Goal: Task Accomplishment & Management: Complete application form

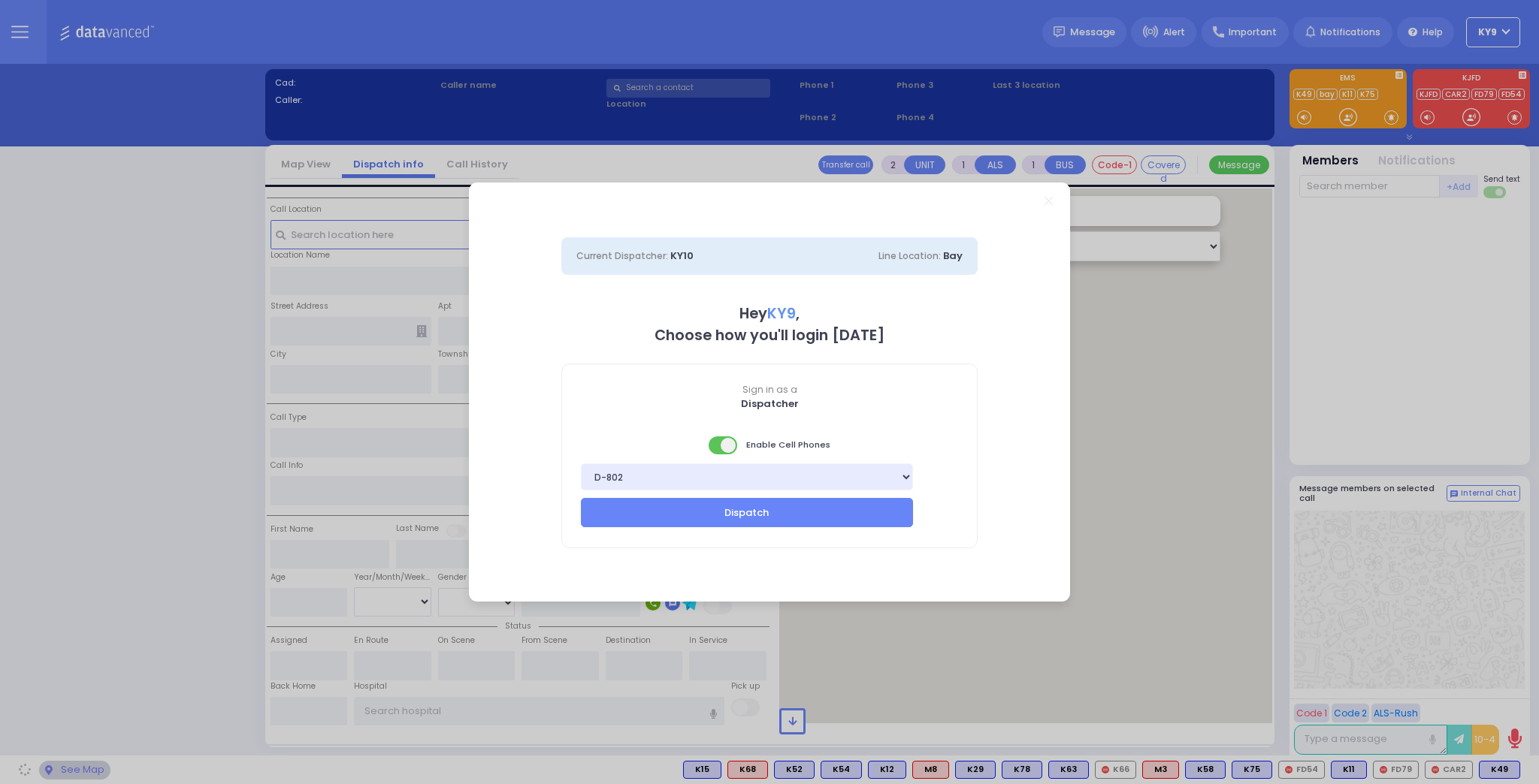
select select "15"
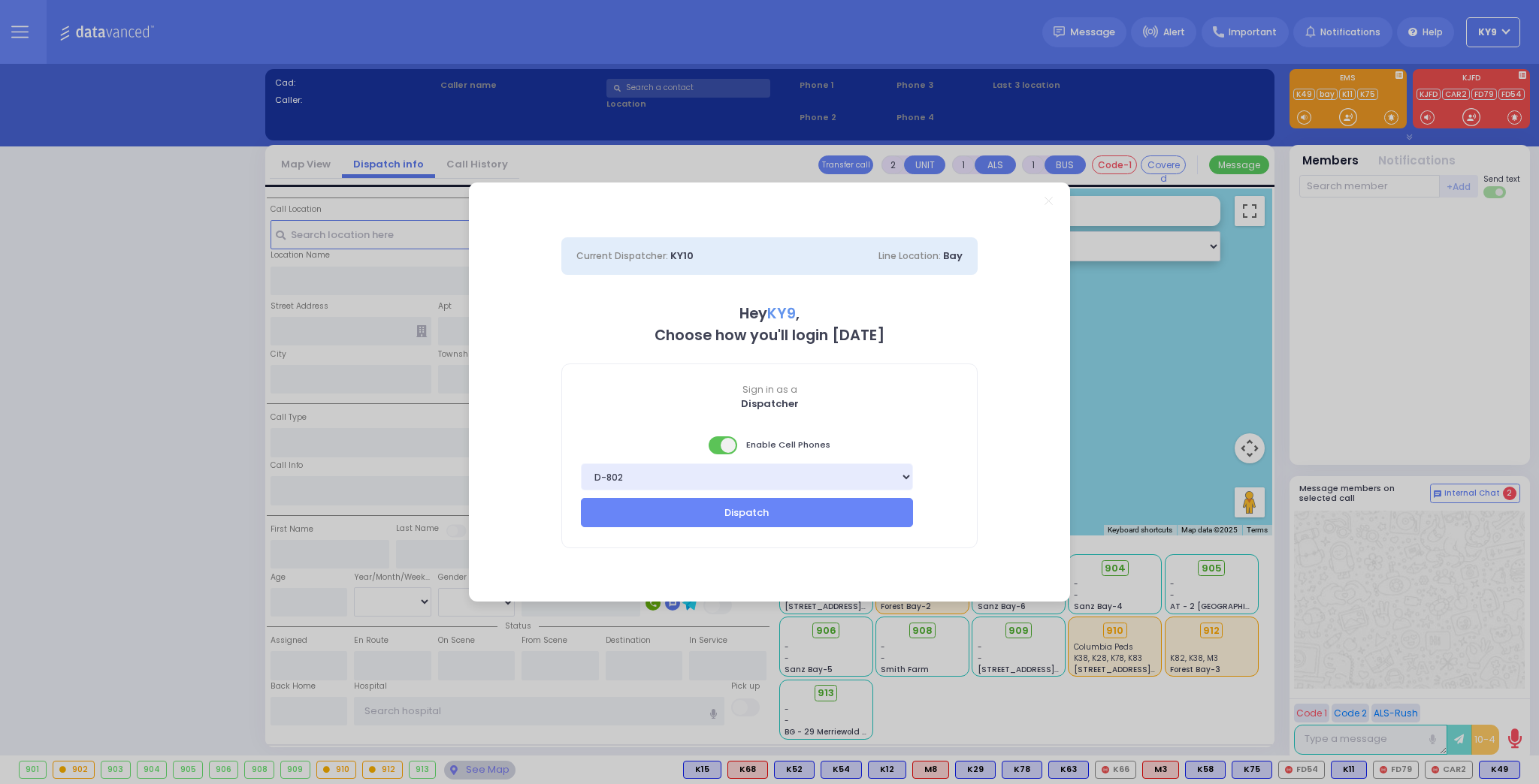
click at [714, 448] on span at bounding box center [723, 445] width 30 height 18
click at [719, 520] on button "Dispatch" at bounding box center [747, 512] width 332 height 28
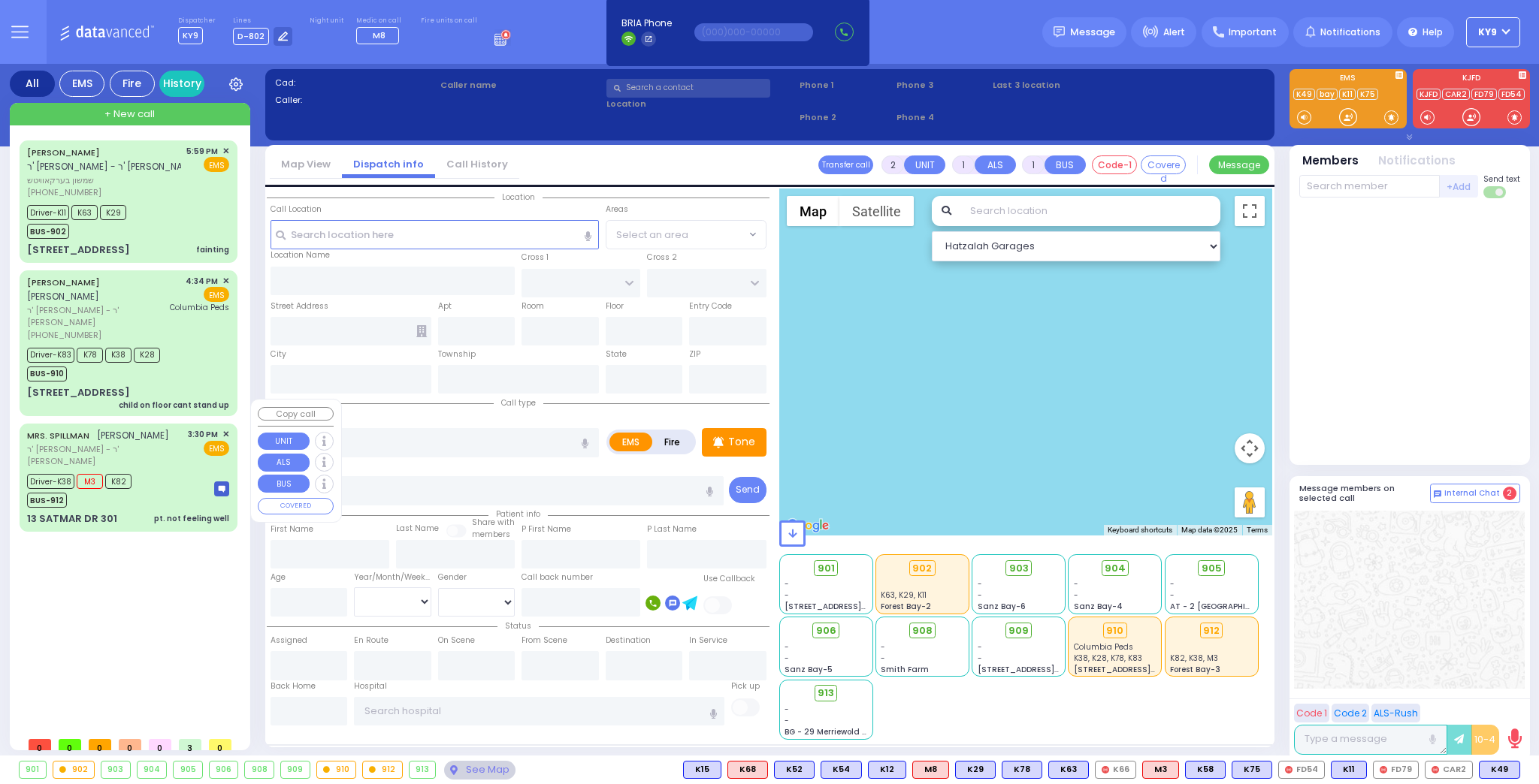
click at [145, 512] on div "13 SATMAR DR 301 pt. not feeling well" at bounding box center [128, 519] width 202 height 15
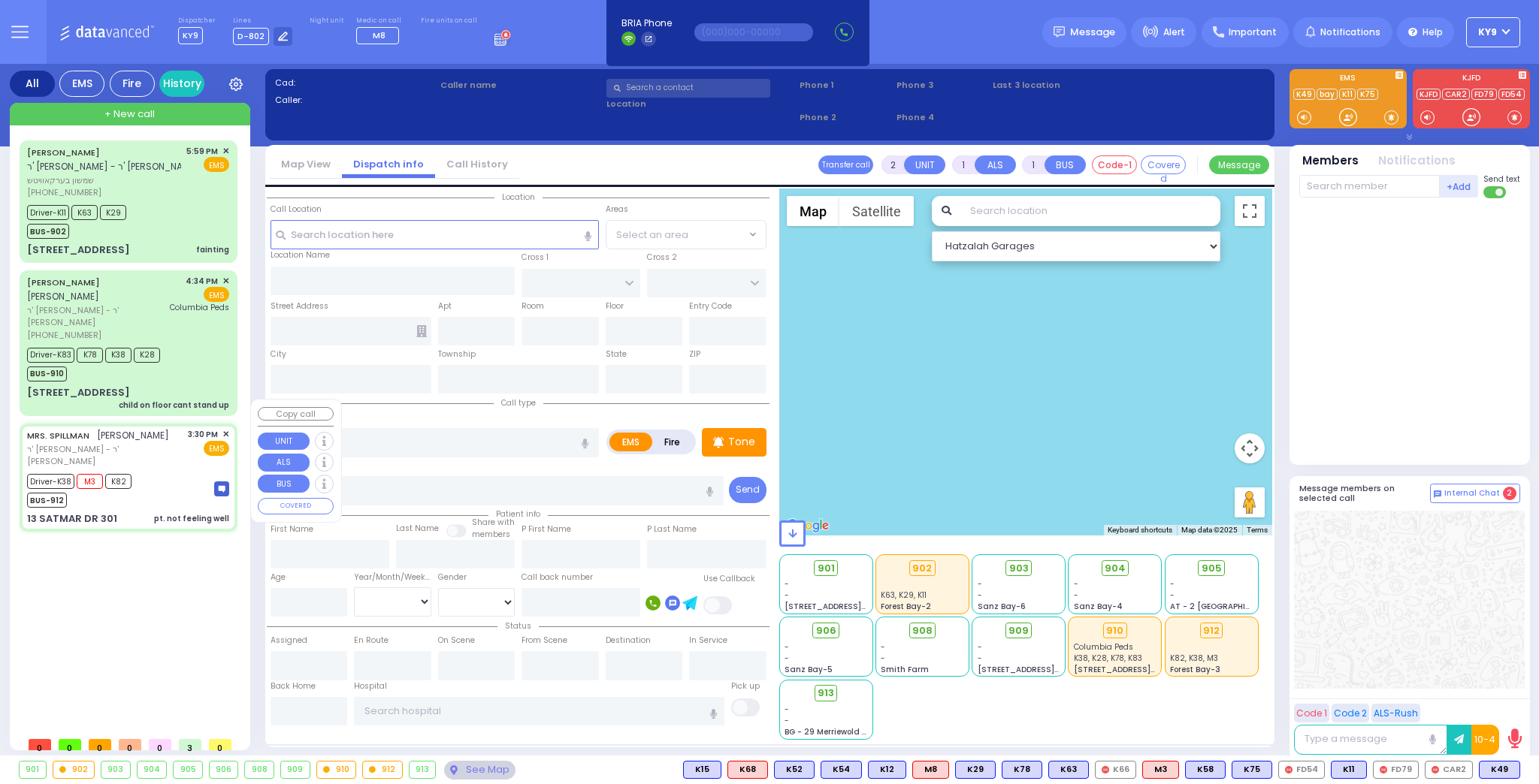
type input "6"
select select
type input "pt. not feeling well"
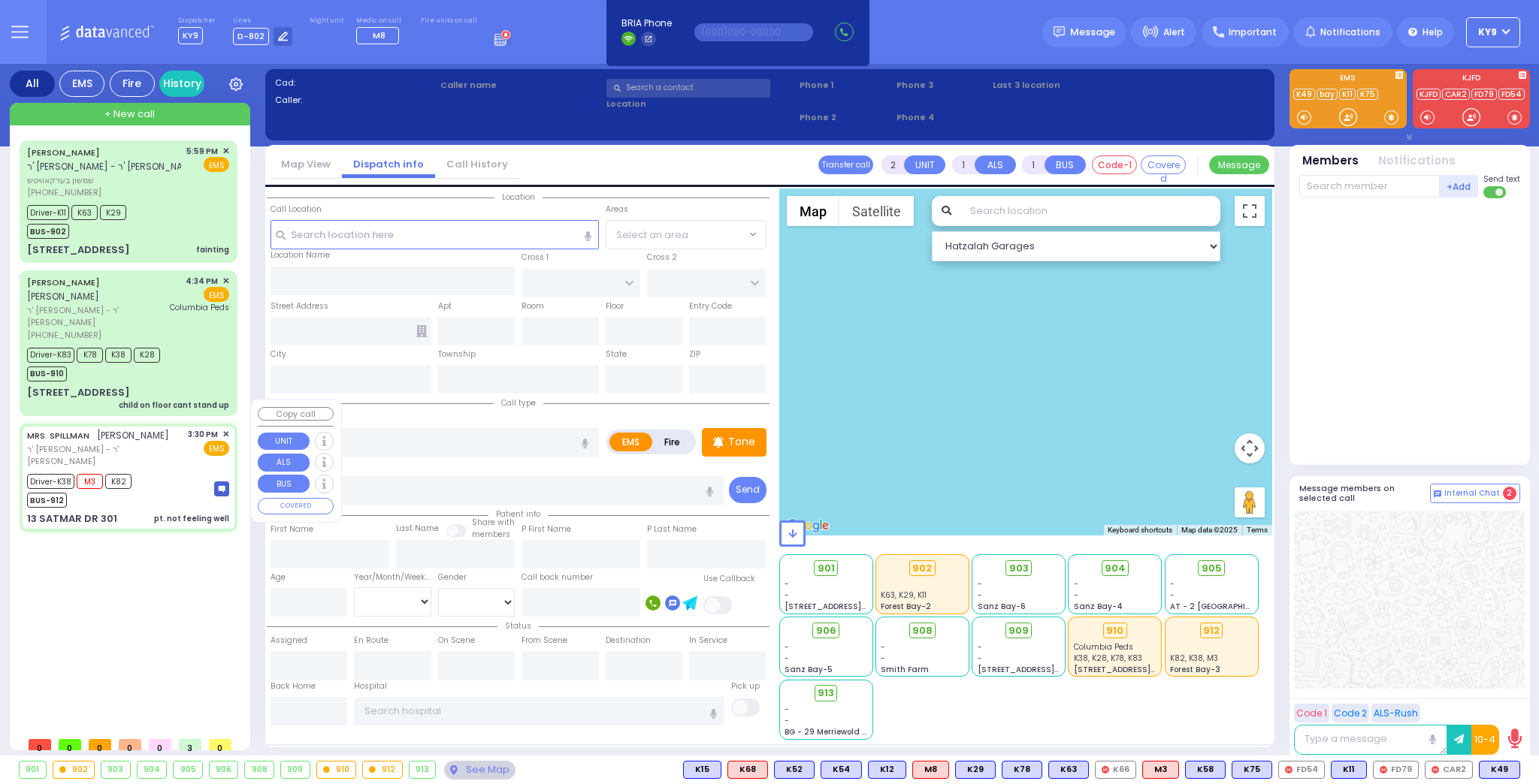
radio input "true"
type input "MRS."
type input "SPILLMAN"
type input "Rivka"
type input "Spilman"
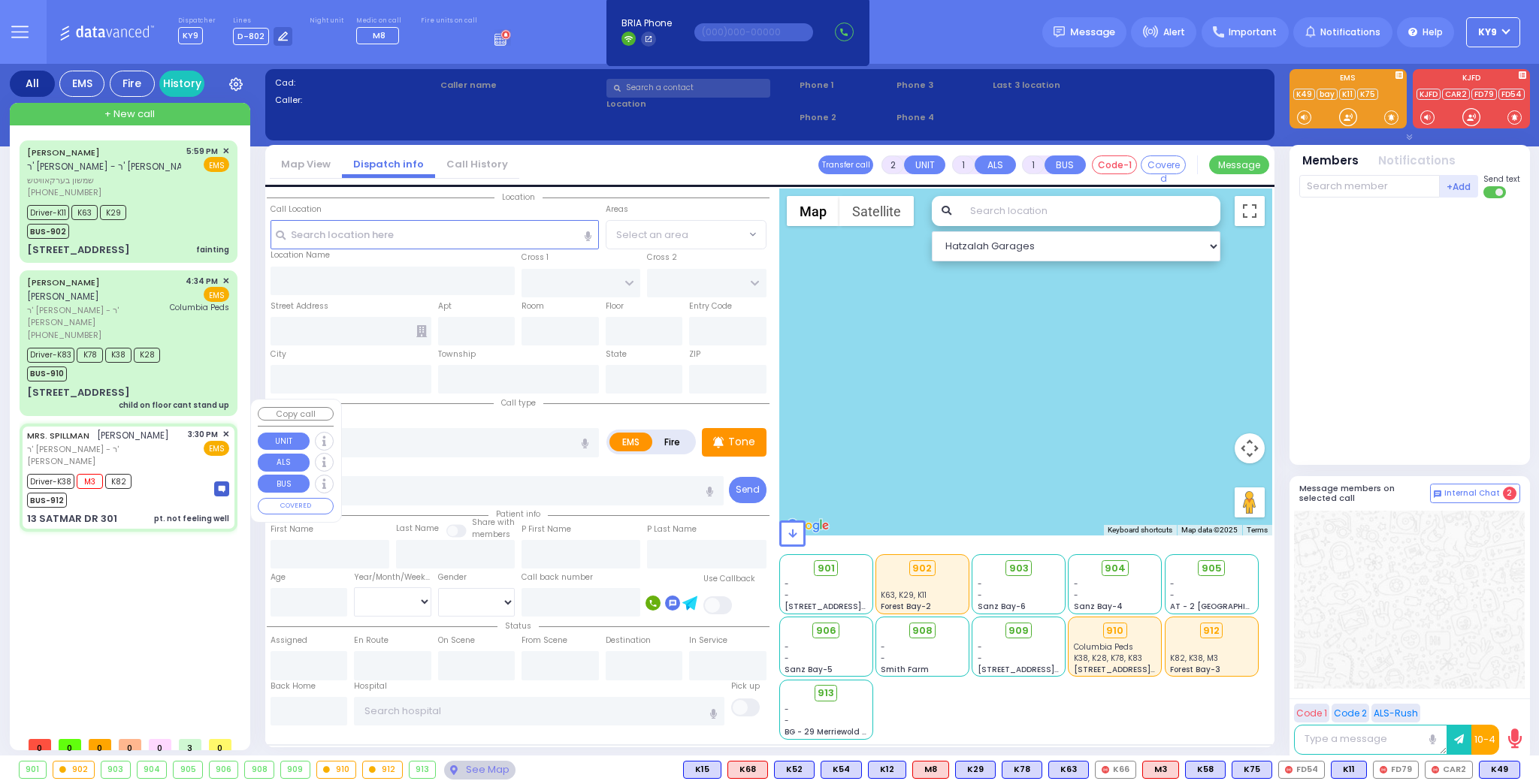
type input "71"
select select "Year"
select select "[DEMOGRAPHIC_DATA]"
type input "15:30"
type input "15:32"
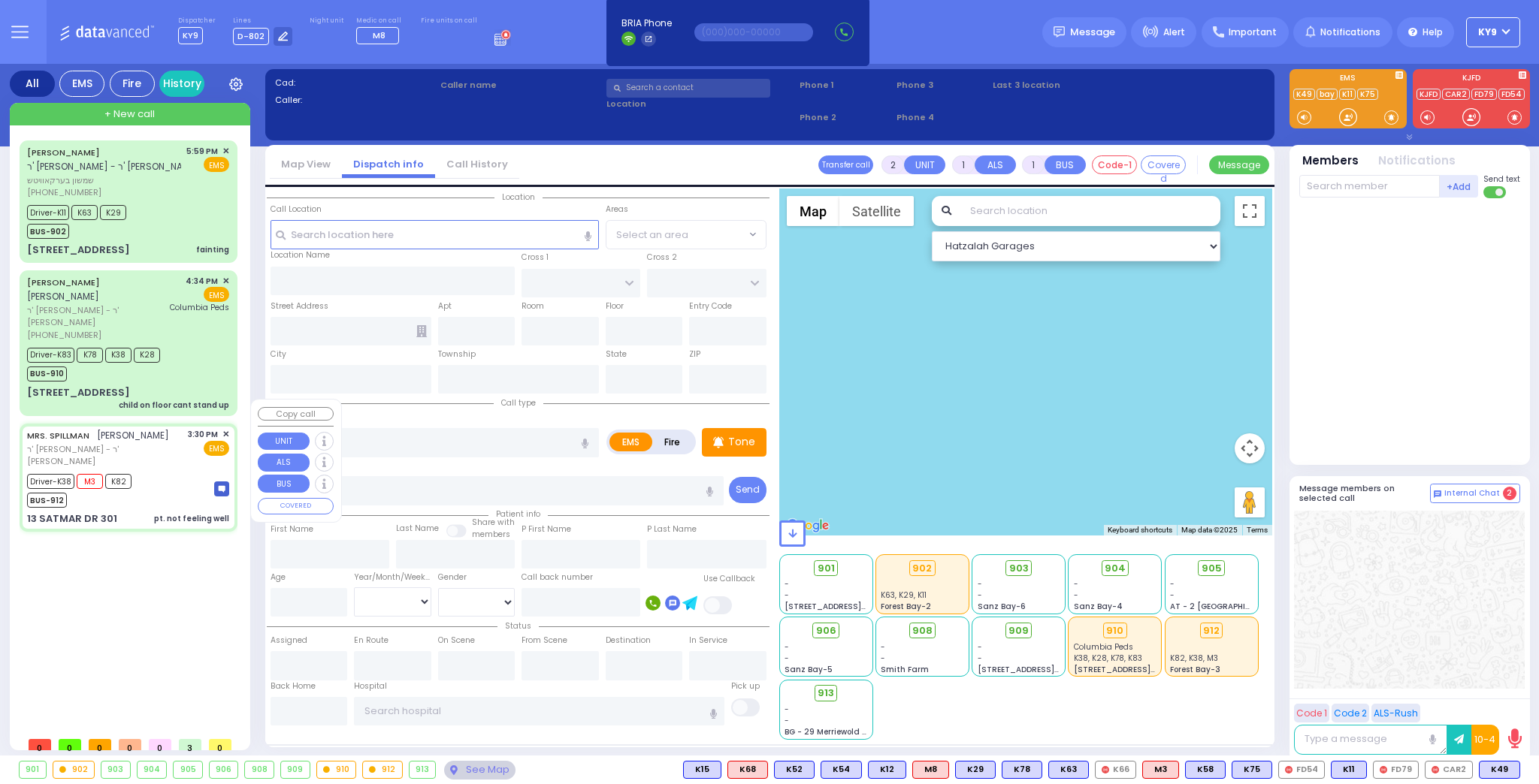
type input "15:35"
type input "16:30"
type input "17:55"
type input "[GEOGRAPHIC_DATA] [STREET_ADDRESS][US_STATE]"
type input "SIGET COURT"
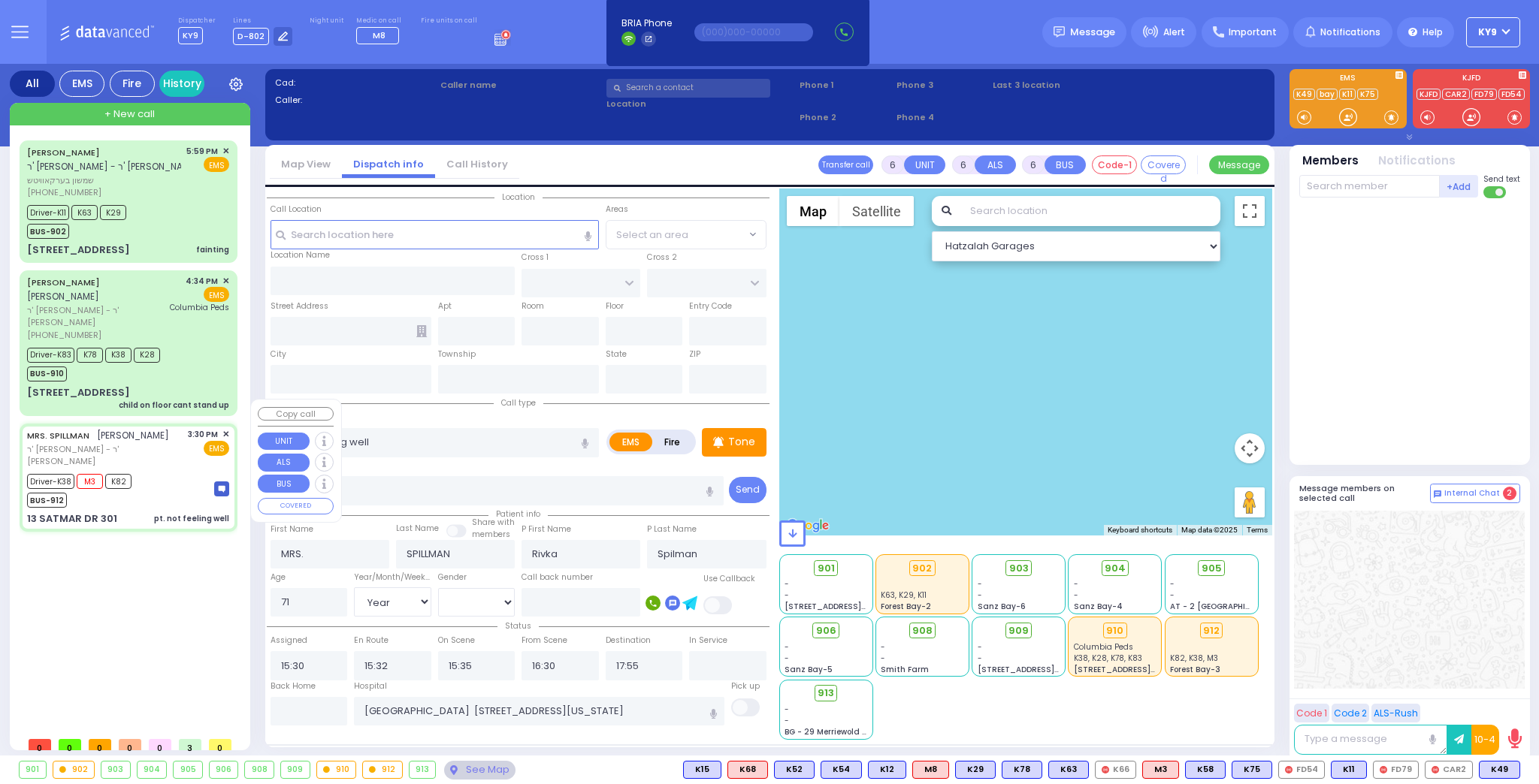
type input "ACRES RD"
type input "13 SATMAR DR"
type input "301"
type input "[PERSON_NAME]"
type input "[US_STATE]"
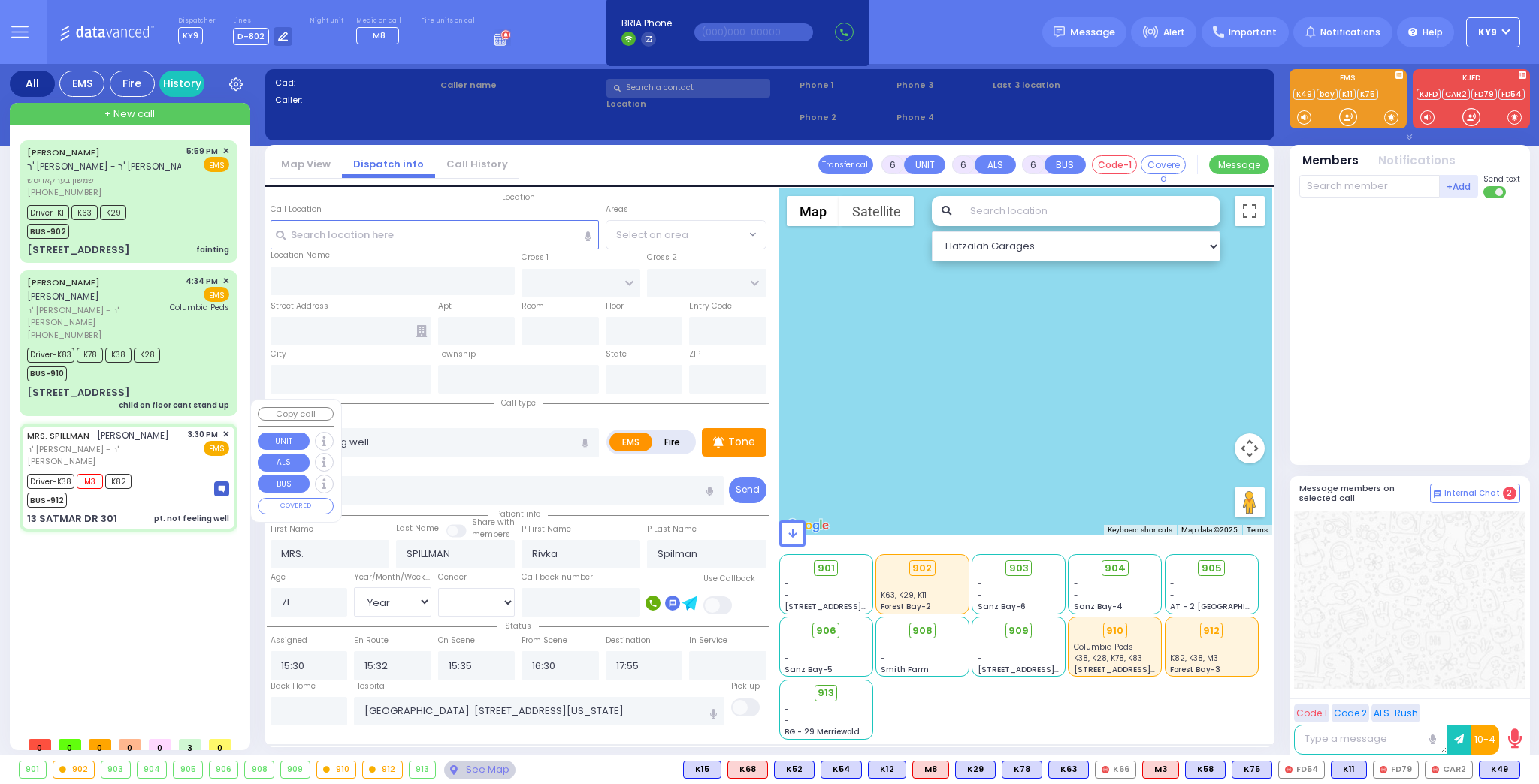
type input "10950"
select select "Hatzalah Garages"
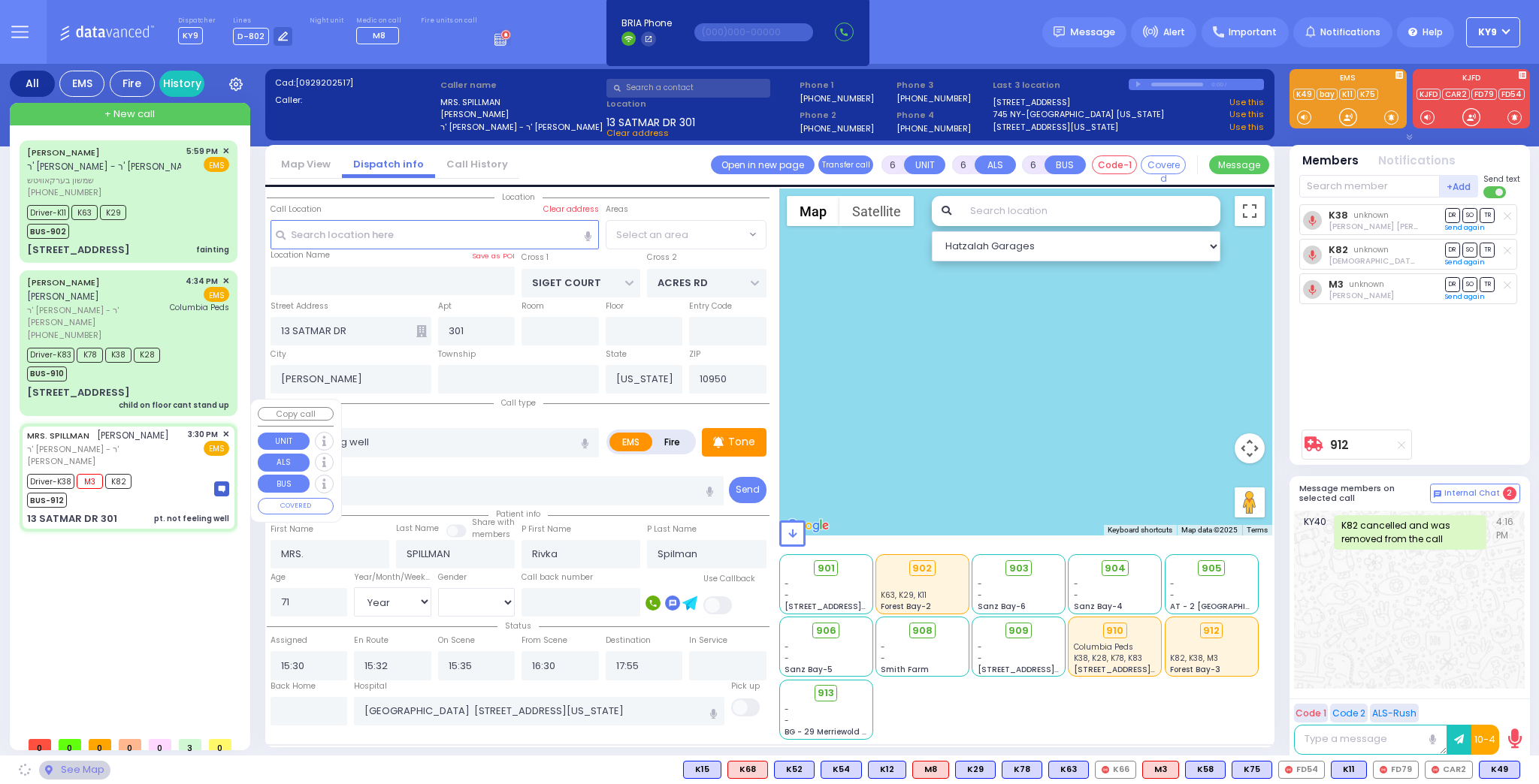
select select "SECTION 3"
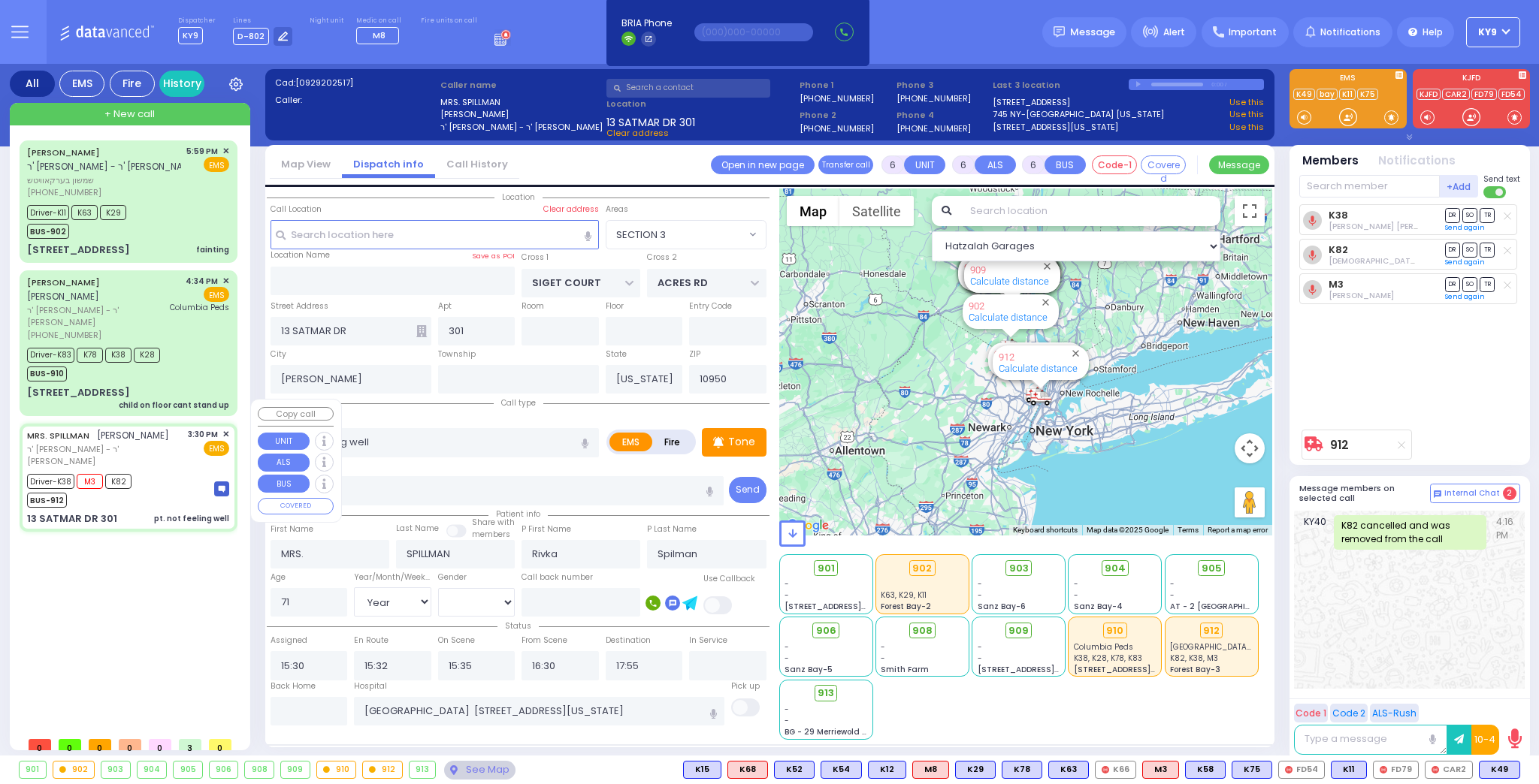
click at [145, 512] on div "13 SATMAR DR 301 pt. not feeling well" at bounding box center [128, 519] width 202 height 15
select select
radio input "true"
select select "Year"
select select "[DEMOGRAPHIC_DATA]"
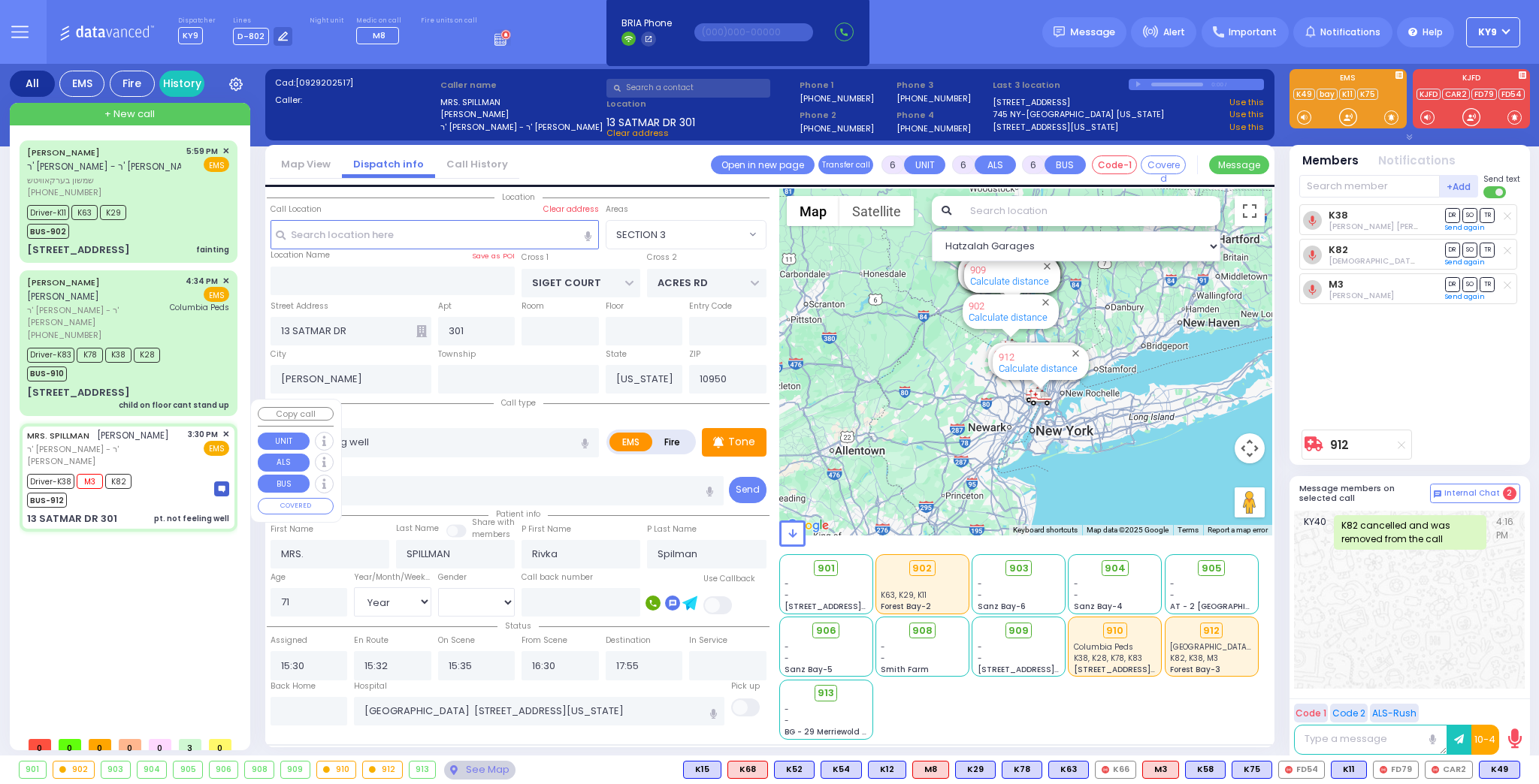
select select "Hatzalah Garages"
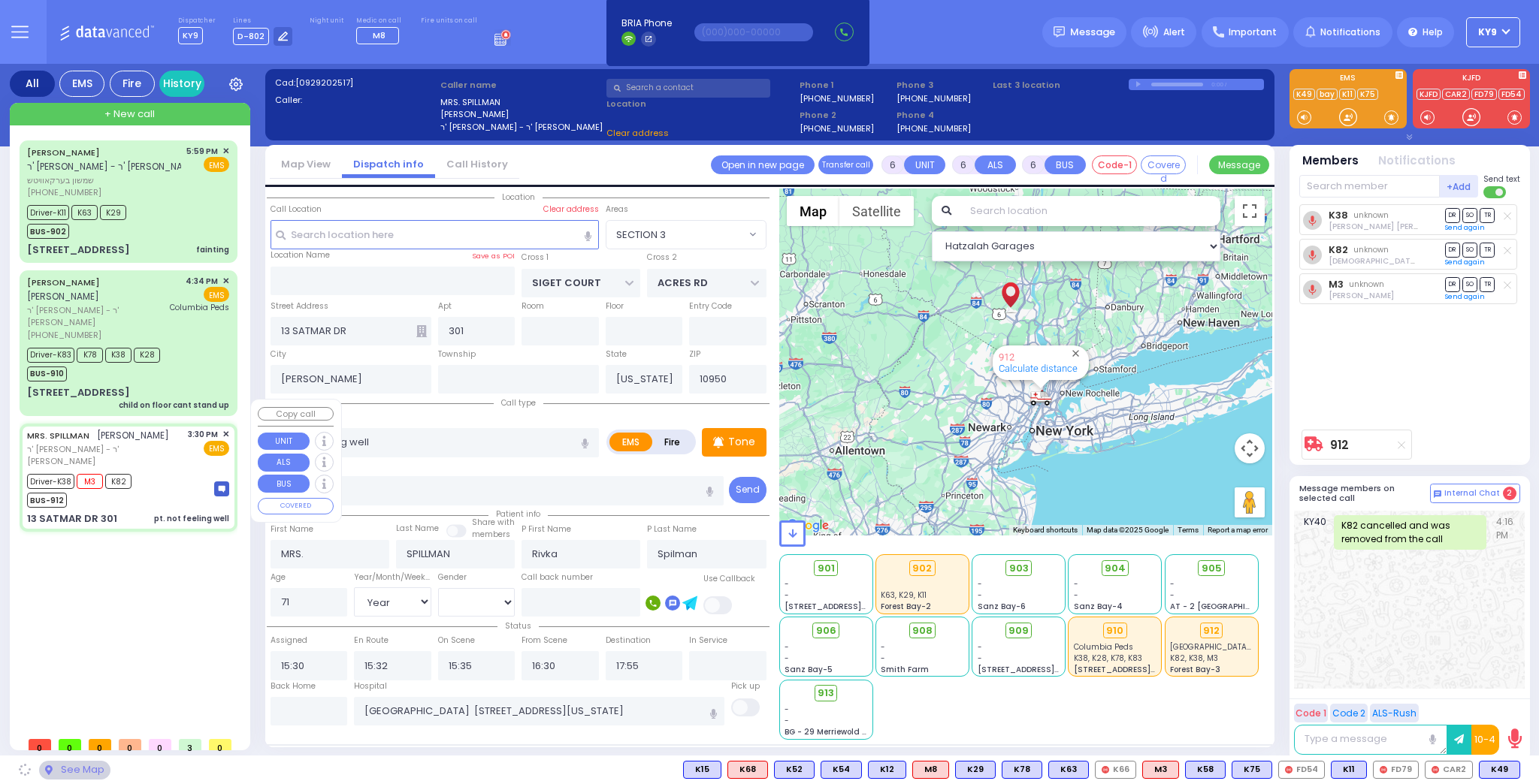
select select "SECTION 3"
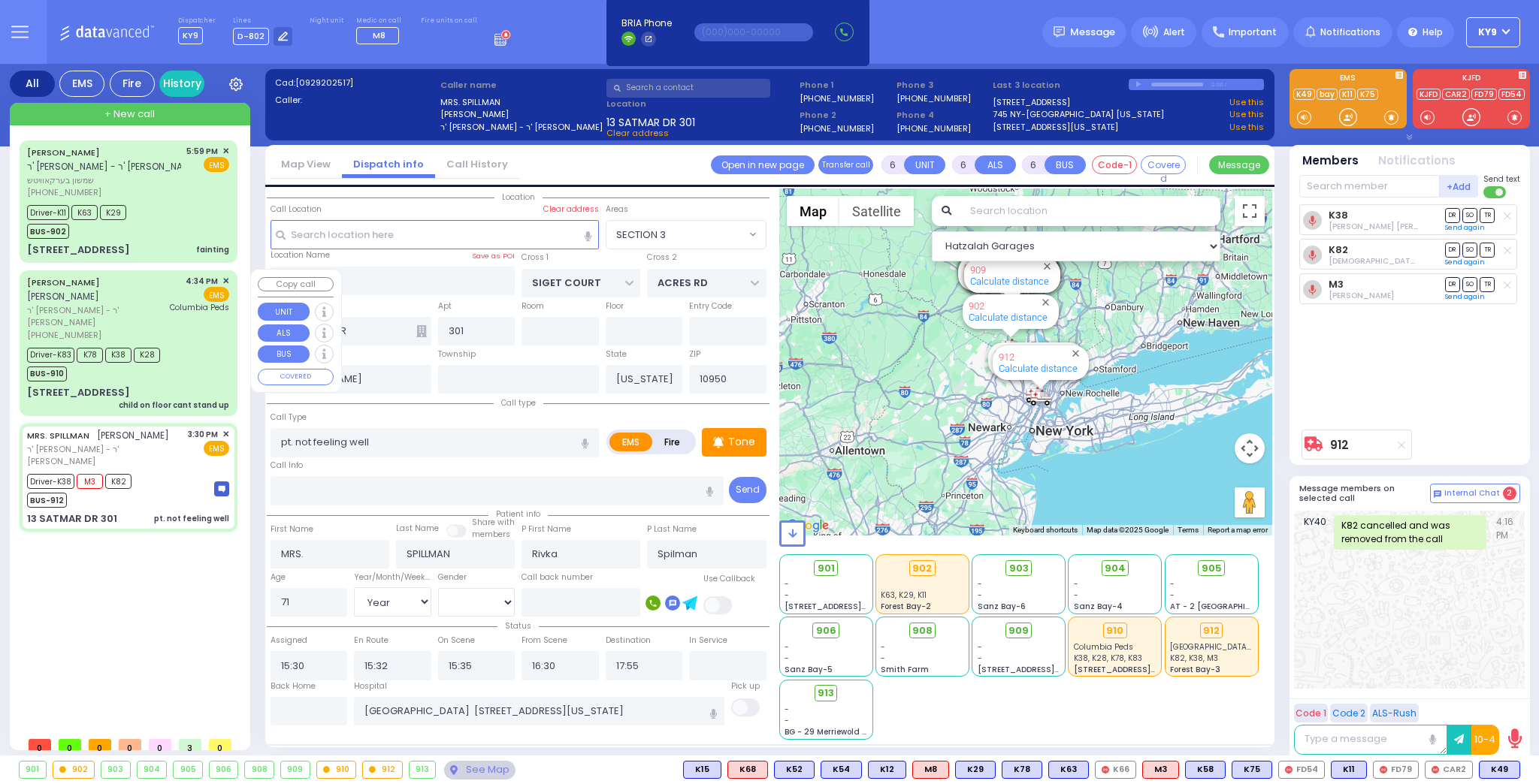
click at [180, 355] on div "Driver-K83 K78 K38 K28 BUS-910" at bounding box center [128, 362] width 202 height 37
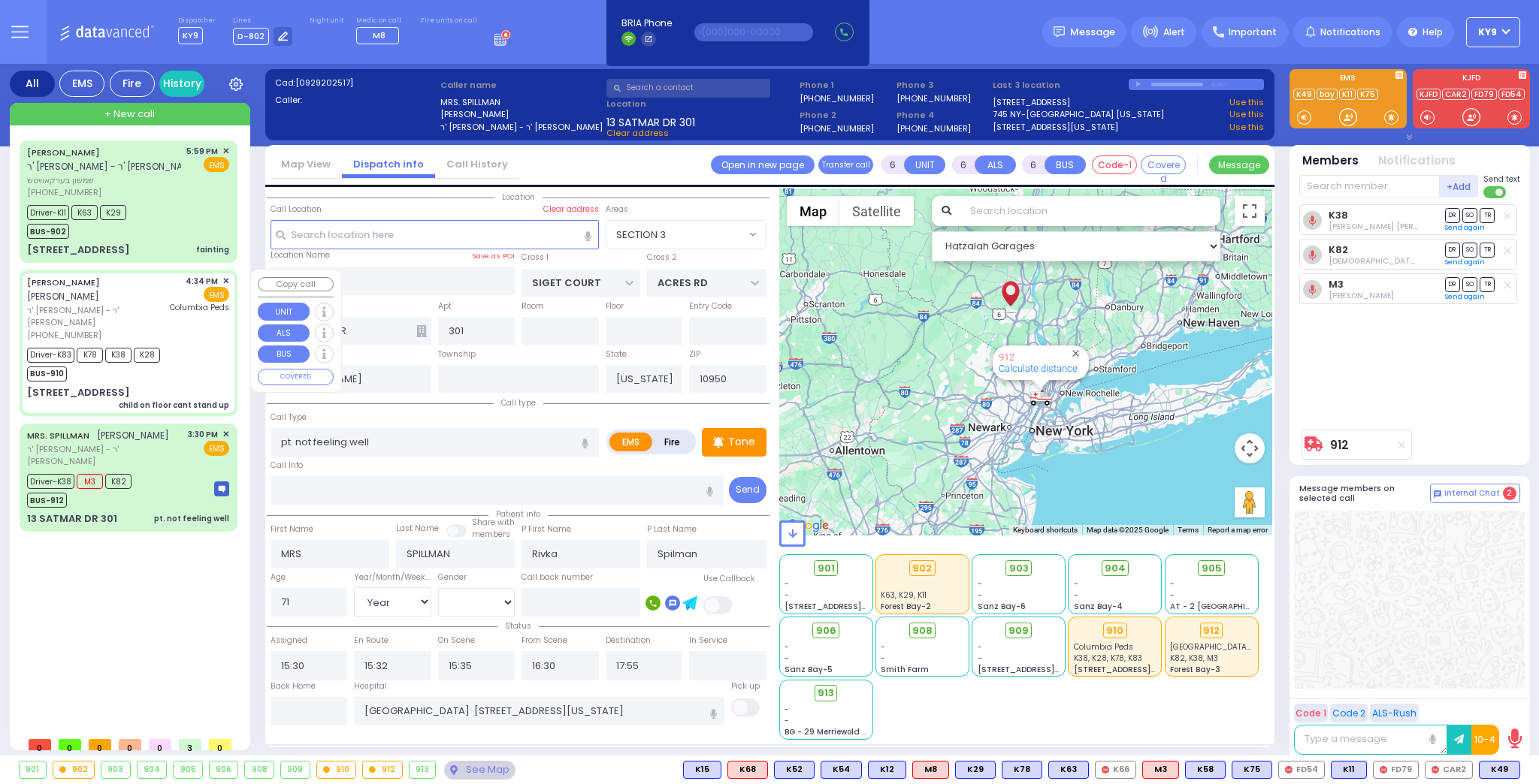
select select
type input "child on floor cant stand up"
radio input "true"
type input "[PERSON_NAME]"
type input "LICHTENSTEIN"
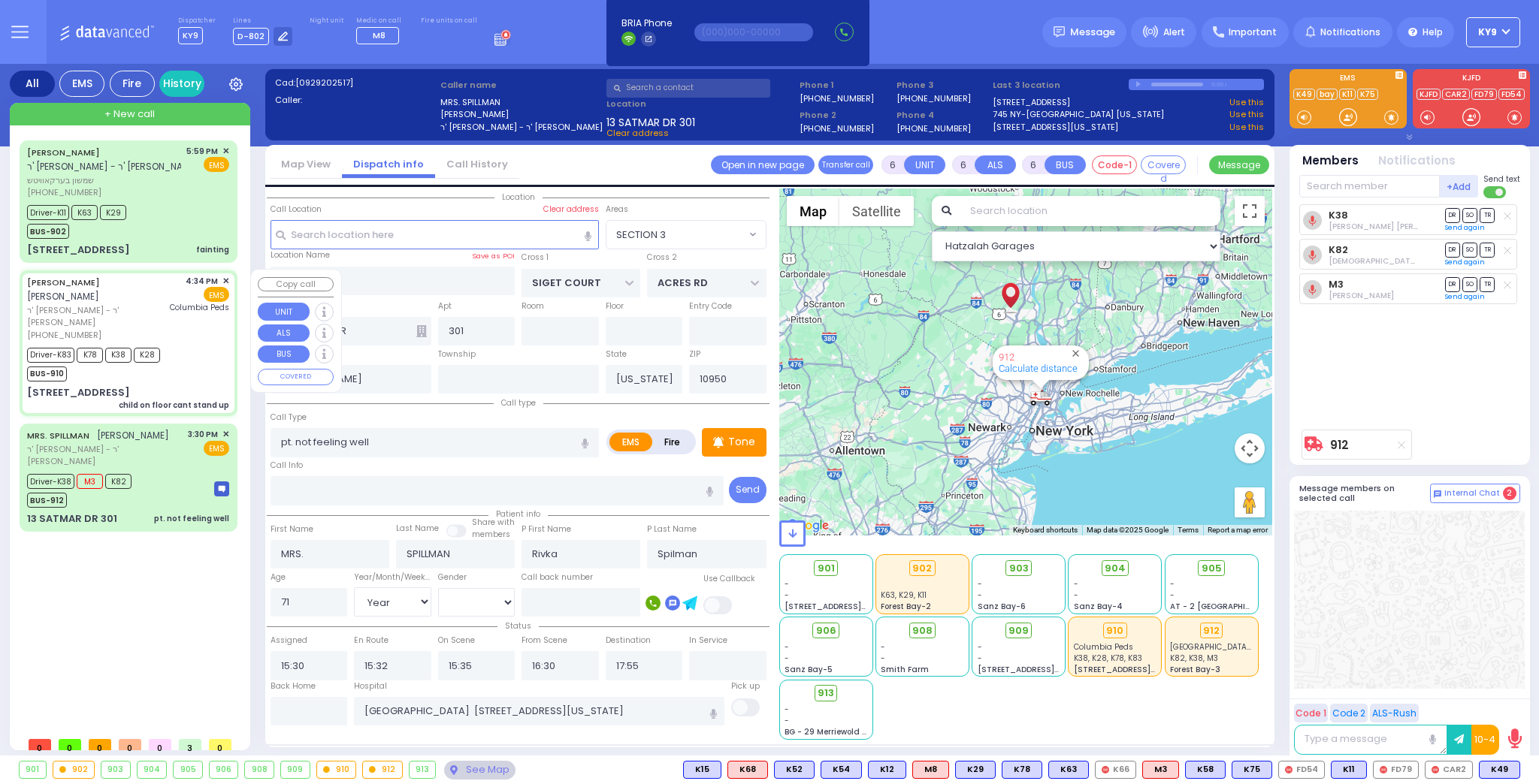
type input "[PERSON_NAME]"
type input "Lichtenstein"
type input "4"
select select "Year"
select select "[DEMOGRAPHIC_DATA]"
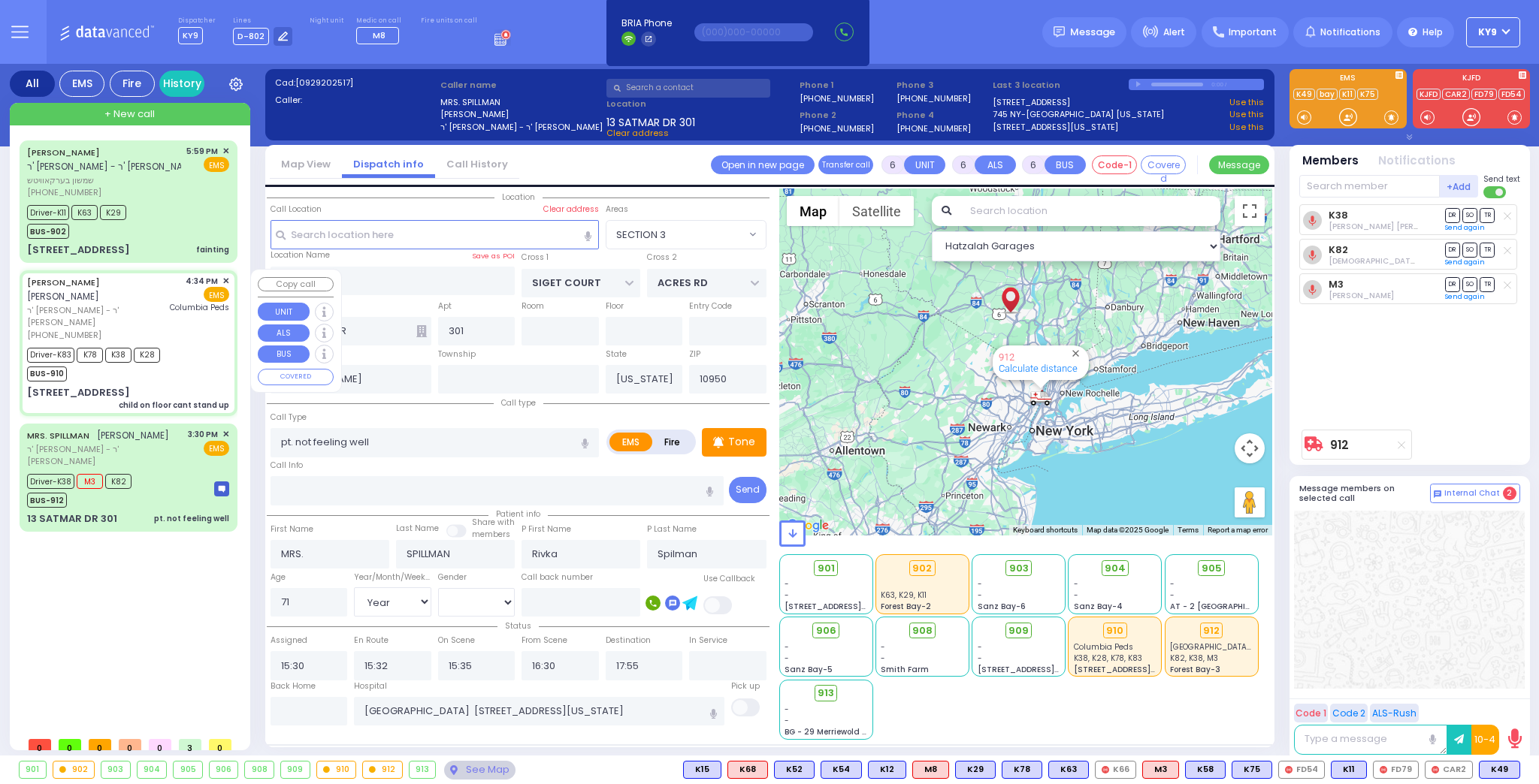
type input "16:34"
type input "16:35"
type input "16:38"
type input "17:10"
type input "18:00"
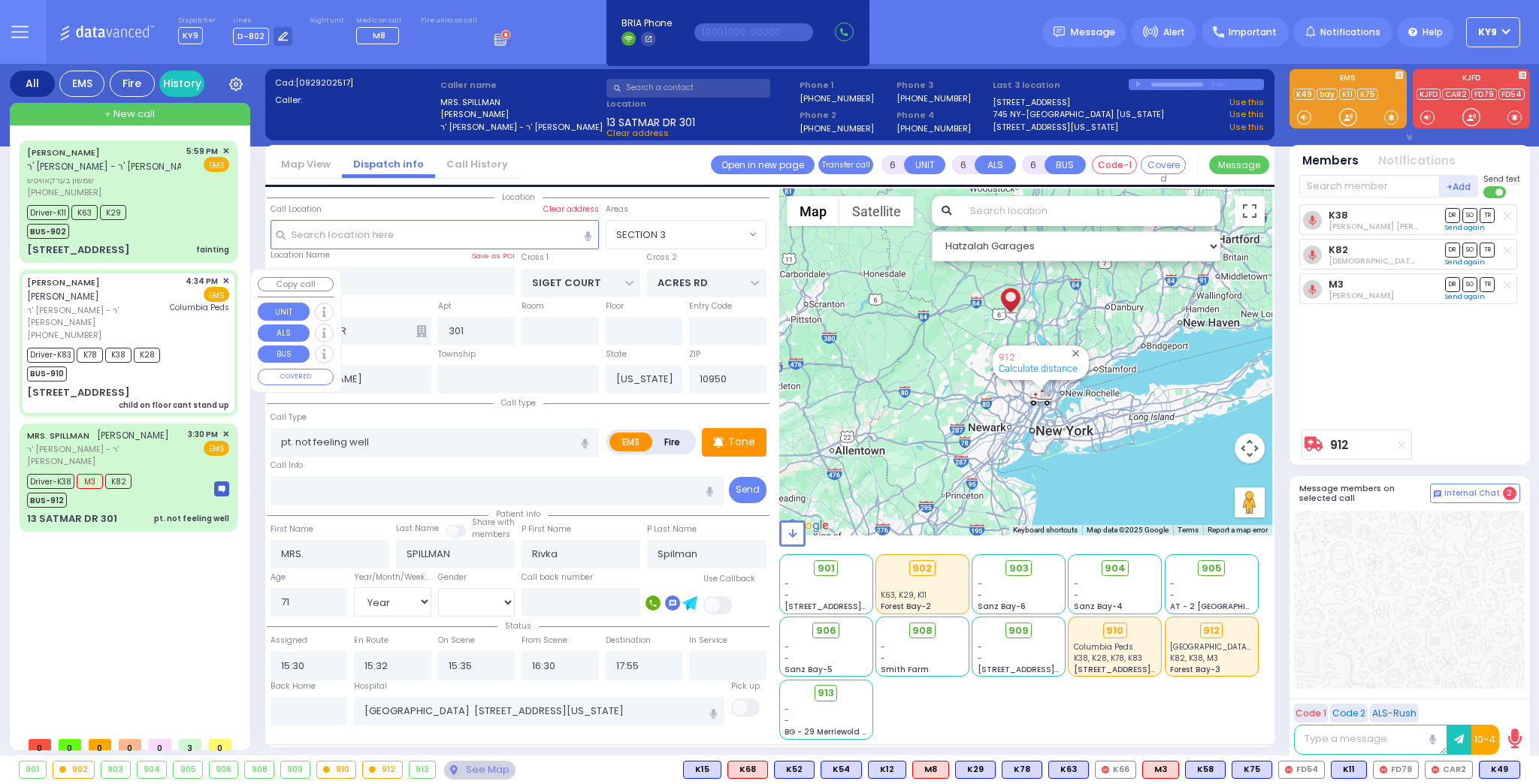
type input "18:14"
type input "[GEOGRAPHIC_DATA]"
type input "YOEL KLEIN BLVD"
type input "MERON DR"
type input "[STREET_ADDRESS]"
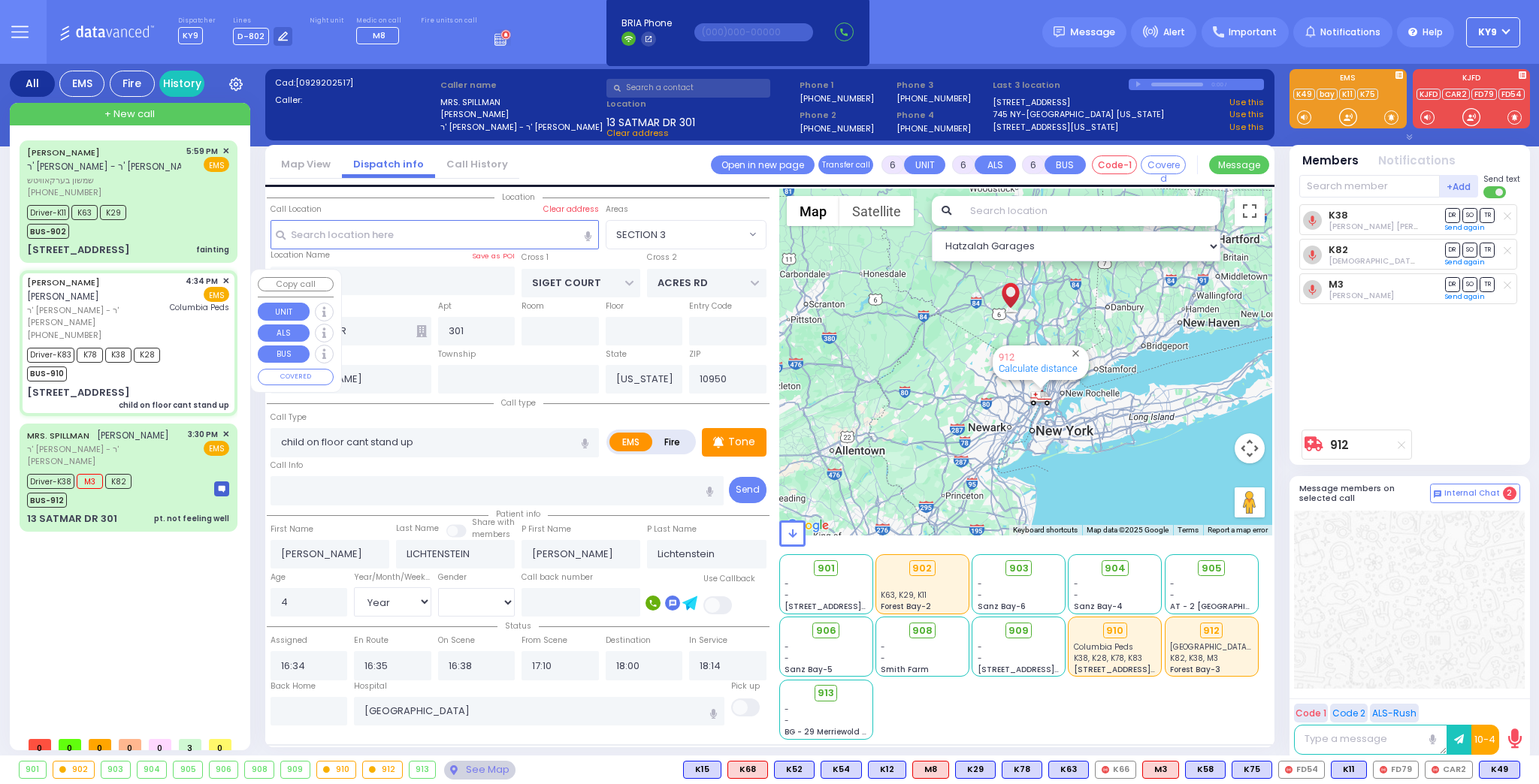
type input "Monroe"
select select "SECTION 6"
select select "Hatzalah Garages"
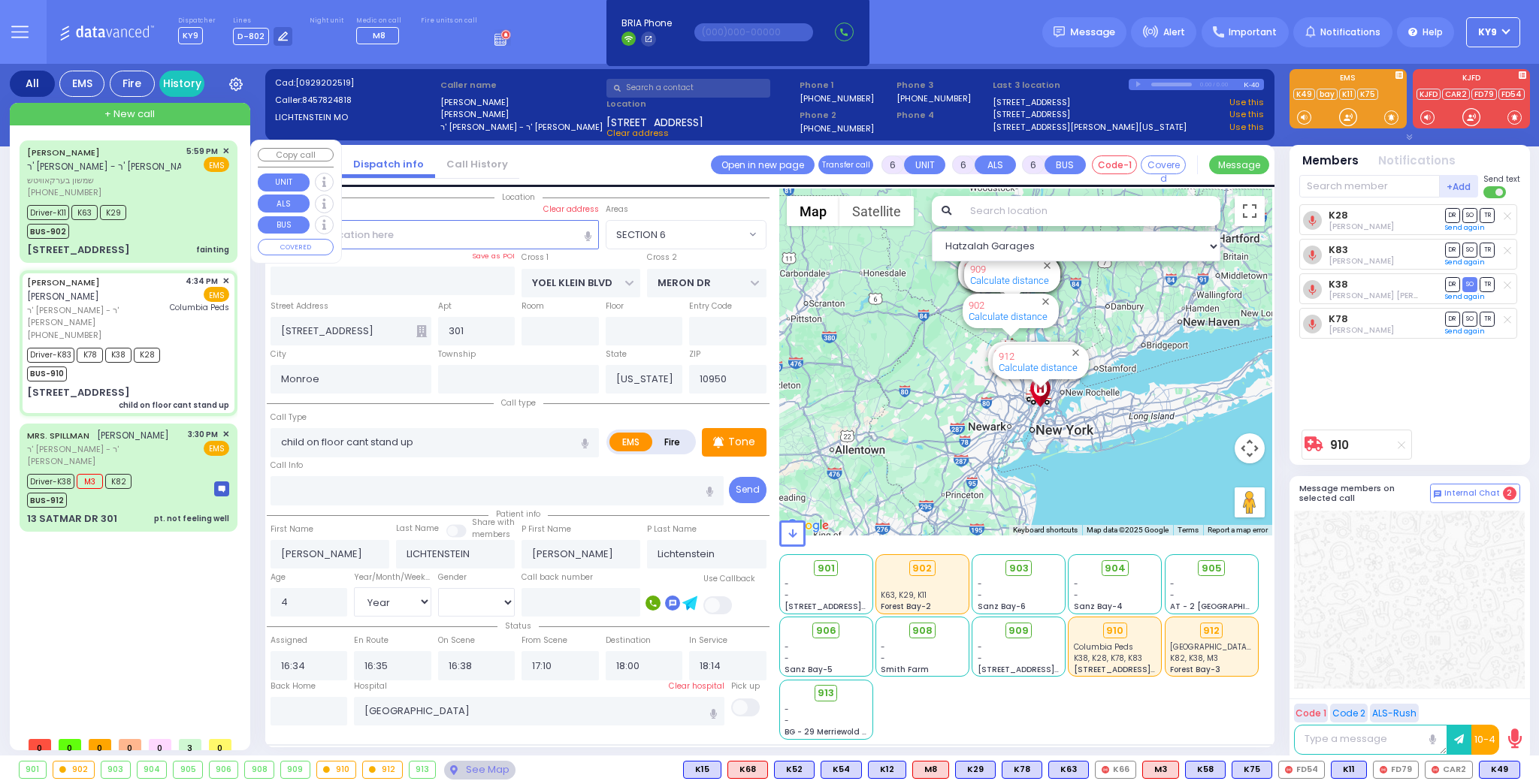
click at [178, 238] on div "Driver-K11 K63 K29 BUS-902" at bounding box center [128, 219] width 202 height 37
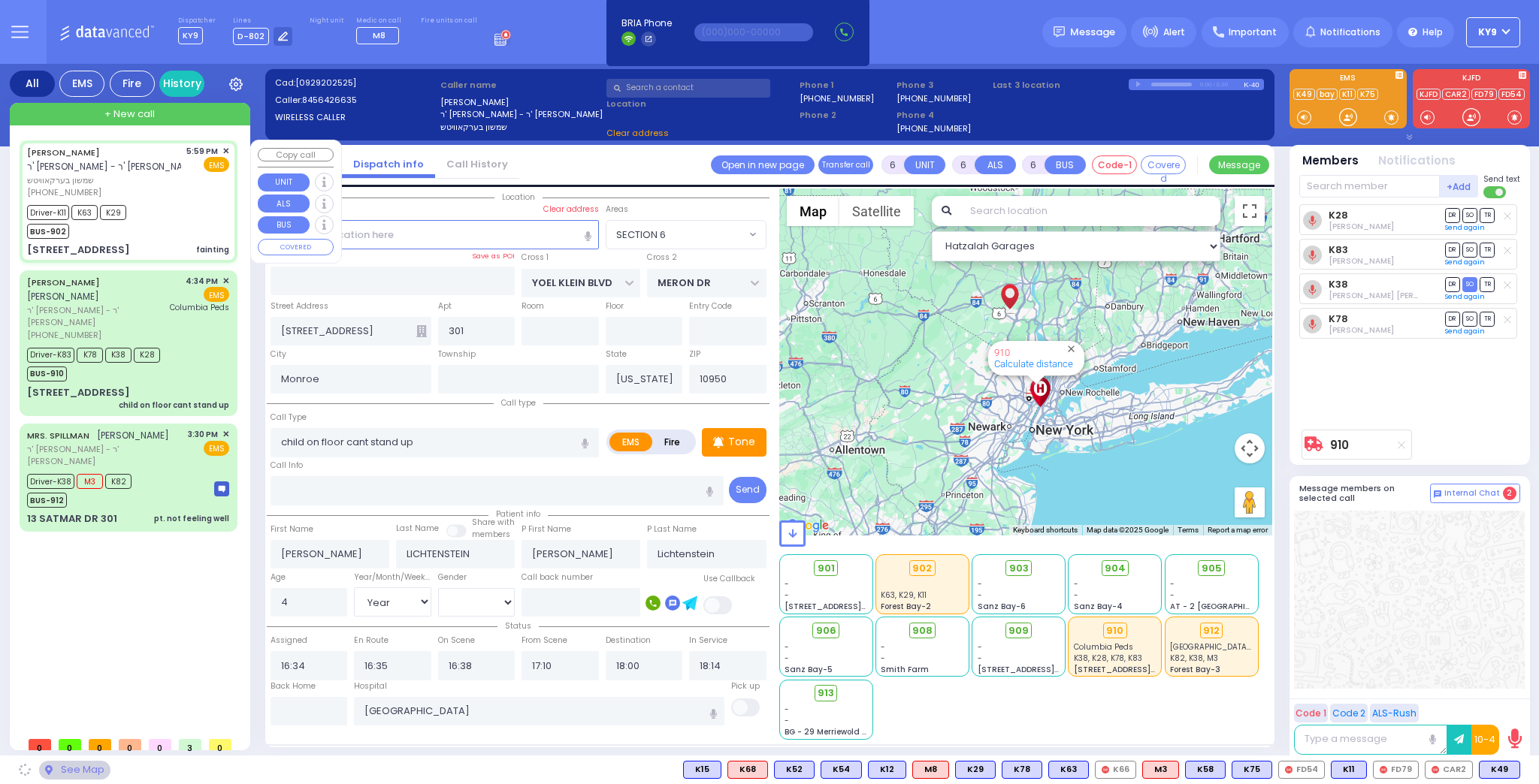
select select
type input "fainting"
radio input "true"
type input "SHAMSHON"
type input "BERKOWITZ"
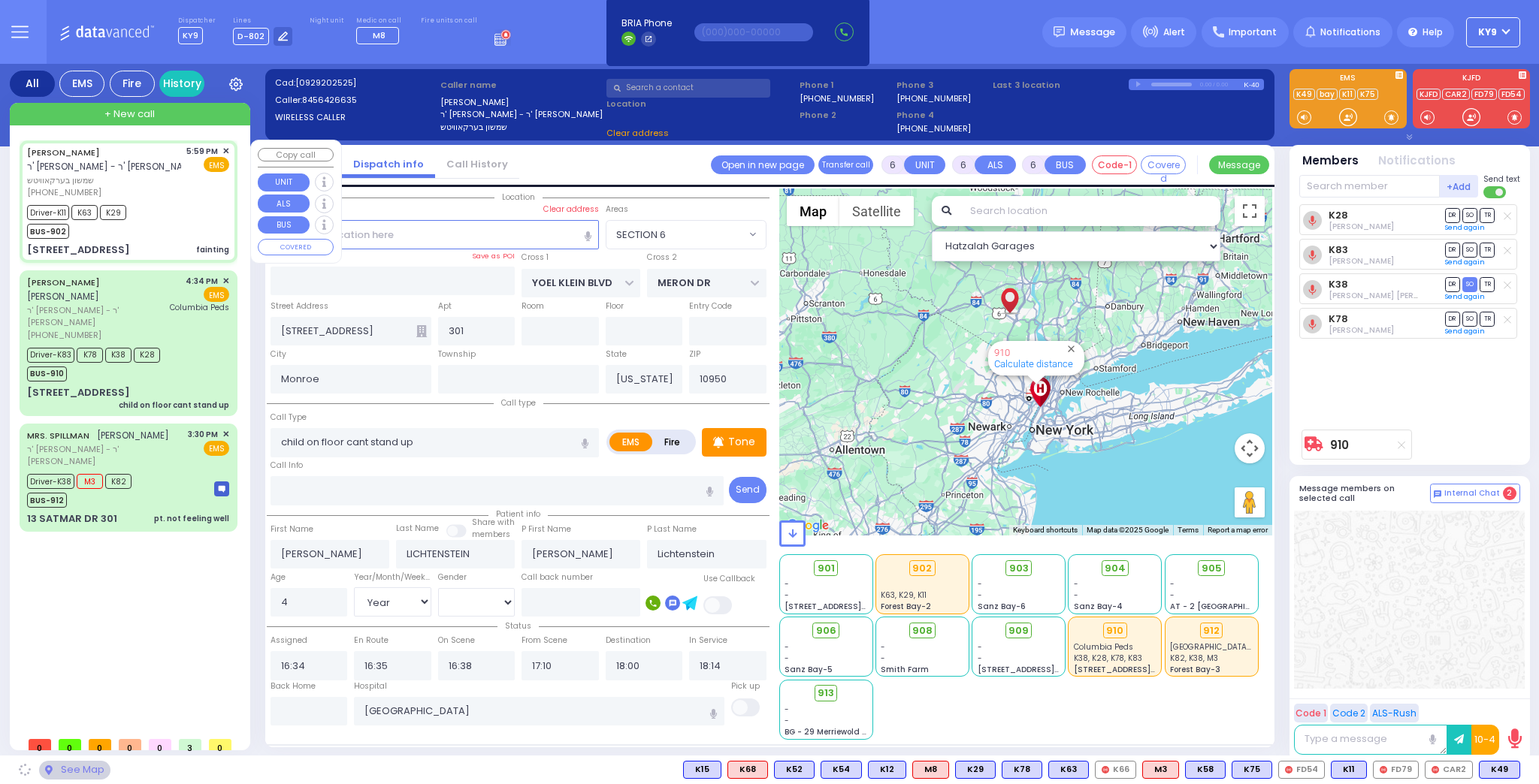
type input "[PERSON_NAME]"
type input "Berkowitz"
type input "21"
select select "Year"
select select "[DEMOGRAPHIC_DATA]"
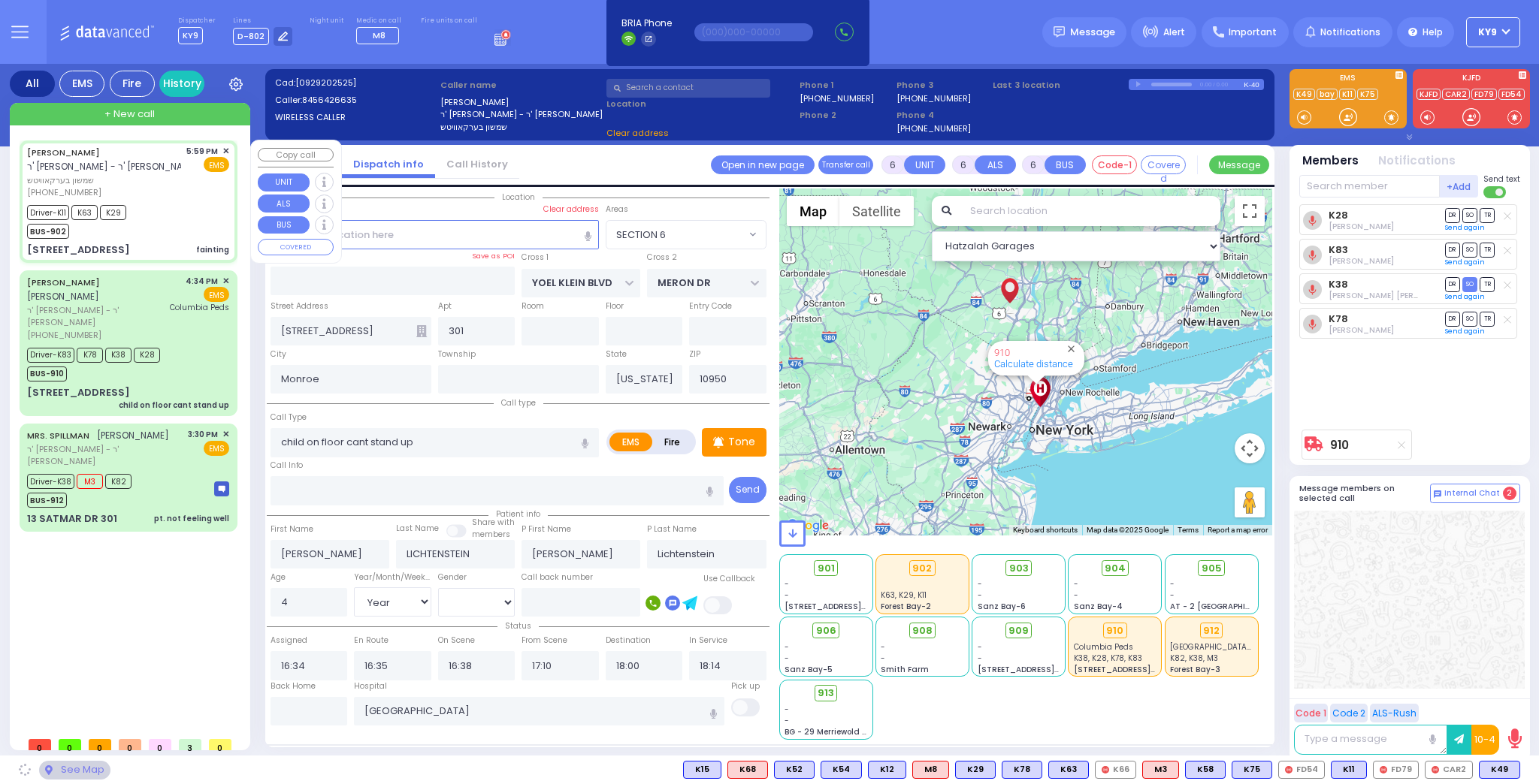
type input "17:59"
type input "18:01"
type input "18:02"
type input "18:10"
type input "19:10"
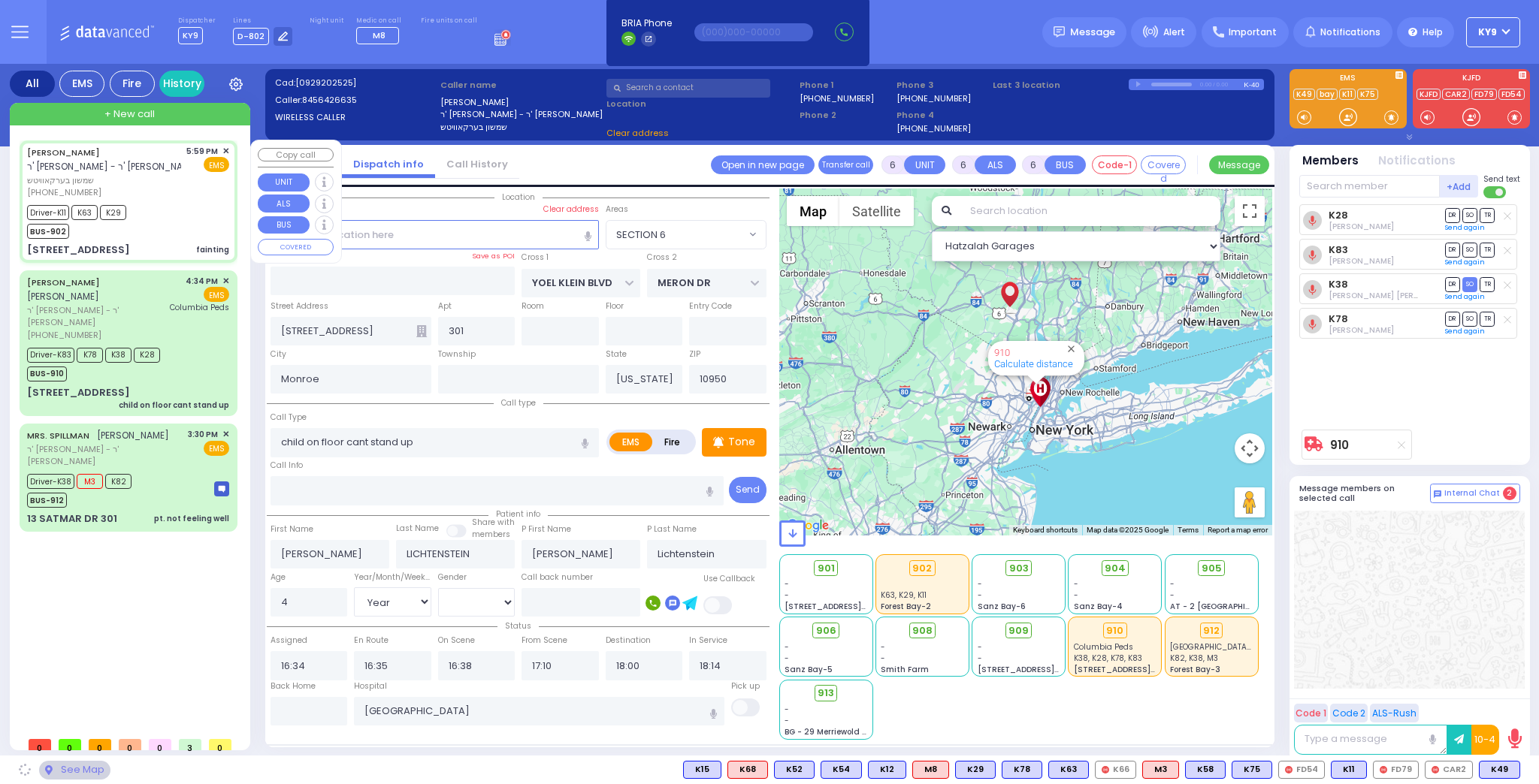
type input "21:10"
select select "Hatzalah Garages"
type input "EAHAL COURT"
type input "[PERSON_NAME] DR"
type input "[STREET_ADDRESS]"
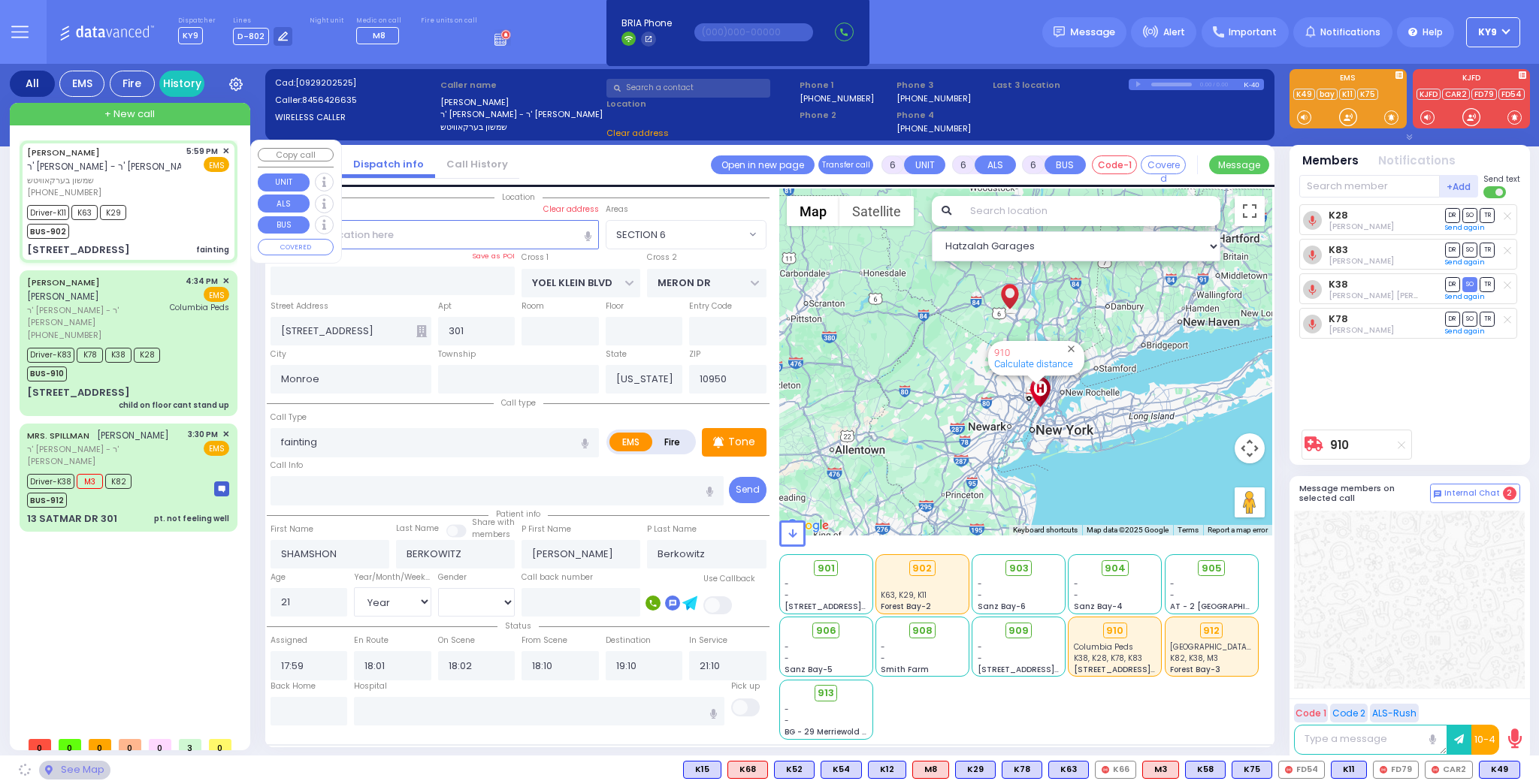
type input "211"
type input "10950 Cross Streets: : EAHAL CT/HAYES CT"
select select "SECTION 1"
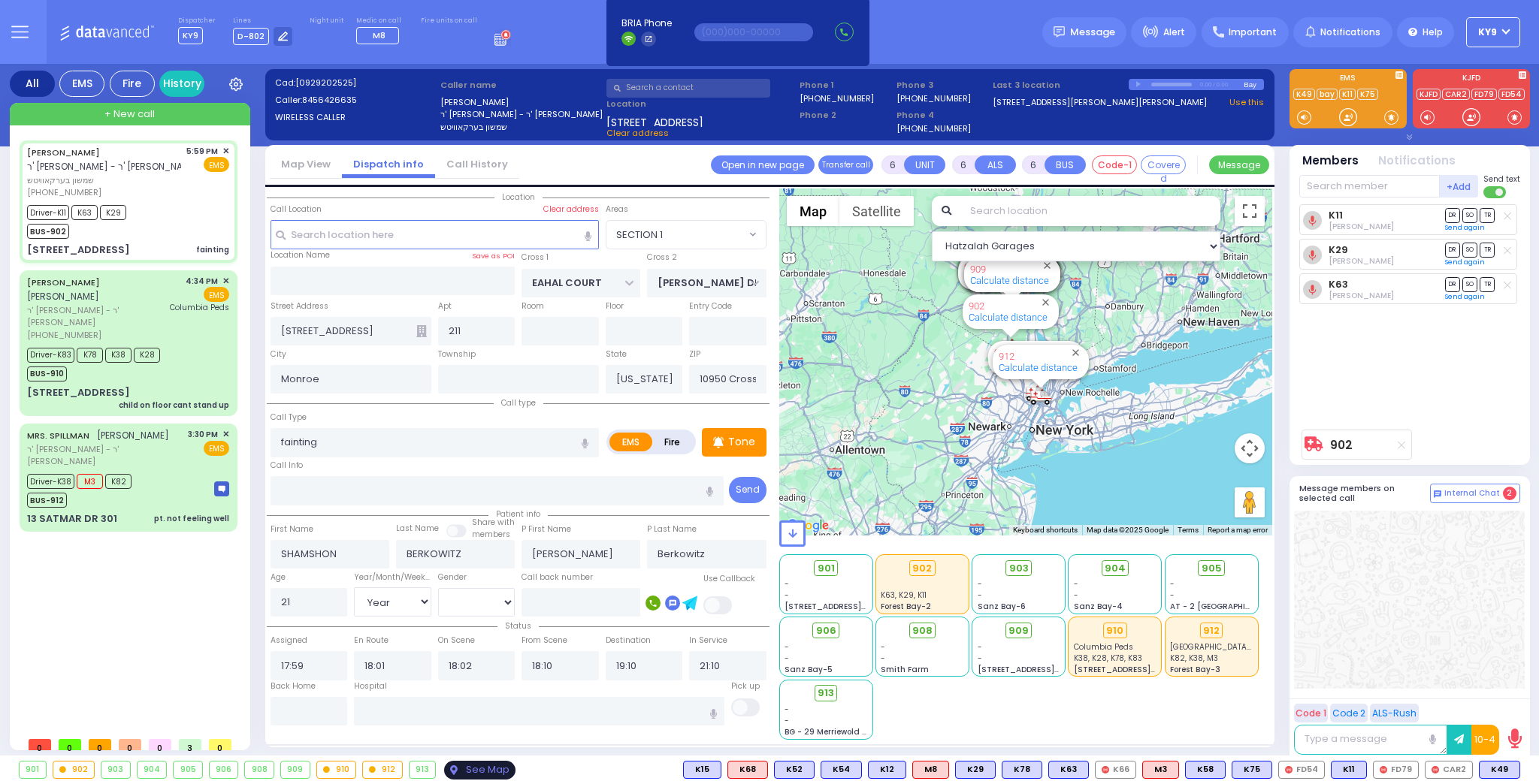
click at [473, 773] on div "See Map" at bounding box center [480, 770] width 71 height 19
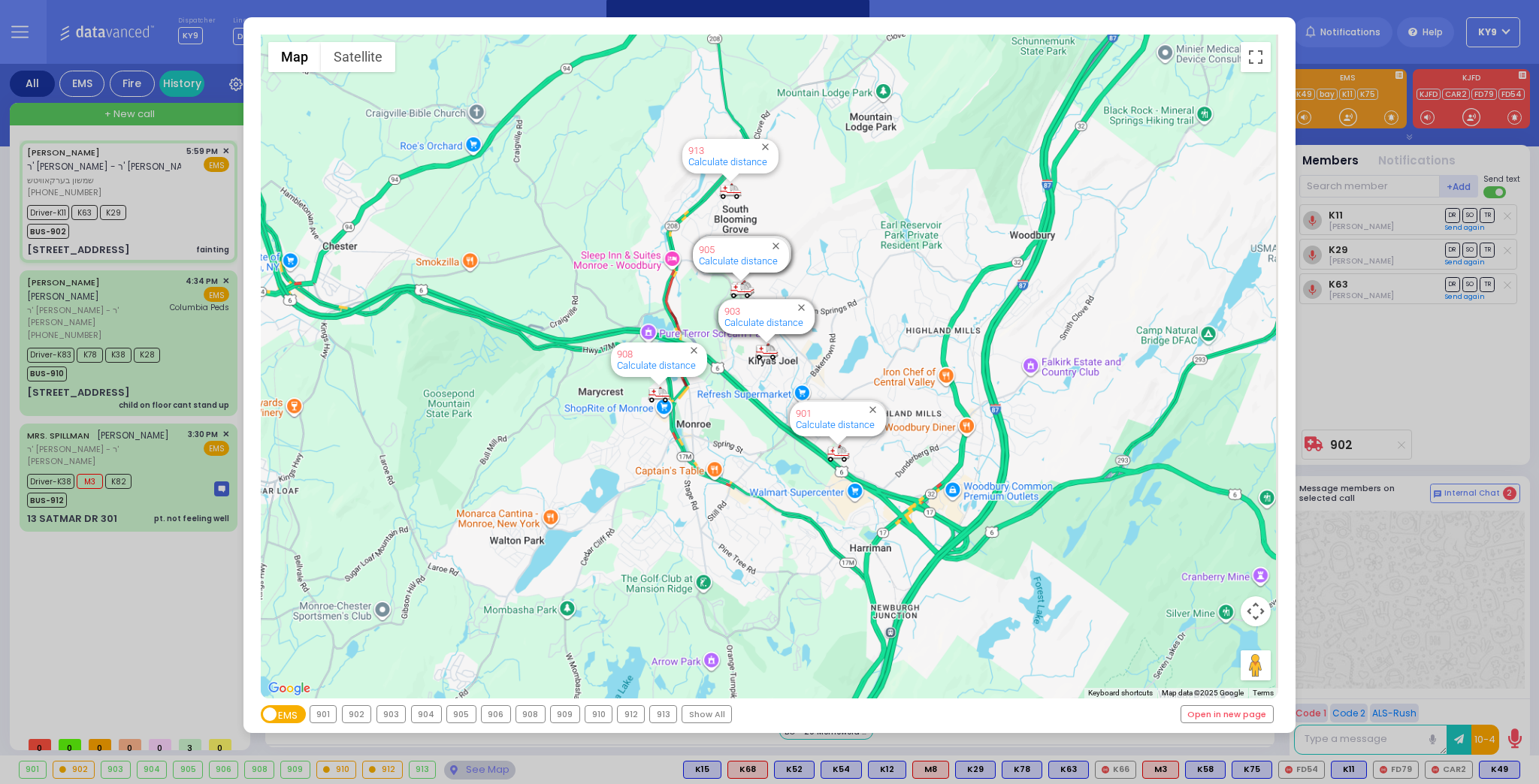
click at [355, 712] on div "902" at bounding box center [356, 715] width 28 height 16
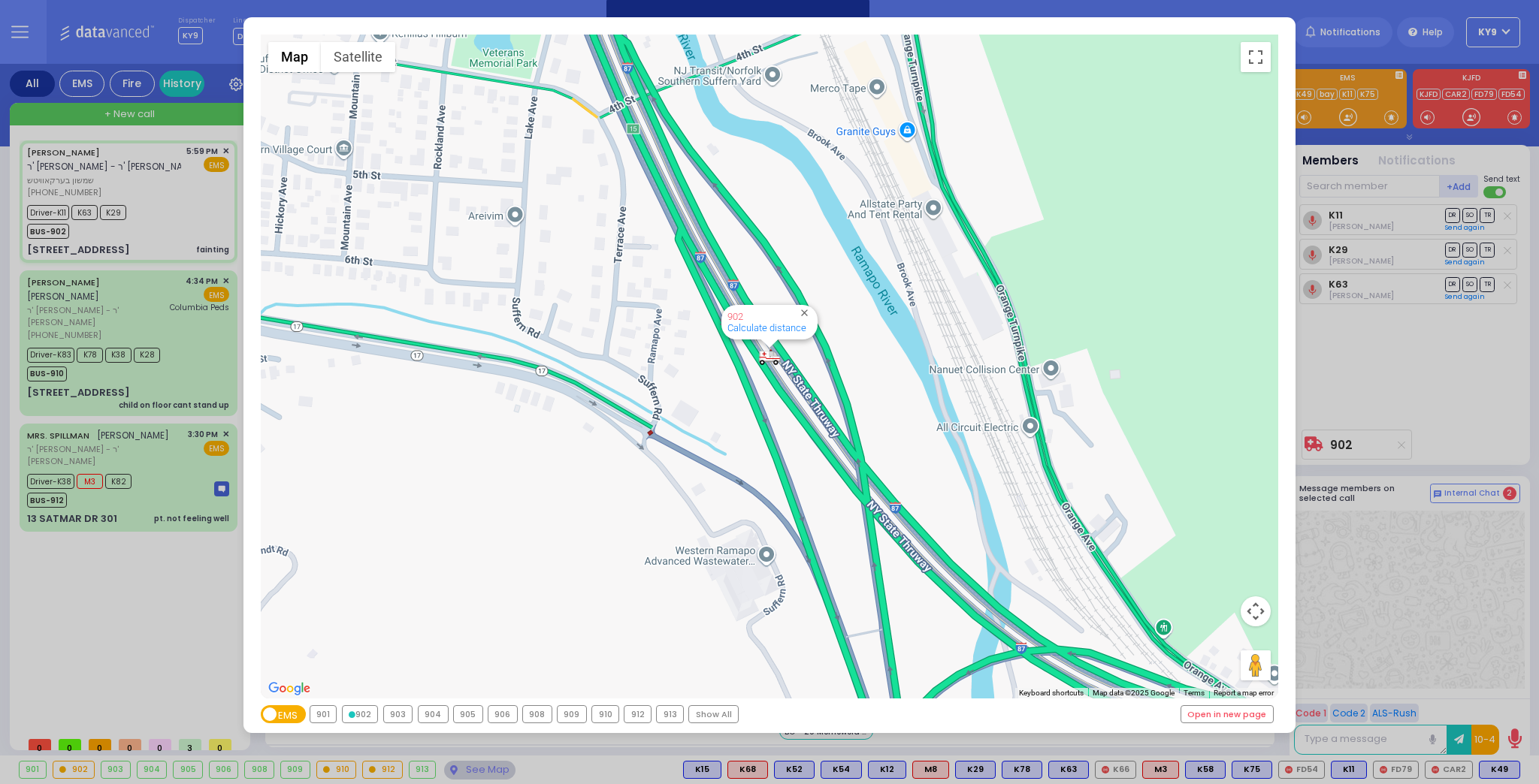
click at [357, 713] on div "902" at bounding box center [360, 715] width 36 height 16
click at [464, 772] on div "← Move left → Move right ↑ Move up ↓ Move down + Zoom in - Zoom out Home Jump l…" at bounding box center [770, 392] width 1539 height 784
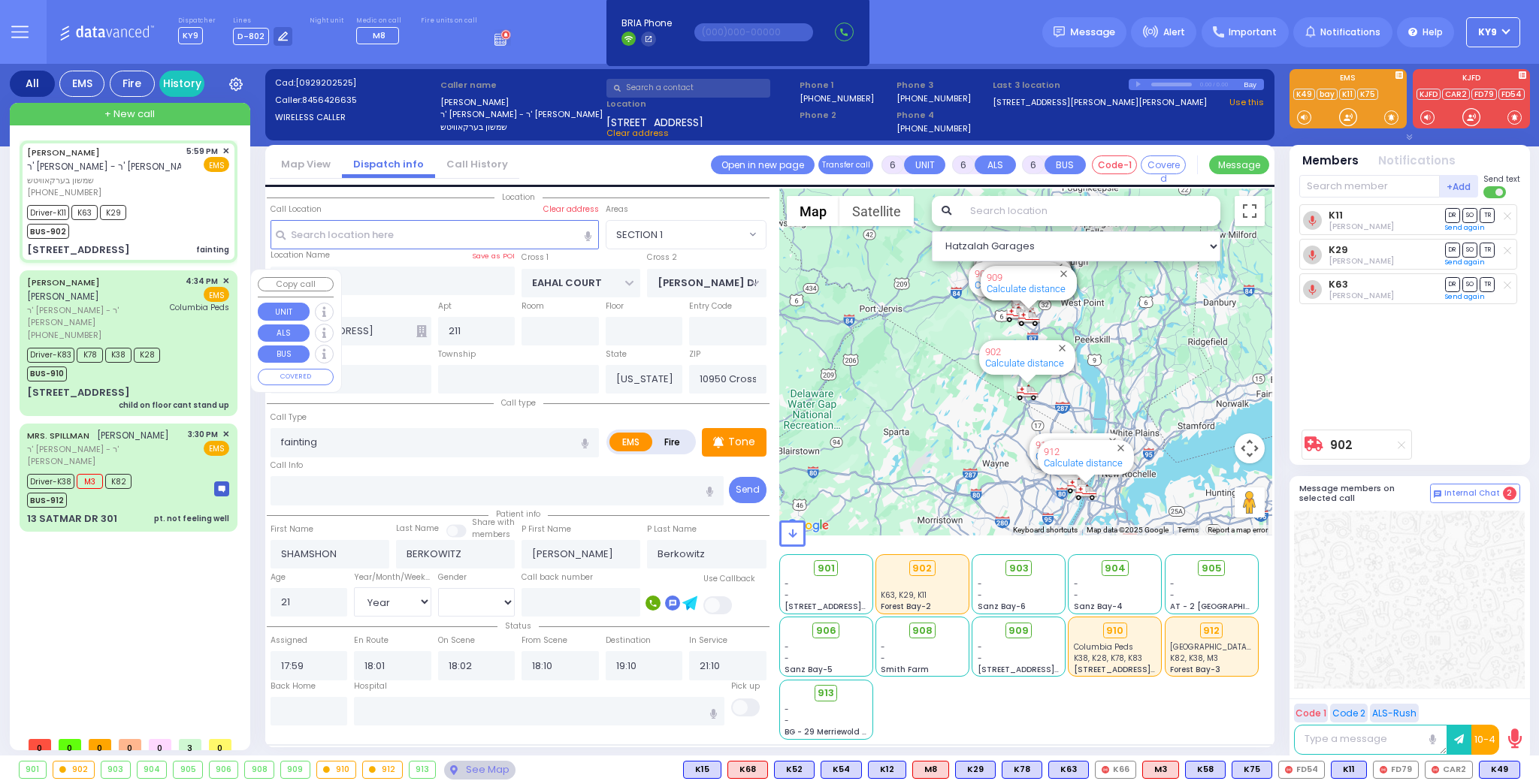
click at [191, 344] on div "Driver-K83 K78 K38 K28 BUS-910" at bounding box center [128, 362] width 202 height 37
select select
type input "child on floor cant stand up"
radio input "true"
type input "[PERSON_NAME]"
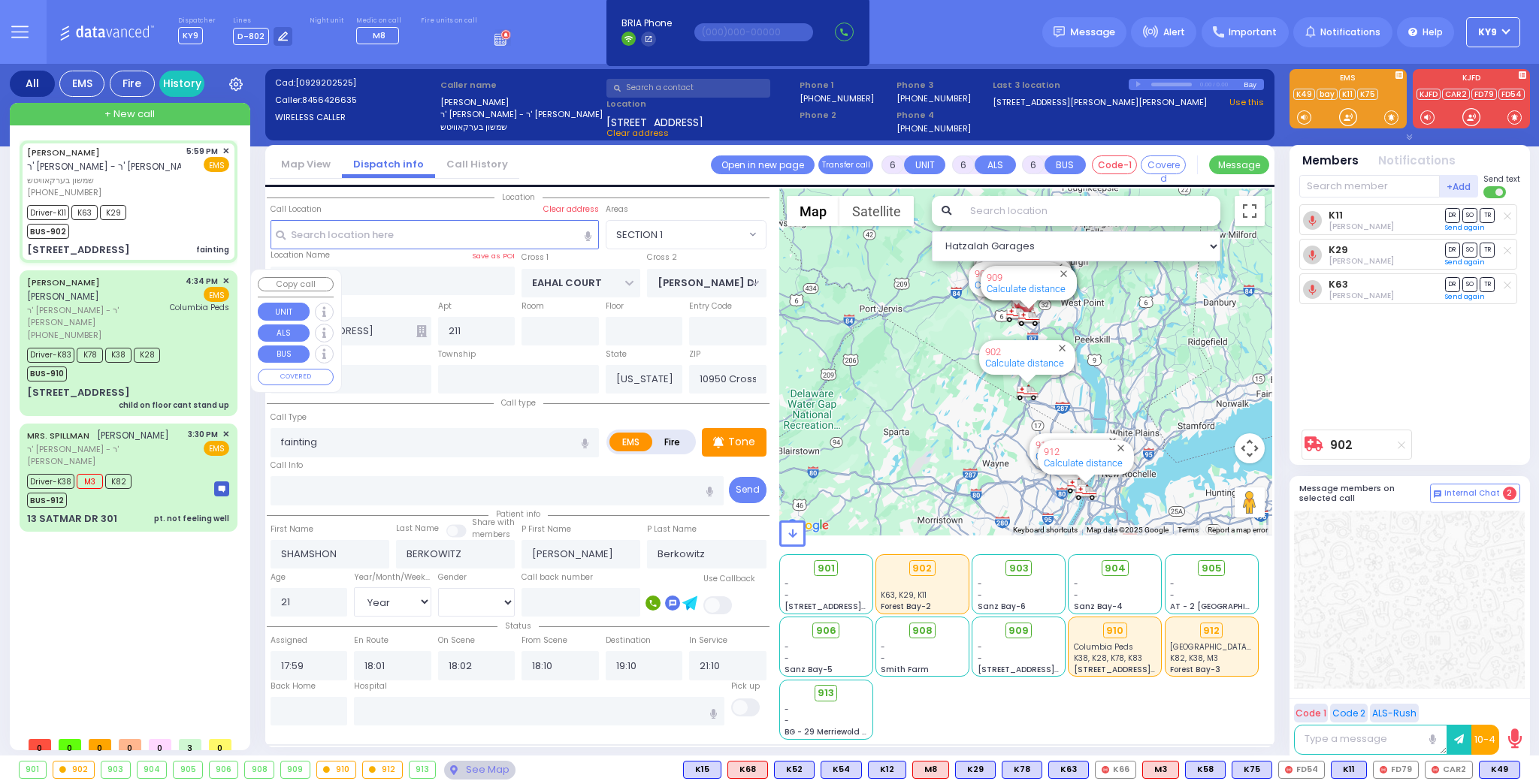
type input "LICHTENSTEIN"
type input "[PERSON_NAME]"
type input "Lichtenstein"
type input "4"
select select "Year"
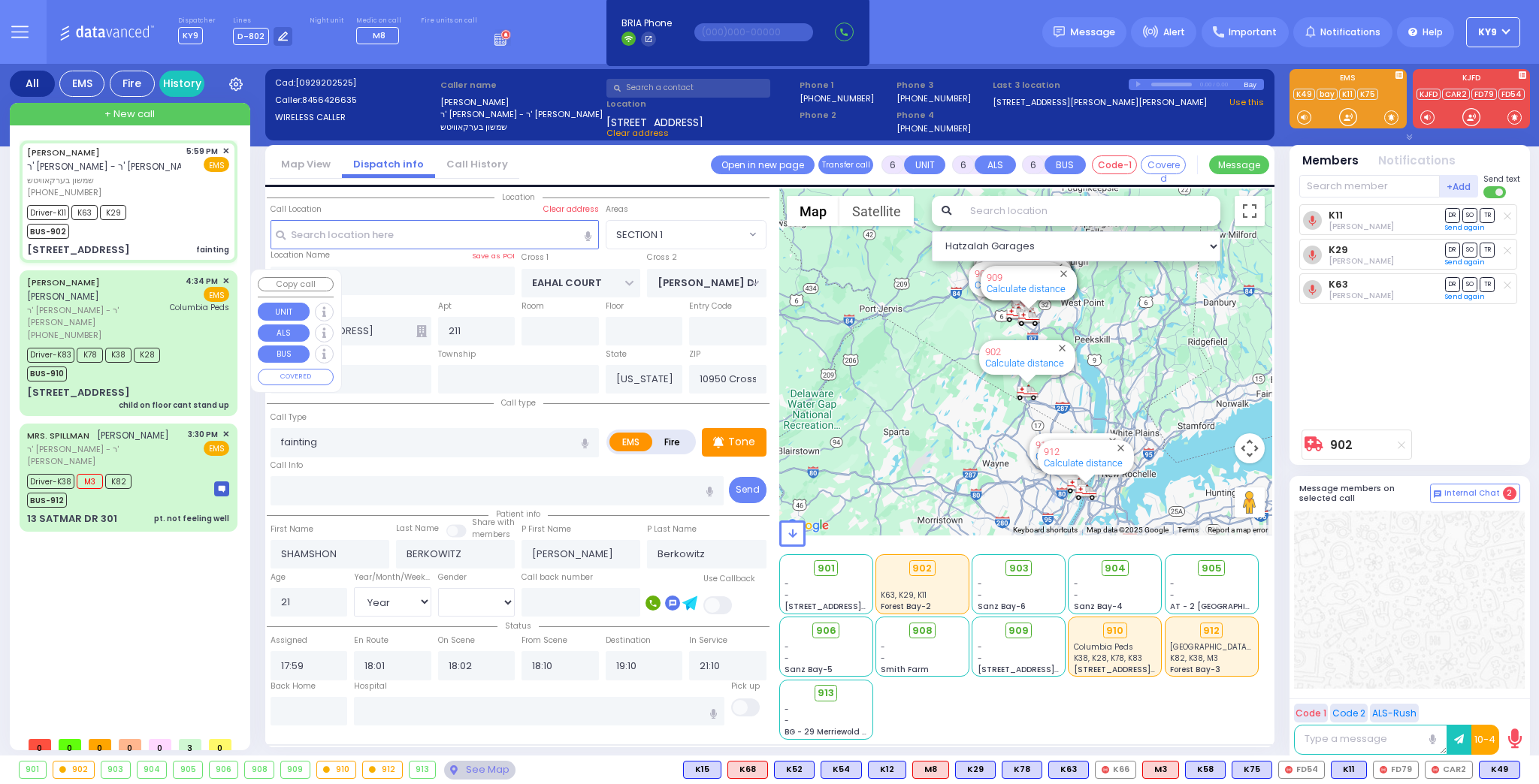
select select "[DEMOGRAPHIC_DATA]"
type input "16:34"
type input "16:35"
type input "16:38"
type input "17:10"
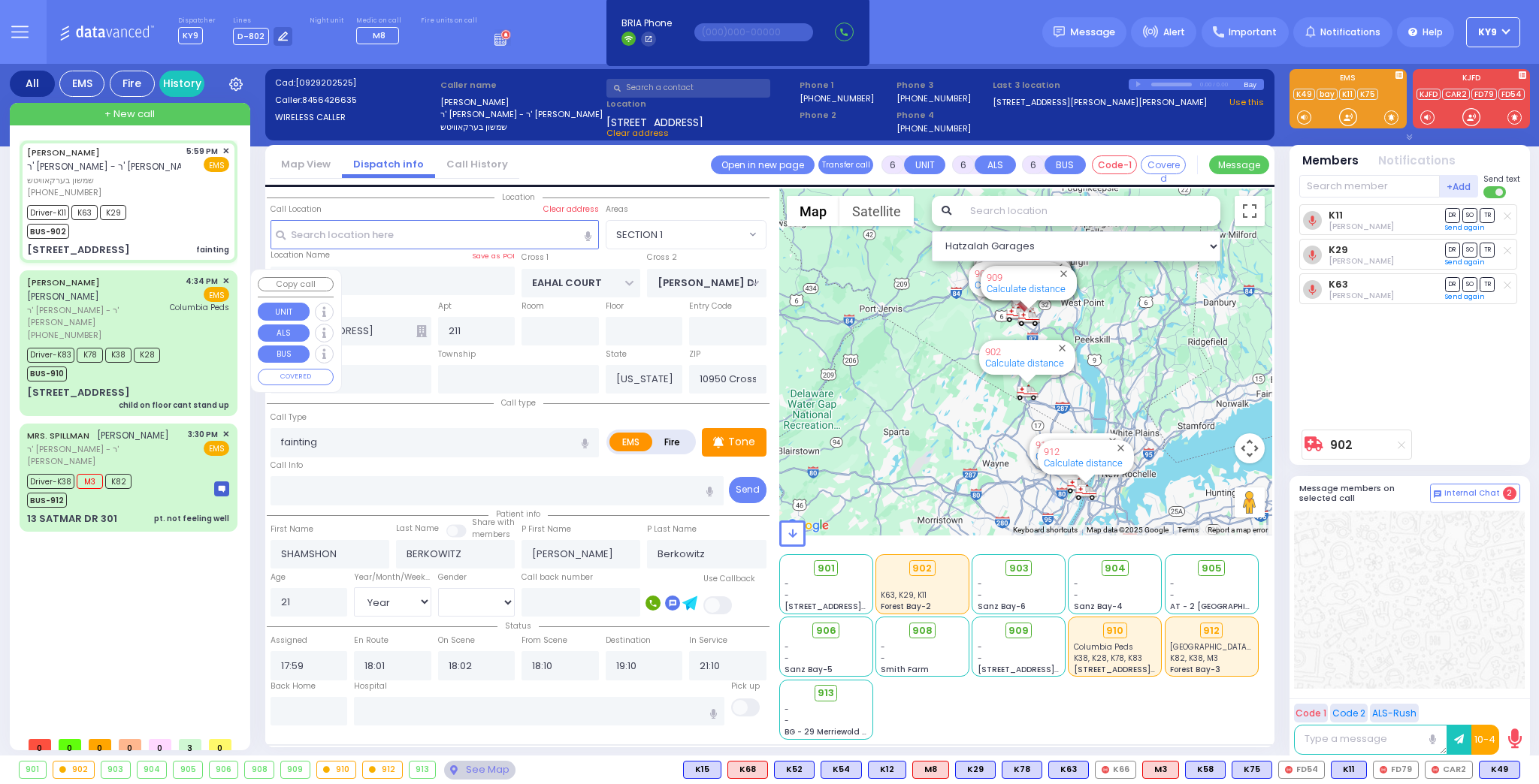
type input "18:00"
type input "18:14"
type input "[GEOGRAPHIC_DATA]"
select select "Hatzalah Garages"
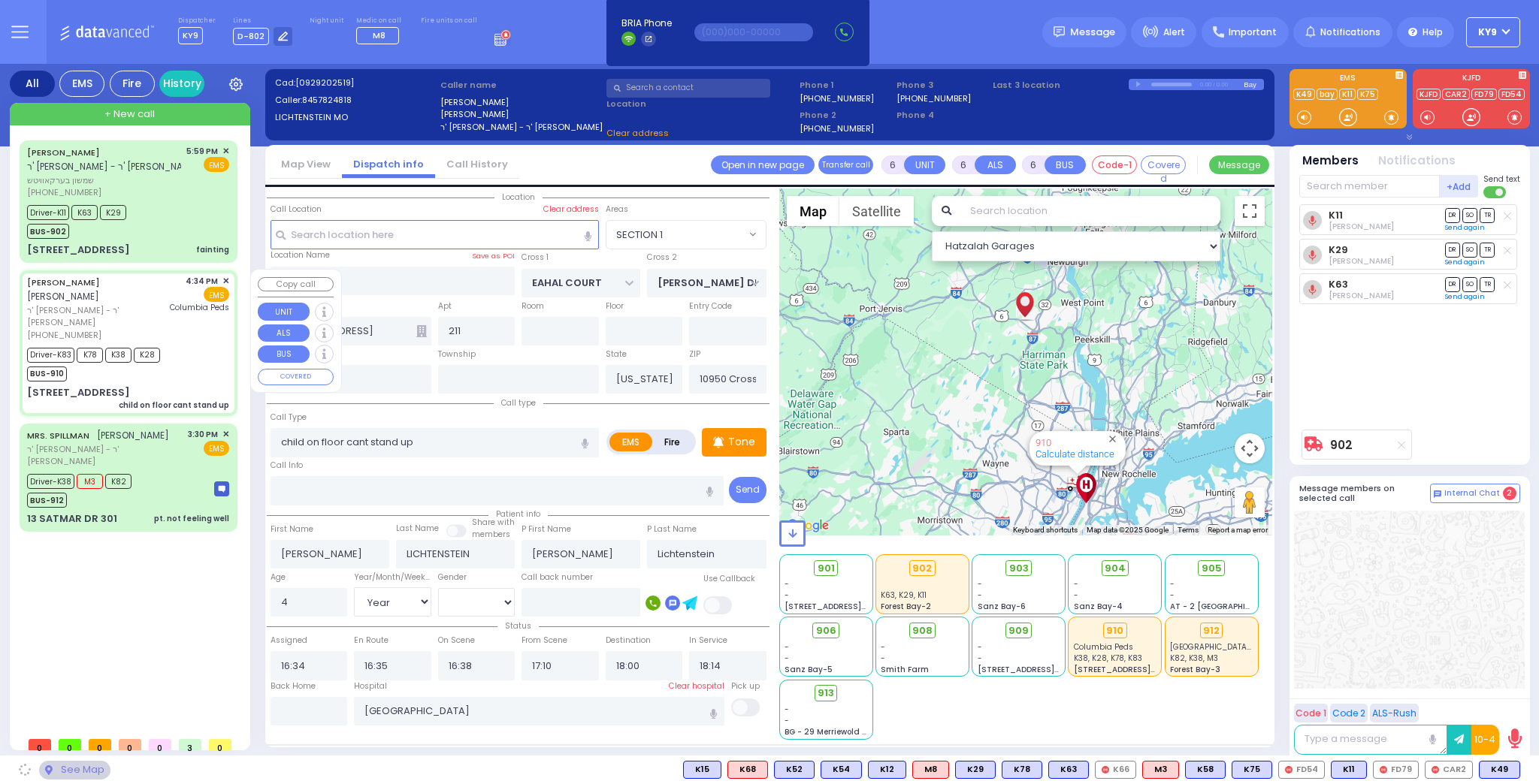
type input "YOEL KLEIN BLVD"
type input "MERON DR"
type input "[STREET_ADDRESS]"
type input "301"
type input "10950"
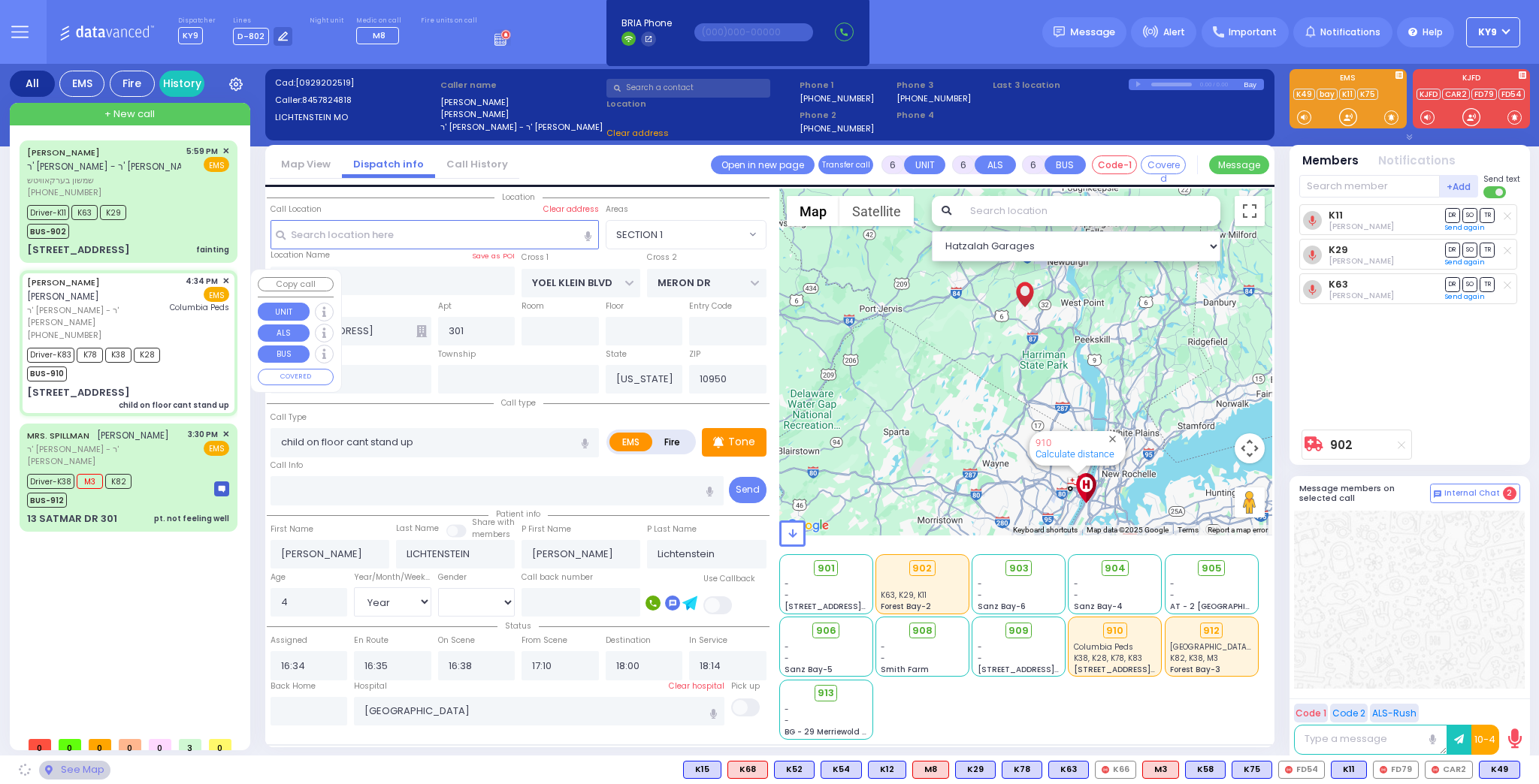
select select "SECTION 6"
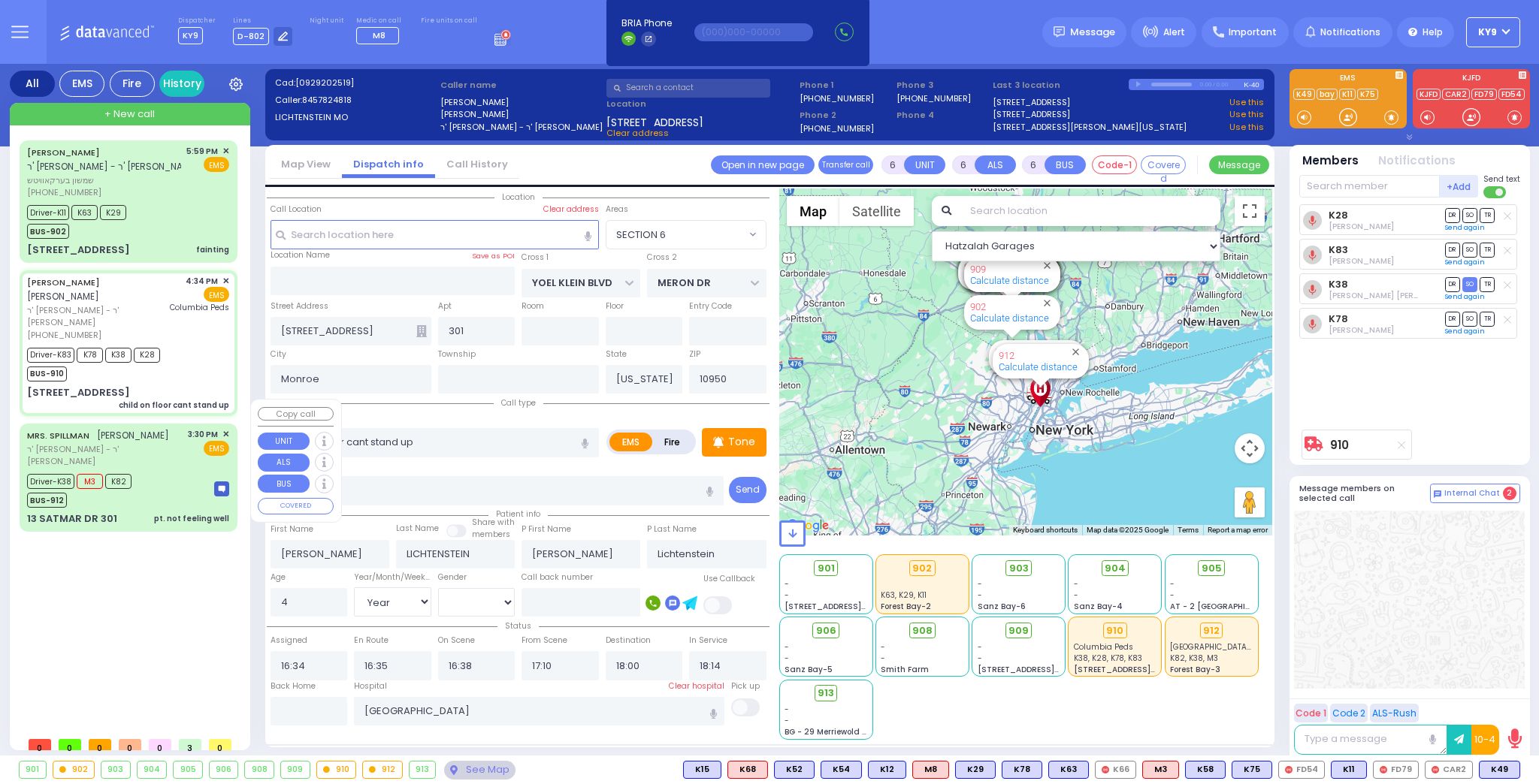
click at [178, 471] on div "Driver-K38 M3 K82 BUS-912" at bounding box center [128, 489] width 202 height 37
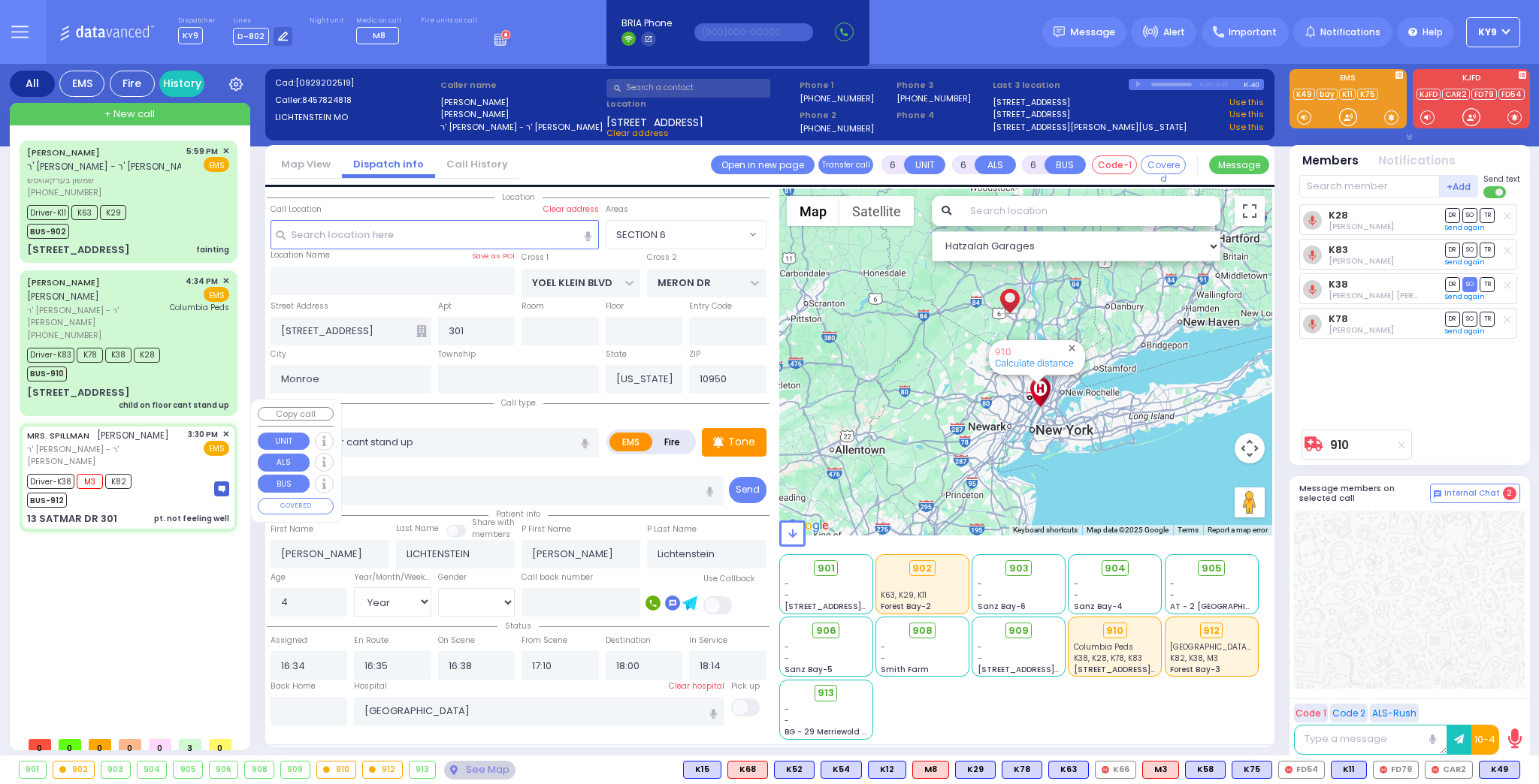
select select
type input "pt. not feeling well"
radio input "true"
type input "MRS."
type input "SPILLMAN"
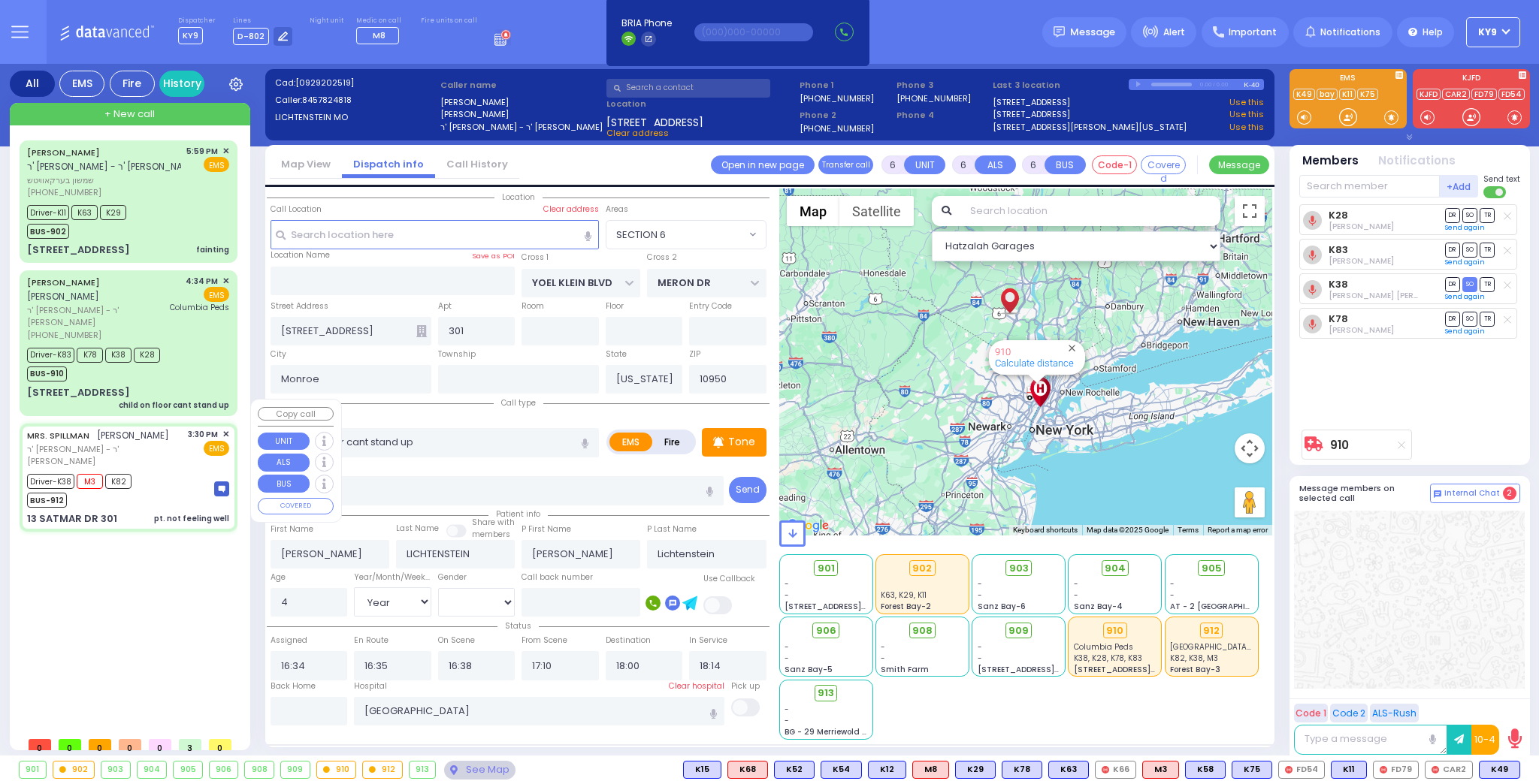
type input "Rivka"
type input "Spilman"
type input "71"
select select "Year"
select select "[DEMOGRAPHIC_DATA]"
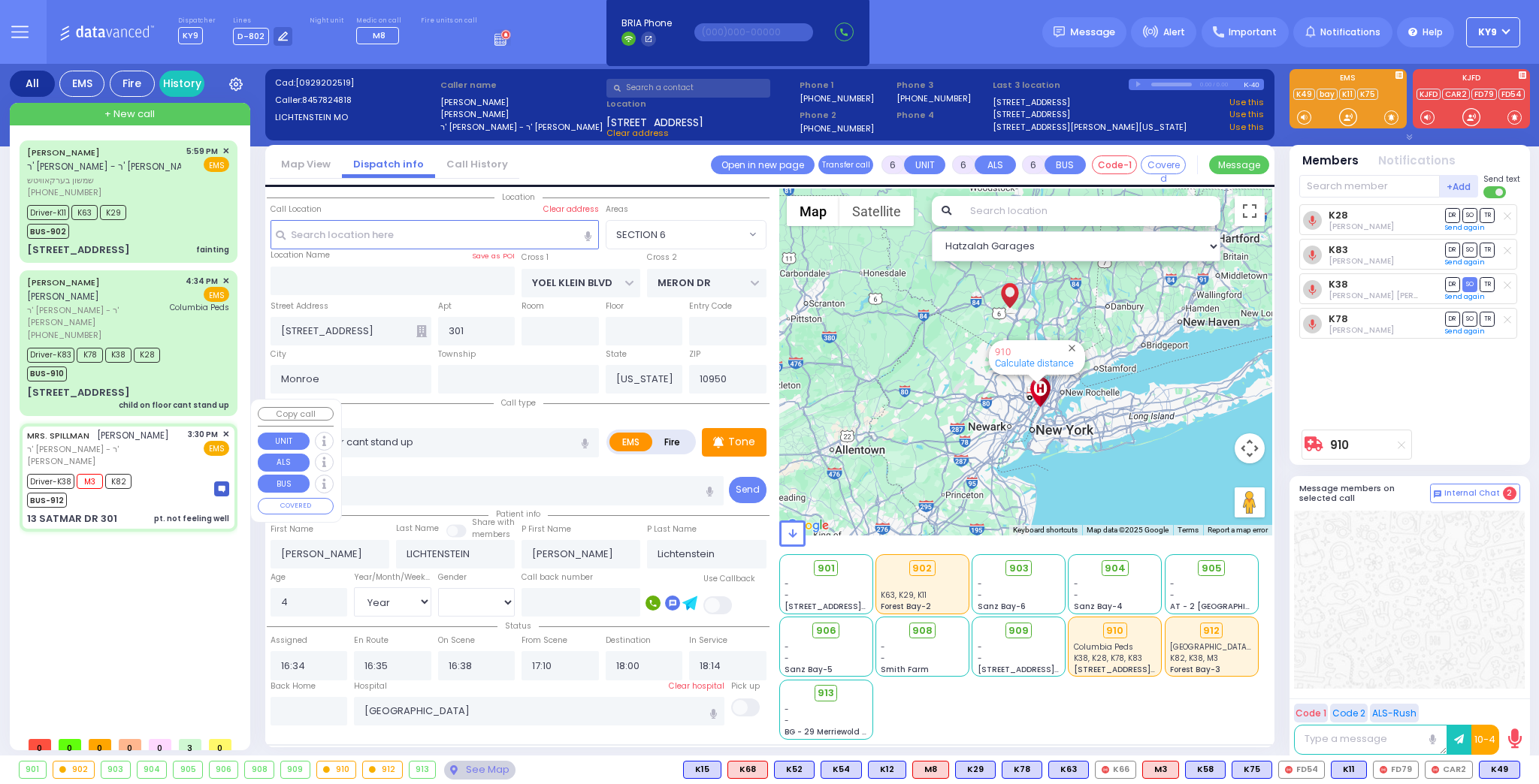
type input "15:30"
type input "15:32"
type input "15:35"
type input "16:30"
type input "17:55"
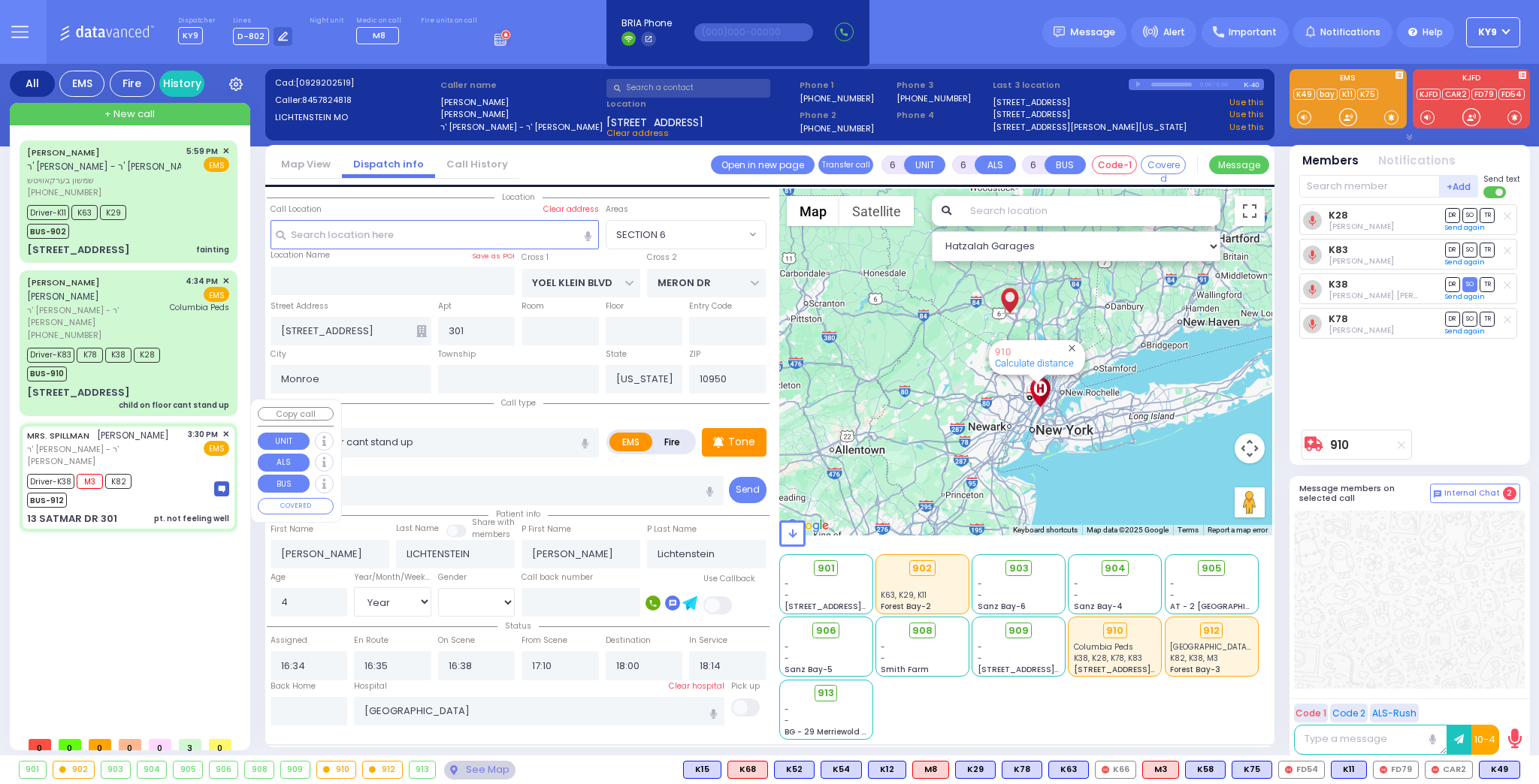
type input "[GEOGRAPHIC_DATA] [STREET_ADDRESS][US_STATE]"
select select "Hatzalah Garages"
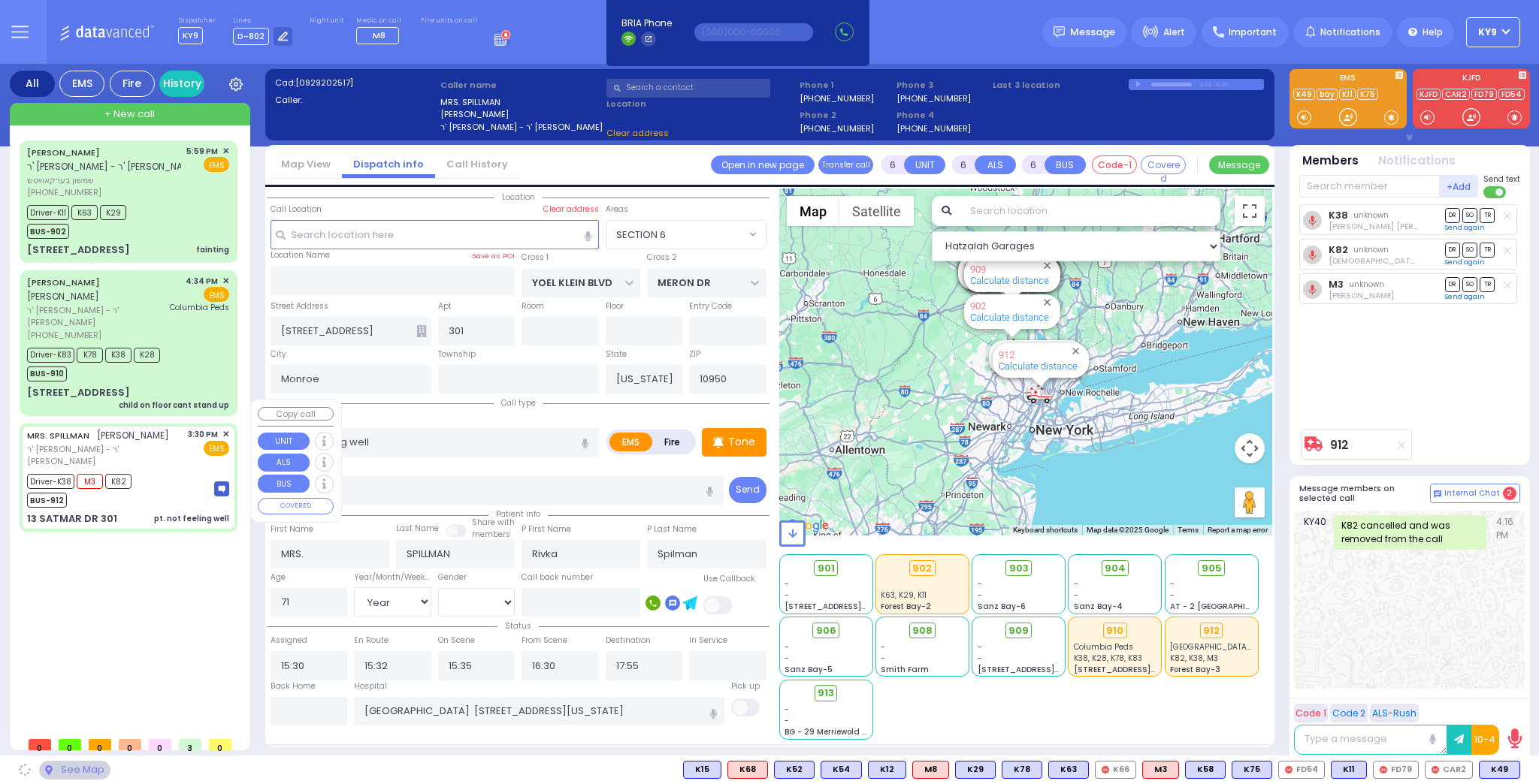
type input "SIGET COURT"
type input "ACRES RD"
type input "13 SATMAR DR"
type input "[PERSON_NAME]"
select select "SECTION 3"
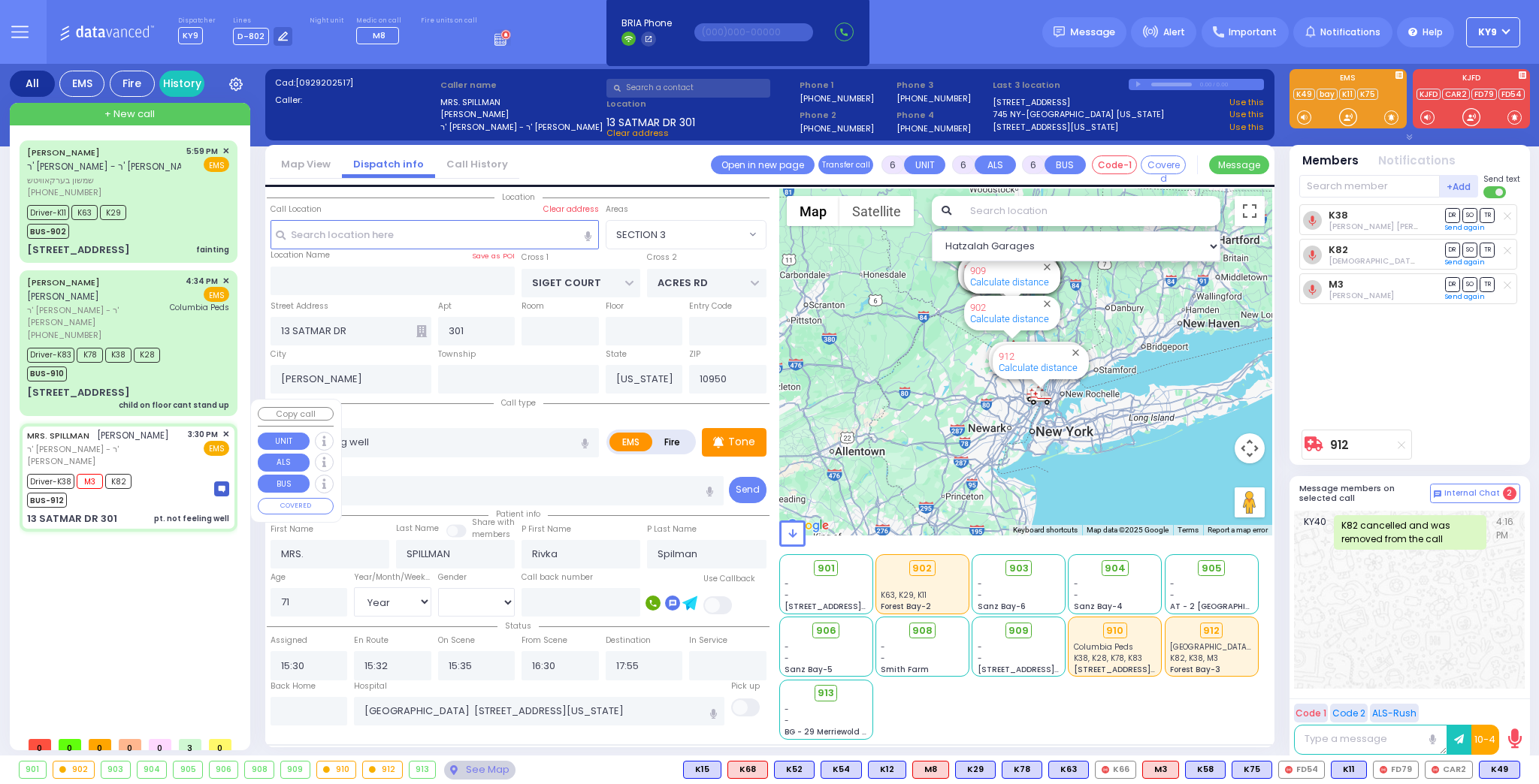
click at [146, 613] on div "[PERSON_NAME] ר' [PERSON_NAME] שמשון בערקאוויטש [PHONE_NUMBER] 5:59 PM Driver-K…" at bounding box center [131, 434] width 224 height 589
click at [178, 189] on div "[PHONE_NUMBER]" at bounding box center [104, 193] width 154 height 13
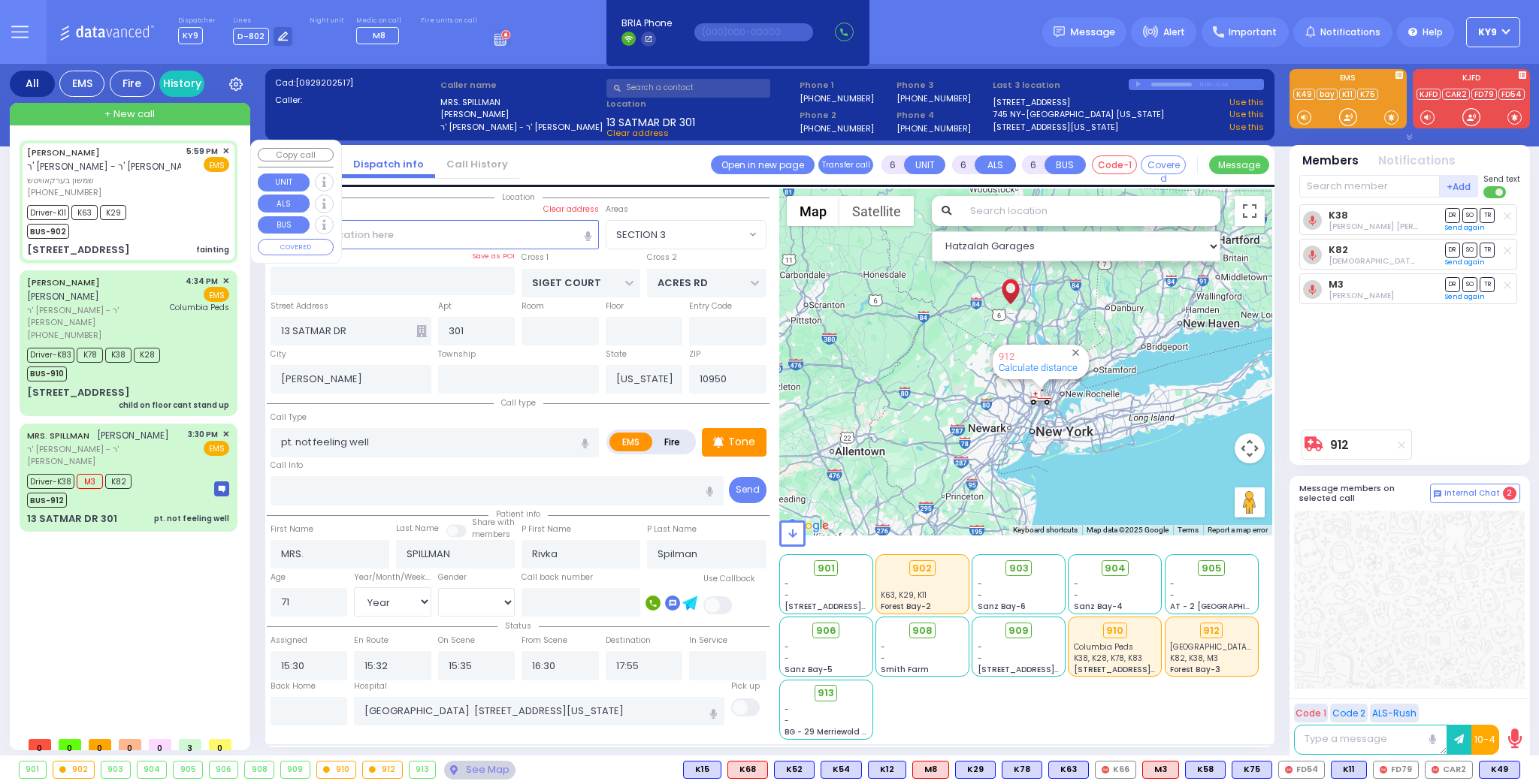
select select
type input "fainting"
radio input "true"
type input "SHAMSHON"
type input "BERKOWITZ"
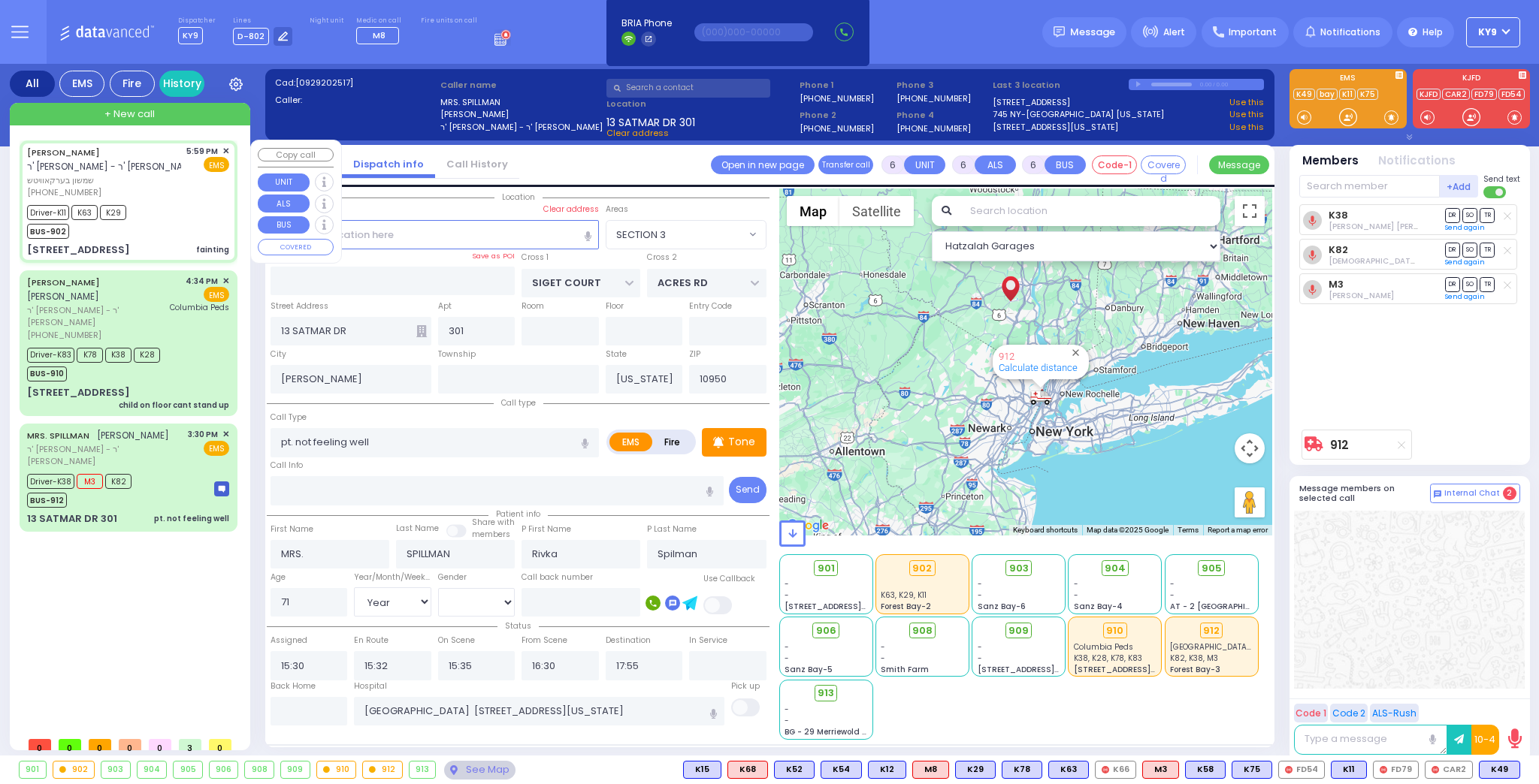
type input "[PERSON_NAME]"
type input "Berkowitz"
type input "21"
select select "Year"
select select "[DEMOGRAPHIC_DATA]"
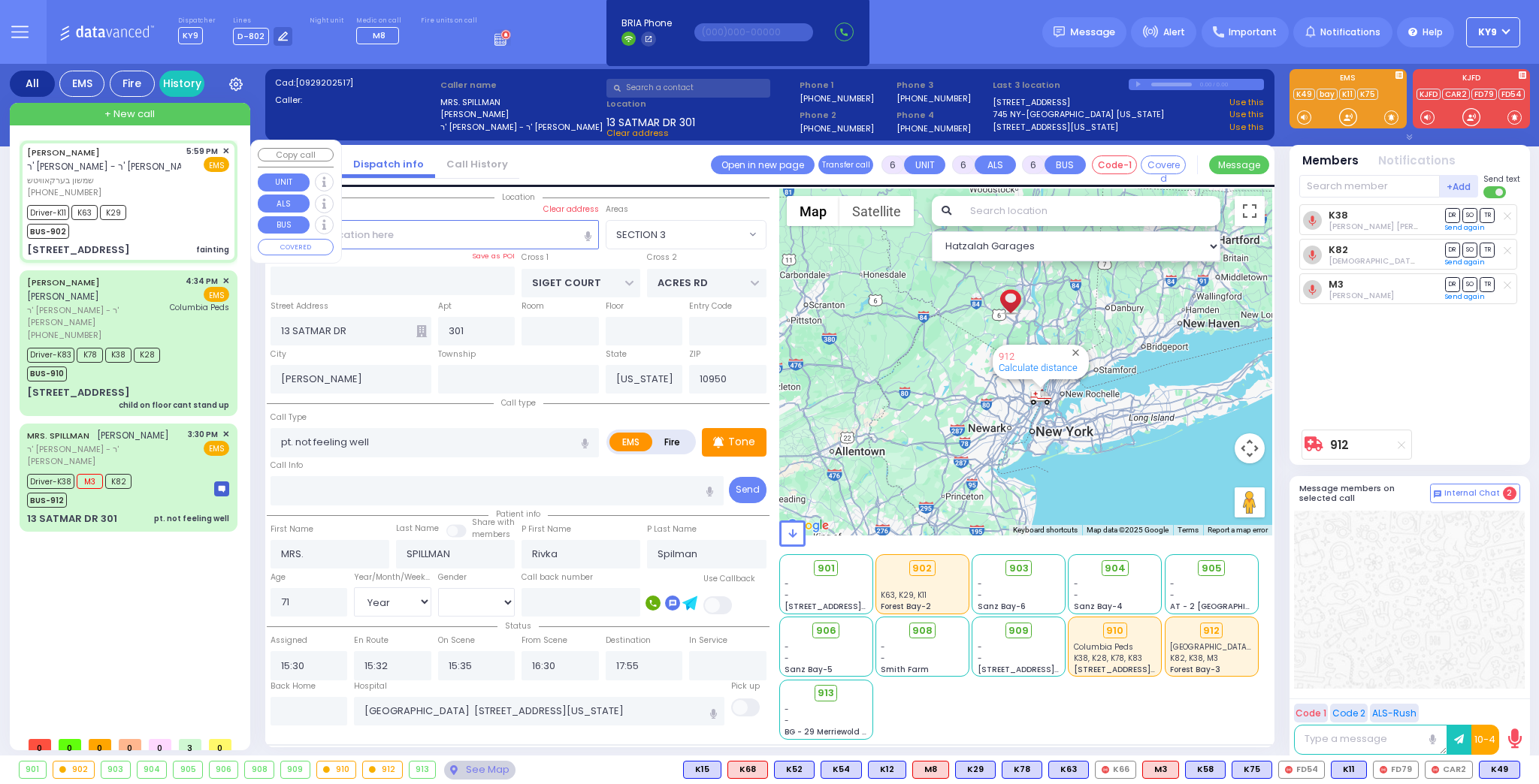
type input "17:59"
type input "18:01"
type input "18:02"
type input "18:10"
type input "19:10"
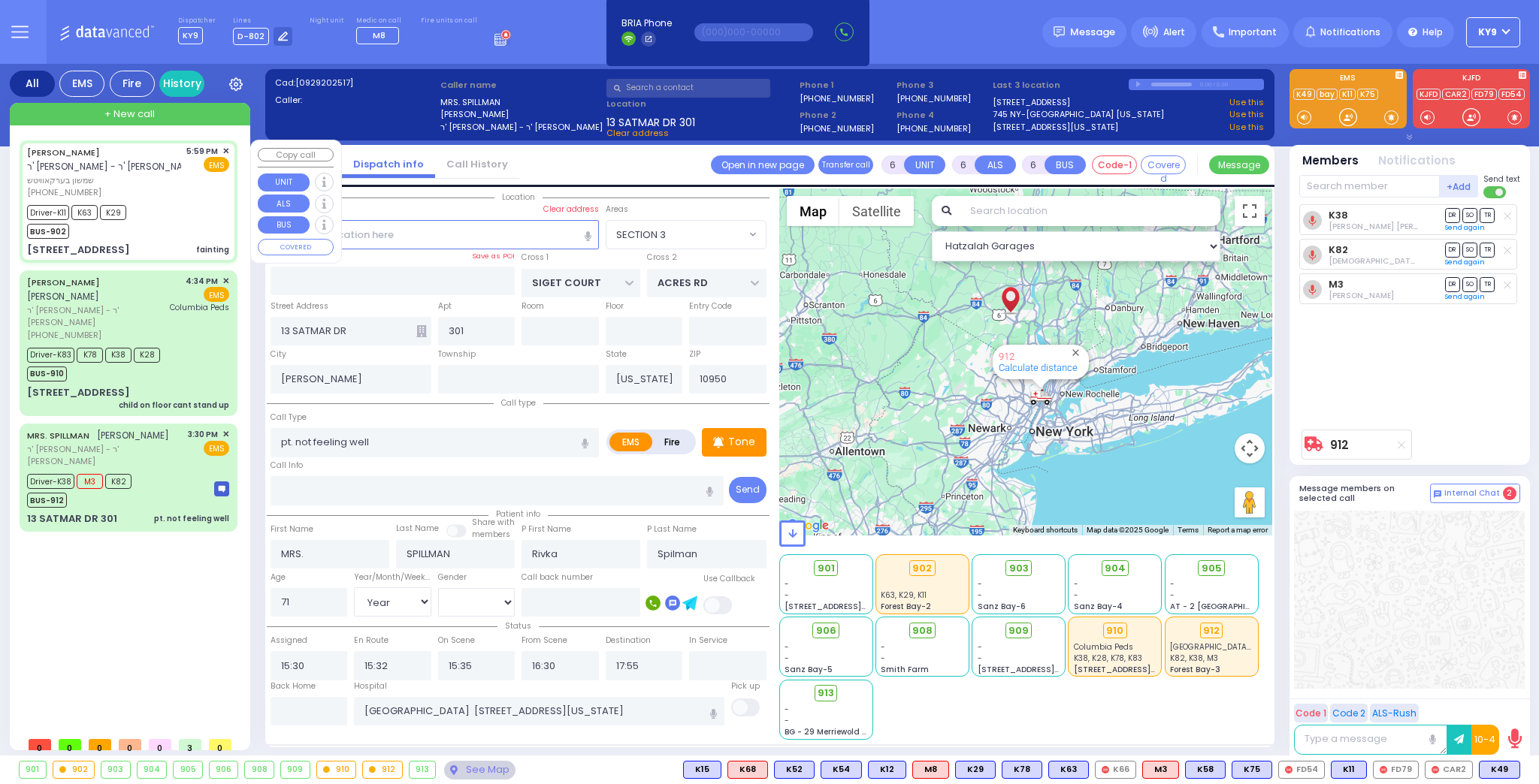
type input "21:10"
type input "EAHAL COURT"
type input "[PERSON_NAME] DR"
type input "[STREET_ADDRESS]"
type input "211"
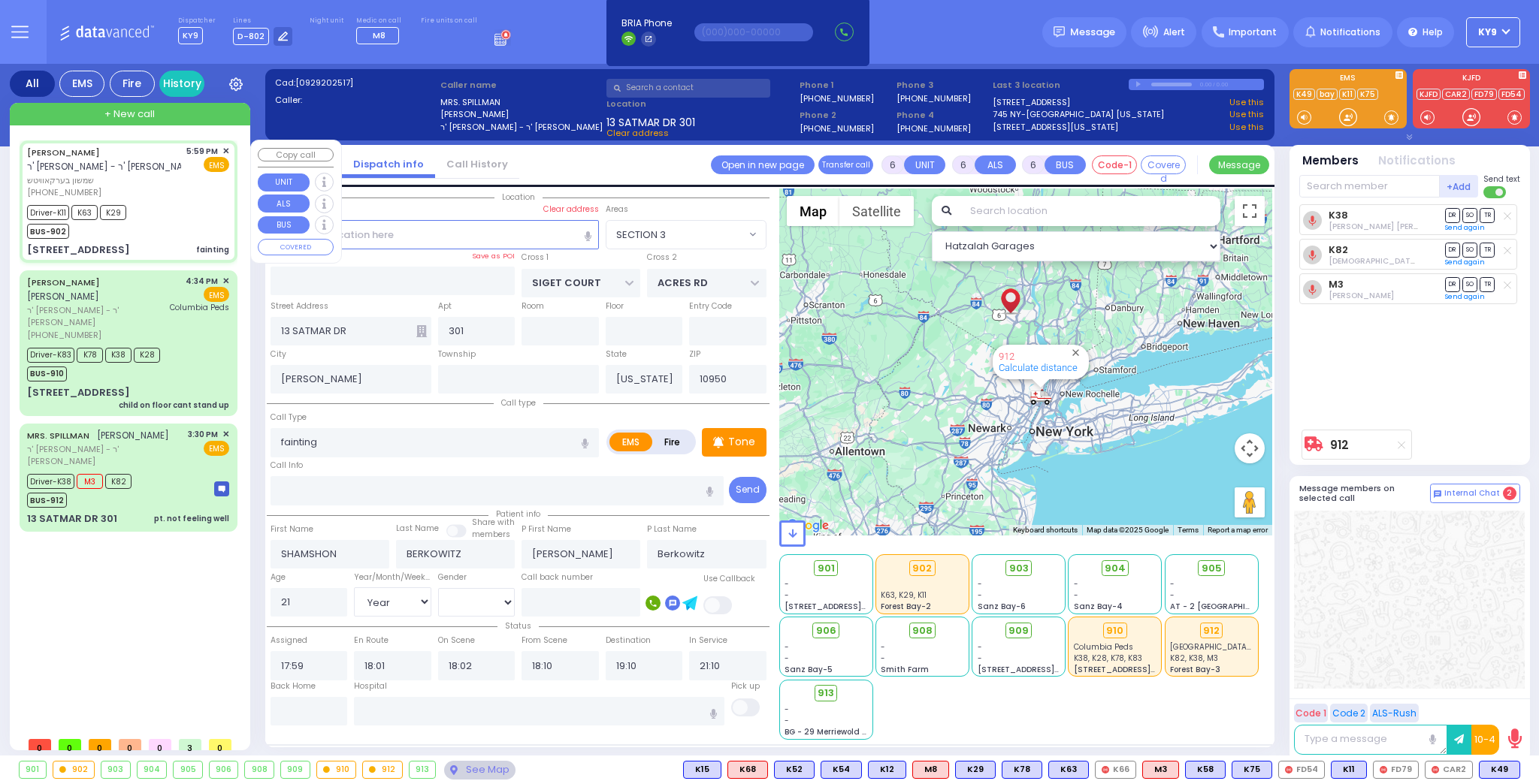
type input "Monroe"
type input "10950 Cross Streets: : EAHAL CT/HAYES CT"
select select "SECTION 1"
select select "Hatzalah Garages"
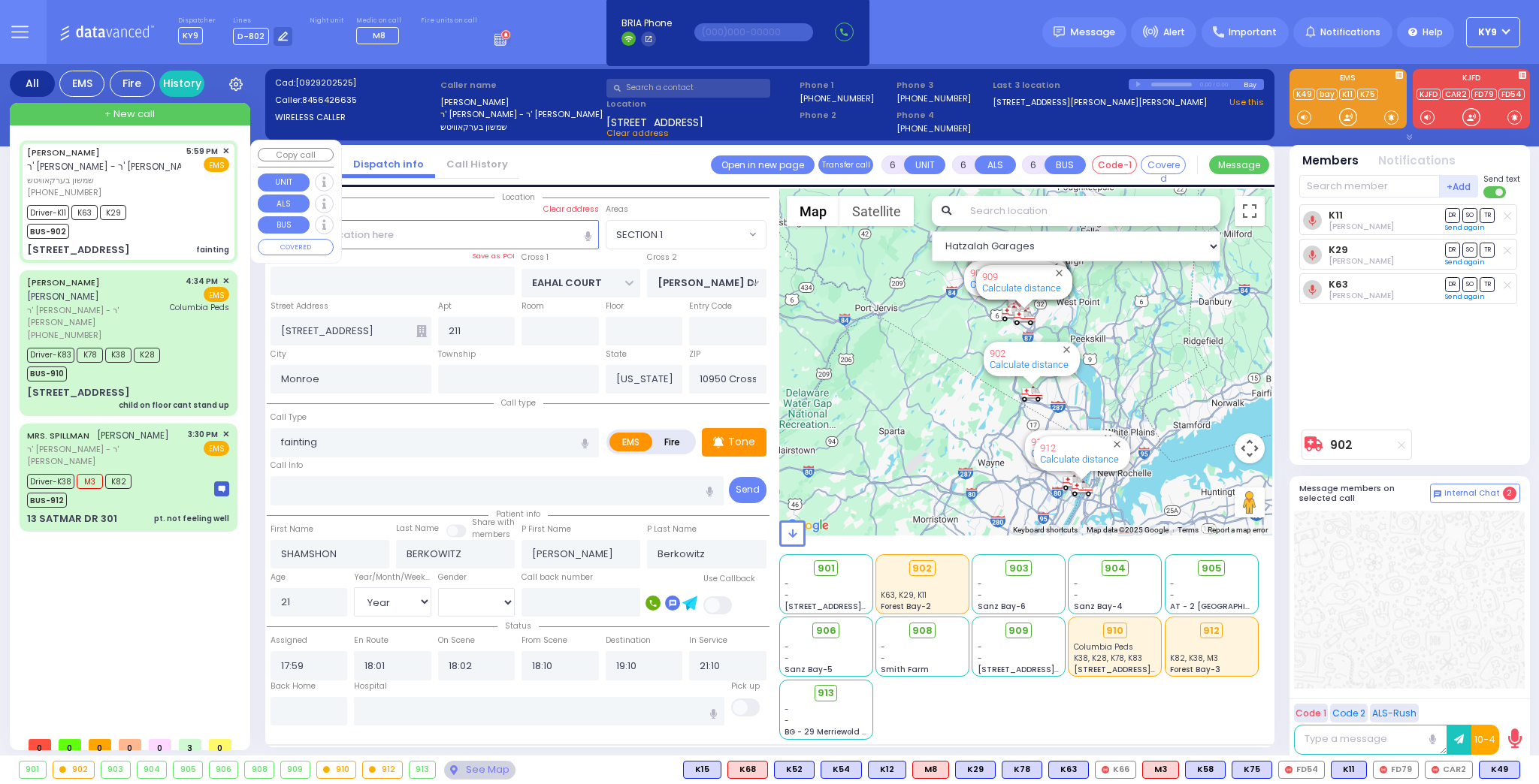
select select
radio input "true"
select select "Year"
select select "[DEMOGRAPHIC_DATA]"
select select "Hatzalah Garages"
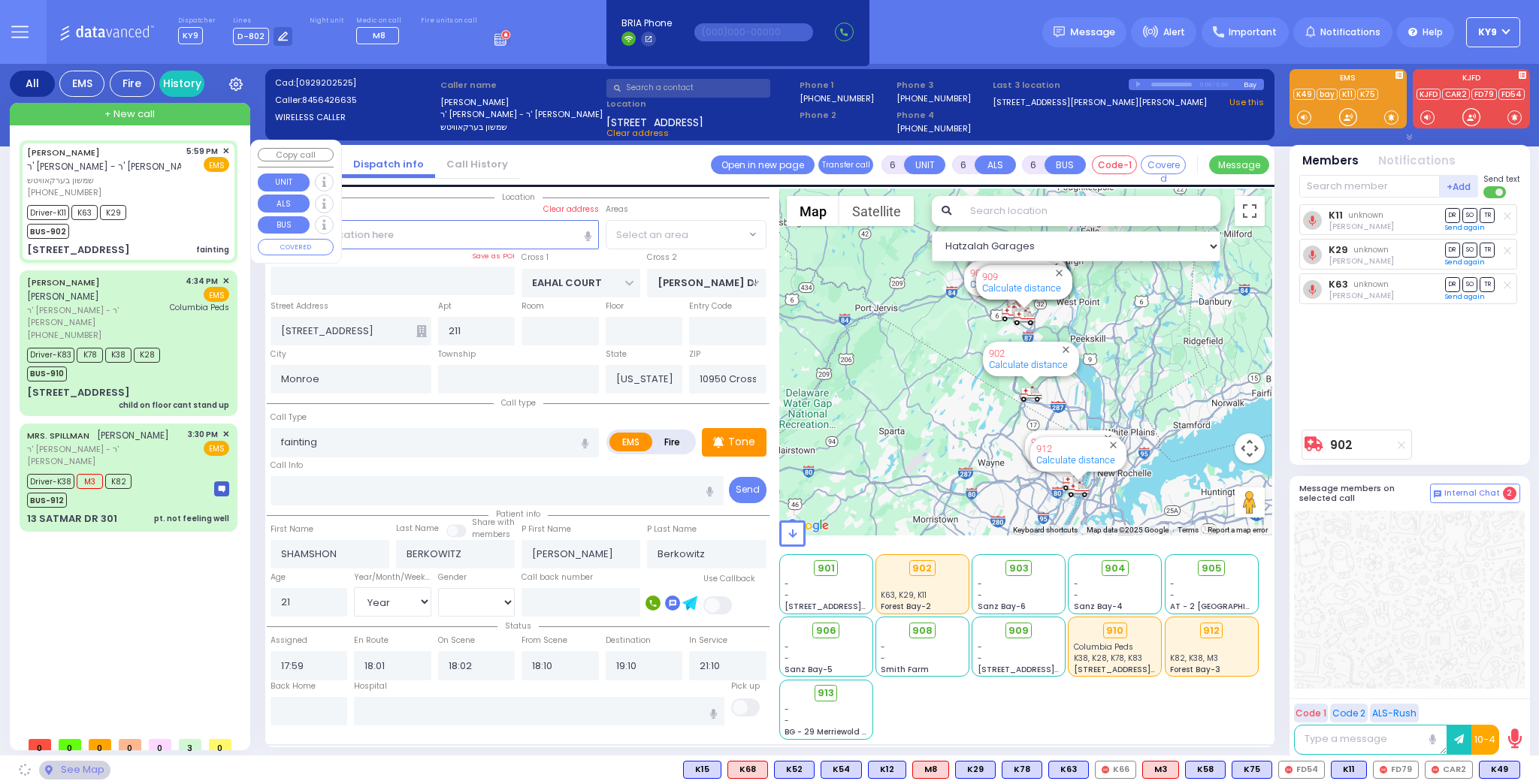
select select "SECTION 1"
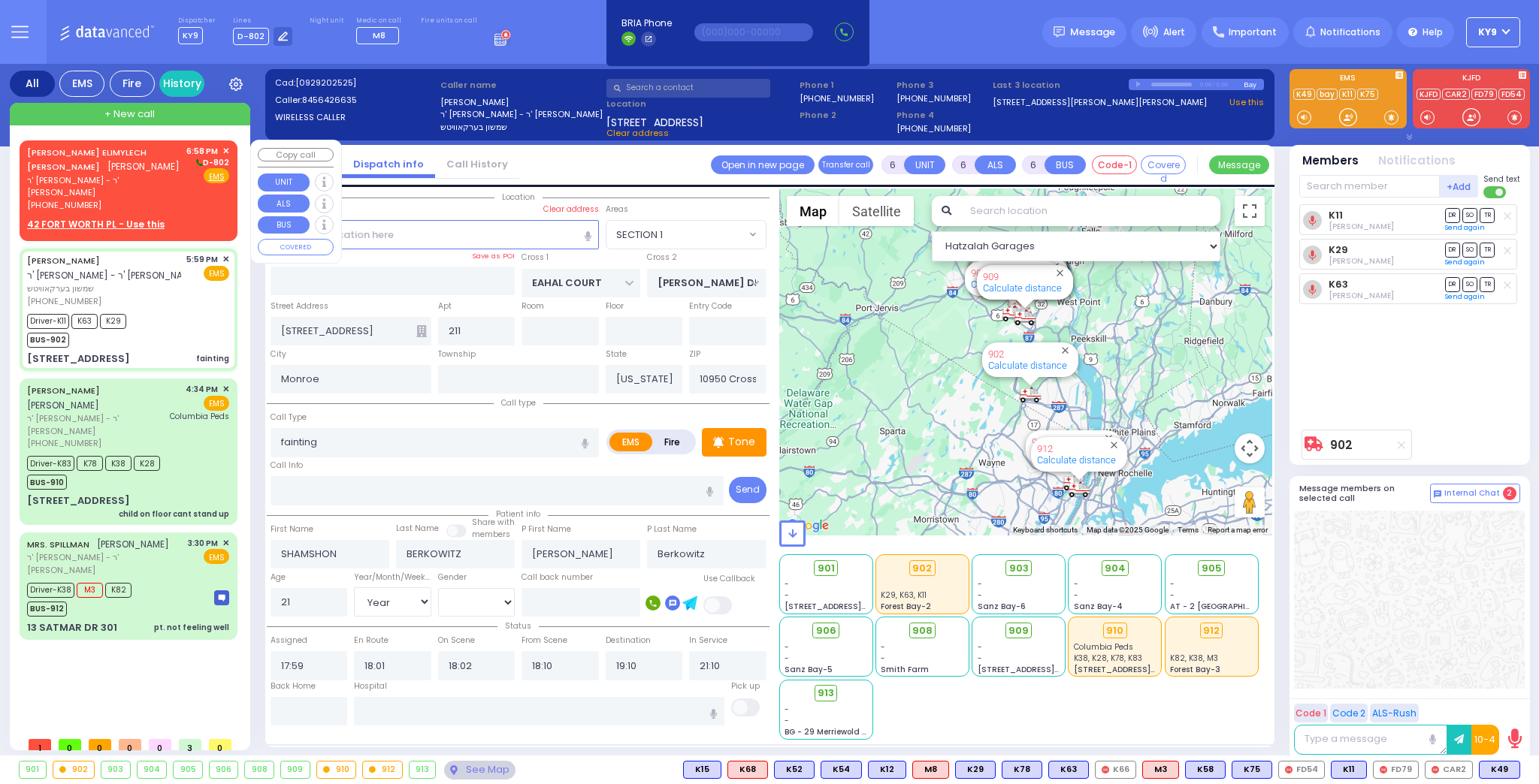
click at [118, 204] on div "[PERSON_NAME] [PERSON_NAME] ר' [PERSON_NAME] - ר' [PERSON_NAME] [PHONE_NUMBER] …" at bounding box center [128, 188] width 212 height 91
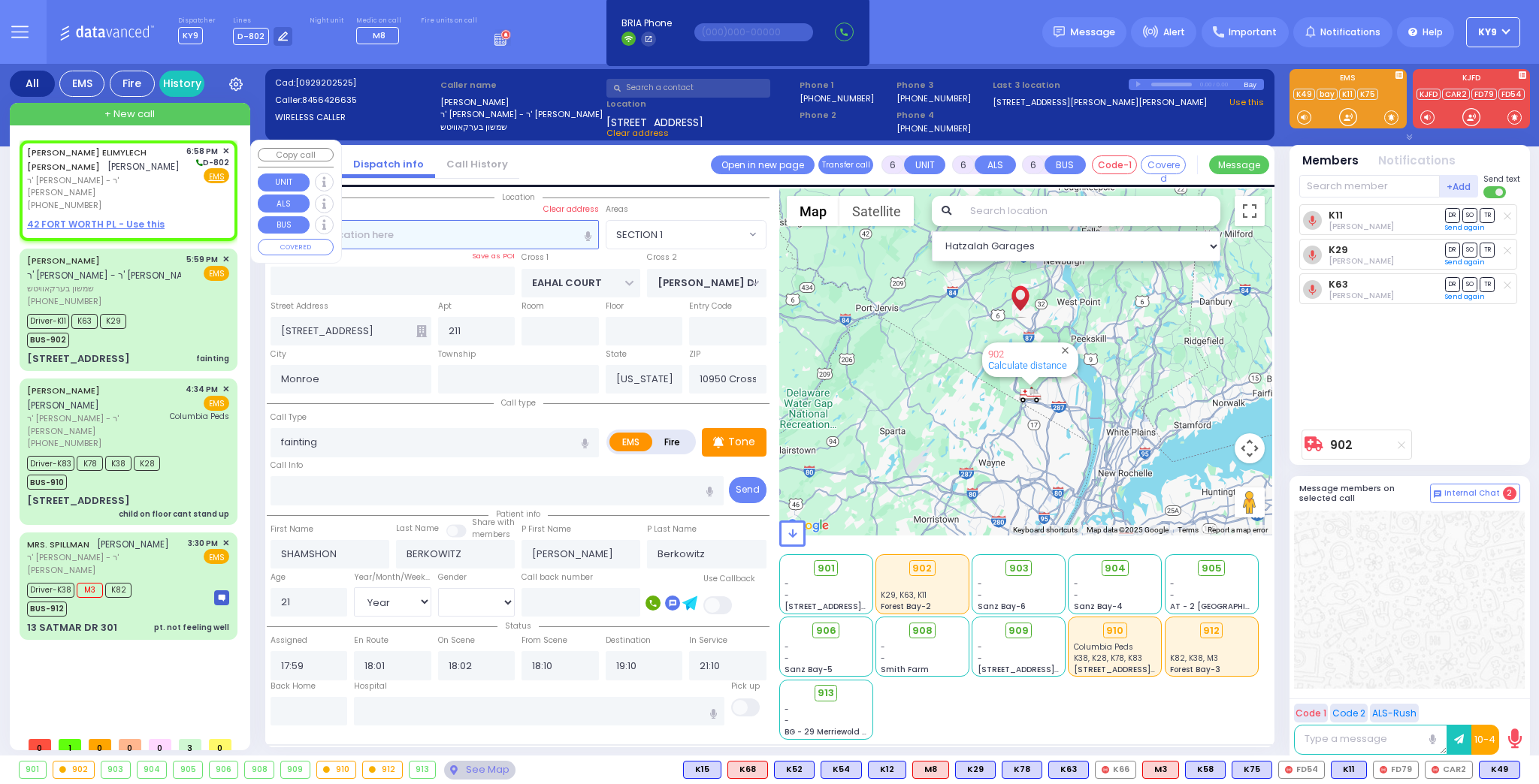
type input "2"
type input "1"
select select
radio input "true"
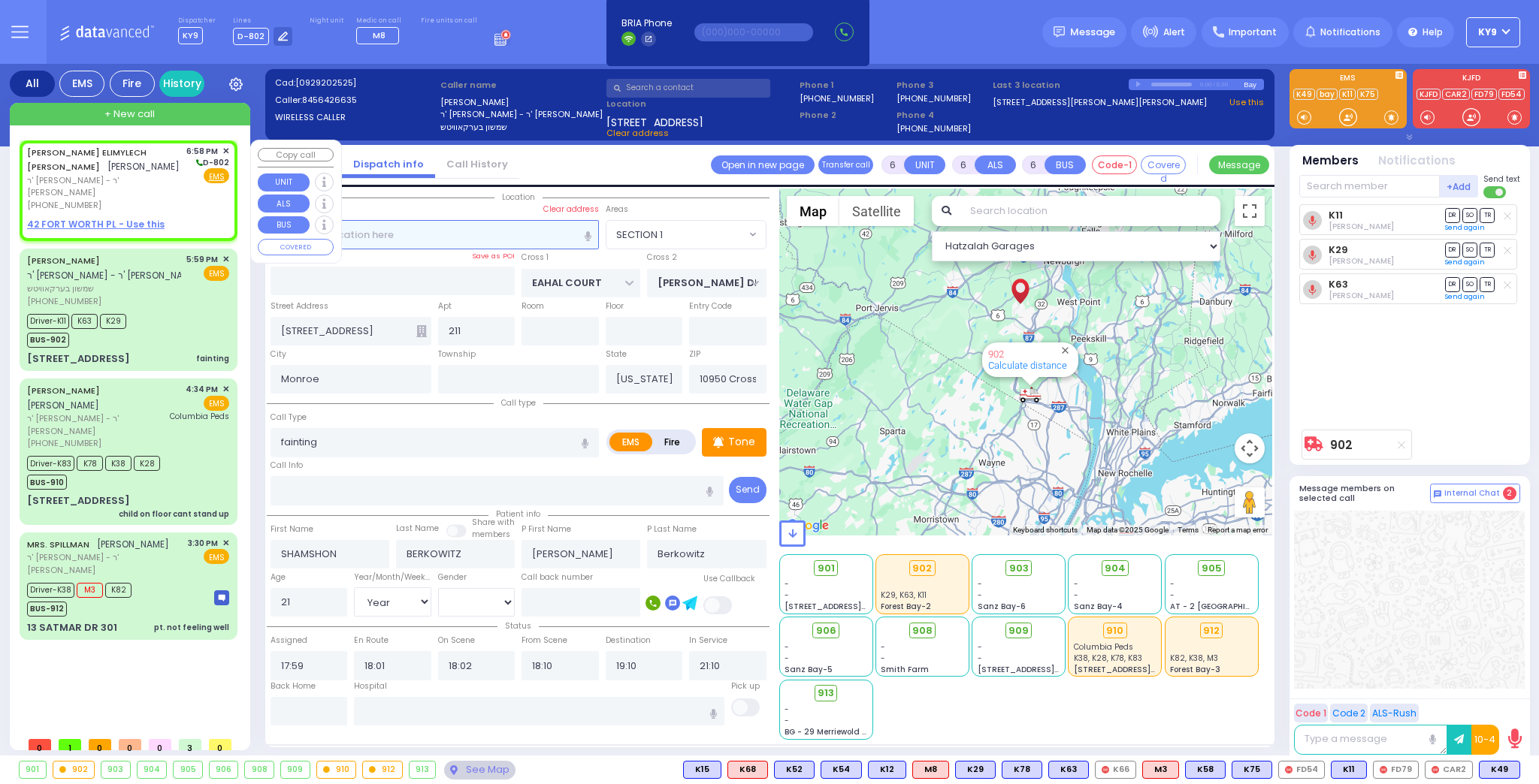
type input "[PERSON_NAME]"
type input "BLUM"
select select
type input "18:58"
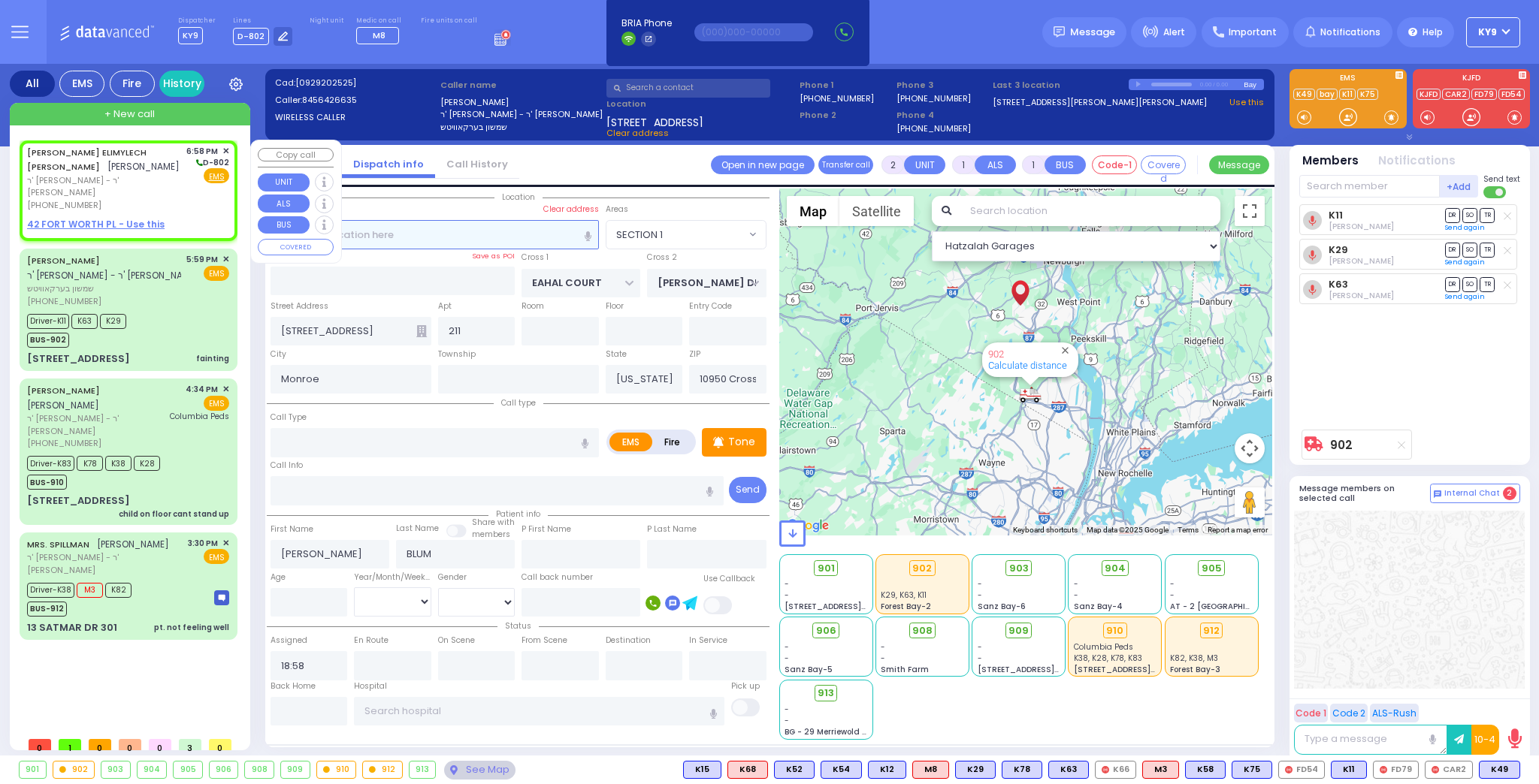
select select "Hatzalah Garages"
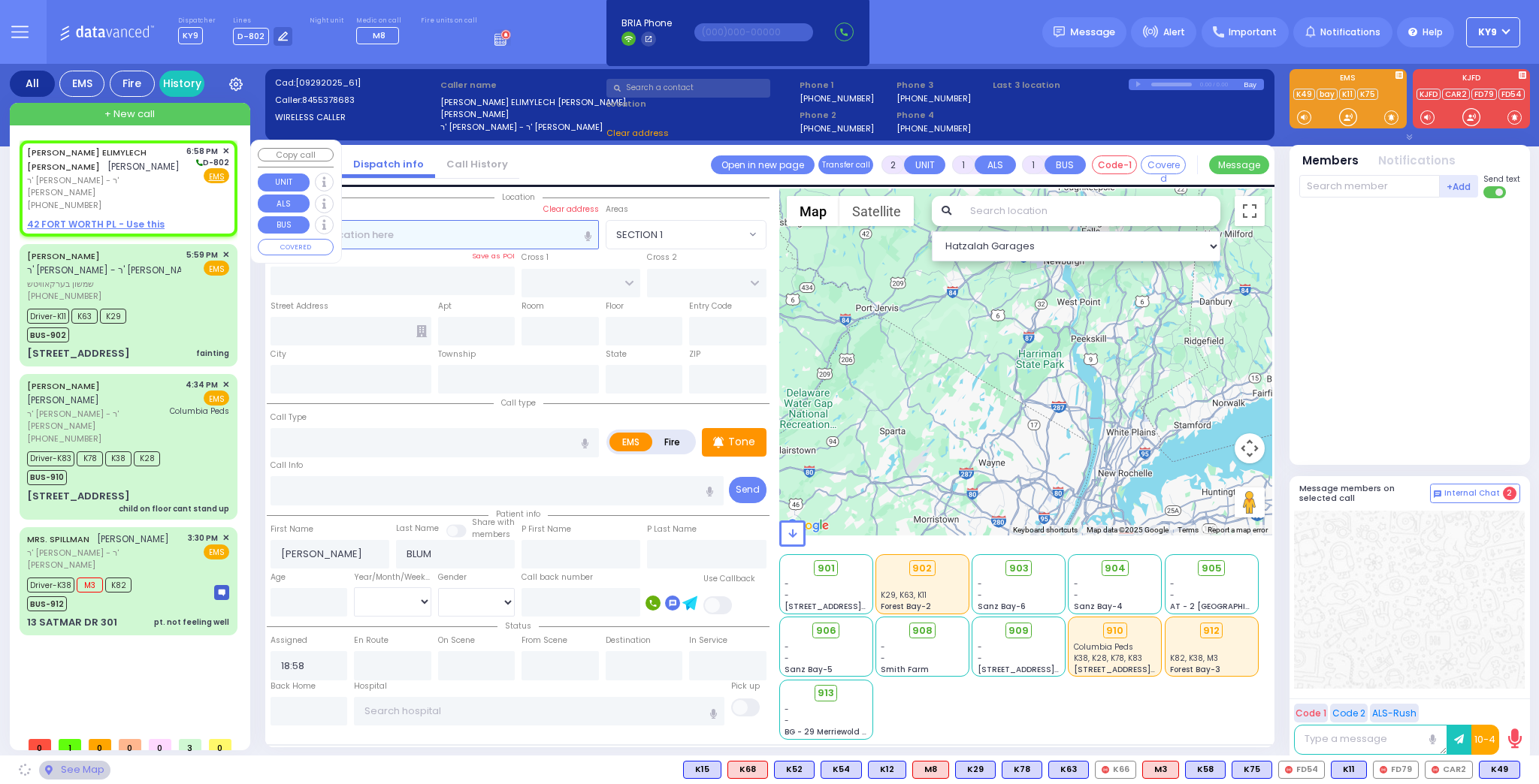
select select
radio input "true"
select select
select select "Hatzalah Garages"
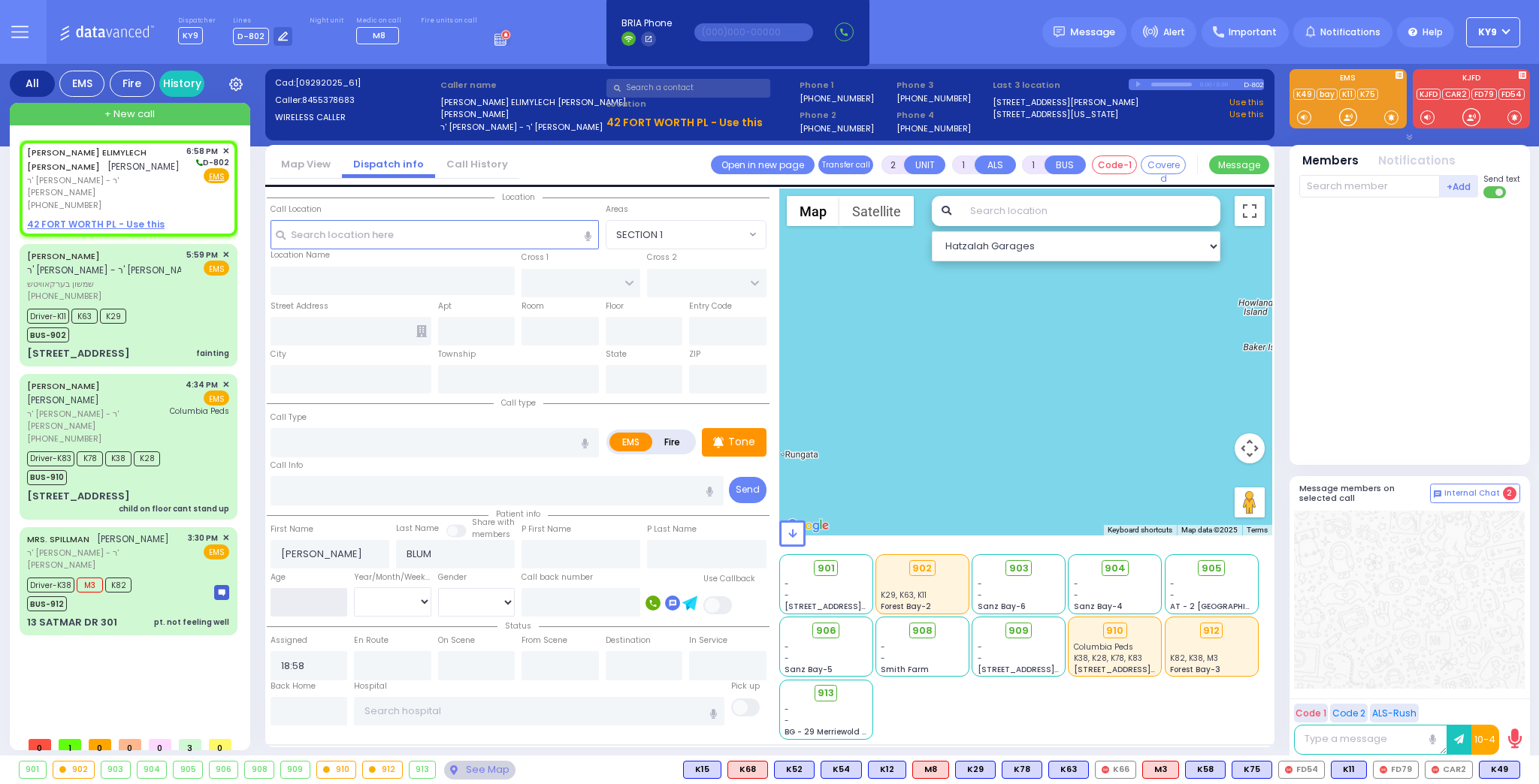
click at [312, 601] on input "number" at bounding box center [309, 602] width 77 height 28
type input "12"
click at [382, 601] on select "Year Month Week Day" at bounding box center [392, 601] width 77 height 28
select select "Year"
click at [354, 587] on select "Year Month Week Day" at bounding box center [392, 601] width 77 height 28
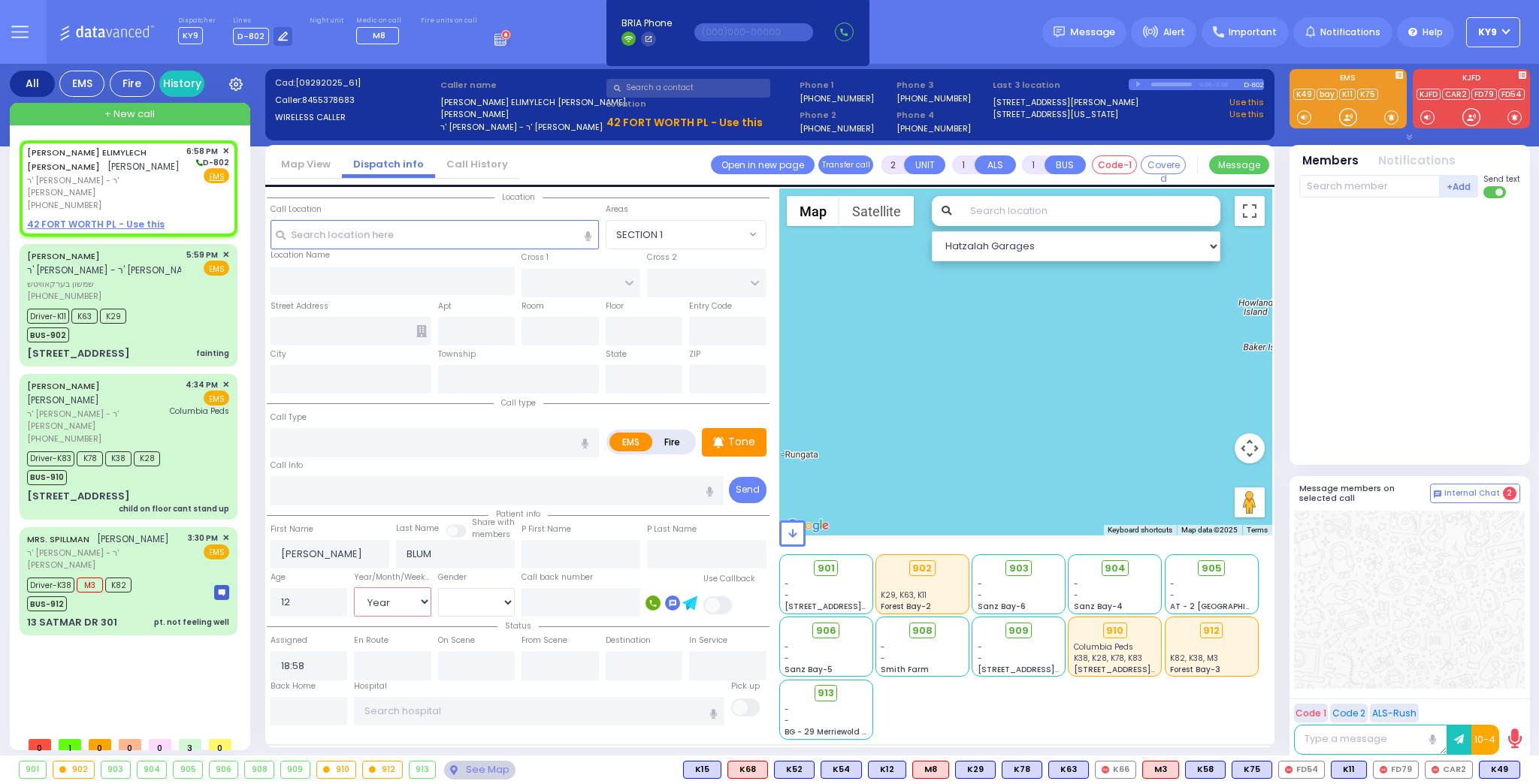
select select
radio input "true"
select select "Year"
select select "Hatzalah Garages"
click at [472, 601] on select "[DEMOGRAPHIC_DATA] [DEMOGRAPHIC_DATA]" at bounding box center [476, 602] width 77 height 28
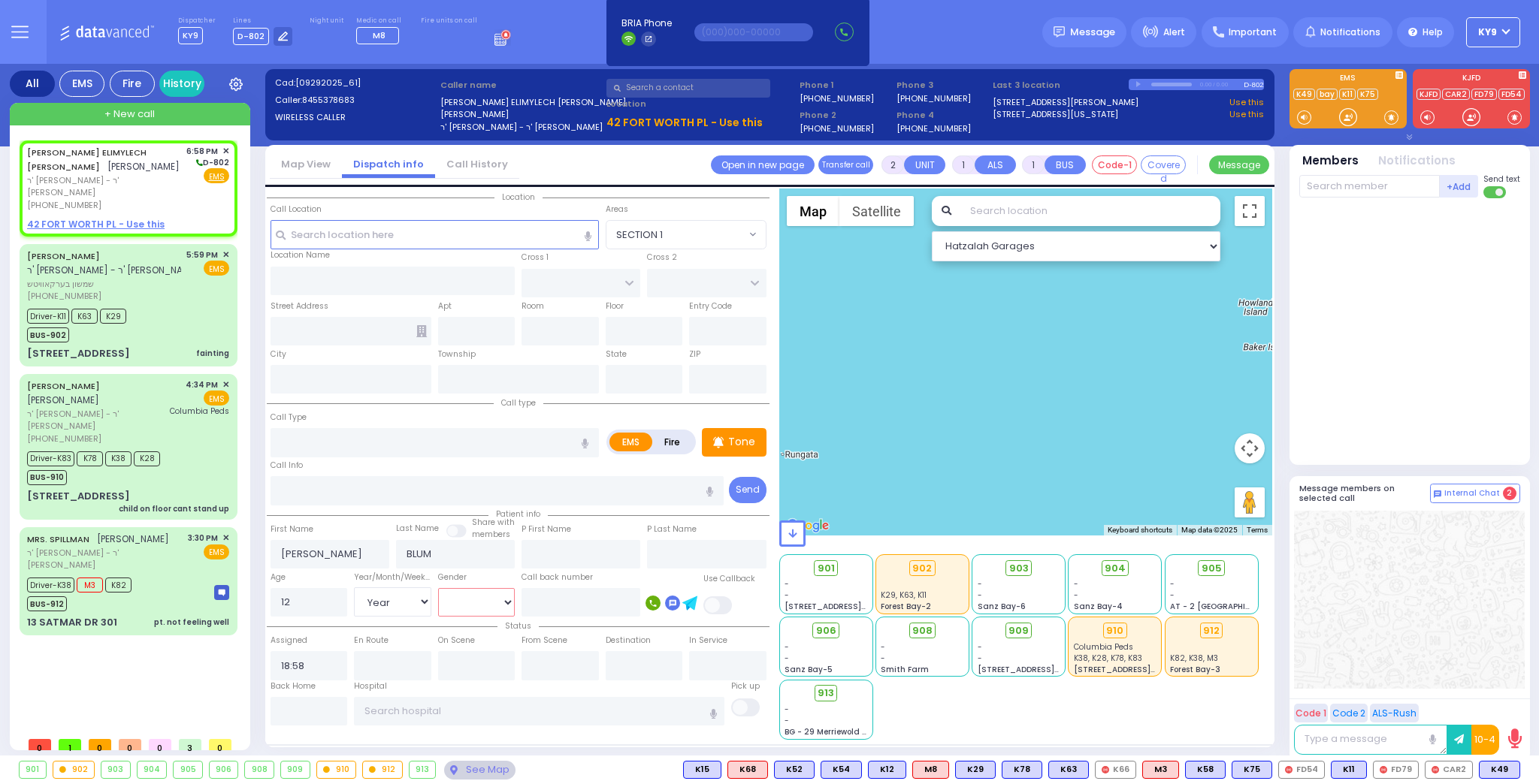
select select
radio input "true"
click at [438, 588] on select "[DEMOGRAPHIC_DATA] [DEMOGRAPHIC_DATA]" at bounding box center [476, 602] width 77 height 28
click at [109, 218] on u "42 FORT WORTH PL - Use this" at bounding box center [96, 224] width 138 height 13
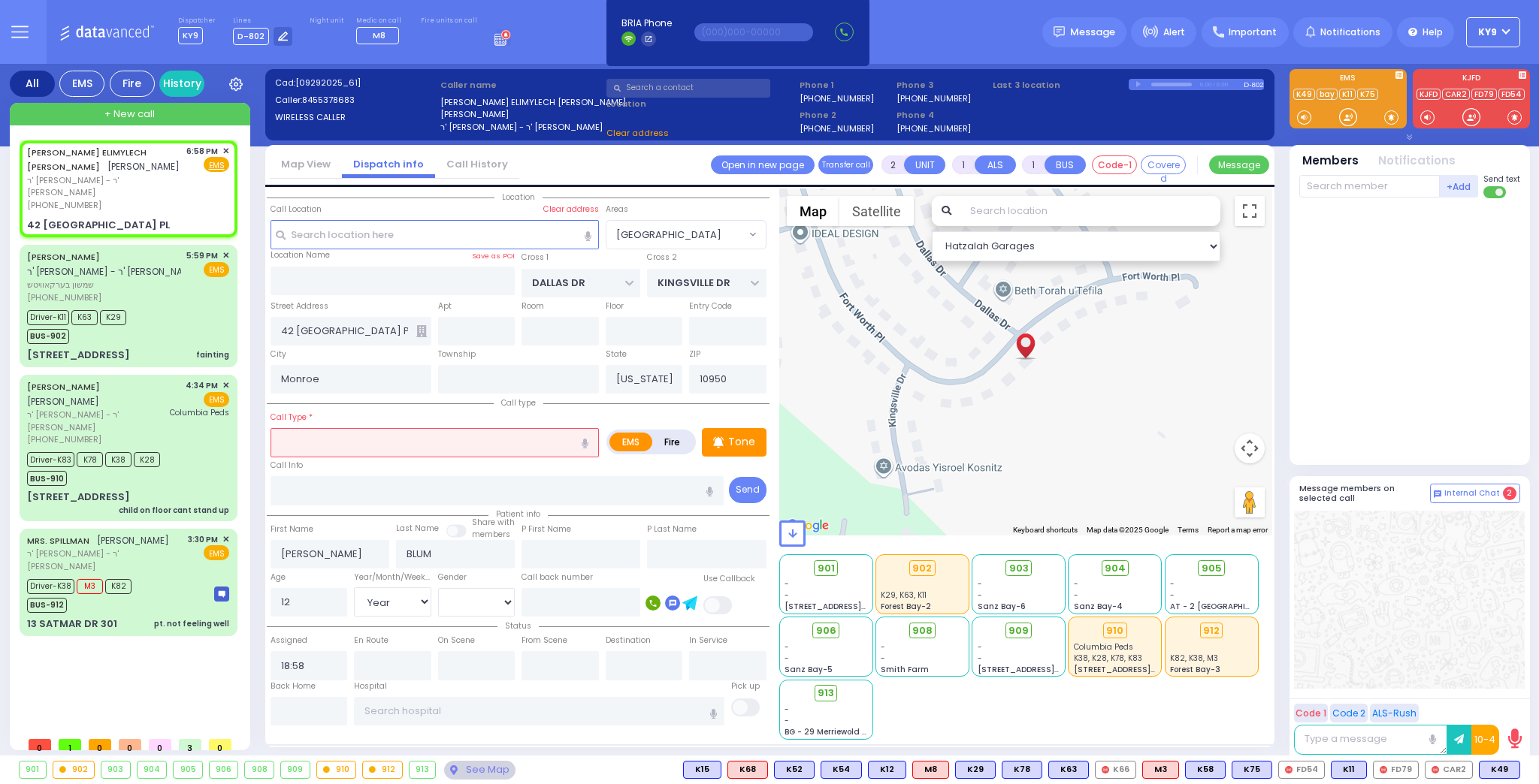
click at [283, 434] on input "text" at bounding box center [434, 442] width 329 height 28
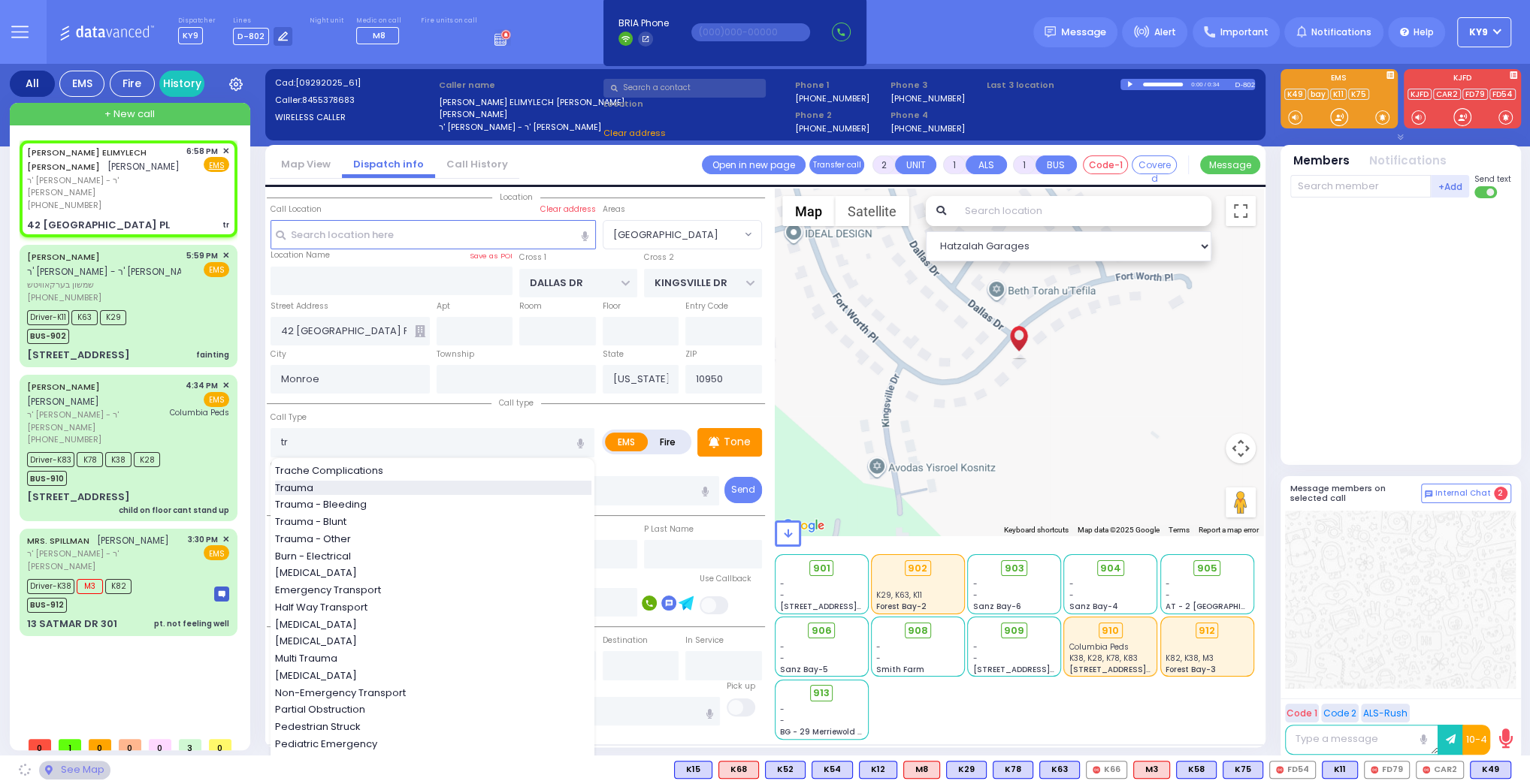
click at [310, 483] on span "Trauma" at bounding box center [297, 488] width 44 height 15
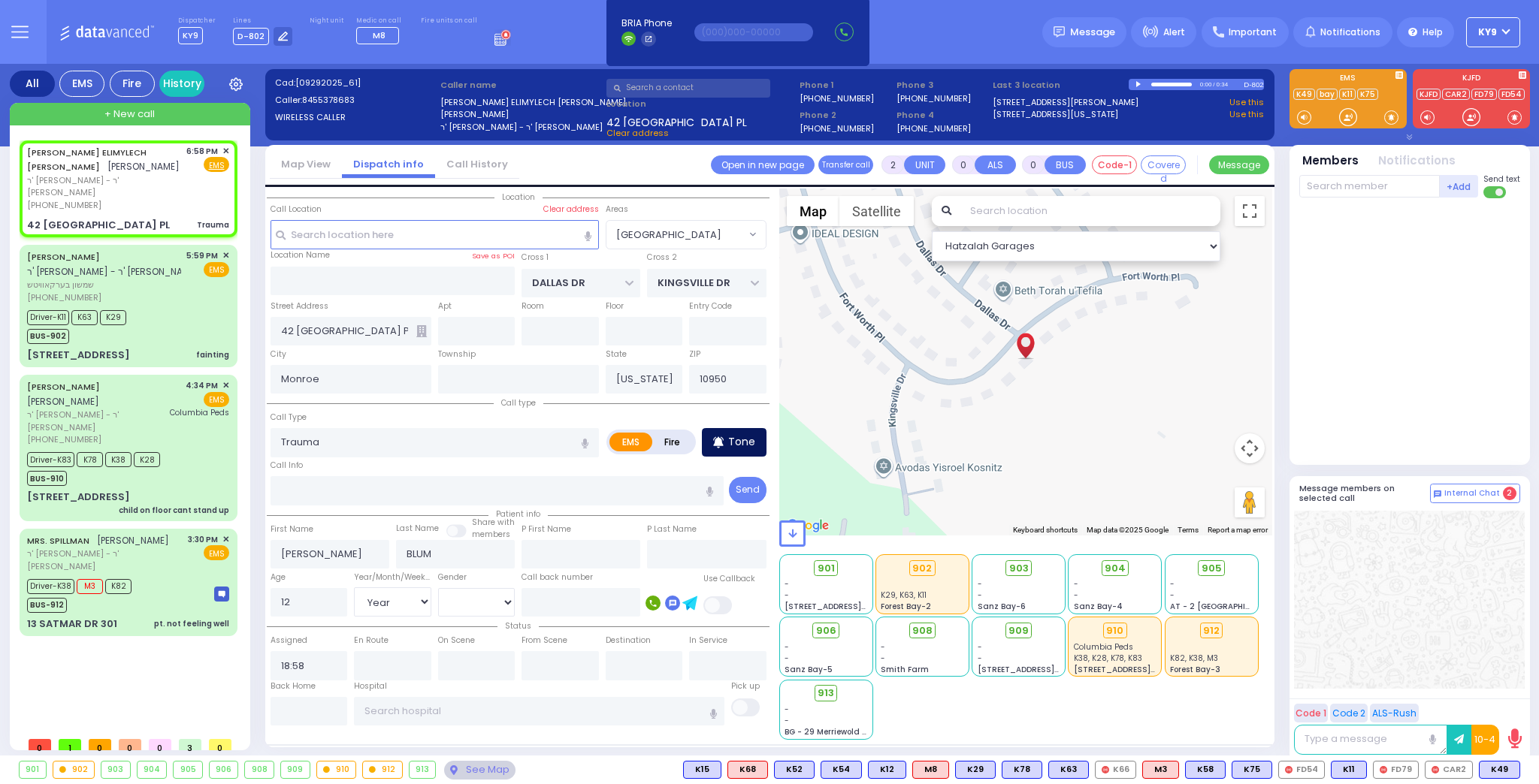
click at [744, 444] on p "Tone" at bounding box center [742, 442] width 27 height 15
click at [1349, 119] on div at bounding box center [1348, 117] width 15 height 15
click at [1389, 116] on span at bounding box center [1391, 117] width 15 height 15
click at [1387, 121] on span at bounding box center [1391, 117] width 15 height 15
click at [1389, 121] on span at bounding box center [1391, 117] width 15 height 15
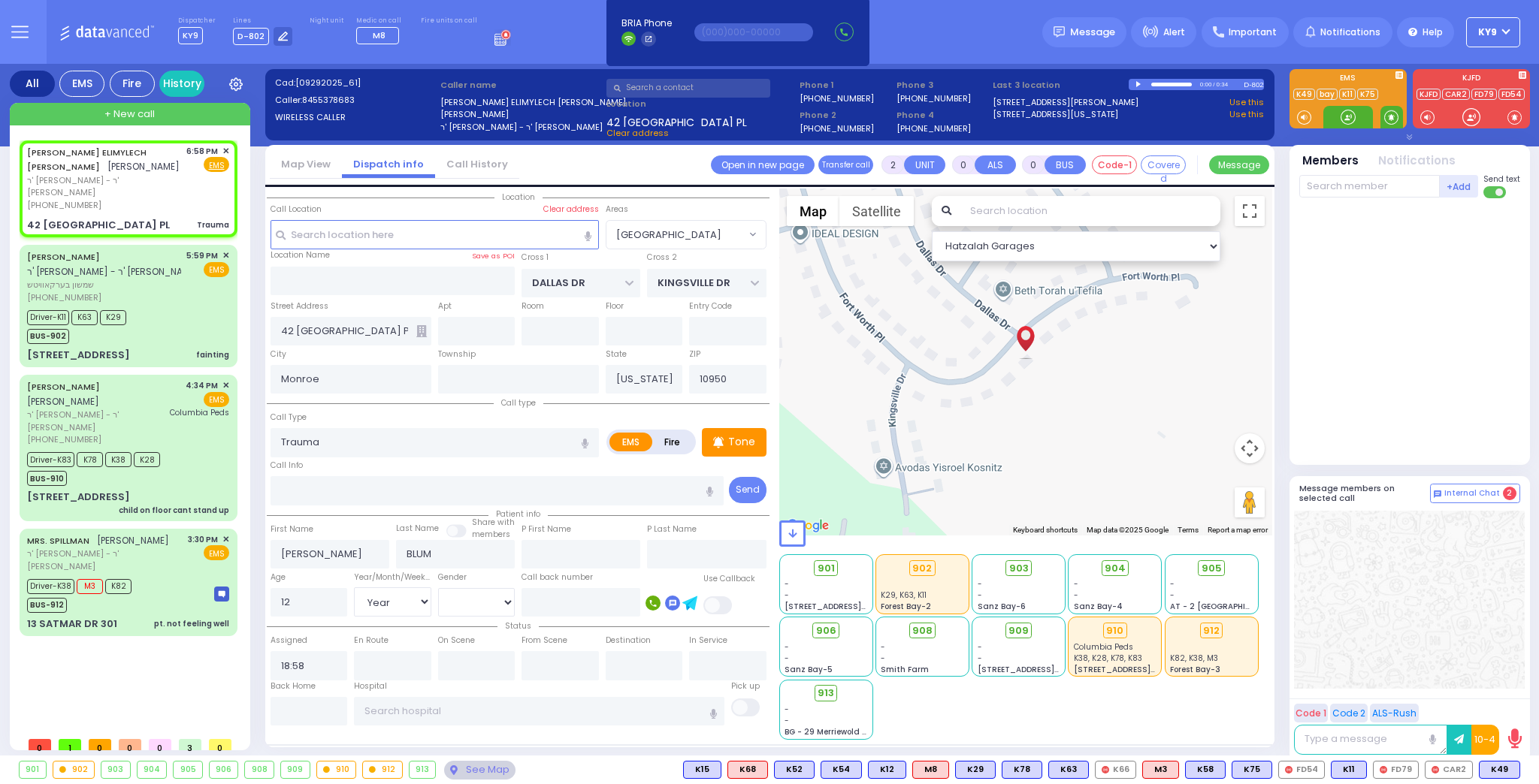
click at [1384, 121] on span at bounding box center [1391, 117] width 15 height 15
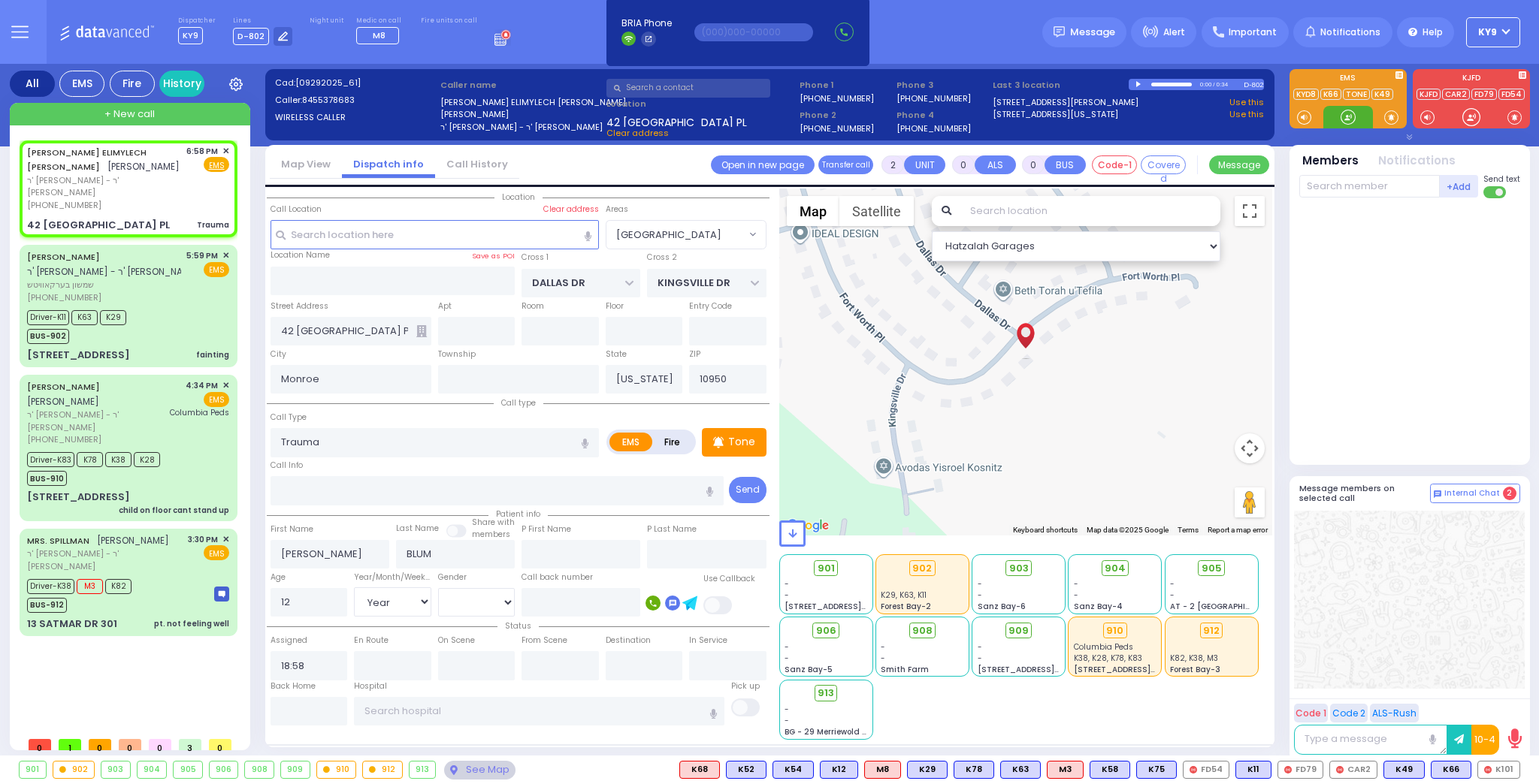
drag, startPoint x: 1344, startPoint y: 121, endPoint x: 1337, endPoint y: 122, distance: 7.1
click at [1384, 239] on div at bounding box center [1412, 328] width 224 height 248
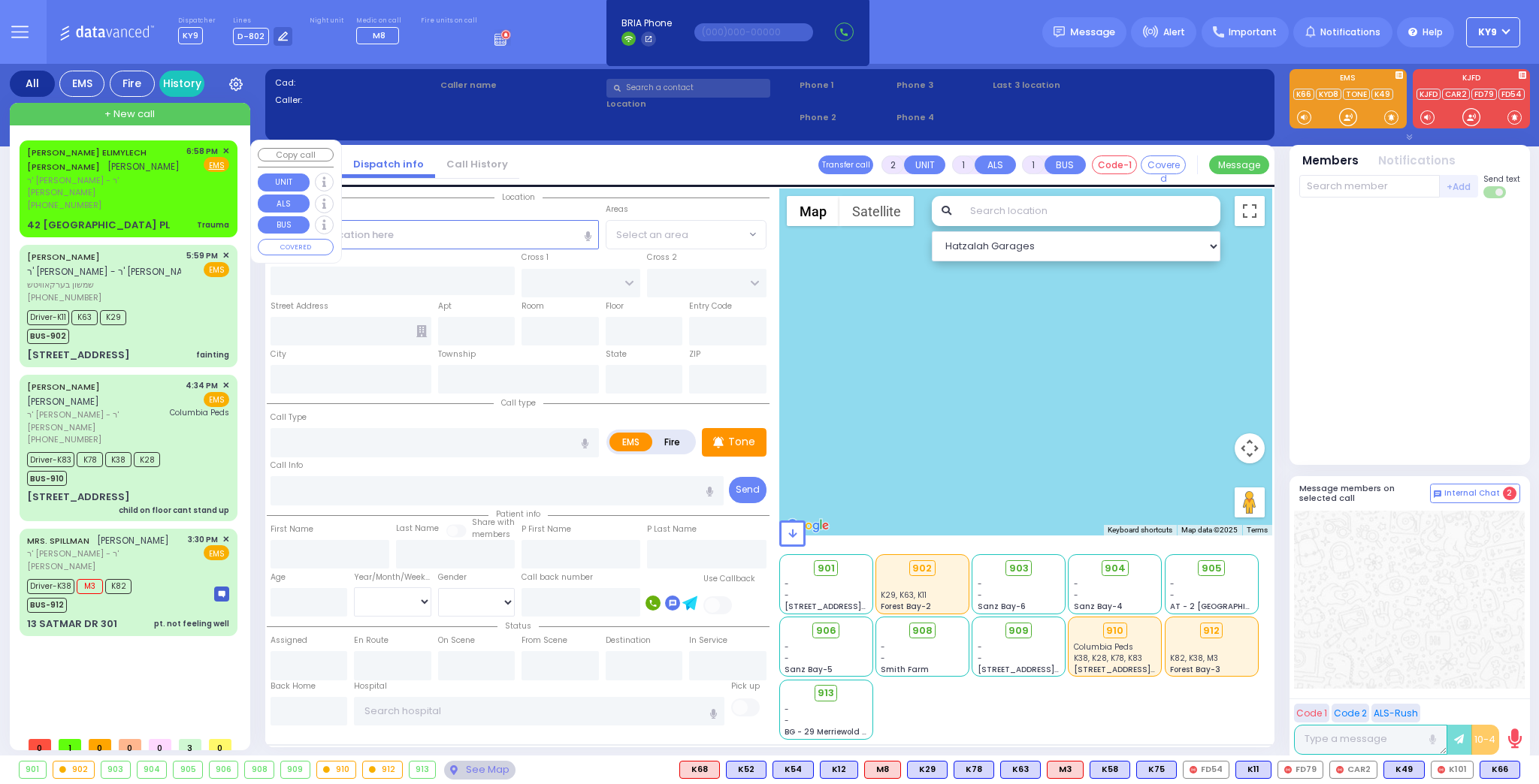
click at [158, 199] on div "[PHONE_NUMBER]" at bounding box center [104, 206] width 154 height 13
type input "0"
select select
type input "Trauma"
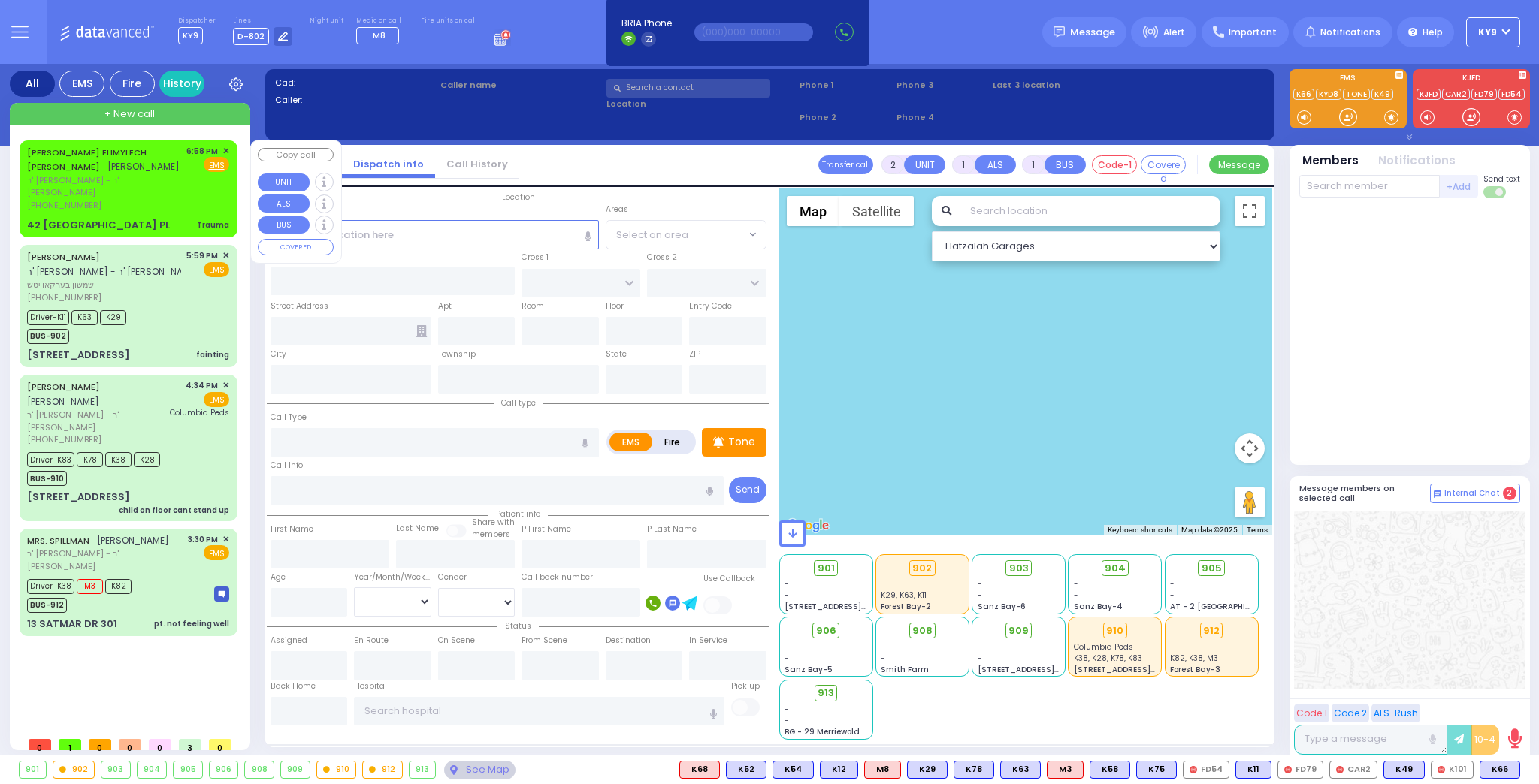
radio input "true"
type input "[PERSON_NAME]"
type input "BLUM"
type input "12"
select select "Year"
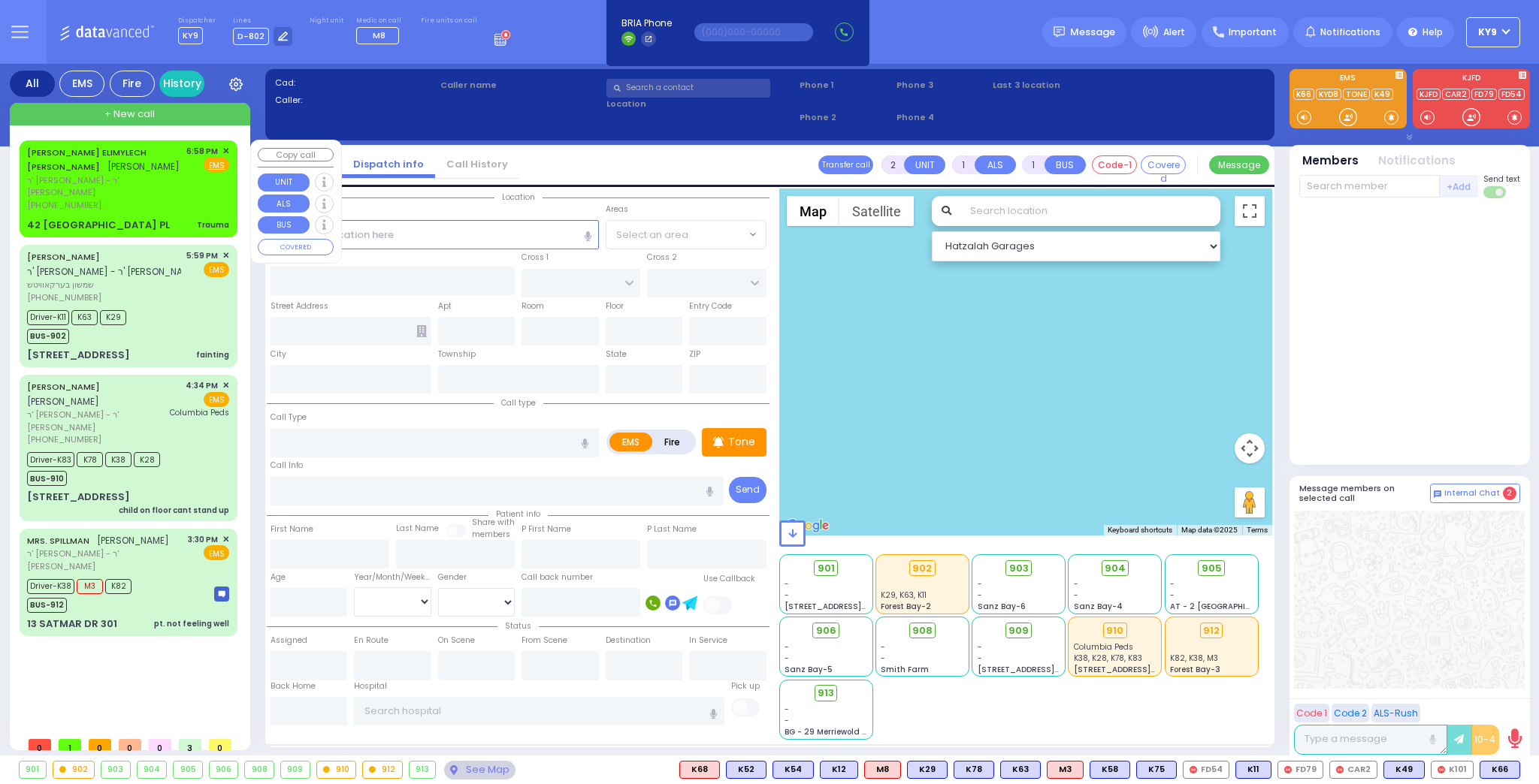
select select "[DEMOGRAPHIC_DATA]"
type input "18:58"
select select "Hatzalah Garages"
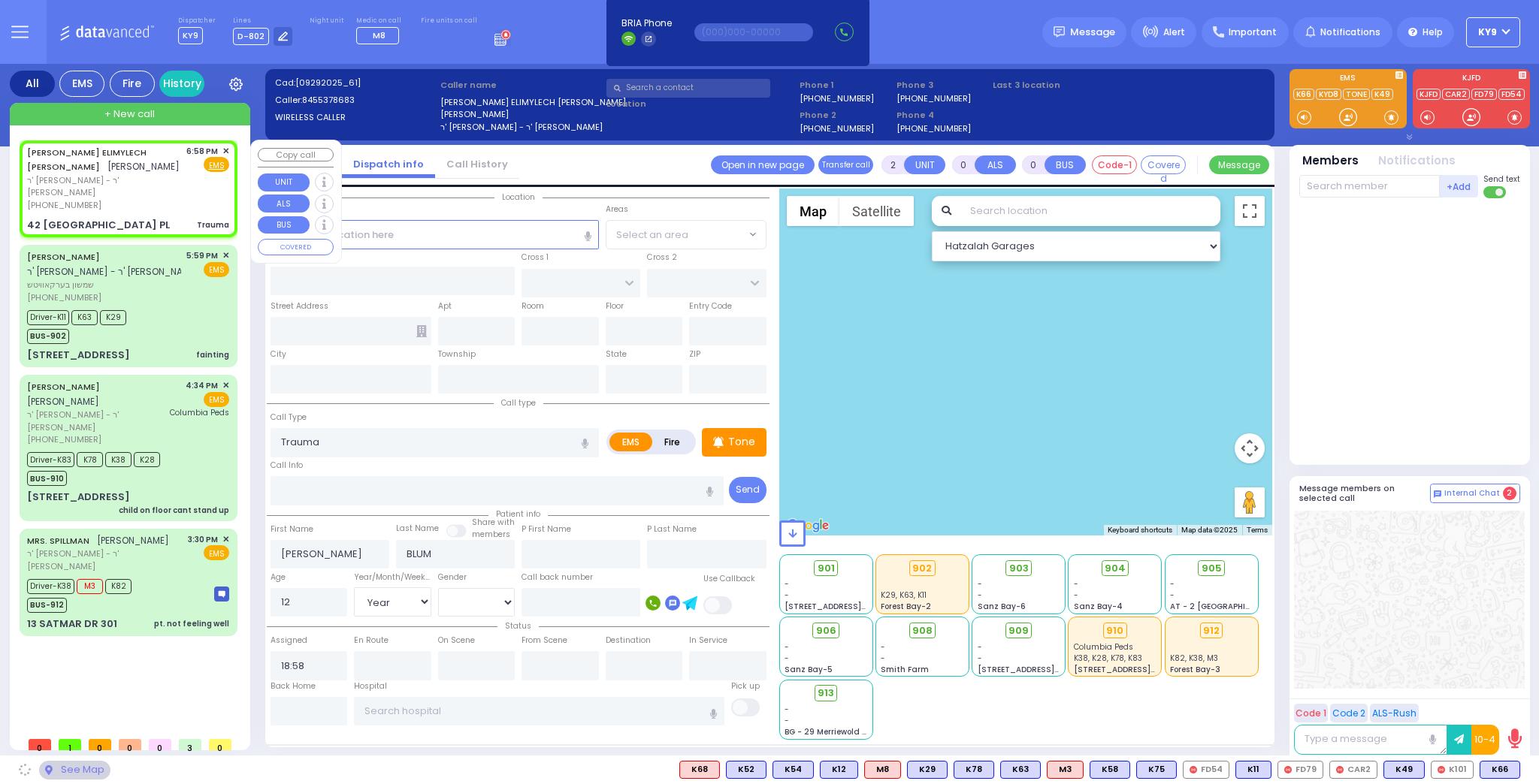
type input "DALLAS DR"
type input "KINGSVILLE DR"
type input "42 [GEOGRAPHIC_DATA] PL"
type input "Monroe"
type input "[US_STATE]"
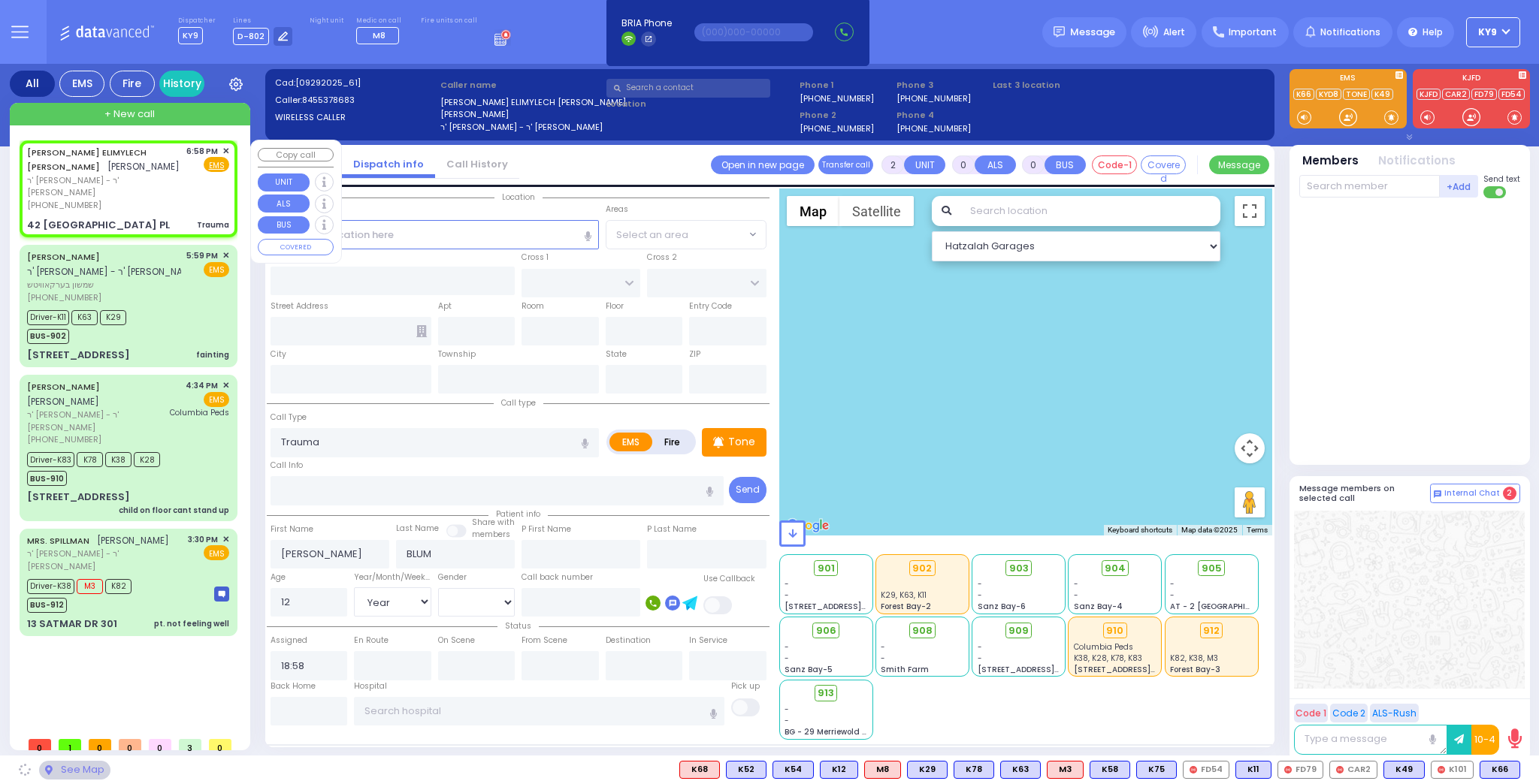
type input "10950"
select select "[GEOGRAPHIC_DATA]"
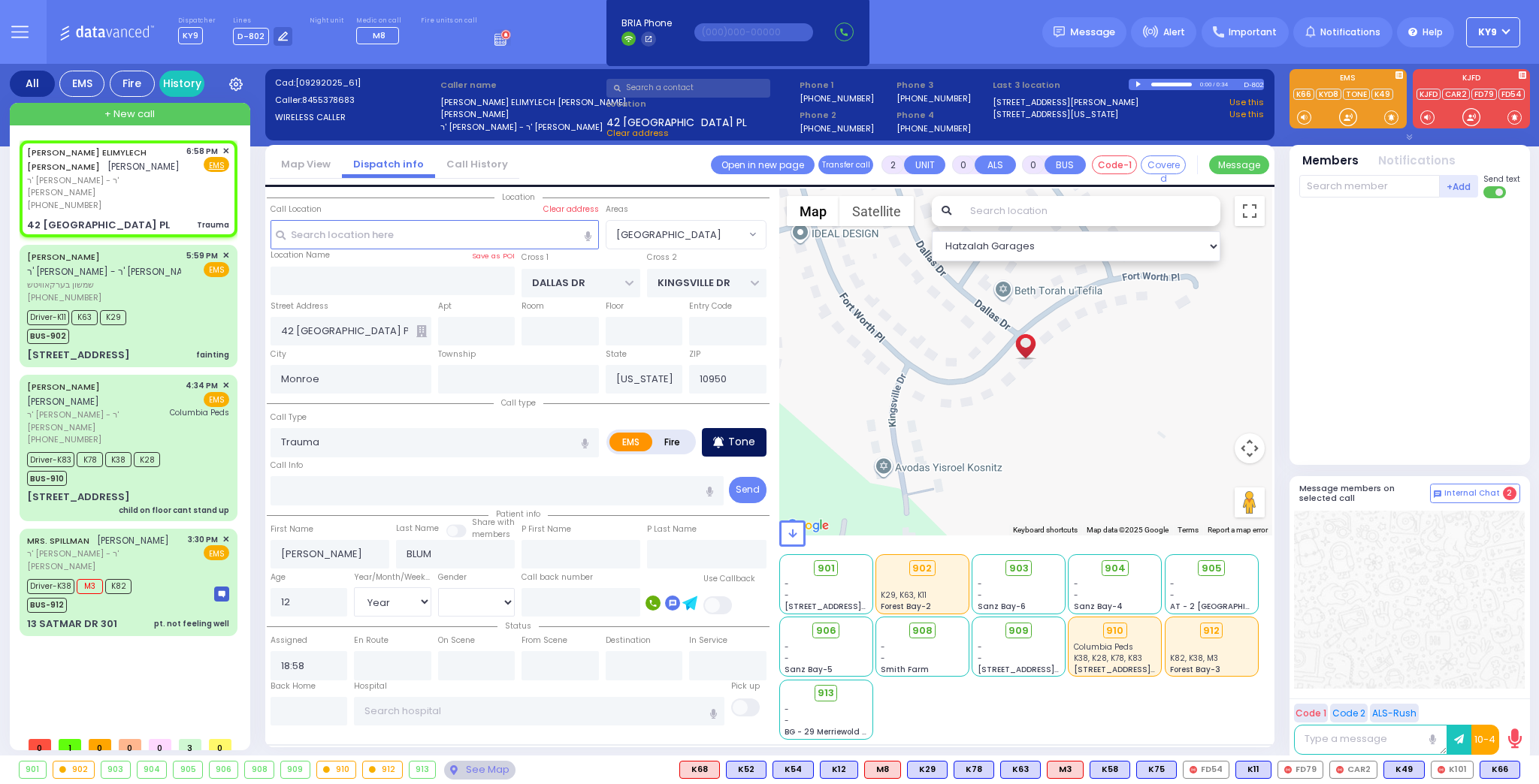
click at [729, 439] on div "Tone" at bounding box center [734, 442] width 65 height 28
drag, startPoint x: 1338, startPoint y: 112, endPoint x: 1350, endPoint y: 107, distance: 13.0
click at [1345, 111] on div at bounding box center [1348, 117] width 15 height 15
click at [1388, 114] on span at bounding box center [1391, 117] width 15 height 15
click at [1344, 117] on div at bounding box center [1348, 117] width 15 height 15
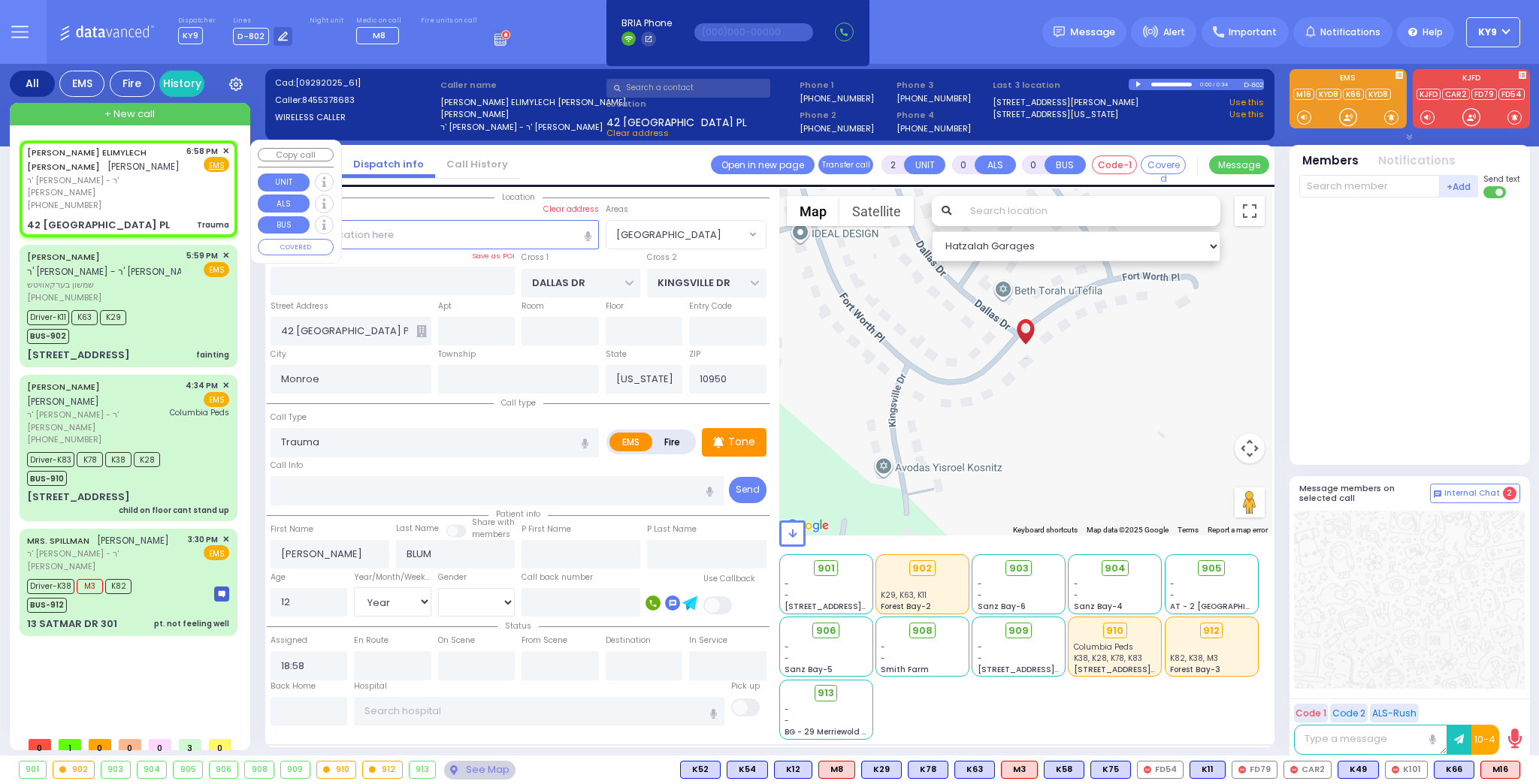
click at [131, 199] on div "[PHONE_NUMBER]" at bounding box center [104, 206] width 154 height 13
select select
radio input "true"
select select "Year"
select select "[DEMOGRAPHIC_DATA]"
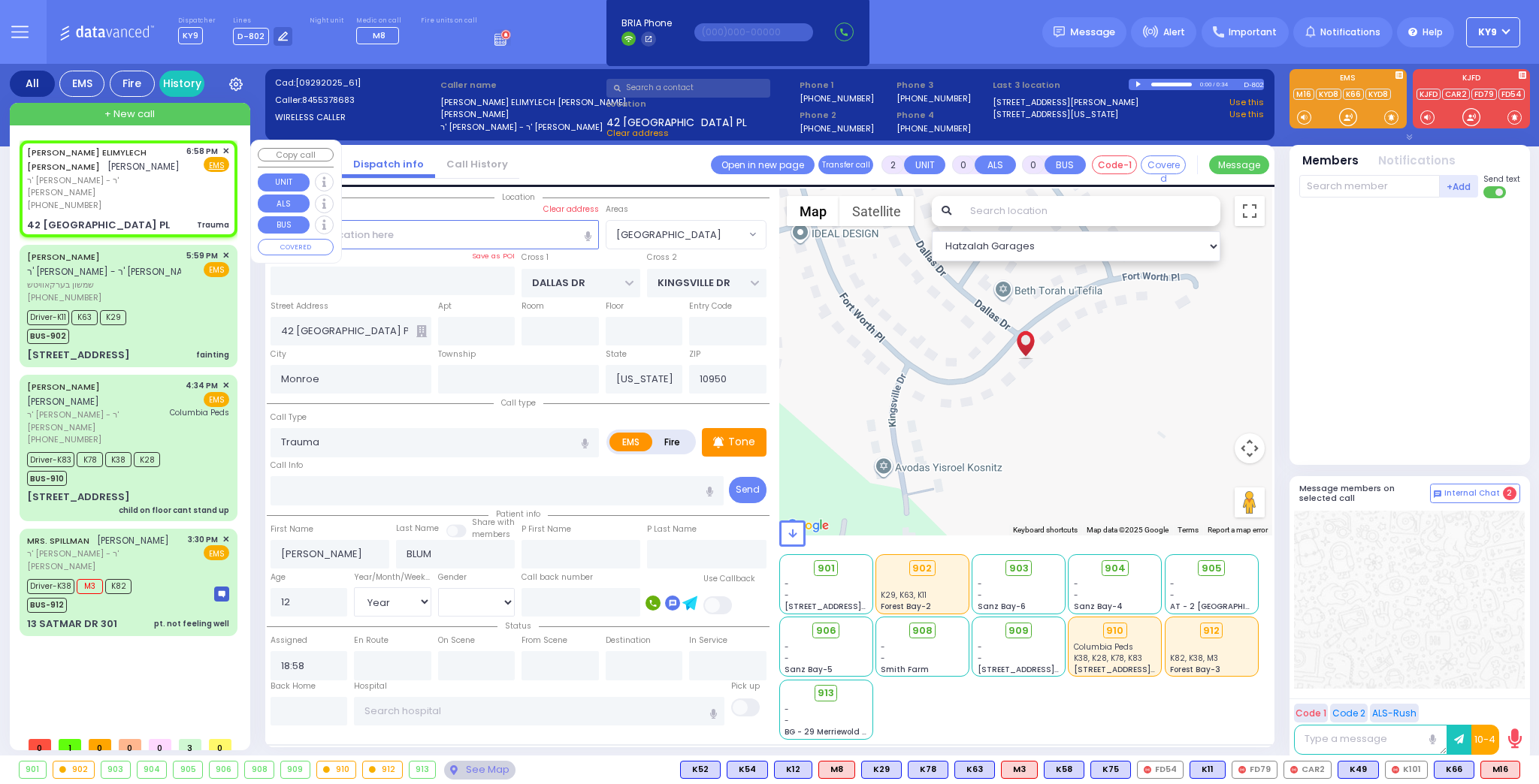
select select "[GEOGRAPHIC_DATA]"
select select "Hatzalah Garages"
click at [1503, 771] on span "M16" at bounding box center [1500, 770] width 38 height 16
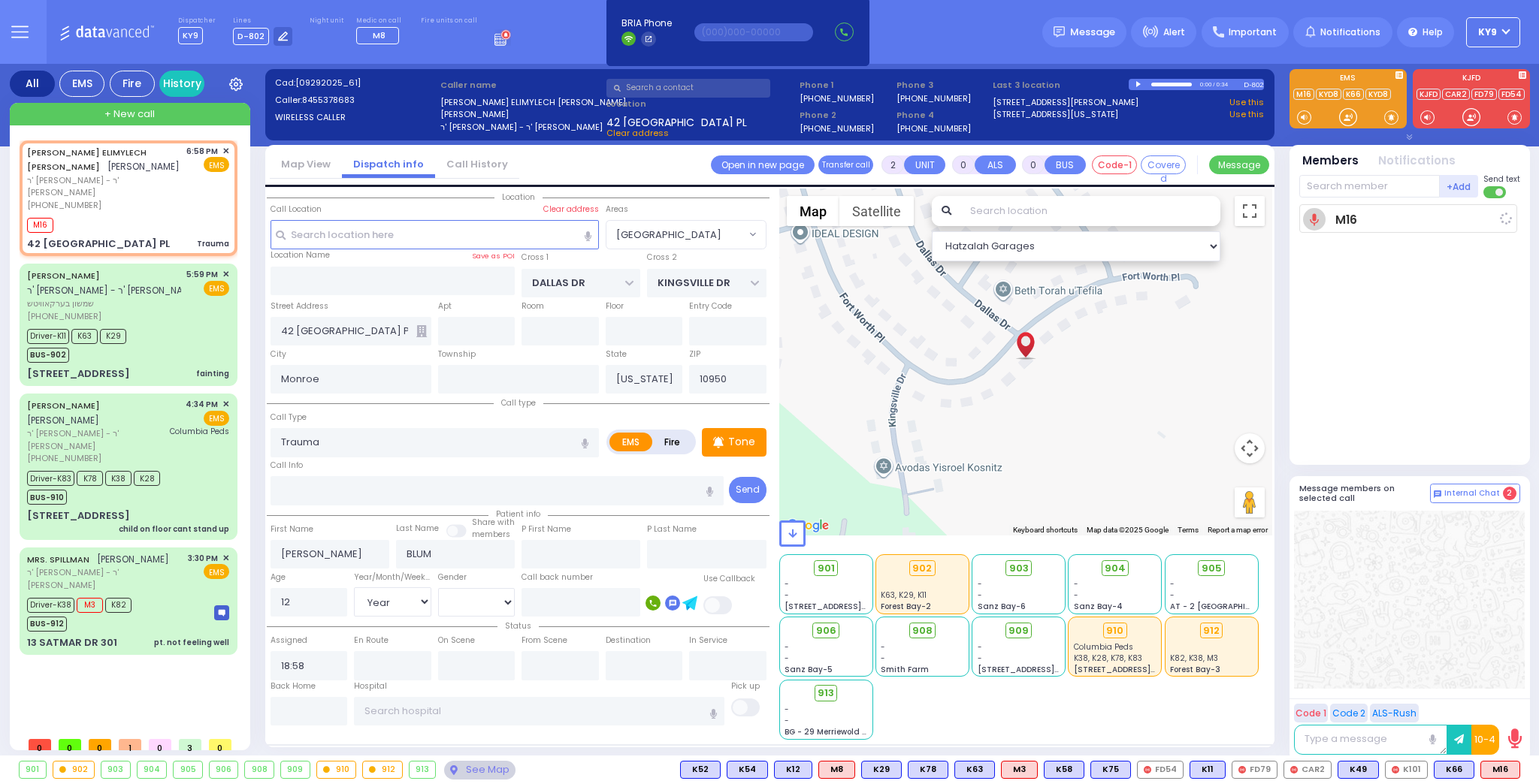
select select
radio input "true"
select select "Year"
select select "[DEMOGRAPHIC_DATA]"
type input "19:01"
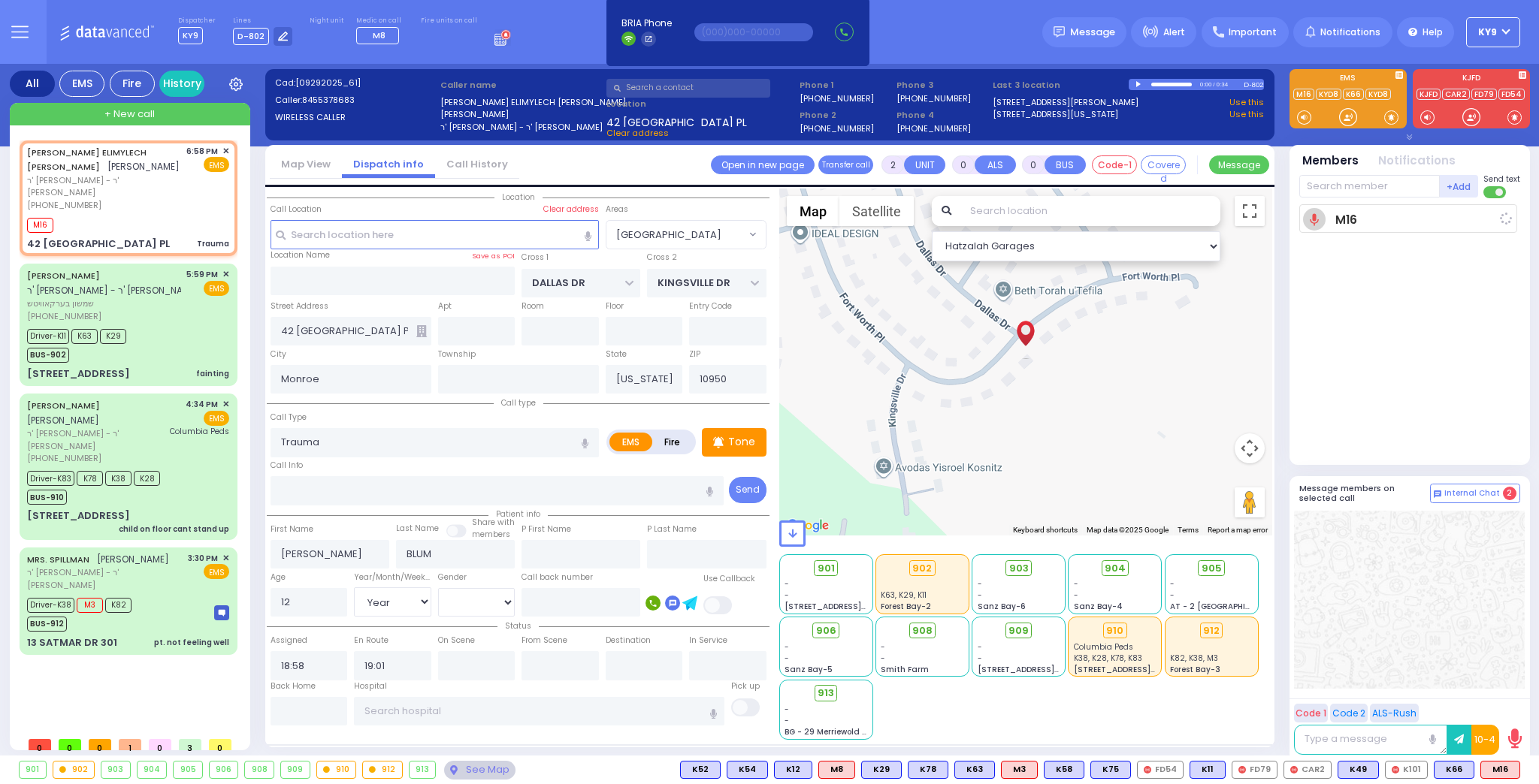
select select "Hatzalah Garages"
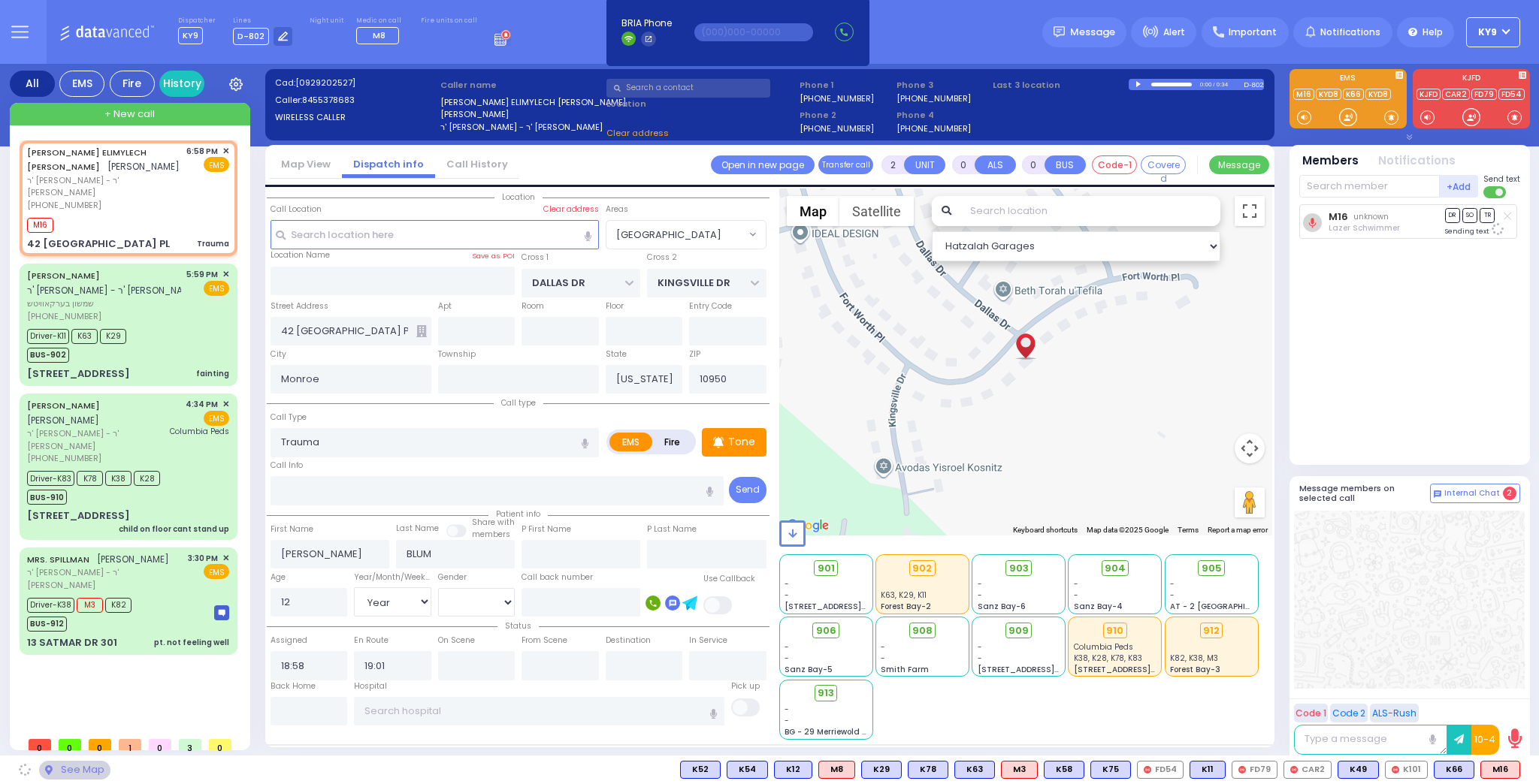
select select "[GEOGRAPHIC_DATA]"
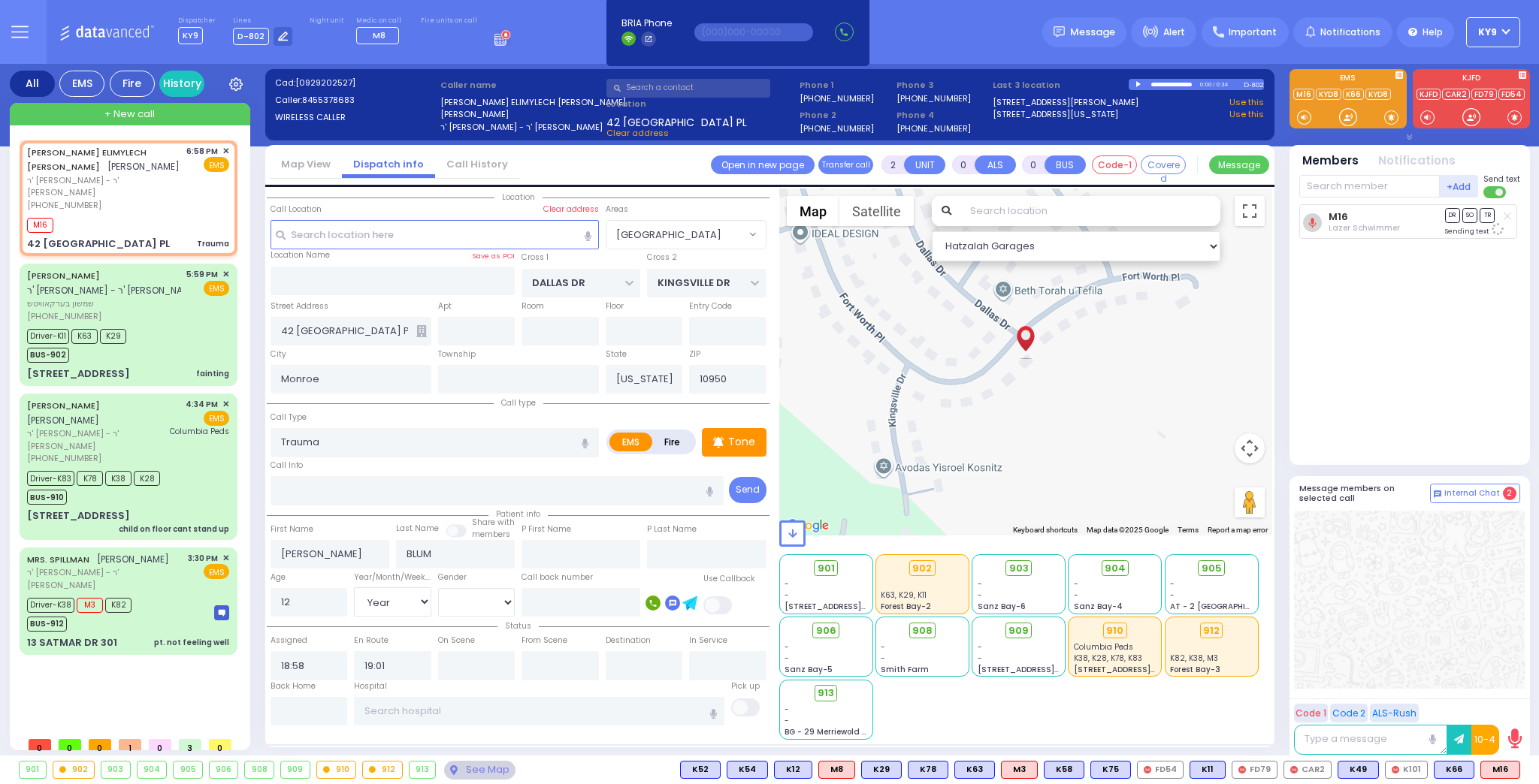
click at [1391, 114] on span at bounding box center [1391, 117] width 15 height 15
click at [1345, 118] on div at bounding box center [1348, 117] width 15 height 15
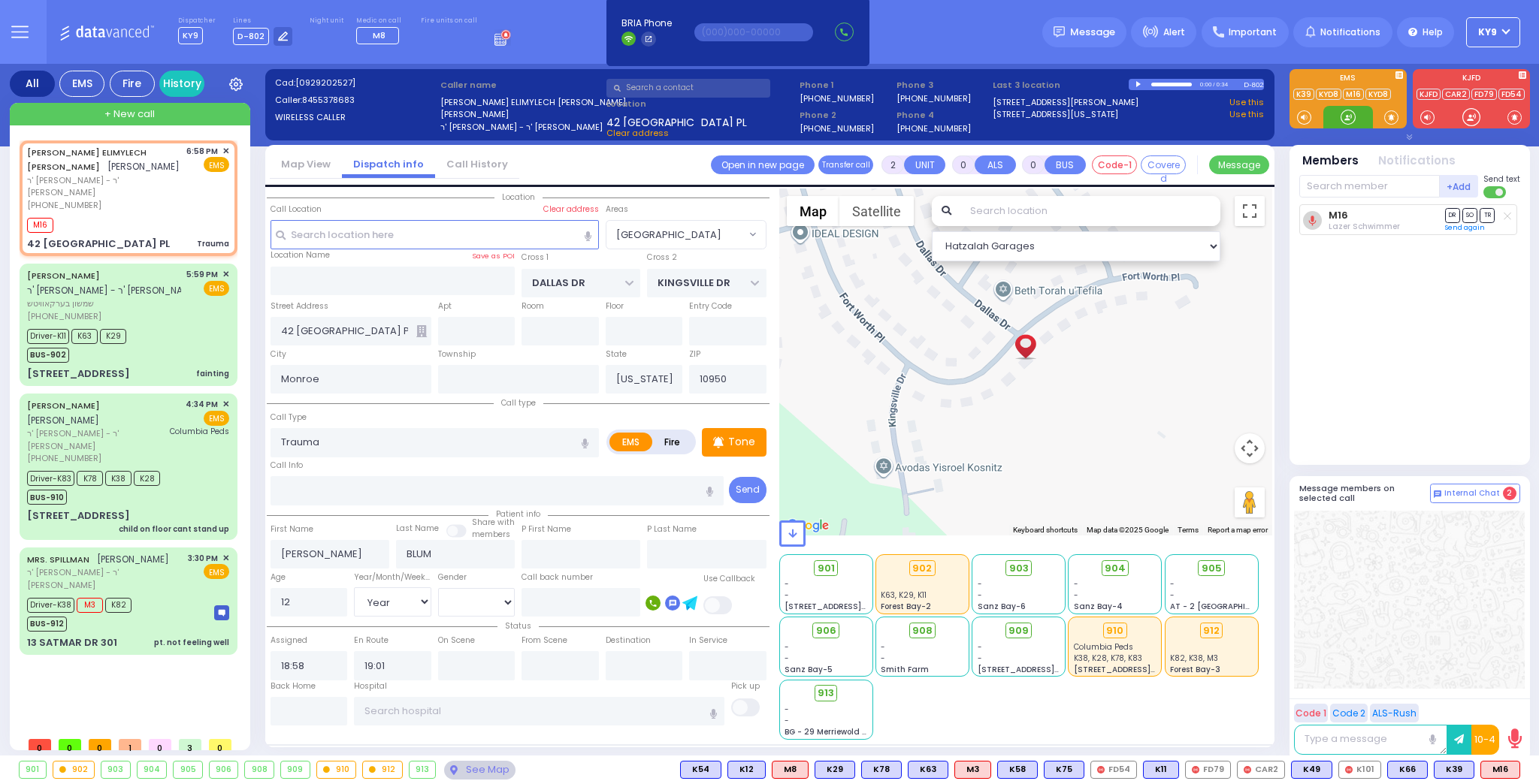
click at [1343, 118] on div at bounding box center [1348, 117] width 15 height 15
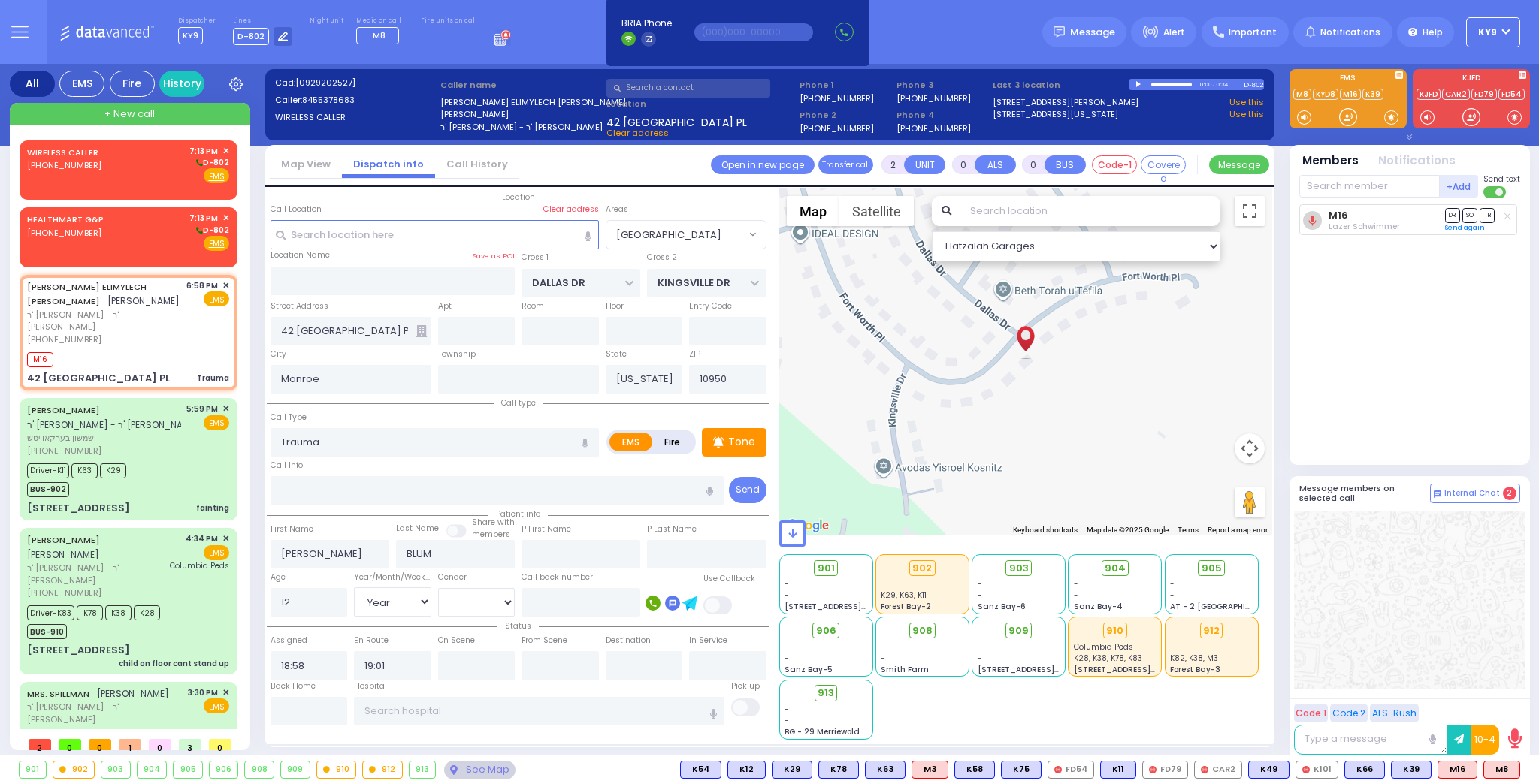
click at [245, 482] on div "+ New call WIRELESS CALLER (845) 709-0005 7:13 PM" at bounding box center [130, 426] width 240 height 647
click at [222, 217] on span "✕" at bounding box center [225, 219] width 6 height 13
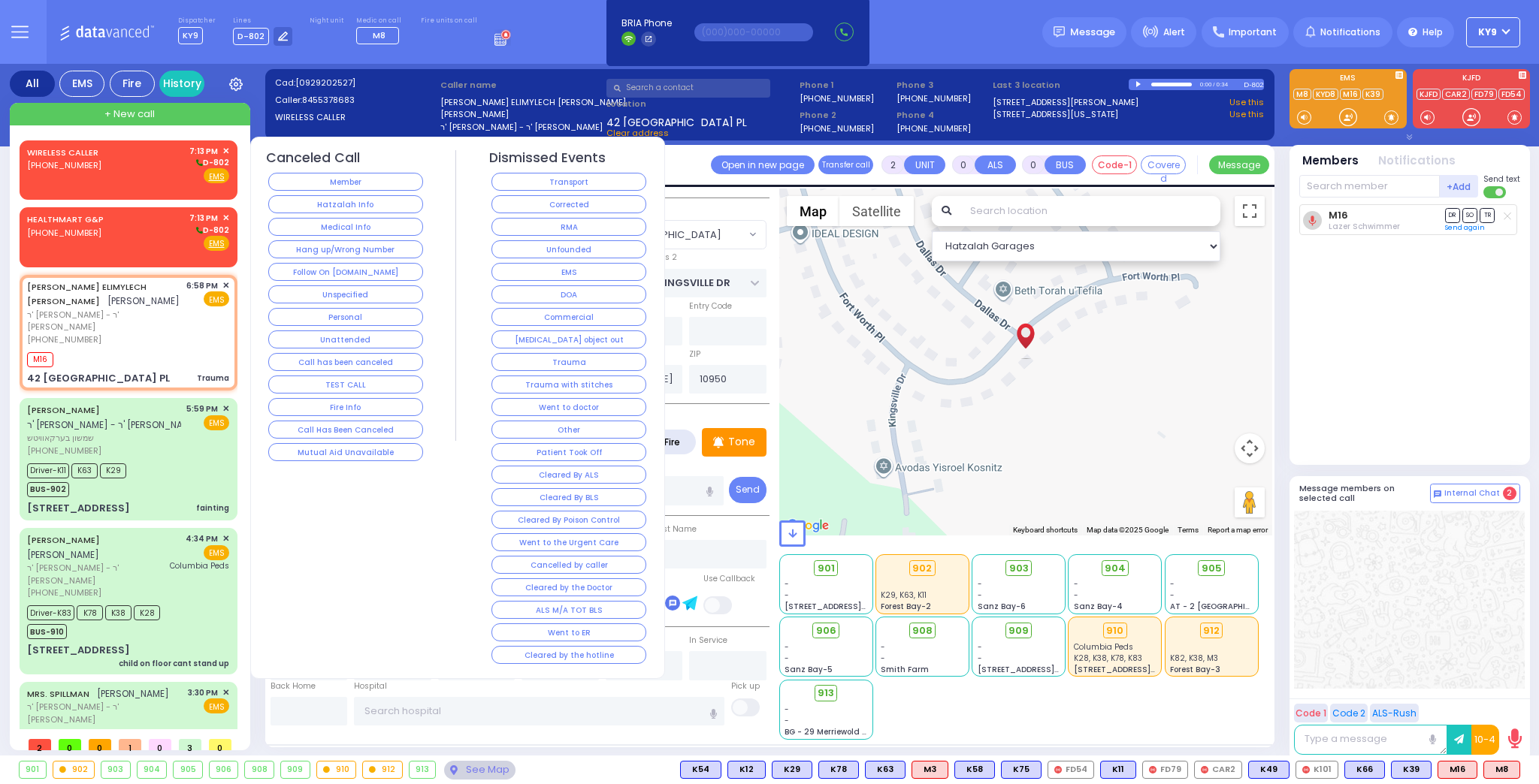
click at [307, 247] on button "Hang up/Wrong Number" at bounding box center [346, 249] width 155 height 18
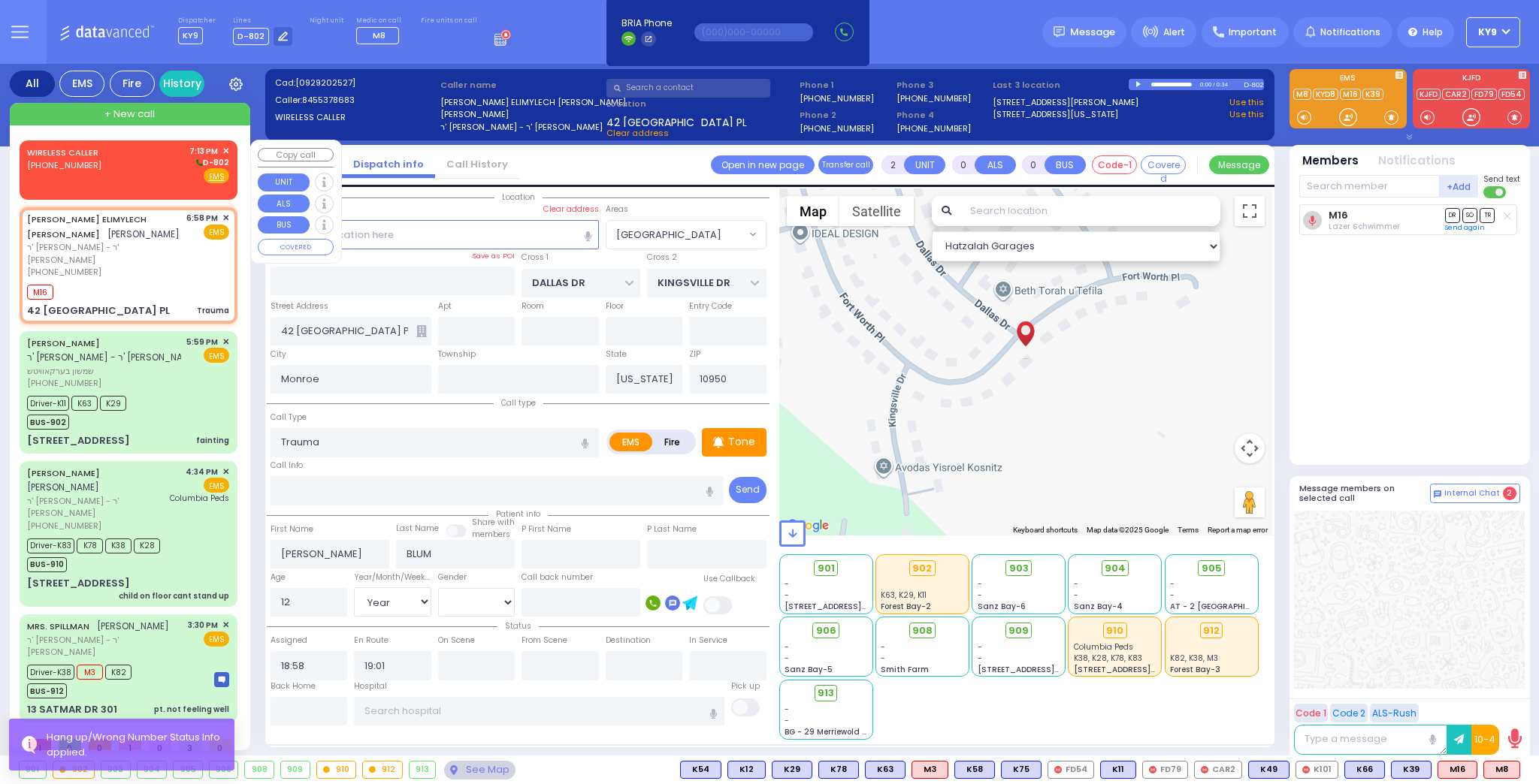
click at [136, 161] on div "WIRELESS CALLER (845) 709-0005 7:13 PM ✕ D-802" at bounding box center [128, 164] width 202 height 39
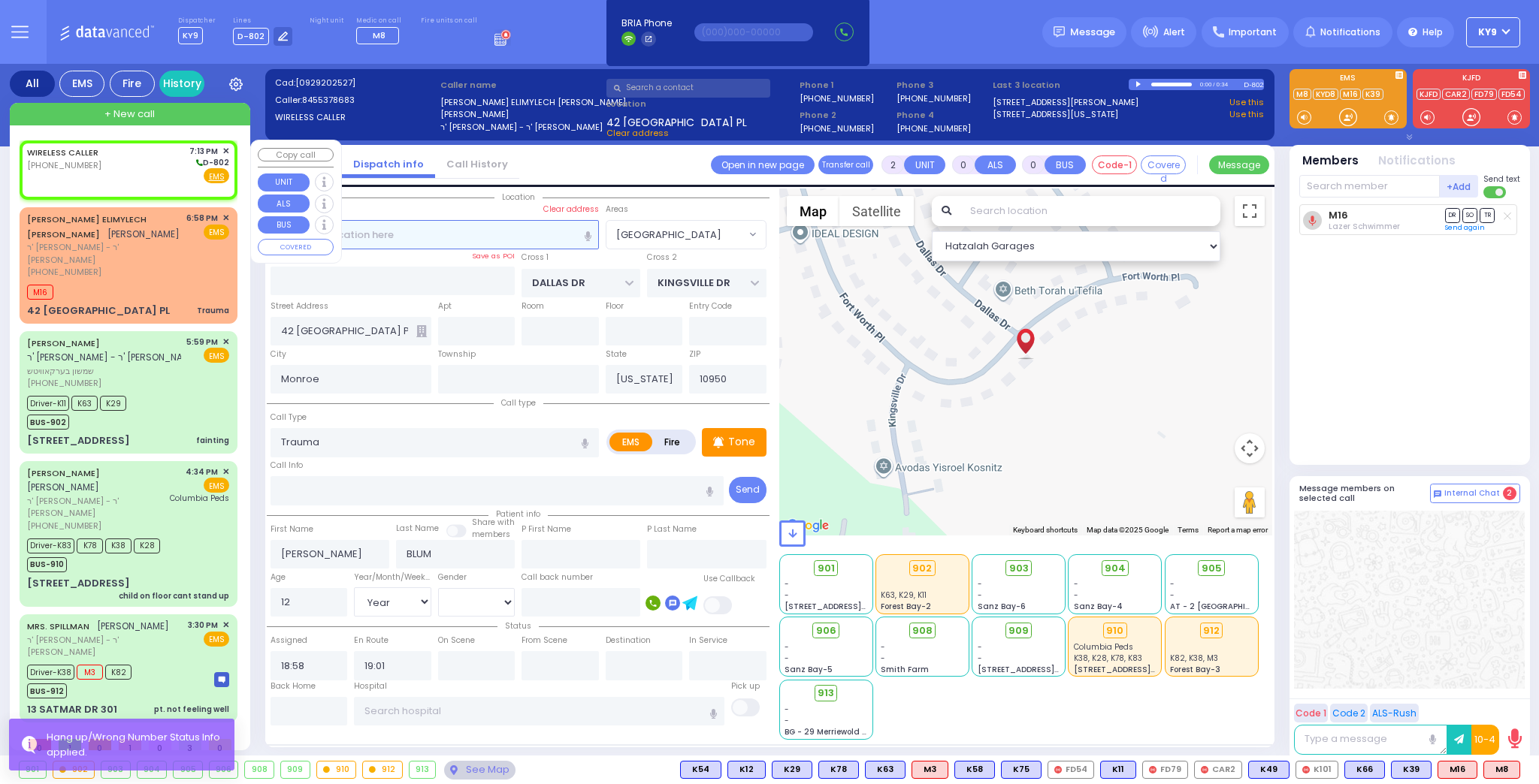
type input "1"
select select
radio input "true"
select select
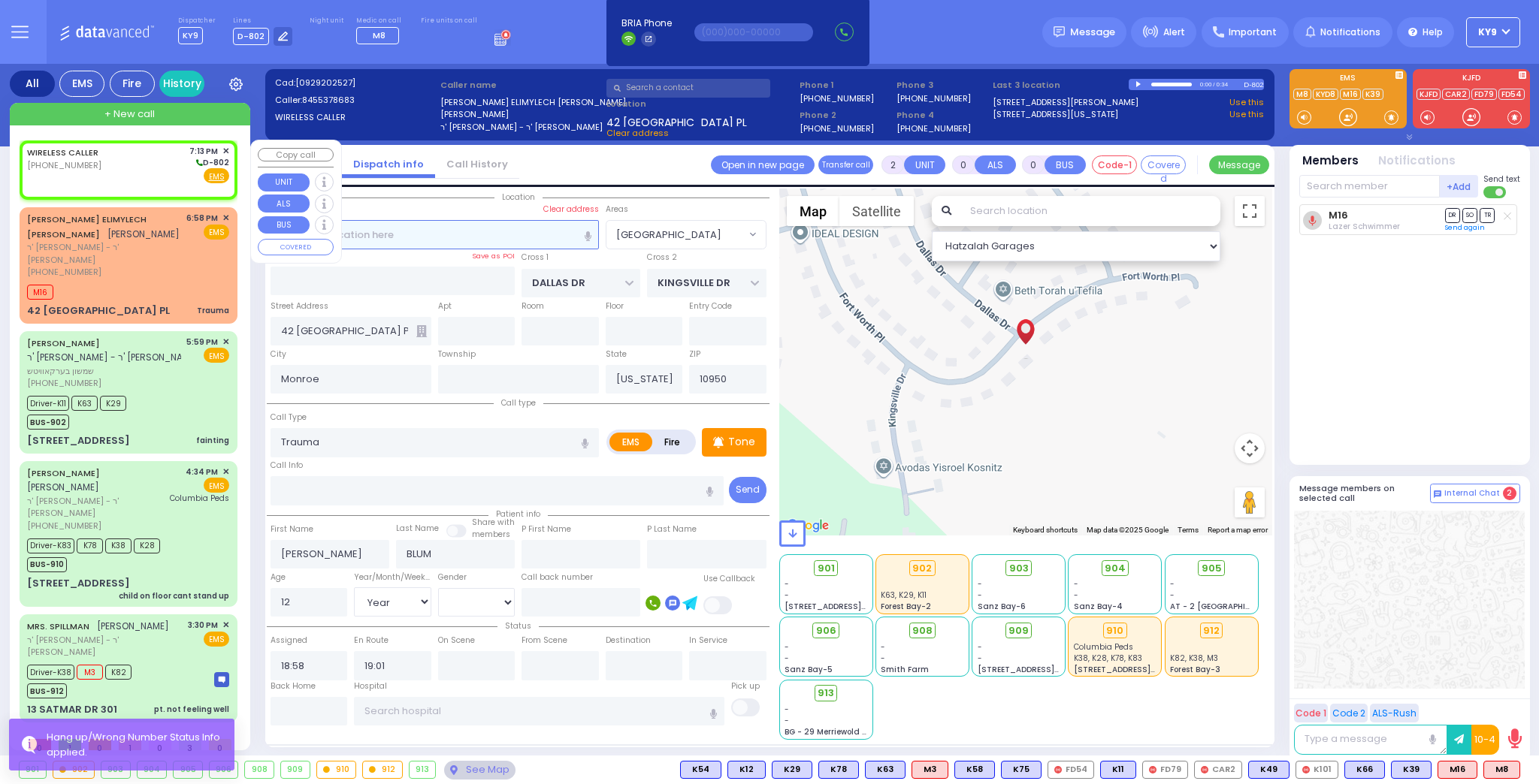
select select
type input "19:13"
select select "Hatzalah Garages"
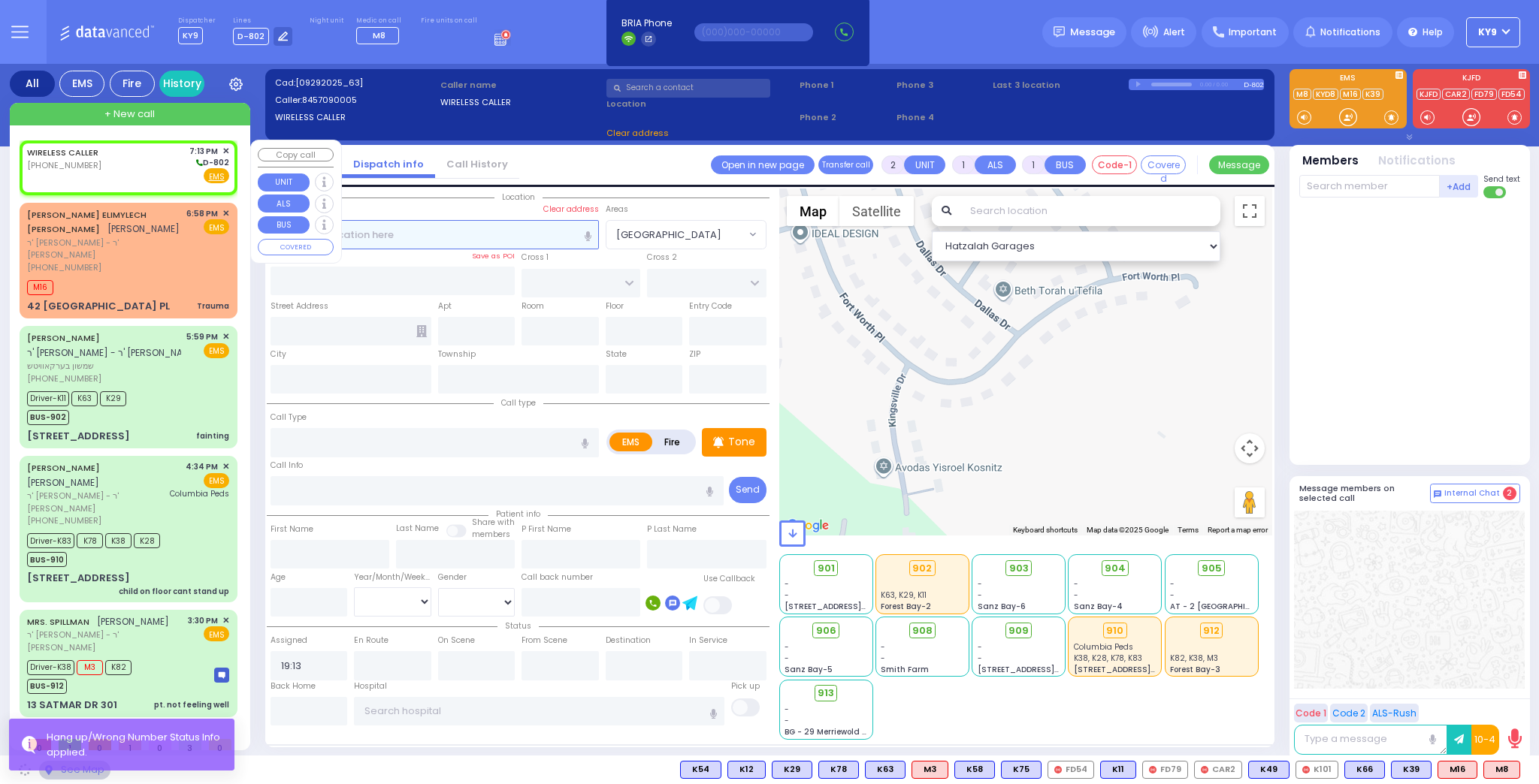
select select
radio input "true"
select select
select select "Hatzalah Garages"
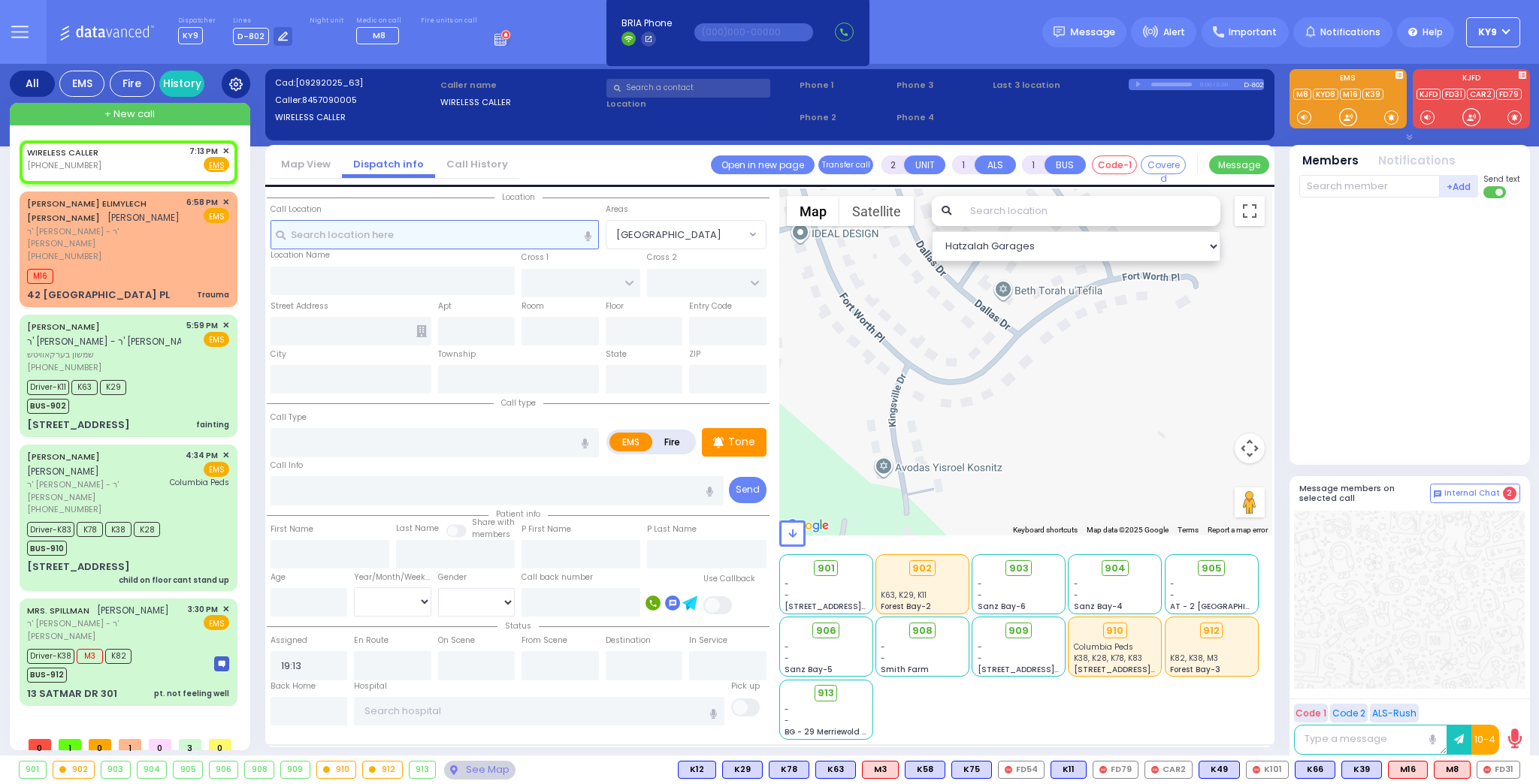
select select
radio input "true"
select select
select select "Hatzalah Garages"
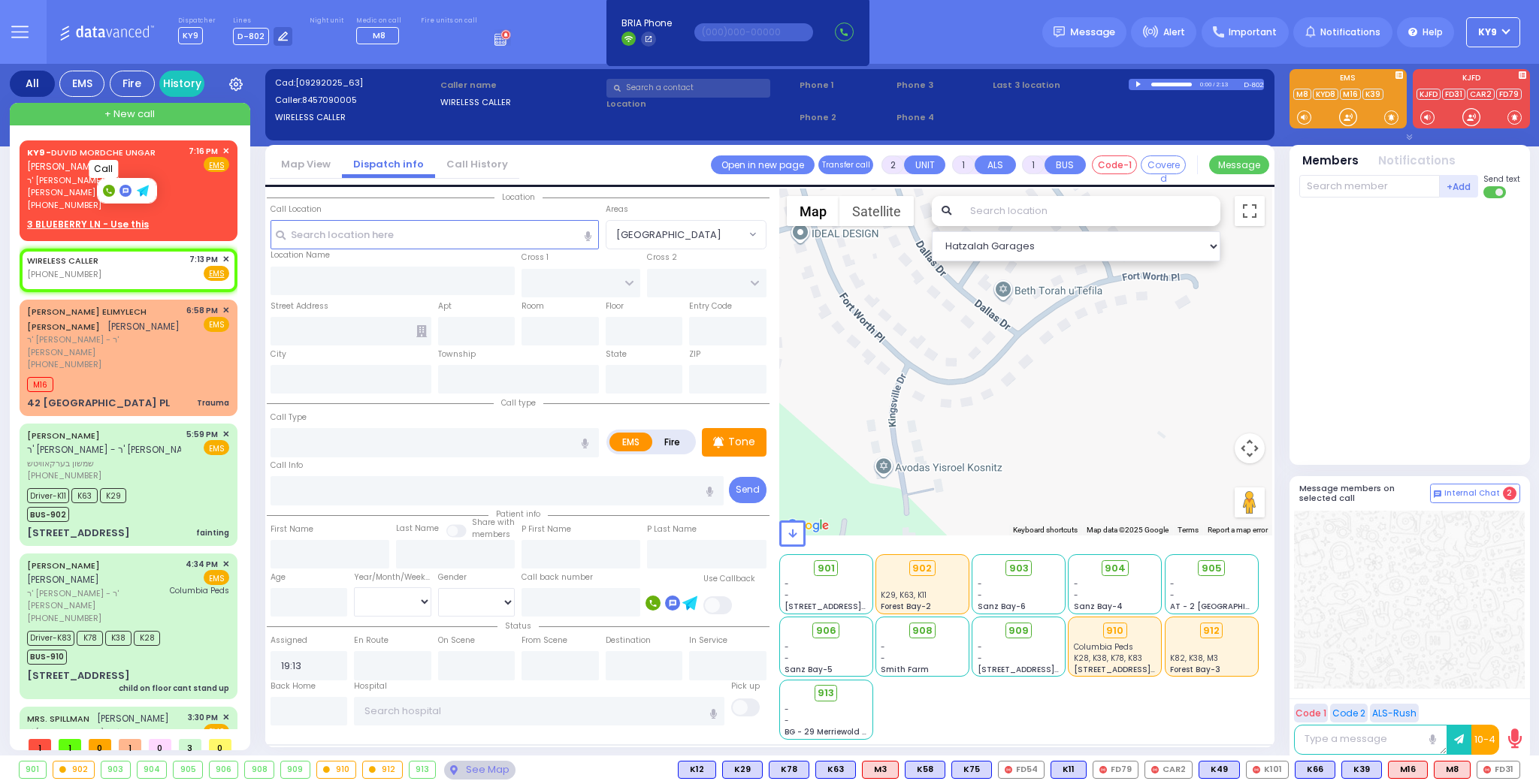
click at [104, 187] on rect at bounding box center [108, 190] width 12 height 12
type input "8455370943"
click at [222, 148] on span "✕" at bounding box center [225, 151] width 6 height 13
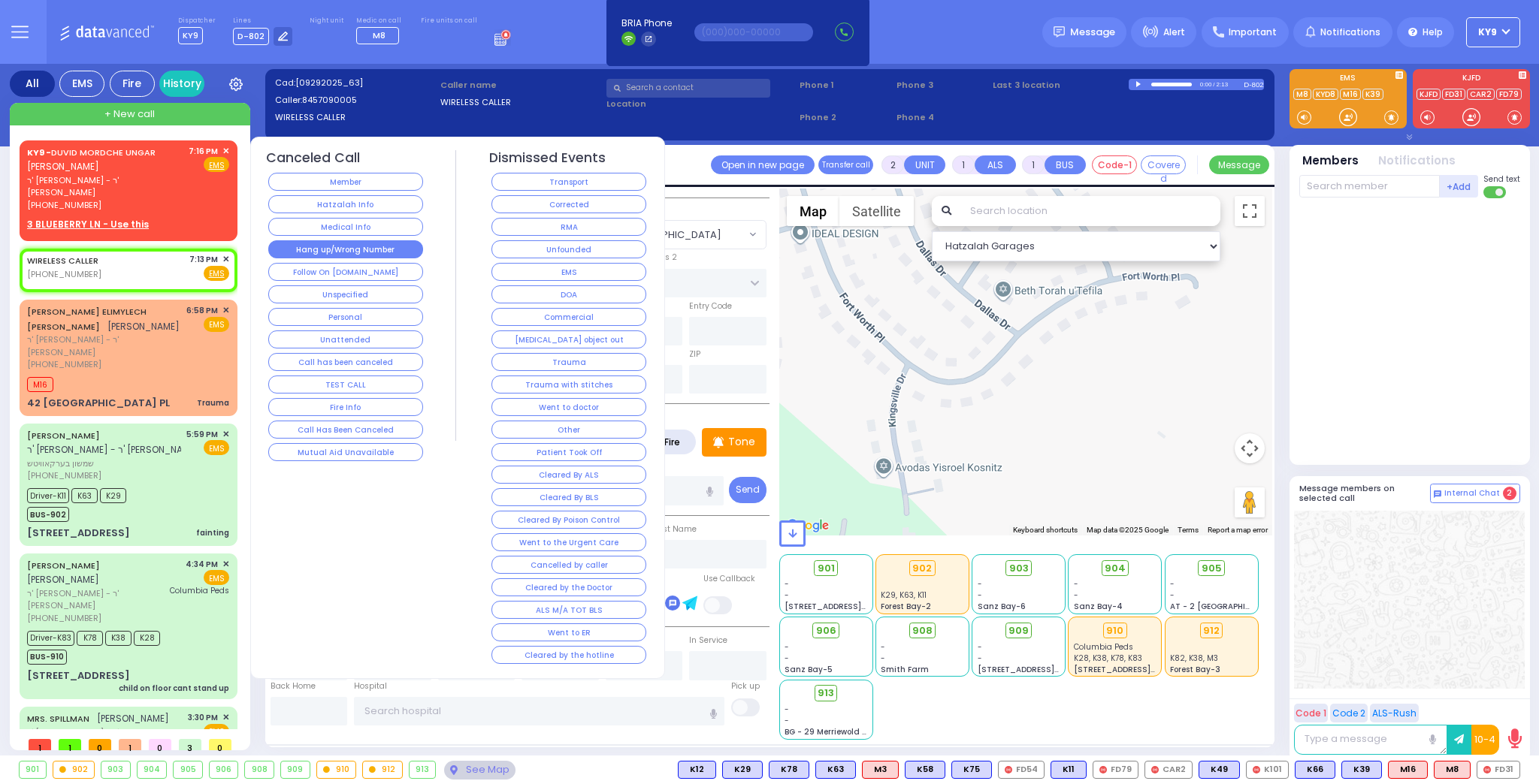
click at [286, 251] on button "Hang up/Wrong Number" at bounding box center [346, 249] width 155 height 18
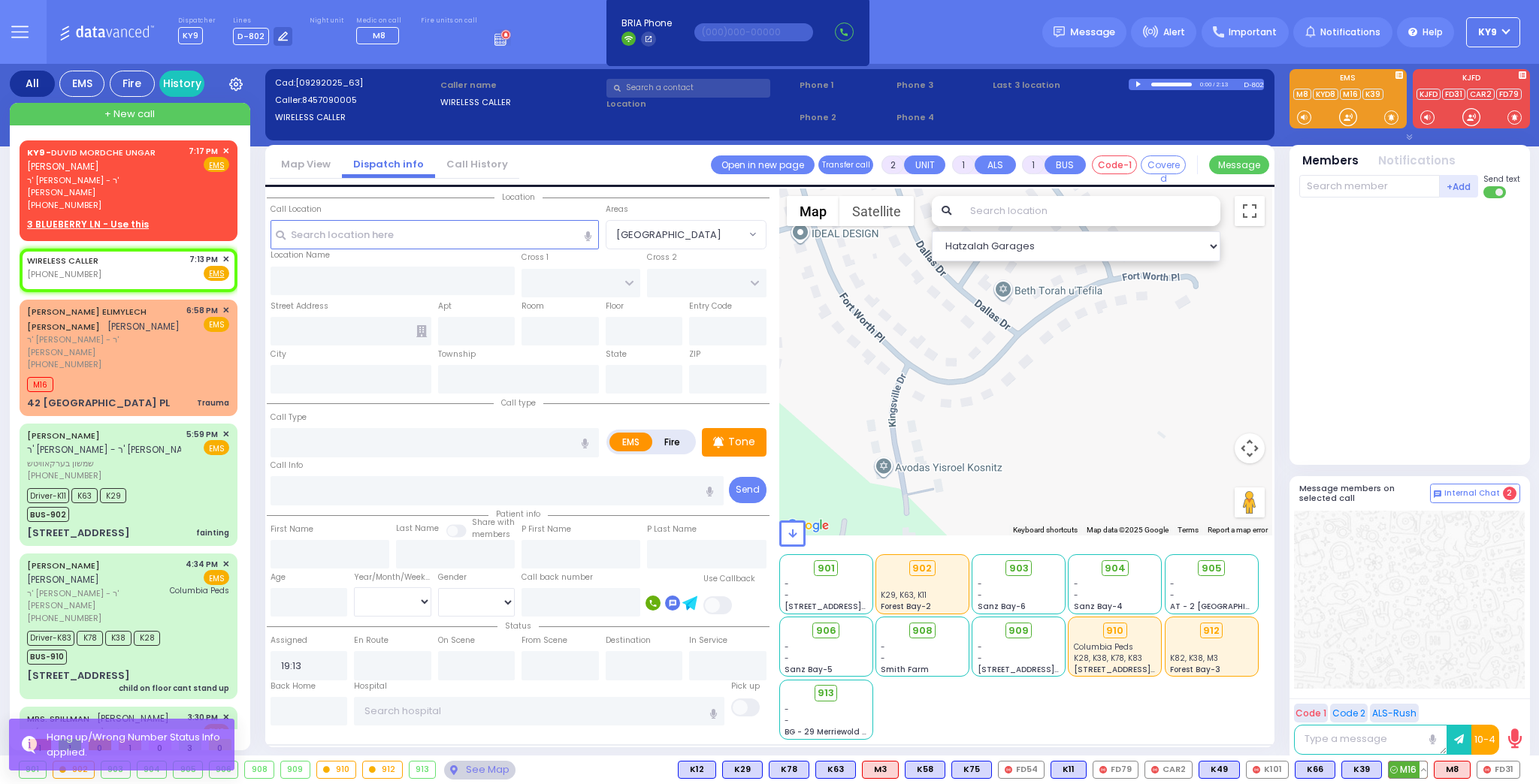
click at [1422, 769] on button at bounding box center [1423, 770] width 7 height 16
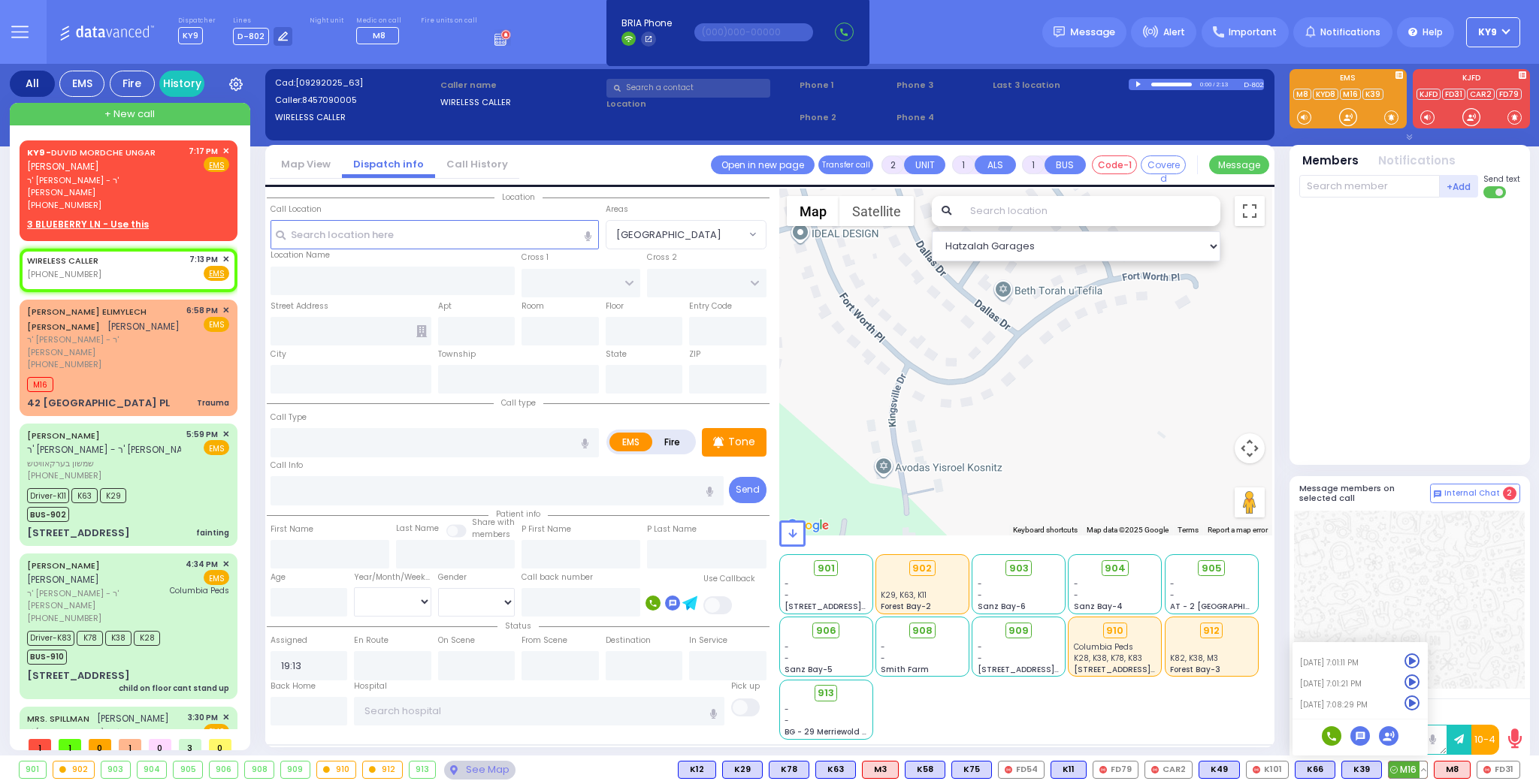
click at [1413, 705] on icon at bounding box center [1412, 703] width 15 height 15
click at [146, 373] on div "M16" at bounding box center [128, 382] width 202 height 19
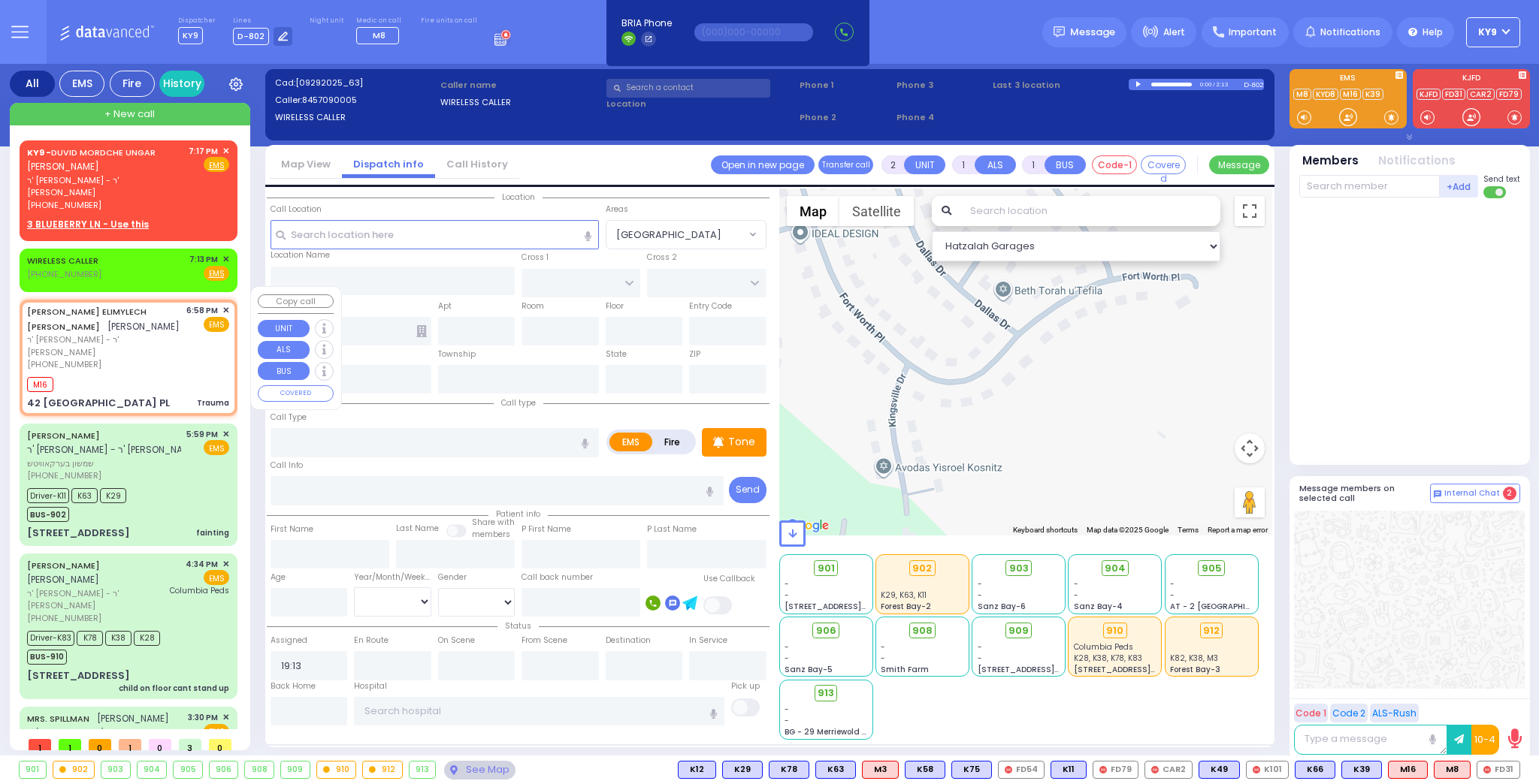
type input "0"
select select
type input "Trauma"
radio input "true"
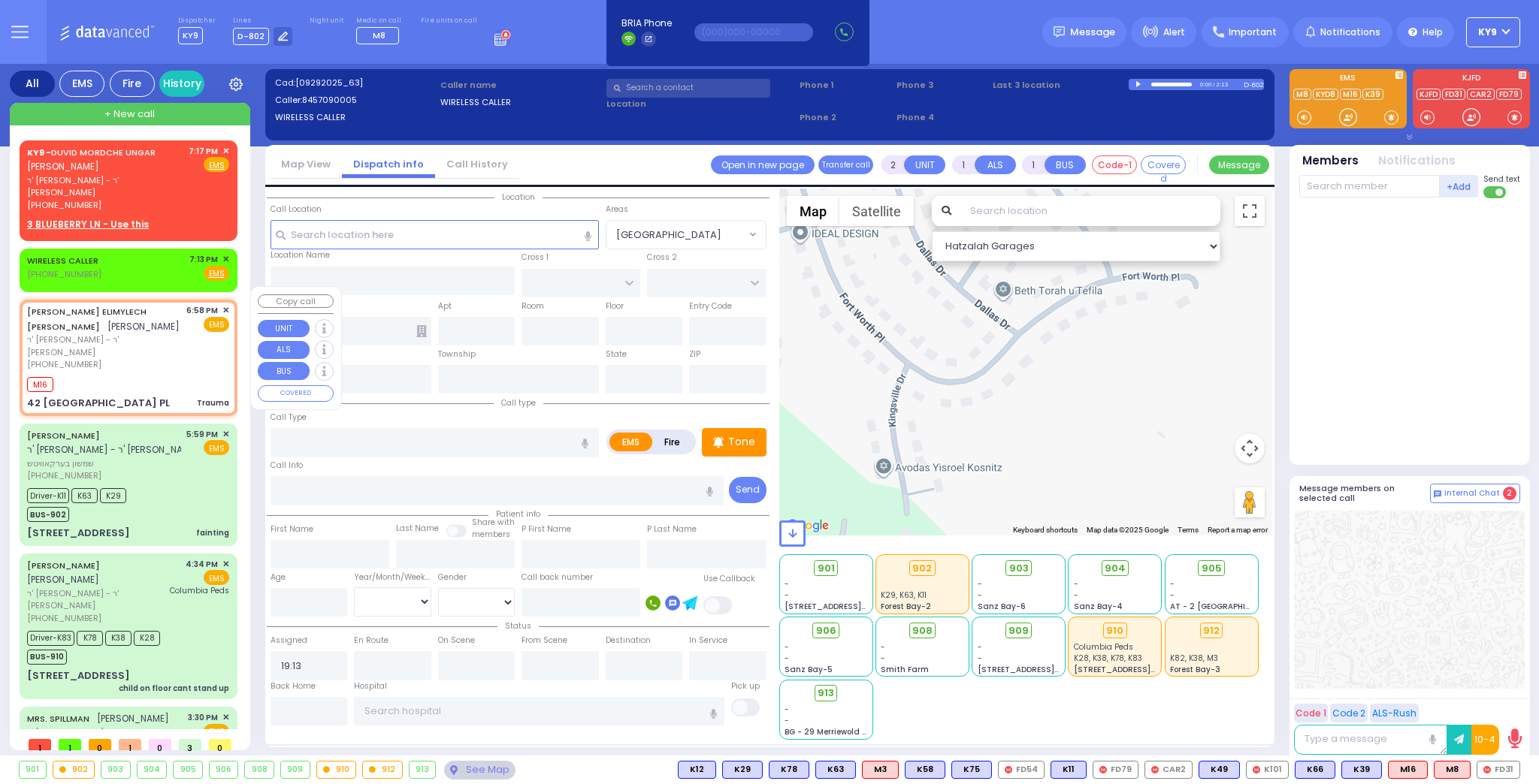
type input "[PERSON_NAME]"
type input "BLUM"
type input "12"
select select "Year"
select select "[DEMOGRAPHIC_DATA]"
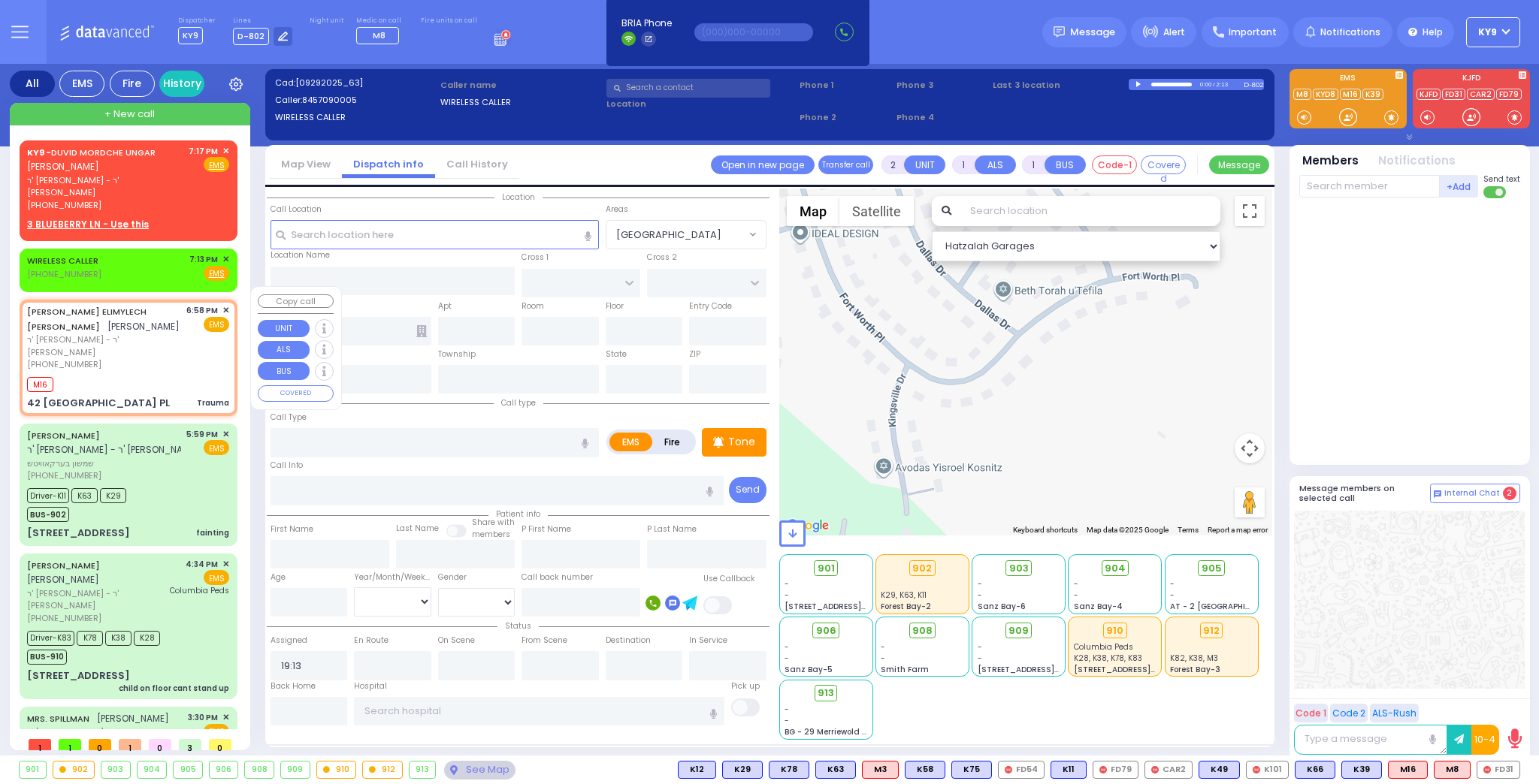
type input "18:58"
type input "19:01"
type input "DALLAS DR"
type input "KINGSVILLE DR"
type input "42 [GEOGRAPHIC_DATA] PL"
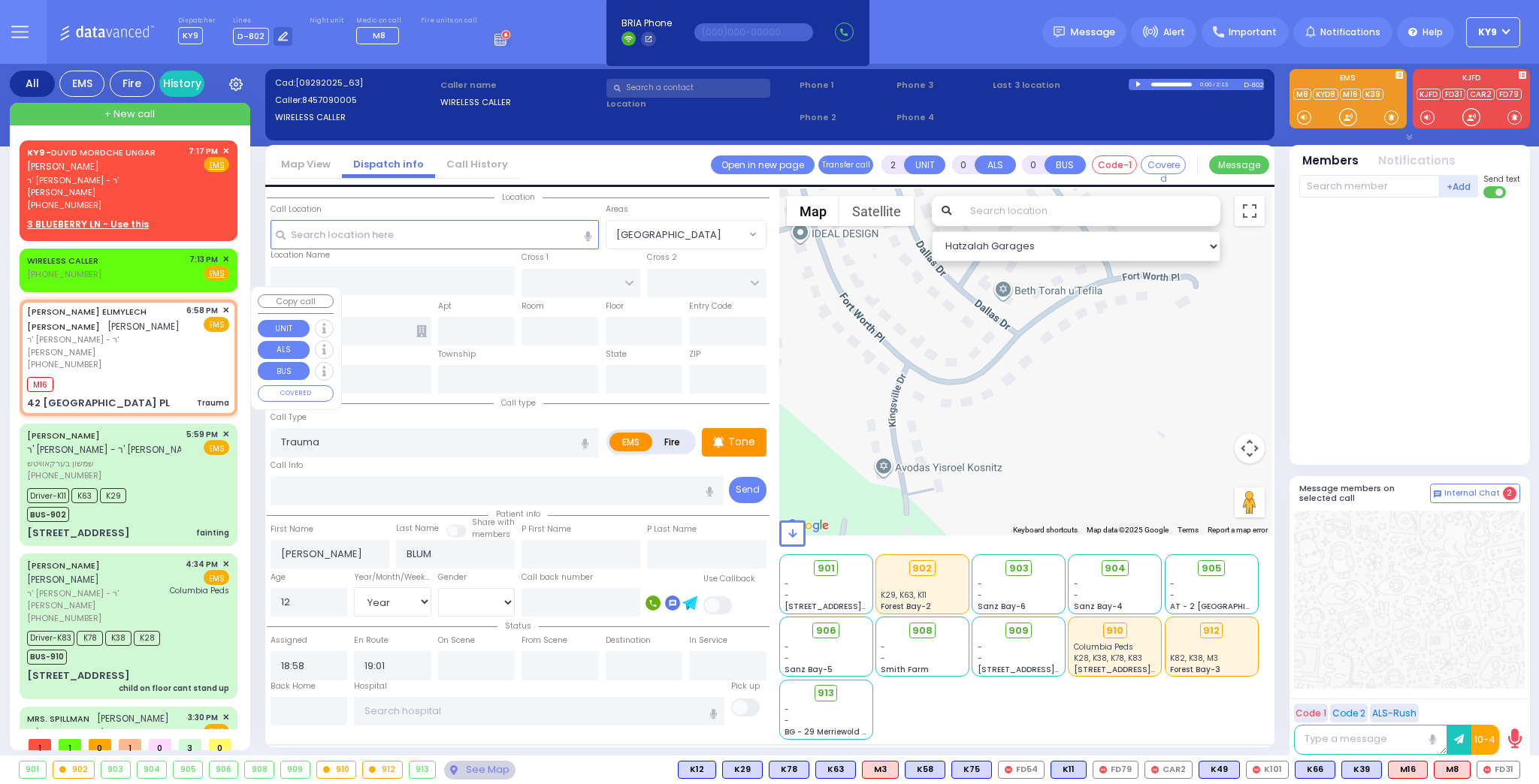
type input "Monroe"
type input "[US_STATE]"
type input "10950"
select select "[GEOGRAPHIC_DATA]"
select select "Hatzalah Garages"
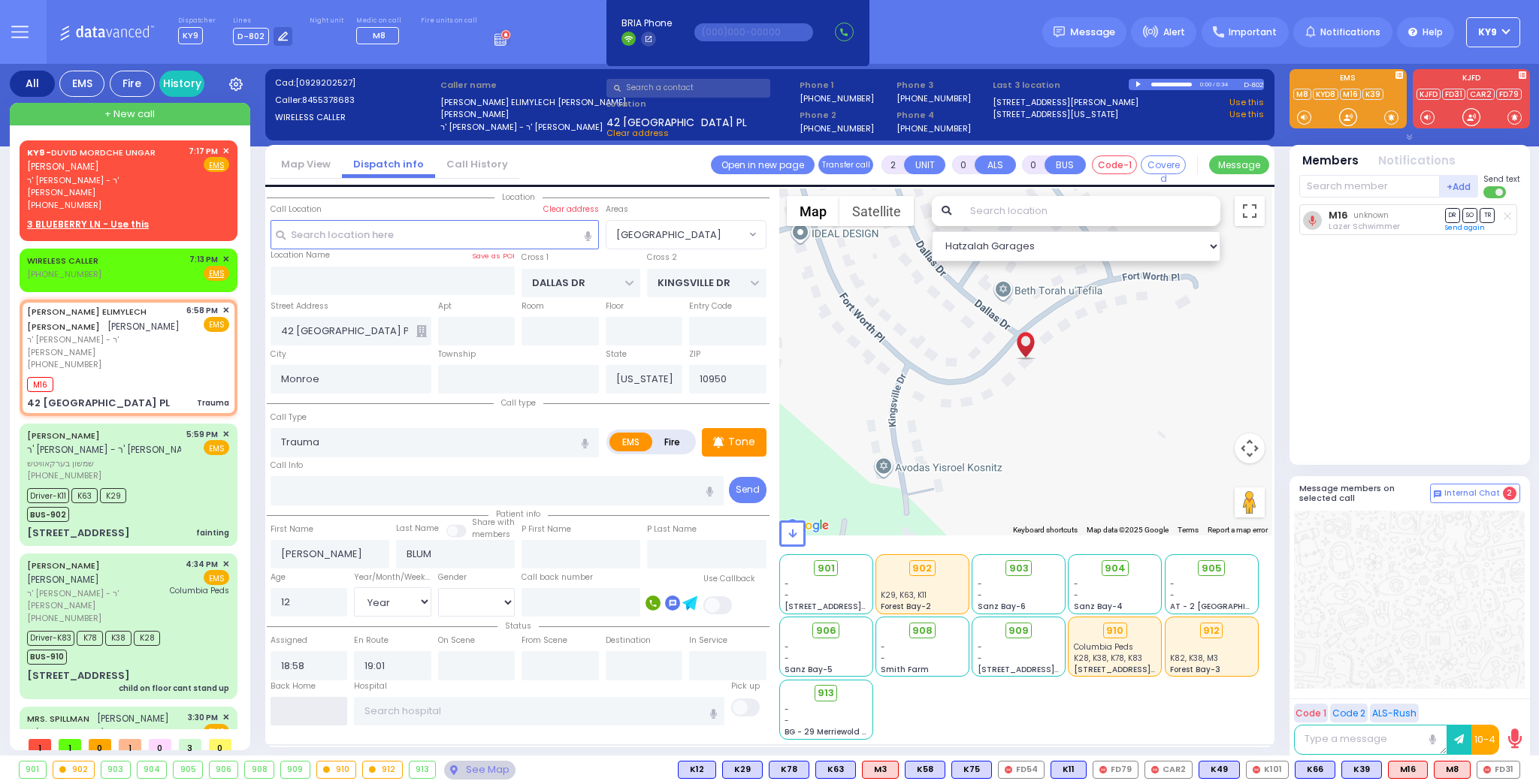
click at [293, 718] on input "text" at bounding box center [309, 711] width 77 height 28
type input "19:17"
select select
radio input "true"
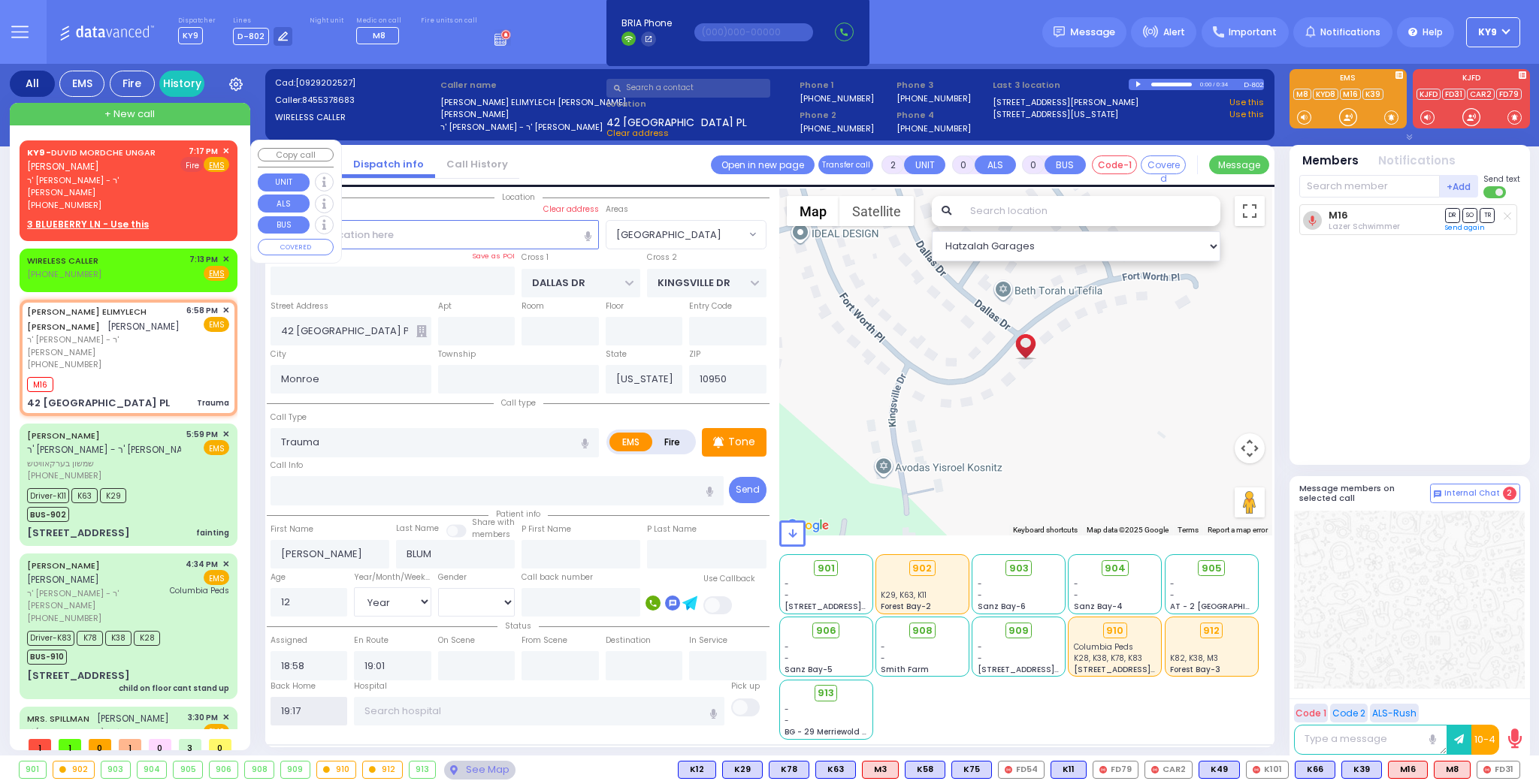
select select
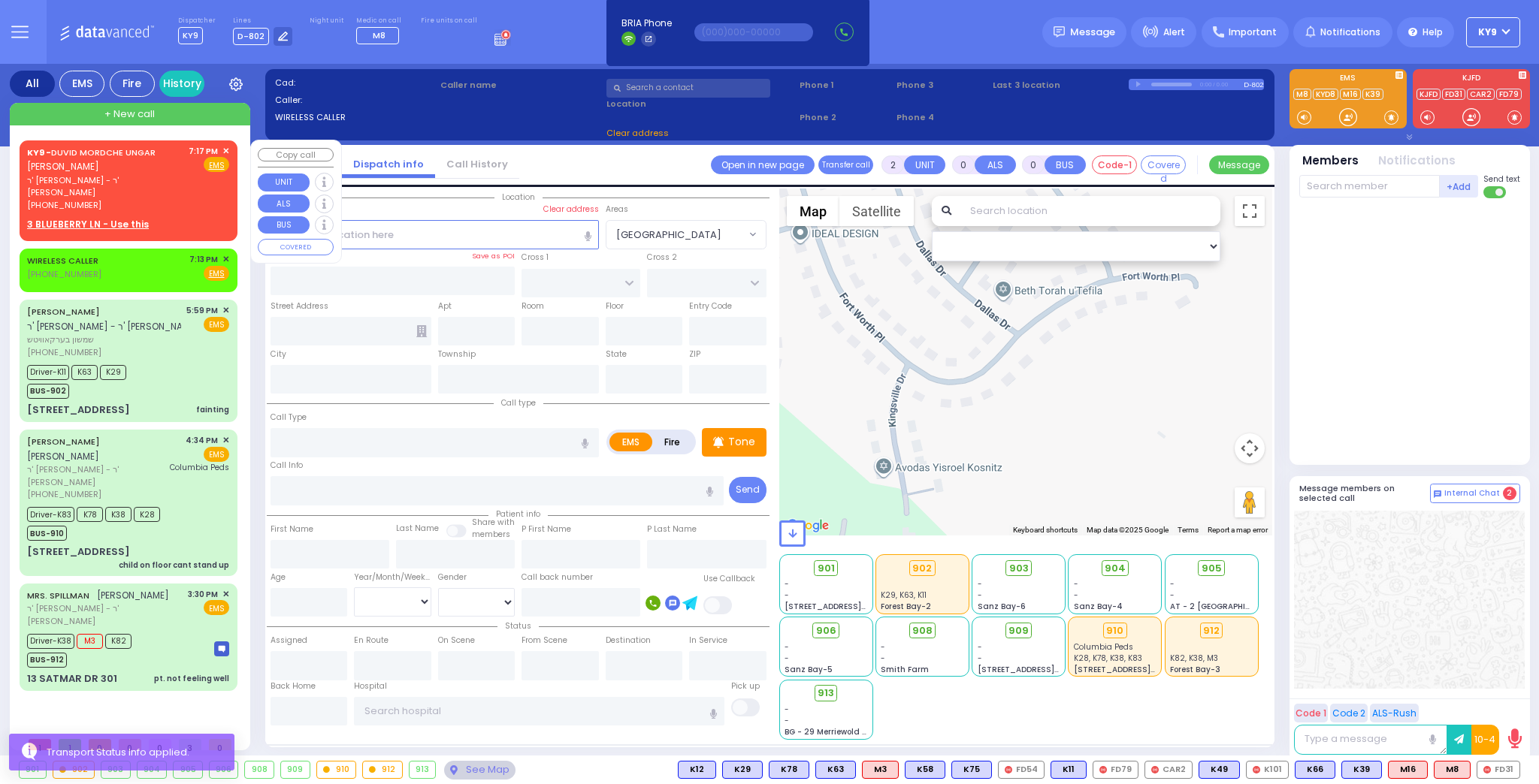
click at [226, 148] on span "✕" at bounding box center [225, 151] width 6 height 13
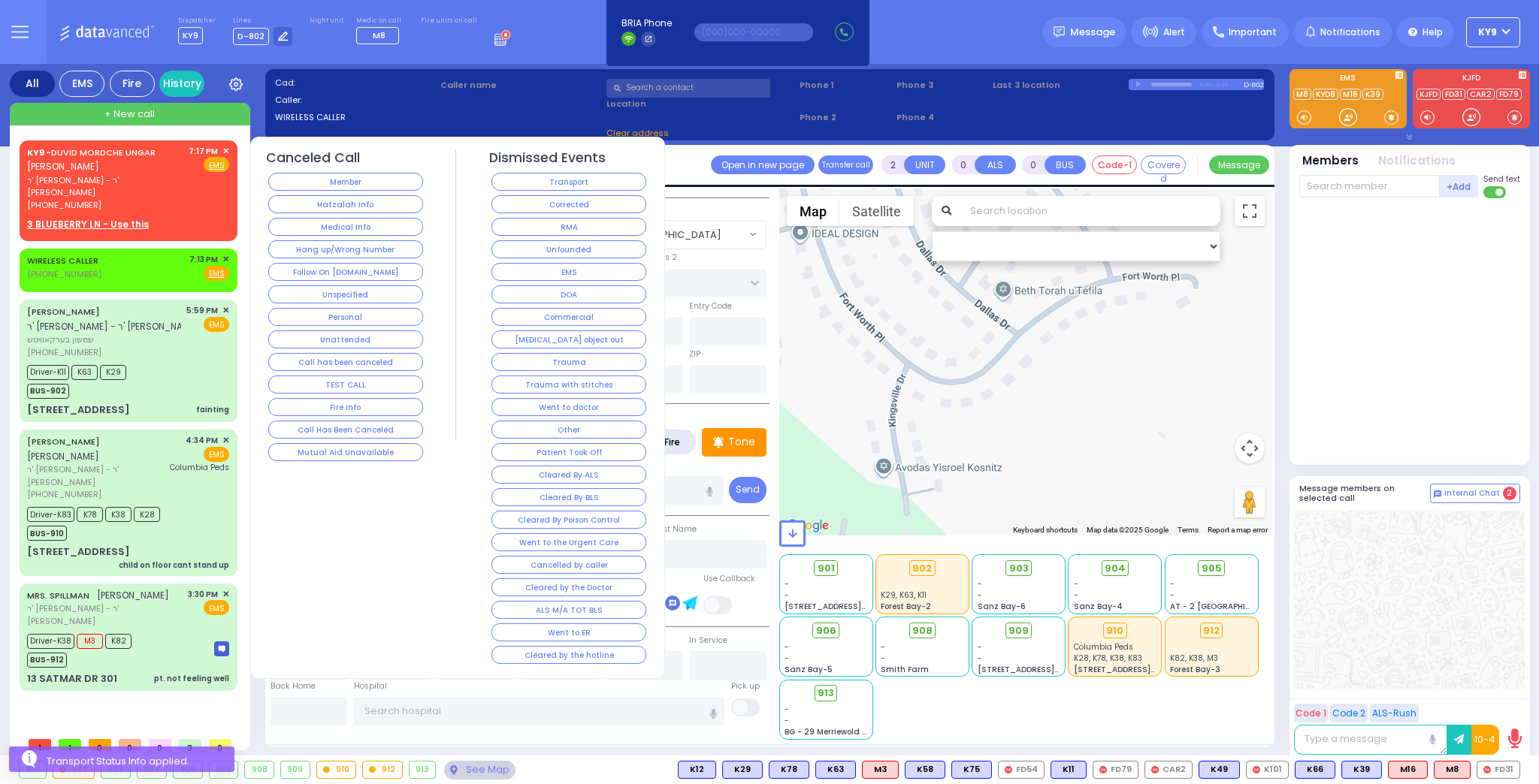
click at [368, 249] on button "Hang up/Wrong Number" at bounding box center [346, 249] width 155 height 18
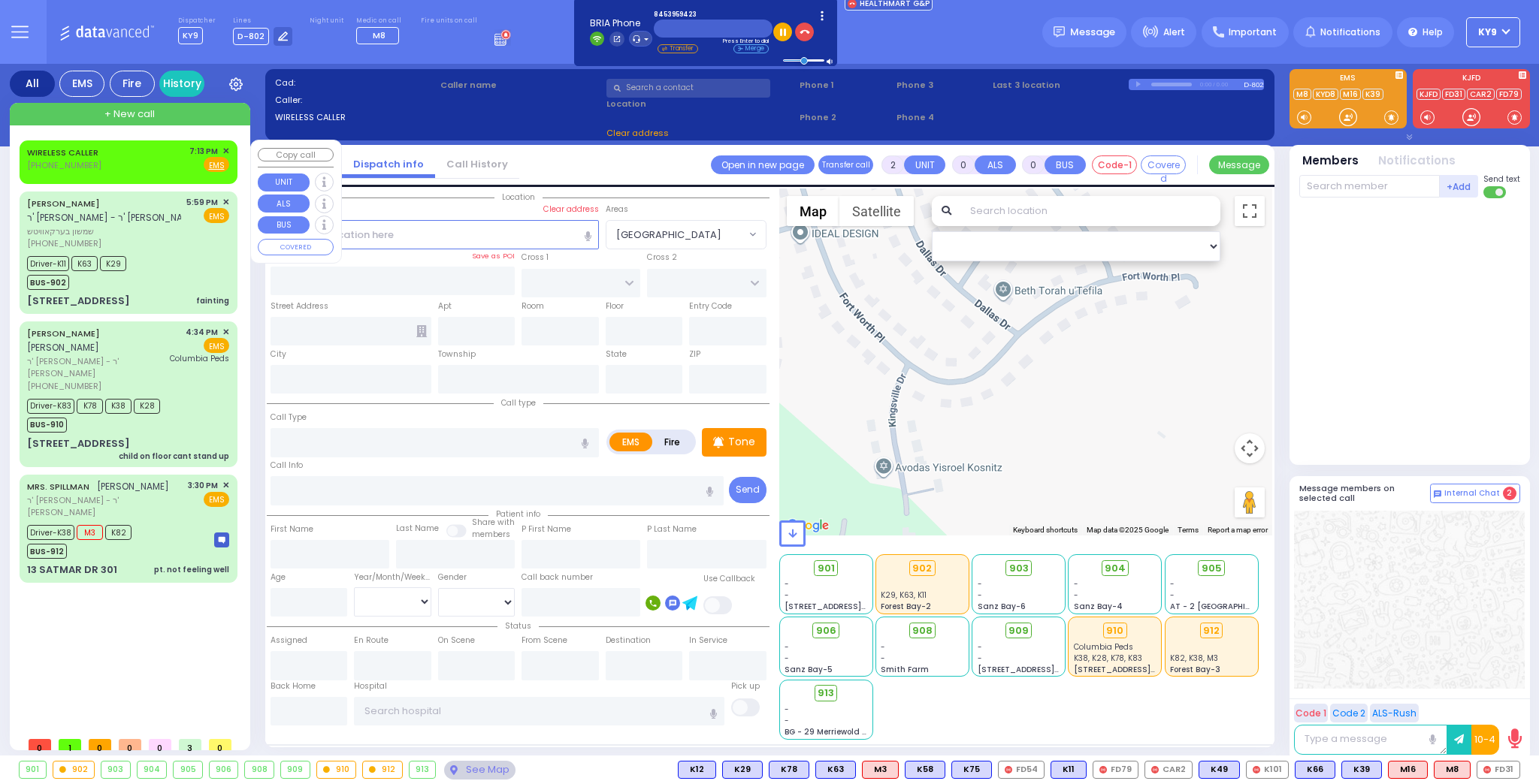
click at [117, 150] on div "WIRELESS CALLER (845) 709-0005 7:13 PM ✕ Fire EMS" at bounding box center [128, 158] width 202 height 28
type input "1"
select select
radio input "true"
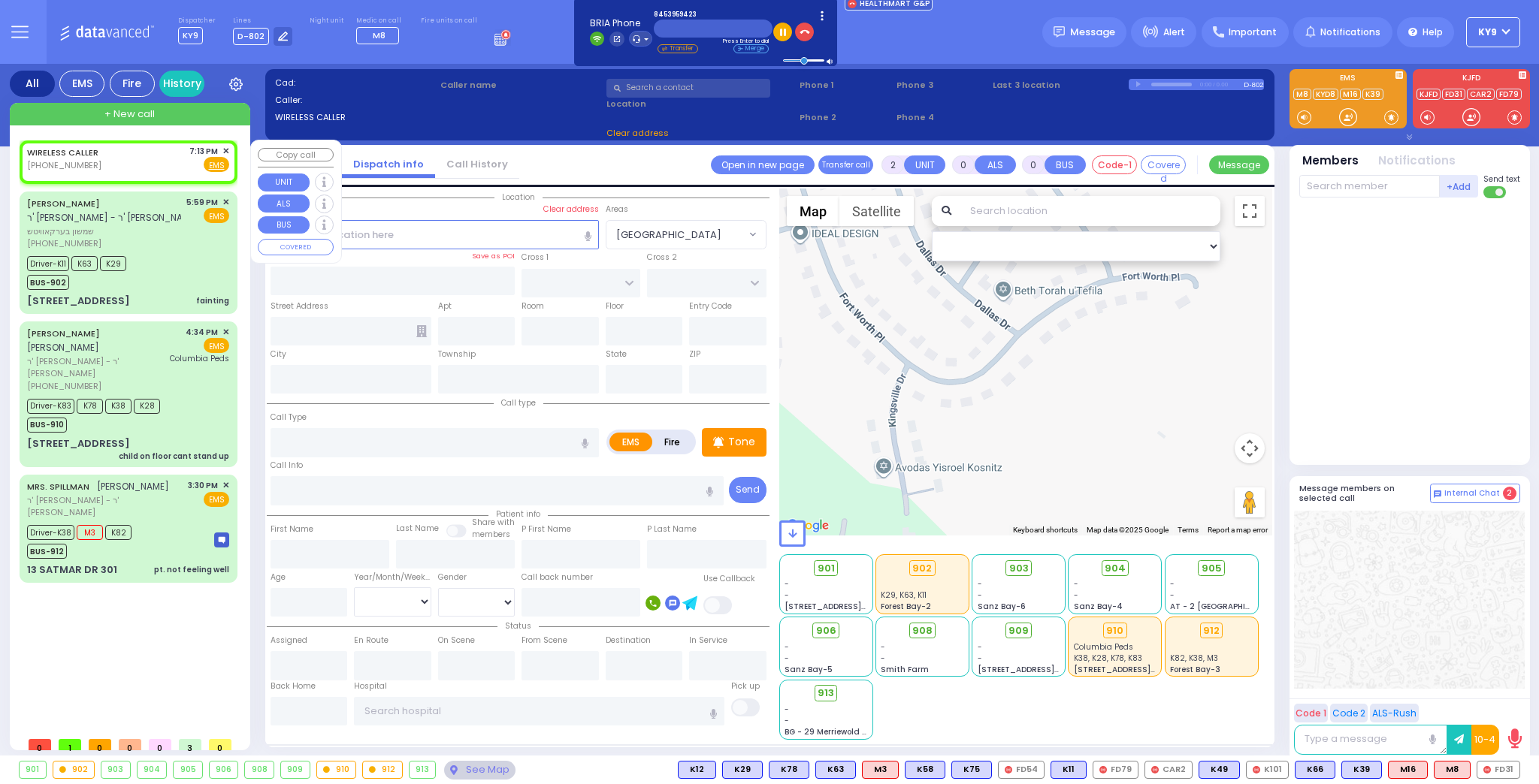
select select
type input "19:13"
select select "Hatzalah Garages"
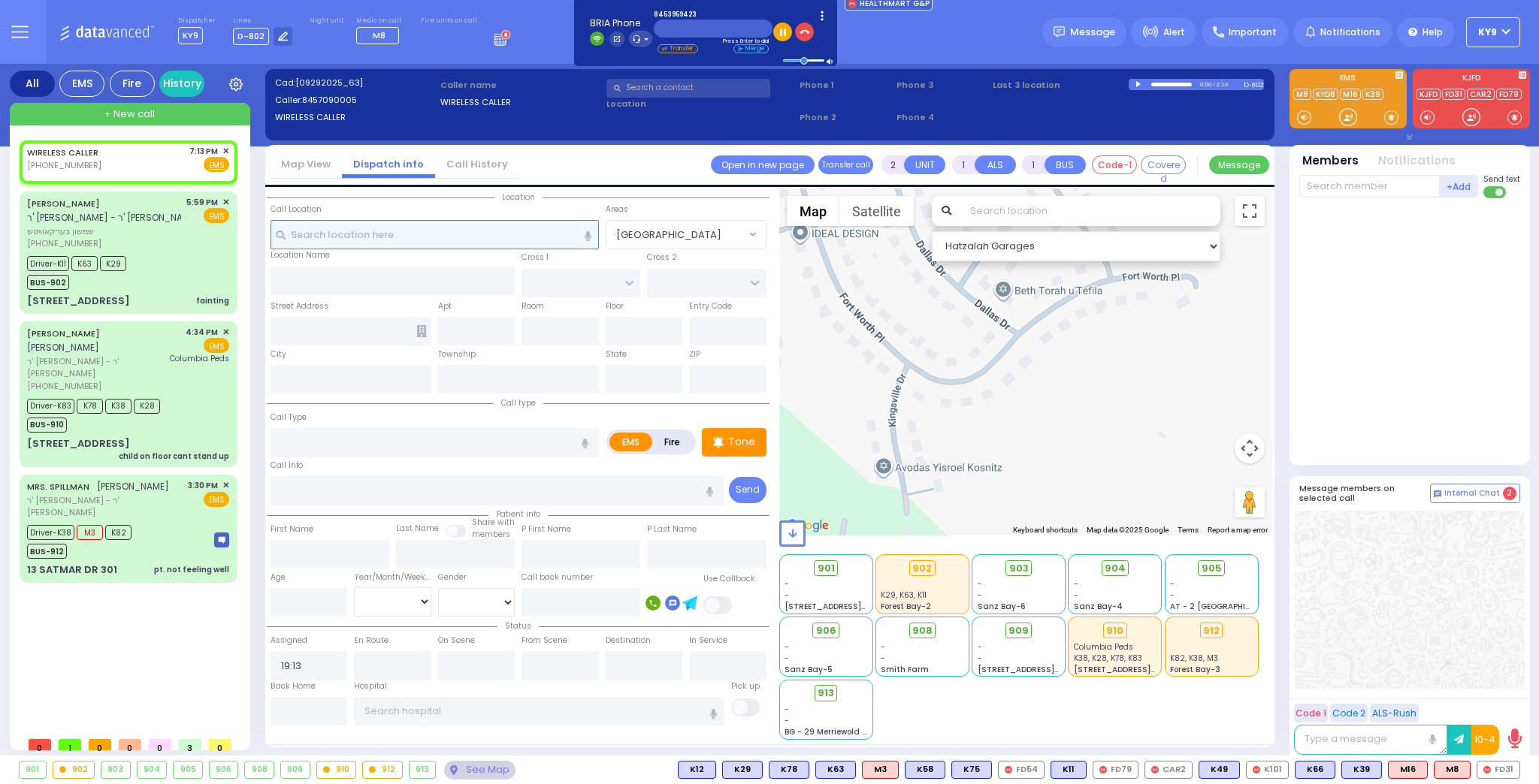
click at [318, 234] on input "text" at bounding box center [434, 234] width 329 height 28
click at [191, 164] on span "Fire" at bounding box center [192, 164] width 24 height 15
select select
radio input "false"
radio input "true"
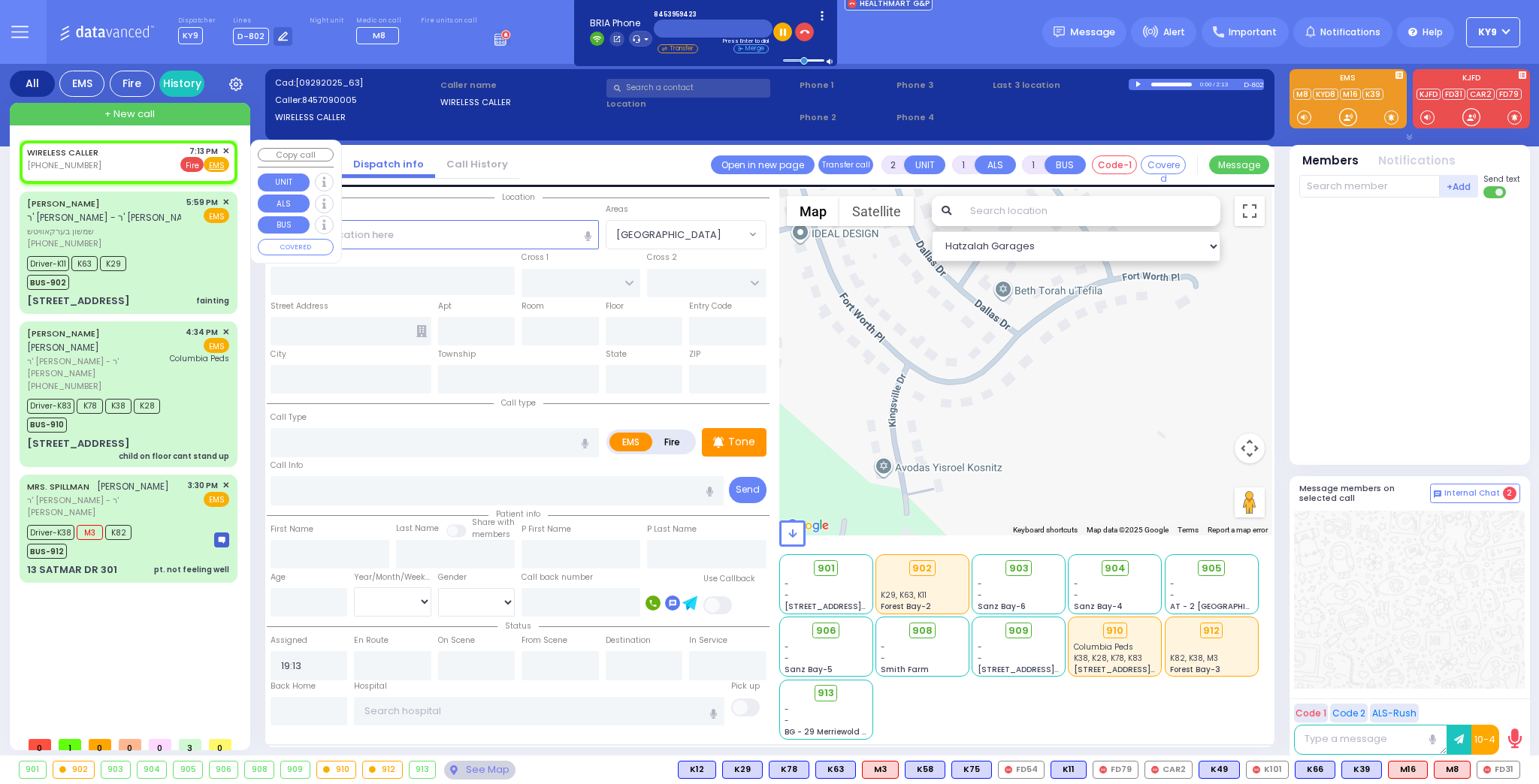
select select
select select "Hatzalah Garages"
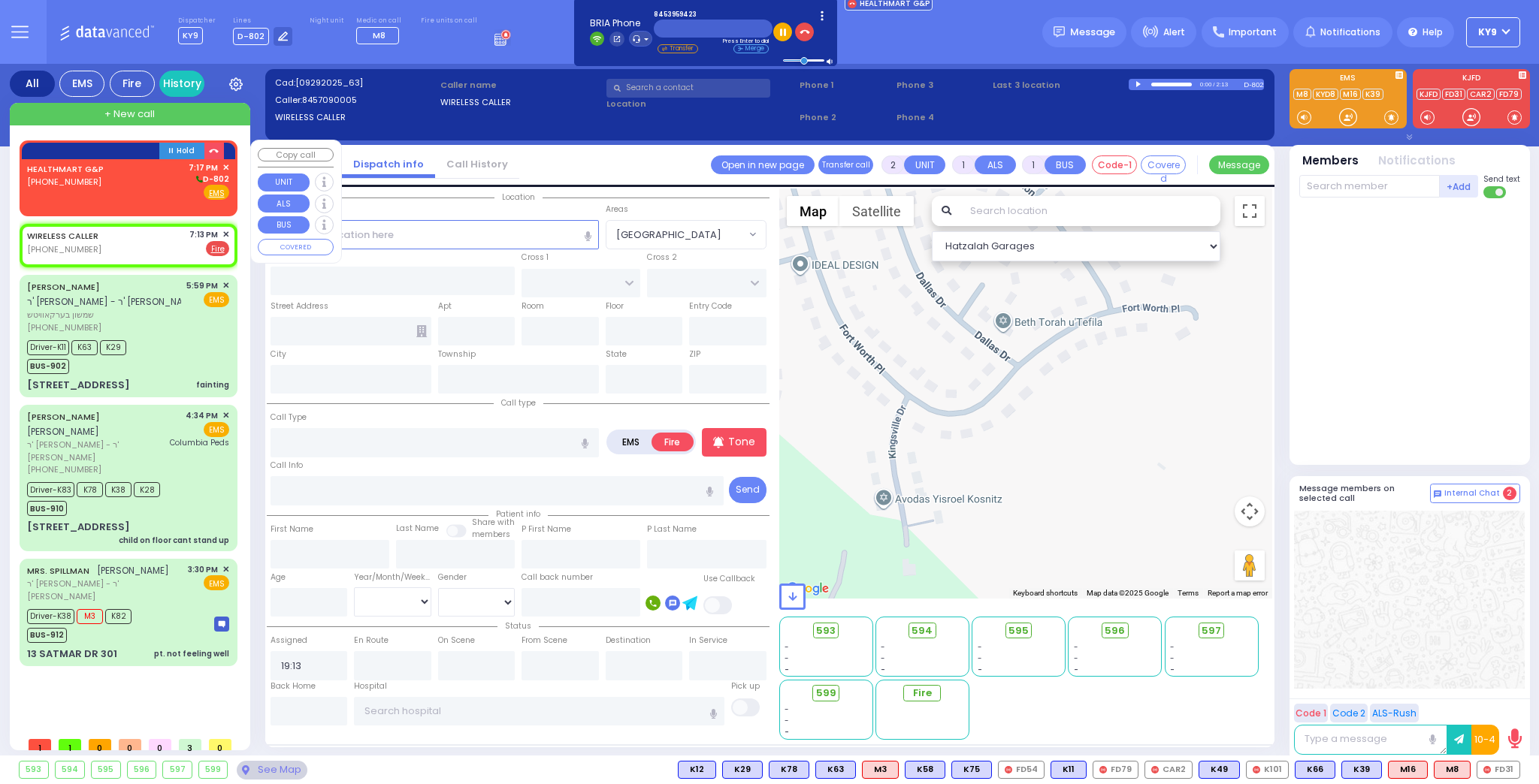
click at [139, 181] on div "HEALTHMART G&P (845) 395-9423 7:17 PM ✕ D-802" at bounding box center [128, 180] width 202 height 39
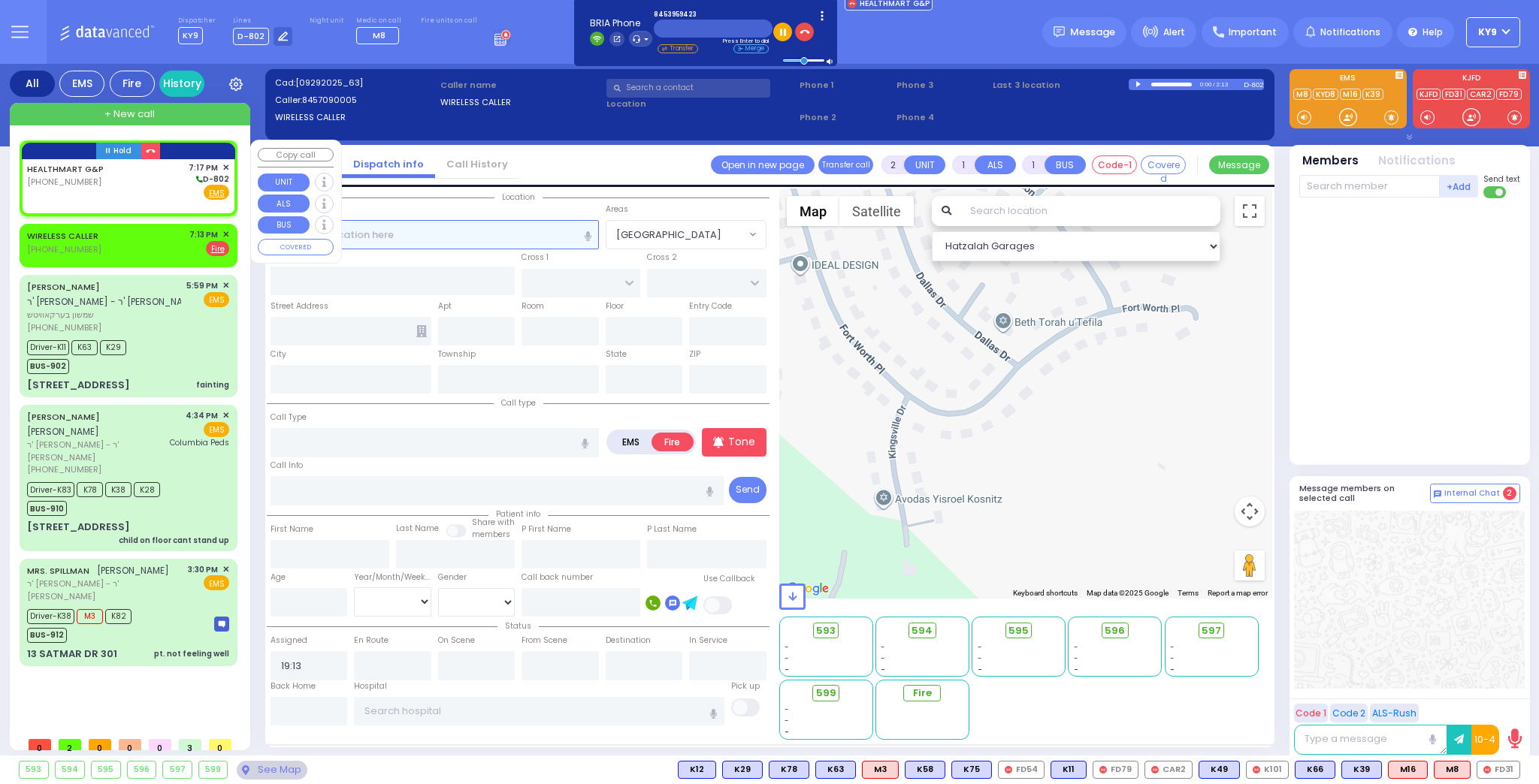
select select
radio input "true"
select select
type input "19:17"
select select "Hatzalah Garages"
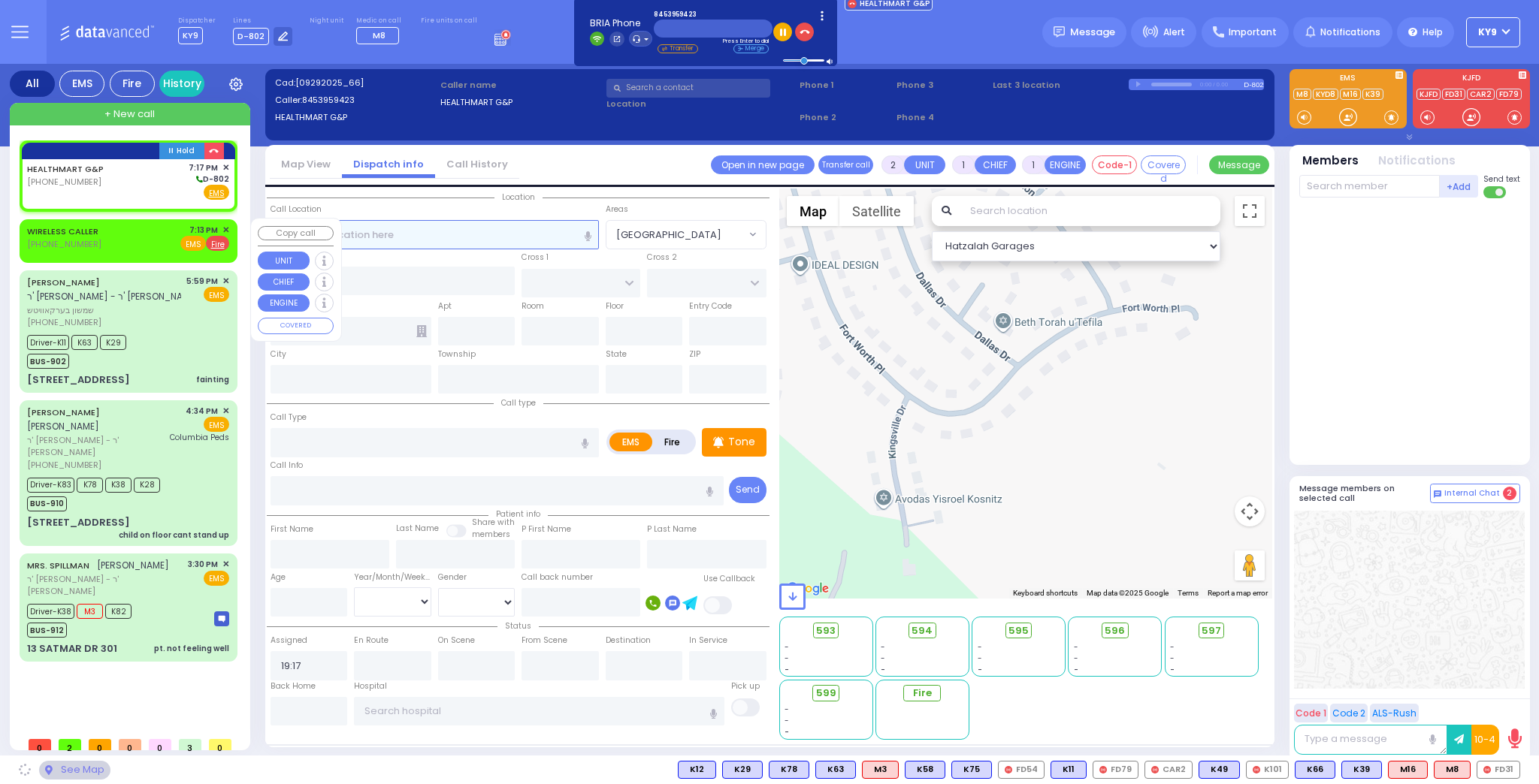
select select
radio input "true"
select select
select select "Hatzalah Garages"
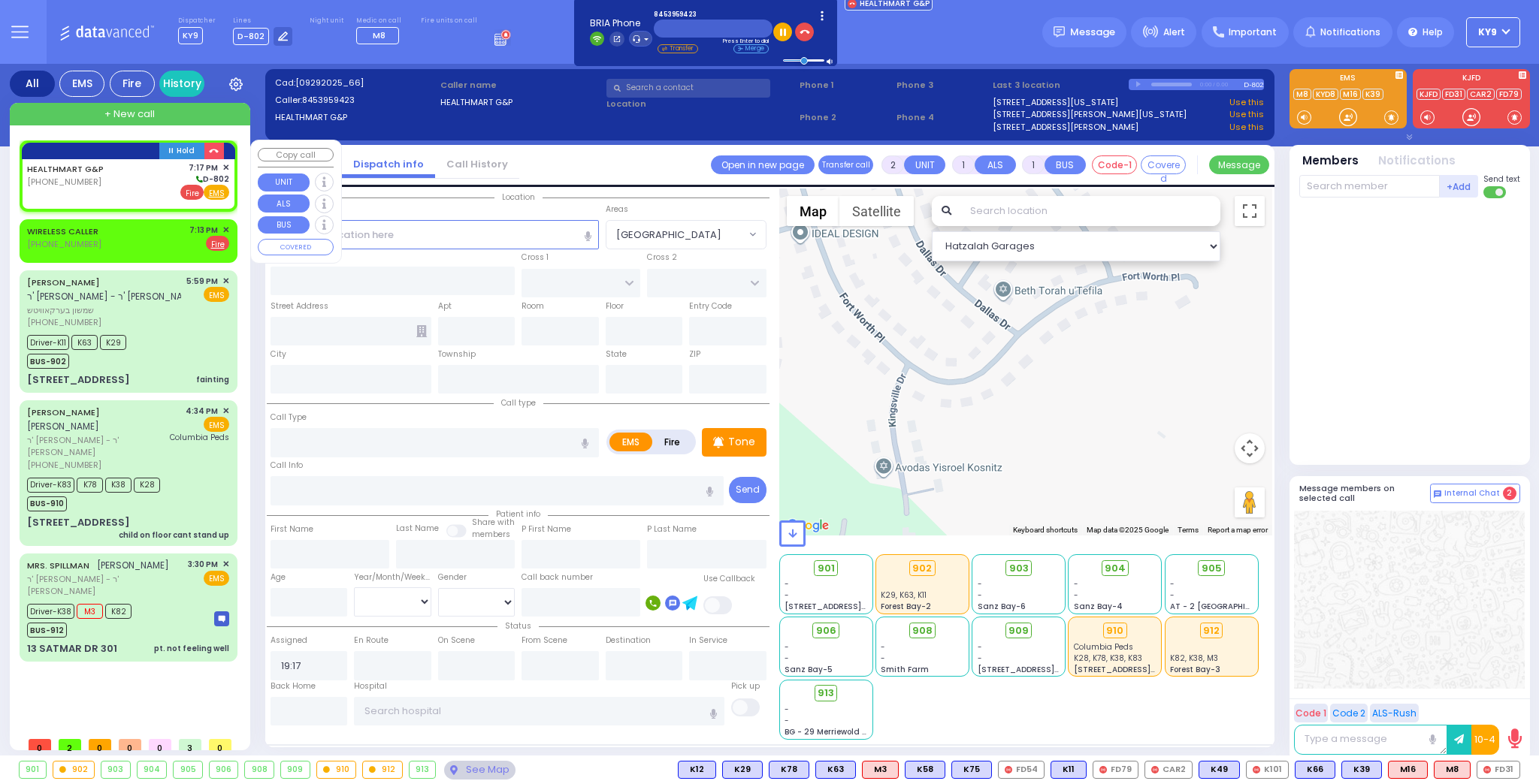
click at [189, 189] on span "Fire" at bounding box center [192, 192] width 24 height 15
select select
radio input "false"
radio input "true"
select select
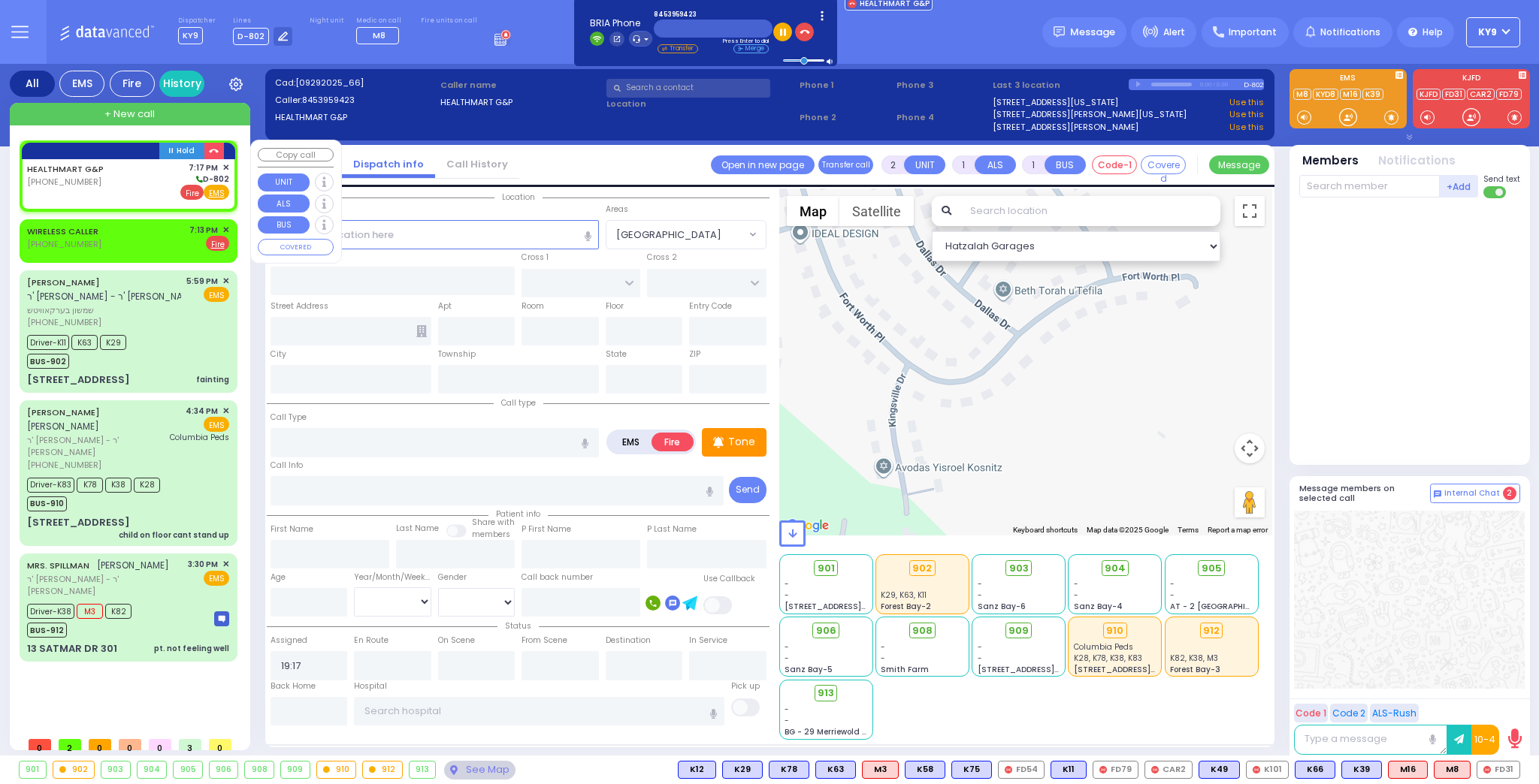
select select "Hatzalah Garages"
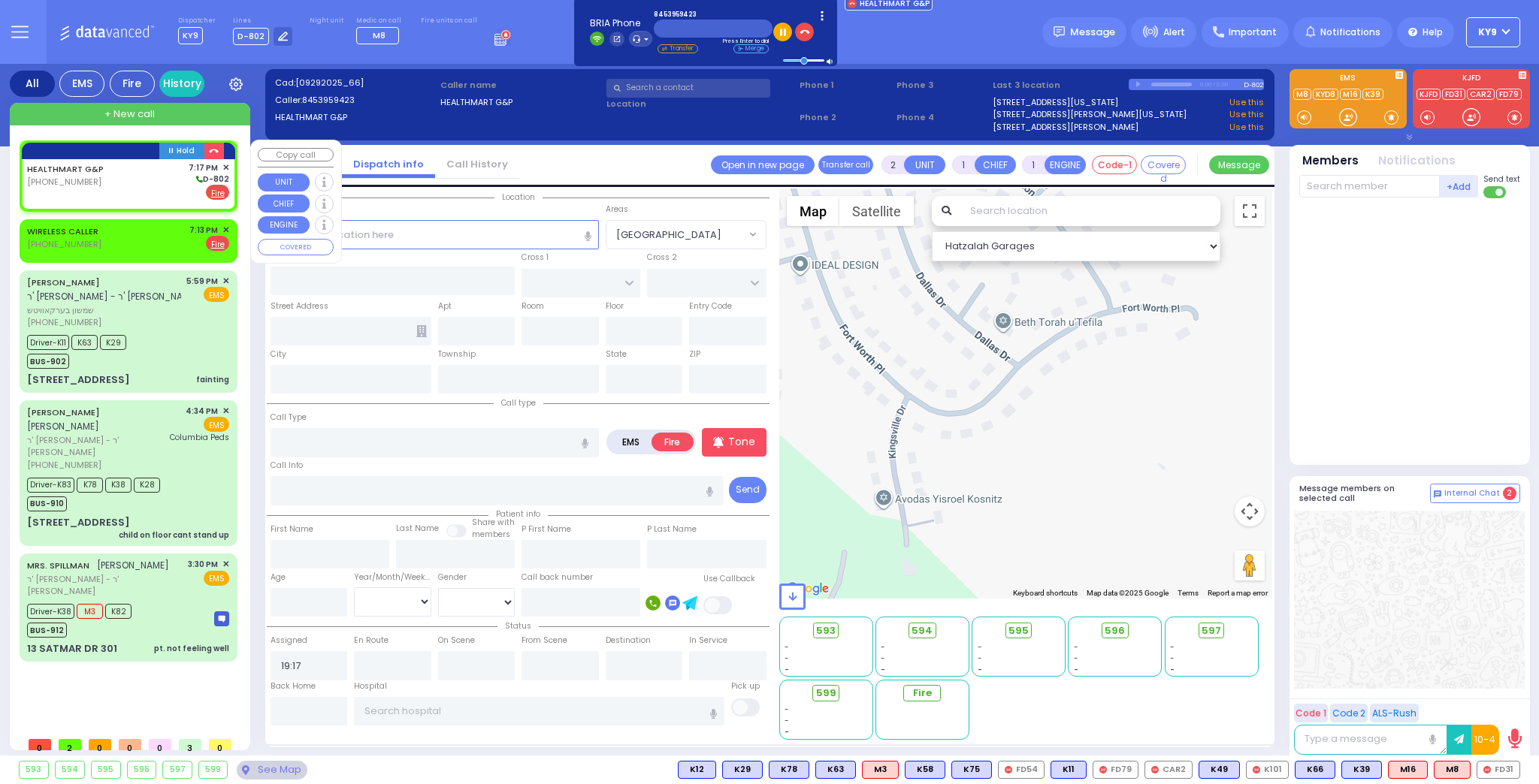
click at [106, 187] on div "HEALTHMART G&P (845) 395-9423 7:17 PM ✕ D-802" at bounding box center [128, 180] width 202 height 39
select select
radio input "true"
select select
select select "Hatzalah Garages"
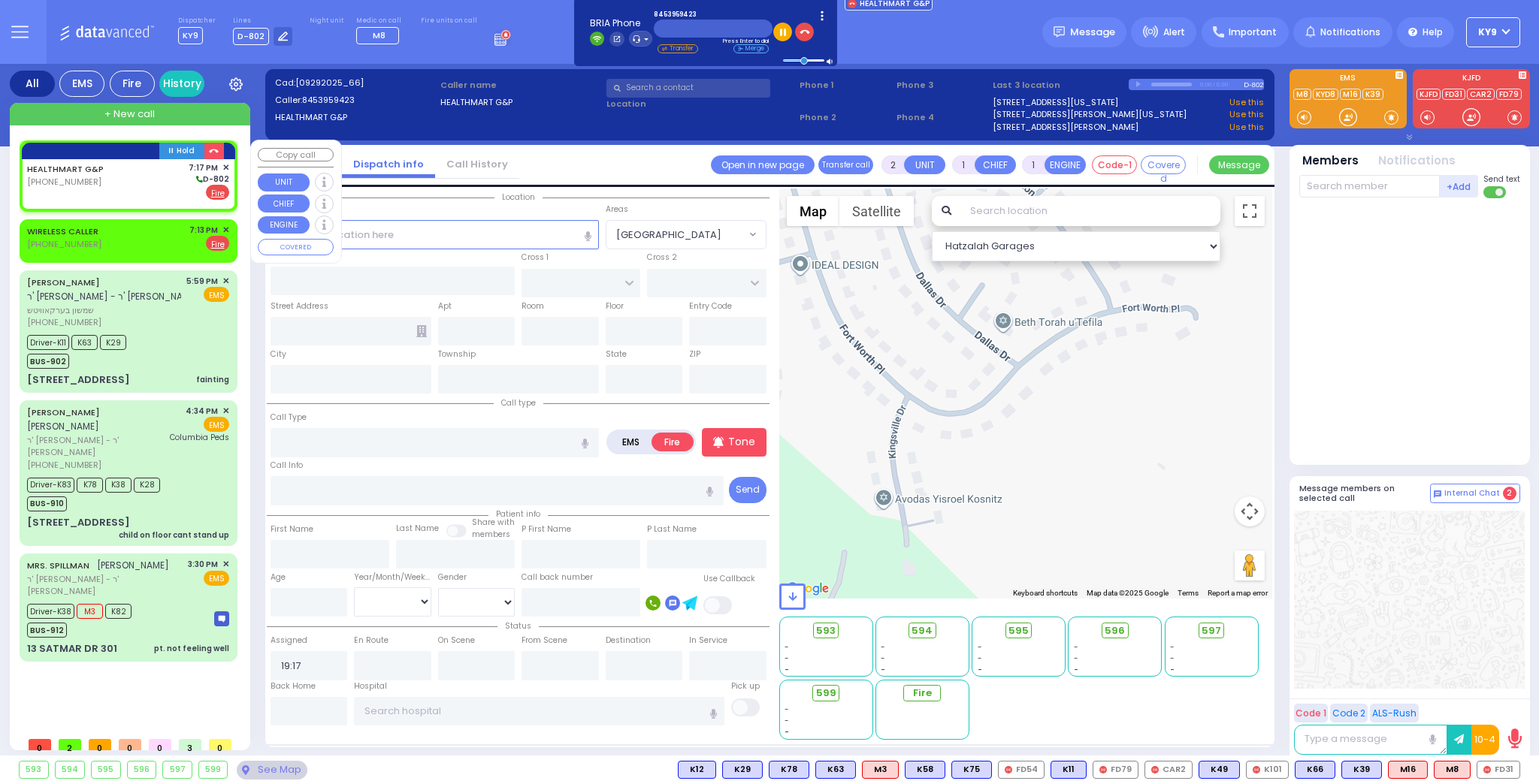
click at [127, 186] on div "HEALTHMART G&P (845) 395-9423 7:17 PM ✕ D-802" at bounding box center [128, 180] width 202 height 39
select select
radio input "true"
select select
select select "Hatzalah Garages"
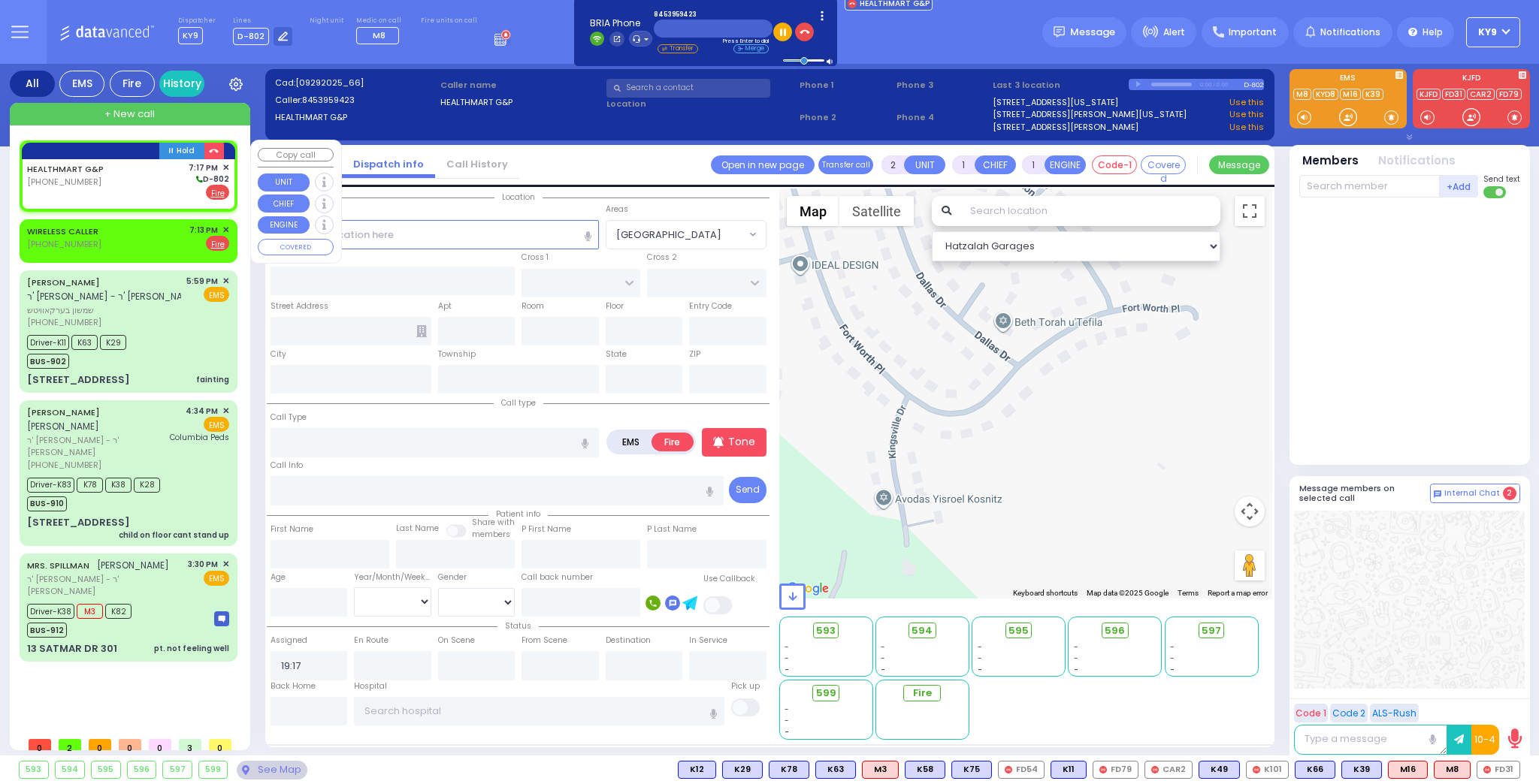
click at [88, 166] on link "HEALTHMART G&P" at bounding box center [66, 168] width 76 height 12
select select
radio input "true"
select select
select select "Hatzalah Garages"
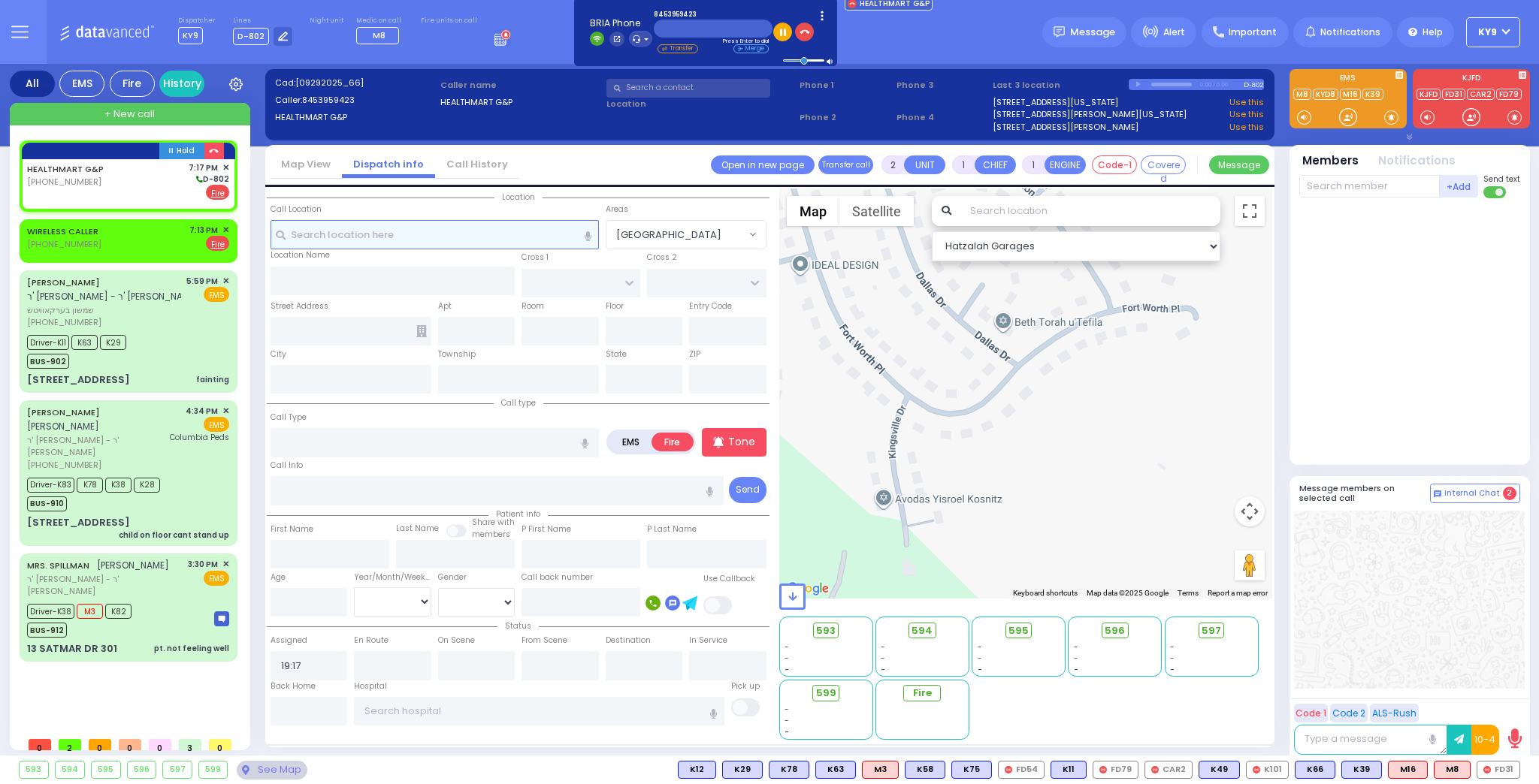
click at [313, 235] on input "text" at bounding box center [434, 234] width 329 height 28
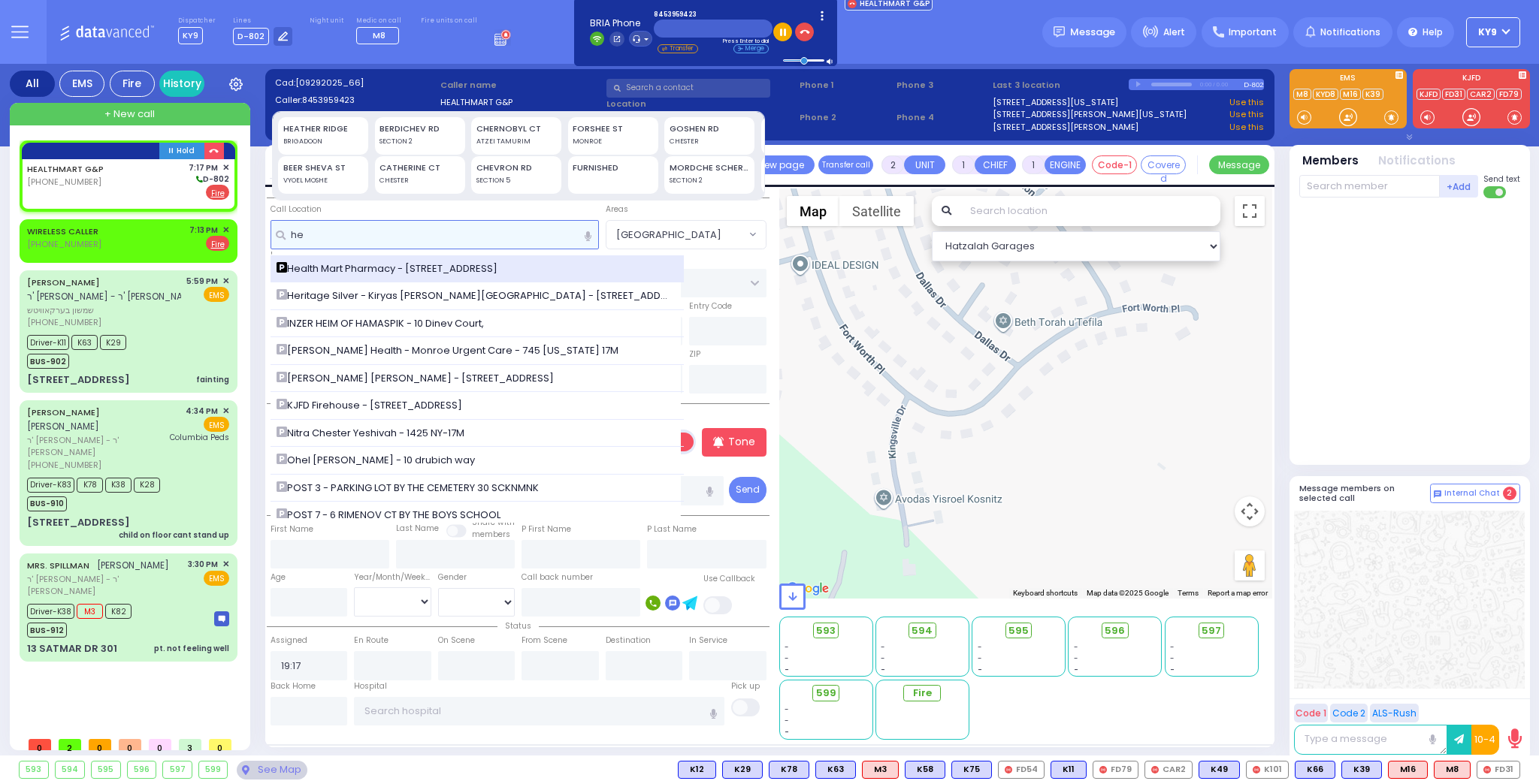
type input "h"
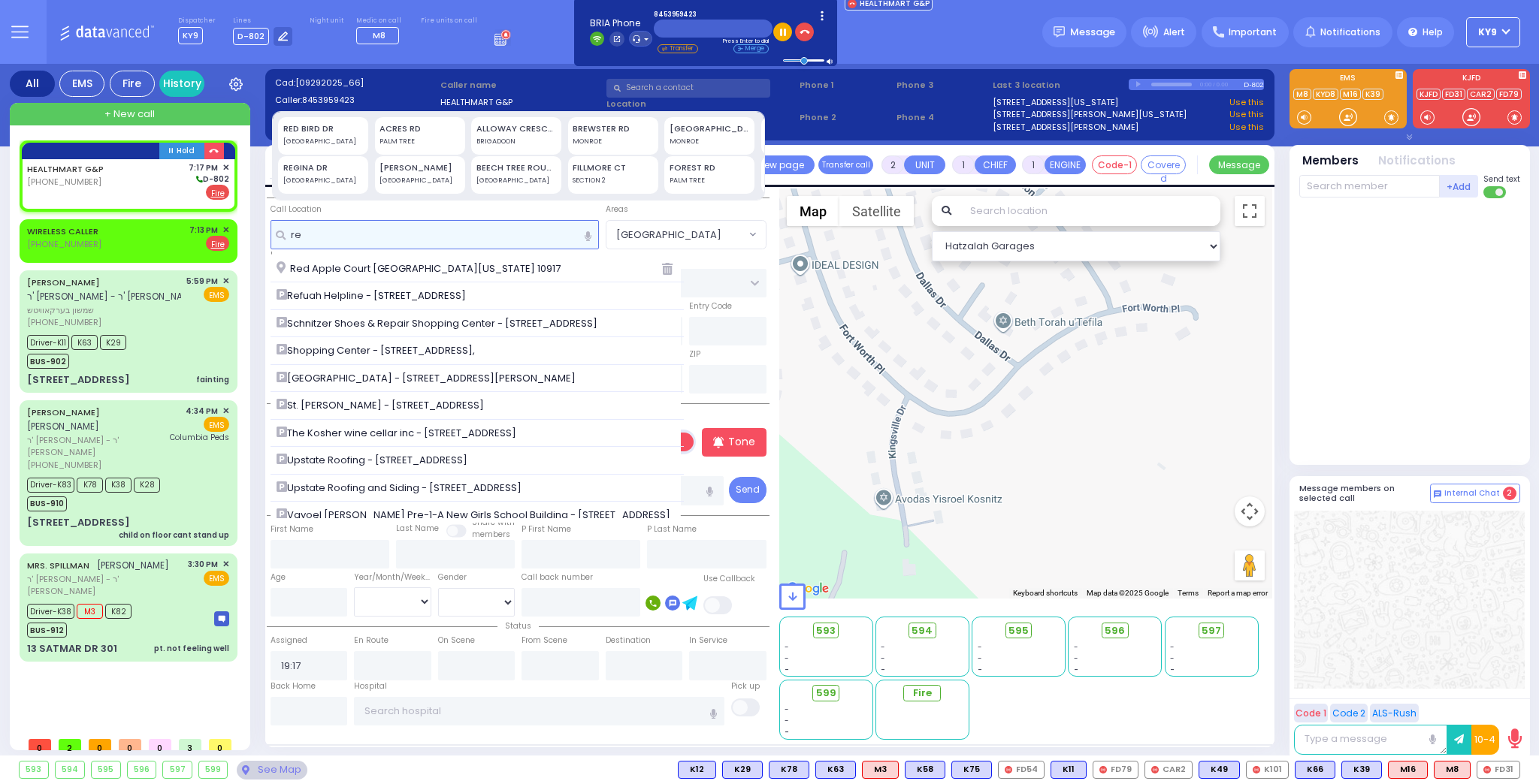
type input "r"
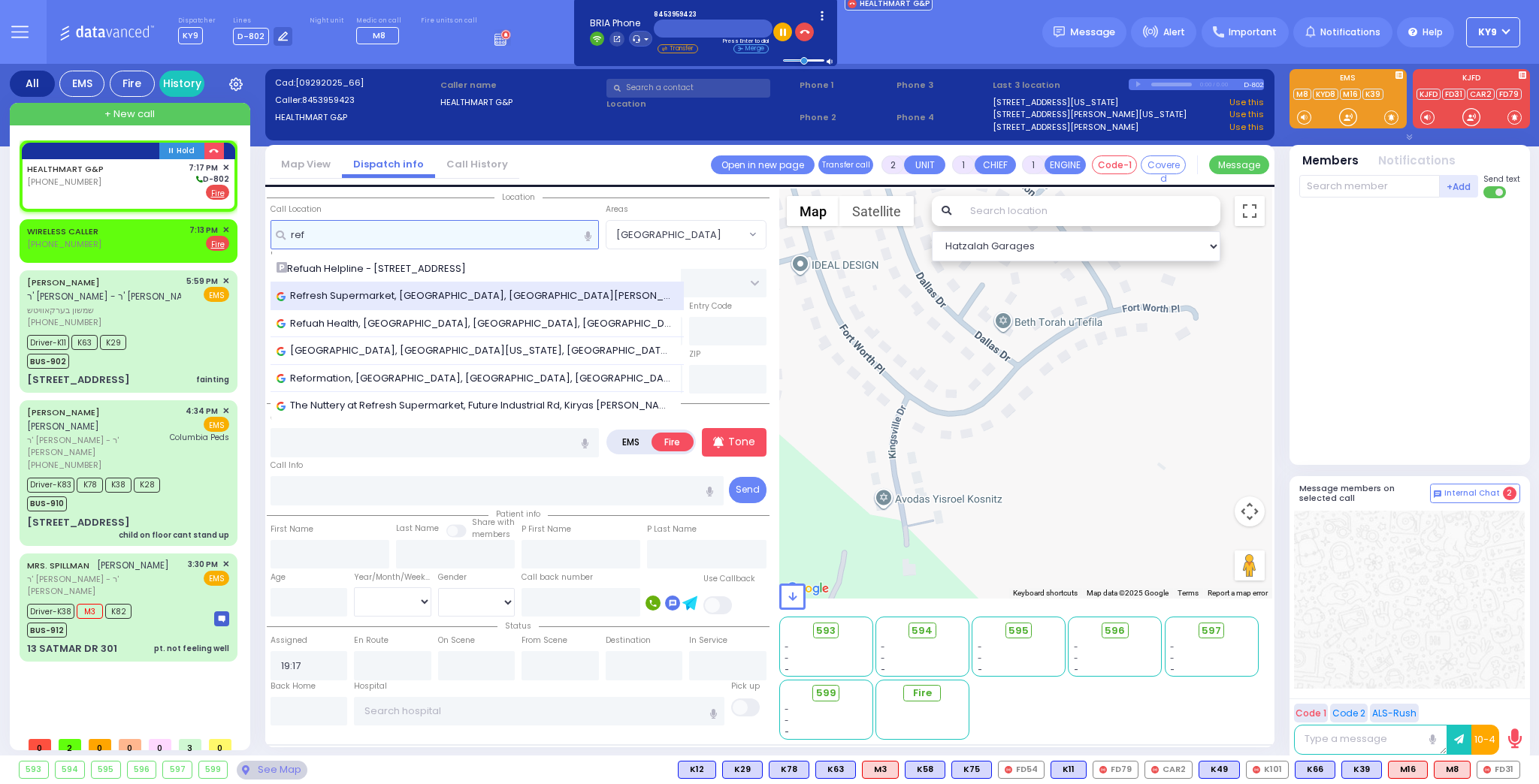
type input "ref"
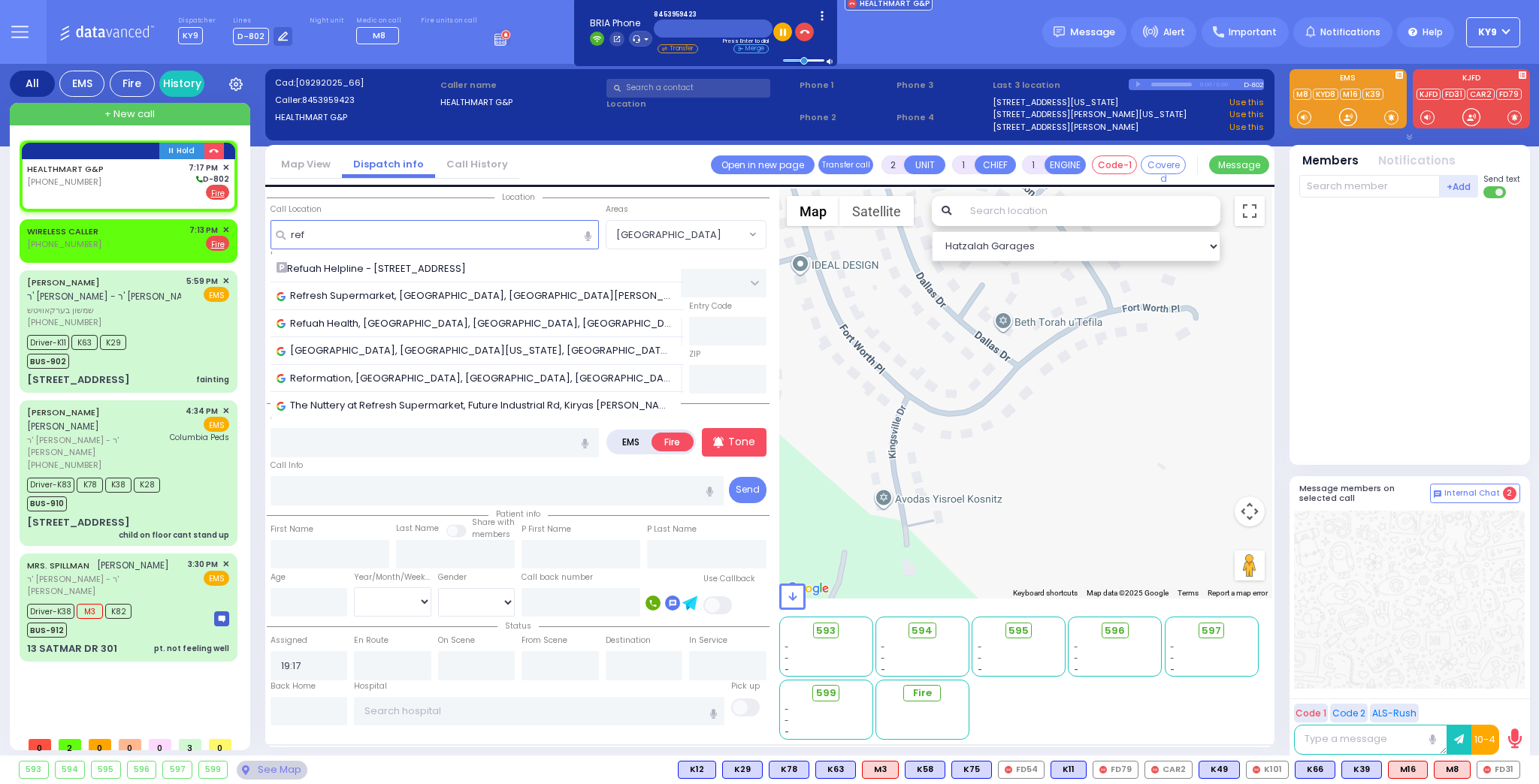
click at [412, 294] on span "Refresh Supermarket, Bakertown Road, Kiryas Joel, NY, USA" at bounding box center [477, 296] width 402 height 15
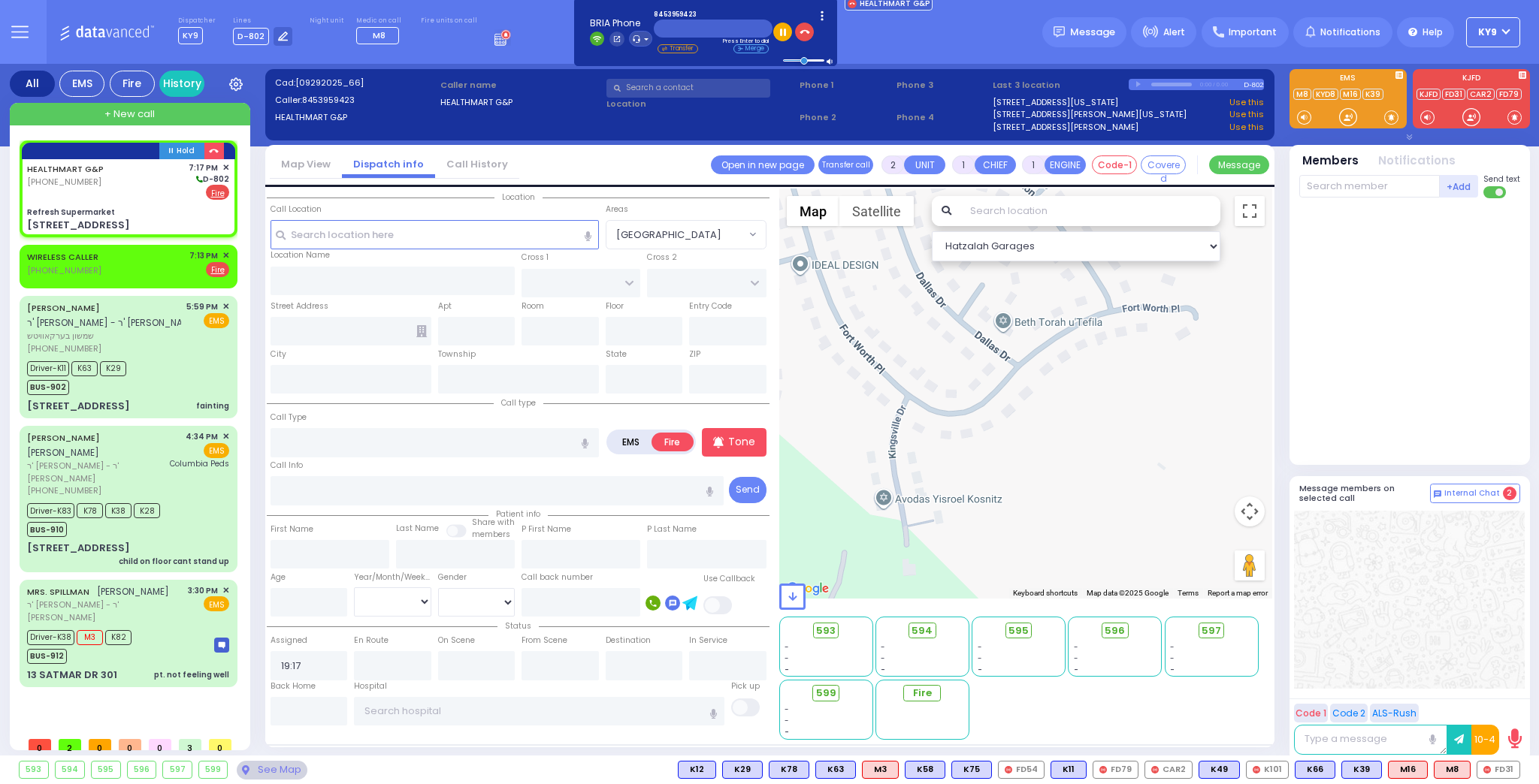
select select
radio input "true"
select select
select select "Hatzalah Garages"
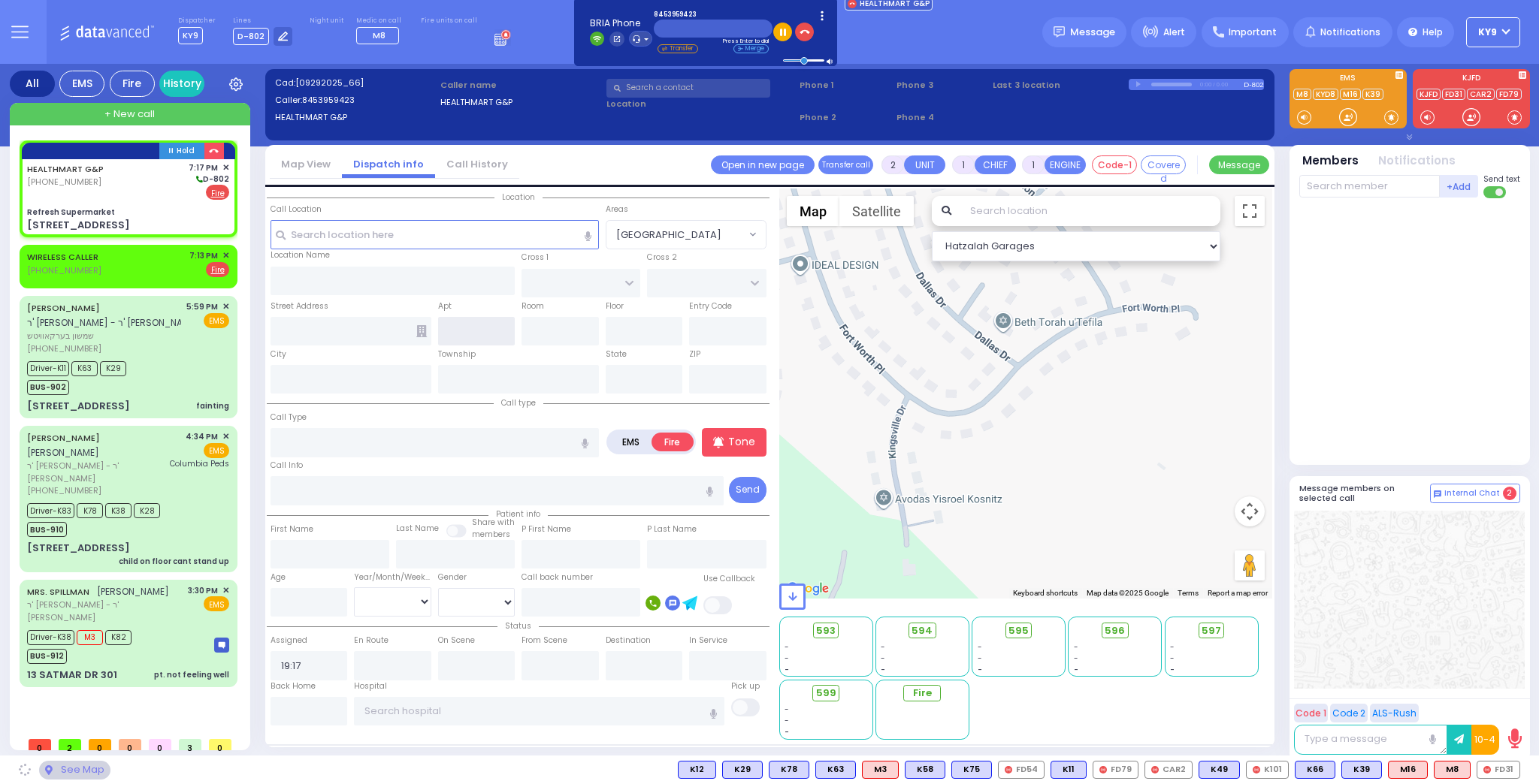
type input "Refresh Supermarket"
type input "RATZFERT WAY"
type input "HAMASPIK WAY"
type input "52 Bakertown Road"
type input "Monroe"
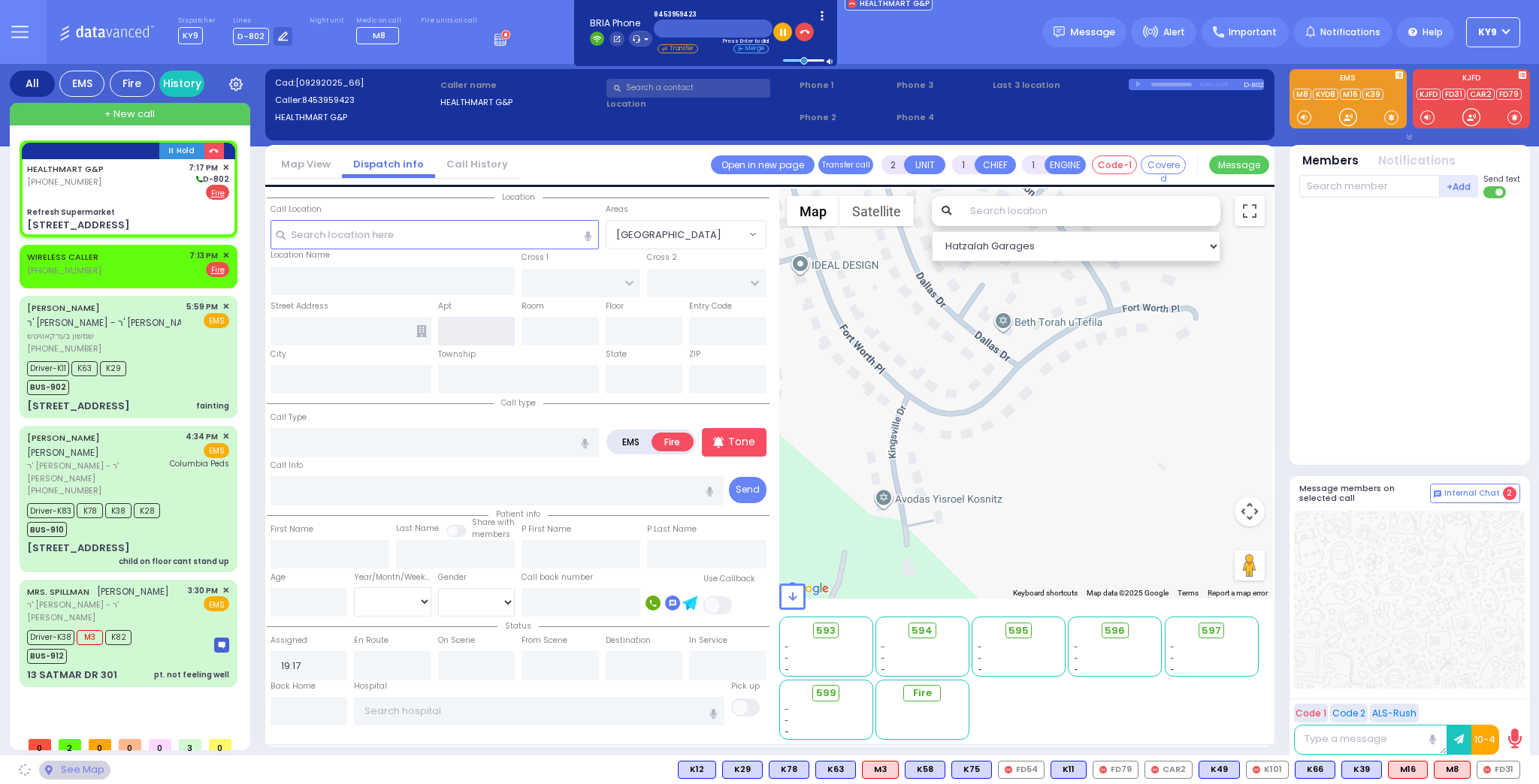
type input "[US_STATE]"
type input "10950"
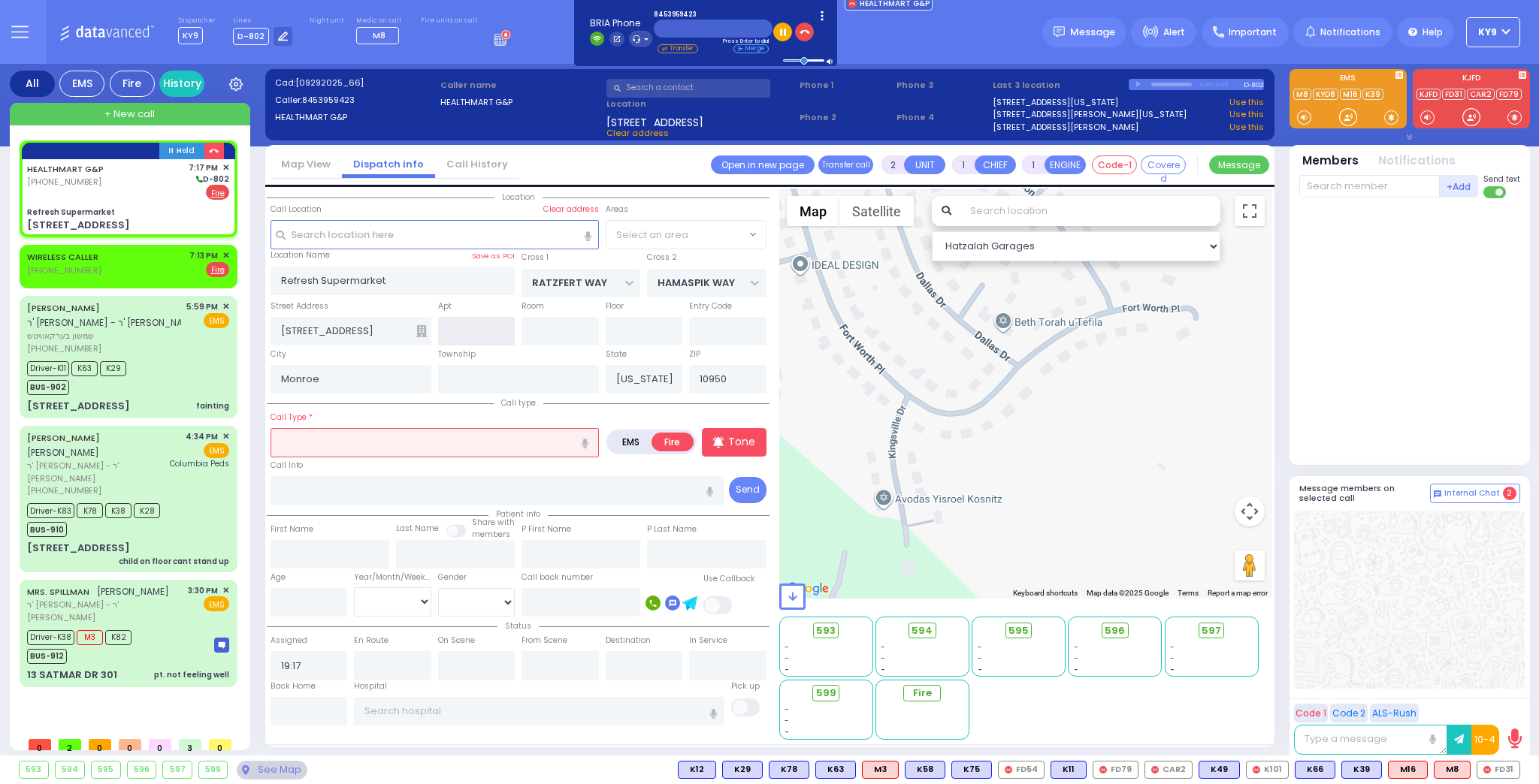
select select "SECTION 4"
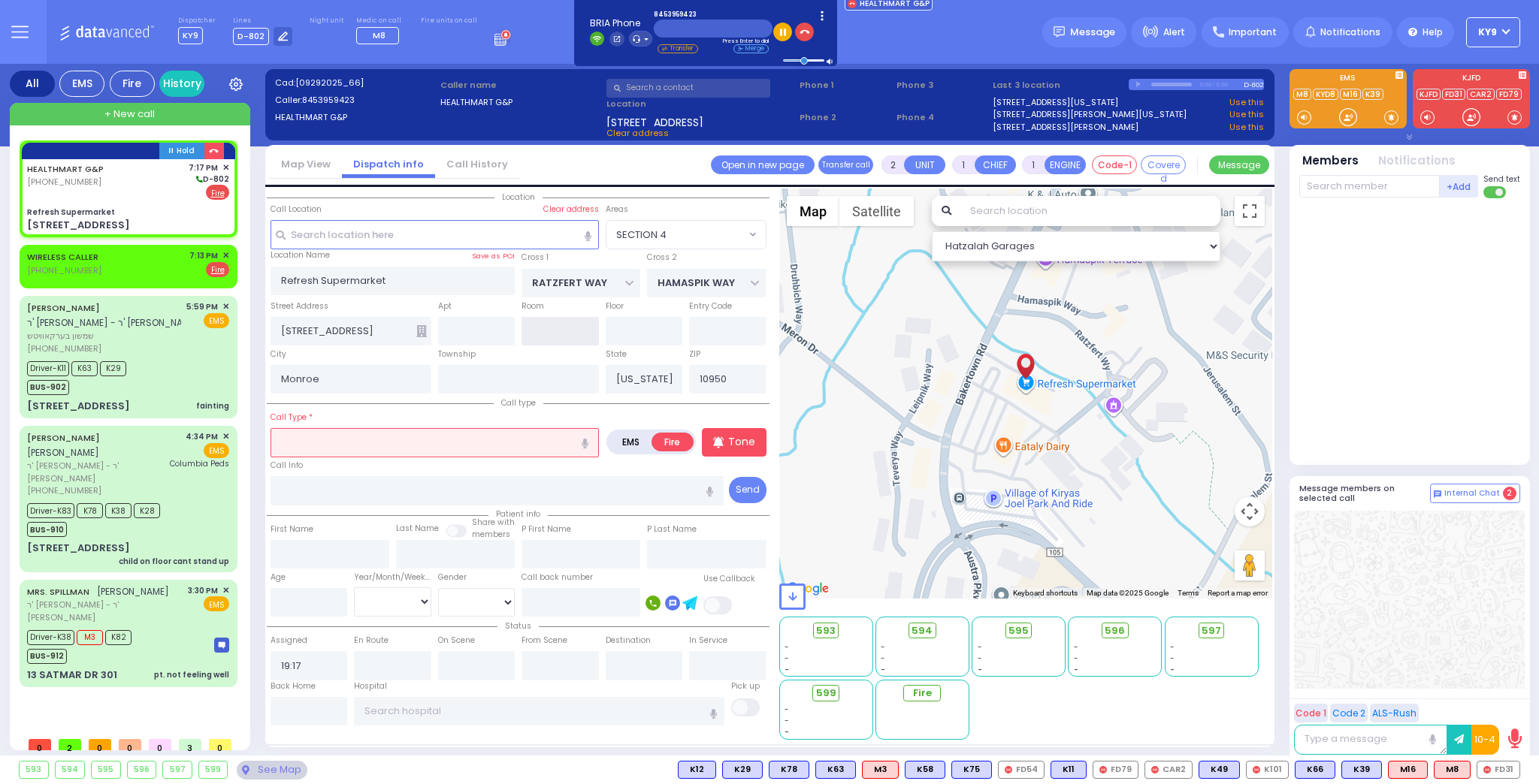
click at [552, 328] on input "text" at bounding box center [560, 331] width 77 height 28
type input "6"
click at [323, 440] on input "text" at bounding box center [434, 442] width 329 height 28
select select
radio input "true"
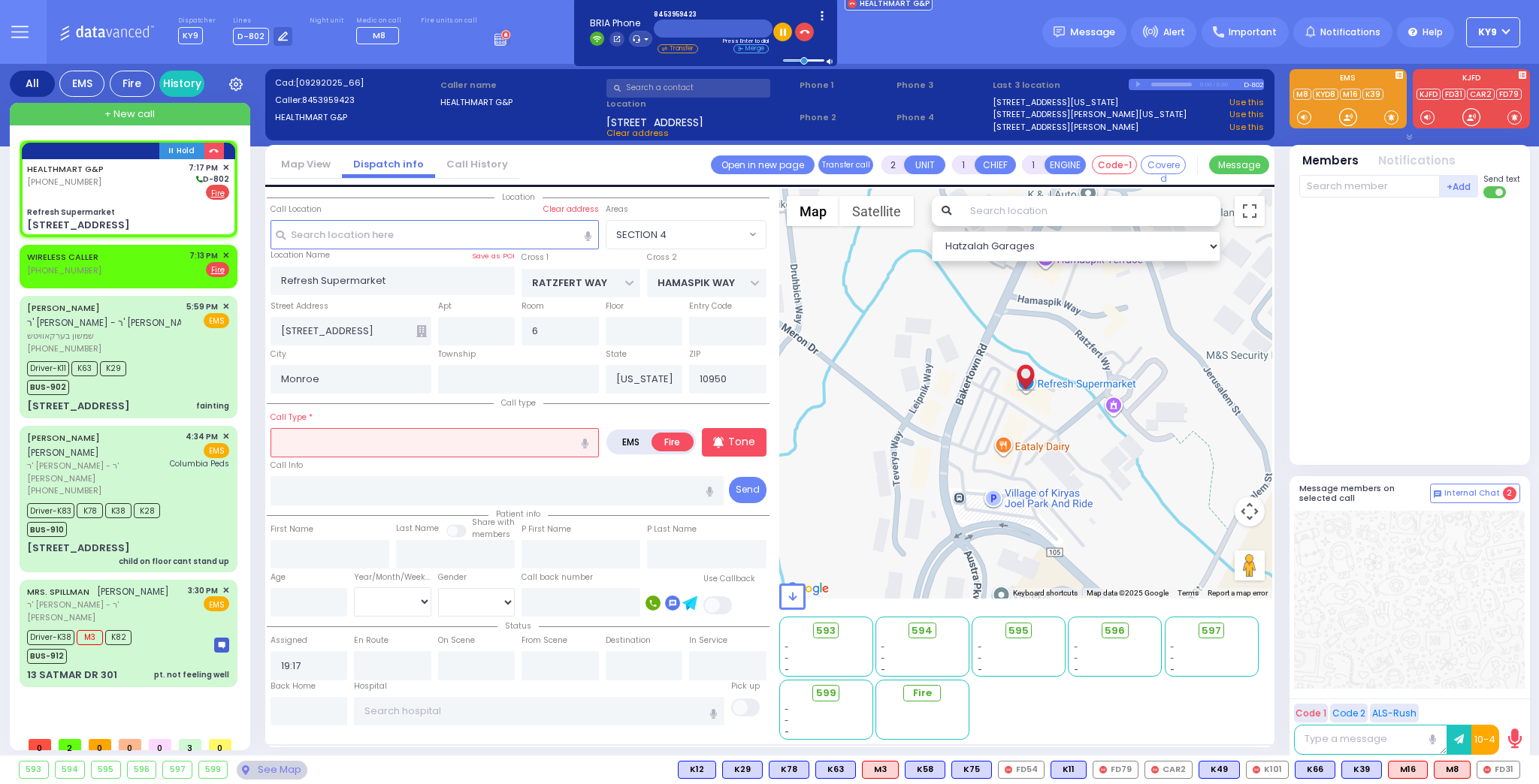
select select
select select "Hatzalah Garages"
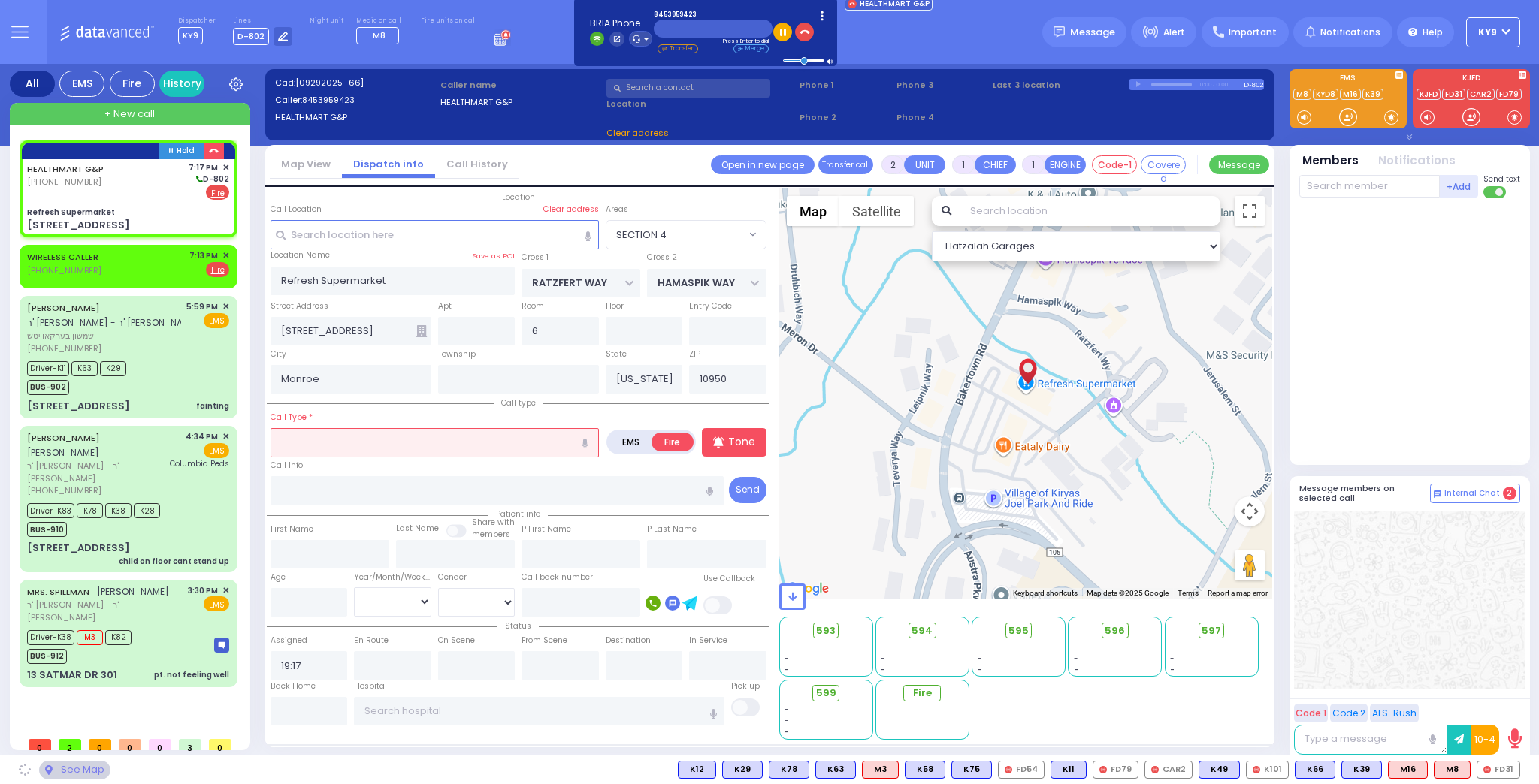
select select "SECTION 4"
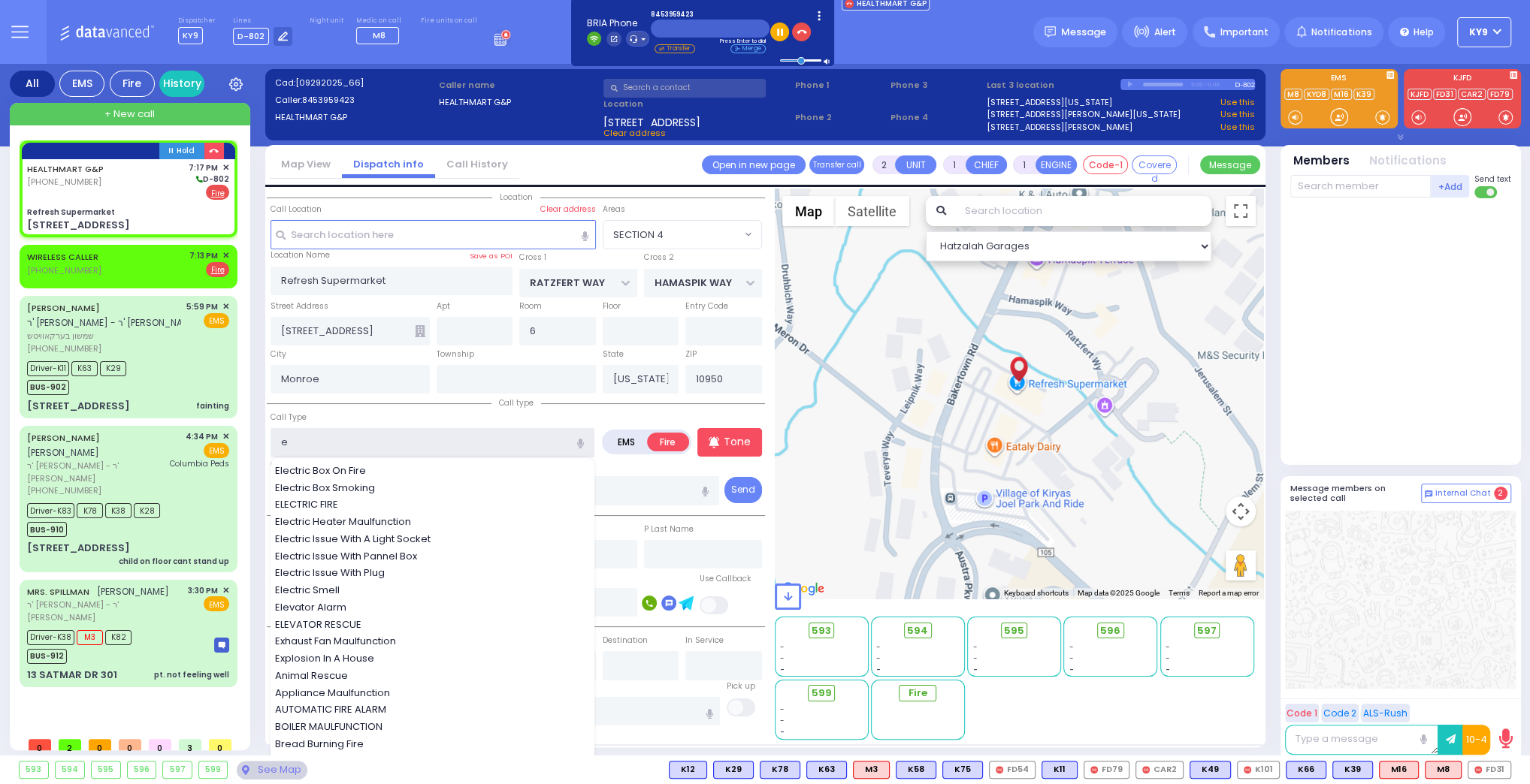
type input "el"
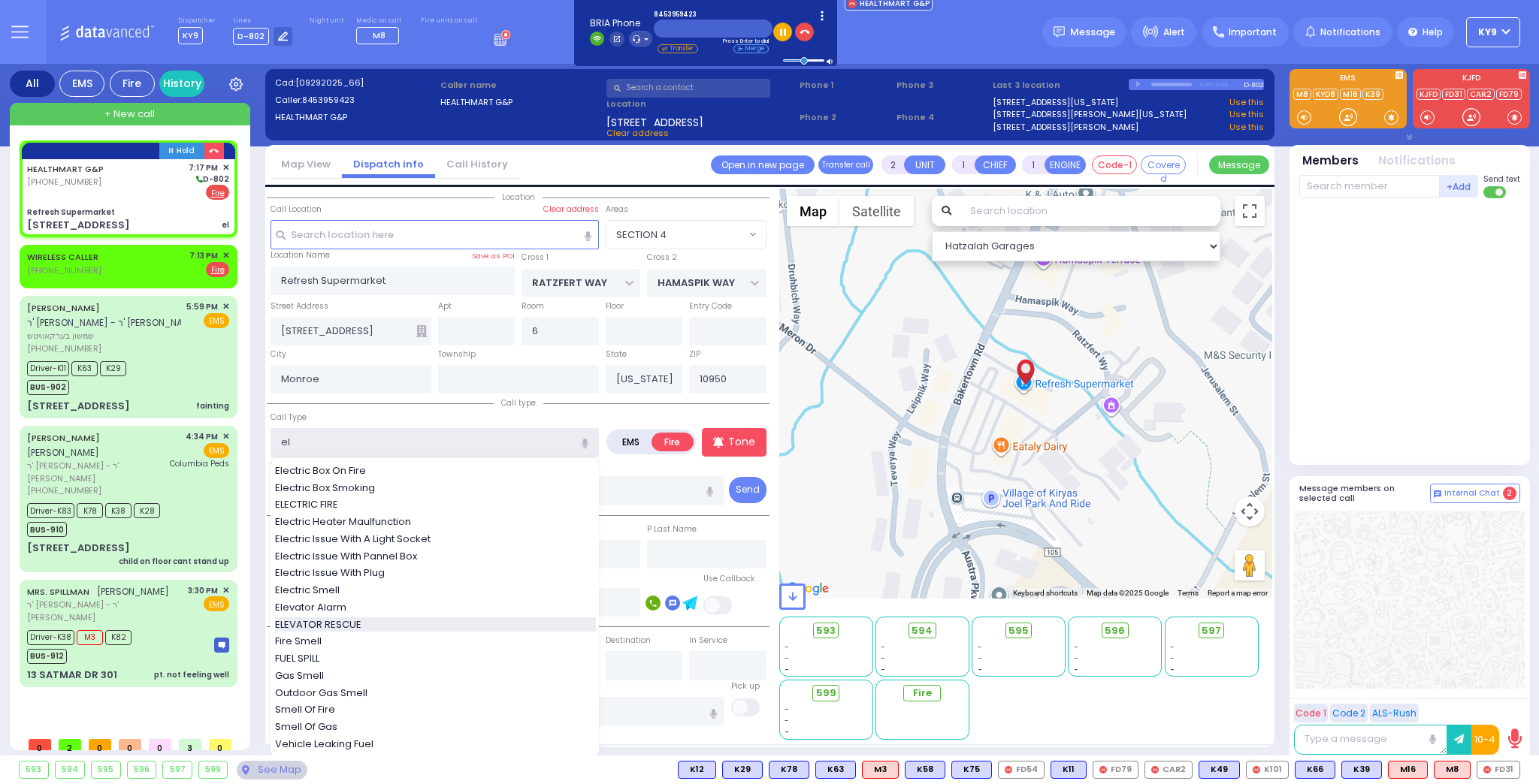
select select
radio input "true"
select select
select select "Hatzalah Garages"
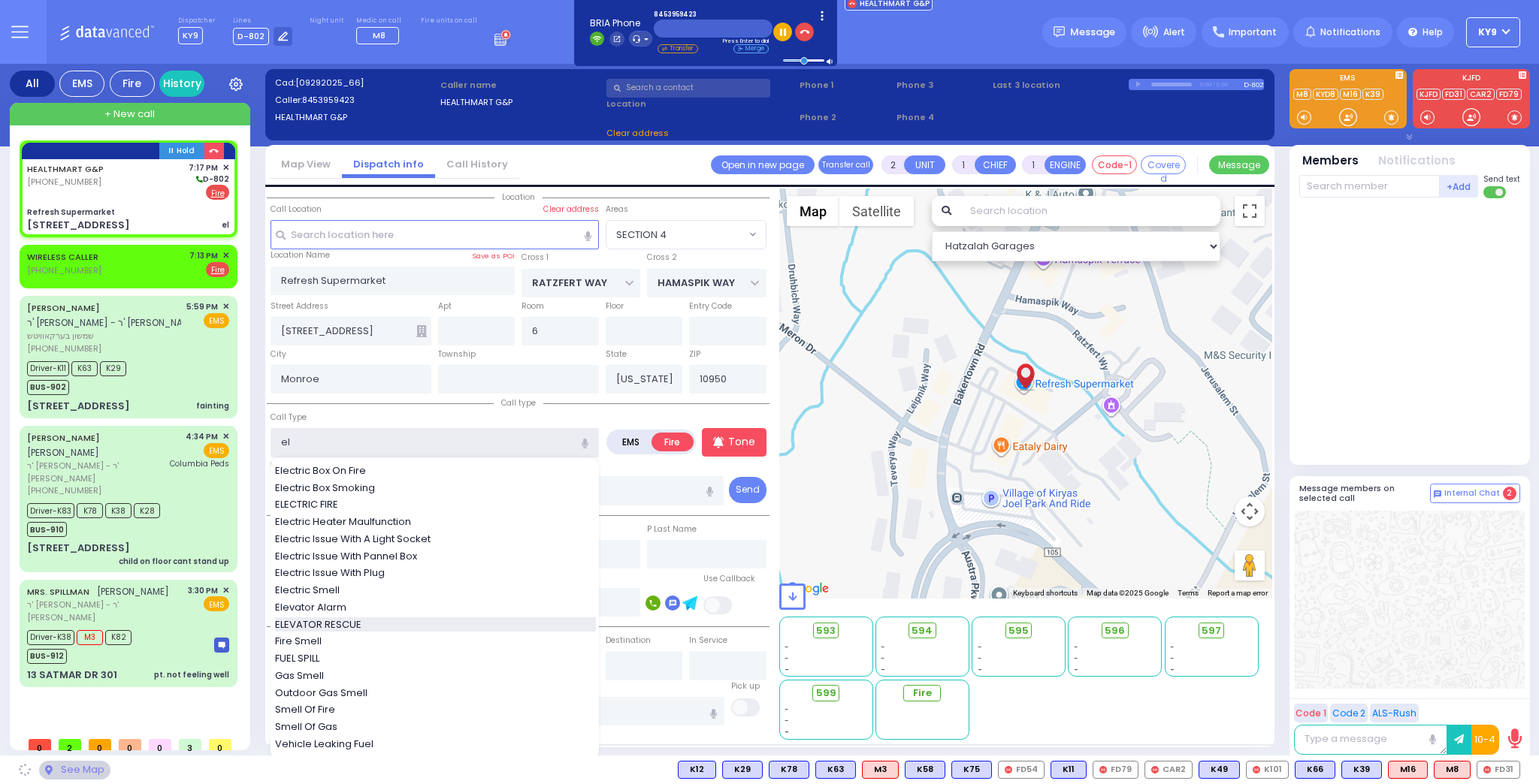
select select "SECTION 4"
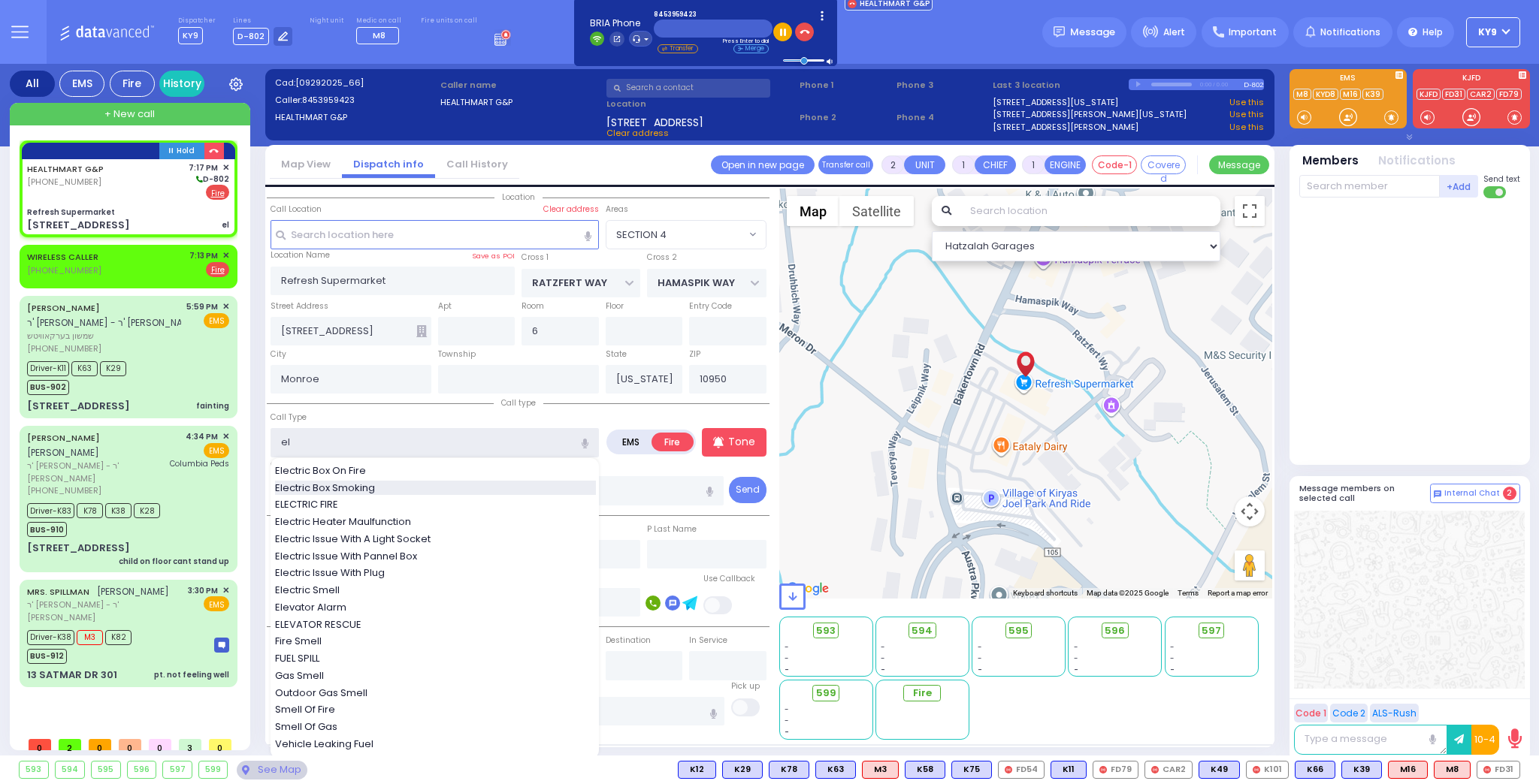
type input "e"
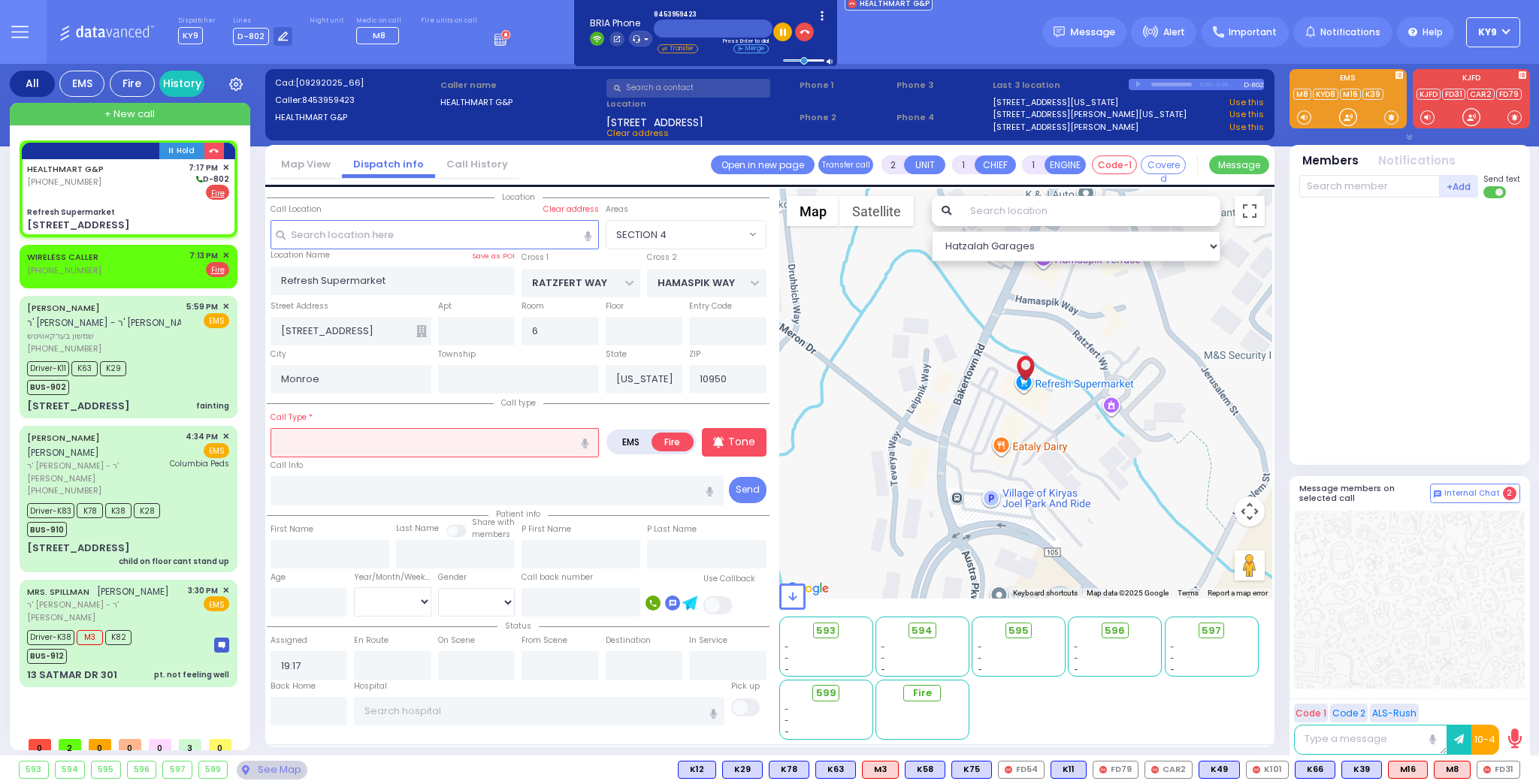
select select
radio input "true"
select select
select select "Hatzalah Garages"
select select "SECTION 4"
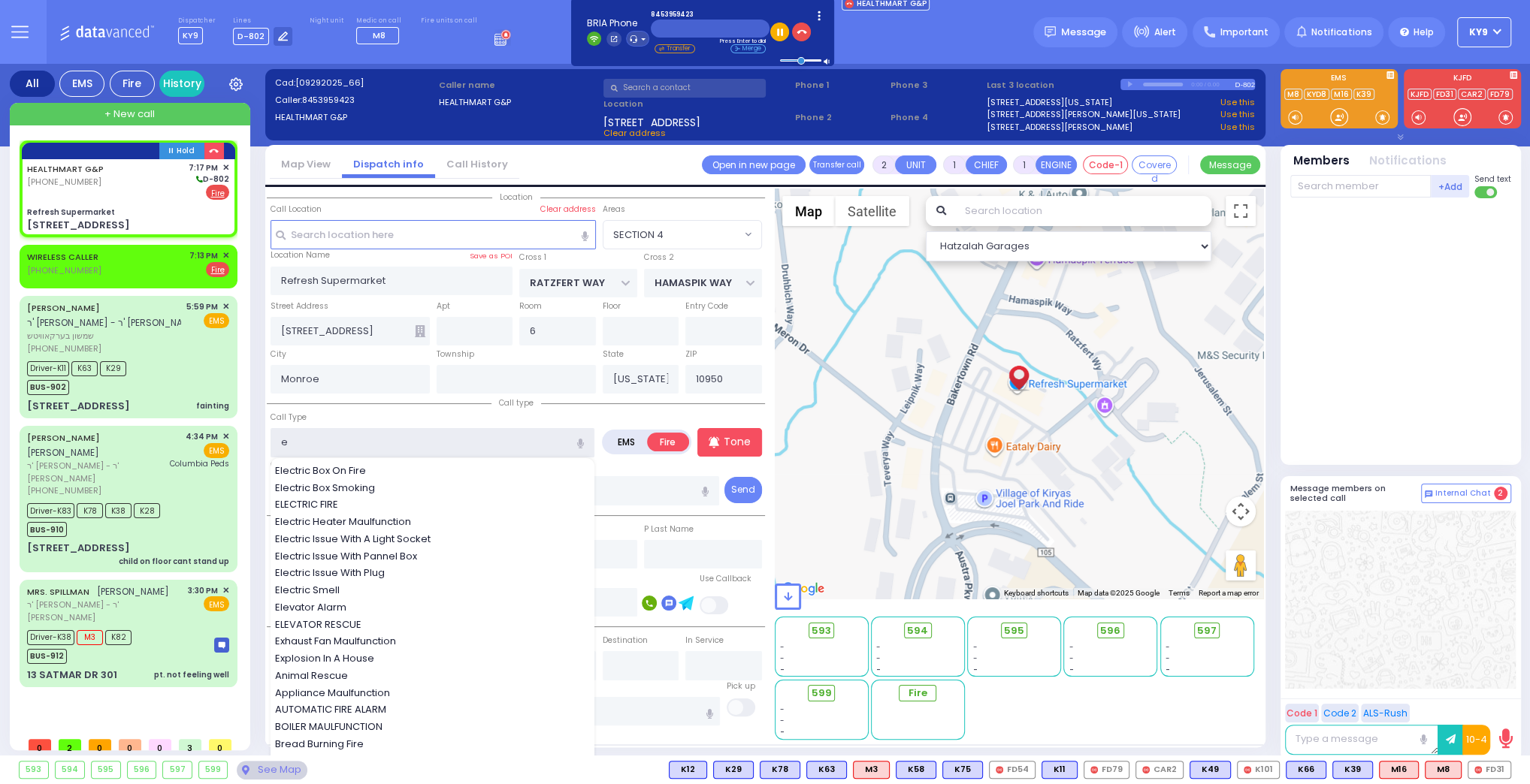
type input "el"
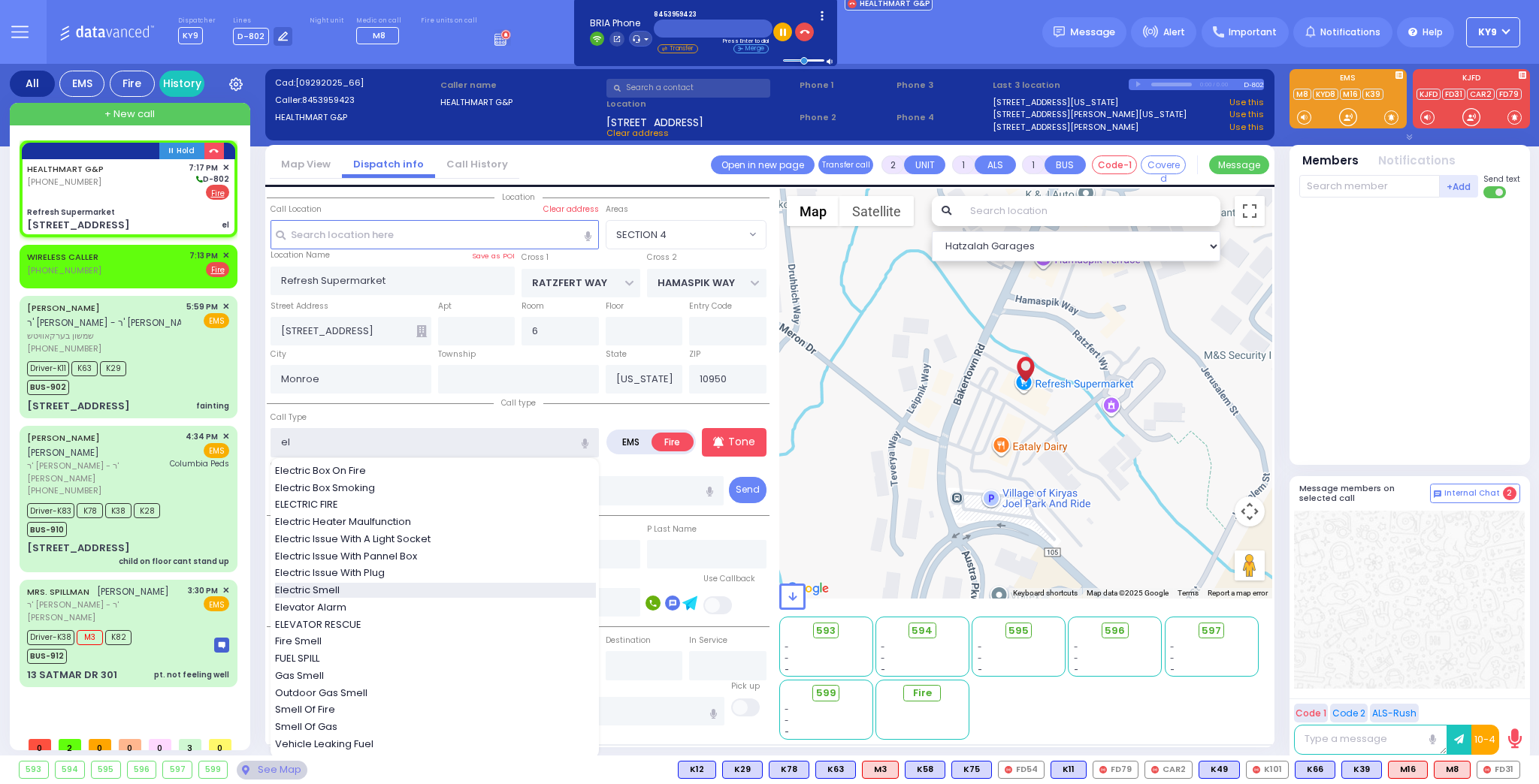
select select
radio input "true"
select select
select select "Hatzalah Garages"
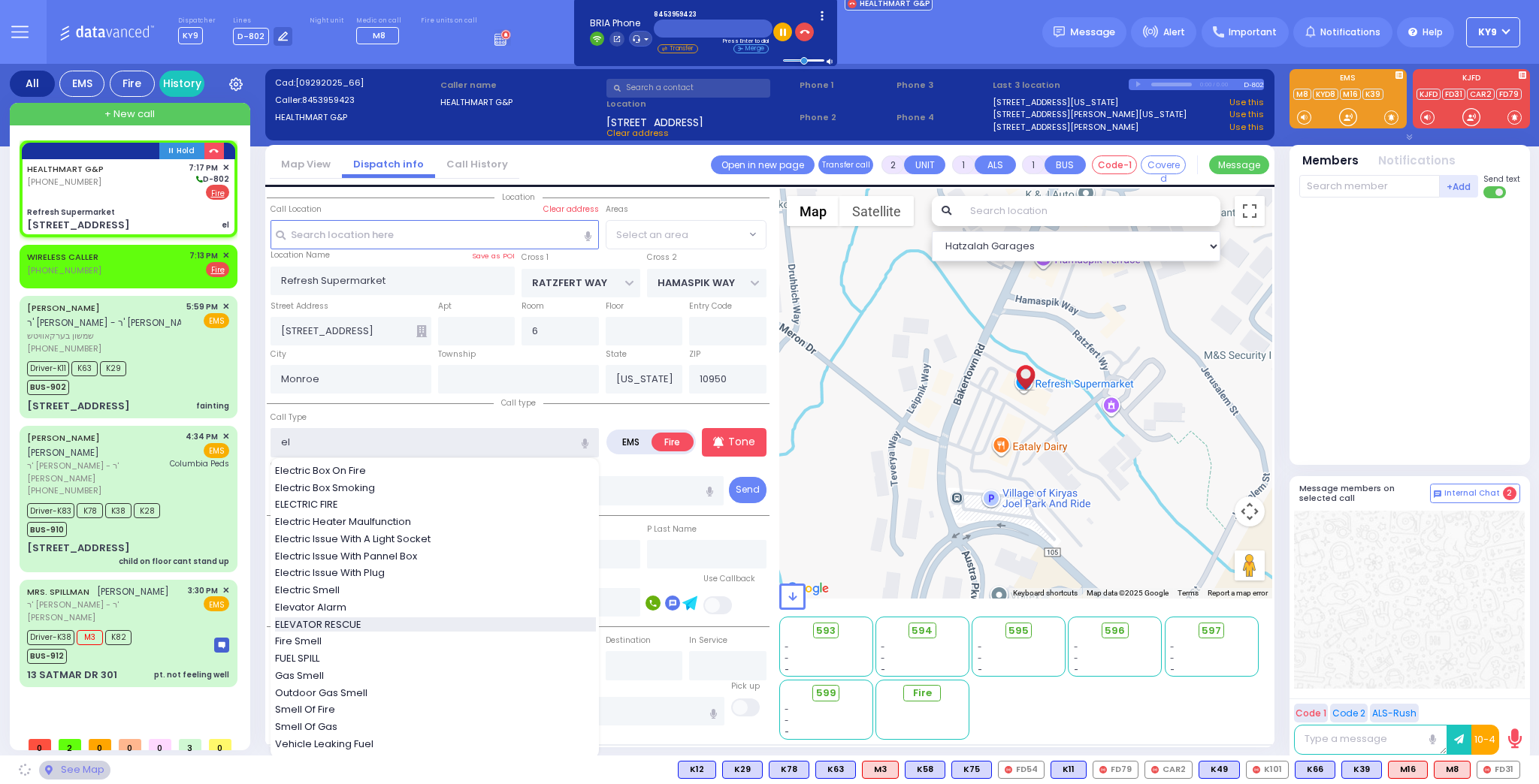
select select "SECTION 4"
click at [327, 619] on span "ELEVATOR RESCUE" at bounding box center [321, 625] width 92 height 15
type input "ELEVATOR RESCUE"
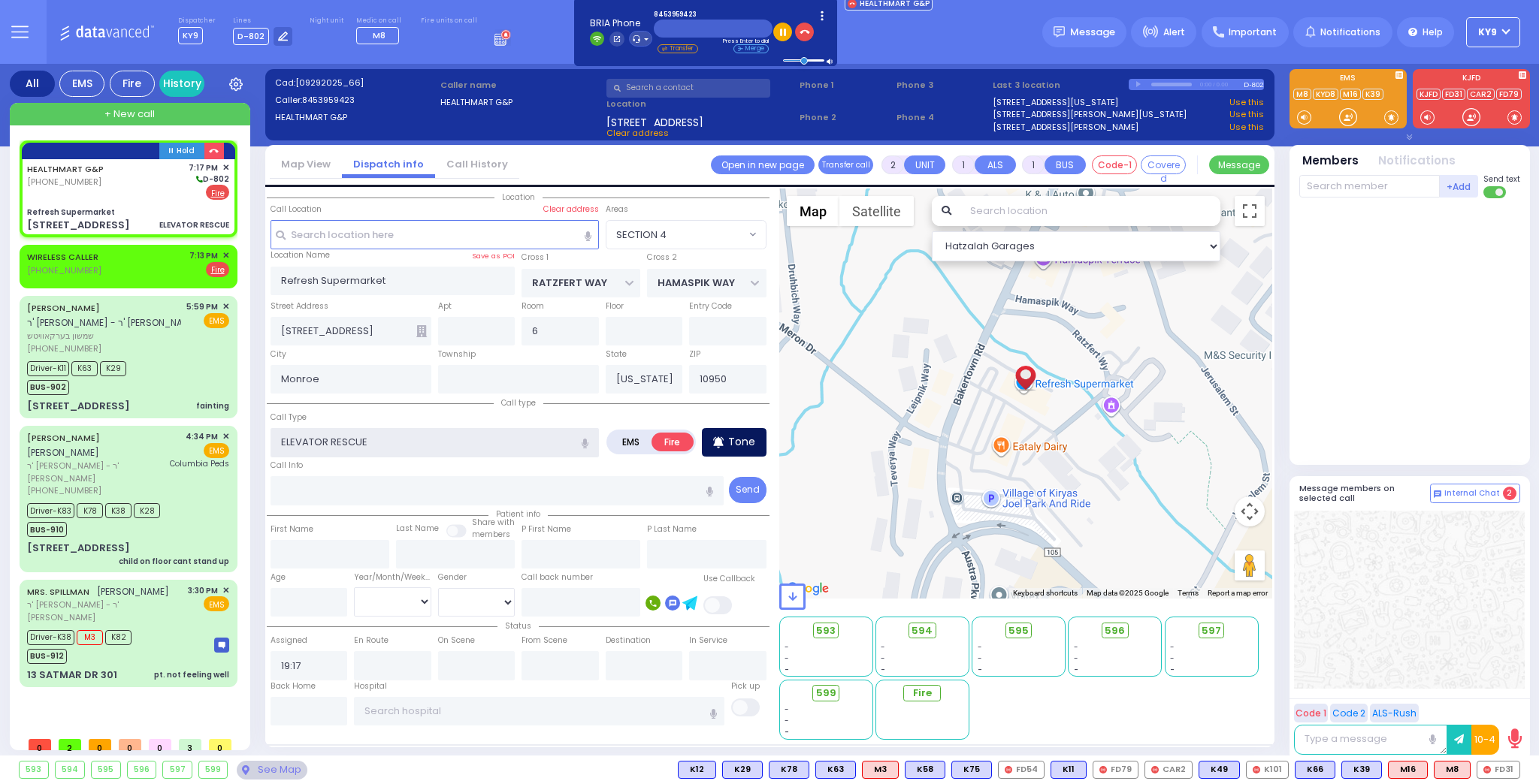
select select
radio input "true"
select select
select select "Hatzalah Garages"
select select "SECTION 4"
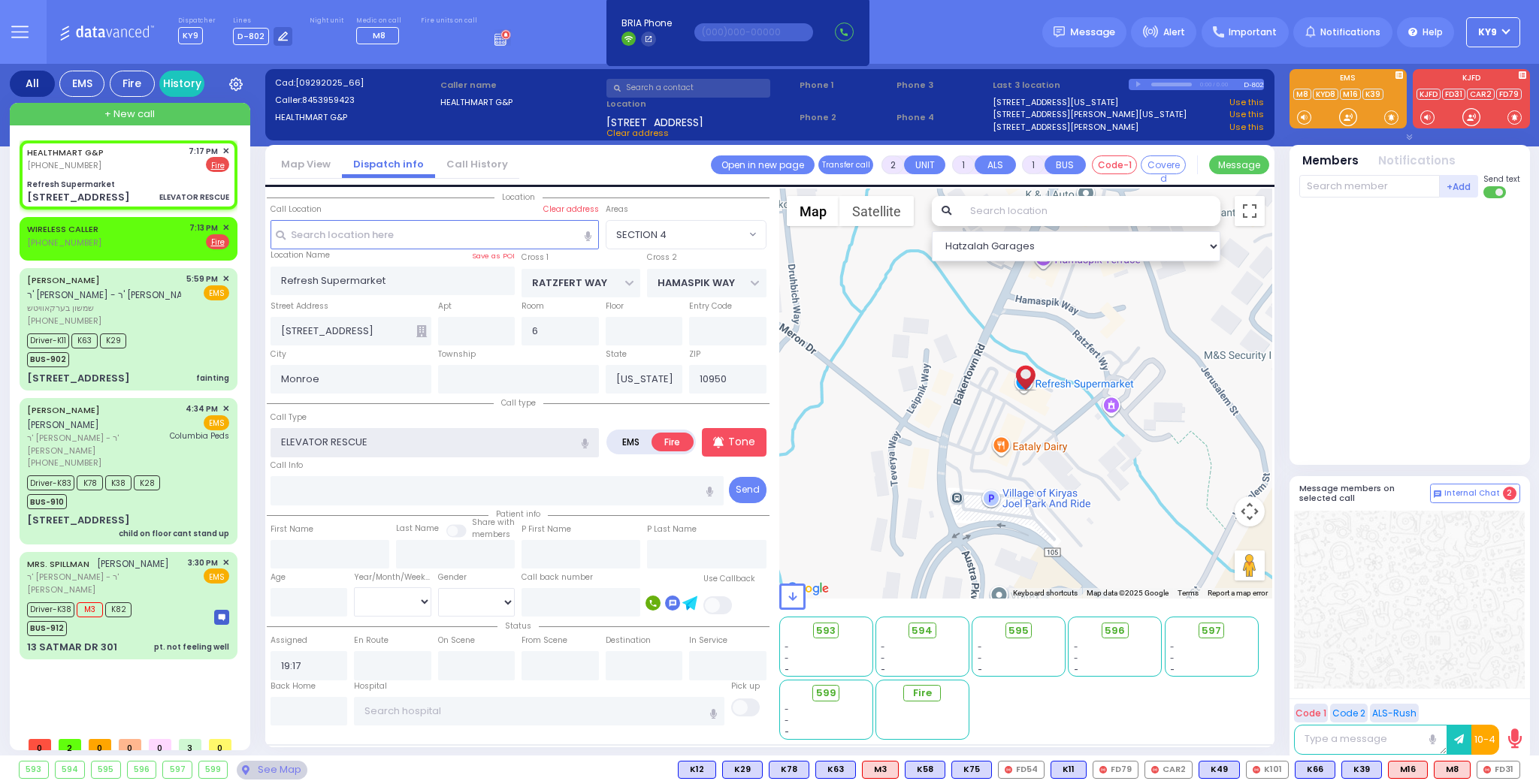
select select
radio input "true"
select select
select select "Hatzalah Garages"
select select "SECTION 4"
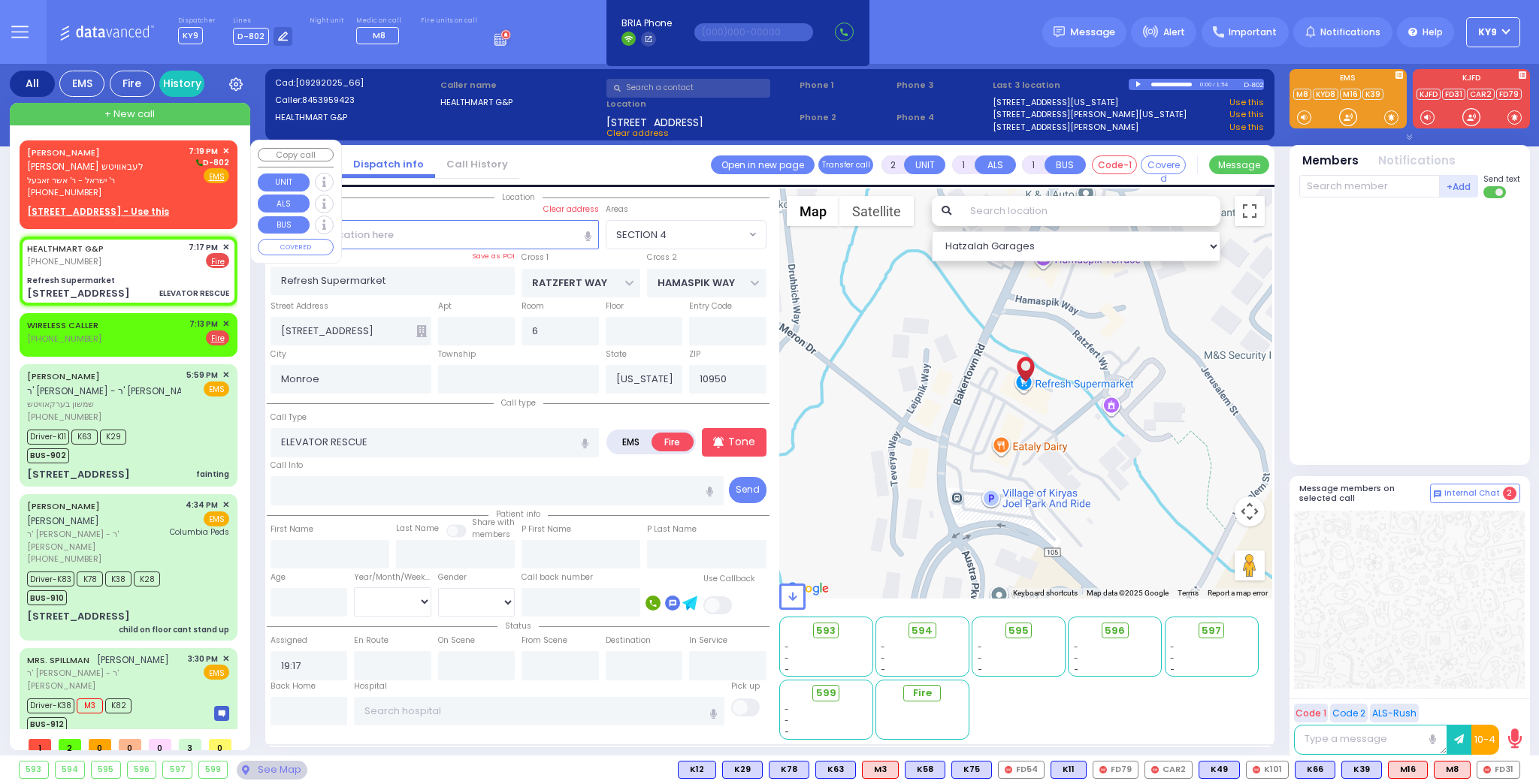
click at [146, 191] on div "(845) 200-8152" at bounding box center [106, 193] width 157 height 13
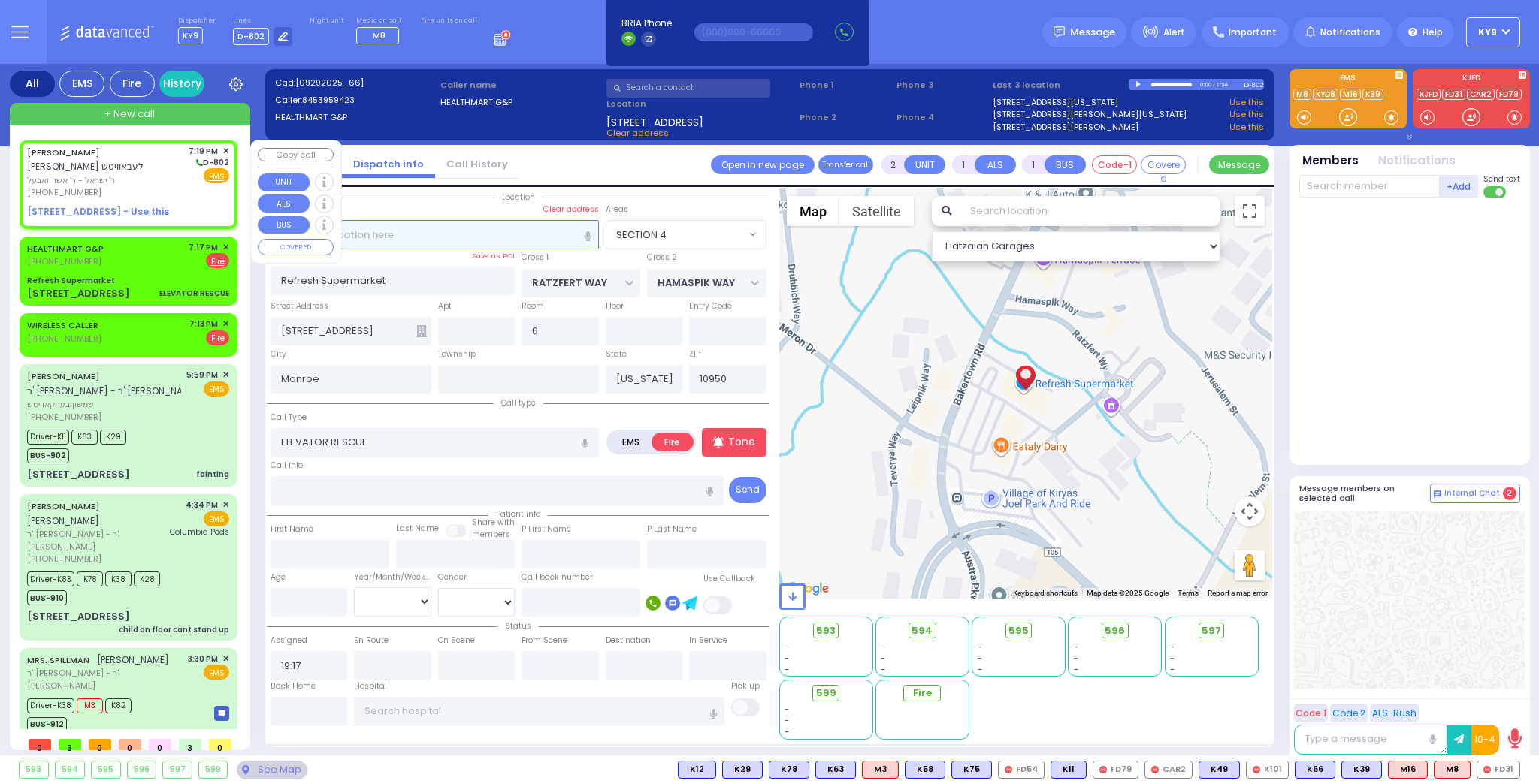
select select
radio input "true"
type input "AVRUM JOSEPH"
type input "LEBOWITZ"
select select
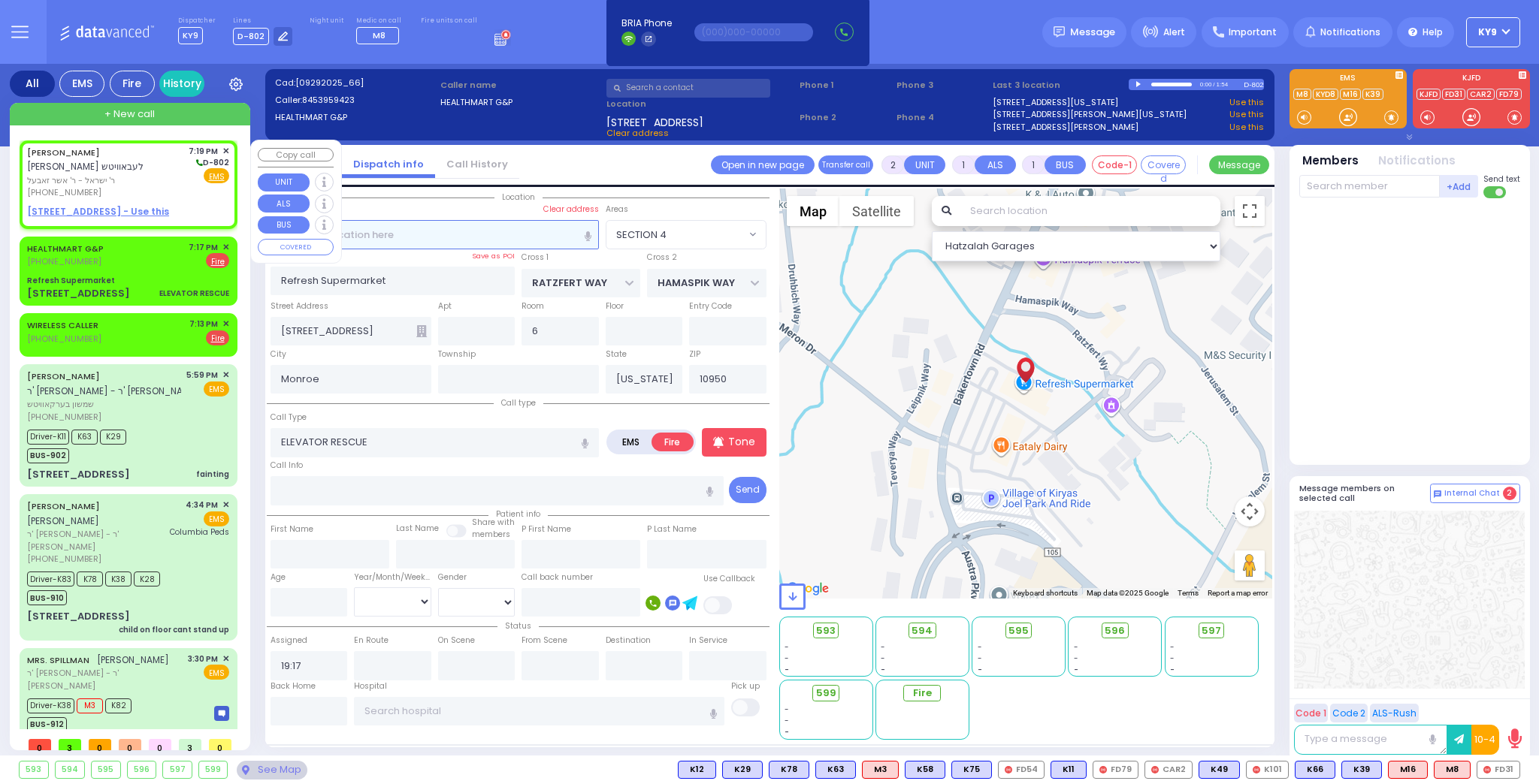
type input "19:19"
select select "Hatzalah Garages"
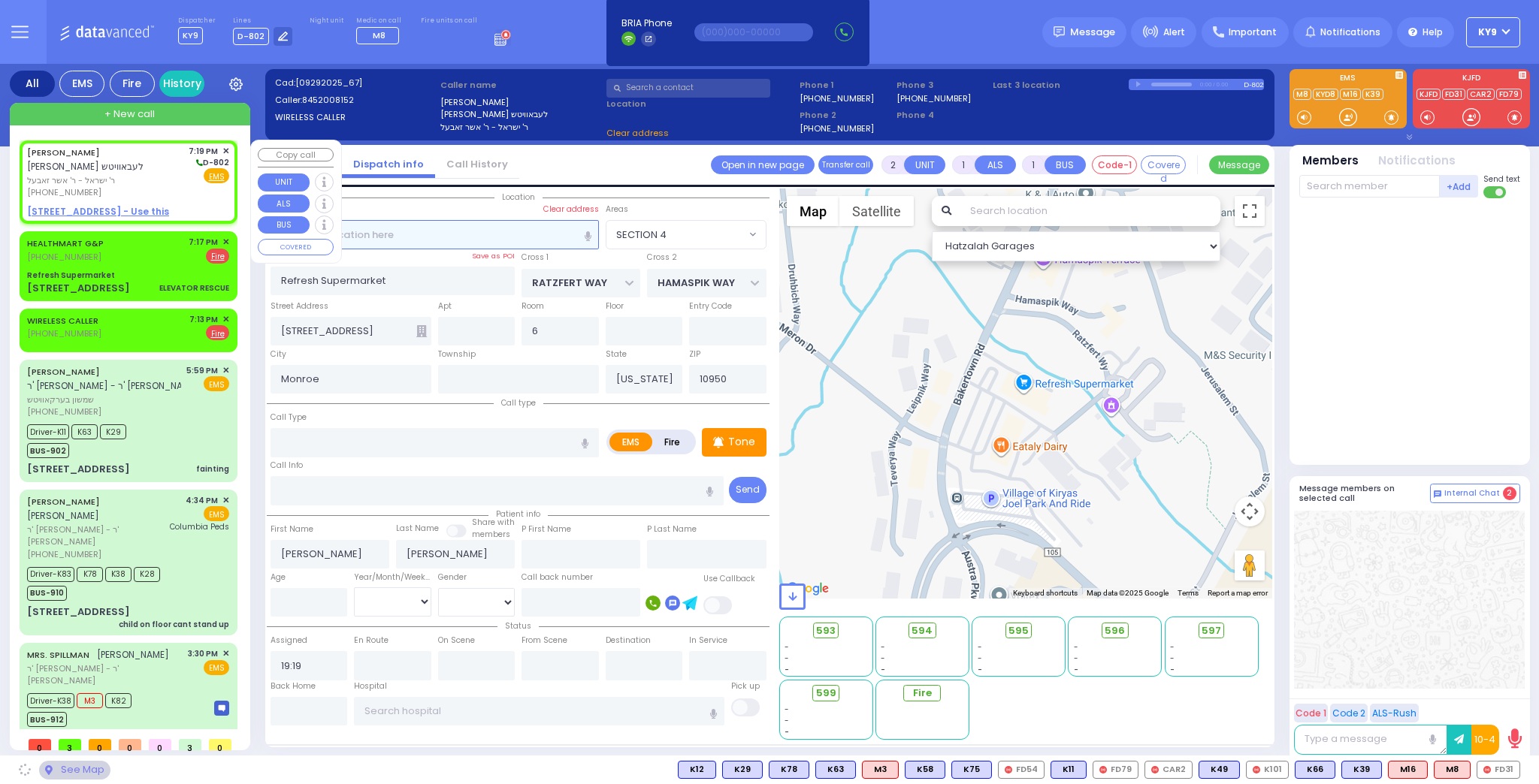
select select
radio input "true"
select select
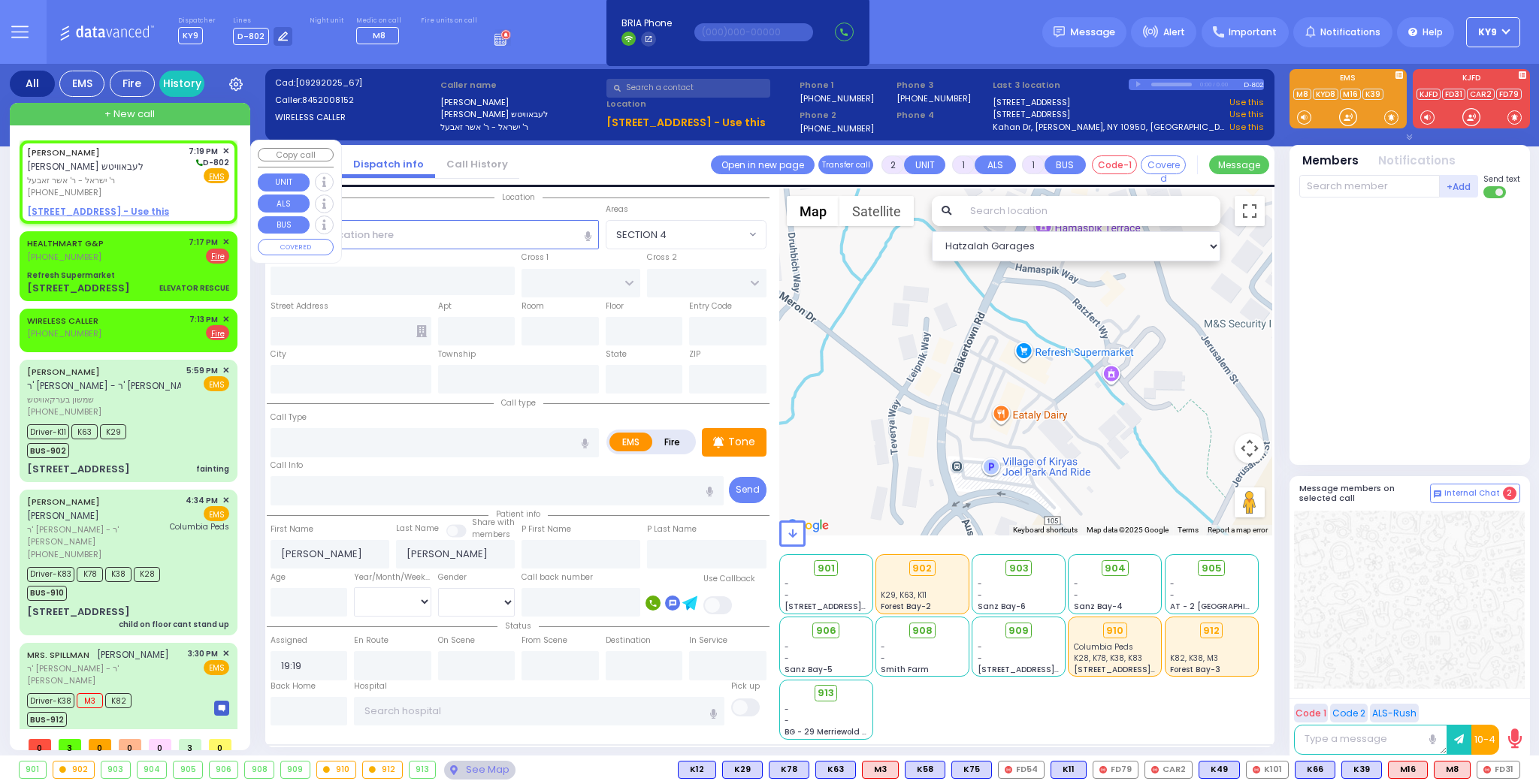
click at [145, 209] on u "73 BAKERTOWN RD 122 - Use this" at bounding box center [98, 211] width 142 height 13
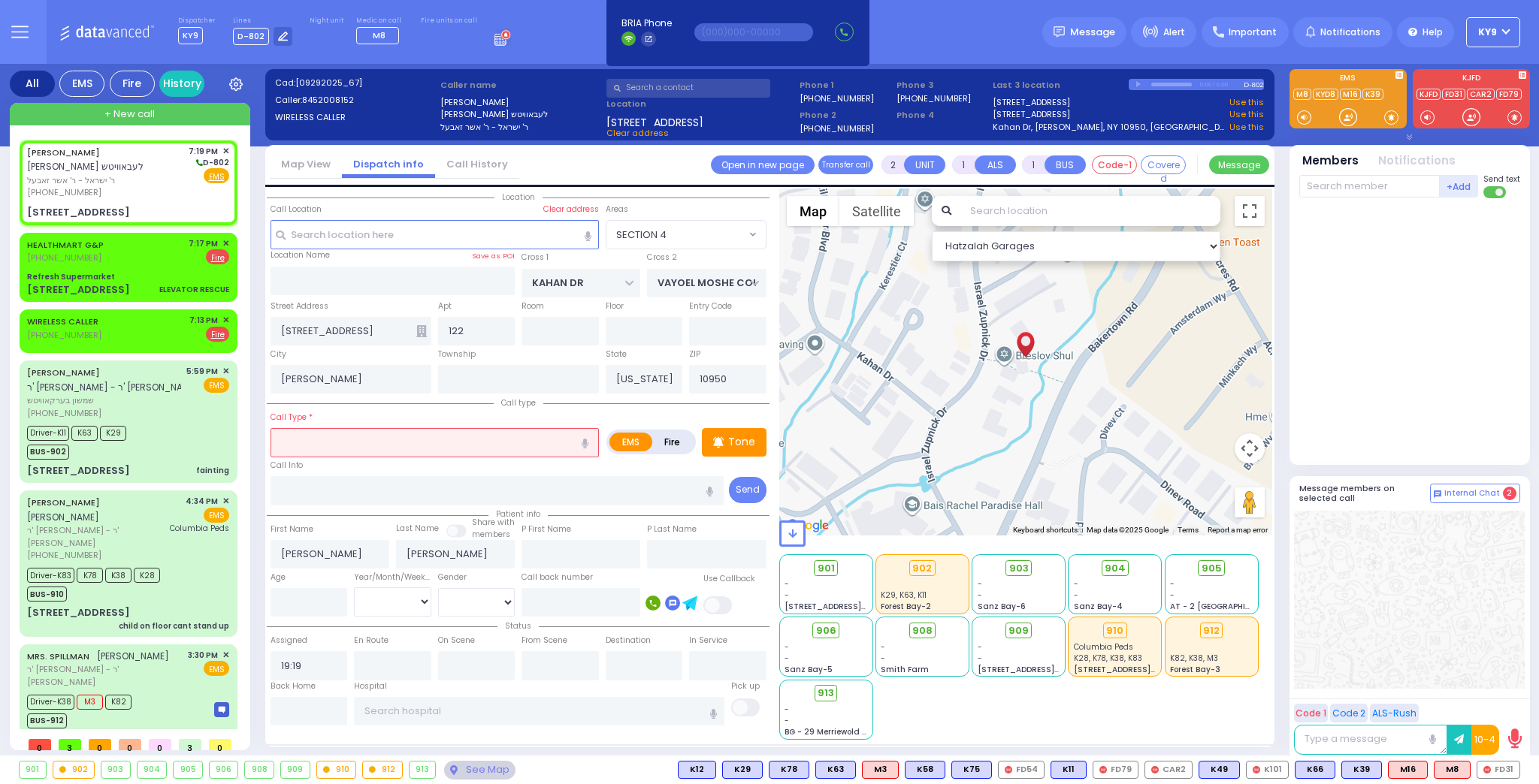
click at [362, 442] on input "text" at bounding box center [434, 442] width 329 height 28
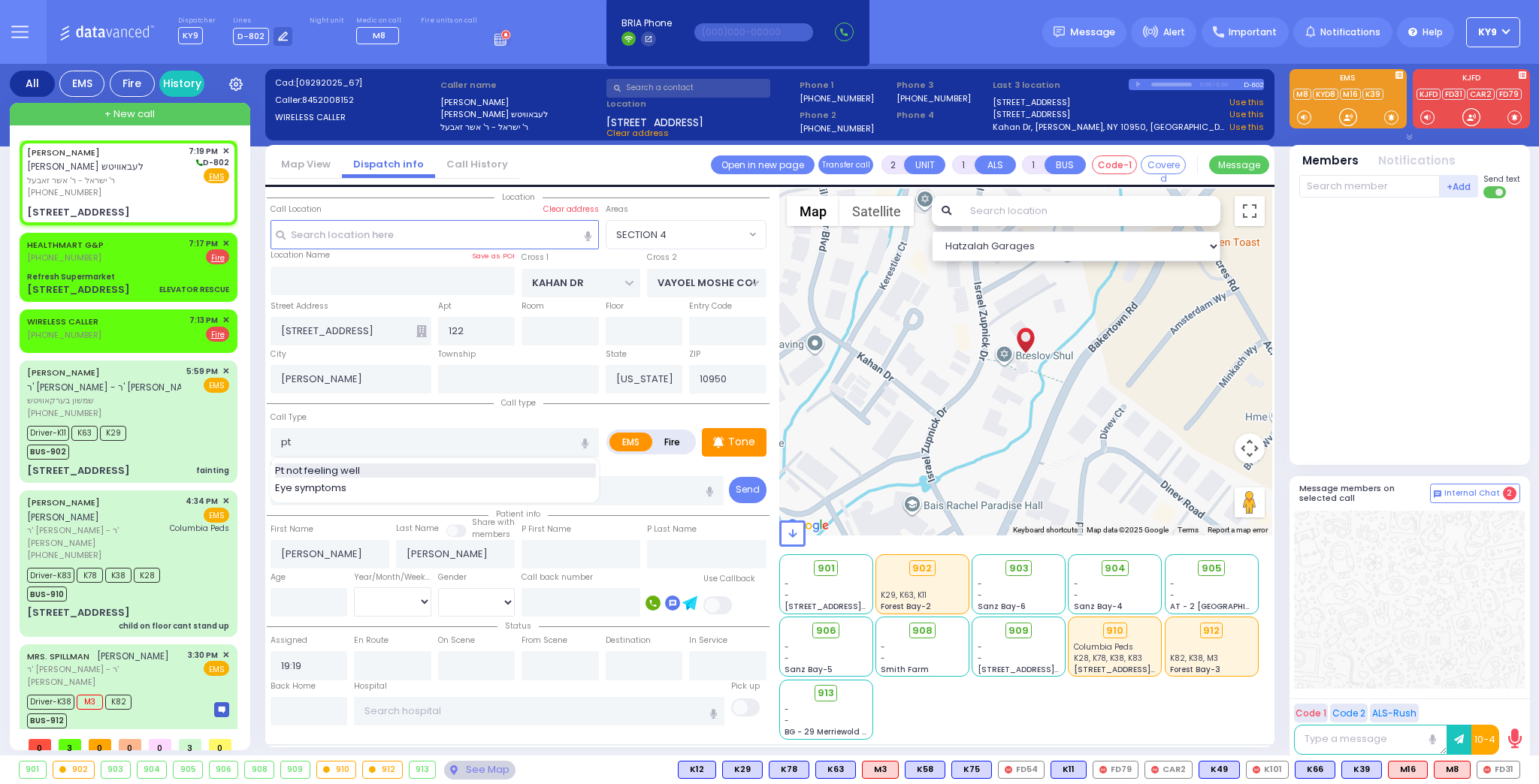
click at [302, 473] on span "Pt not feeling well" at bounding box center [320, 471] width 90 height 15
click at [295, 605] on input "number" at bounding box center [309, 602] width 77 height 28
click at [373, 599] on select "Year Month Week Day" at bounding box center [392, 601] width 77 height 28
click at [354, 587] on select "Year Month Week Day" at bounding box center [392, 601] width 77 height 28
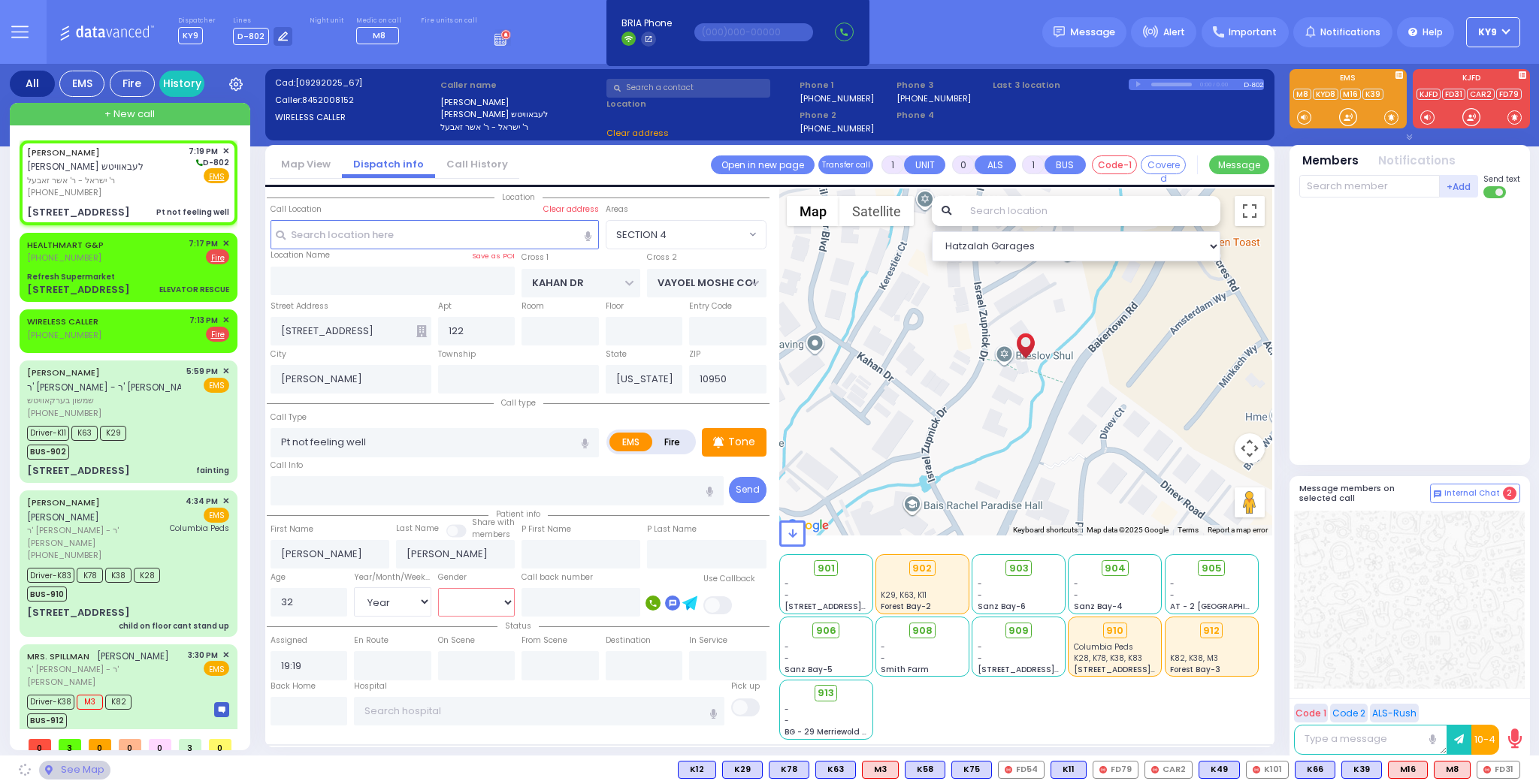
click at [454, 601] on select "[DEMOGRAPHIC_DATA] [DEMOGRAPHIC_DATA]" at bounding box center [476, 602] width 77 height 28
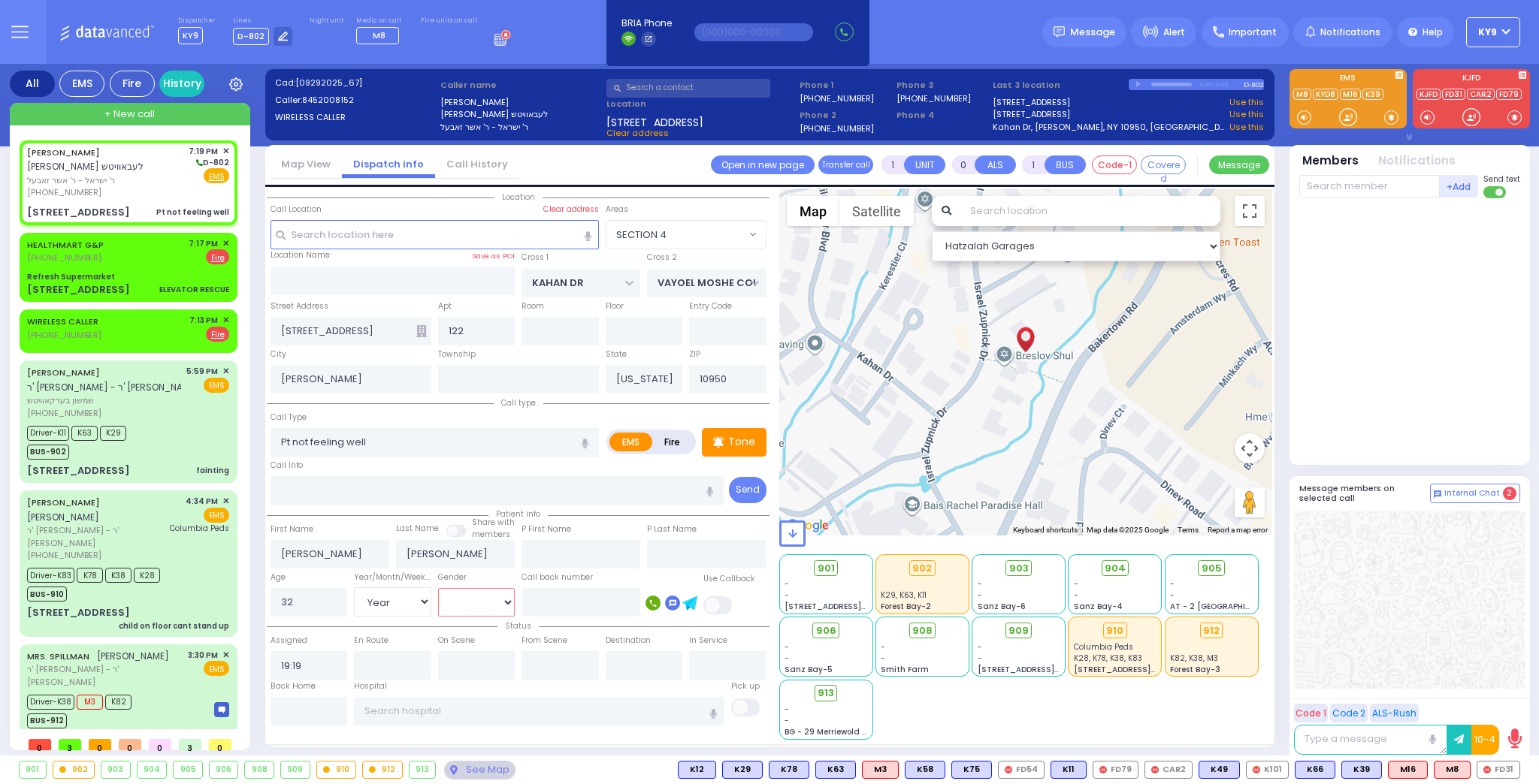
click at [438, 588] on select "[DEMOGRAPHIC_DATA] [DEMOGRAPHIC_DATA]" at bounding box center [476, 602] width 77 height 28
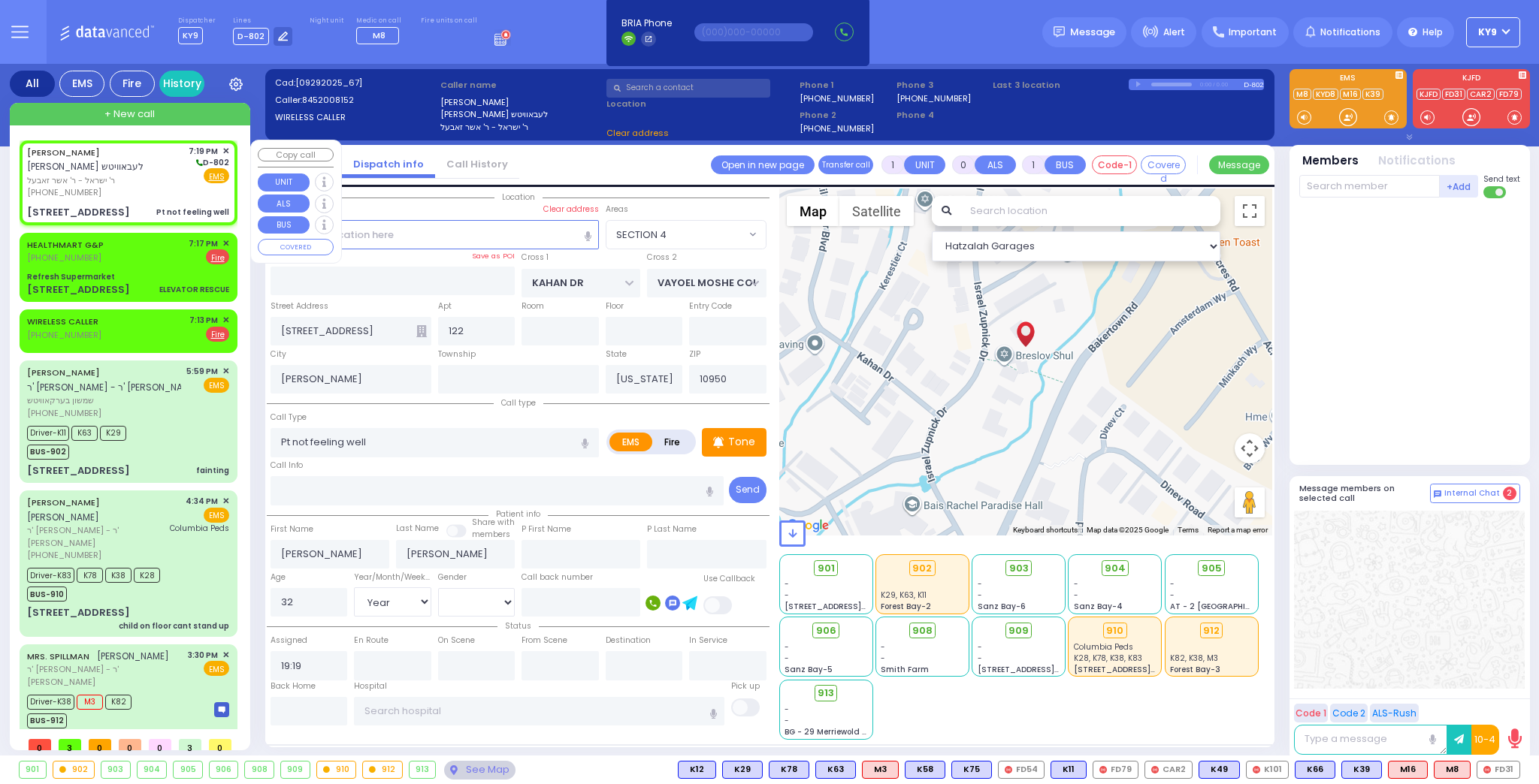
click at [178, 176] on div "AVRUM JOSEPH LEBOWITZ אברהם יוסף לעבאוויטש ר' ישראל - ר' אשר זאבעל (845) 200-81…" at bounding box center [128, 171] width 202 height 54
click at [159, 178] on span "ר' ישראל - ר' אשר זאבעל" at bounding box center [106, 180] width 157 height 13
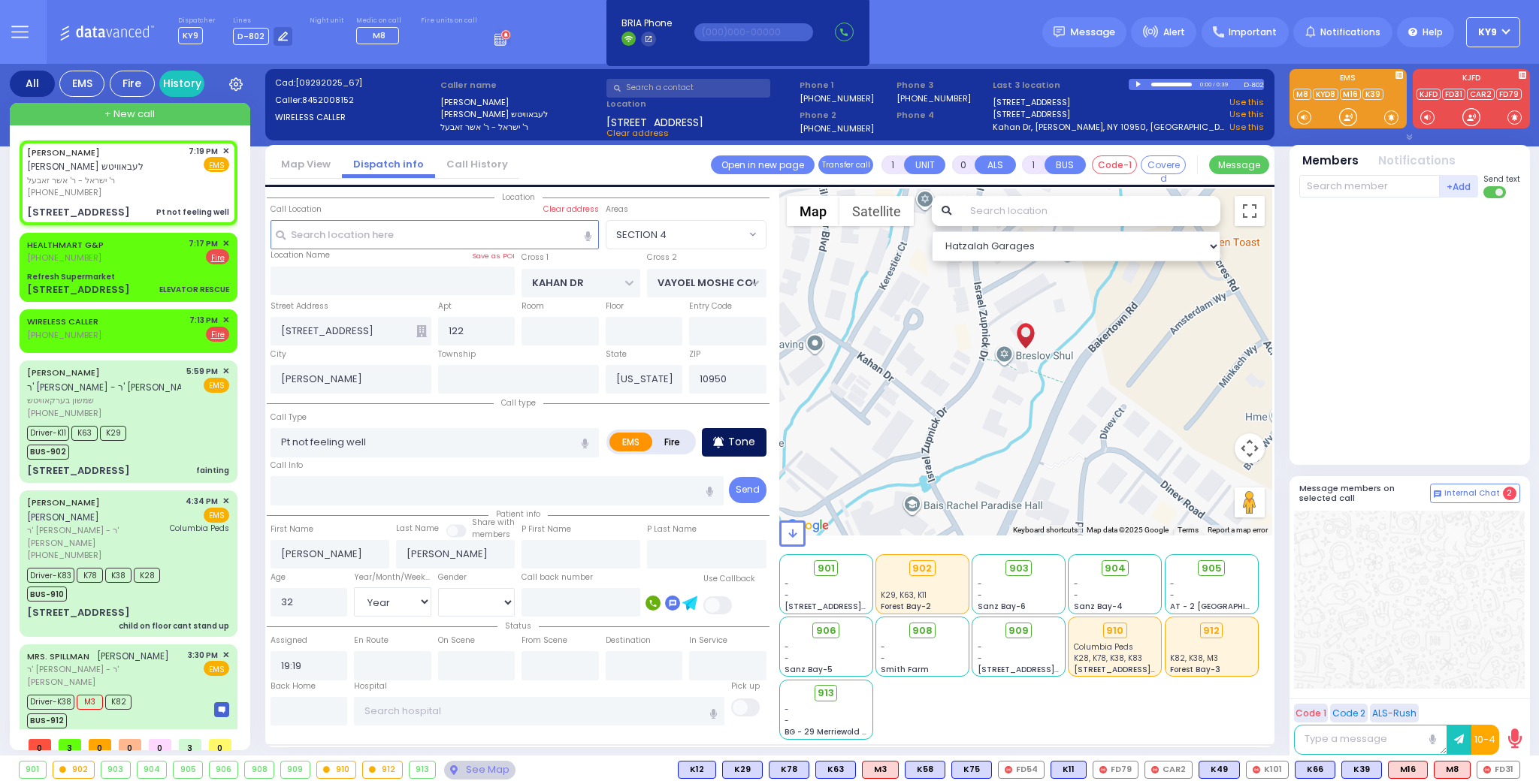
click at [733, 436] on p "Tone" at bounding box center [742, 442] width 27 height 15
click at [1345, 116] on div at bounding box center [1348, 117] width 15 height 15
click at [728, 439] on div "Tone" at bounding box center [734, 442] width 65 height 28
drag, startPoint x: 1343, startPoint y: 117, endPoint x: 1351, endPoint y: 114, distance: 8.5
click at [1351, 114] on div at bounding box center [1348, 117] width 15 height 15
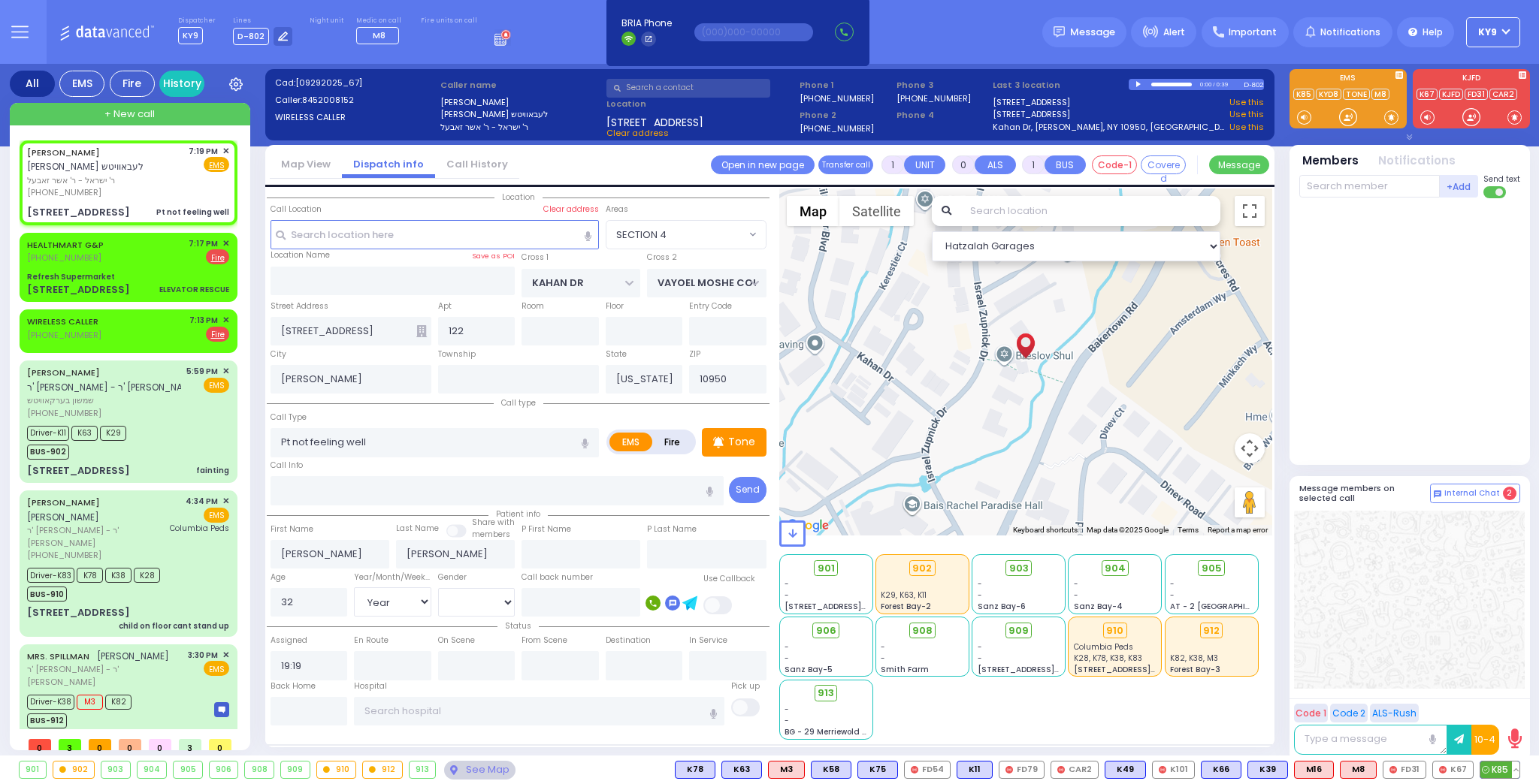
click at [1505, 768] on span "K85" at bounding box center [1500, 770] width 39 height 16
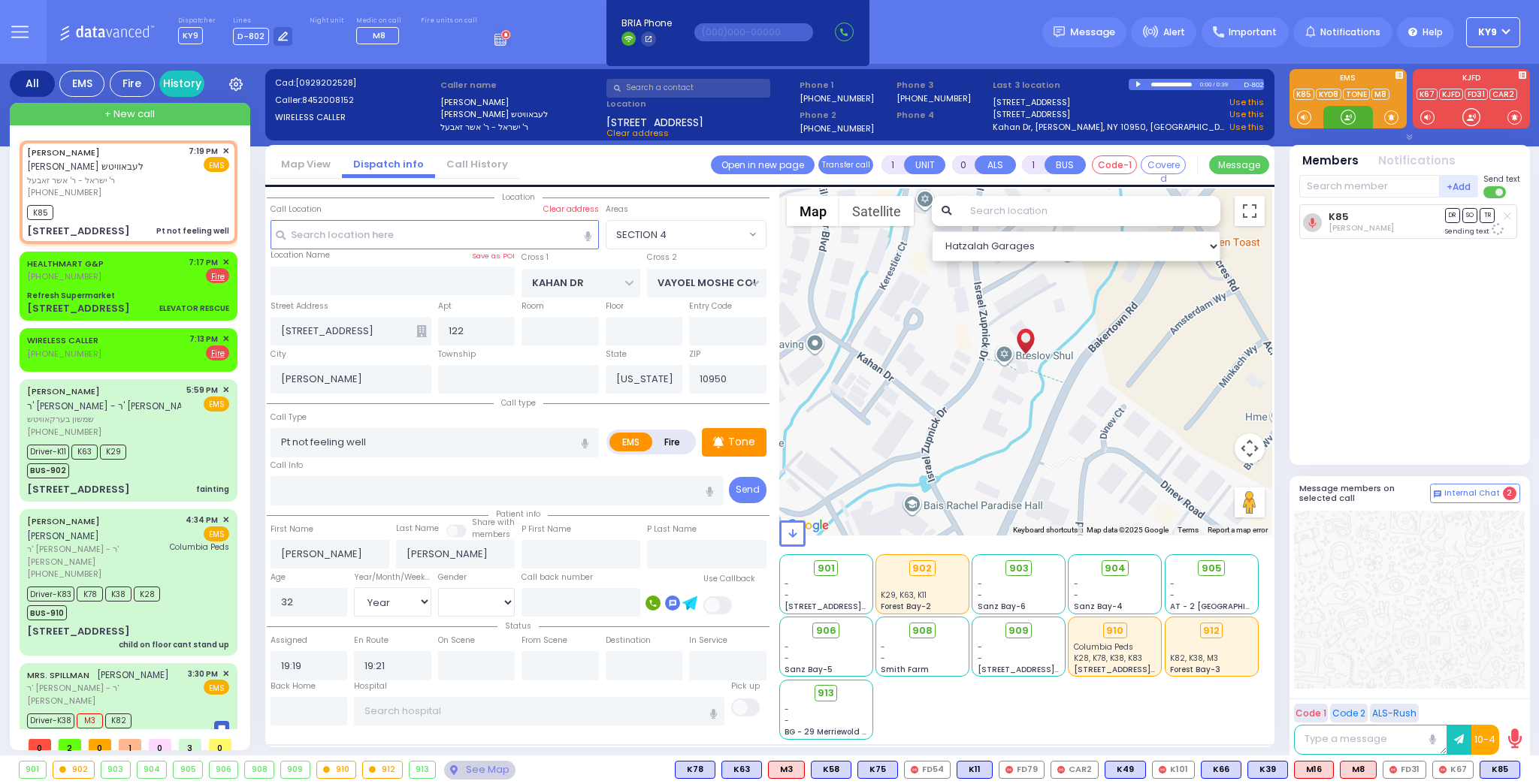
click at [1347, 117] on div at bounding box center [1348, 117] width 15 height 15
click at [222, 335] on span "✕" at bounding box center [225, 340] width 6 height 13
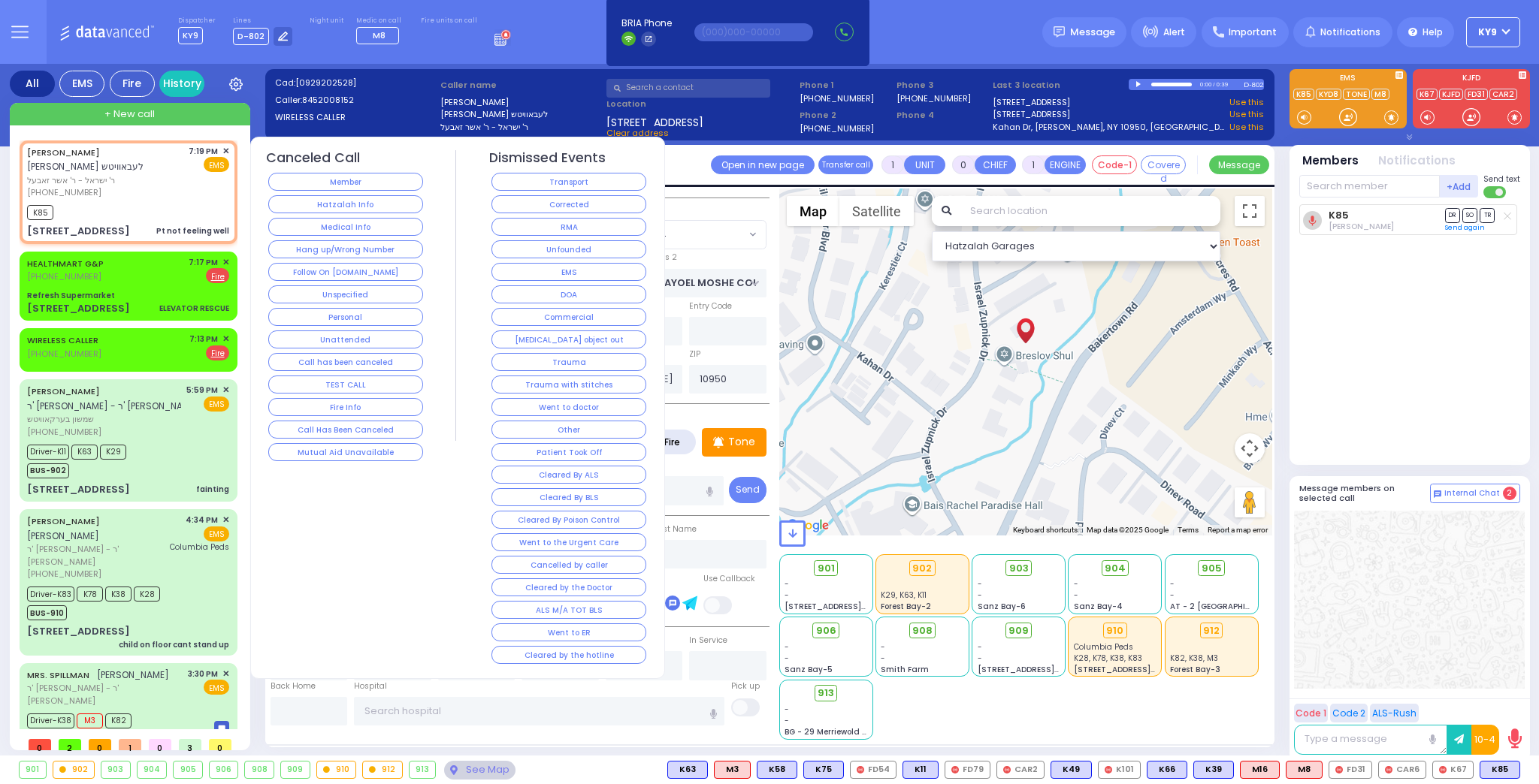
click at [335, 254] on button "Hang up/Wrong Number" at bounding box center [346, 249] width 155 height 18
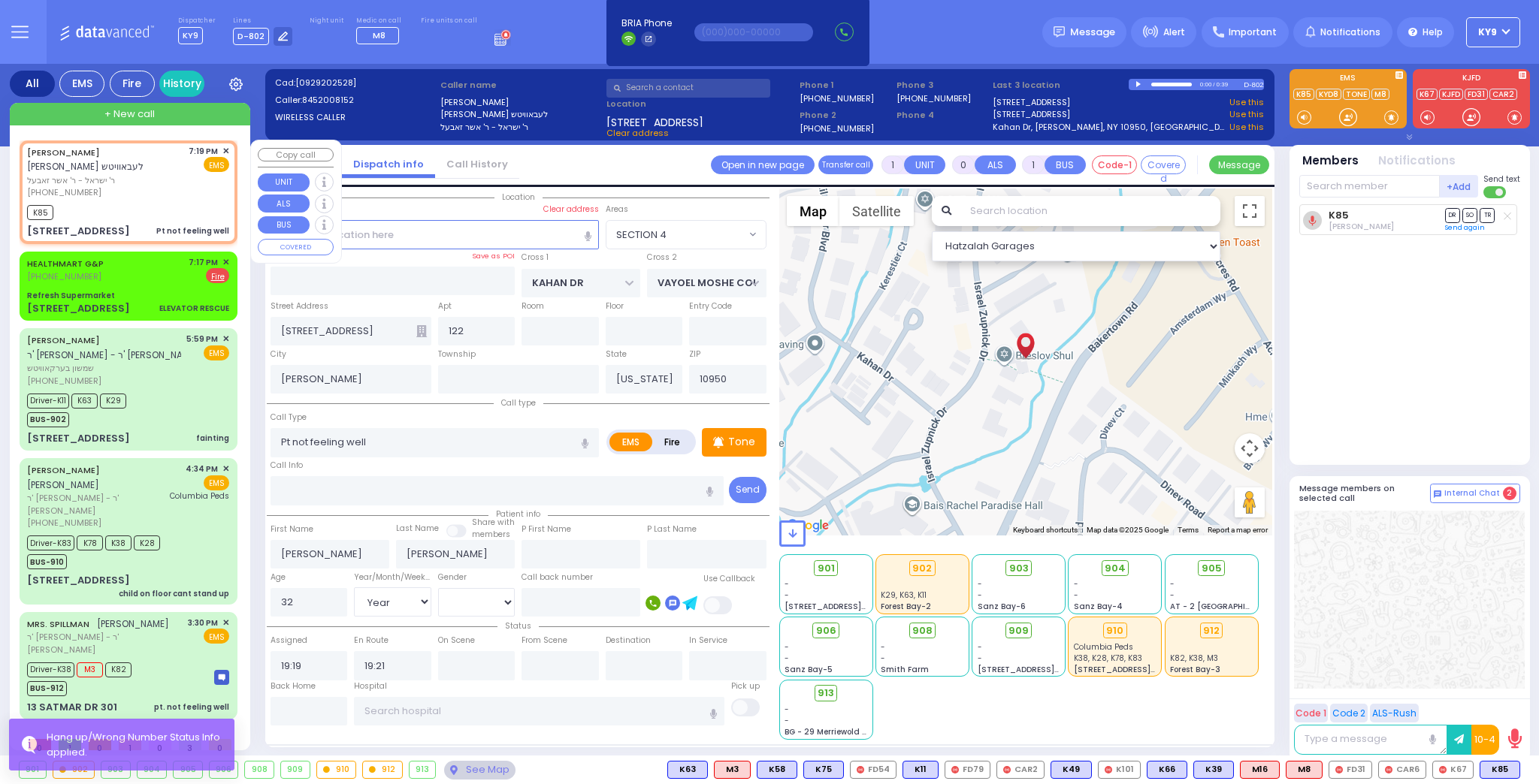
click at [148, 176] on span "ר' ישראל - ר' אשר זאבעל" at bounding box center [106, 180] width 157 height 13
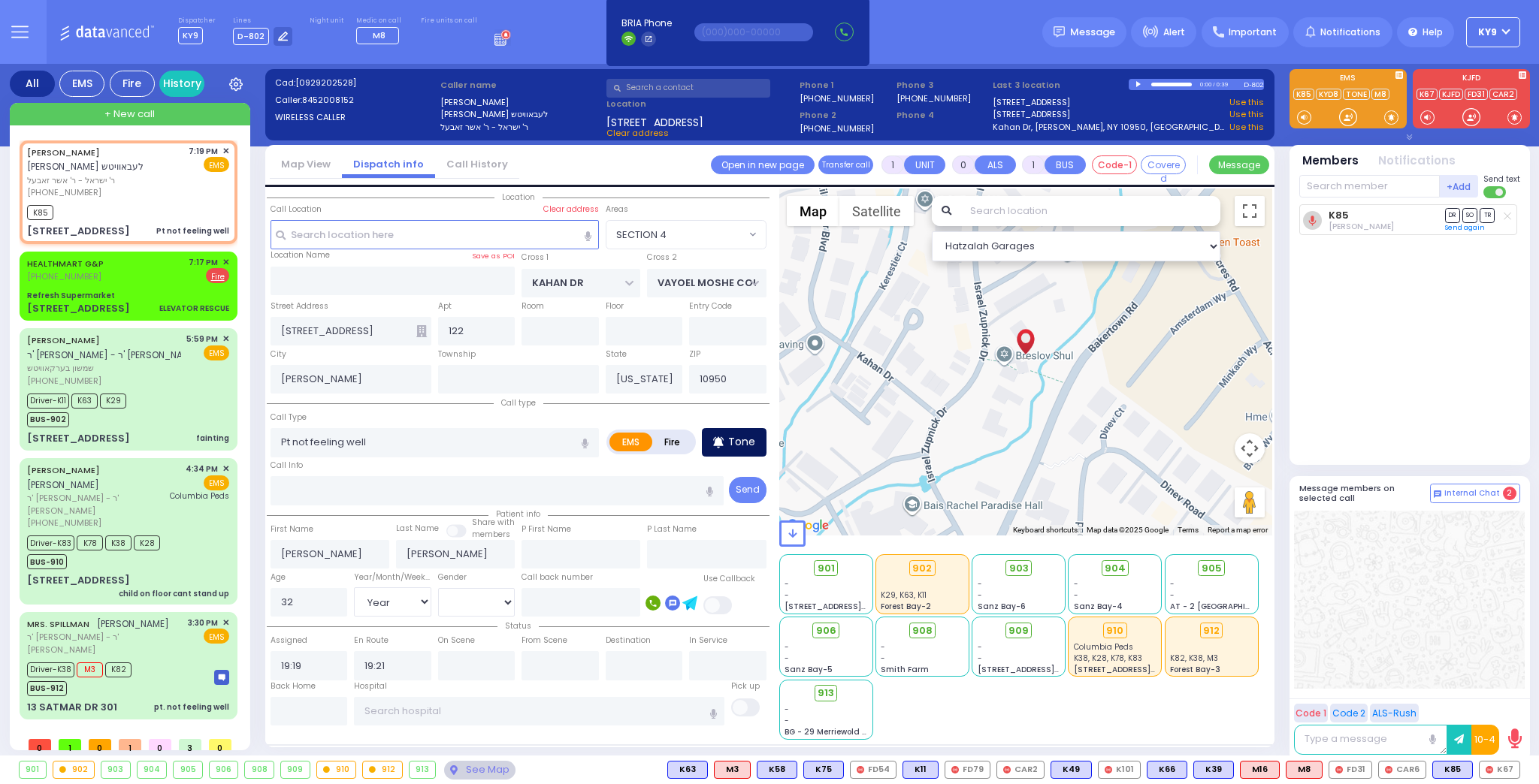
click at [741, 444] on p "Tone" at bounding box center [742, 442] width 27 height 15
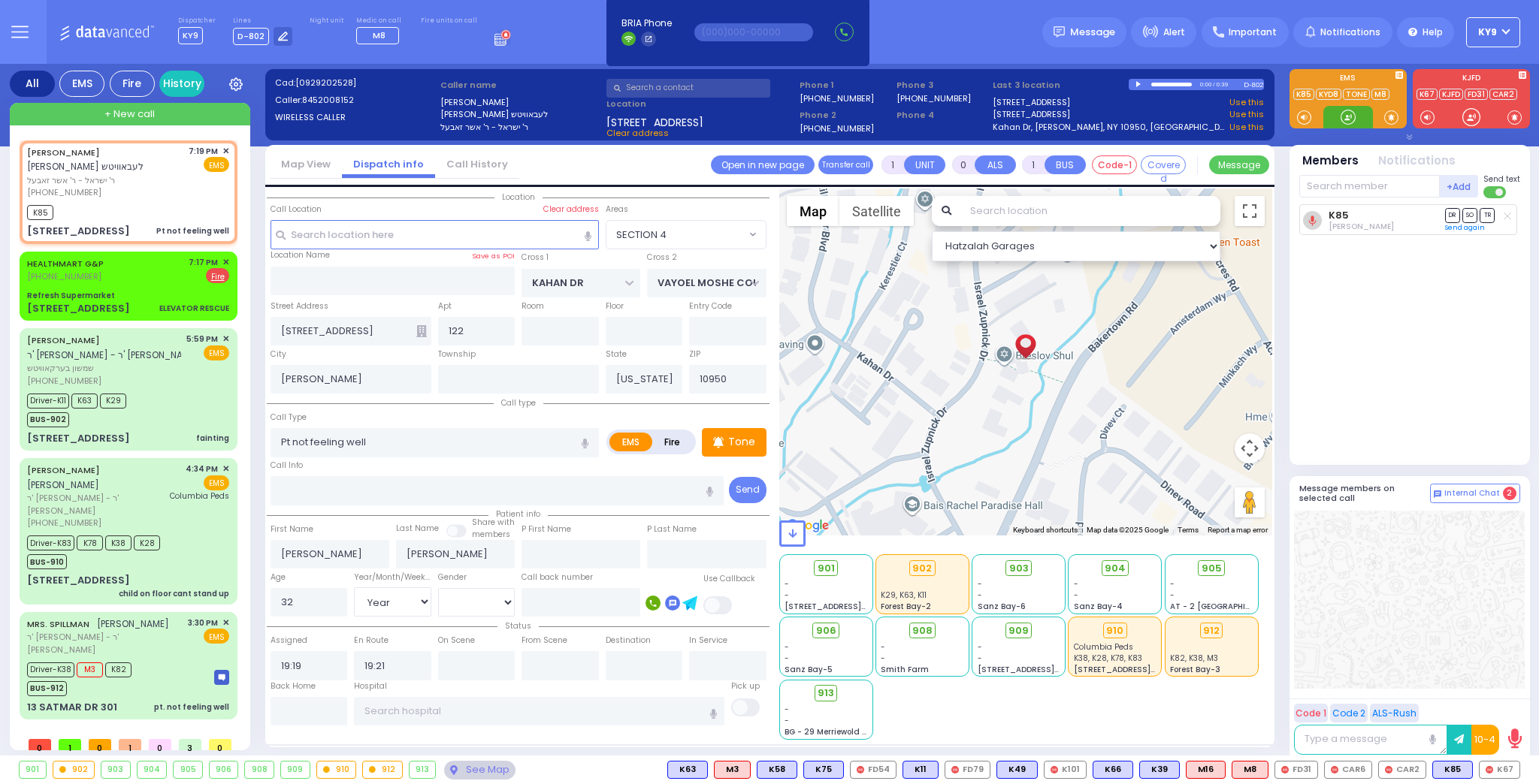
click at [1347, 123] on div at bounding box center [1348, 117] width 15 height 15
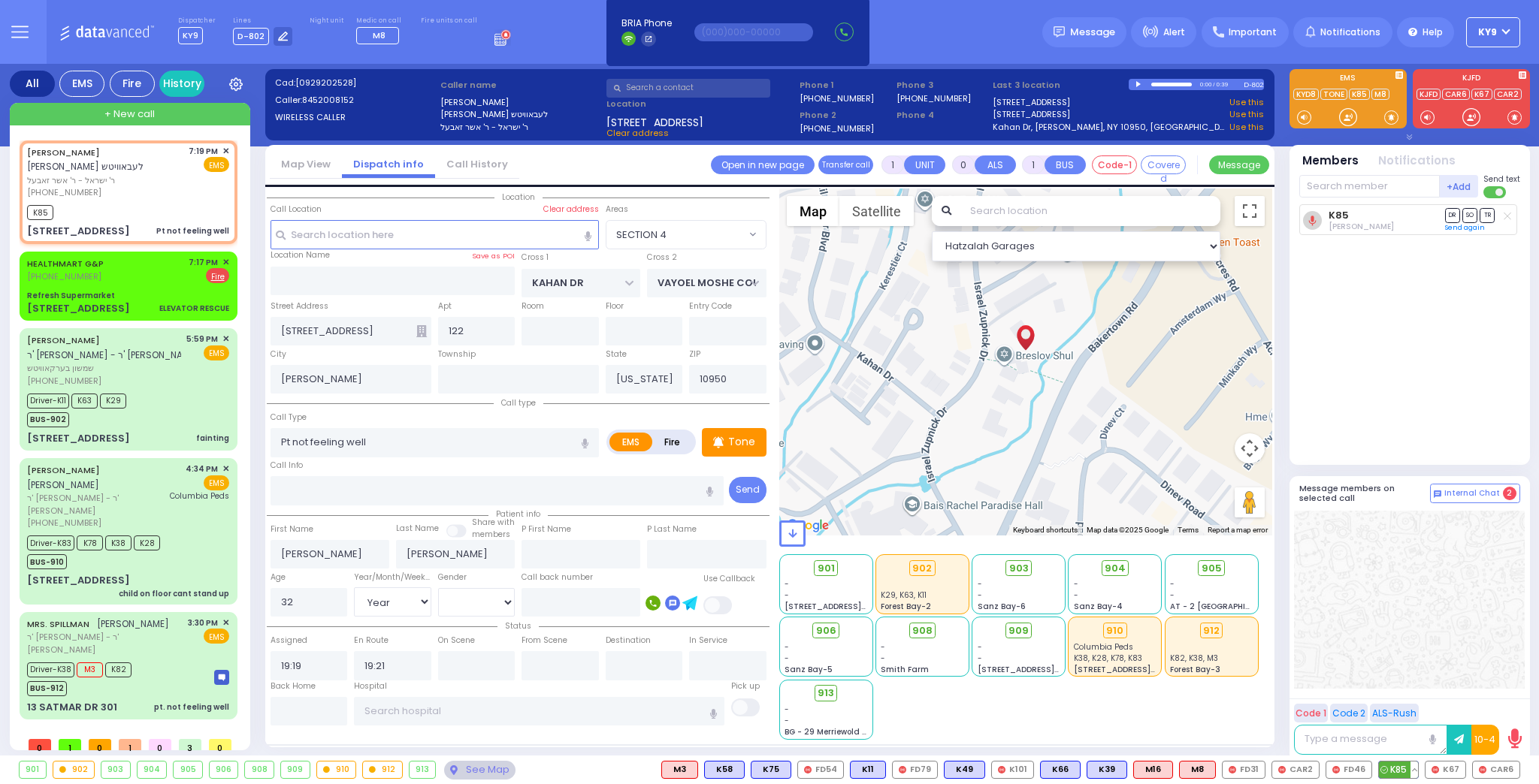
click at [1416, 773] on button at bounding box center [1414, 770] width 7 height 16
click at [1402, 704] on icon at bounding box center [1402, 703] width 15 height 15
select select "SECTION 4"
select select "Year"
select select "[DEMOGRAPHIC_DATA]"
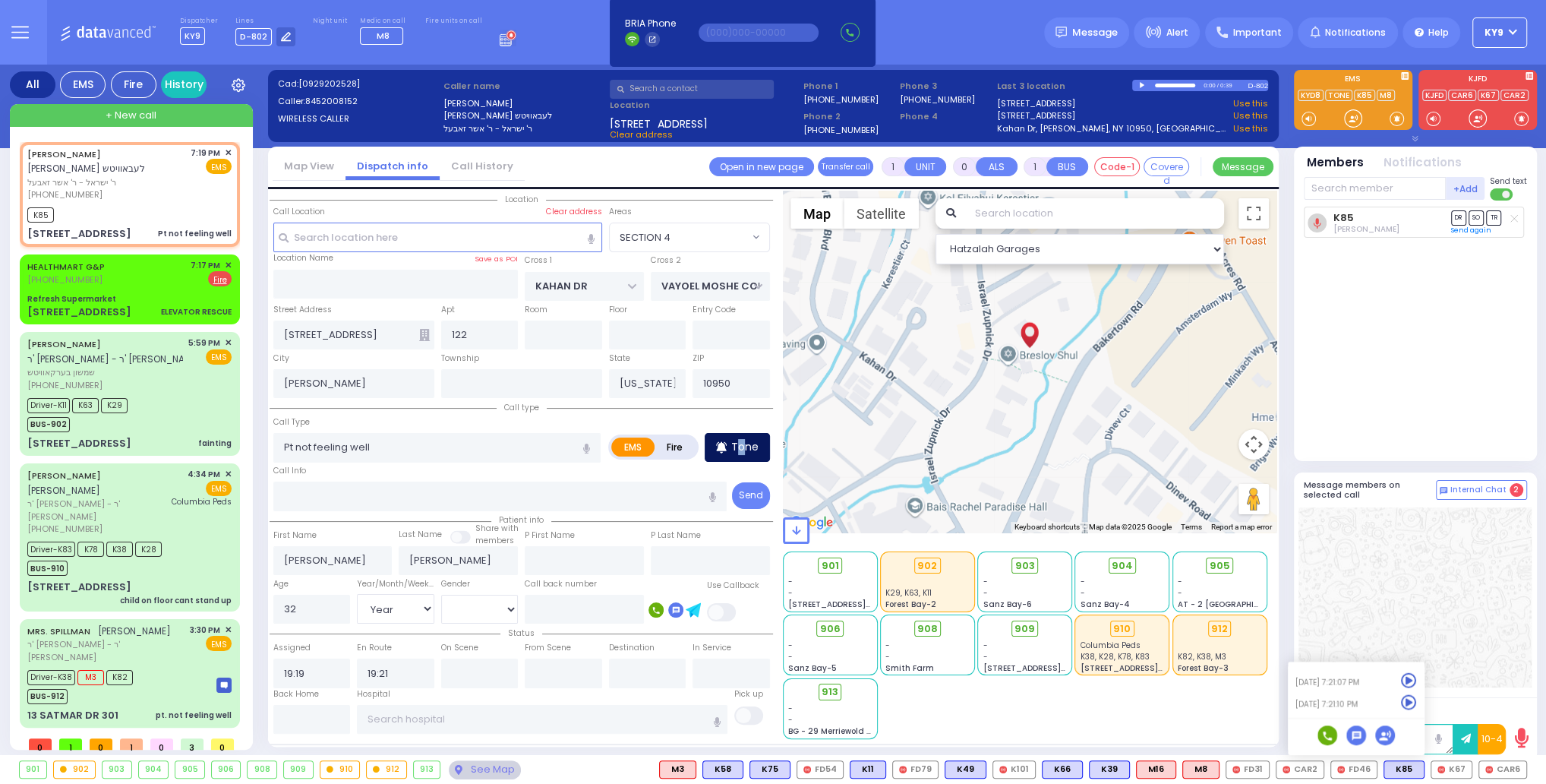
click at [741, 444] on p "Tone" at bounding box center [745, 446] width 28 height 16
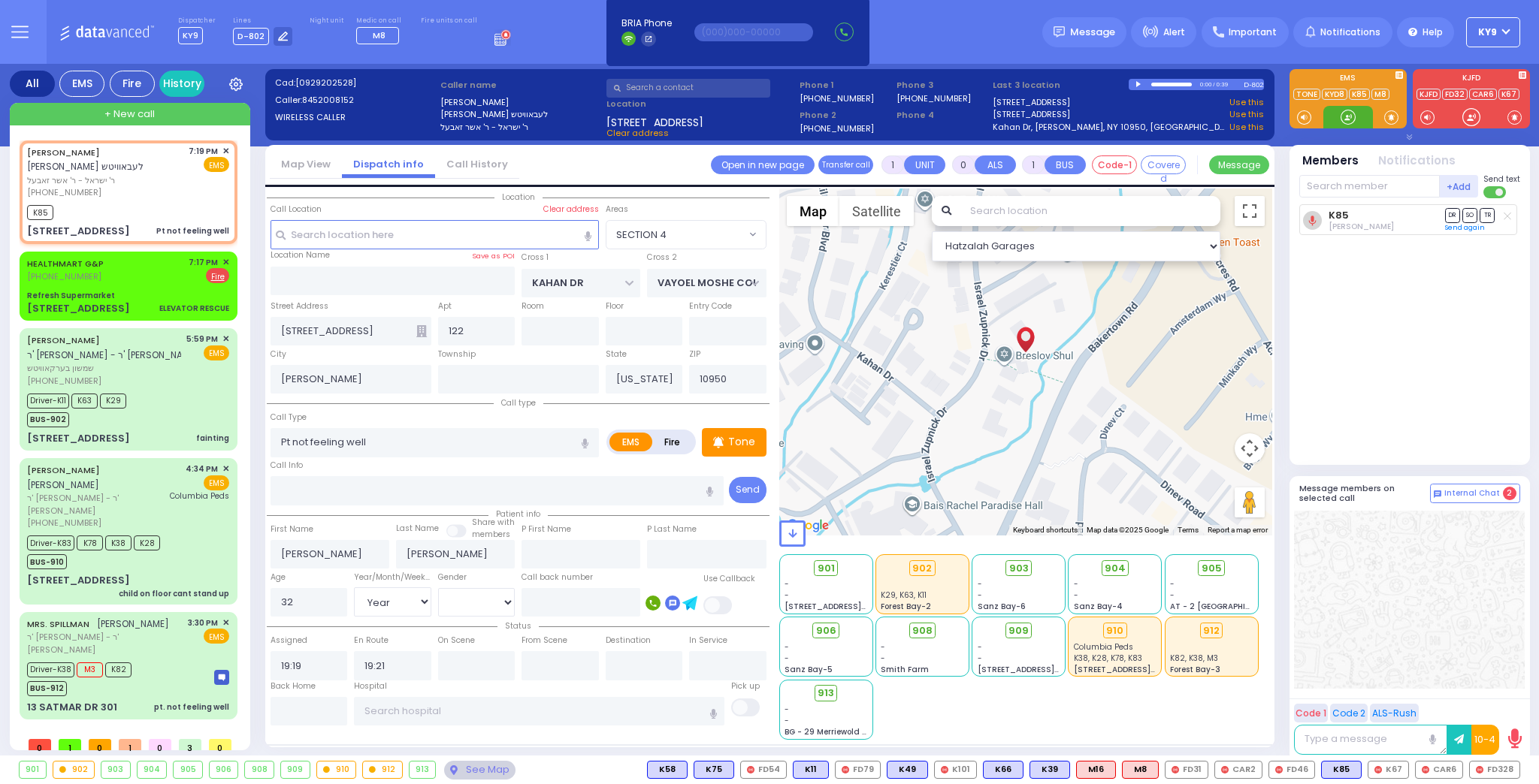
click at [1340, 118] on div at bounding box center [1348, 117] width 15 height 15
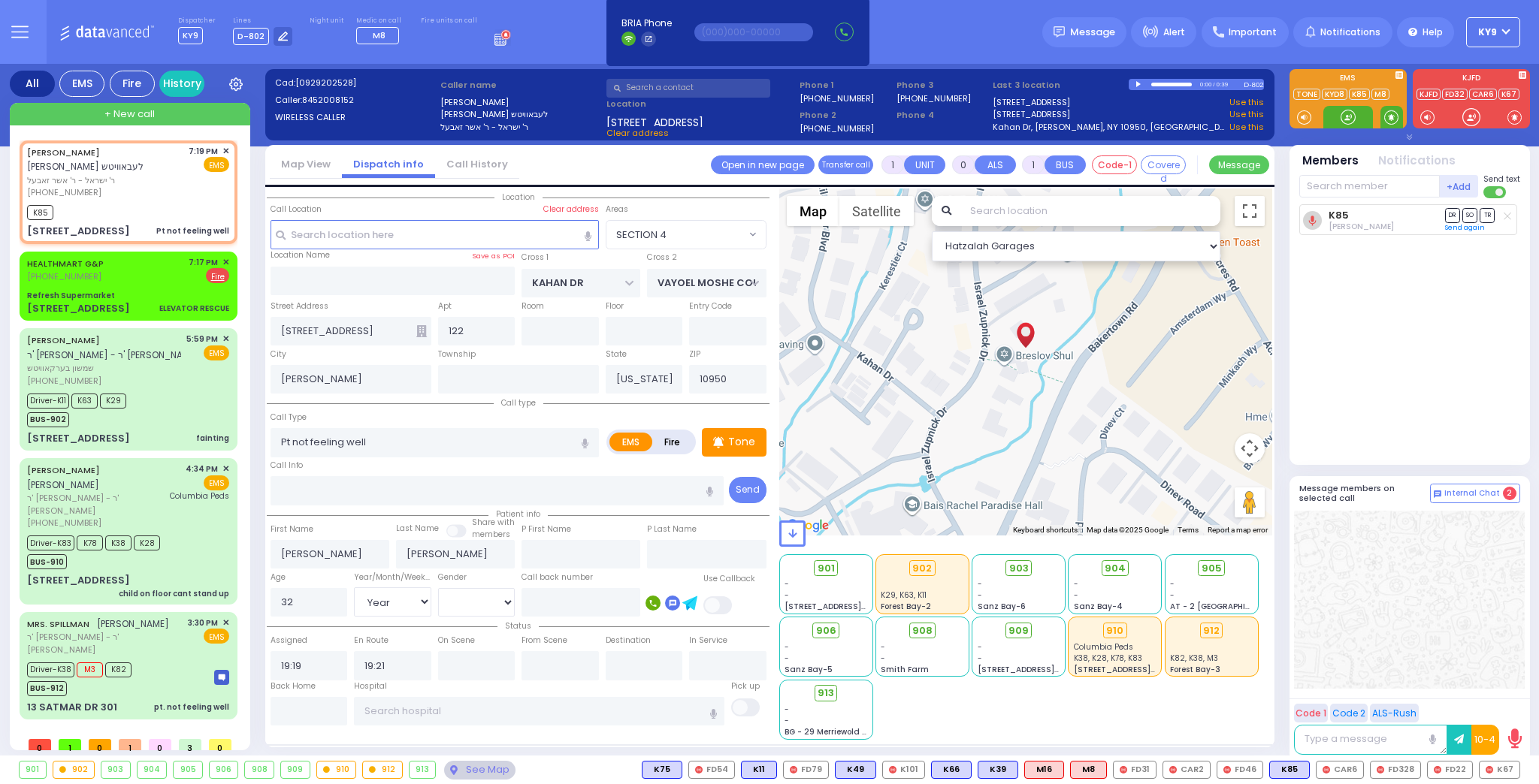
click at [1389, 116] on span at bounding box center [1391, 117] width 15 height 15
click at [1350, 112] on div at bounding box center [1348, 117] width 15 height 15
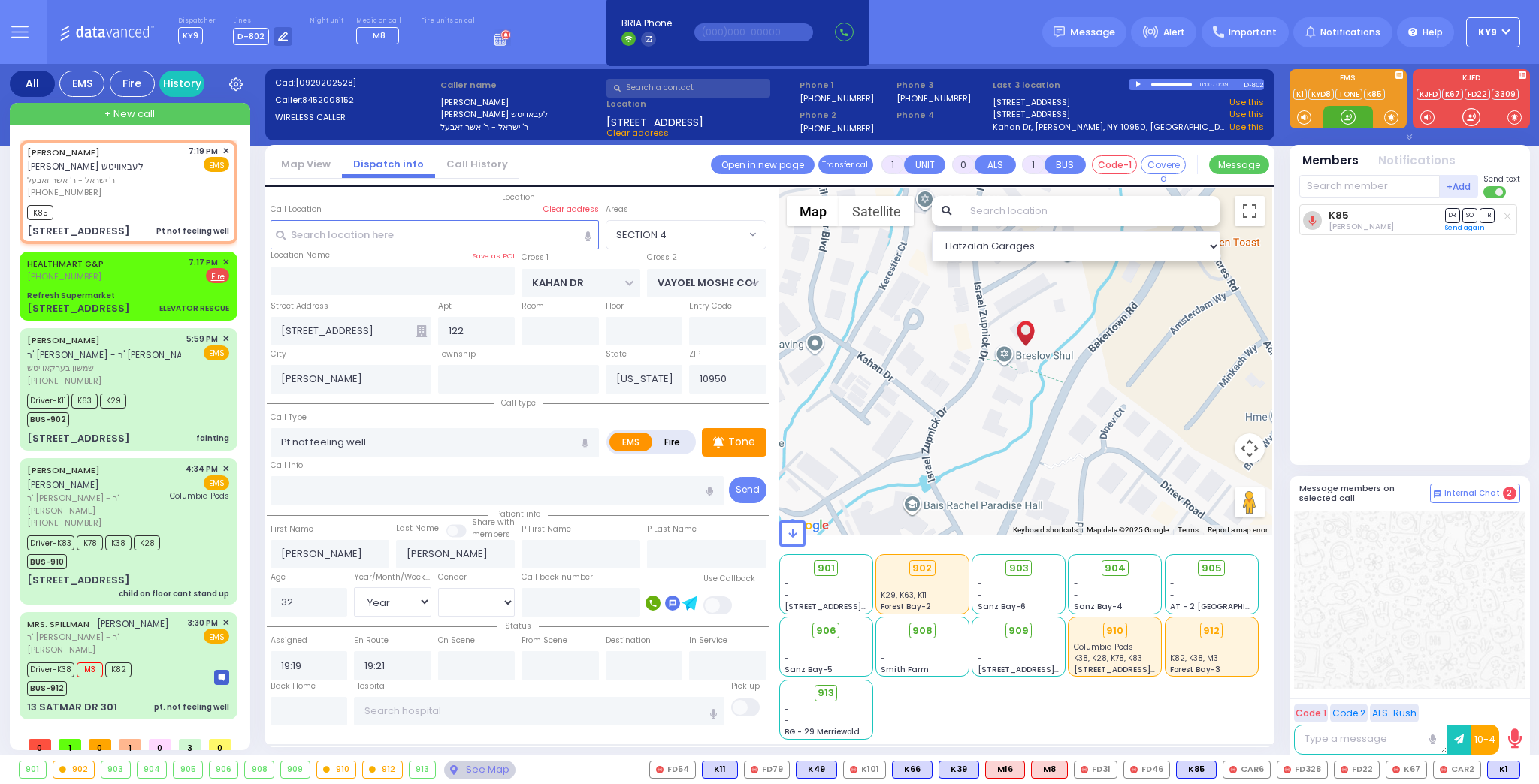
click at [1348, 114] on div at bounding box center [1348, 117] width 15 height 15
click at [1349, 119] on div at bounding box center [1348, 117] width 15 height 15
drag, startPoint x: 1345, startPoint y: 119, endPoint x: 1341, endPoint y: 132, distance: 13.6
click at [1347, 125] on div at bounding box center [1348, 117] width 15 height 15
click at [1503, 774] on span "M3" at bounding box center [1502, 770] width 36 height 16
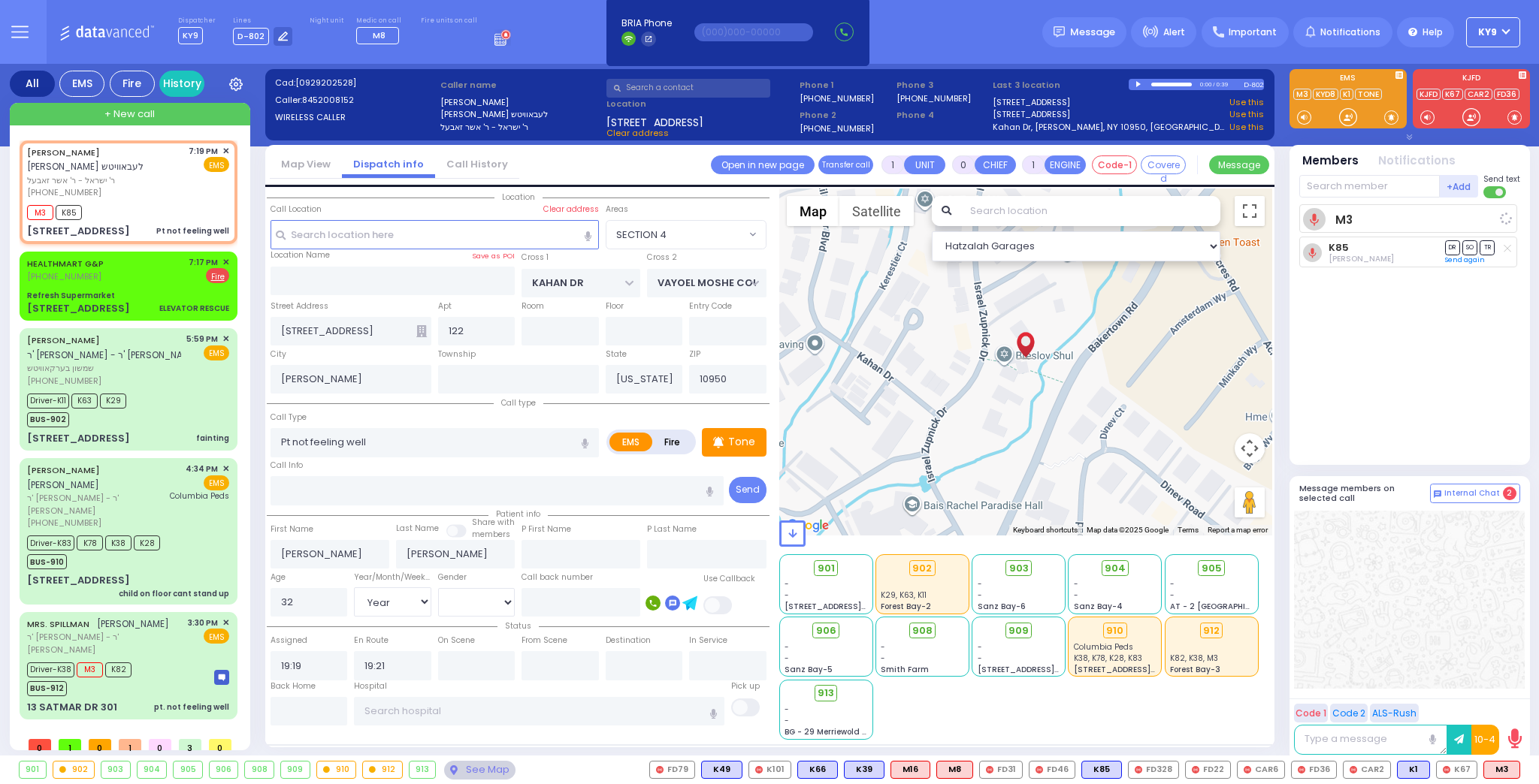
select select
radio input "true"
select select "Year"
select select "[DEMOGRAPHIC_DATA]"
select select "Hatzalah Garages"
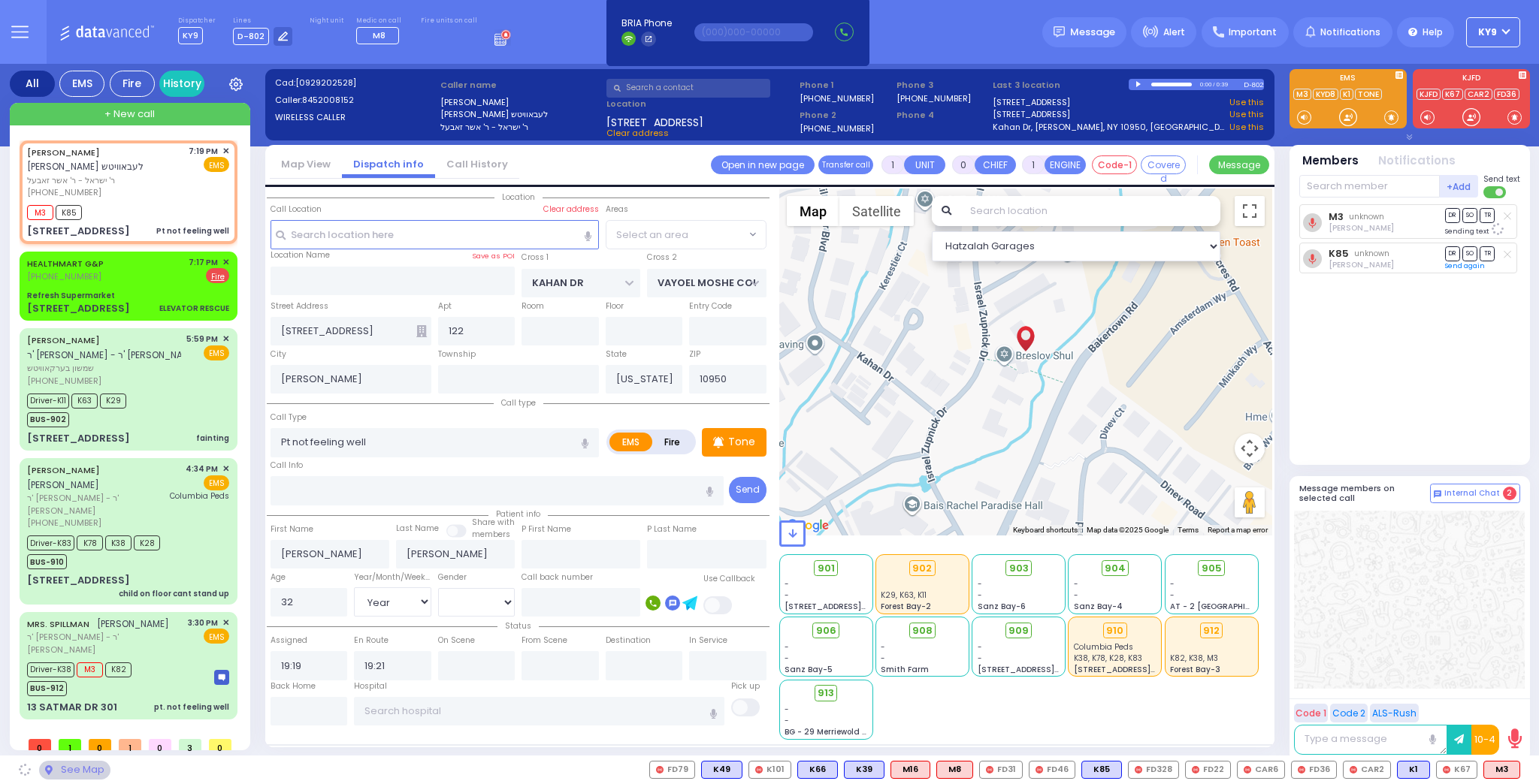
select select "SECTION 4"
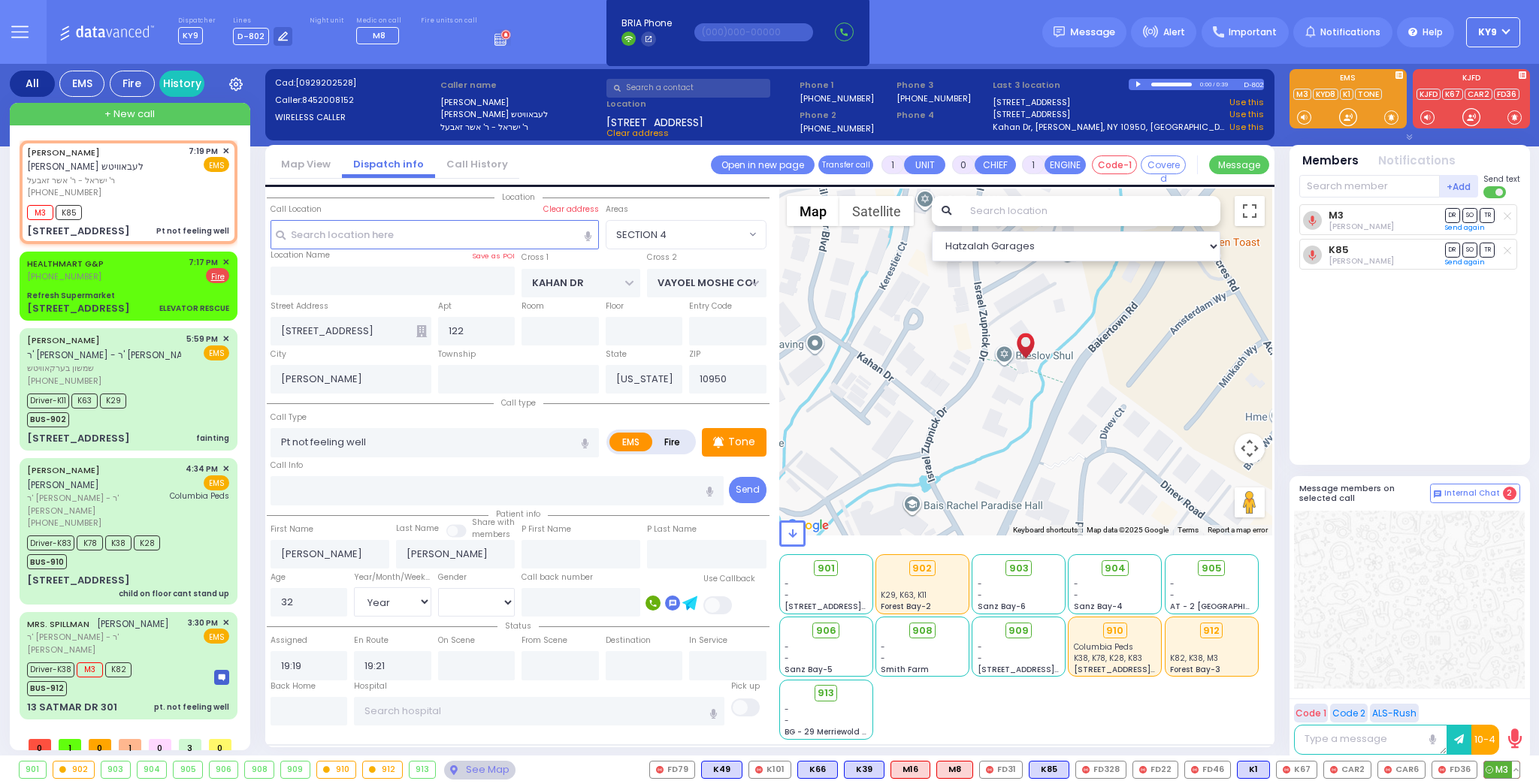
click at [1519, 768] on button at bounding box center [1515, 770] width 7 height 16
click at [1511, 703] on icon at bounding box center [1504, 703] width 15 height 15
click at [1432, 331] on div "M3 Chananya Indig DR SO TR" at bounding box center [1412, 328] width 224 height 248
click at [1350, 115] on div at bounding box center [1348, 117] width 15 height 15
click at [1106, 569] on icon at bounding box center [1103, 569] width 9 height 9
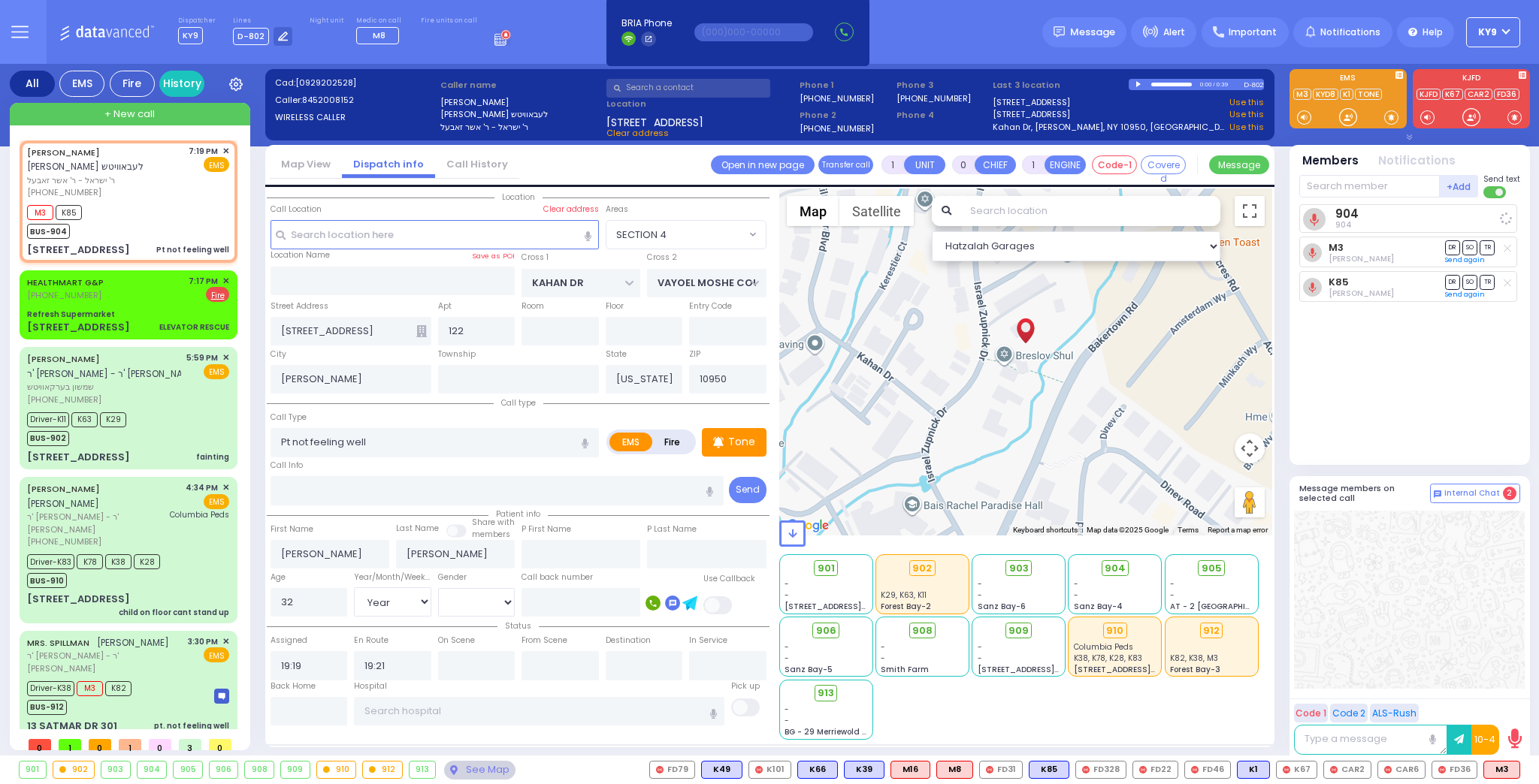
select select
radio input "true"
select select "Year"
select select "[DEMOGRAPHIC_DATA]"
select select "SECTION 4"
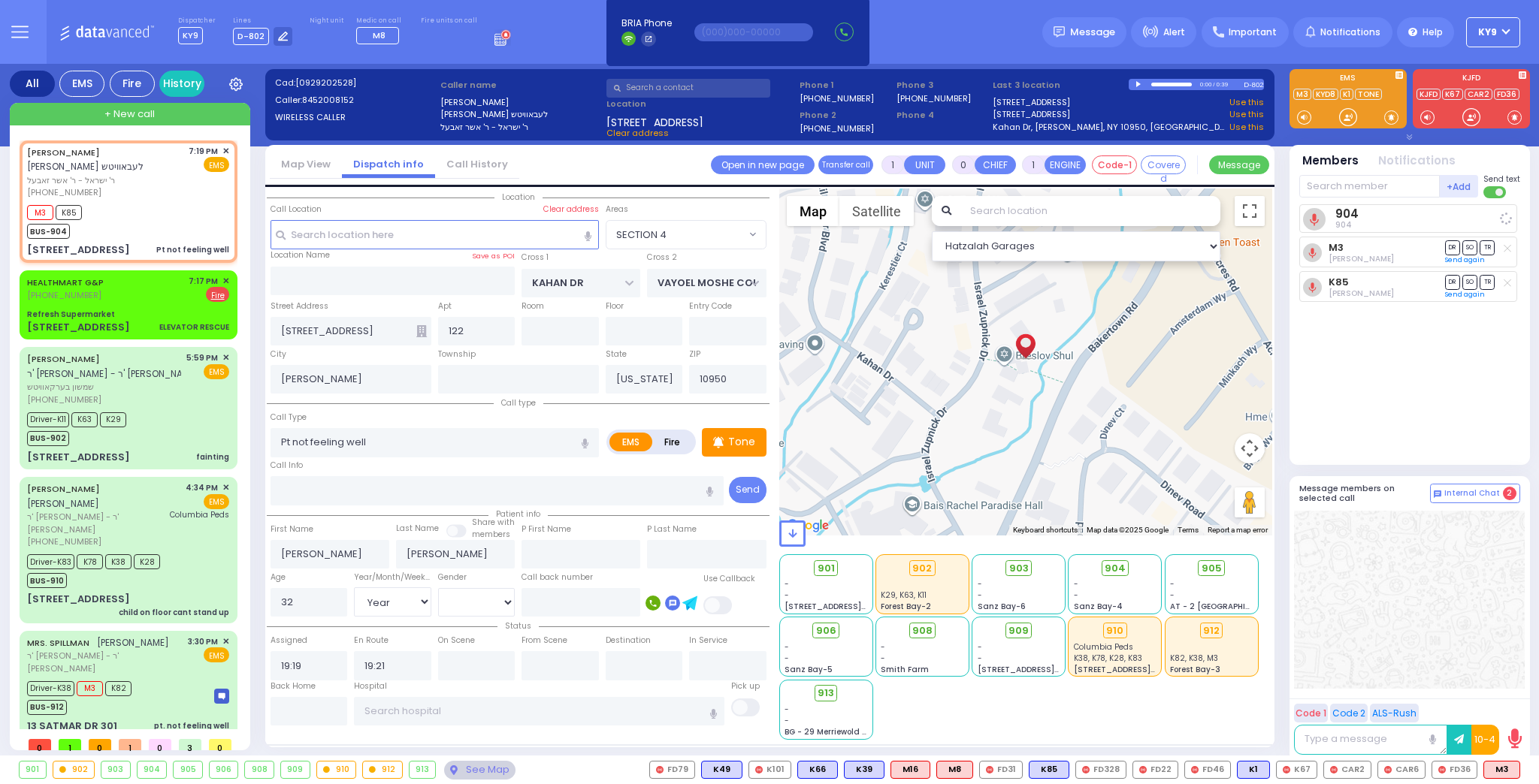
select select "Hatzalah Garages"
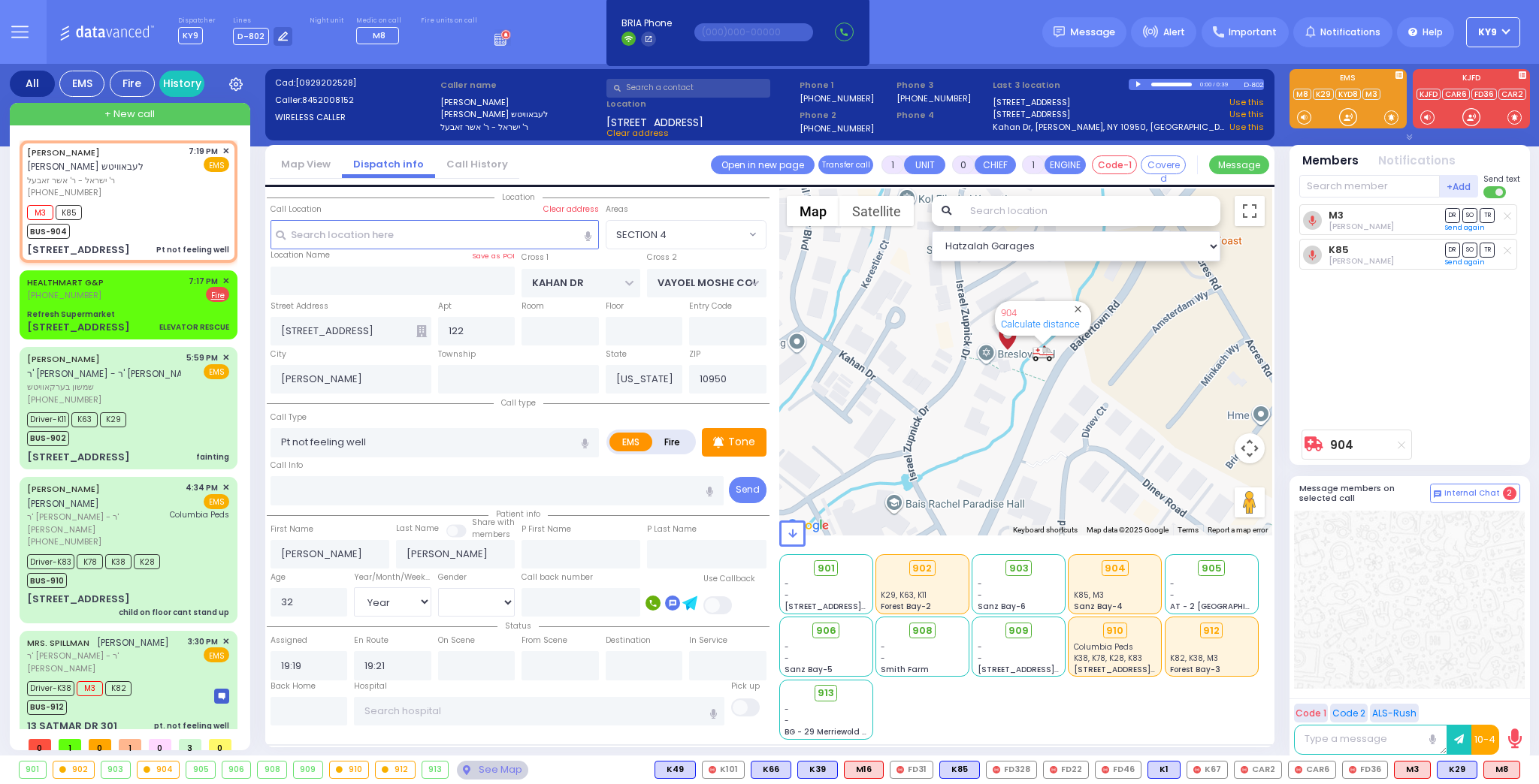
type input "6"
select select
radio input "true"
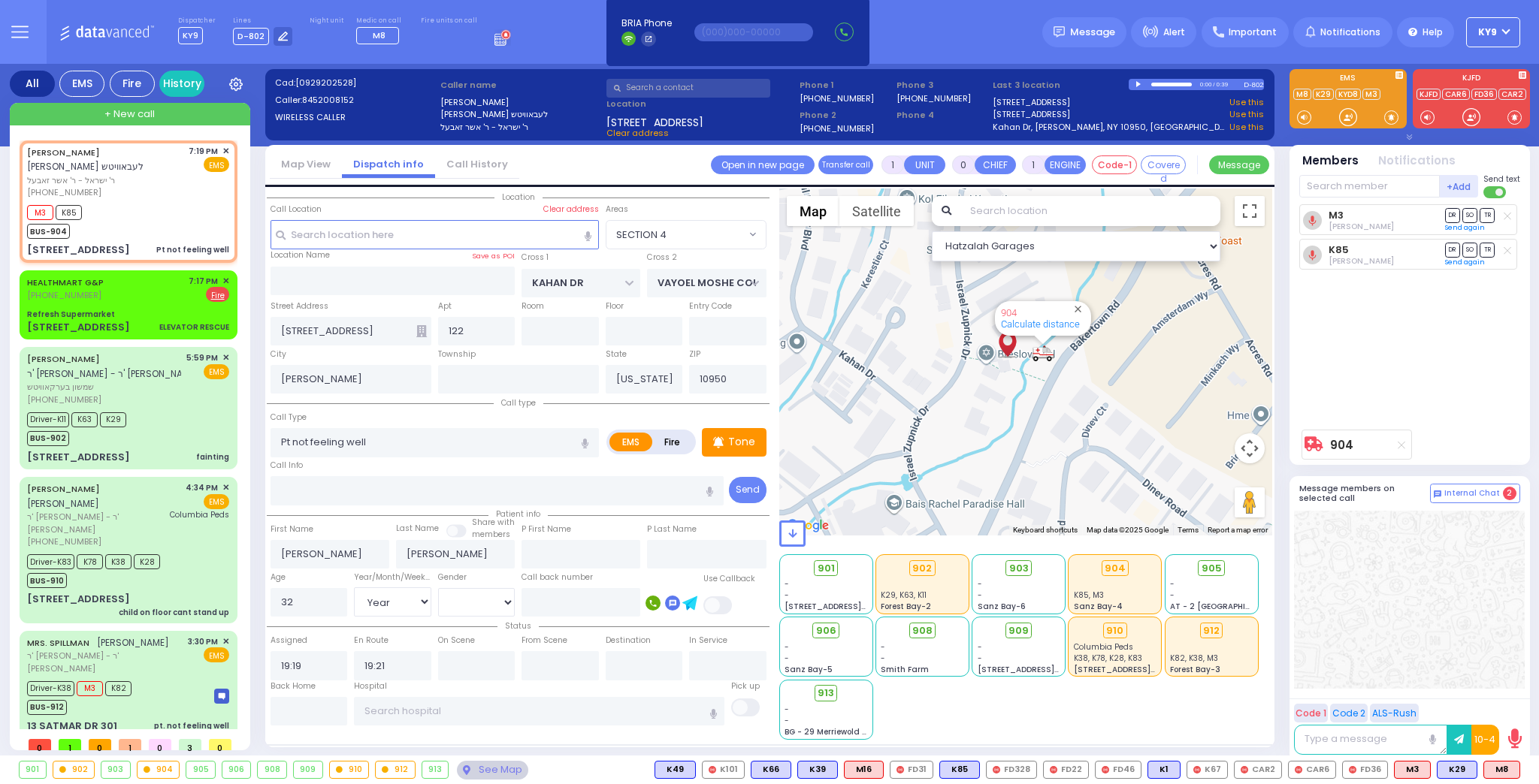
type input "Unknown"
select select "Year"
select select "[DEMOGRAPHIC_DATA]"
select select "Hatzalah Garages"
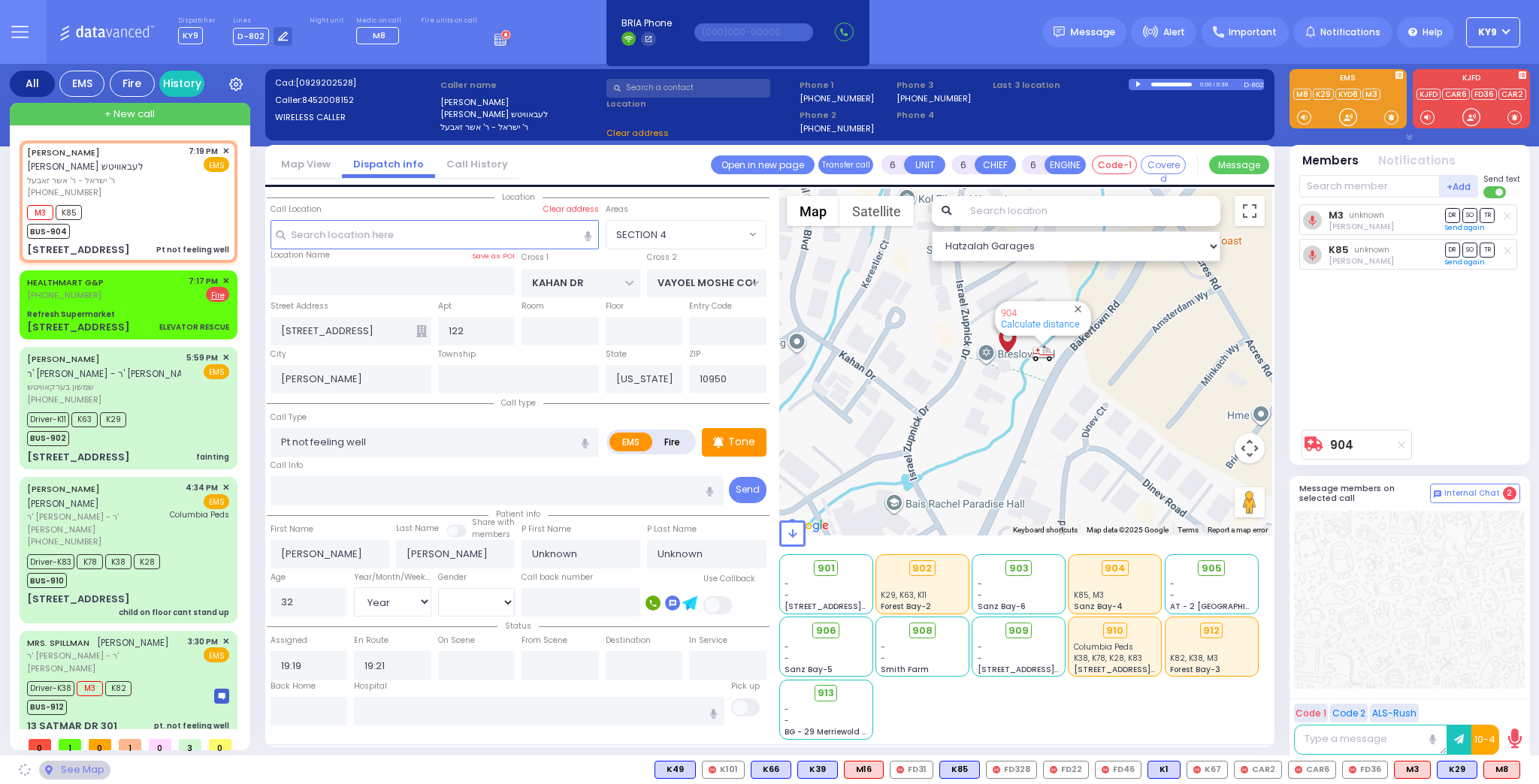
select select "SECTION 4"
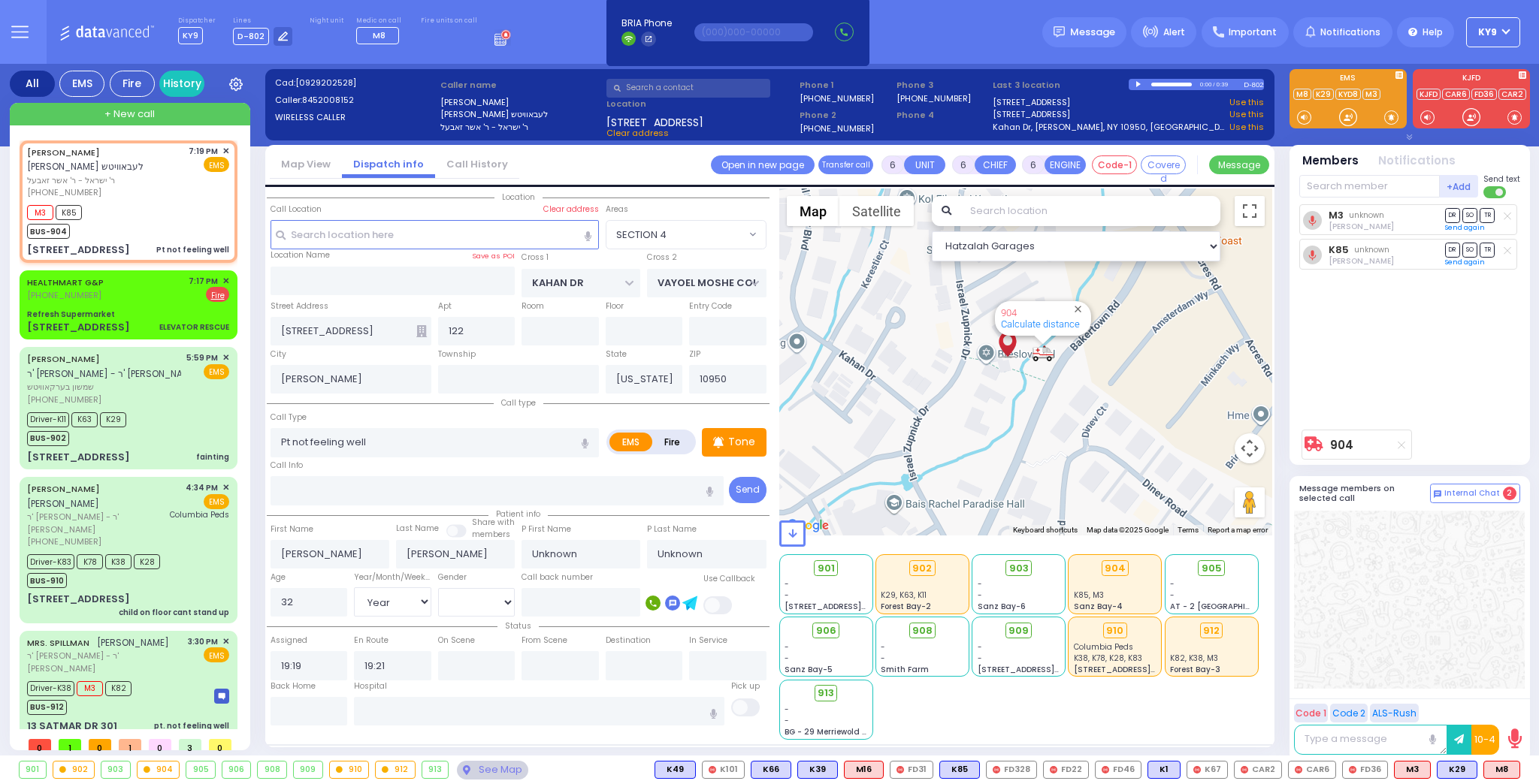
select select
radio input "true"
select select "Year"
select select "[DEMOGRAPHIC_DATA]"
select select "Hatzalah Garages"
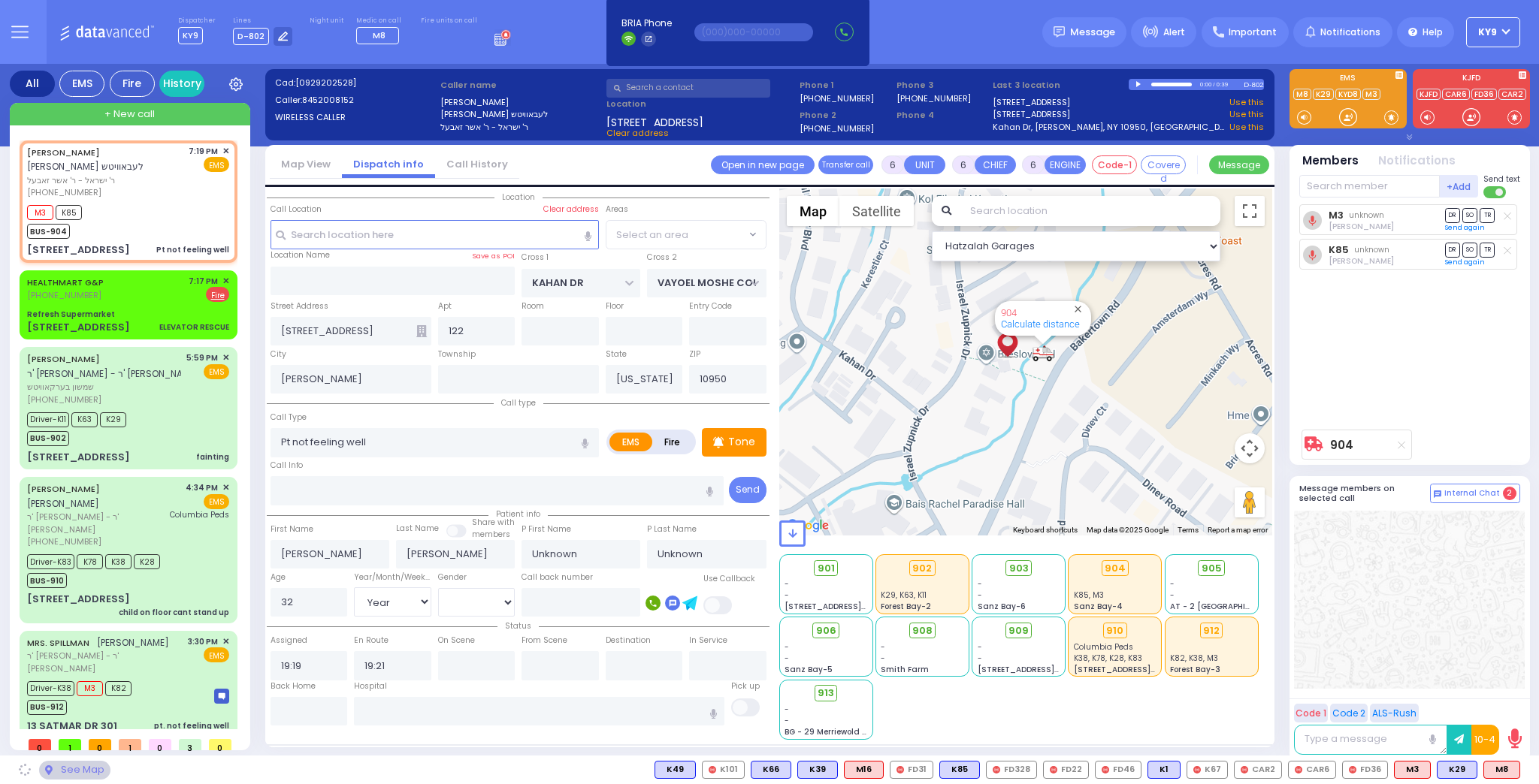
select select "SECTION 4"
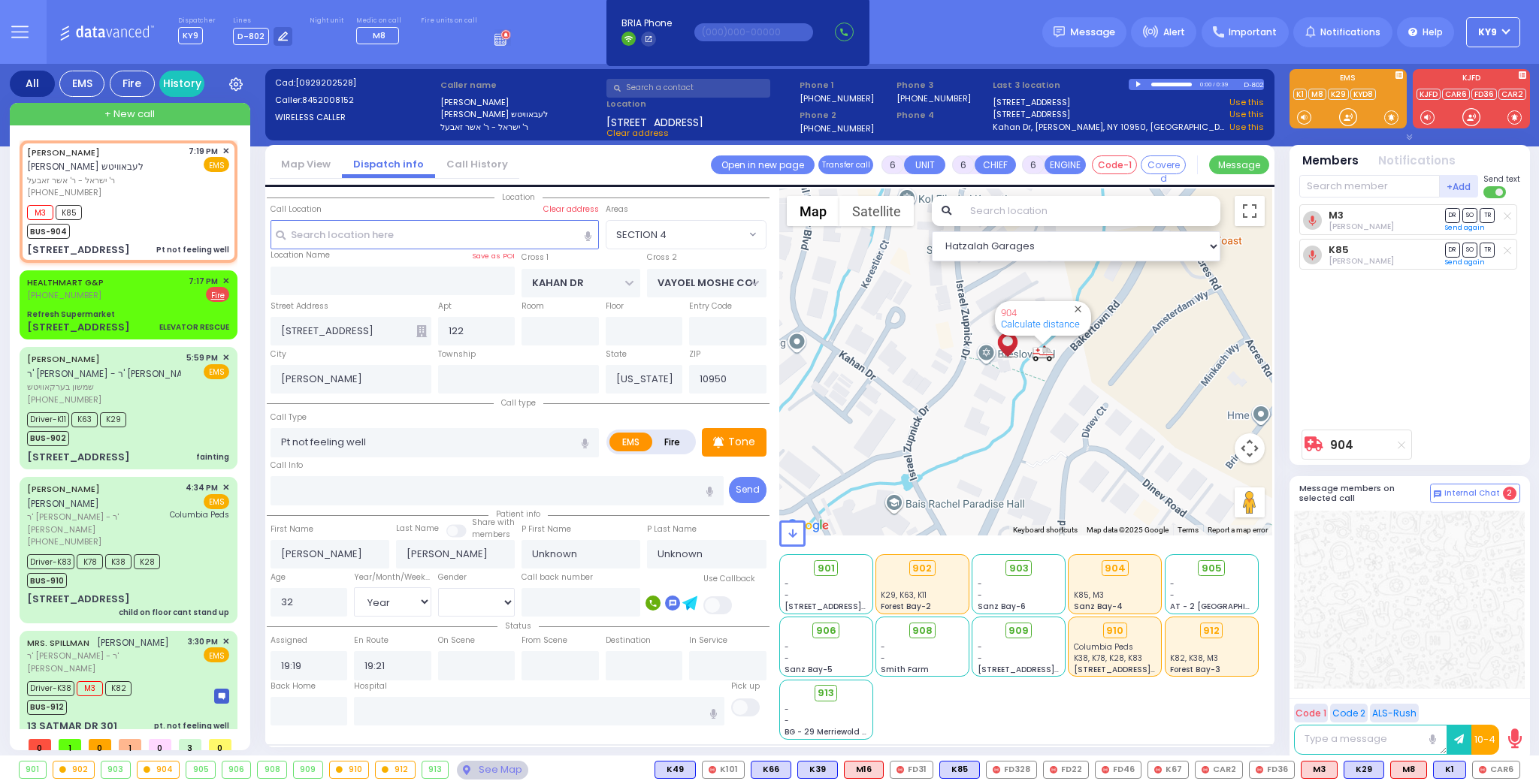
select select
radio input "true"
type input "Libby"
type input "Leibovitz"
type input "33"
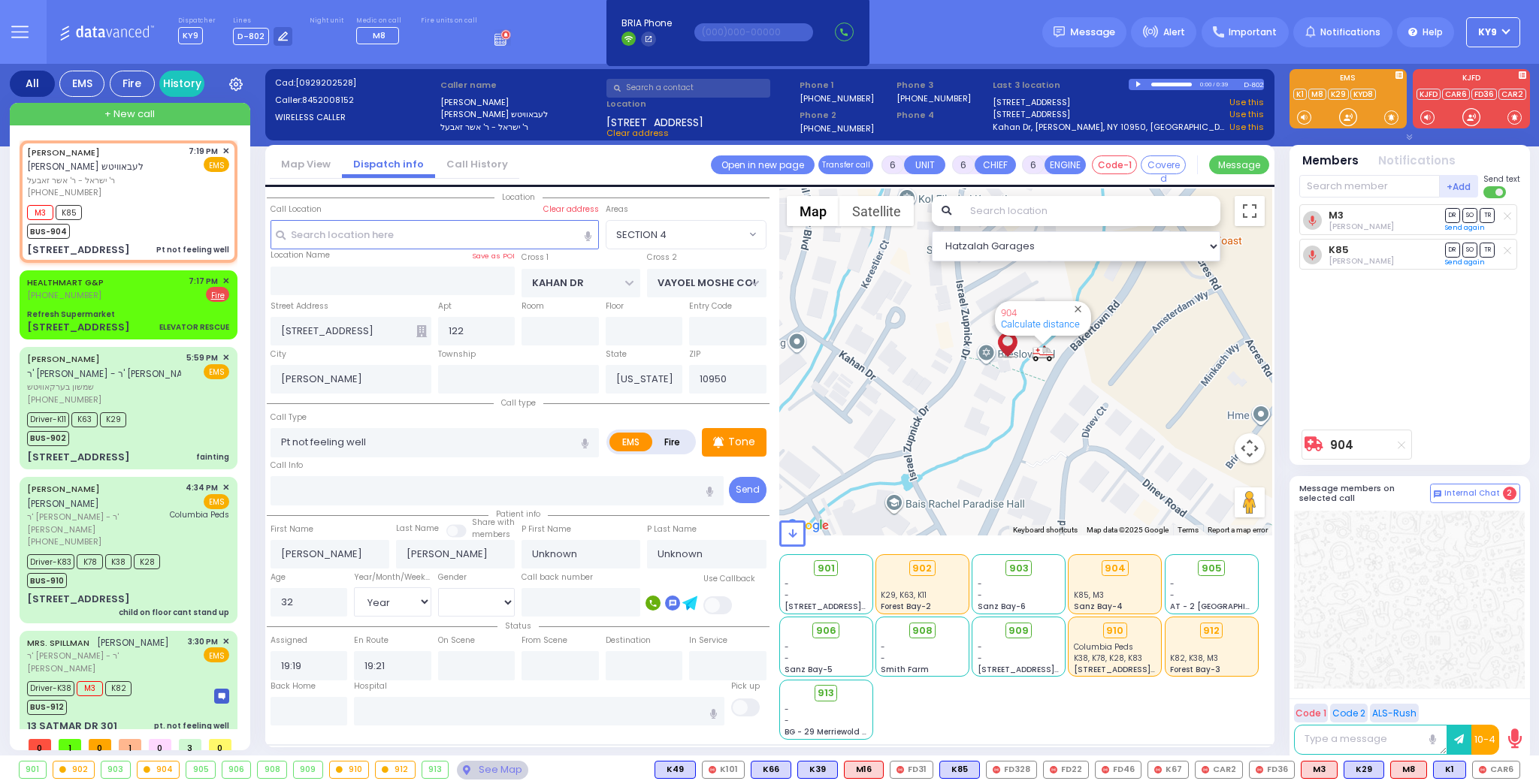
select select "Year"
select select "[DEMOGRAPHIC_DATA]"
select select "Hatzalah Garages"
select select "SECTION 4"
select select
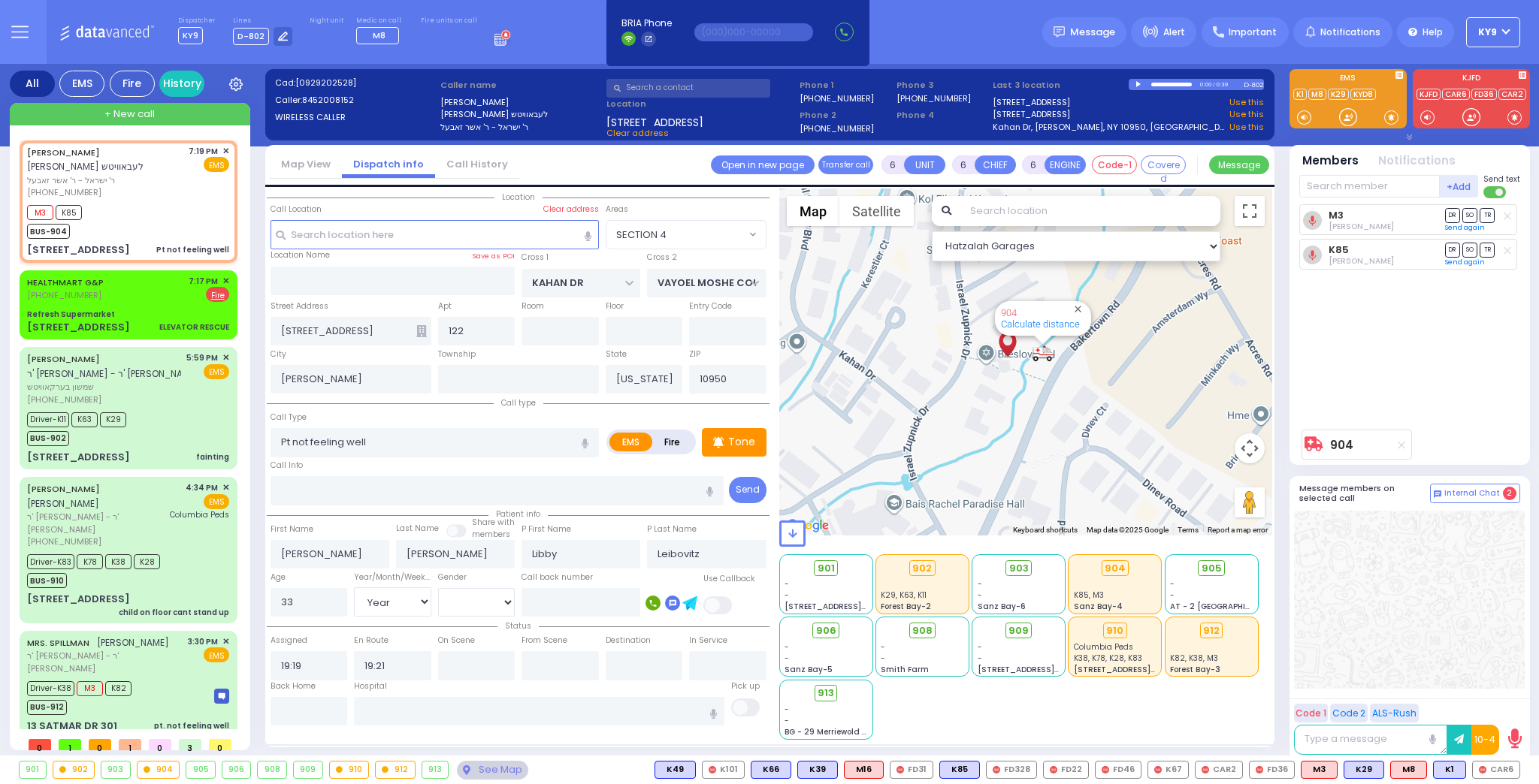
radio input "true"
select select "Year"
select select "[DEMOGRAPHIC_DATA]"
select select "Hatzalah Garages"
select select "SECTION 4"
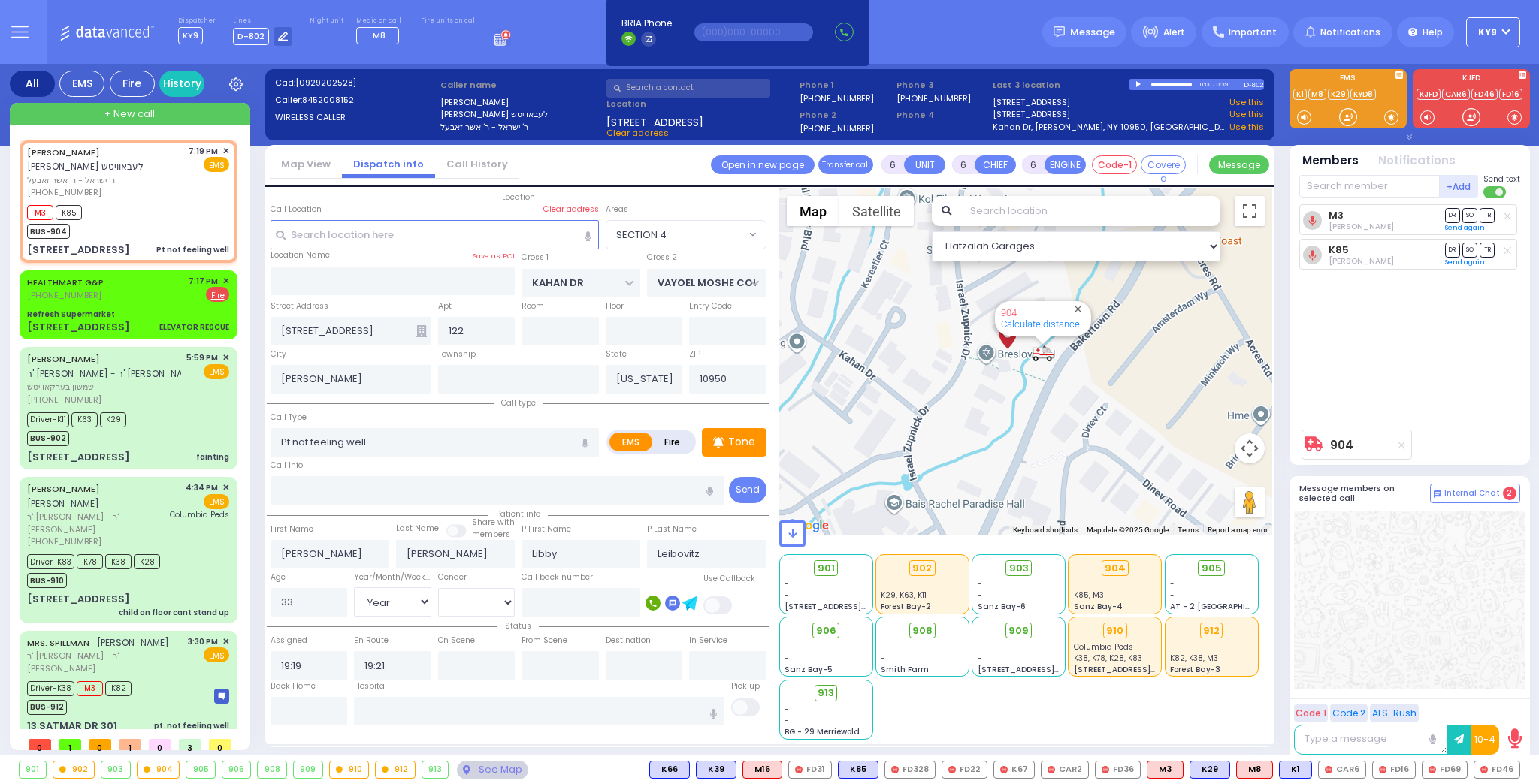
select select
radio input "true"
select select "Year"
select select "[DEMOGRAPHIC_DATA]"
select select "Hatzalah Garages"
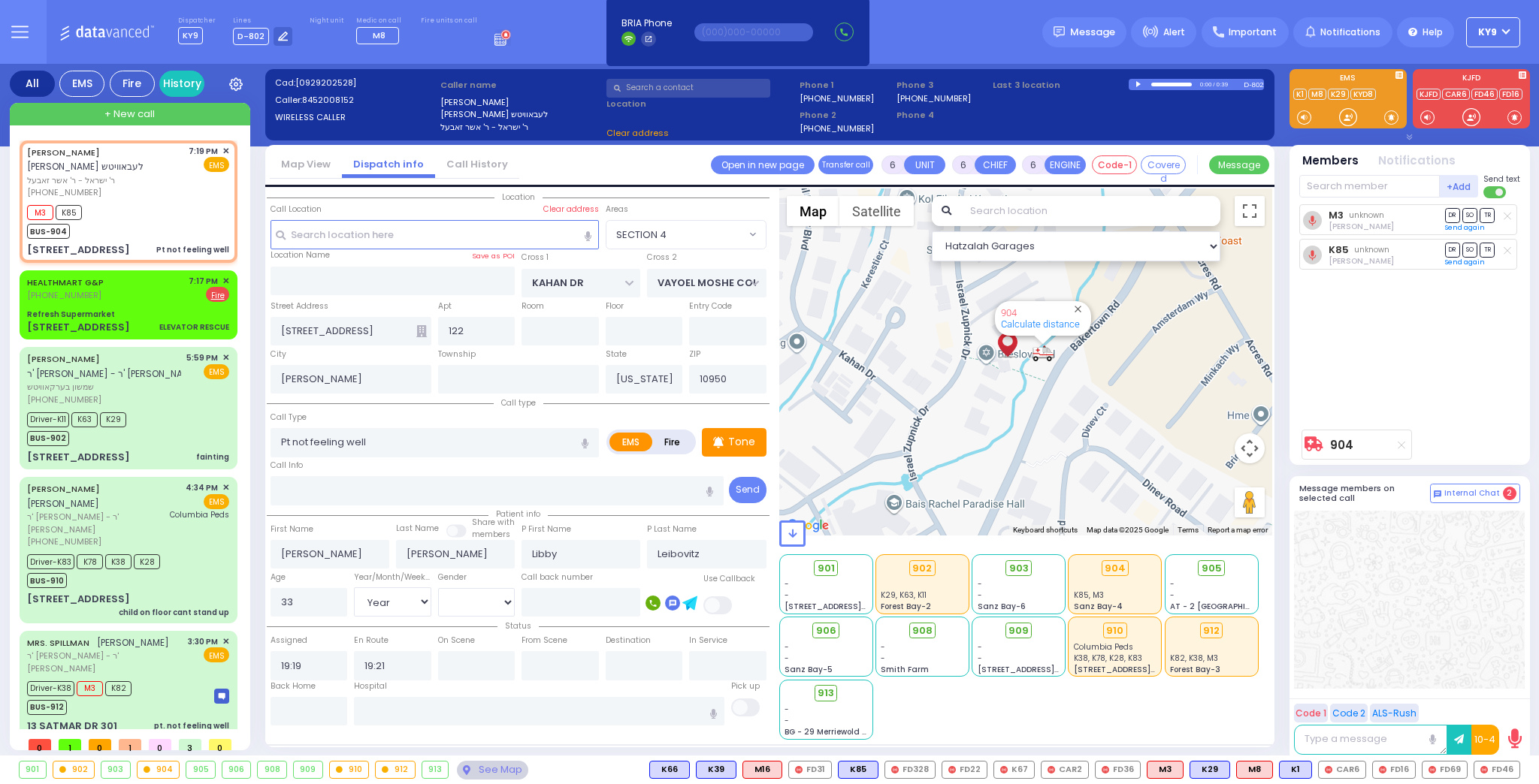
select select "SECTION 4"
select select
radio input "true"
select select "Year"
select select "[DEMOGRAPHIC_DATA]"
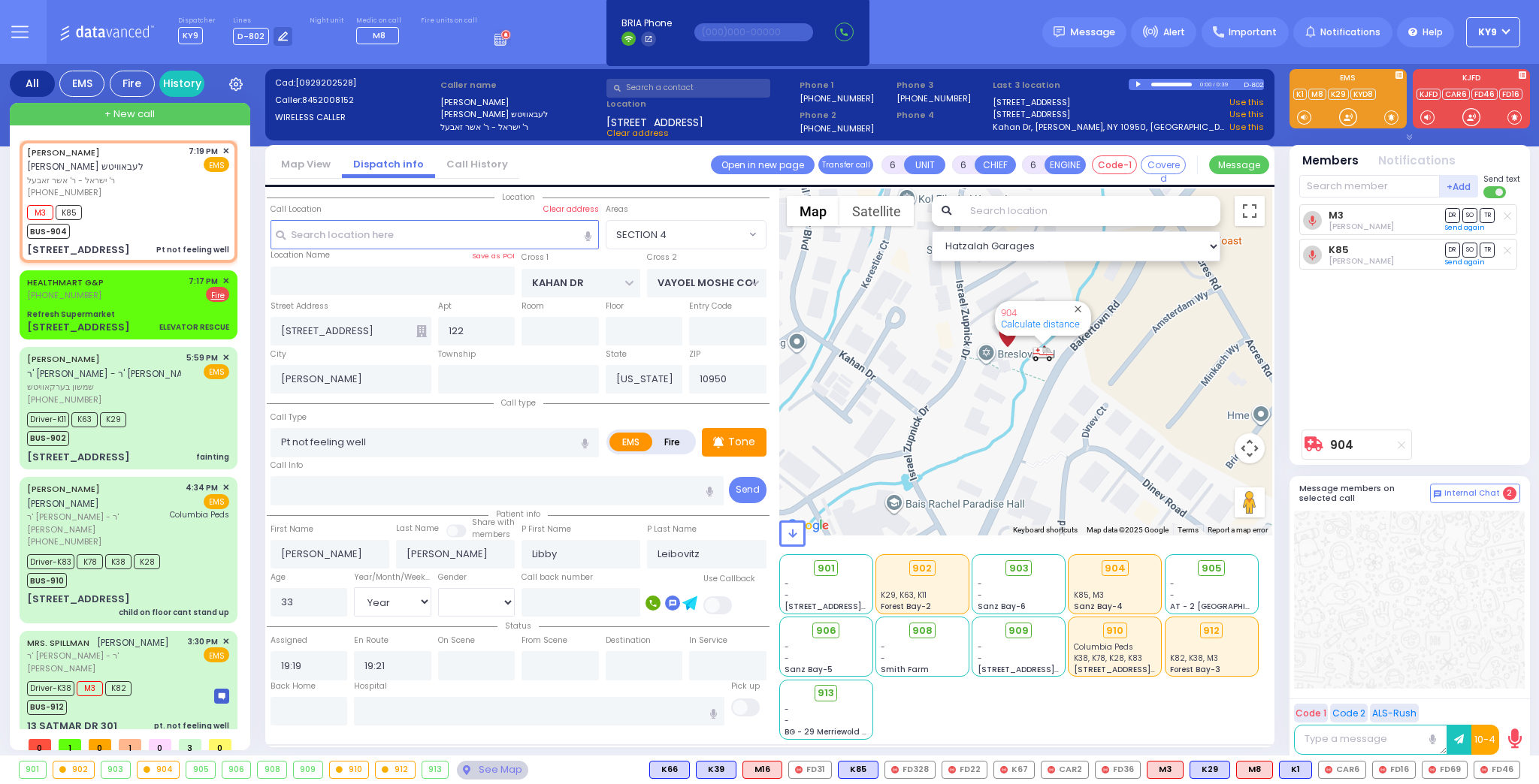
select select "Hatzalah Garages"
select select "SECTION 4"
select select
radio input "true"
select select "Year"
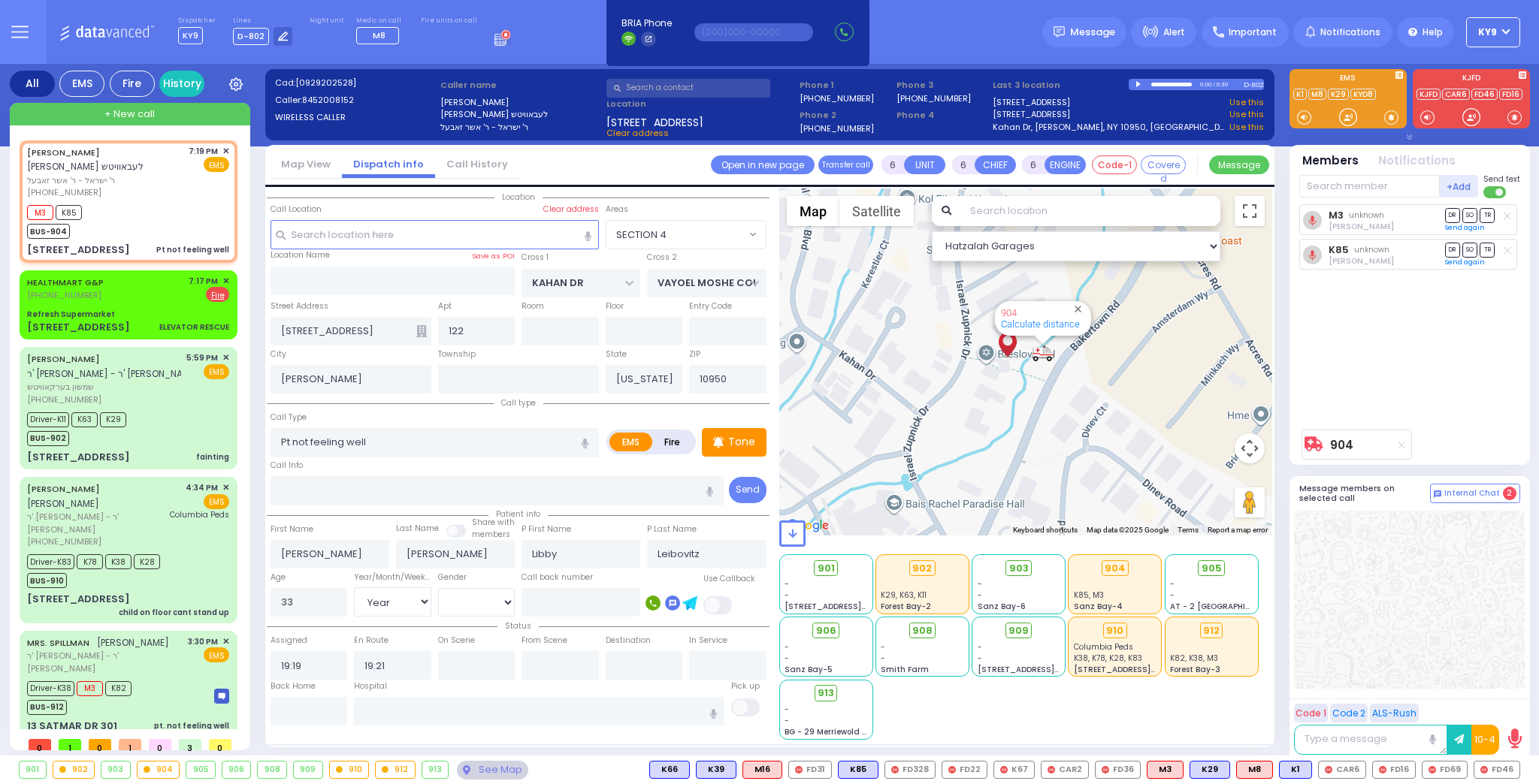
select select "[DEMOGRAPHIC_DATA]"
select select "Hatzalah Garages"
select select "SECTION 4"
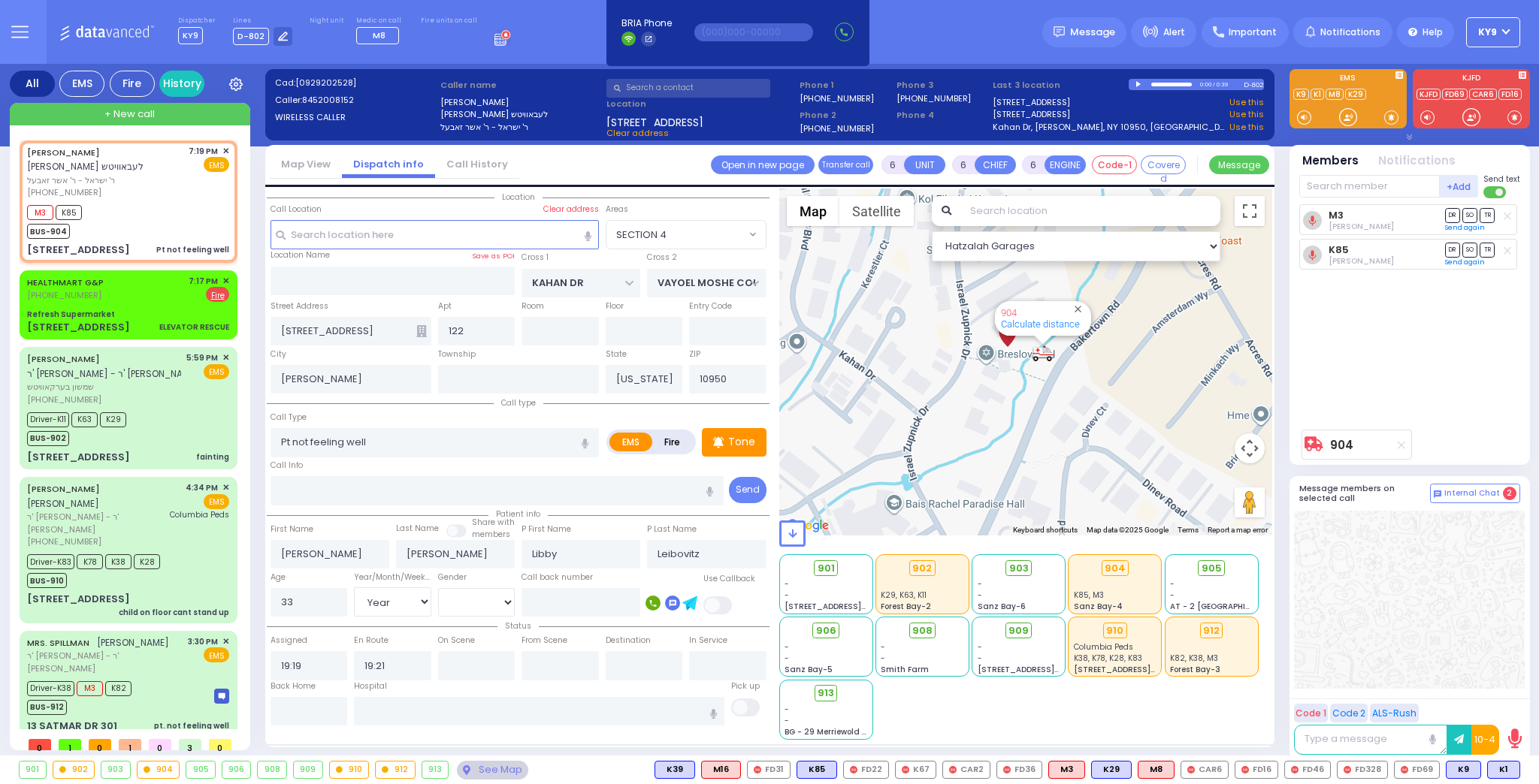
select select
radio input "true"
select select "Year"
select select "[DEMOGRAPHIC_DATA]"
select select "Hatzalah Garages"
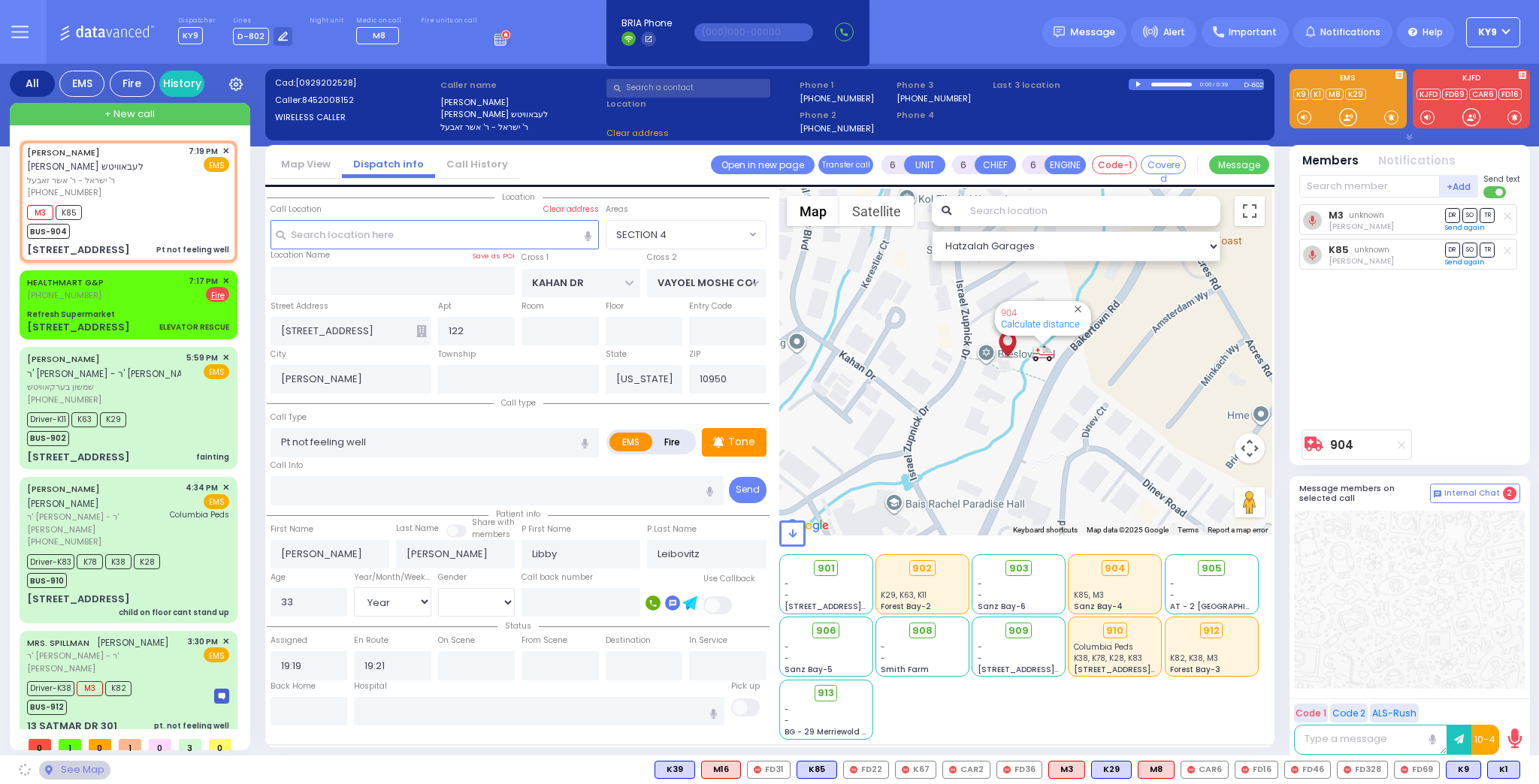
select select "SECTION 4"
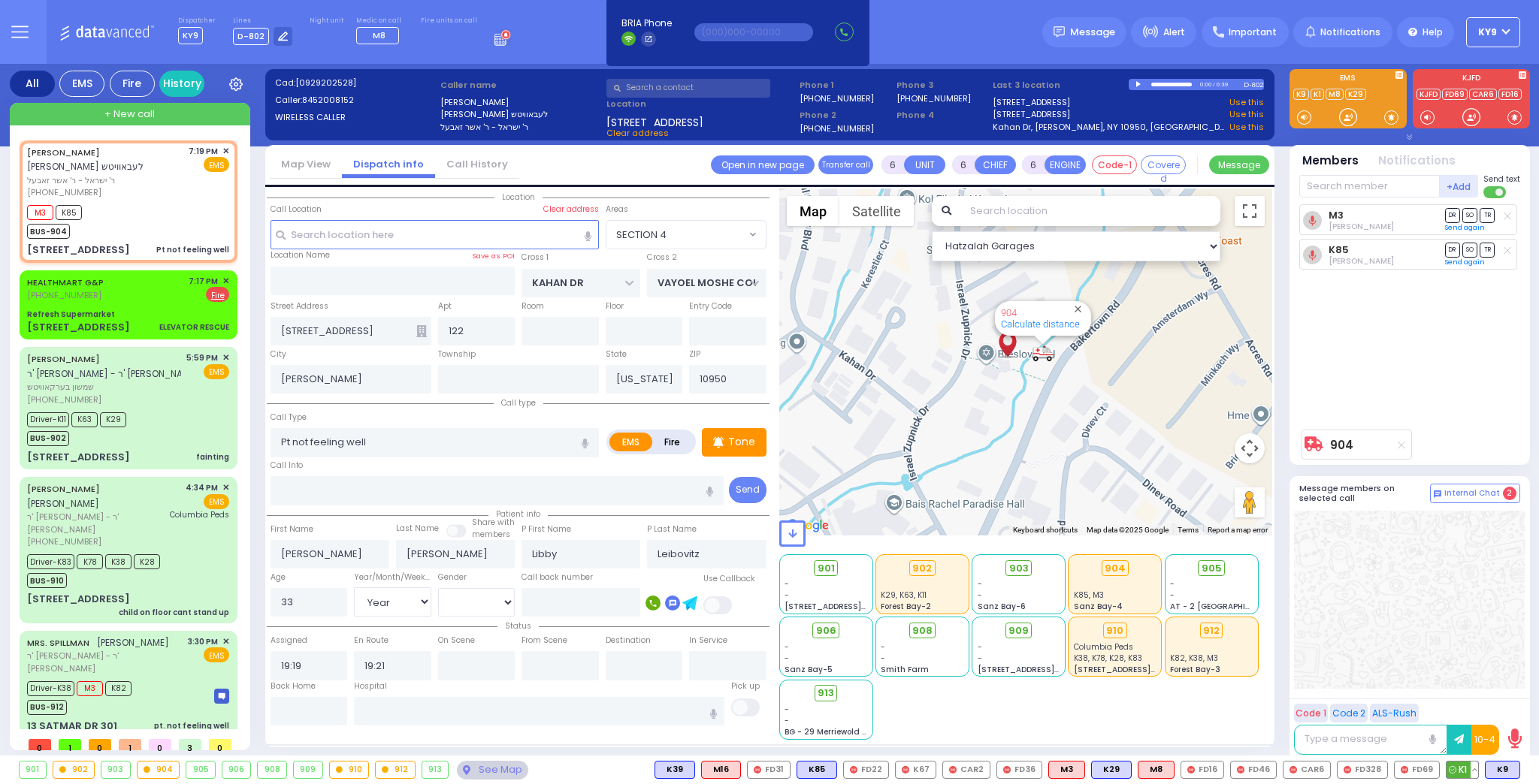
click at [1463, 775] on span "K1" at bounding box center [1462, 770] width 32 height 16
select select
radio input "true"
select select "Year"
select select "[DEMOGRAPHIC_DATA]"
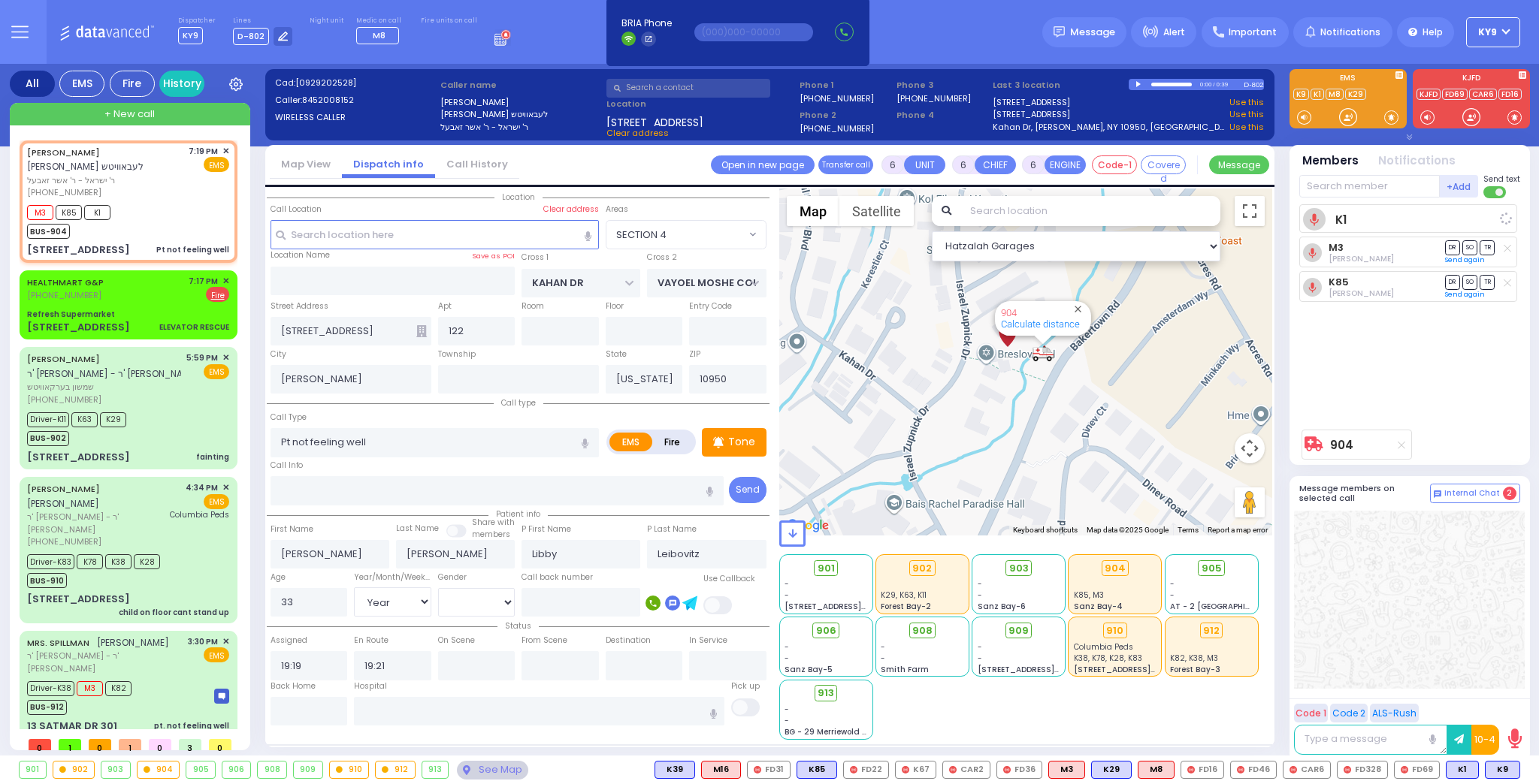
select select "Hatzalah Garages"
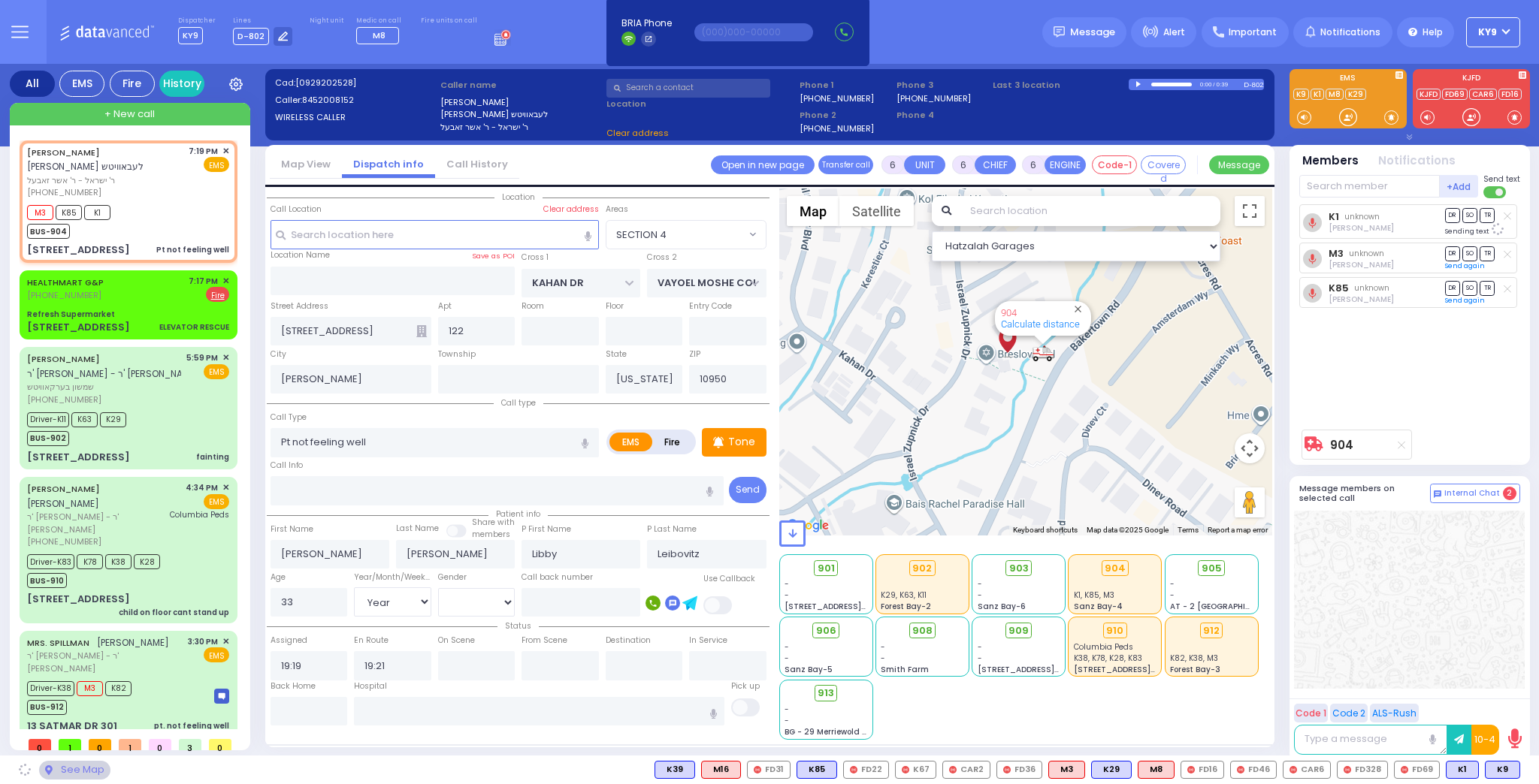
select select "SECTION 4"
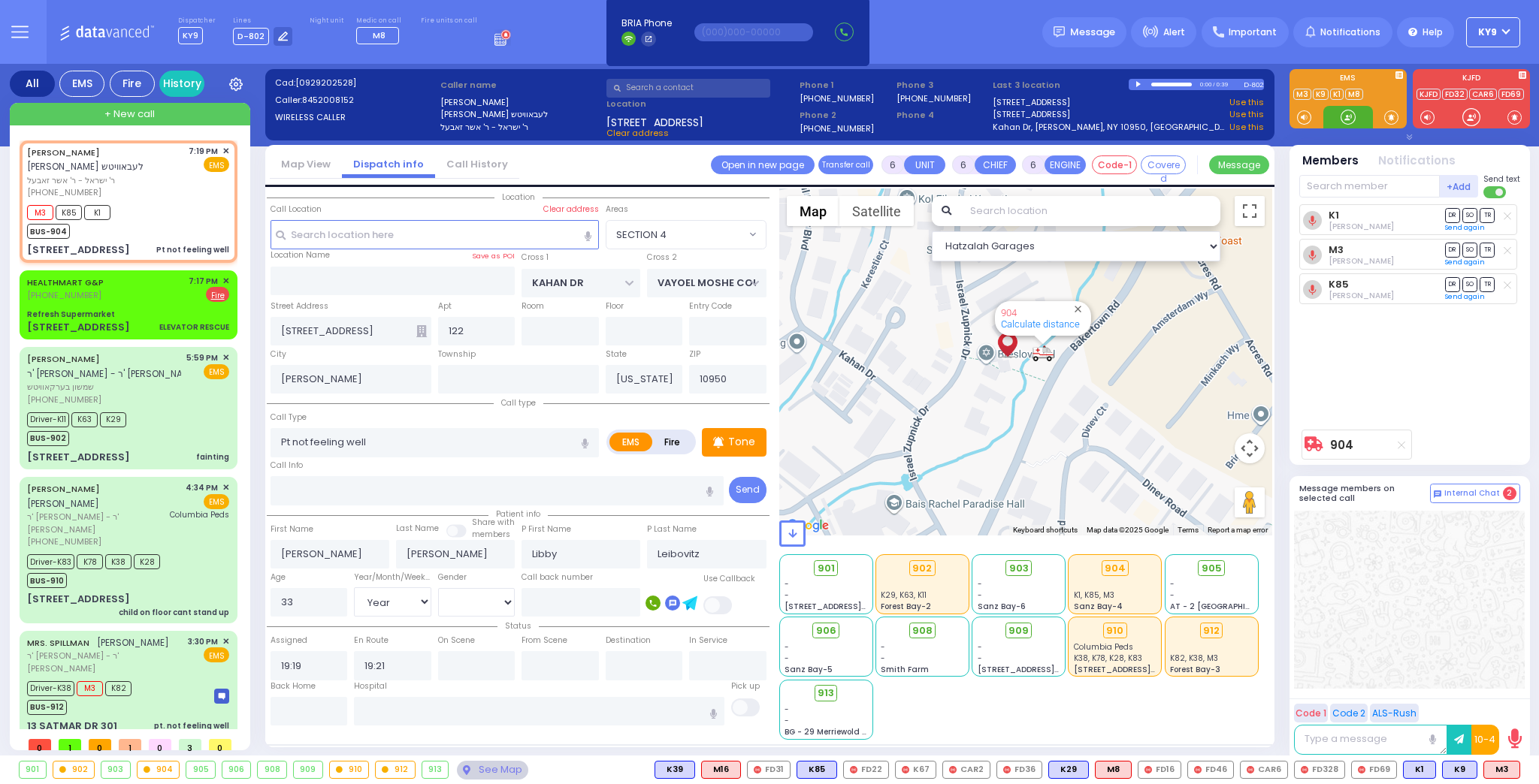
click at [1343, 117] on div at bounding box center [1348, 117] width 15 height 15
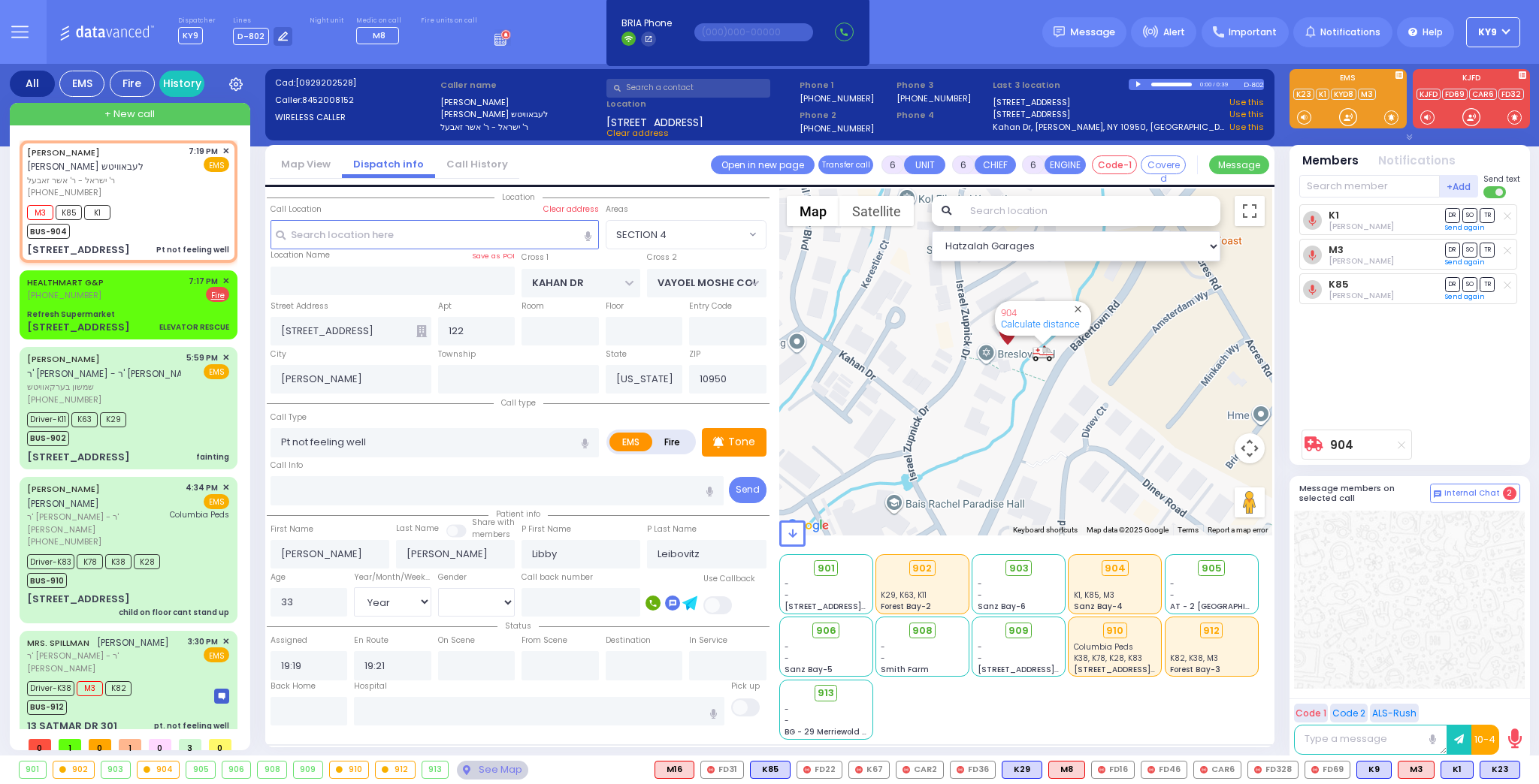
select select
radio input "true"
select select "Year"
select select "[DEMOGRAPHIC_DATA]"
select select "Hatzalah Garages"
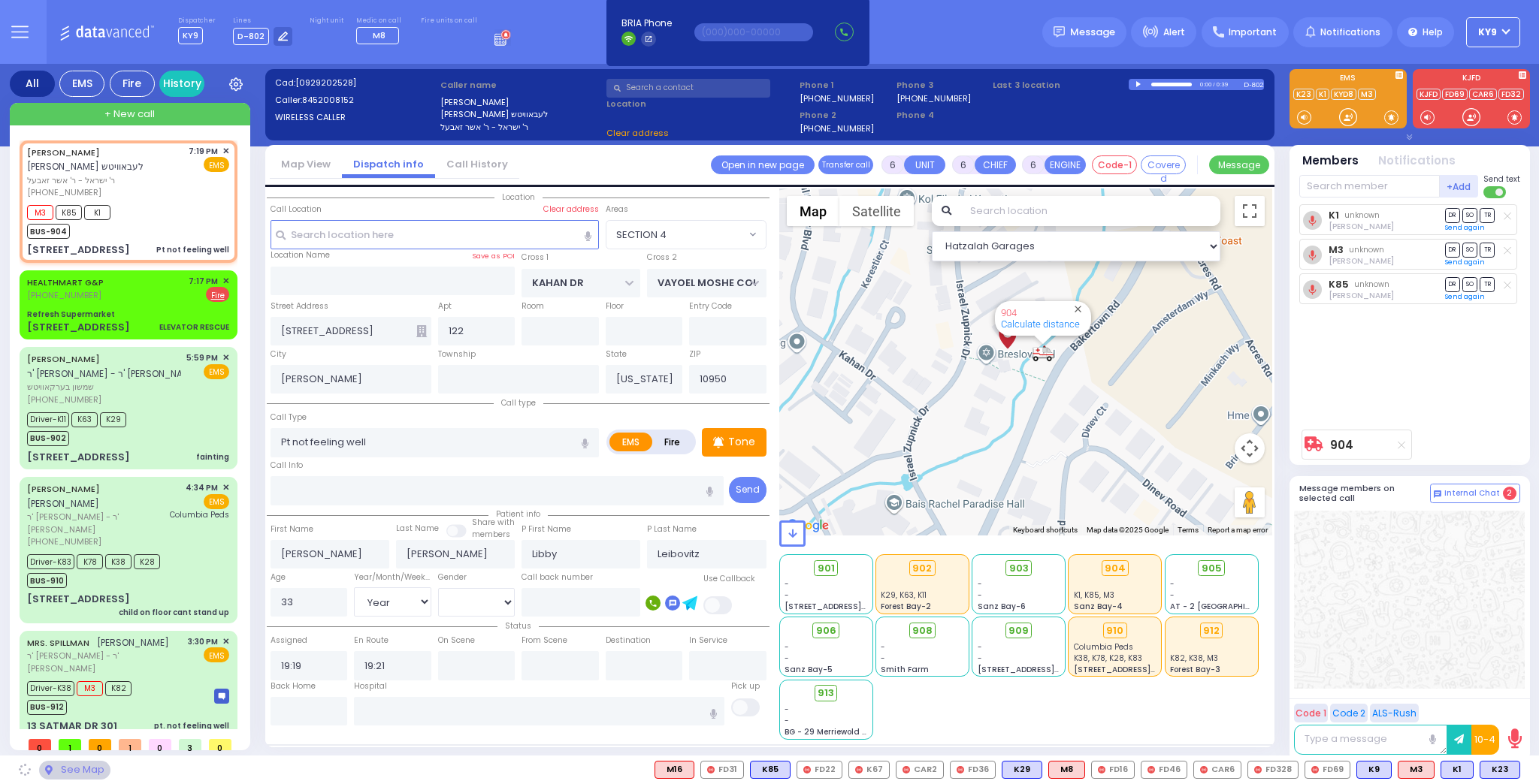
select select "SECTION 4"
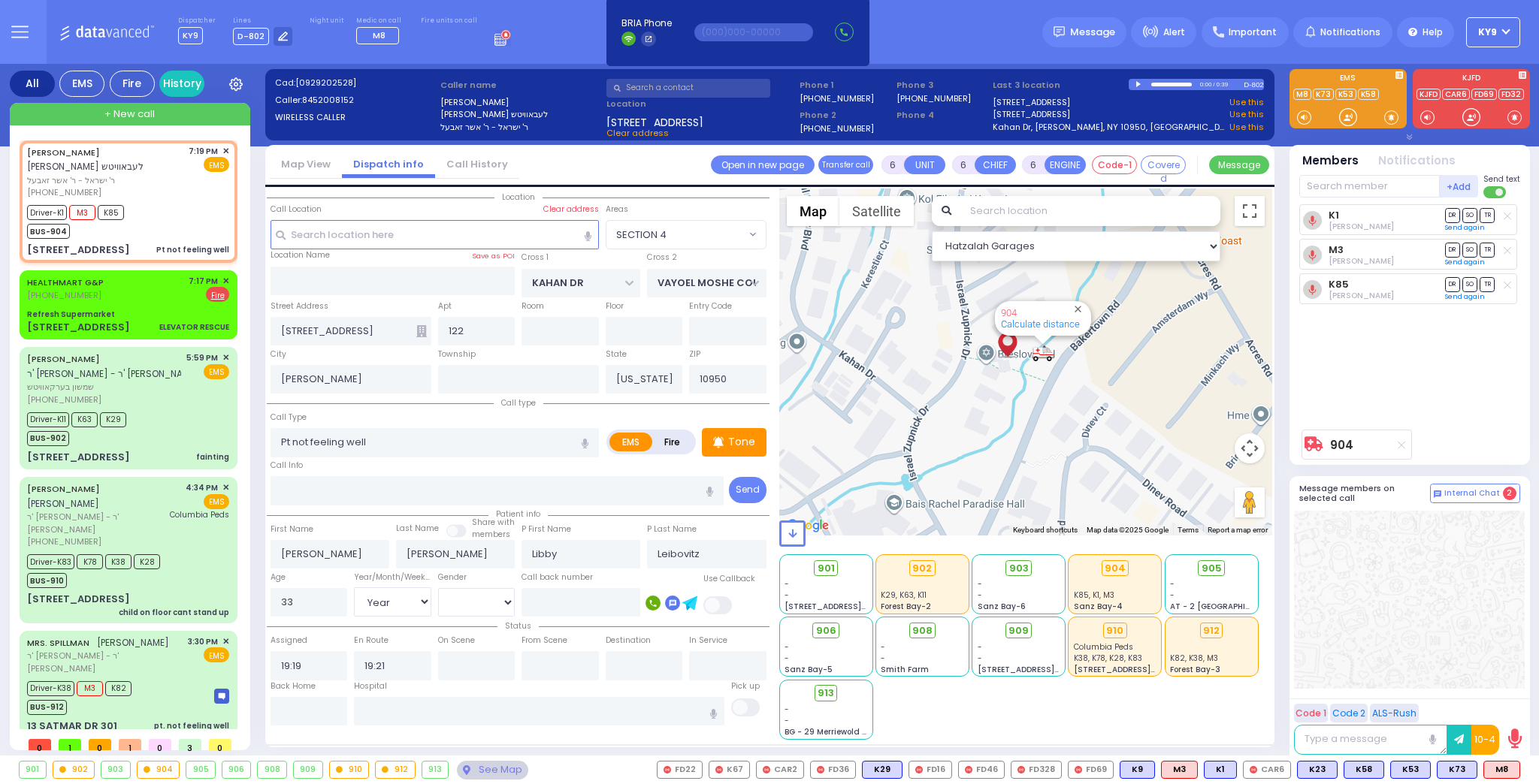
select select
radio input "true"
select select "Year"
select select "[DEMOGRAPHIC_DATA]"
type input "19:23"
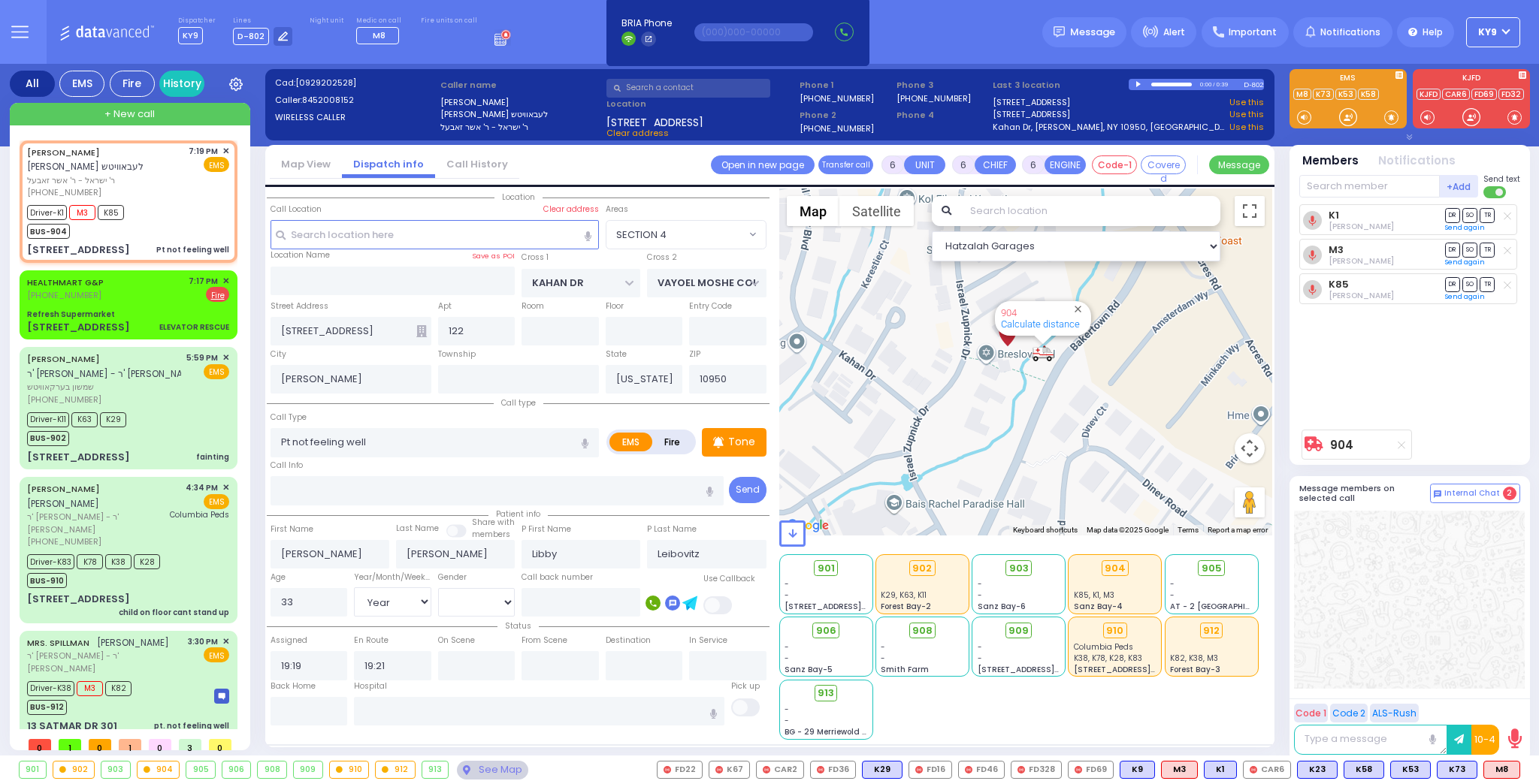
type input "19:45"
select select "Hatzalah Garages"
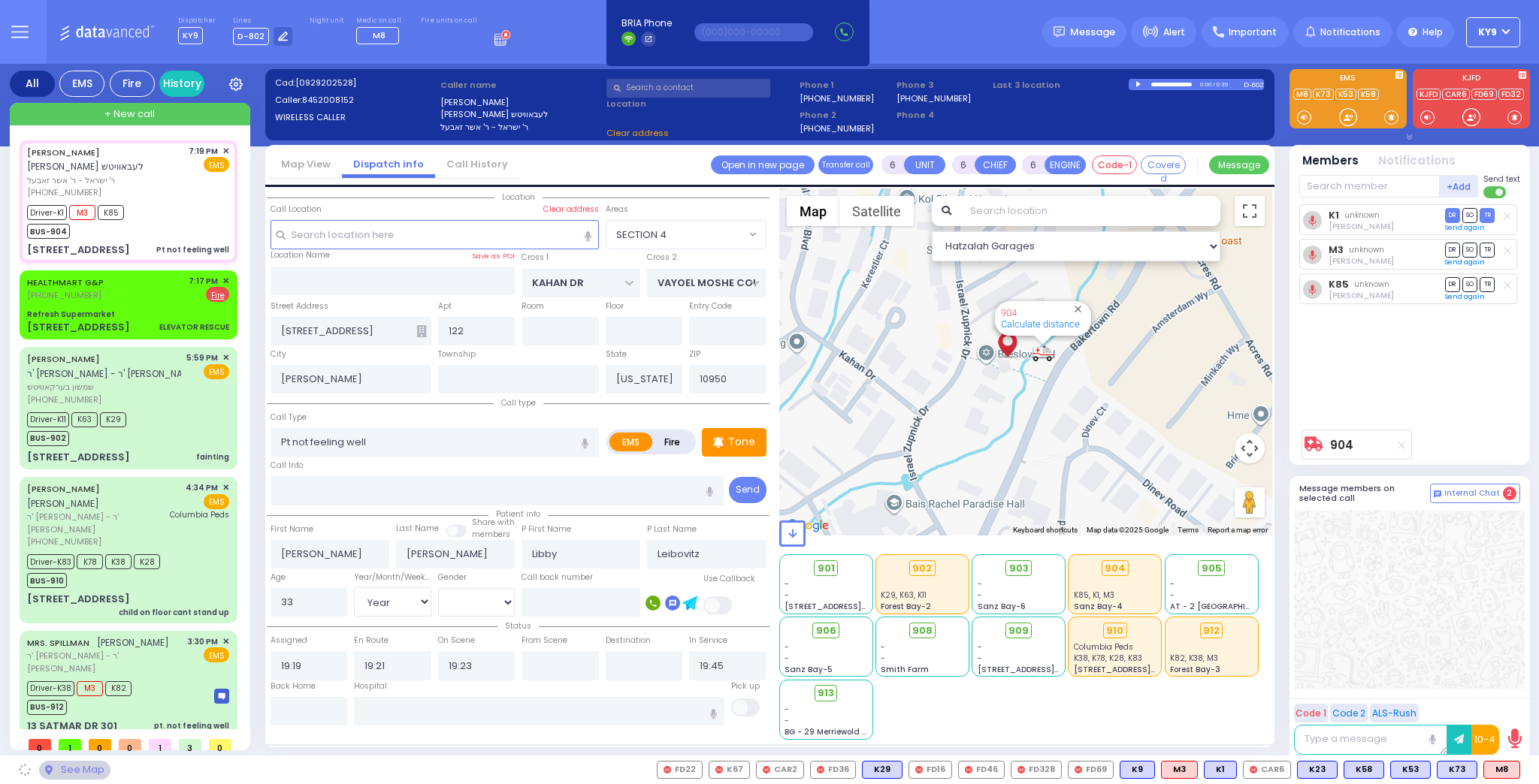
select select
radio input "true"
select select "Year"
select select "[DEMOGRAPHIC_DATA]"
select select "Hatzalah Garages"
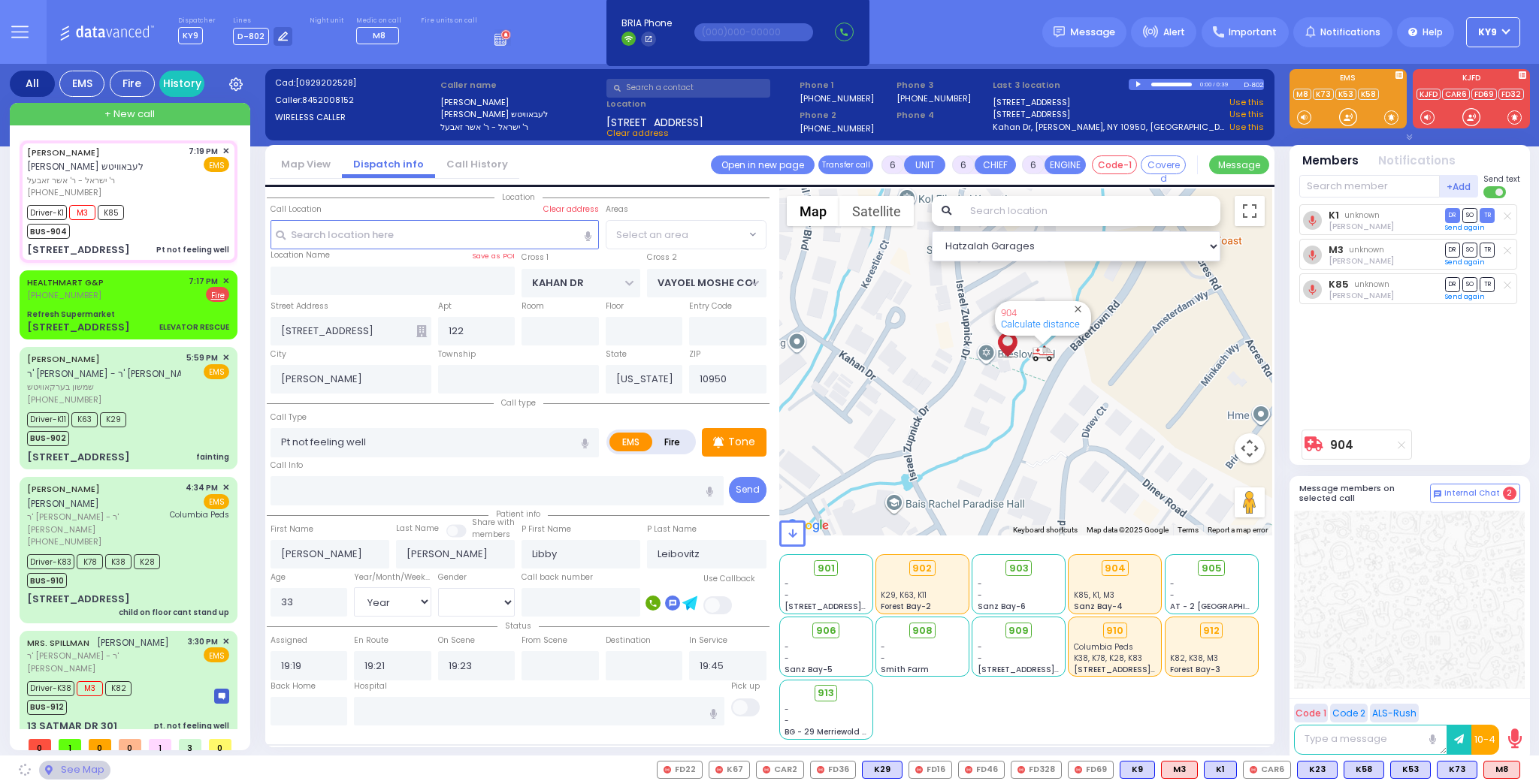
radio input "true"
select select "Year"
select select "[DEMOGRAPHIC_DATA]"
select select "SECTION 4"
select select "Hatzalah Garages"
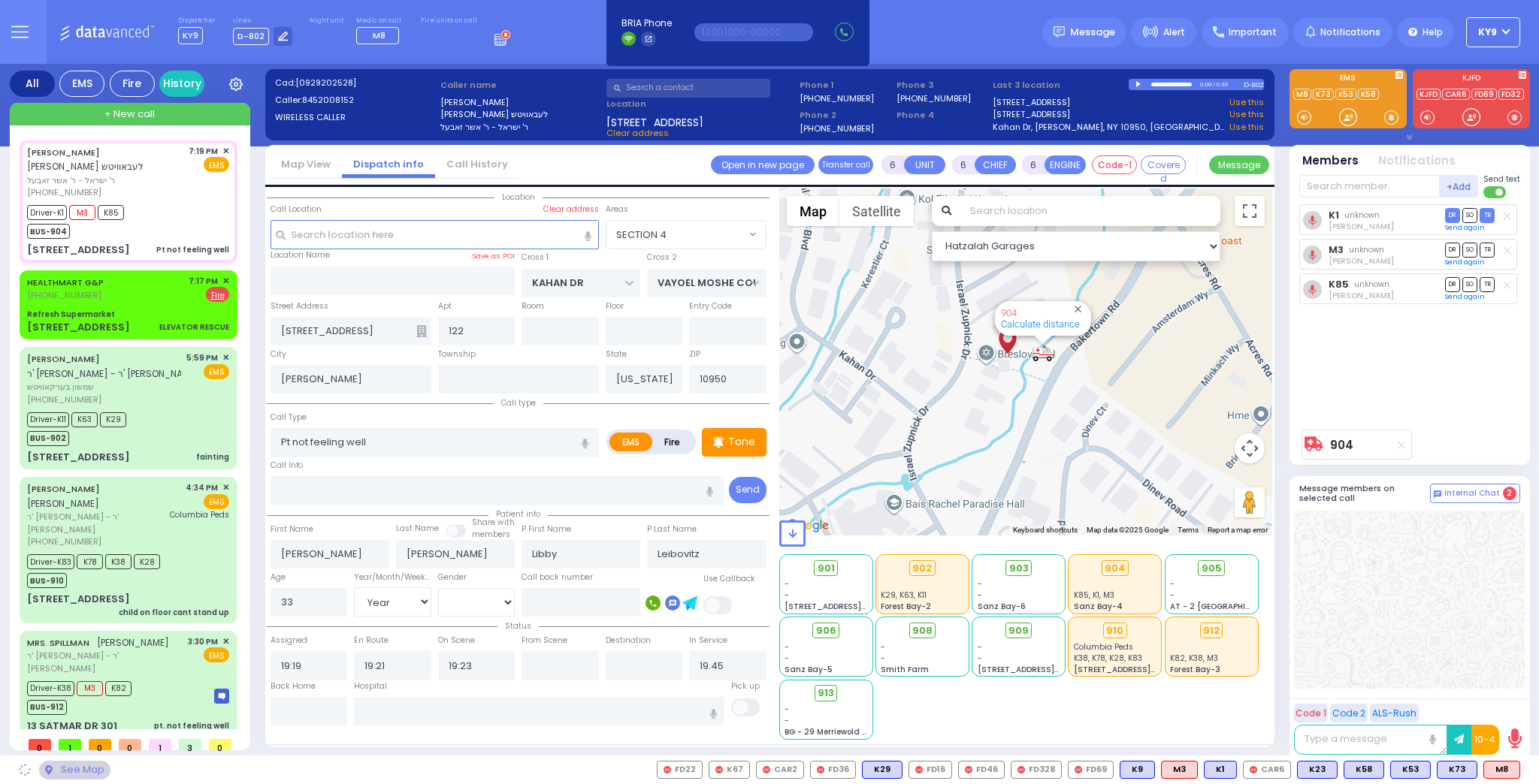
select select "SECTION 4"
select select
radio input "true"
select select "Year"
select select "[DEMOGRAPHIC_DATA]"
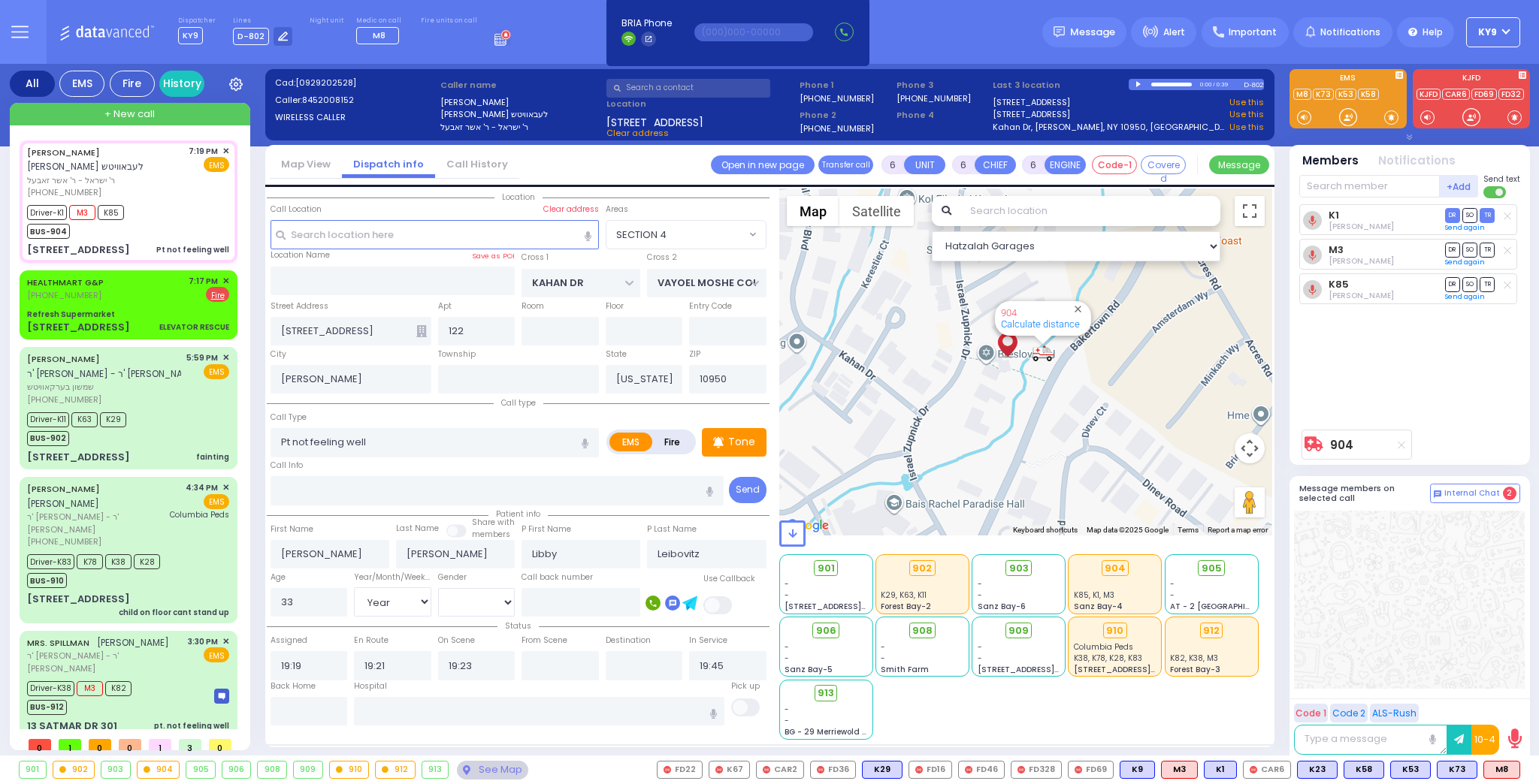
select select "Hatzalah Garages"
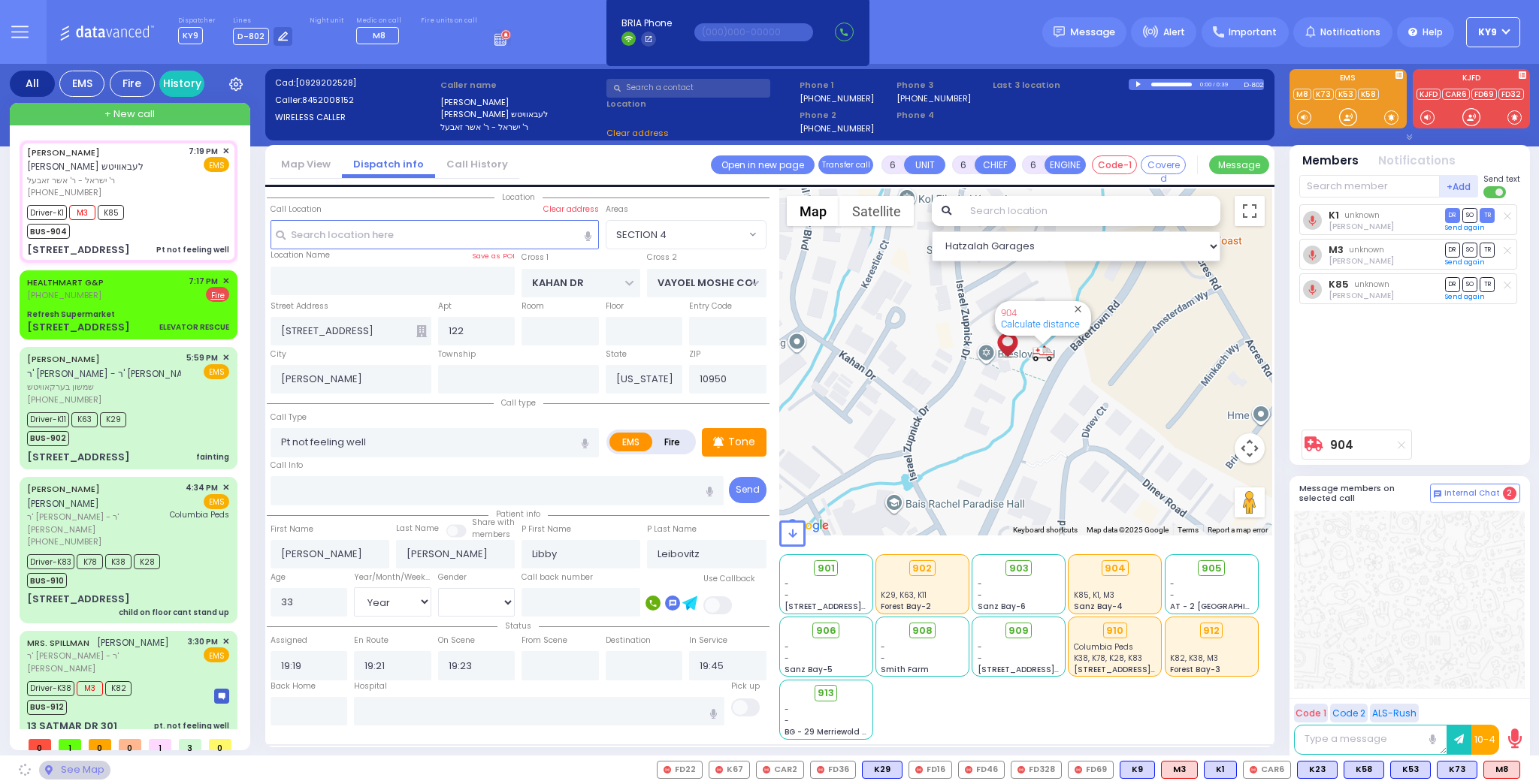
select select "SECTION 4"
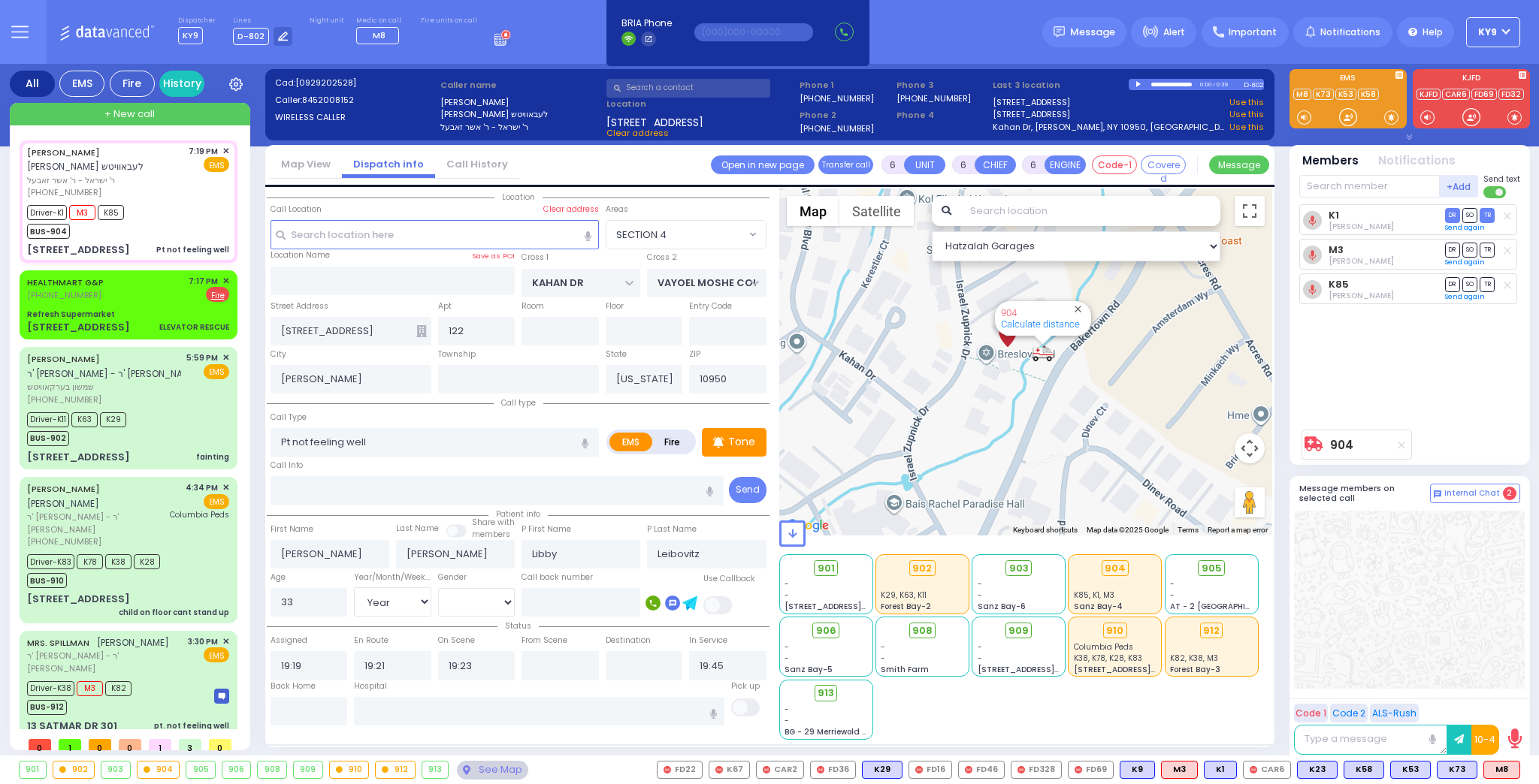
select select
radio input "true"
select select "Year"
select select "[DEMOGRAPHIC_DATA]"
select select "Hatzalah Garages"
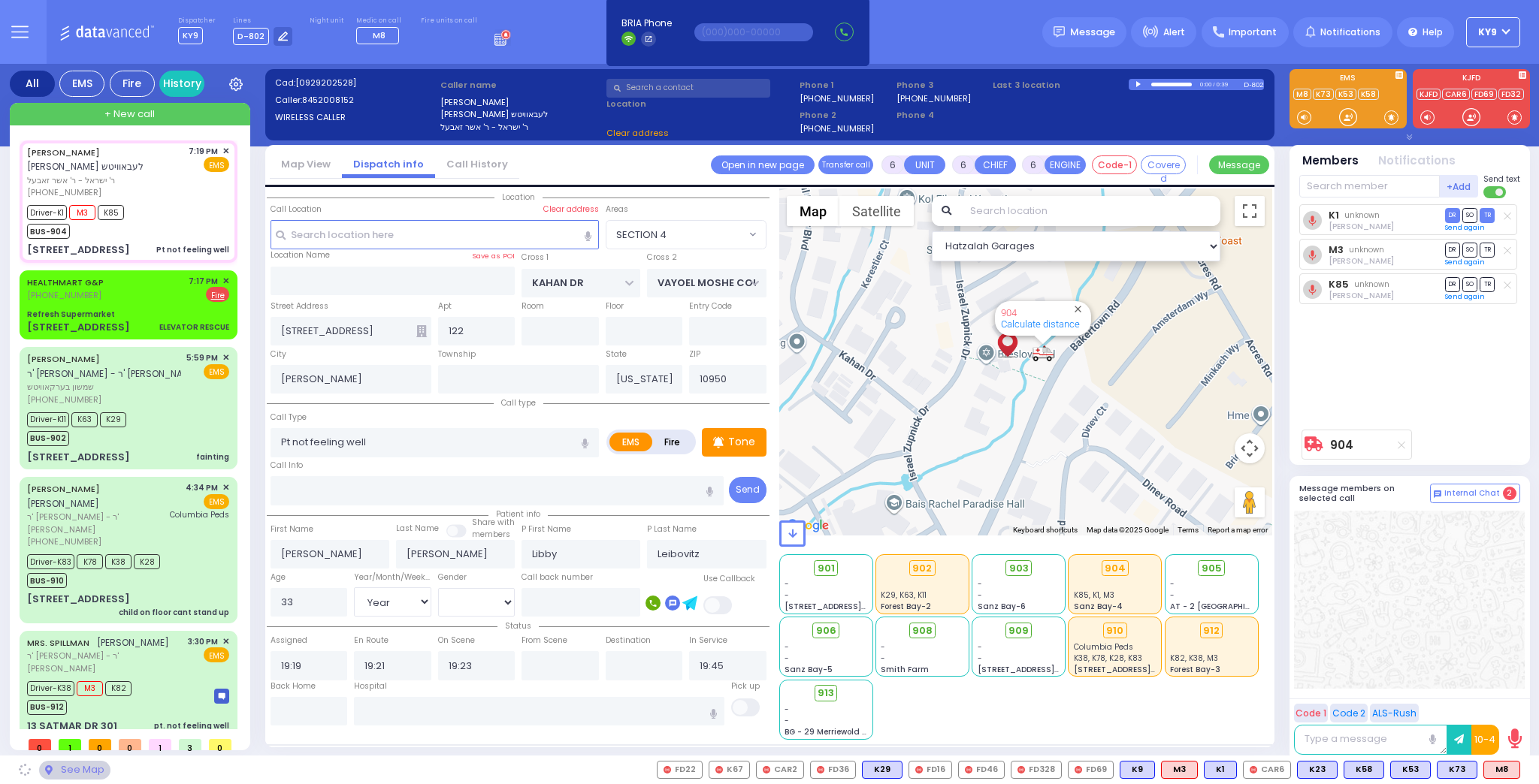
select select "SECTION 4"
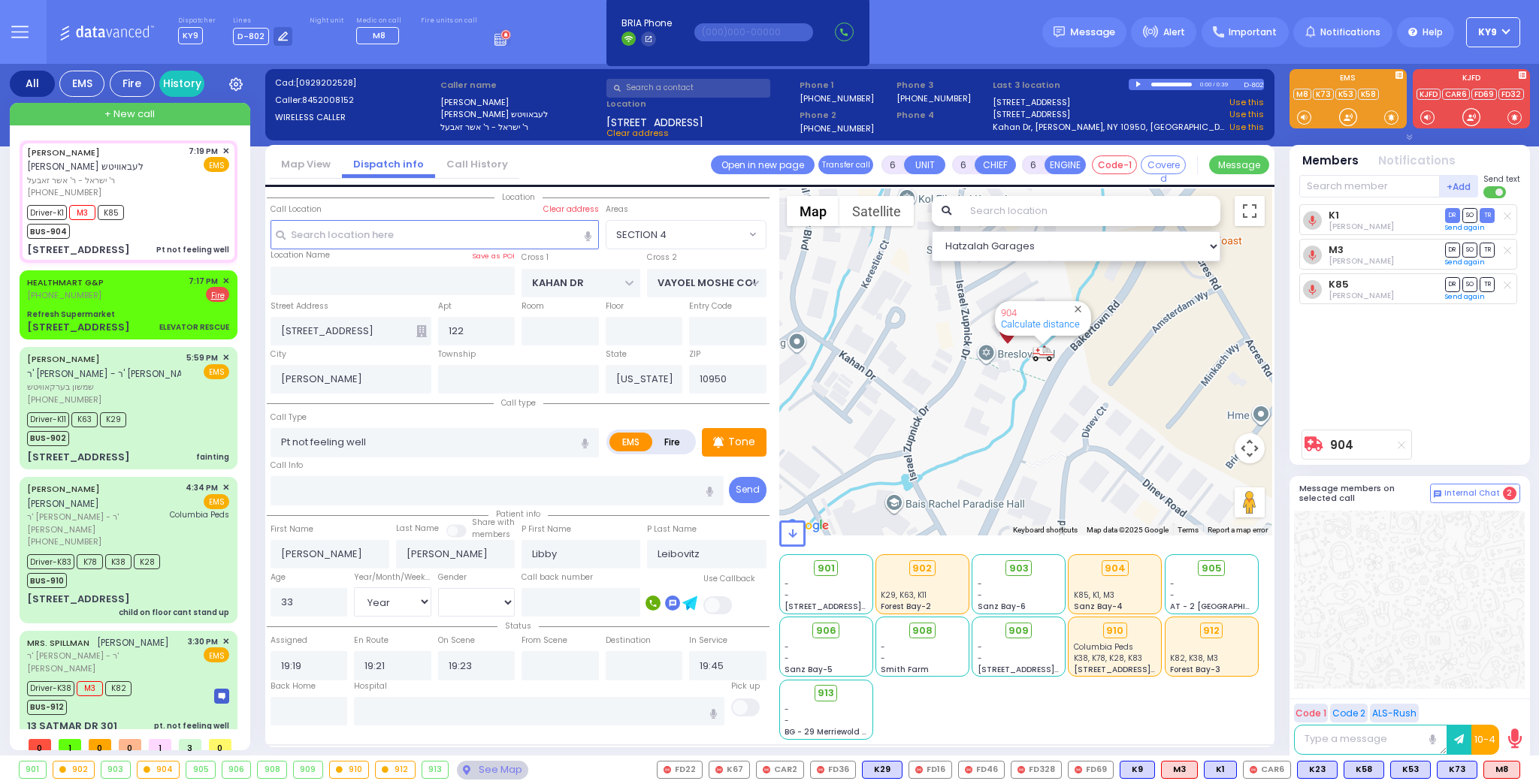
select select
radio input "true"
select select "Year"
select select "[DEMOGRAPHIC_DATA]"
select select "SECTION 4"
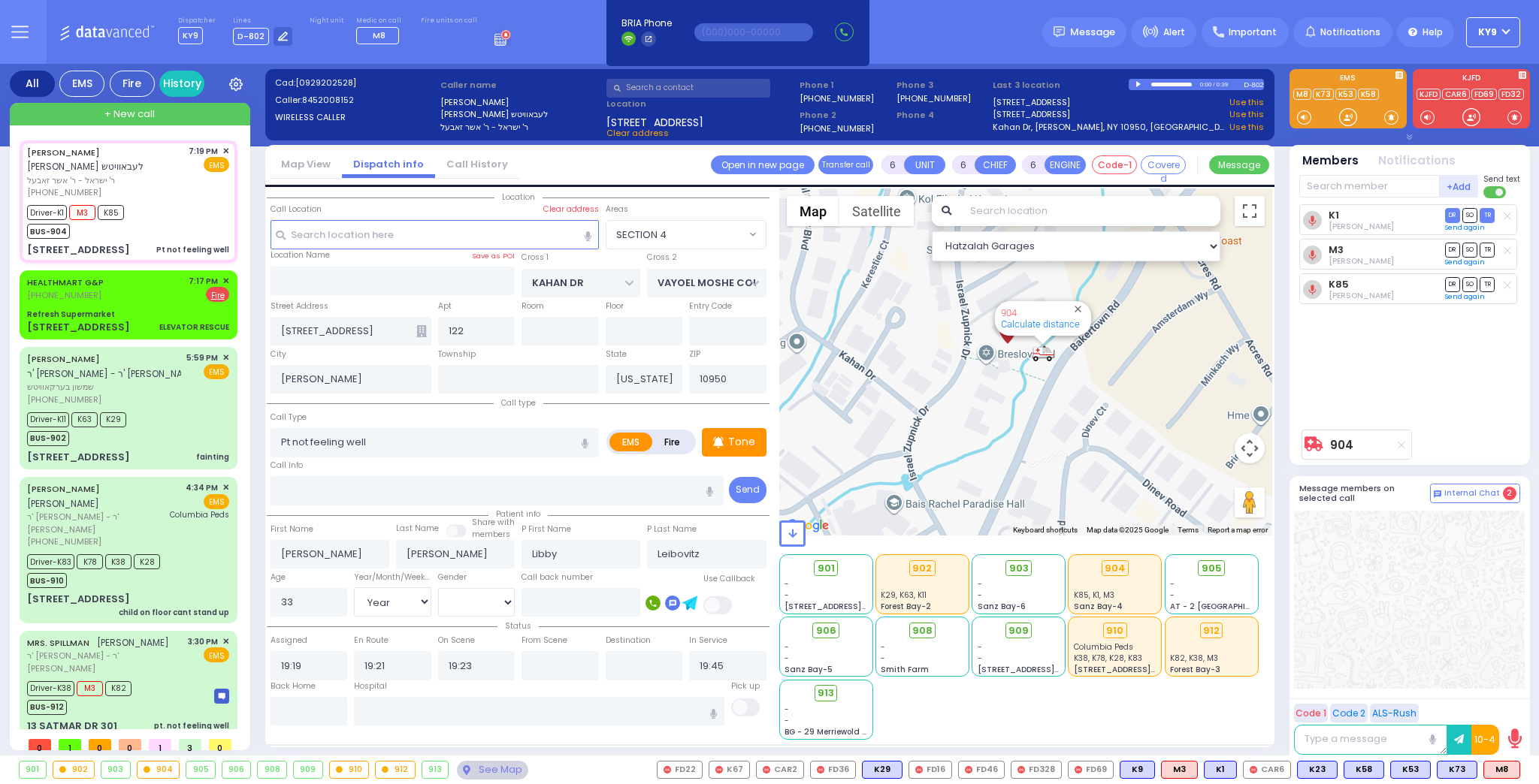
select select "Hatzalah Garages"
select select
radio input "true"
select select "Year"
select select "[DEMOGRAPHIC_DATA]"
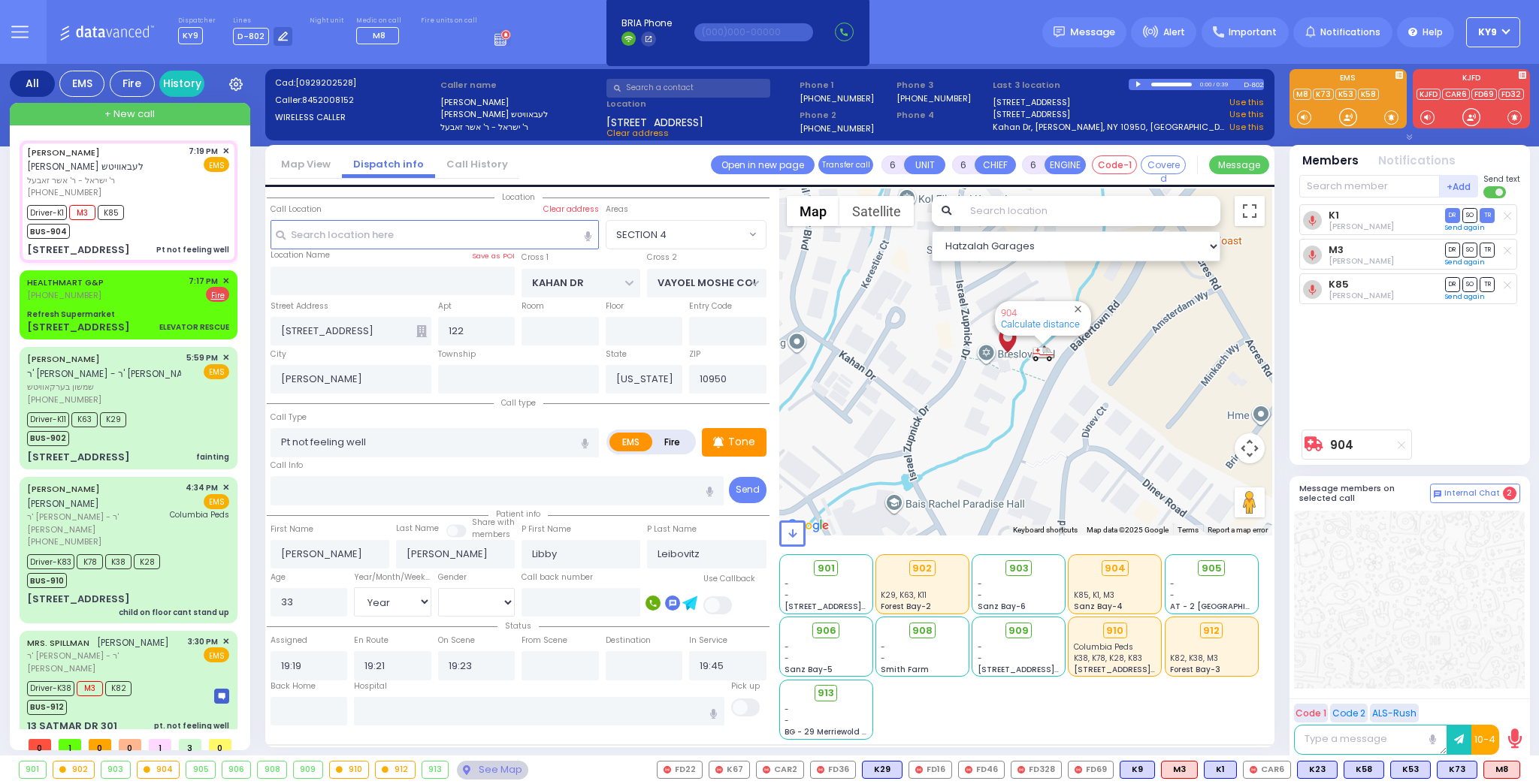
select select "Hatzalah Garages"
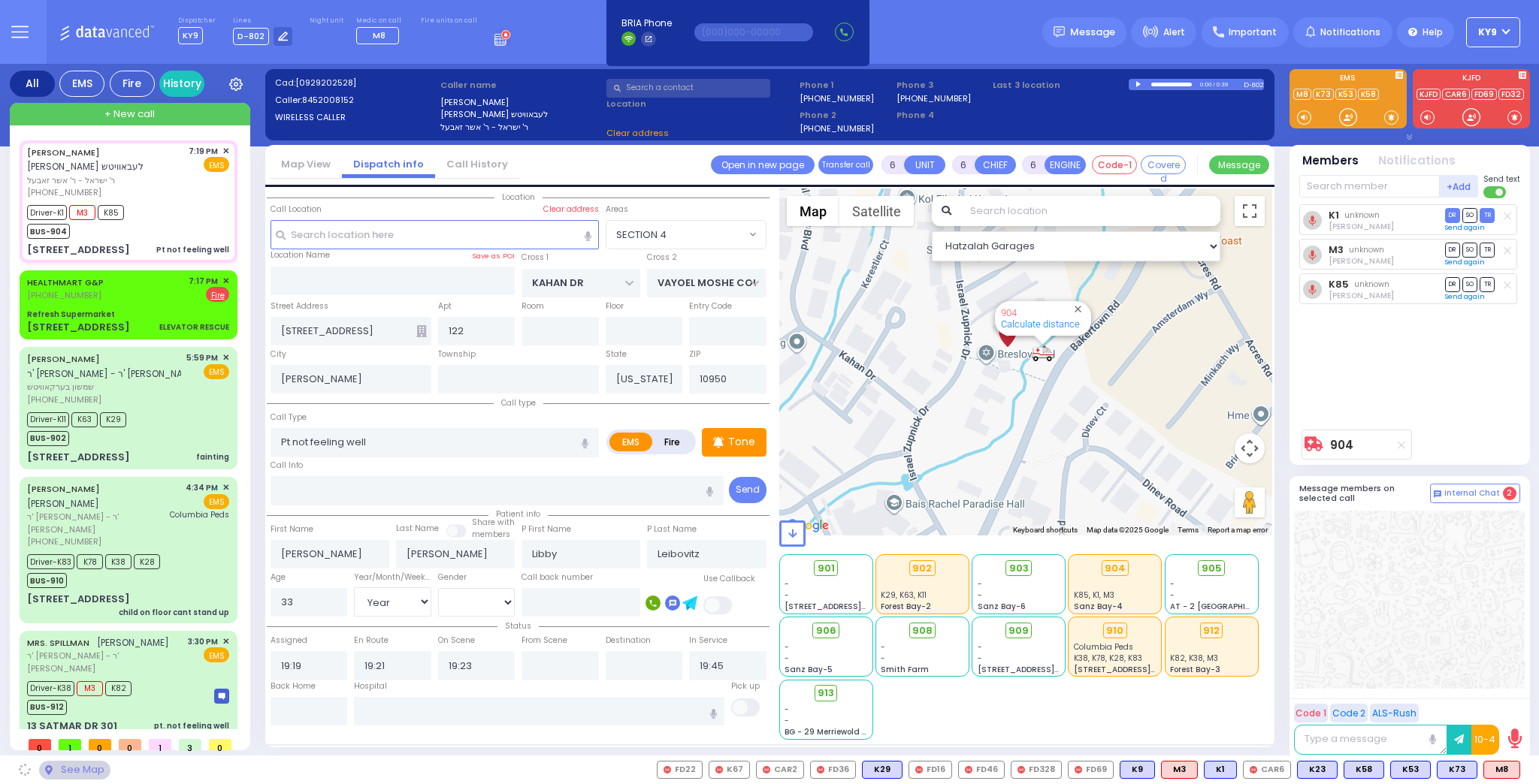
select select "SECTION 4"
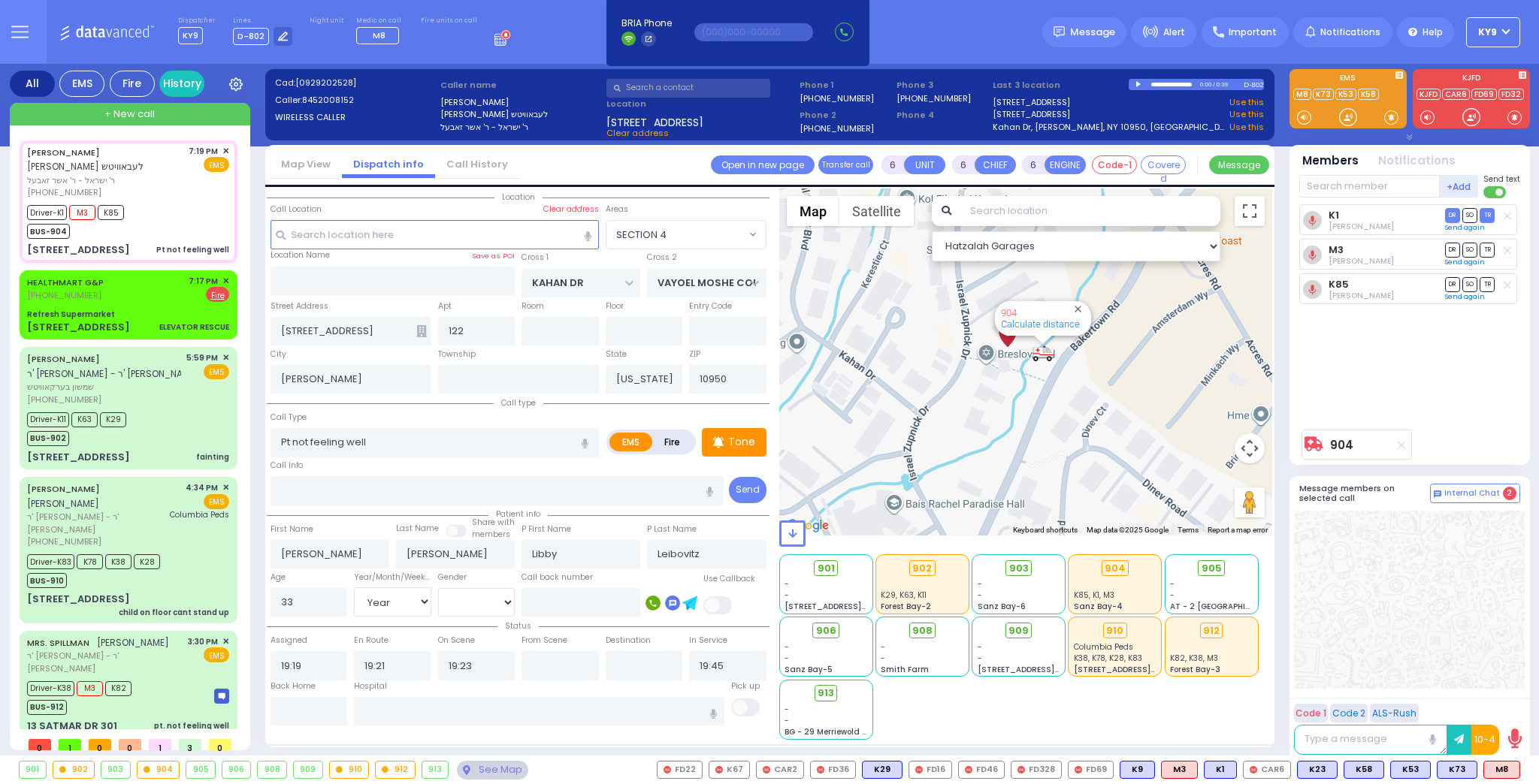
select select
radio input "true"
select select "Year"
select select "[DEMOGRAPHIC_DATA]"
select select "Hatzalah Garages"
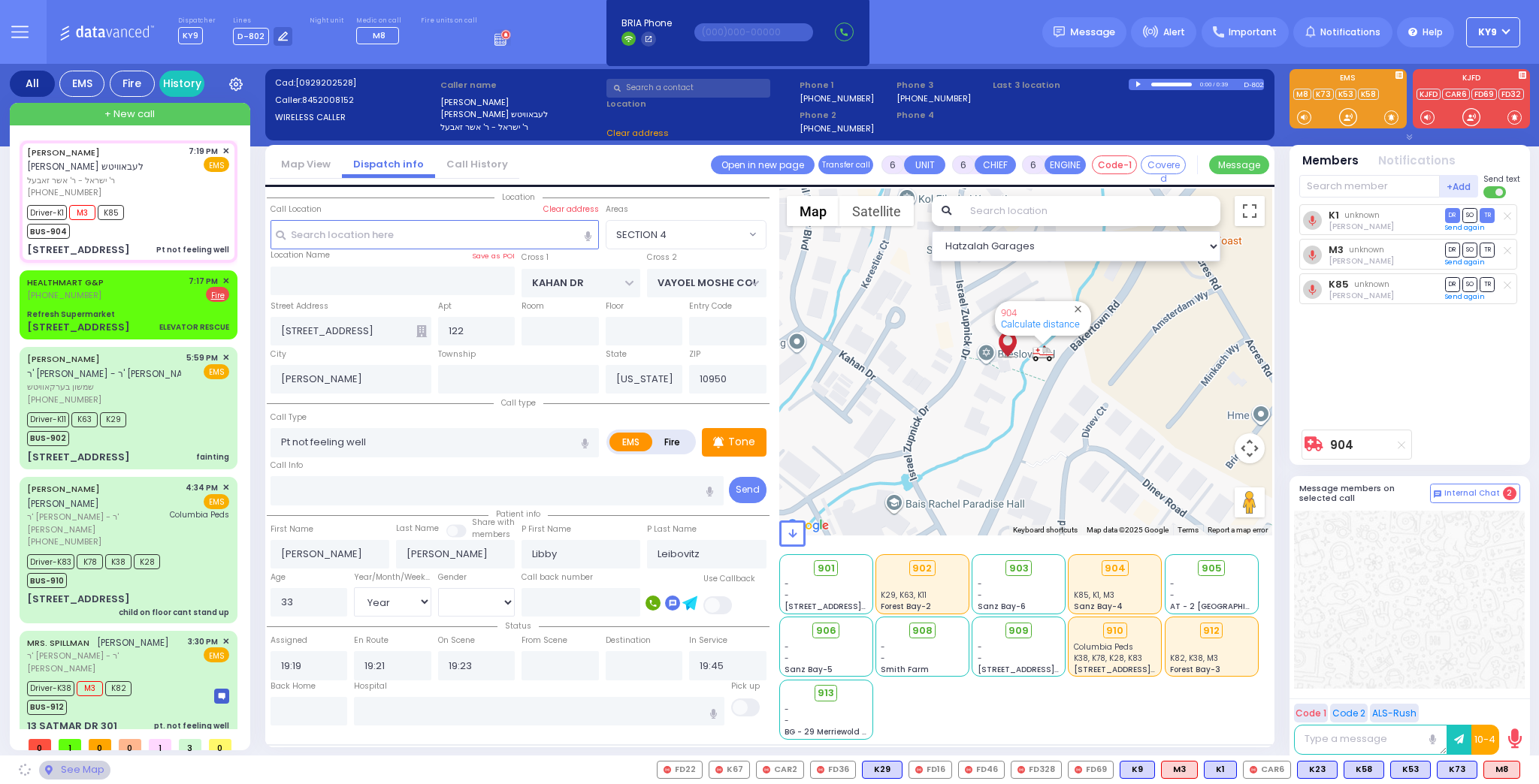
select select "SECTION 4"
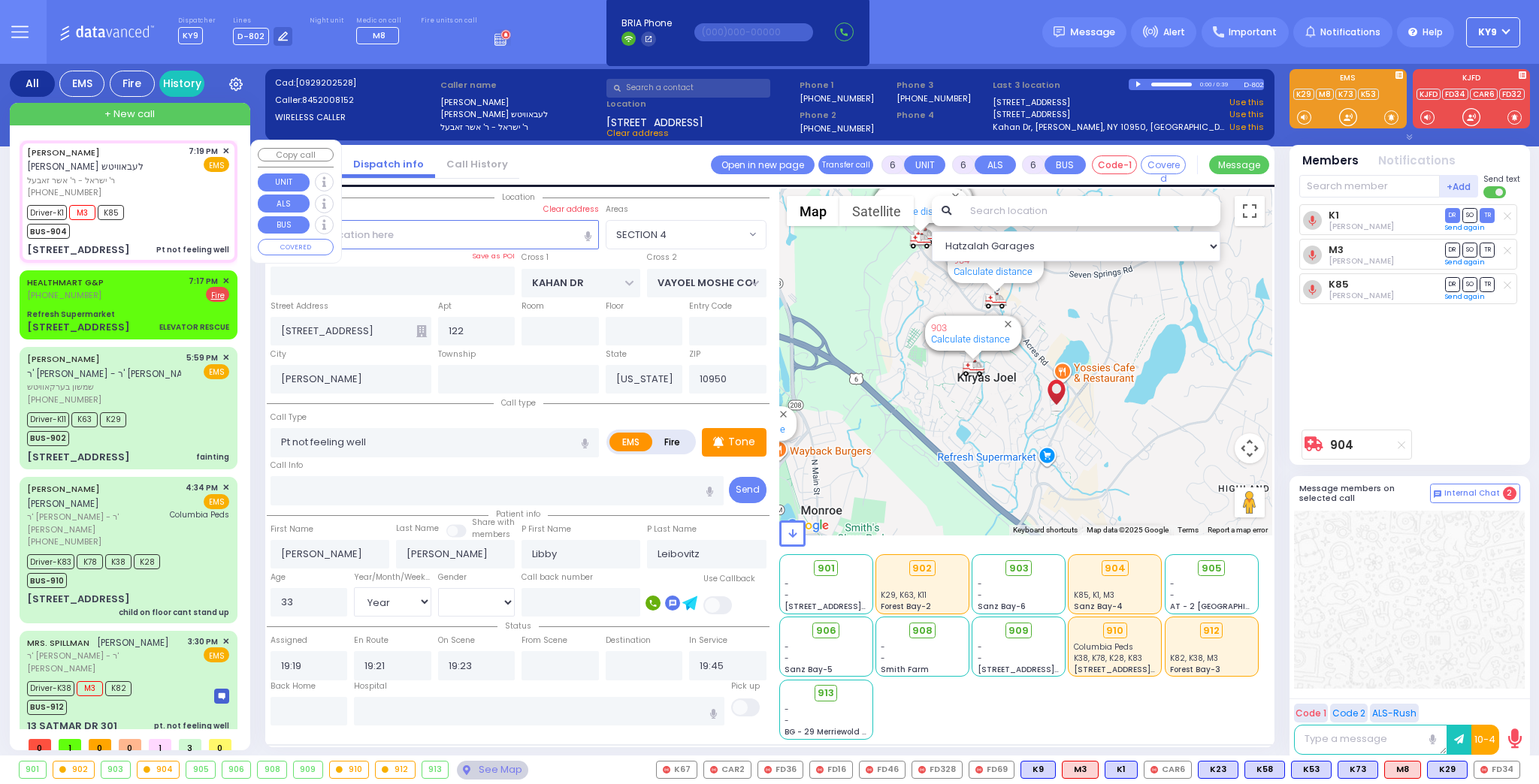
click at [145, 202] on div "Driver-K1 M3 K85 BUS-904" at bounding box center [128, 219] width 202 height 37
select select
radio input "true"
select select "Year"
select select "[DEMOGRAPHIC_DATA]"
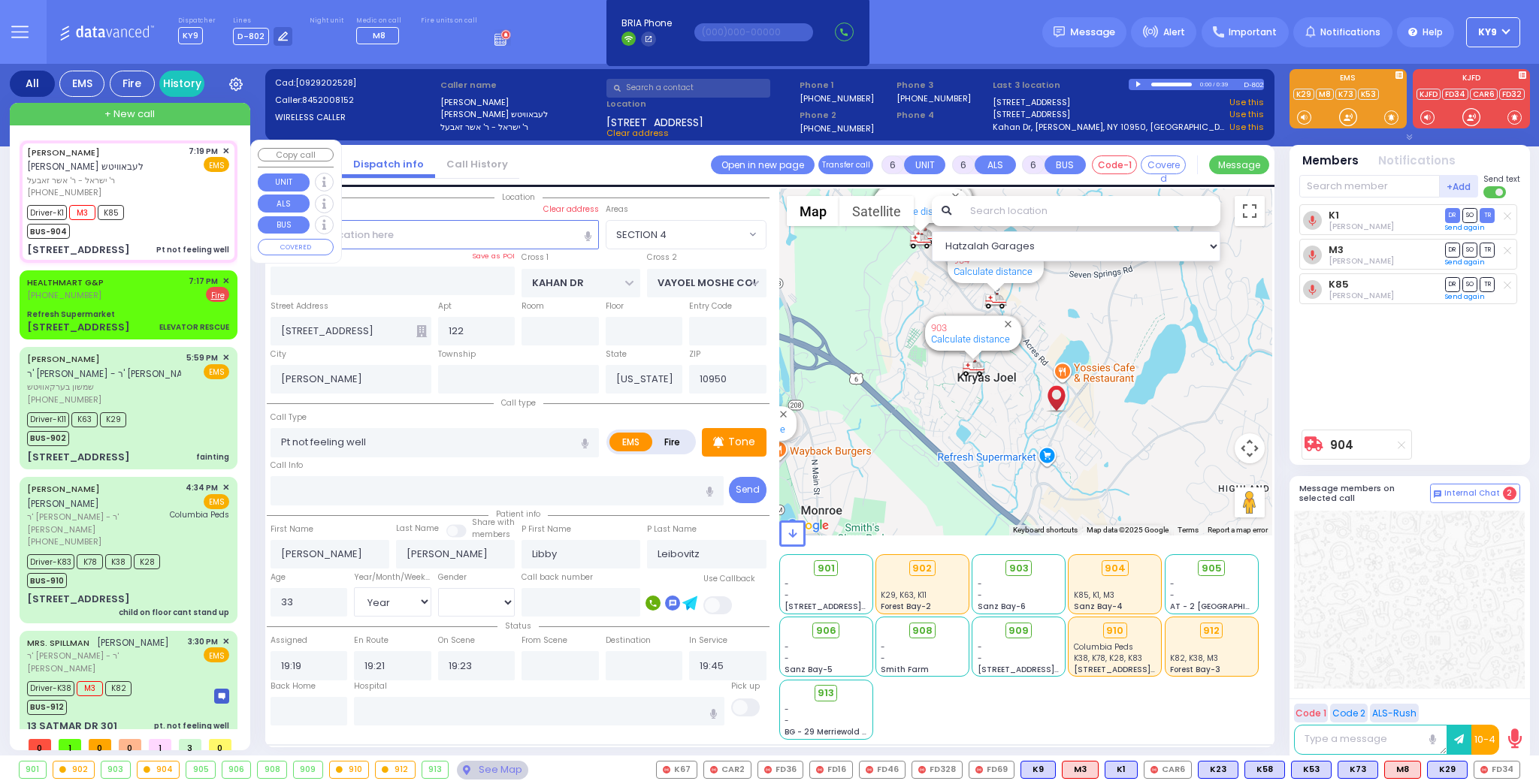
select select "Hatzalah Garages"
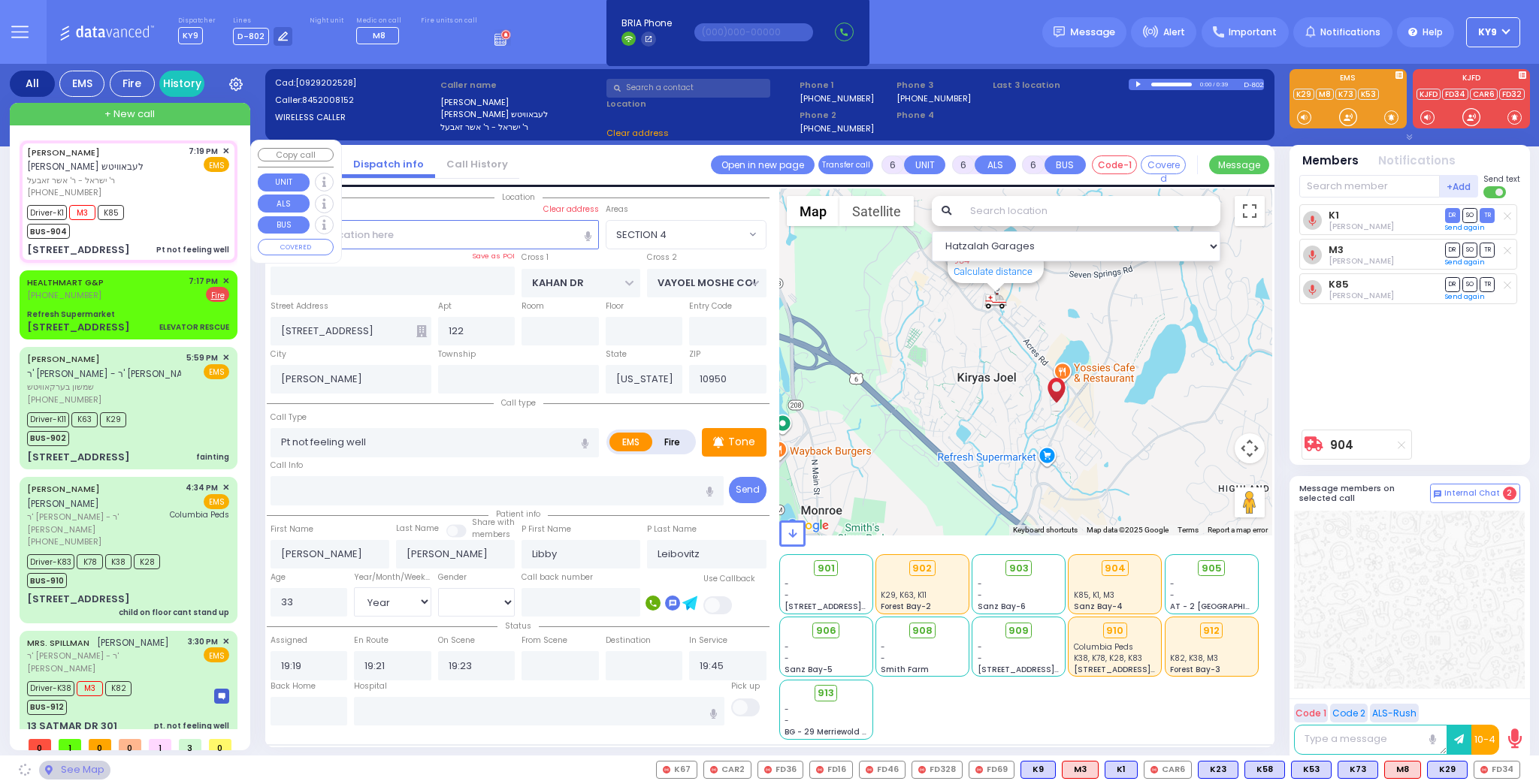
select select "SECTION 4"
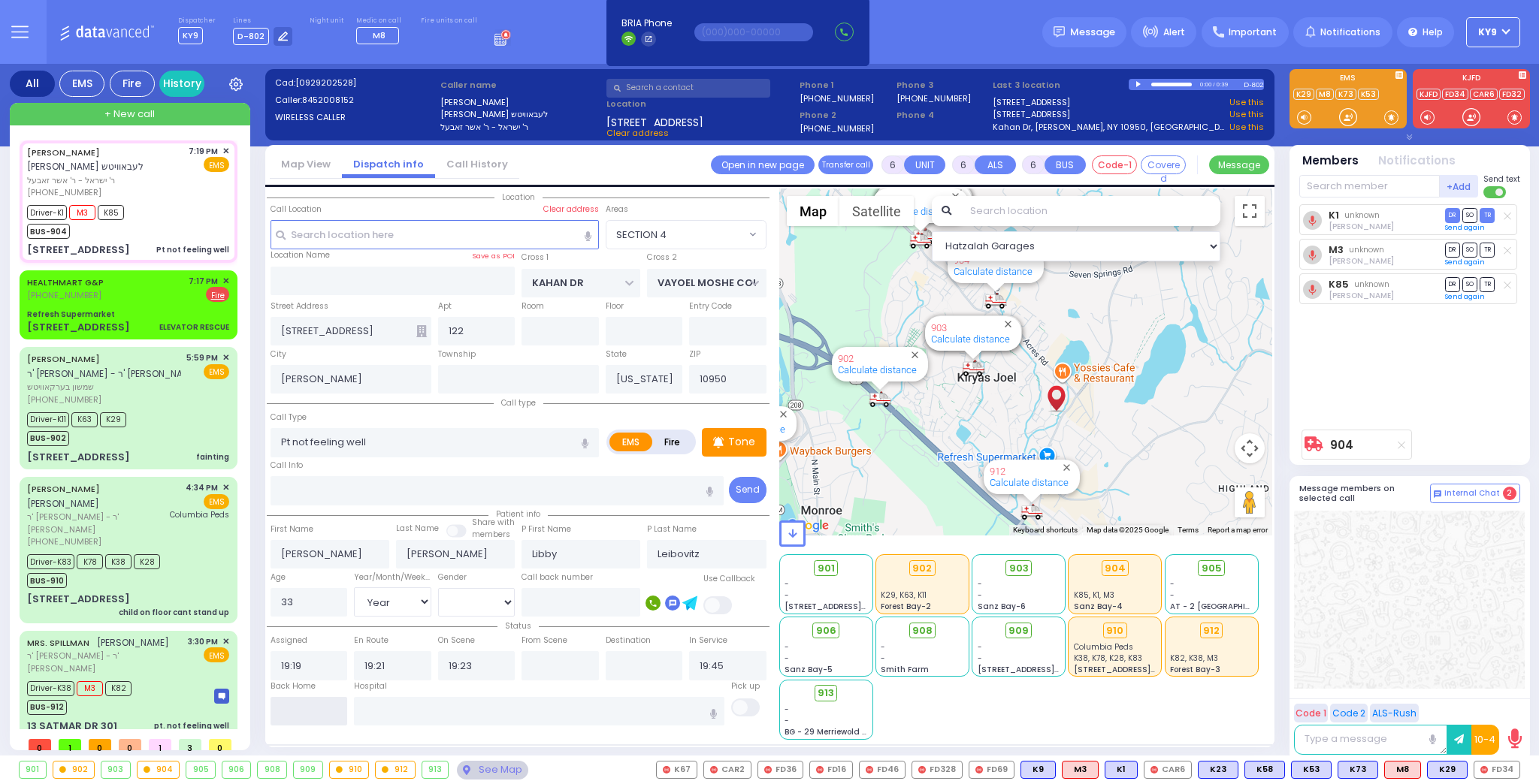
click at [289, 707] on input "text" at bounding box center [309, 711] width 77 height 28
click at [289, 705] on input "text" at bounding box center [309, 711] width 77 height 28
click at [301, 702] on input "text" at bounding box center [309, 711] width 77 height 28
click at [302, 706] on input "text" at bounding box center [309, 711] width 77 height 28
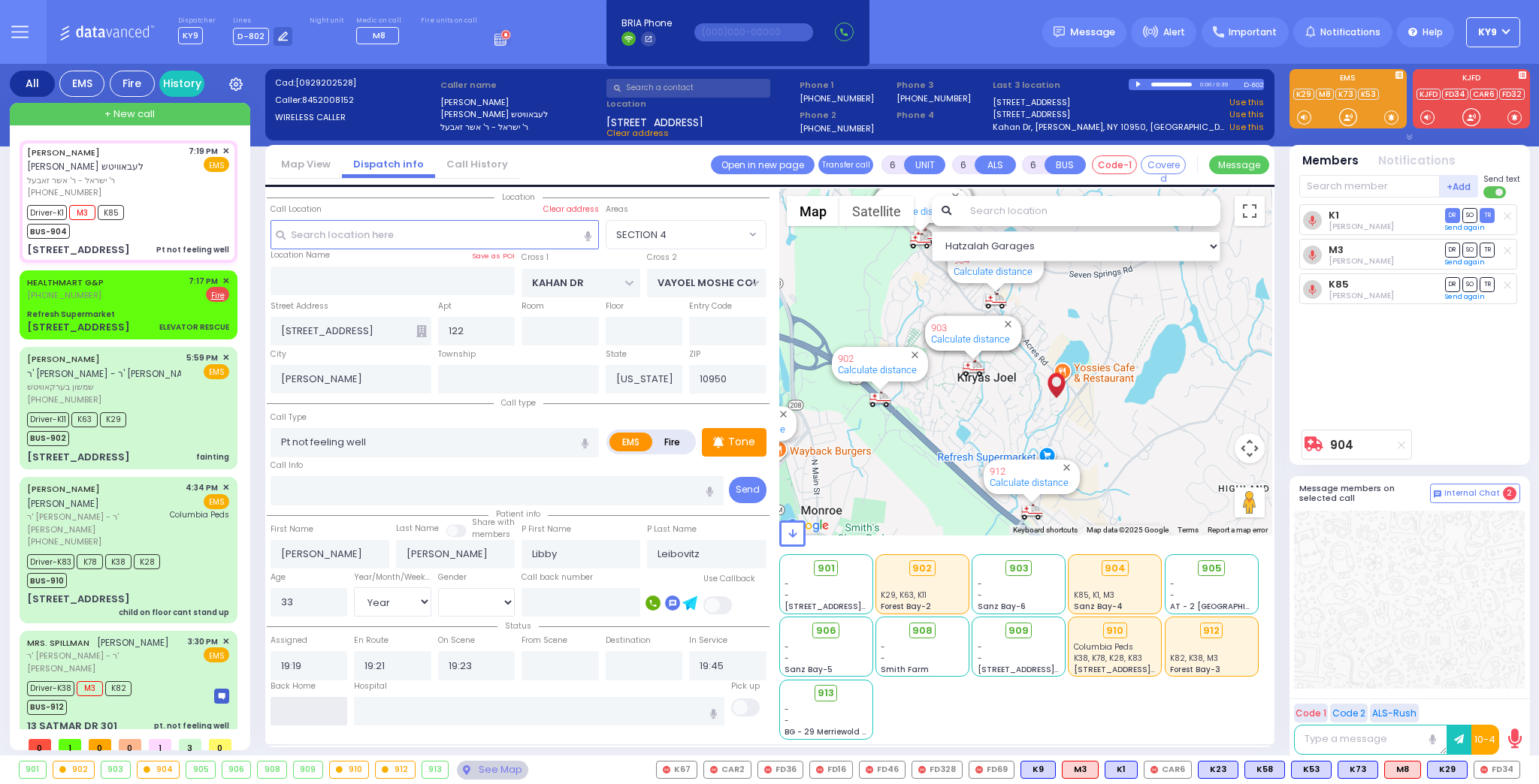
click at [302, 706] on input "text" at bounding box center [309, 711] width 77 height 28
type input "19:53"
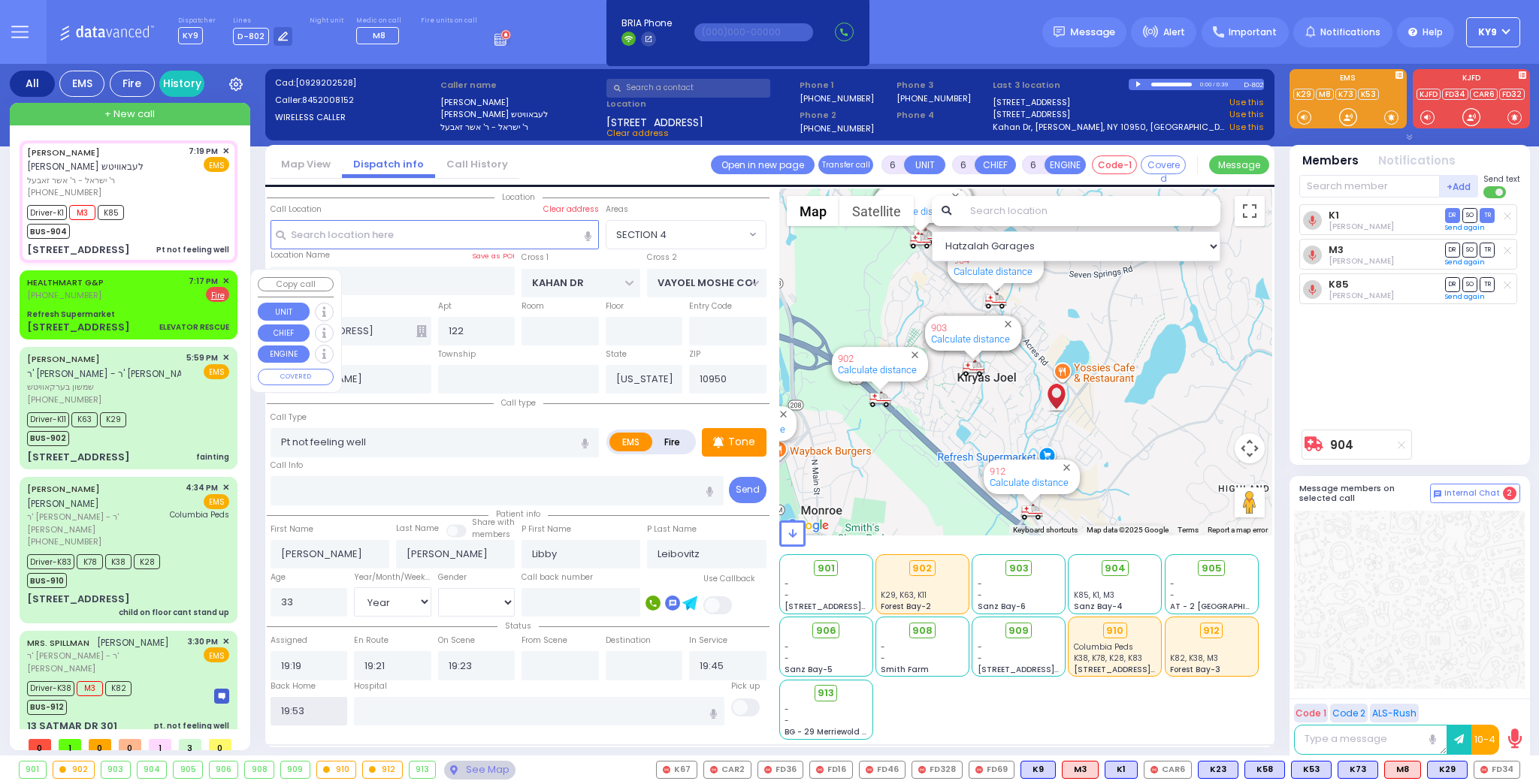
select select
radio input "true"
select select
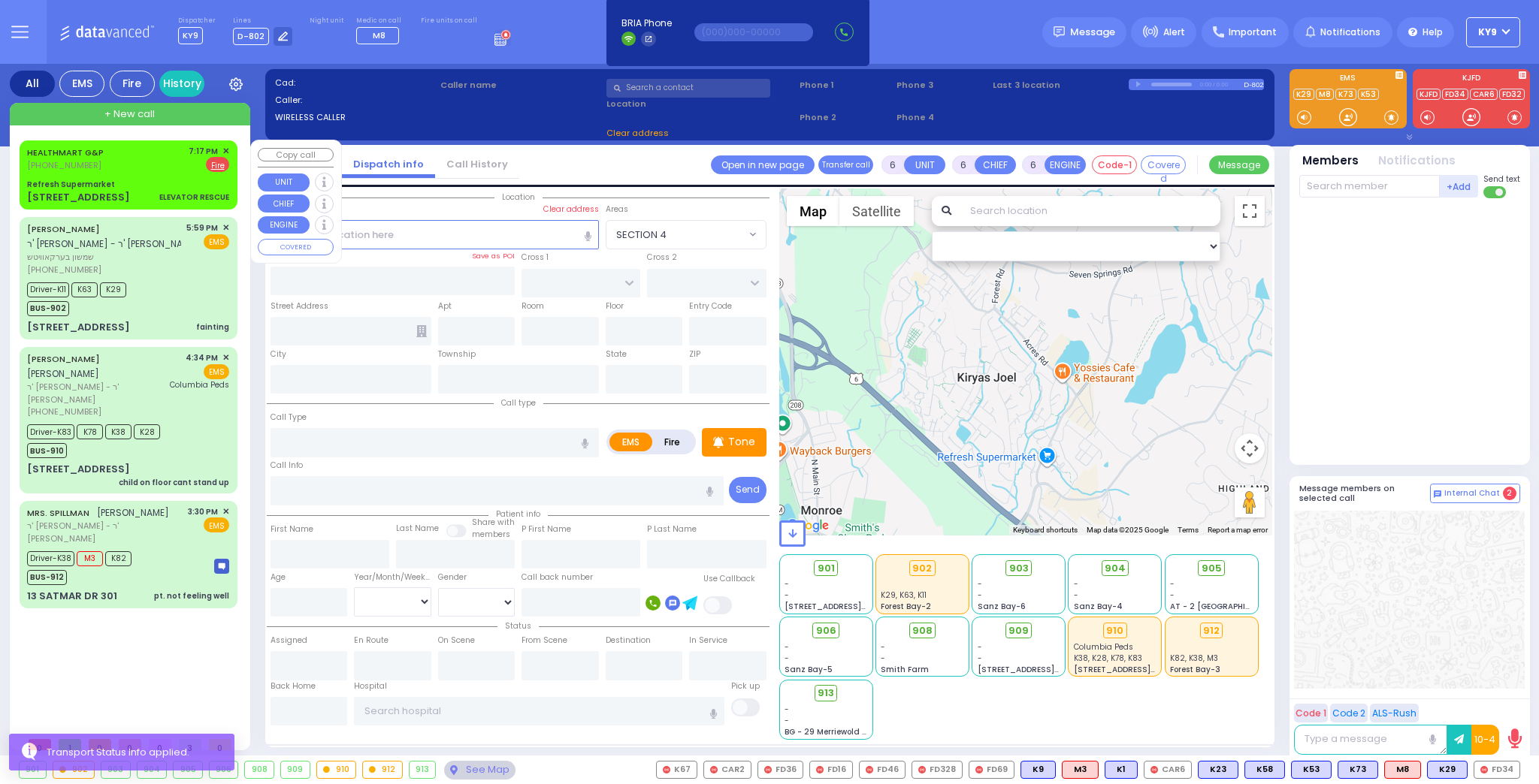
click at [144, 174] on div "HEALTHMART G&P (845) 395-9423 7:17 PM ✕ EMS Fire" at bounding box center [128, 175] width 212 height 65
type input "2"
type input "1"
select select
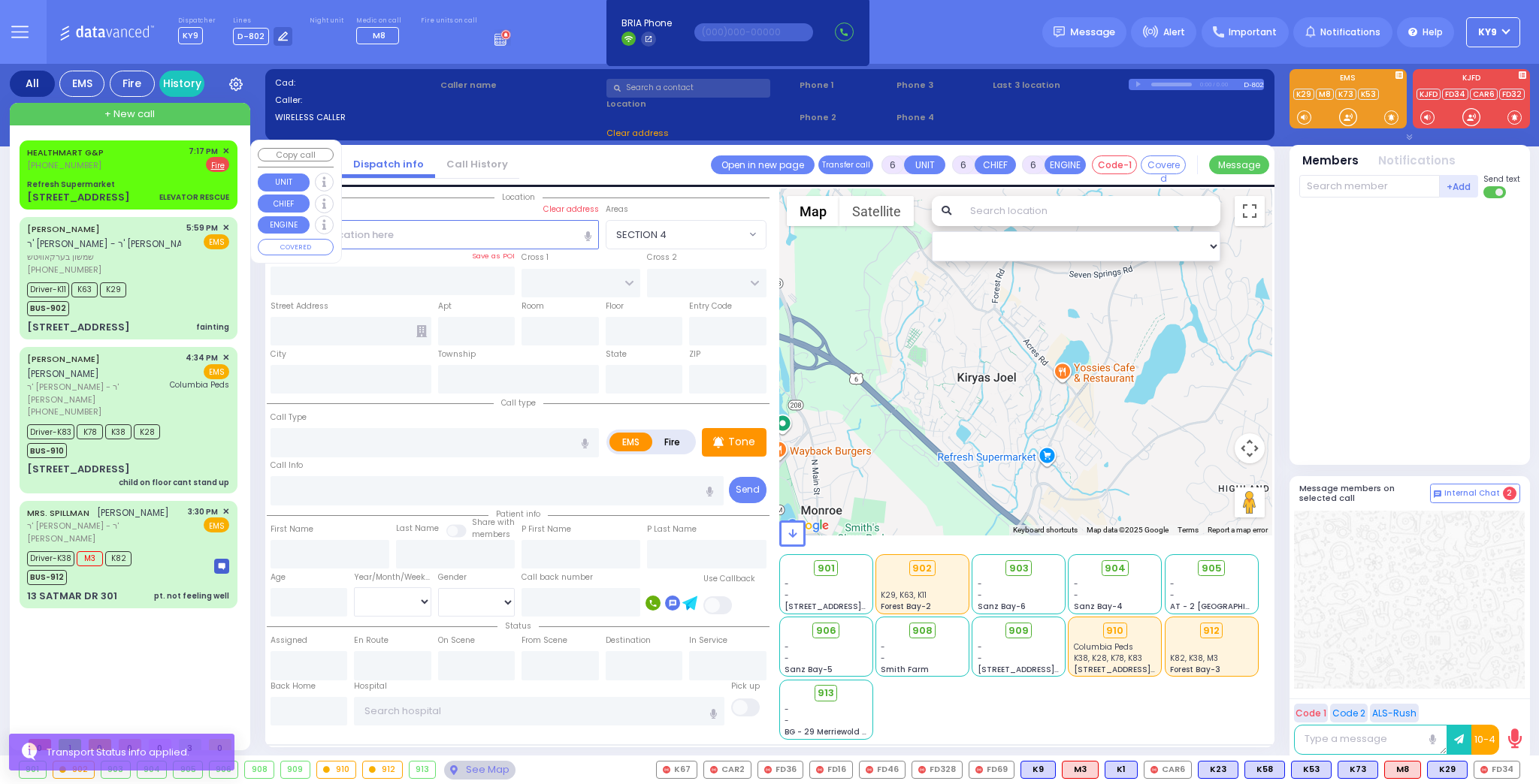
type input "ELEVATOR RESCUE"
radio input "false"
radio input "true"
select select
type input "19:17"
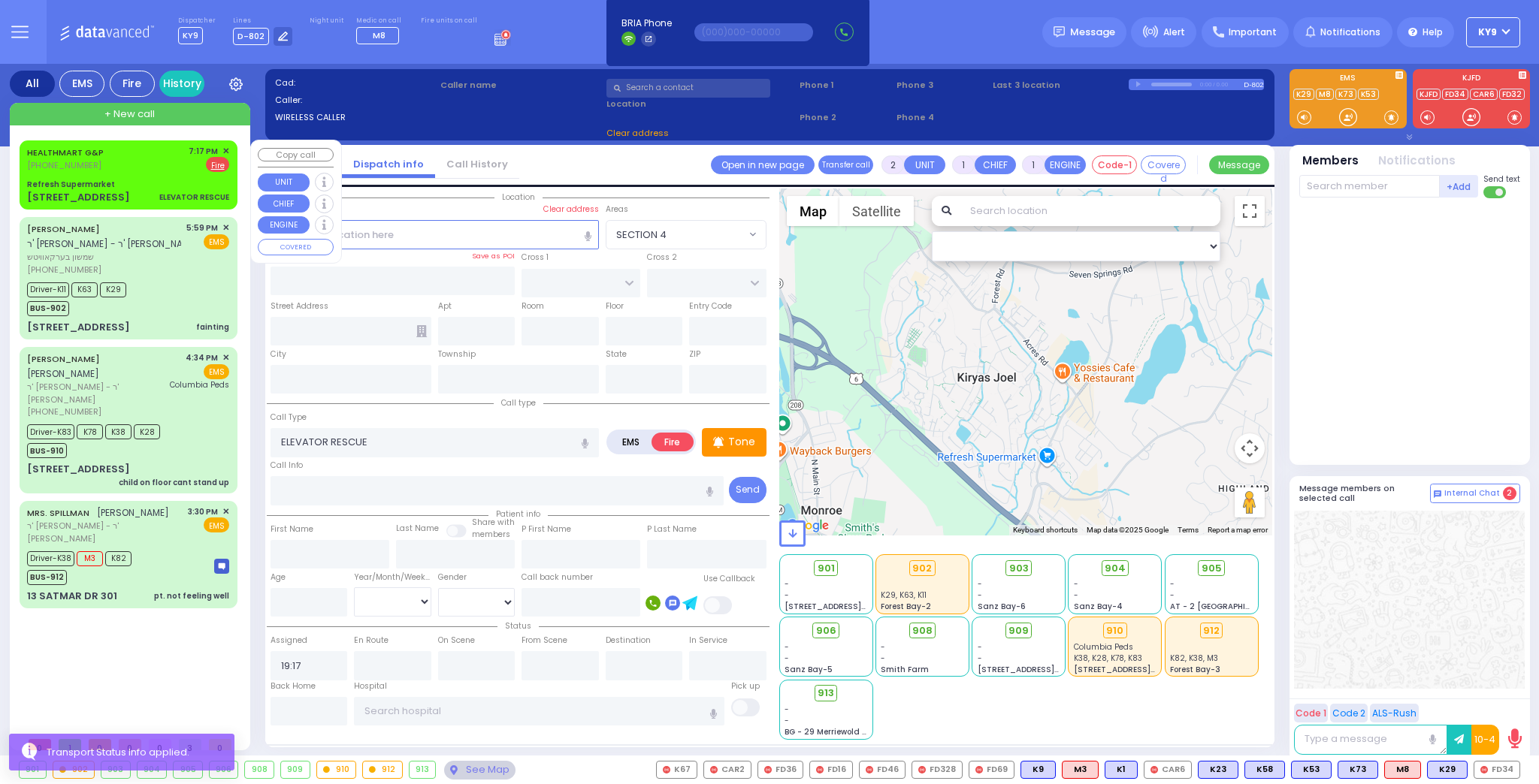
select select "Hatzalah Garages"
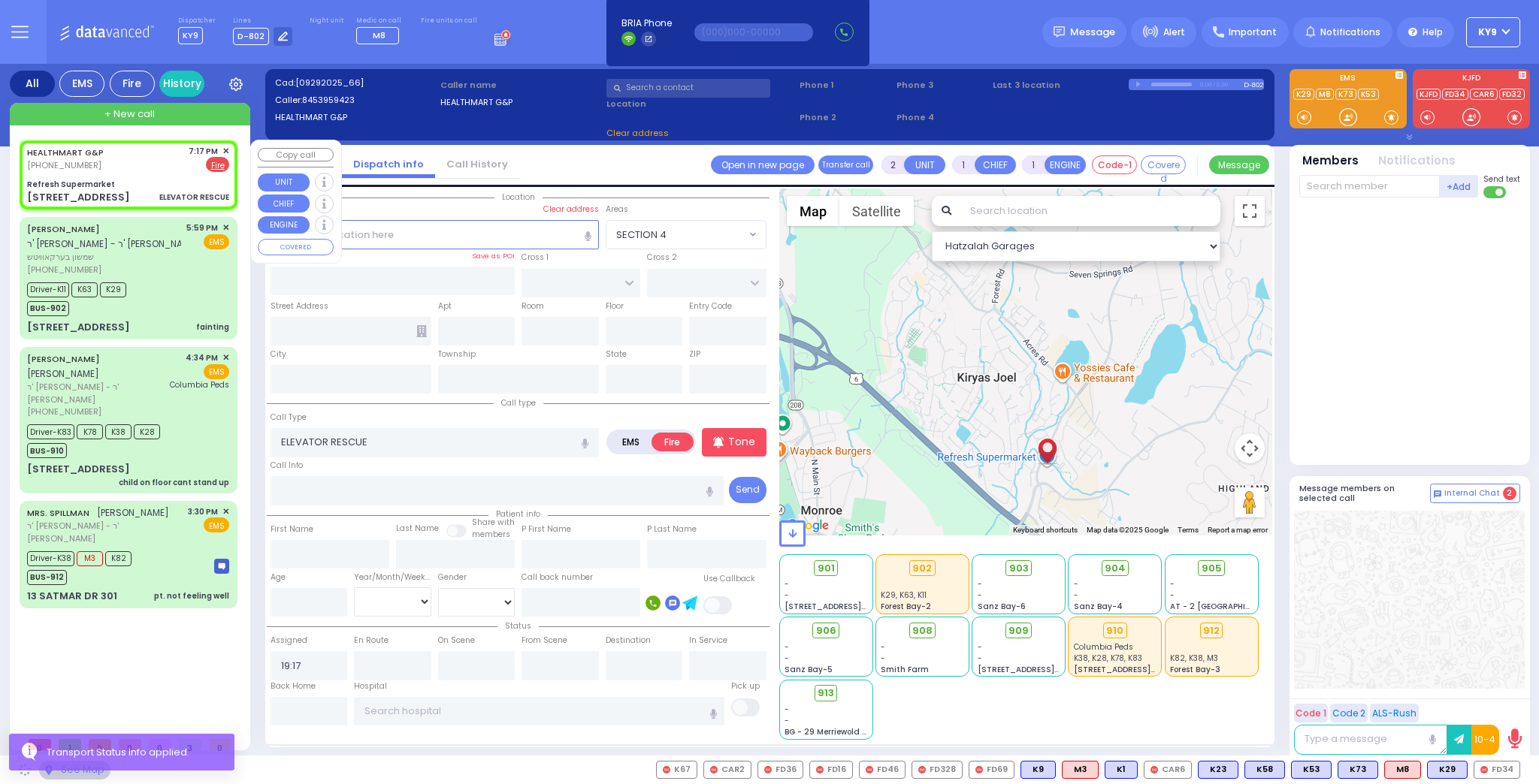
type input "Refresh Supermarket"
type input "RATZFERT WAY"
type input "HAMASPIK WAY"
type input "52 Bakertown Road"
type input "6"
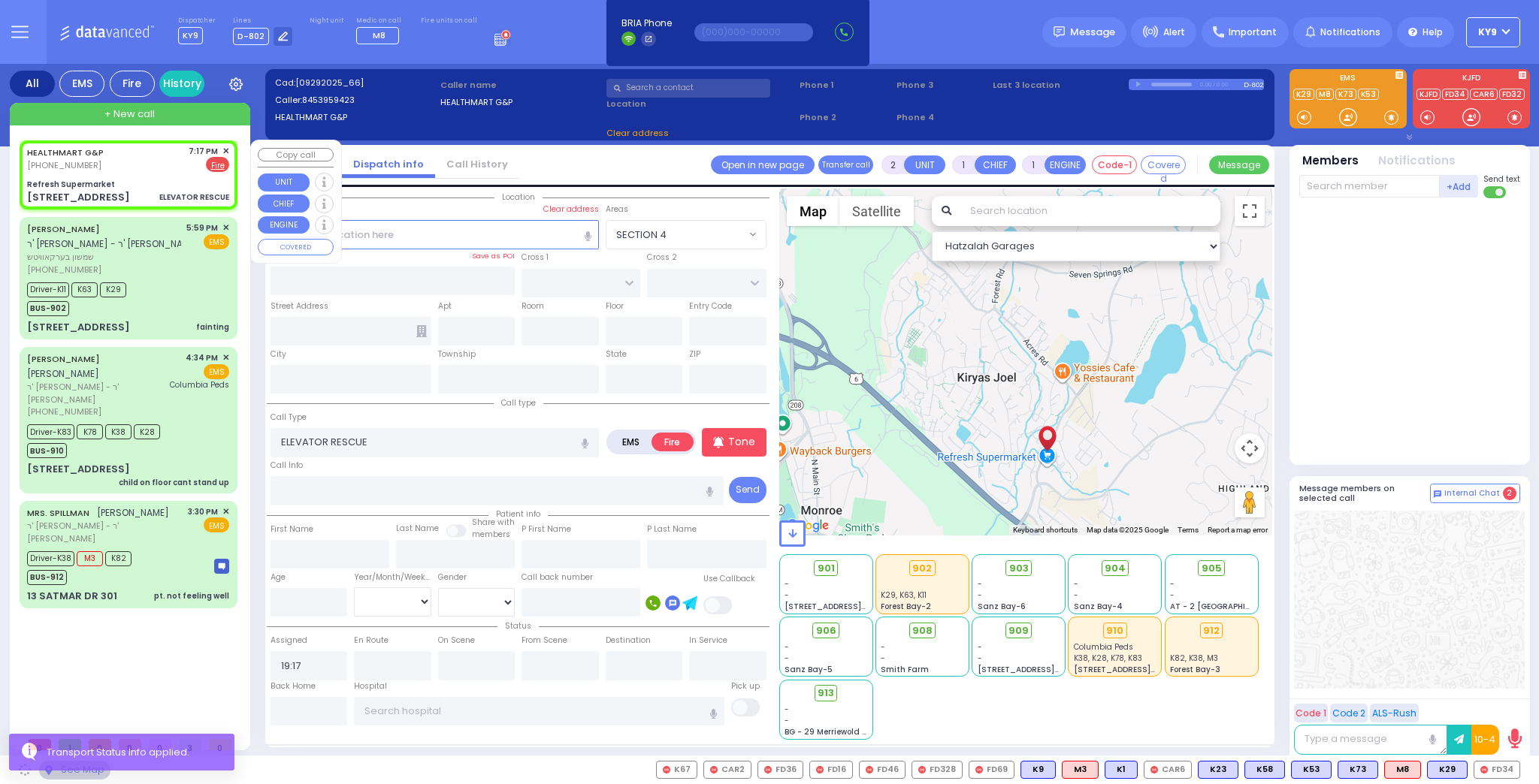
type input "Monroe"
type input "[US_STATE]"
type input "10950"
select select "SECTION 4"
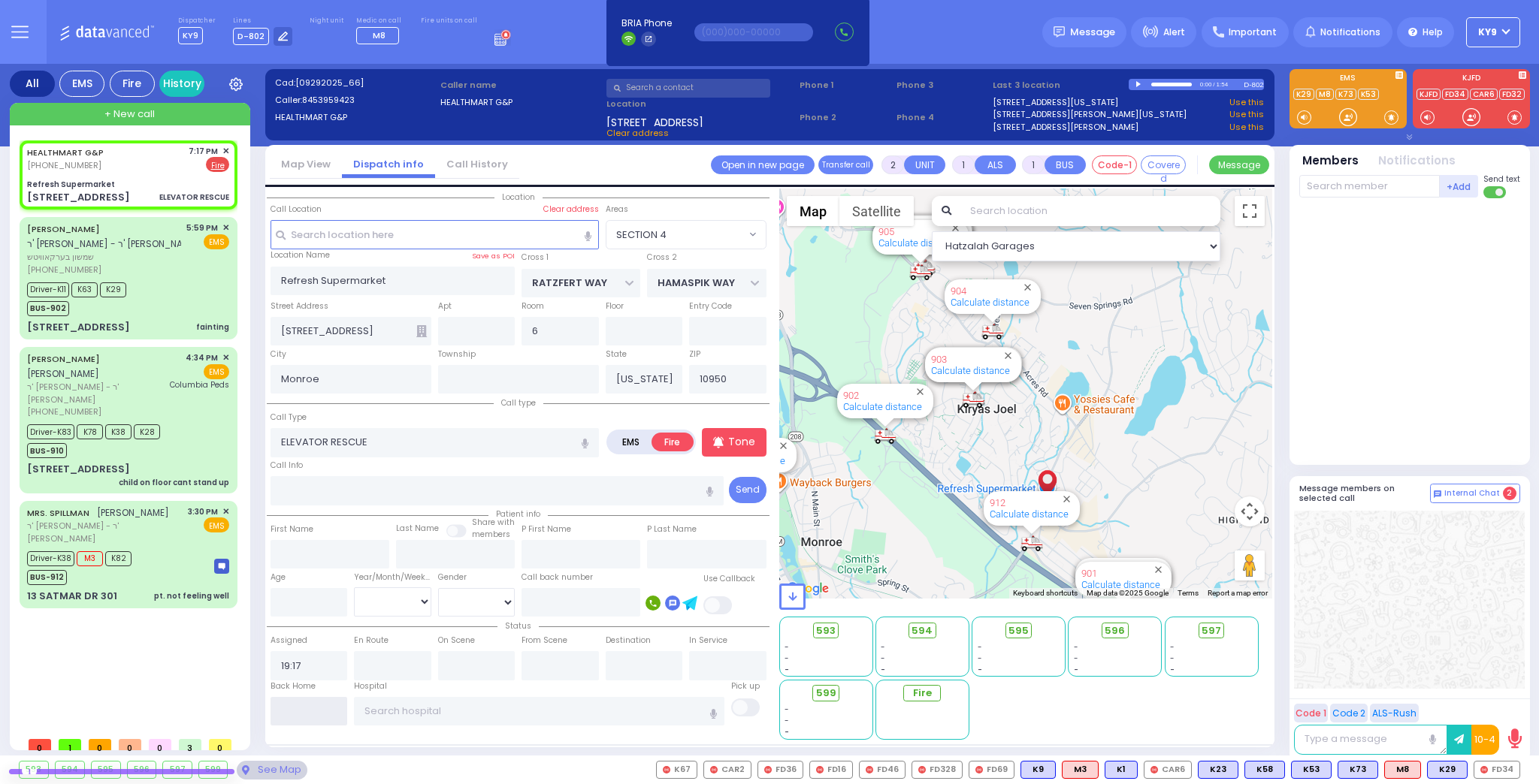
click at [289, 707] on input "text" at bounding box center [309, 711] width 77 height 28
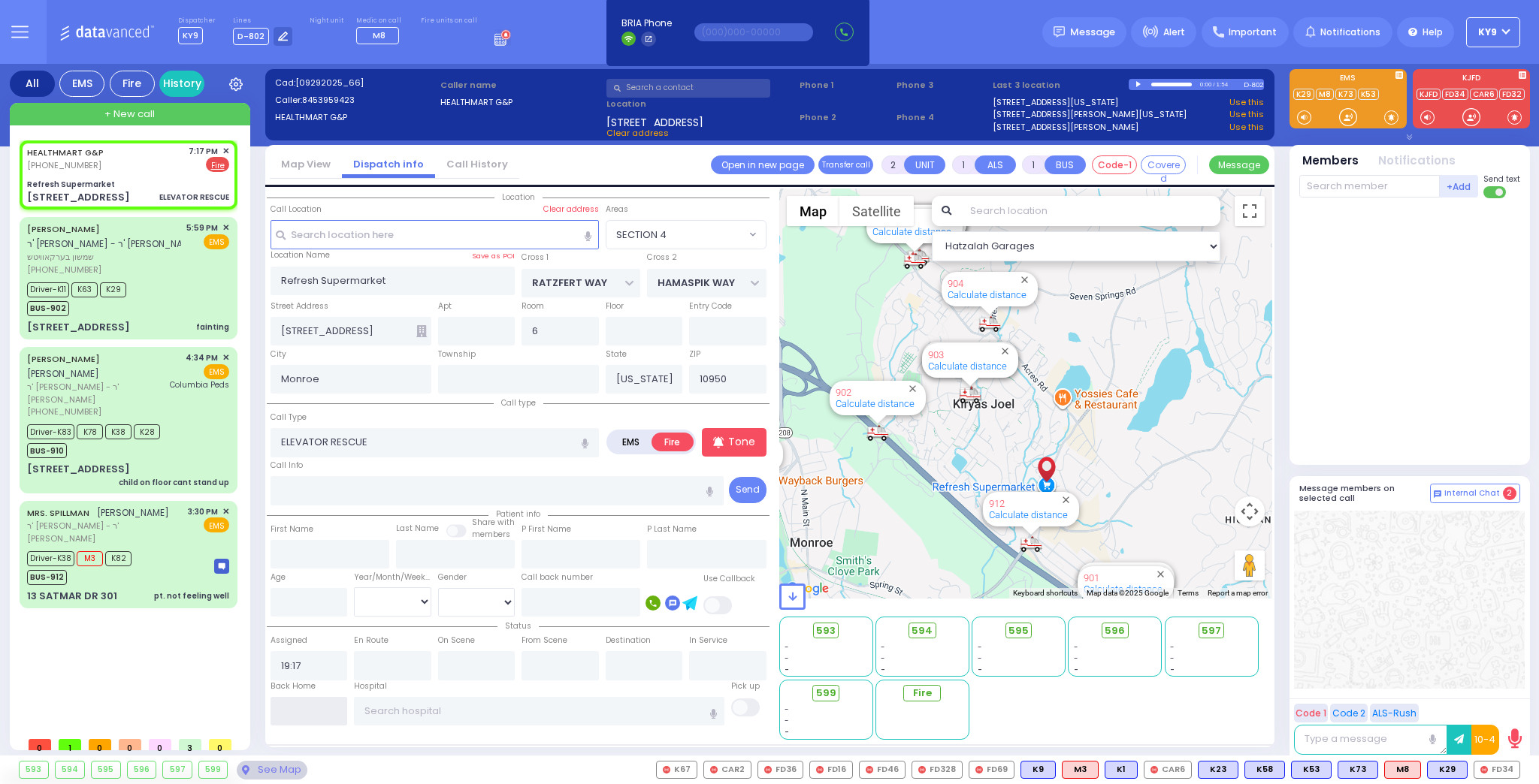
click at [289, 707] on input "text" at bounding box center [309, 711] width 77 height 28
type input "19:53"
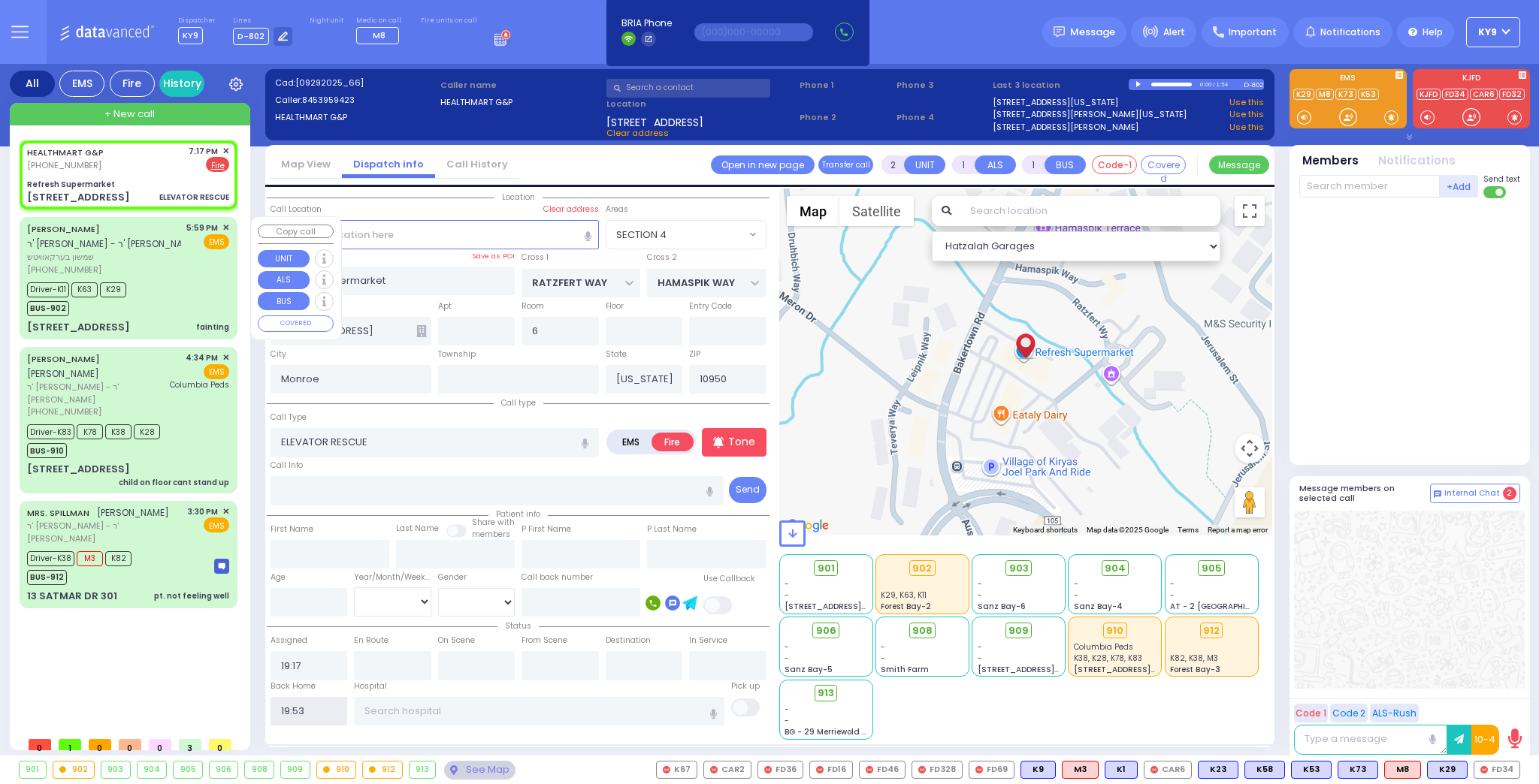
select select
radio input "true"
select select
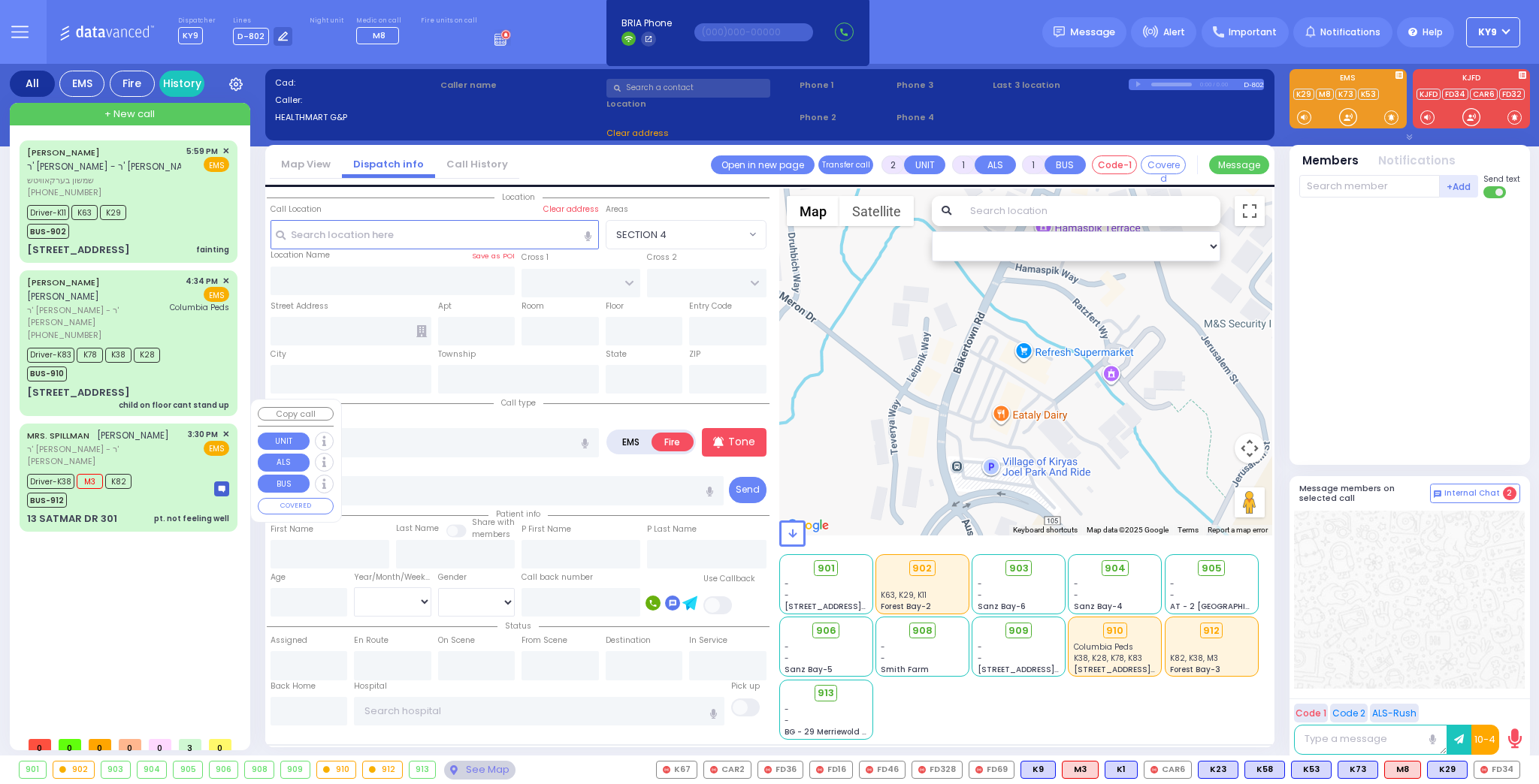
select select
click at [127, 489] on div "BUS-912" at bounding box center [79, 498] width 105 height 19
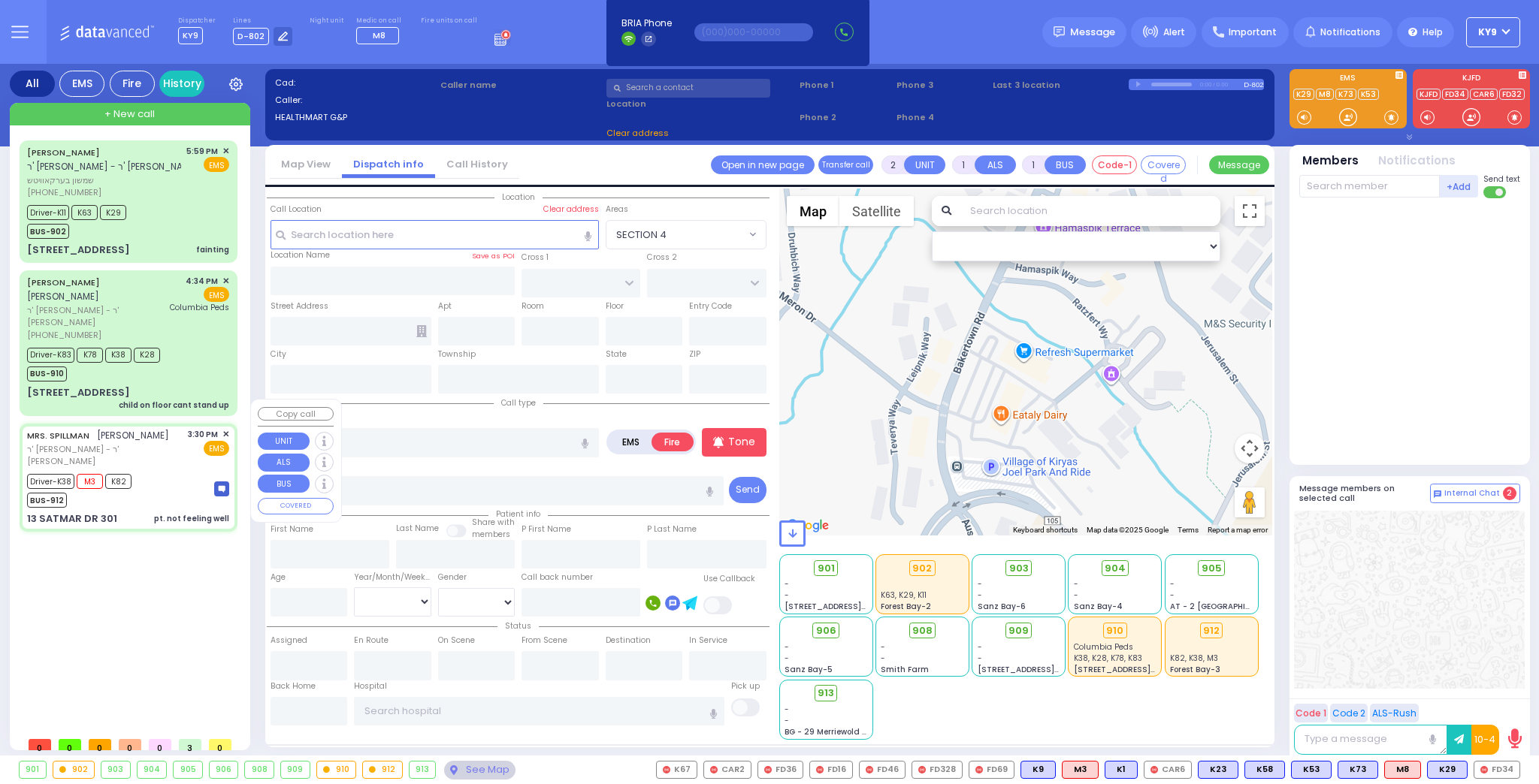
type input "6"
select select
type input "pt. not feeling well"
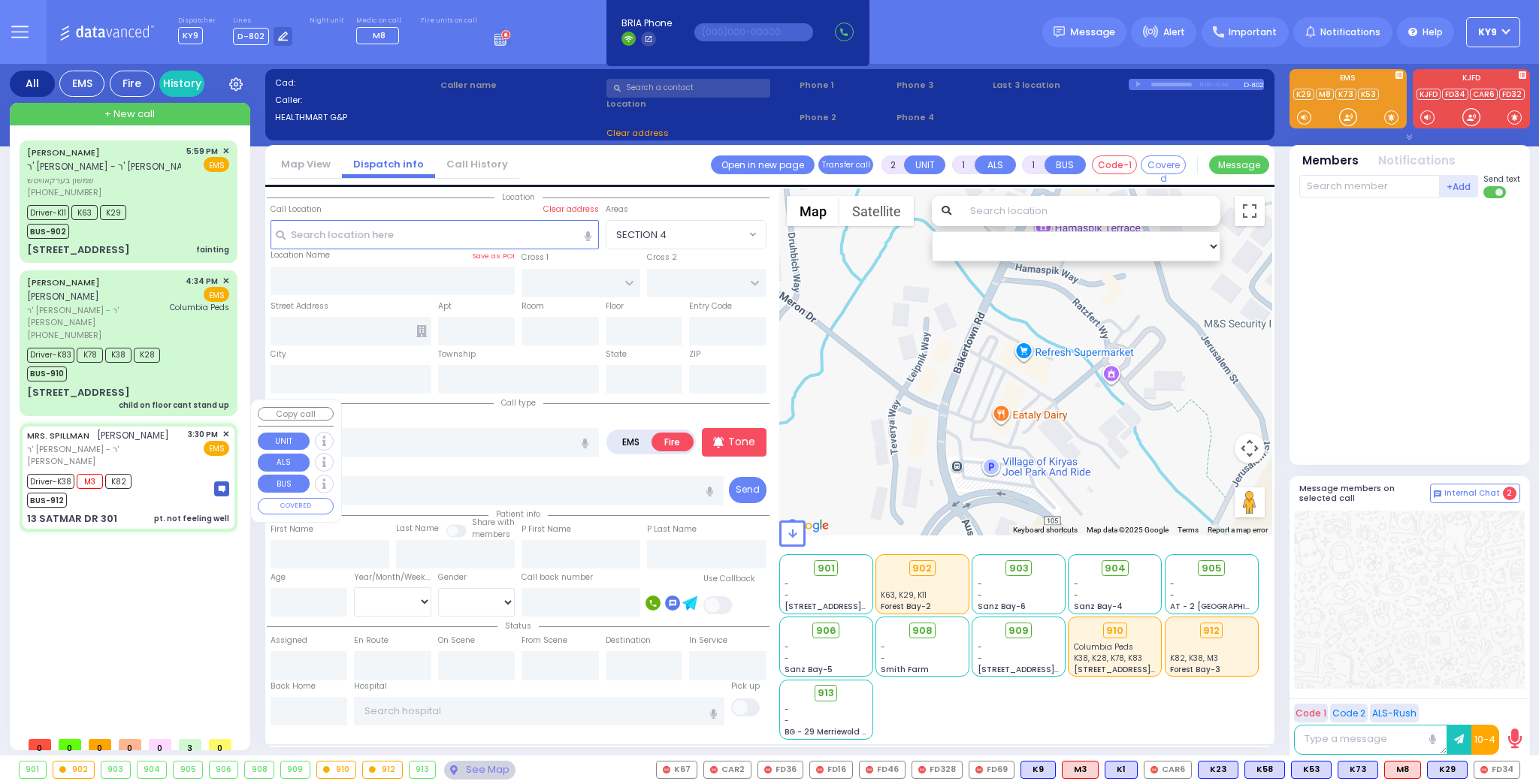
radio input "true"
type input "MRS."
type input "SPILLMAN"
type input "Rivka"
type input "Spilman"
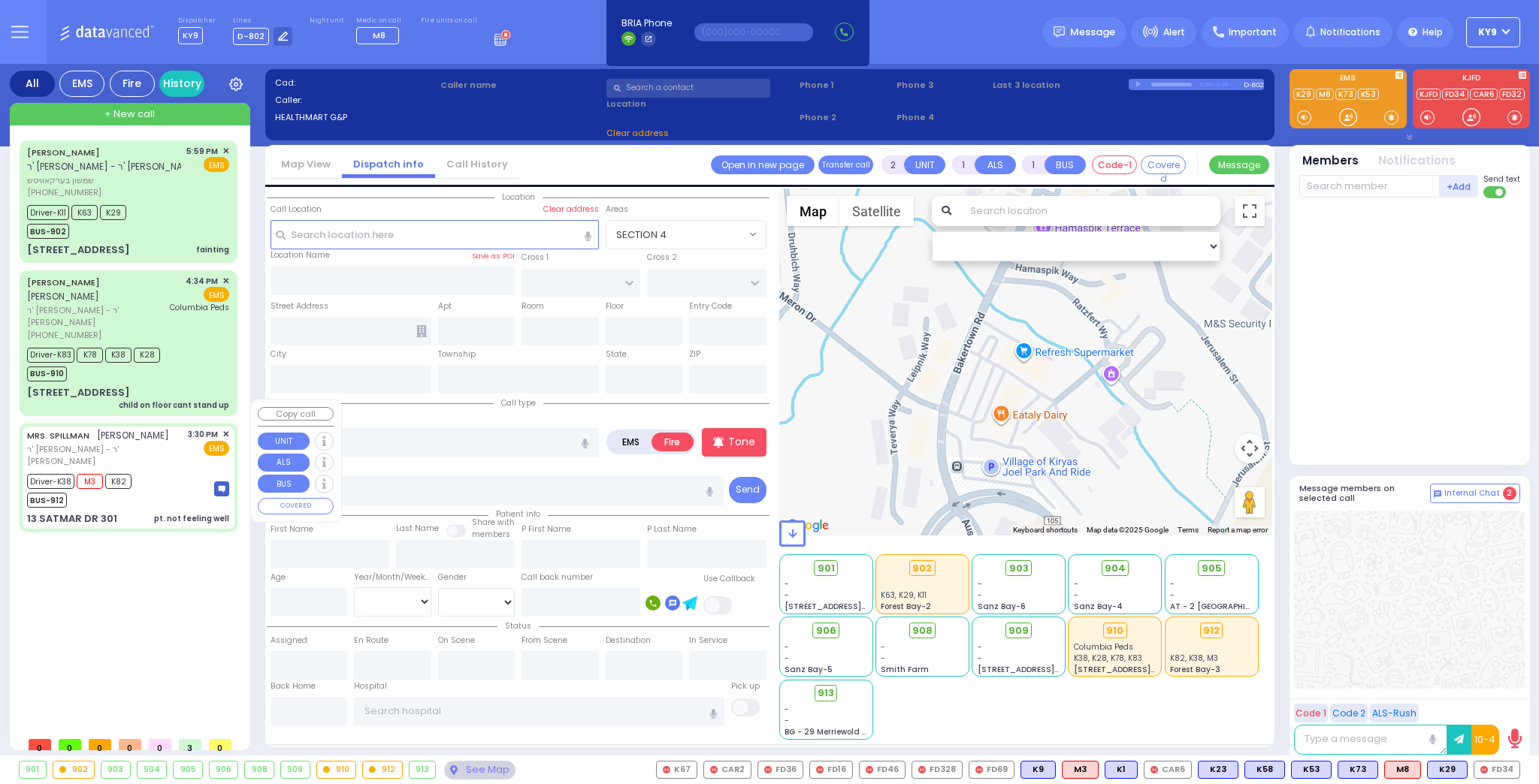
type input "71"
select select "Year"
select select "[DEMOGRAPHIC_DATA]"
type input "15:30"
type input "15:32"
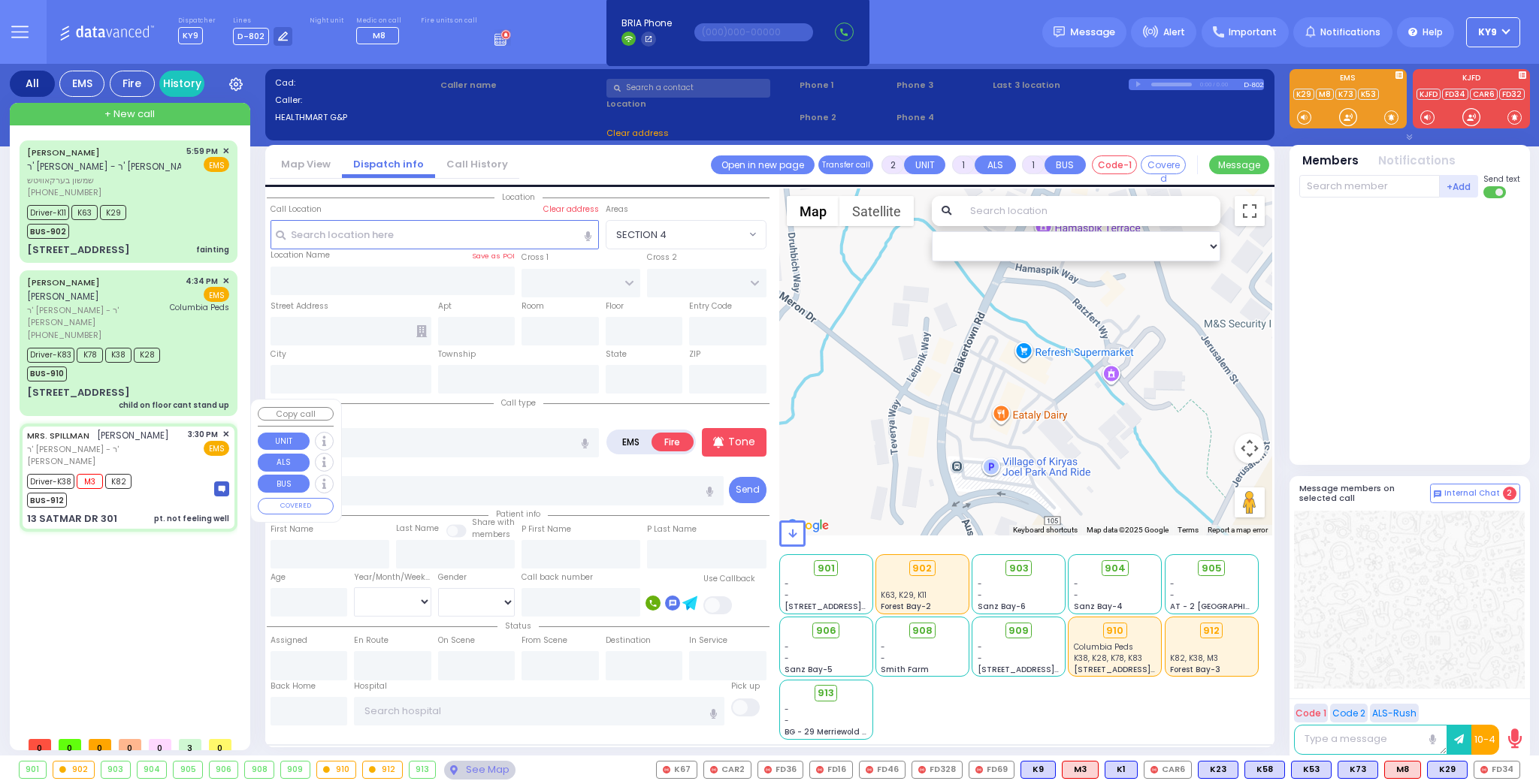
type input "15:35"
type input "16:30"
type input "17:55"
type input "[GEOGRAPHIC_DATA] [STREET_ADDRESS][US_STATE]"
select select "Hatzalah Garages"
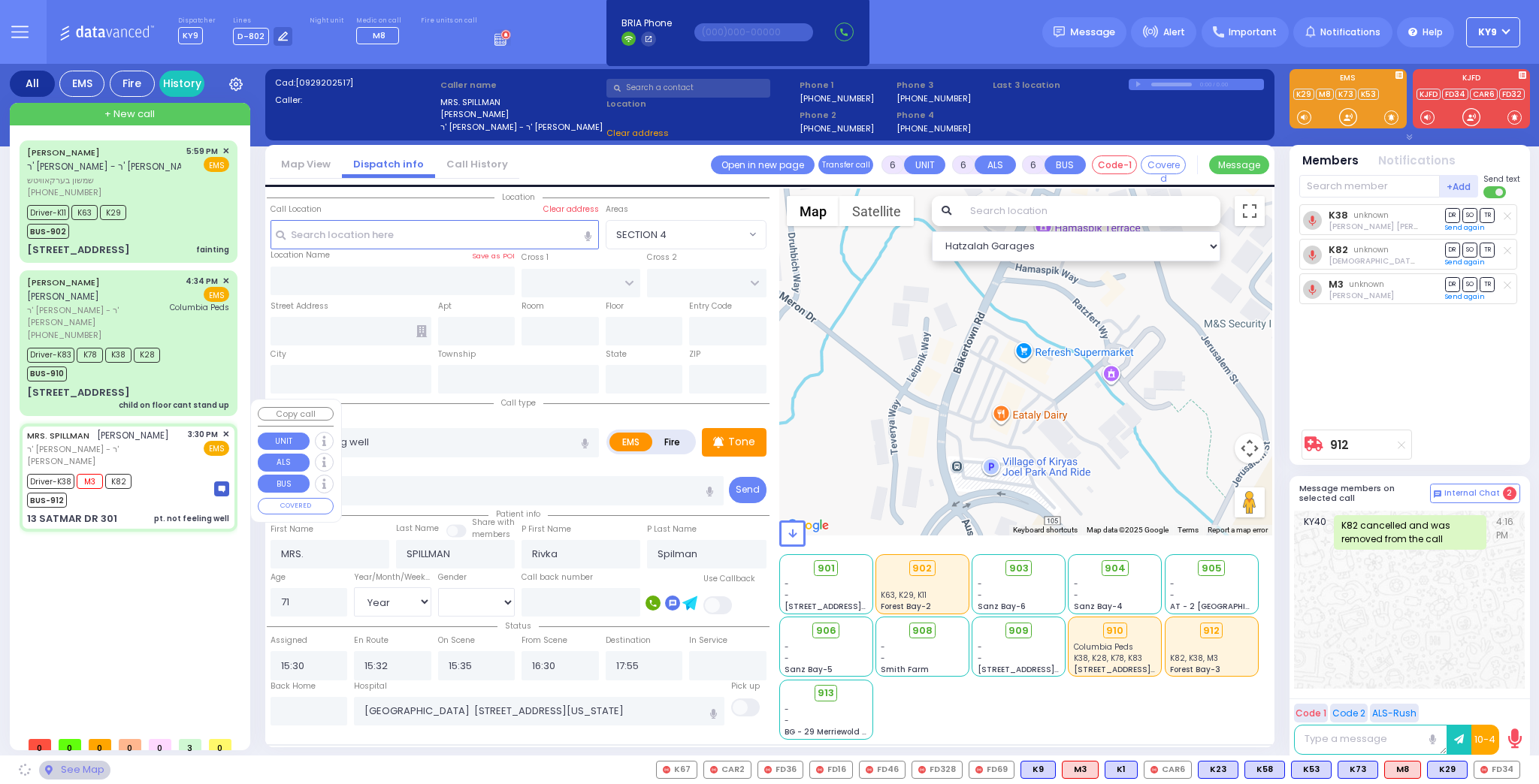
type input "SIGET COURT"
type input "ACRES RD"
type input "13 SATMAR DR"
type input "301"
type input "[PERSON_NAME]"
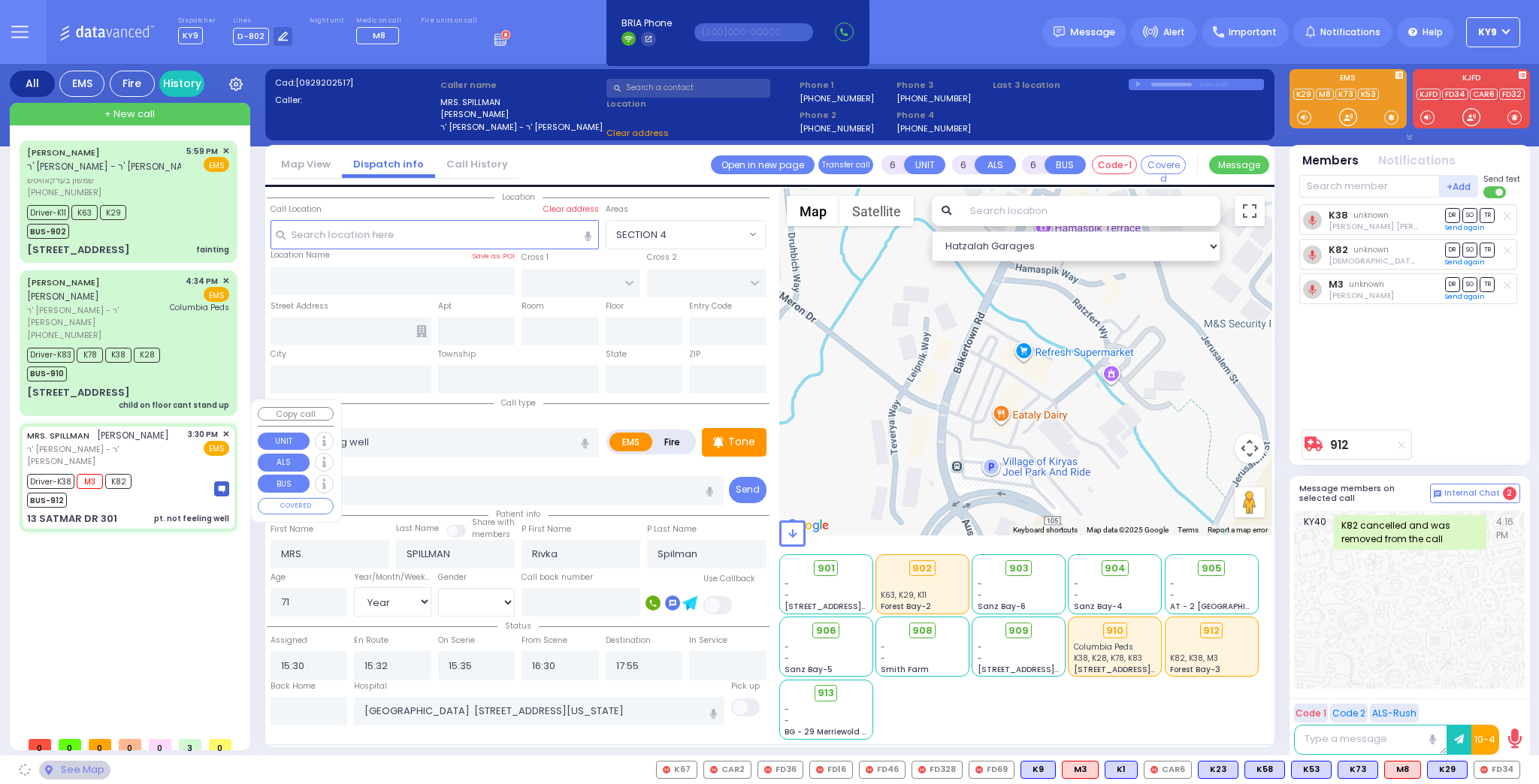
type input "[US_STATE]"
type input "10950"
select select "SECTION 3"
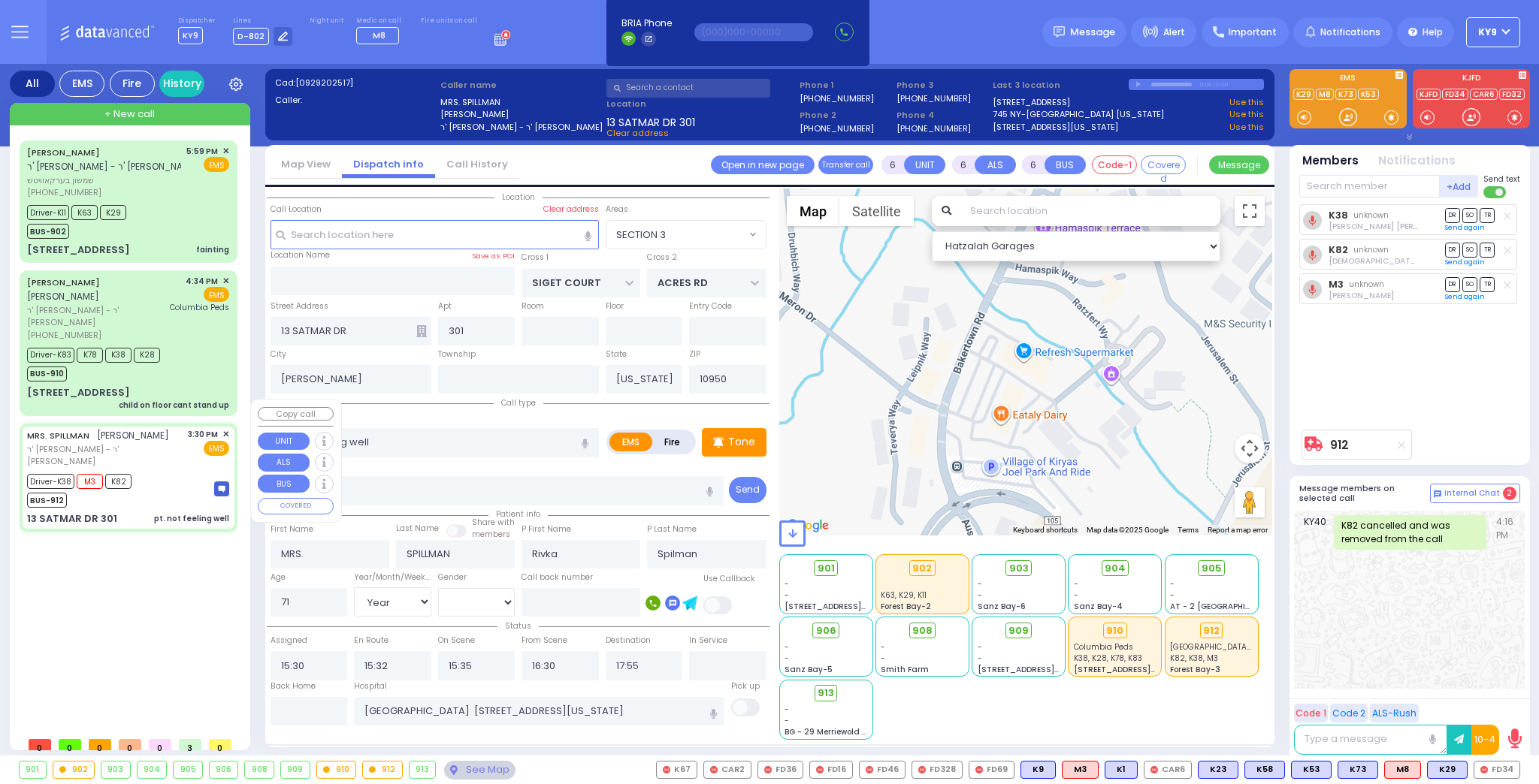
click at [122, 489] on div "BUS-912" at bounding box center [79, 498] width 105 height 19
select select
radio input "true"
select select "Year"
select select "[DEMOGRAPHIC_DATA]"
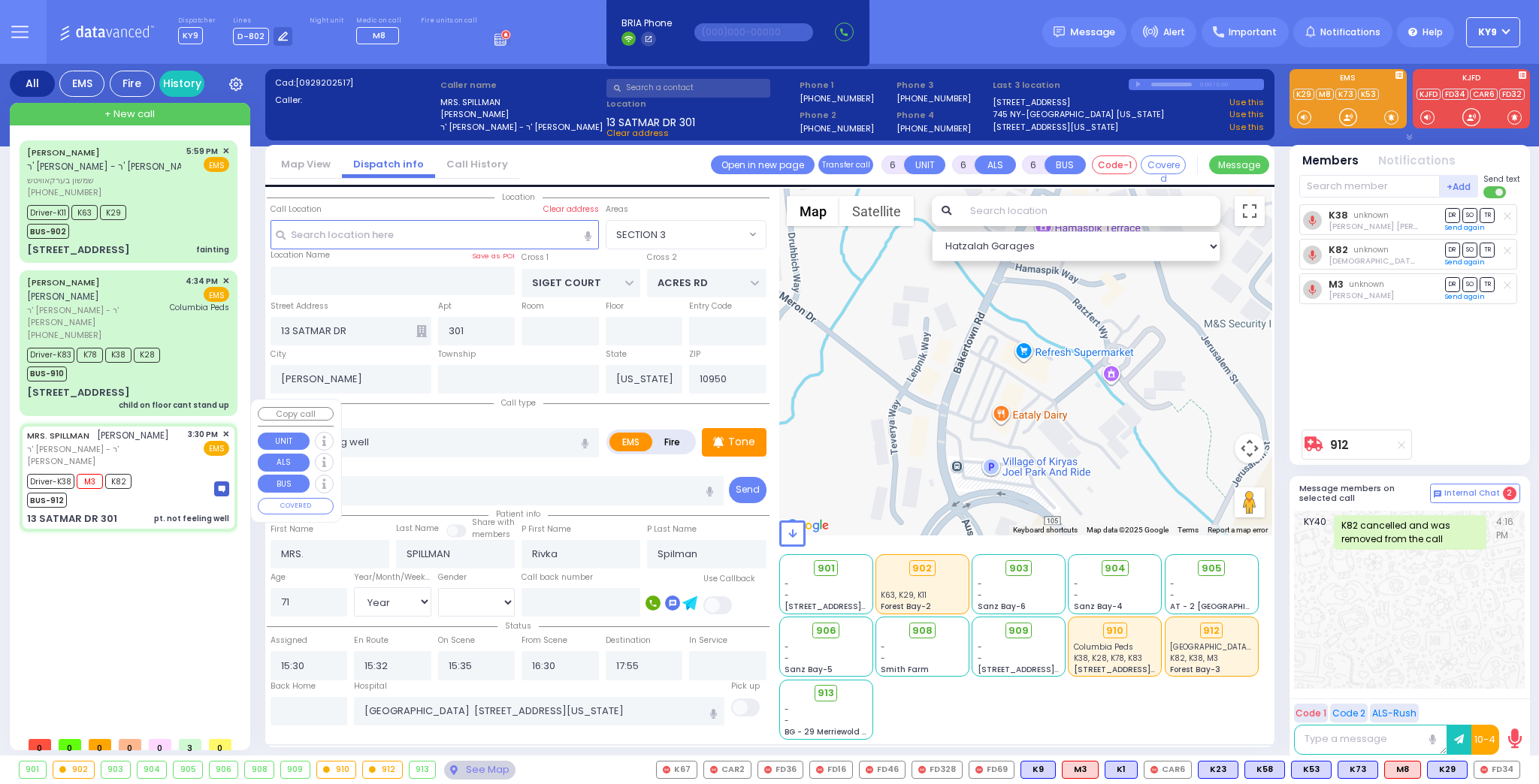
select select "SECTION 3"
select select "Hatzalah Garages"
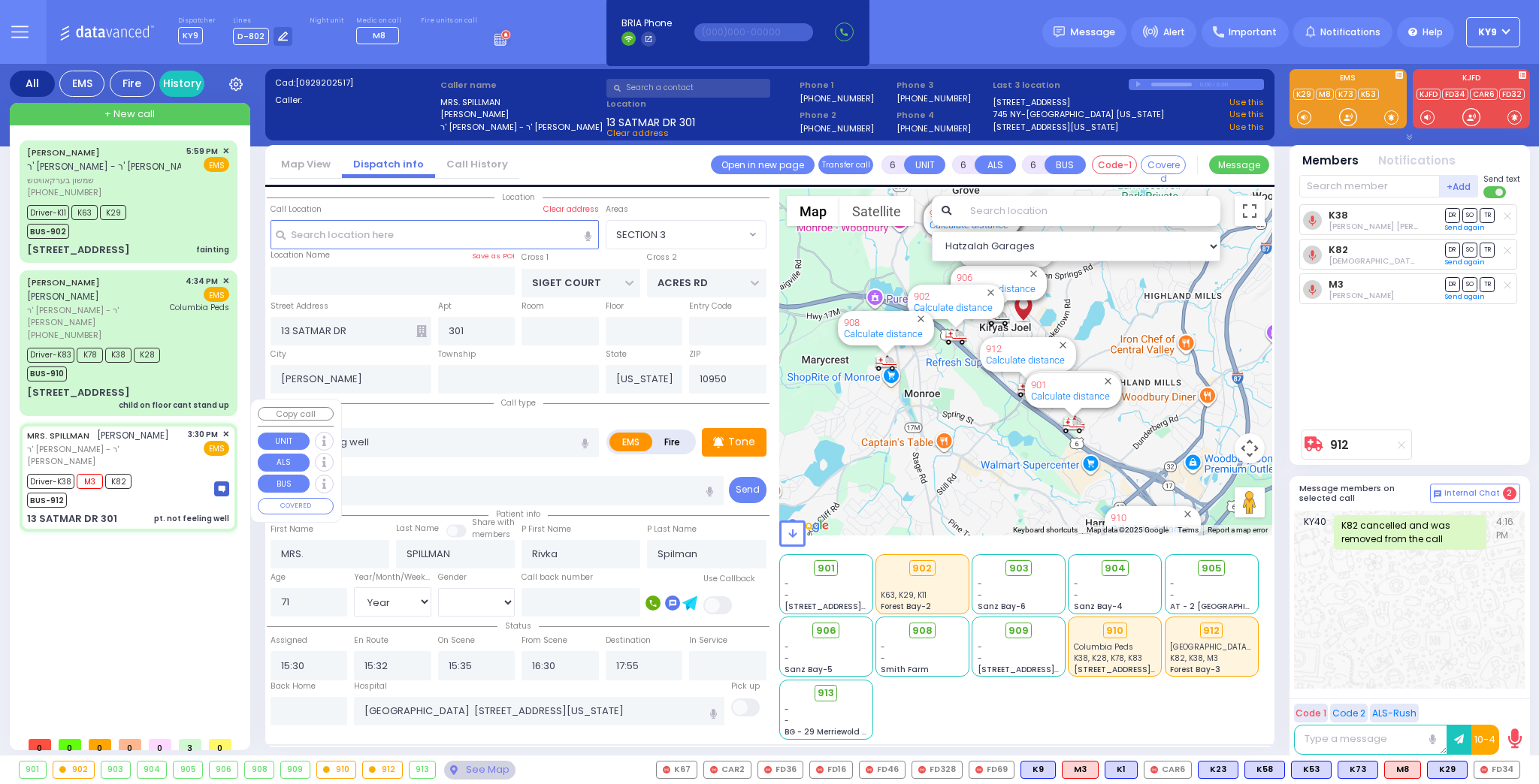
click at [138, 471] on div "Driver-K38 M3 K82 BUS-912" at bounding box center [84, 489] width 114 height 37
select select
radio input "true"
select select "Year"
select select "[DEMOGRAPHIC_DATA]"
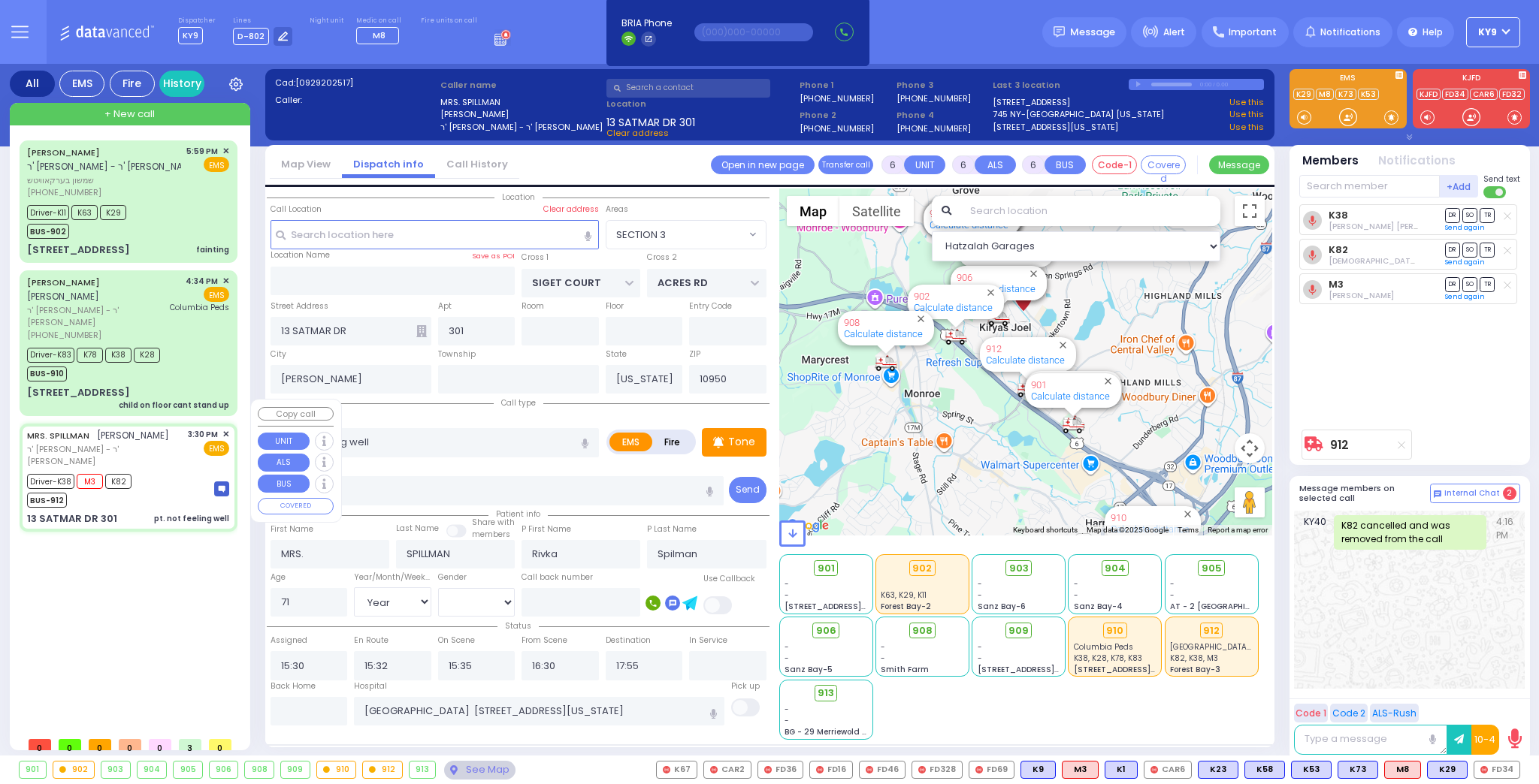
select select "Hatzalah Garages"
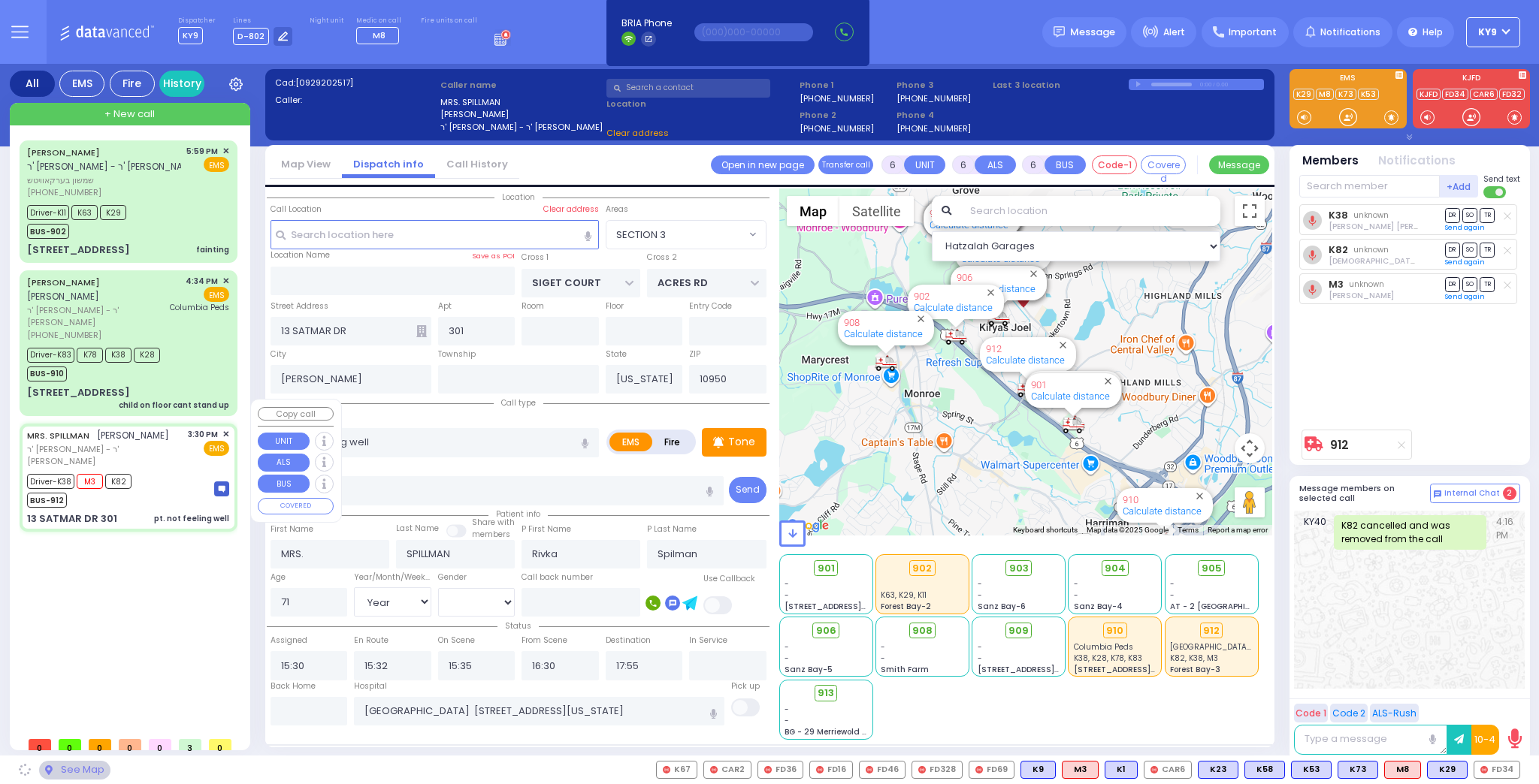
select select "SECTION 3"
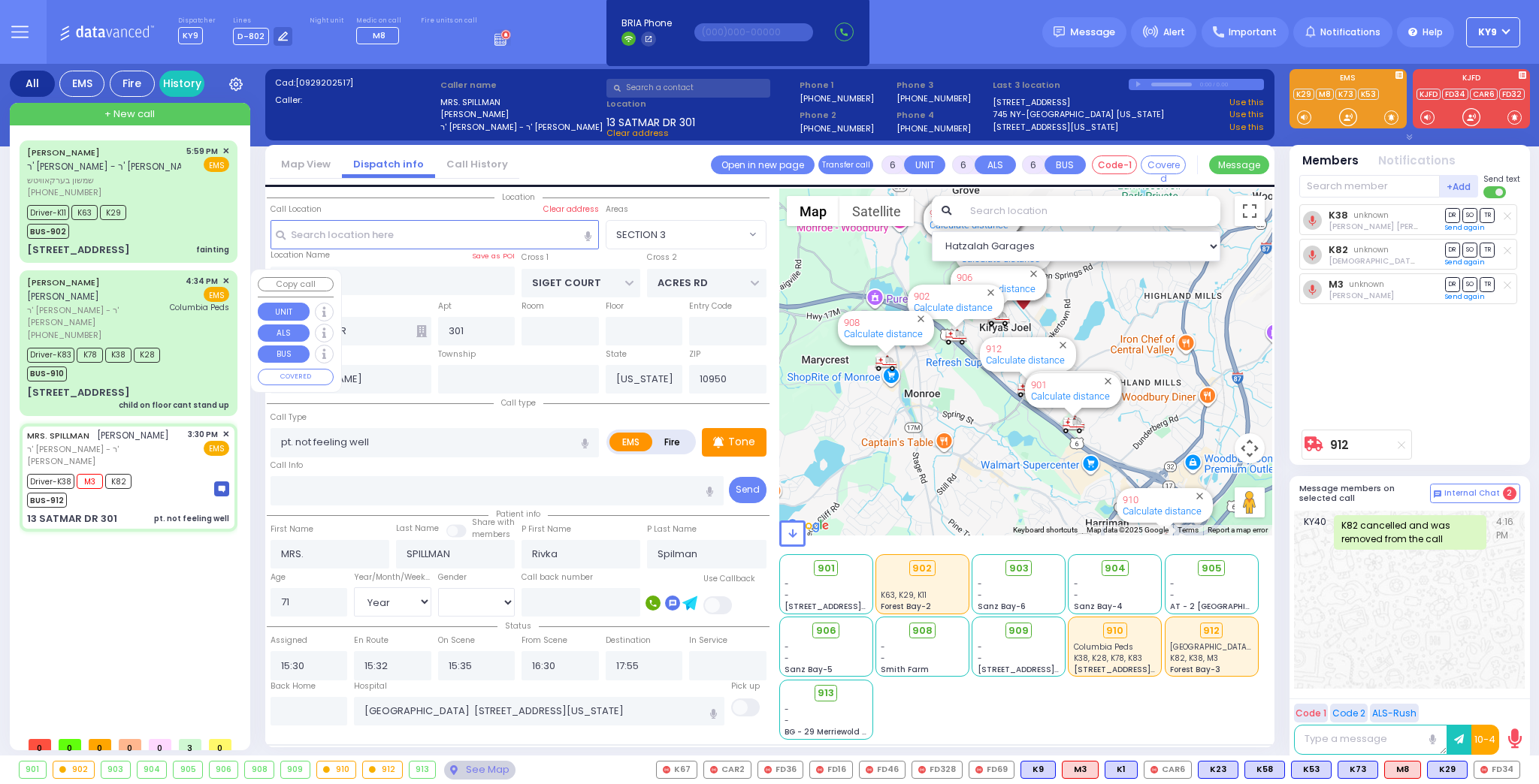
click at [182, 344] on div "Driver-K83 K78 K38 K28 BUS-910" at bounding box center [128, 362] width 202 height 37
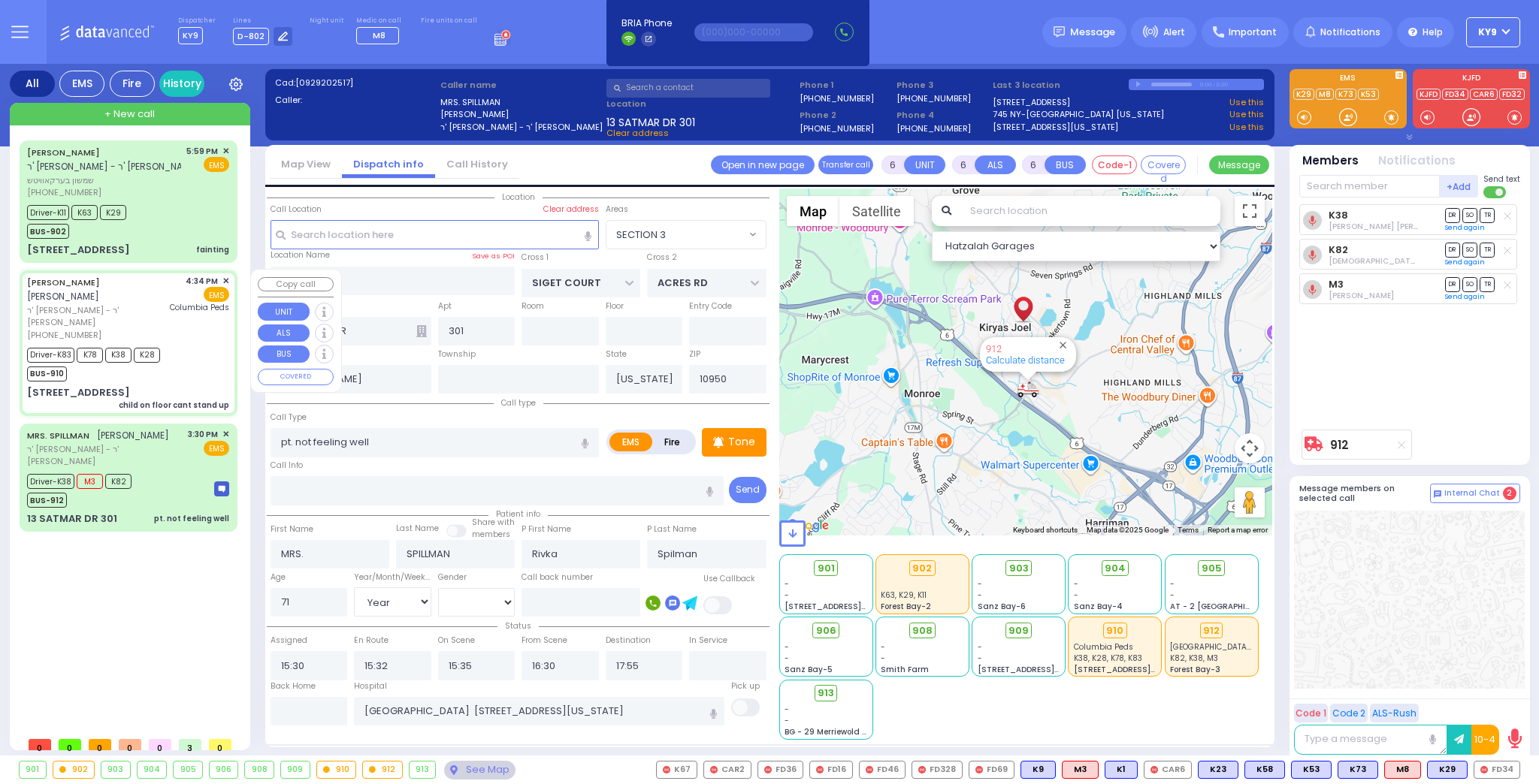
select select
type input "child on floor cant stand up"
radio input "true"
type input "[PERSON_NAME]"
type input "LICHTENSTEIN"
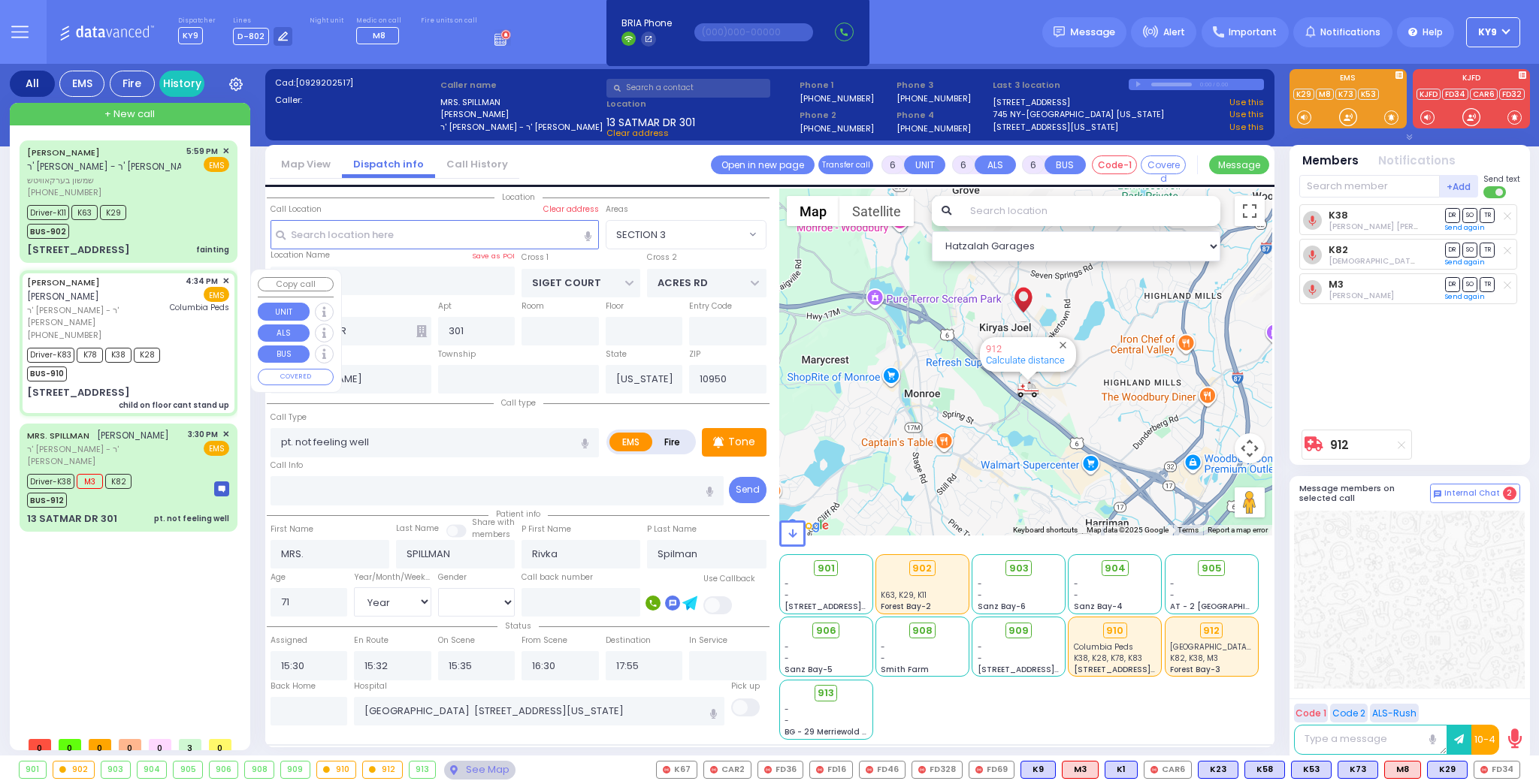
type input "[PERSON_NAME]"
type input "Lichtenstein"
type input "4"
select select "Year"
select select "[DEMOGRAPHIC_DATA]"
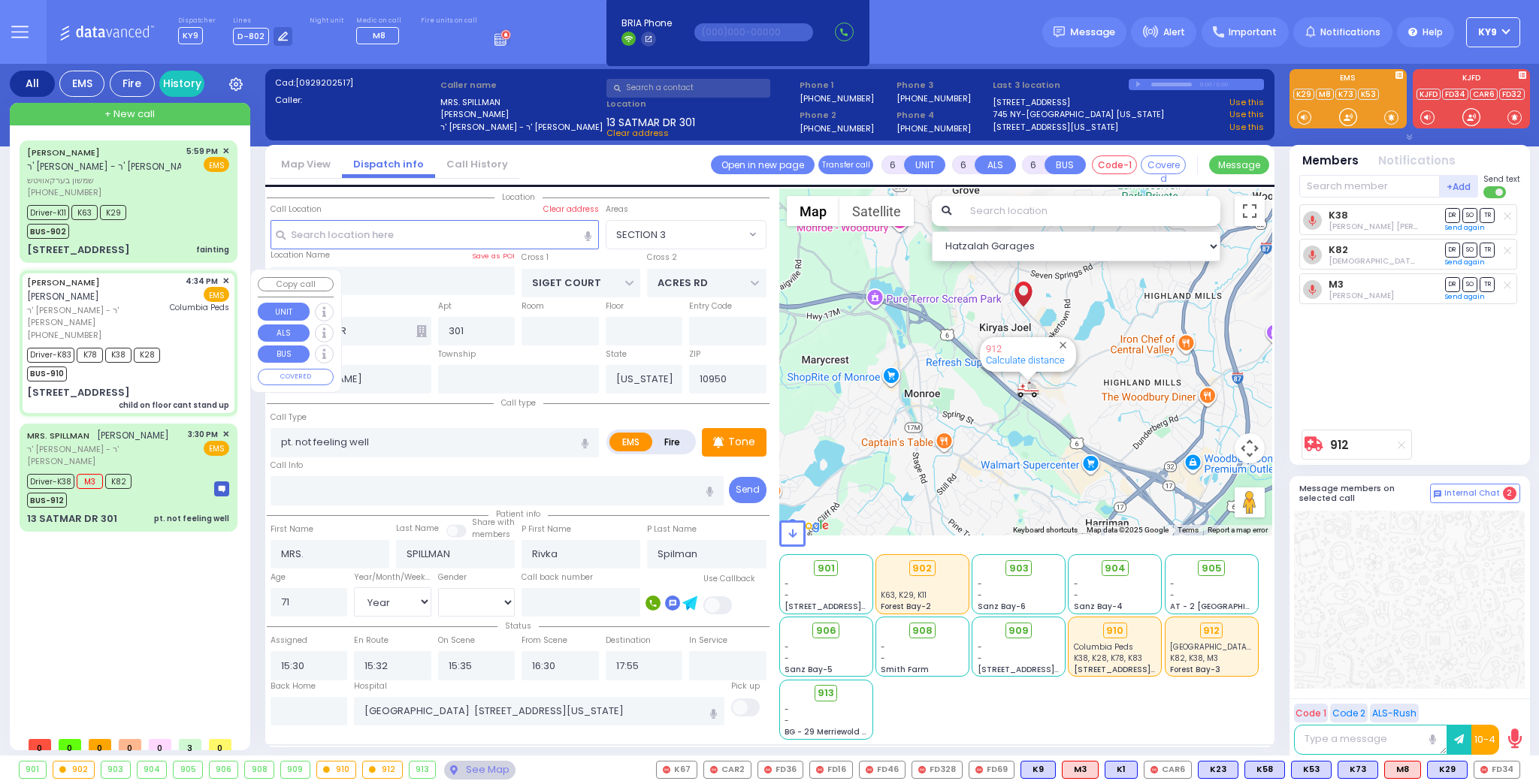
type input "16:34"
type input "16:35"
type input "16:38"
type input "17:10"
type input "18:00"
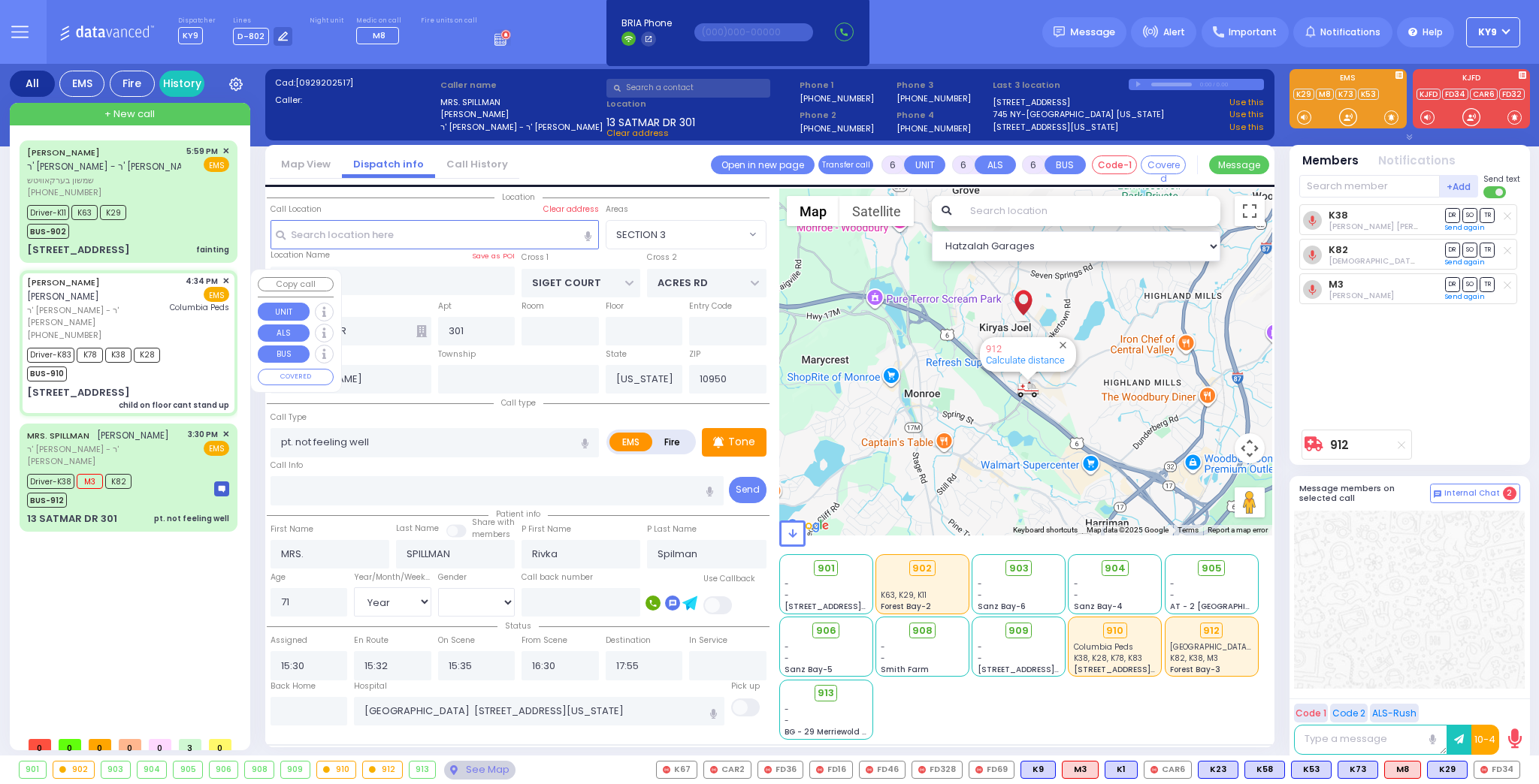
type input "18:14"
type input "[GEOGRAPHIC_DATA]"
select select "Hatzalah Garages"
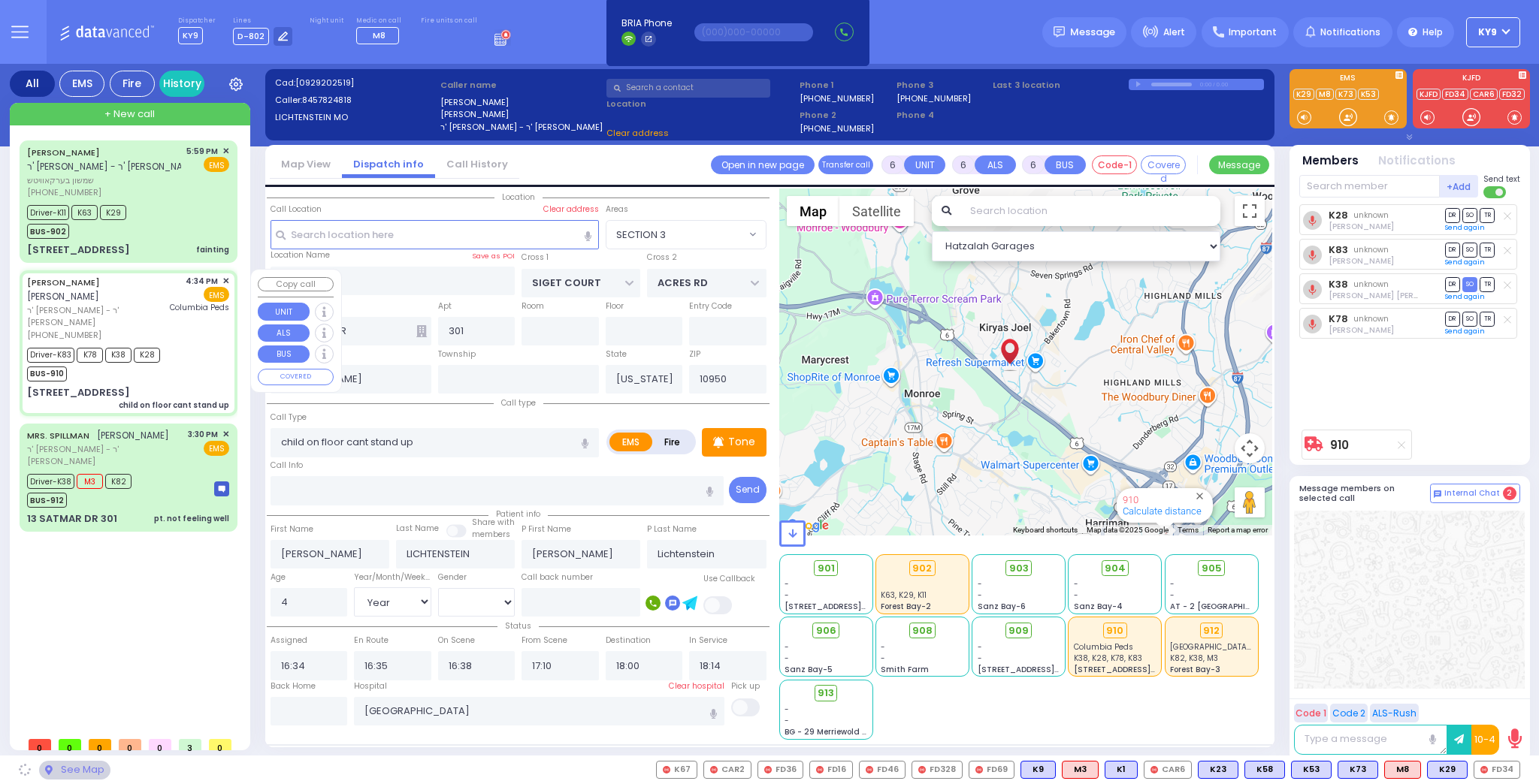
type input "YOEL KLEIN BLVD"
type input "MERON DR"
type input "[STREET_ADDRESS]"
type input "Monroe"
select select "SECTION 6"
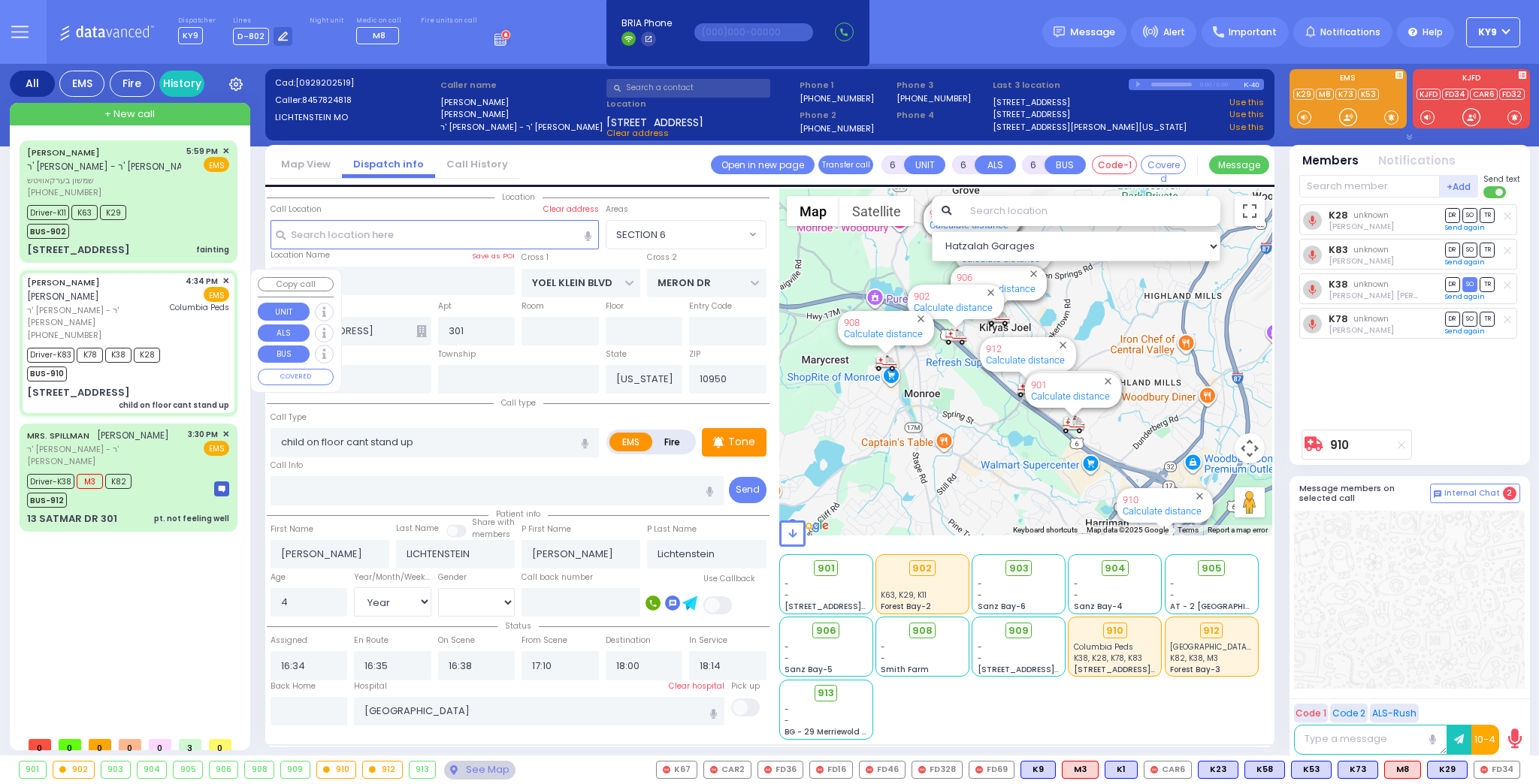
click at [182, 344] on div "Driver-K83 K78 K38 K28 BUS-910" at bounding box center [128, 362] width 202 height 37
select select
radio input "true"
select select "Year"
select select "[DEMOGRAPHIC_DATA]"
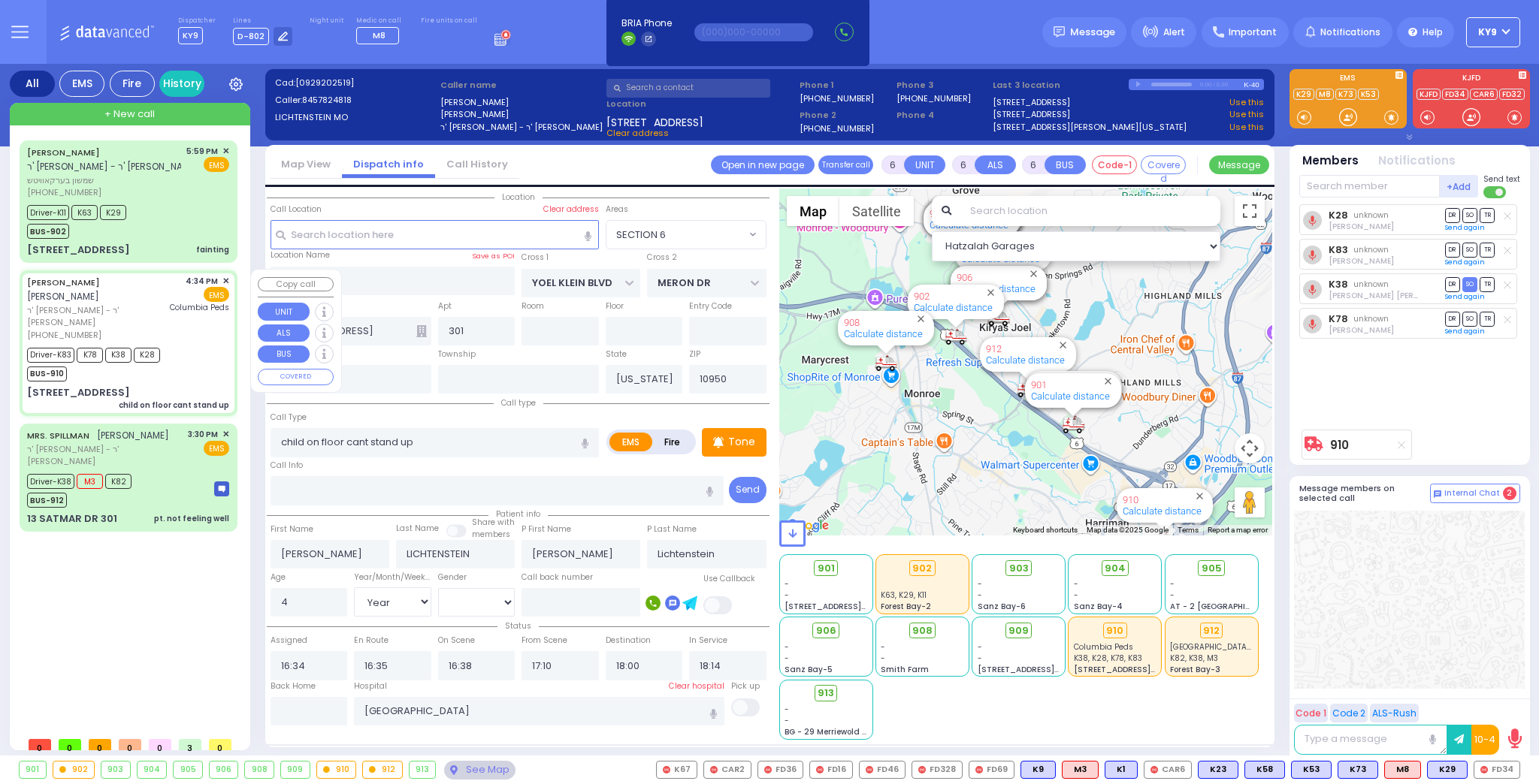
select select "SECTION 6"
select select "Hatzalah Garages"
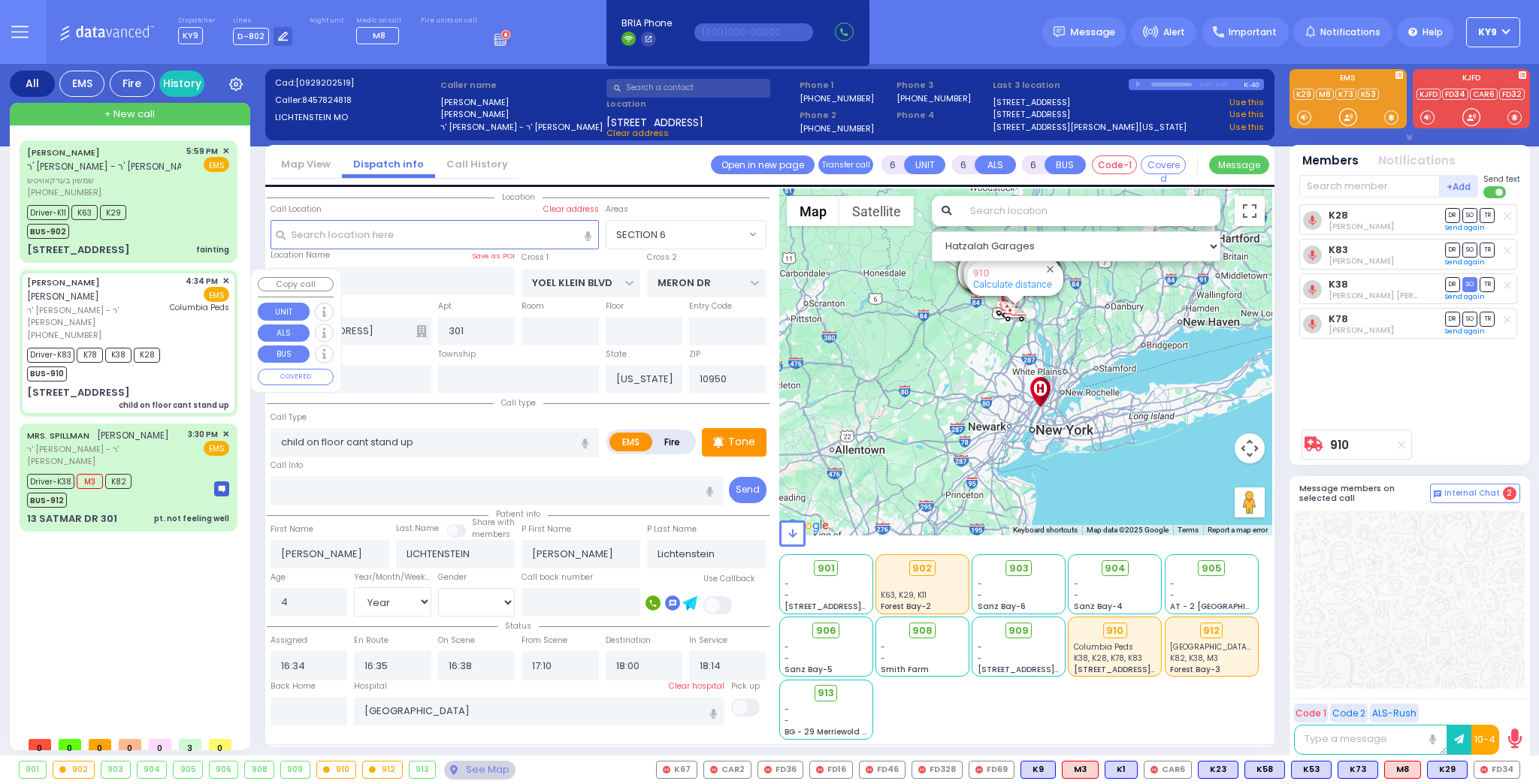
click at [182, 344] on div "Driver-K83 K78 K38 K28 BUS-910" at bounding box center [128, 362] width 202 height 37
select select
radio input "true"
select select "Year"
select select "[DEMOGRAPHIC_DATA]"
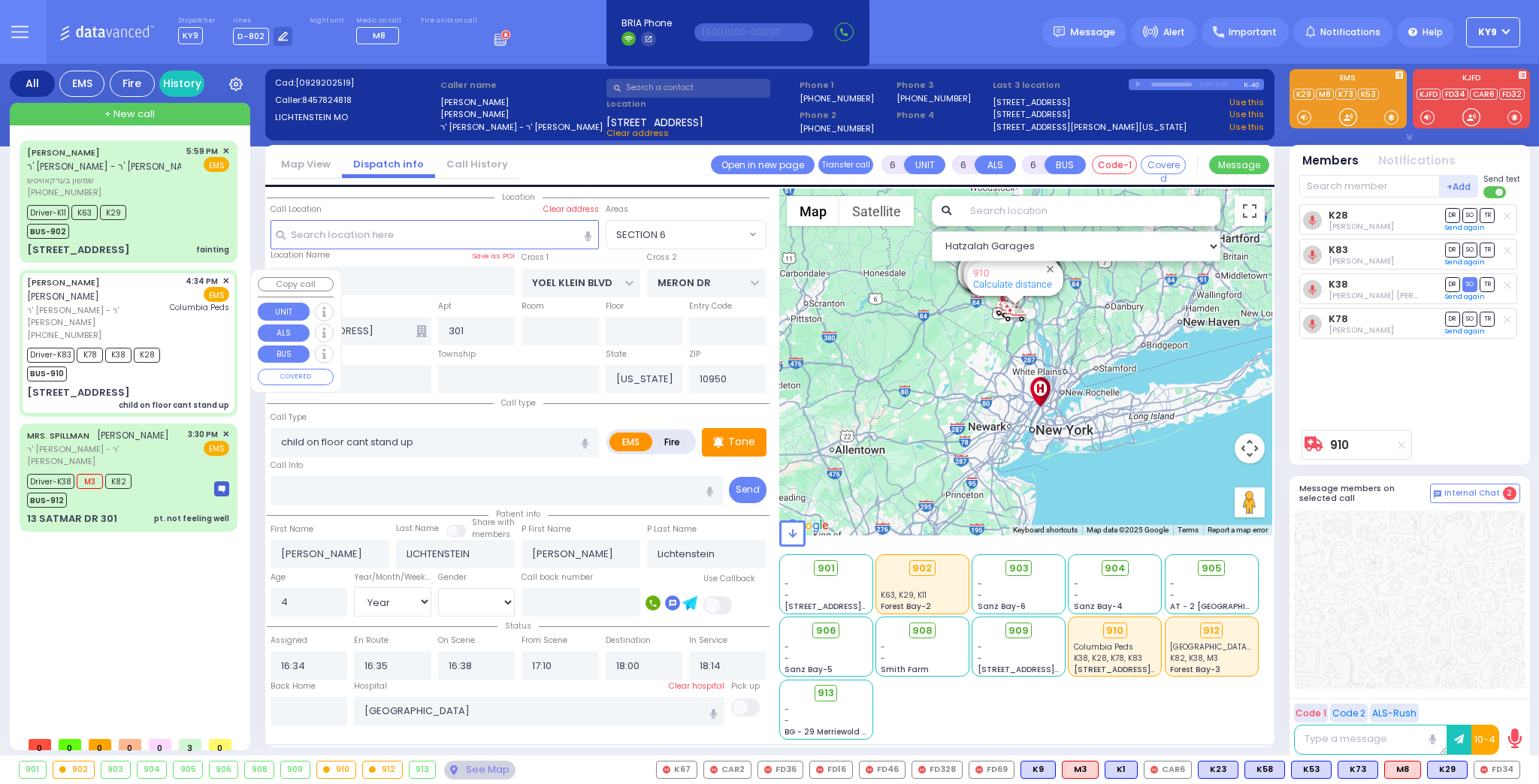
select select "SECTION 6"
select select "Hatzalah Garages"
click at [474, 772] on div "See Map" at bounding box center [480, 770] width 71 height 19
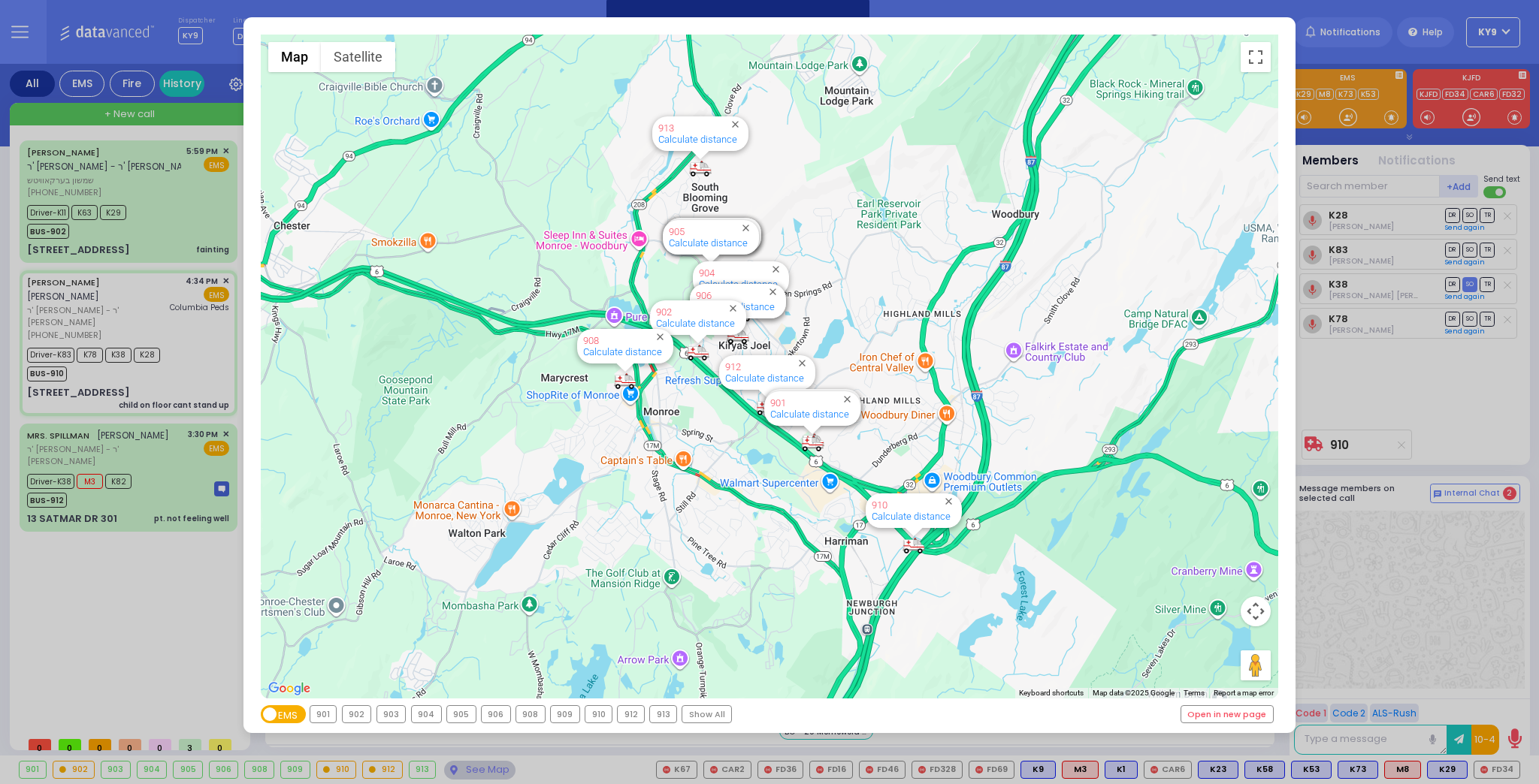
click at [587, 712] on div "910" at bounding box center [598, 715] width 26 height 16
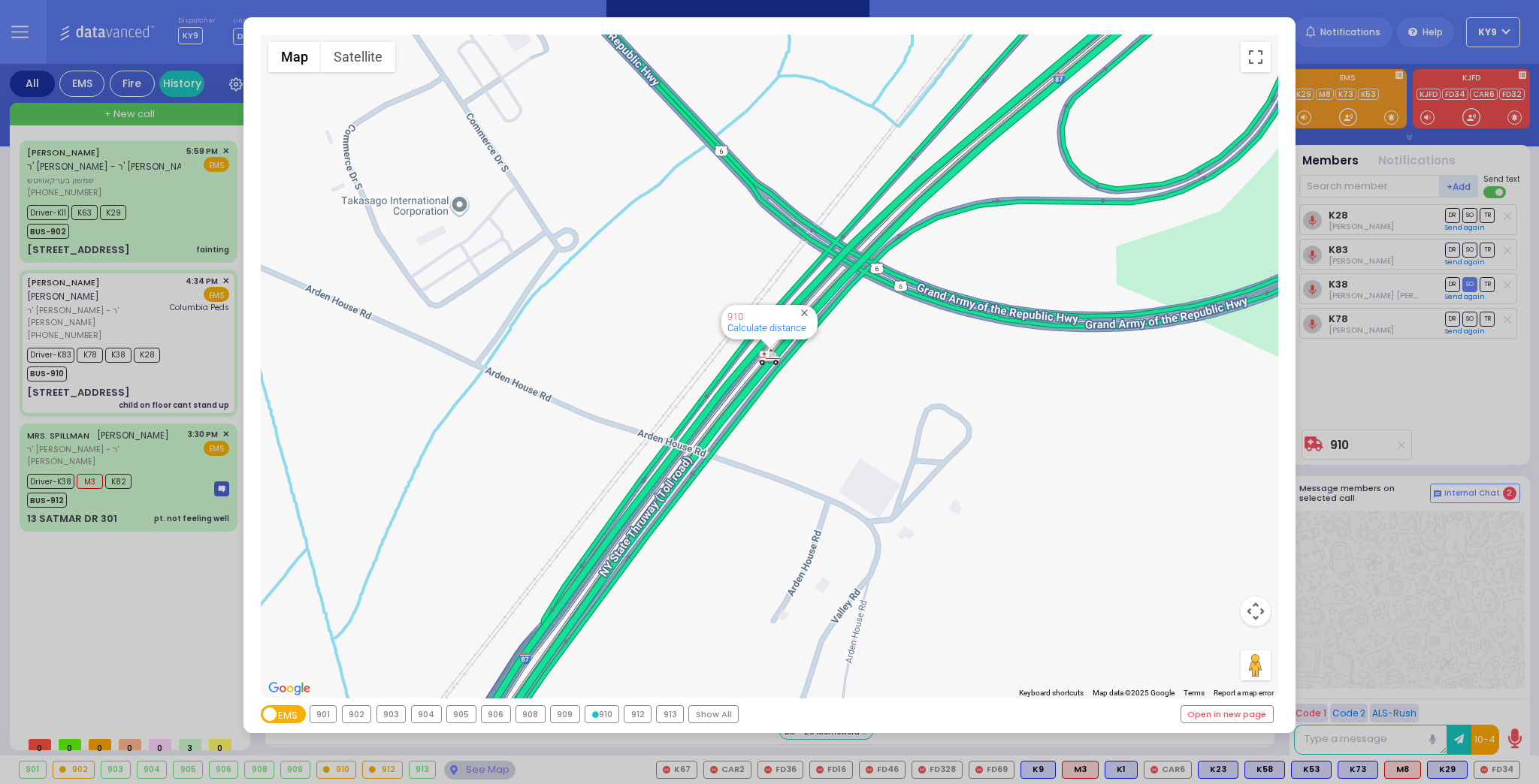
click at [592, 712] on icon at bounding box center [595, 714] width 6 height 6
click at [484, 768] on div "← Move left → Move right ↑ Move up ↓ Move down + Zoom in - Zoom out Home Jump l…" at bounding box center [770, 392] width 1539 height 784
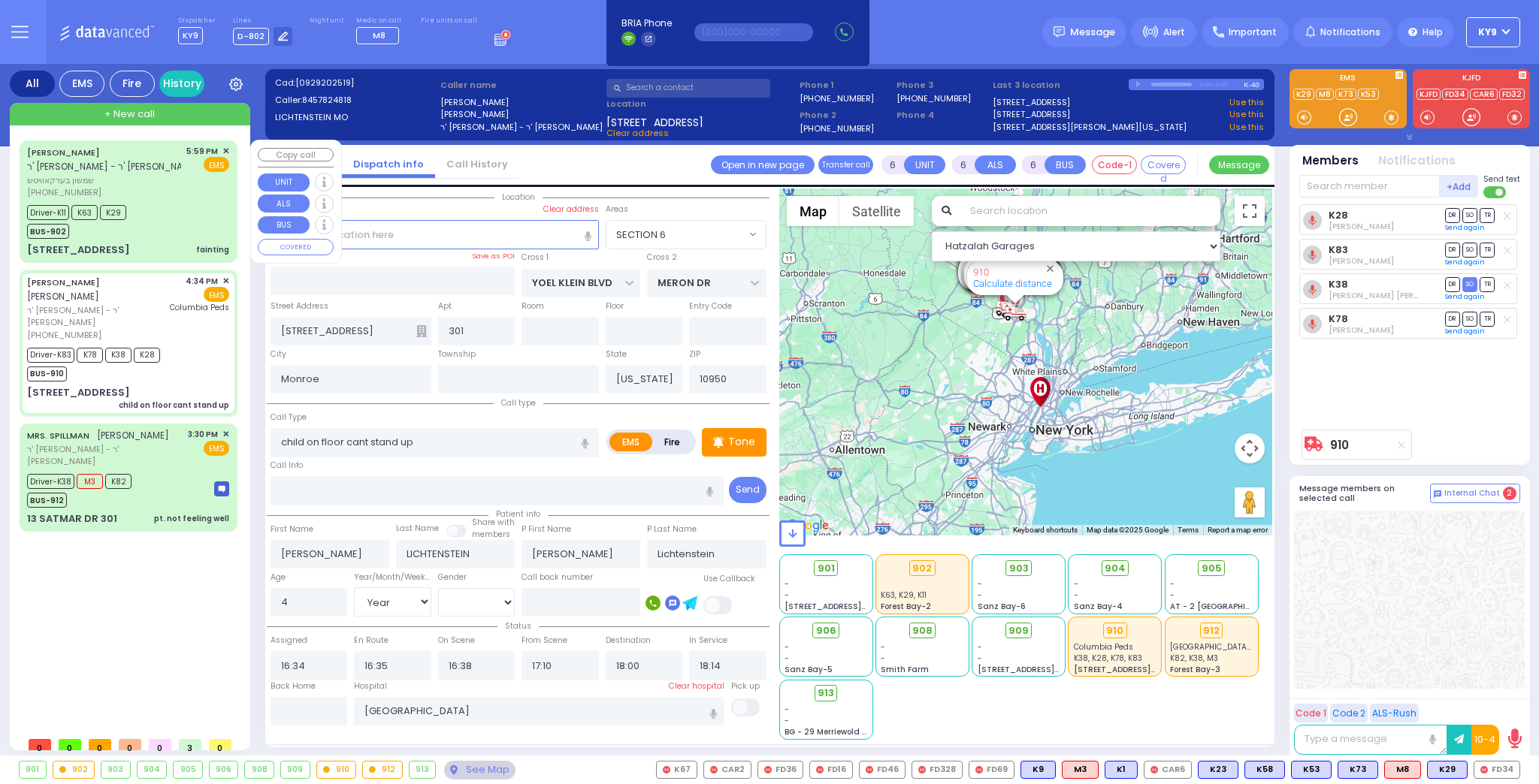
click at [176, 209] on div "Driver-K11 K63 K29 BUS-902" at bounding box center [128, 219] width 202 height 37
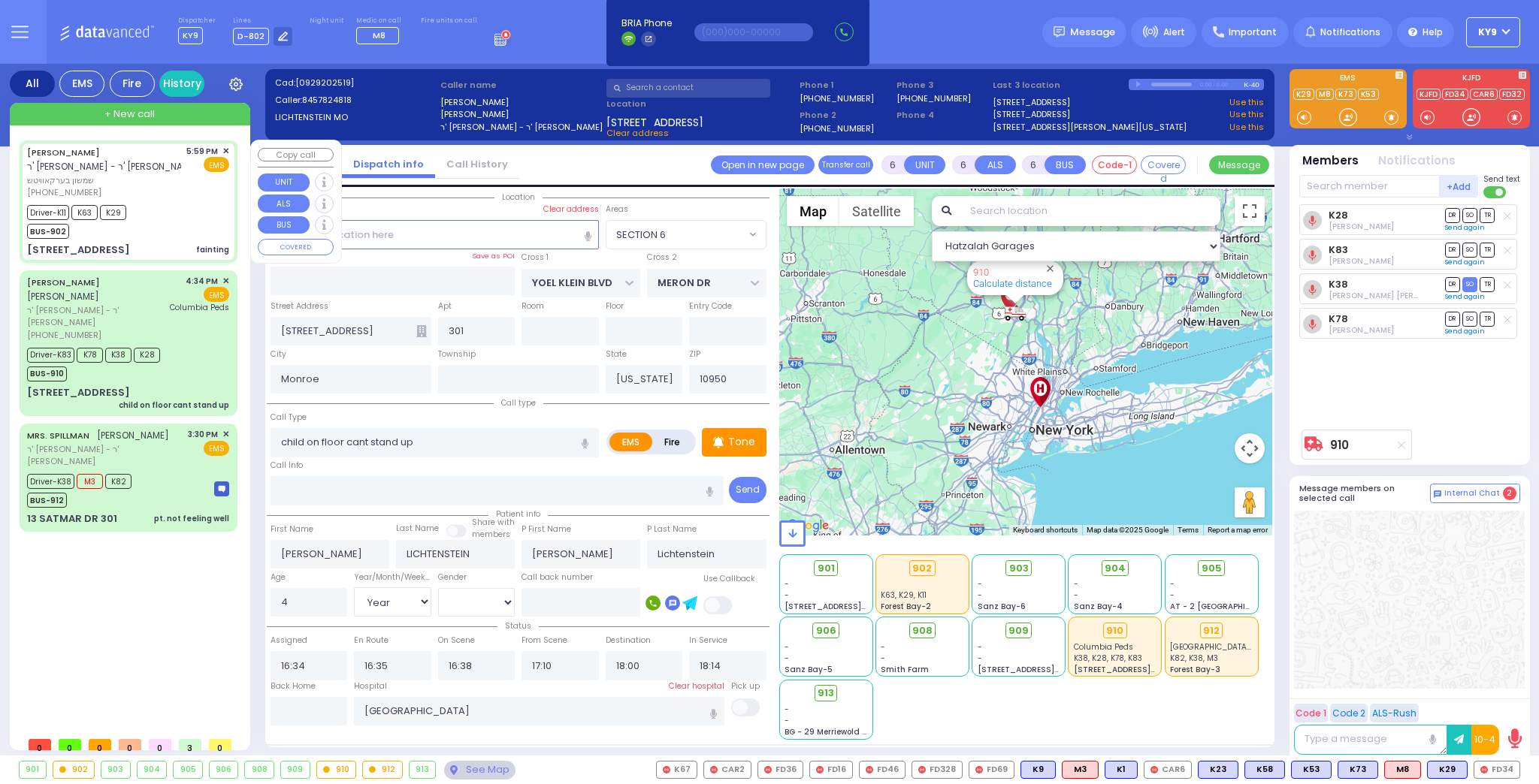
select select
type input "fainting"
radio input "true"
type input "SHAMSHON"
type input "BERKOWITZ"
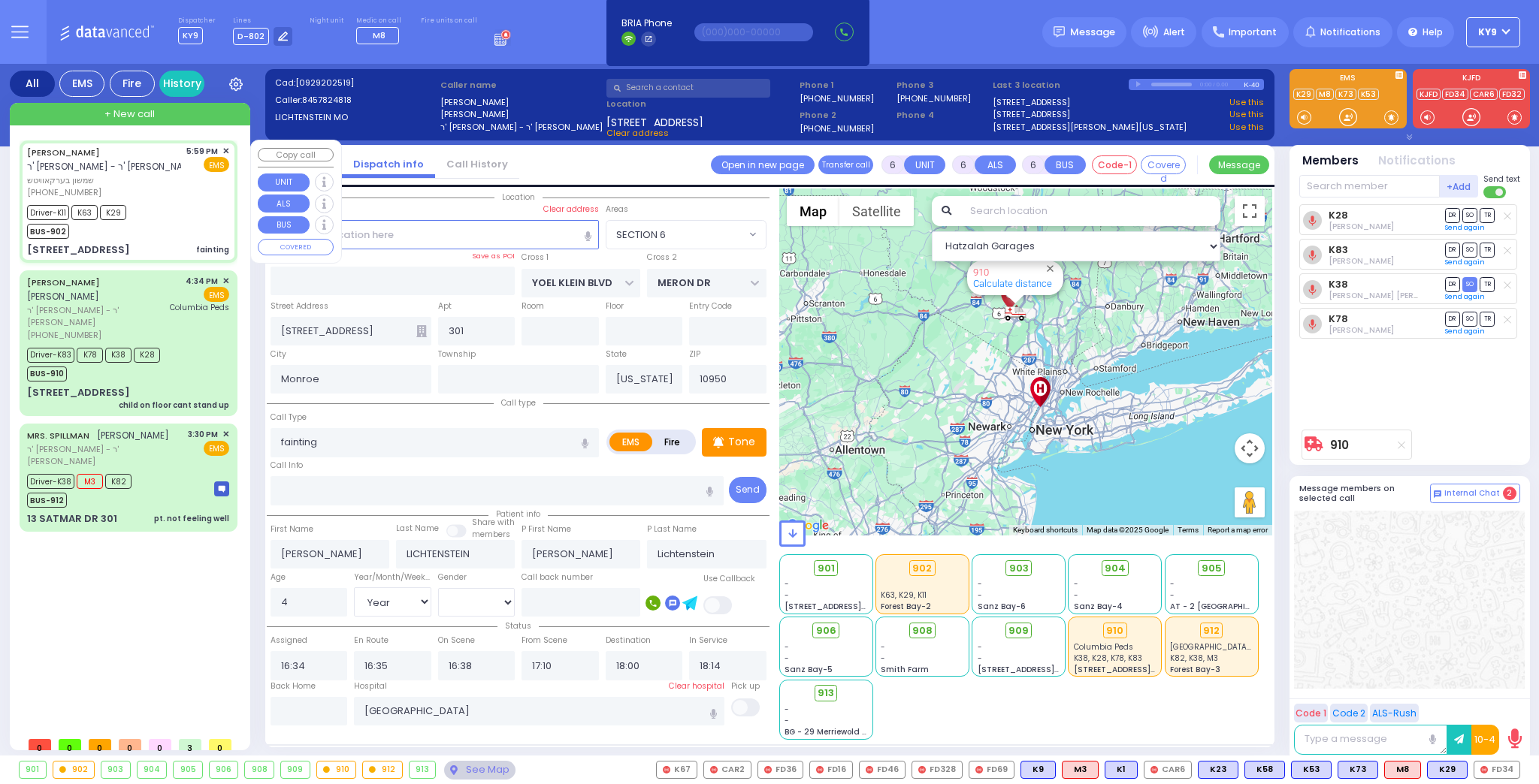
type input "[PERSON_NAME]"
type input "Berkowitz"
type input "21"
select select "Year"
select select "[DEMOGRAPHIC_DATA]"
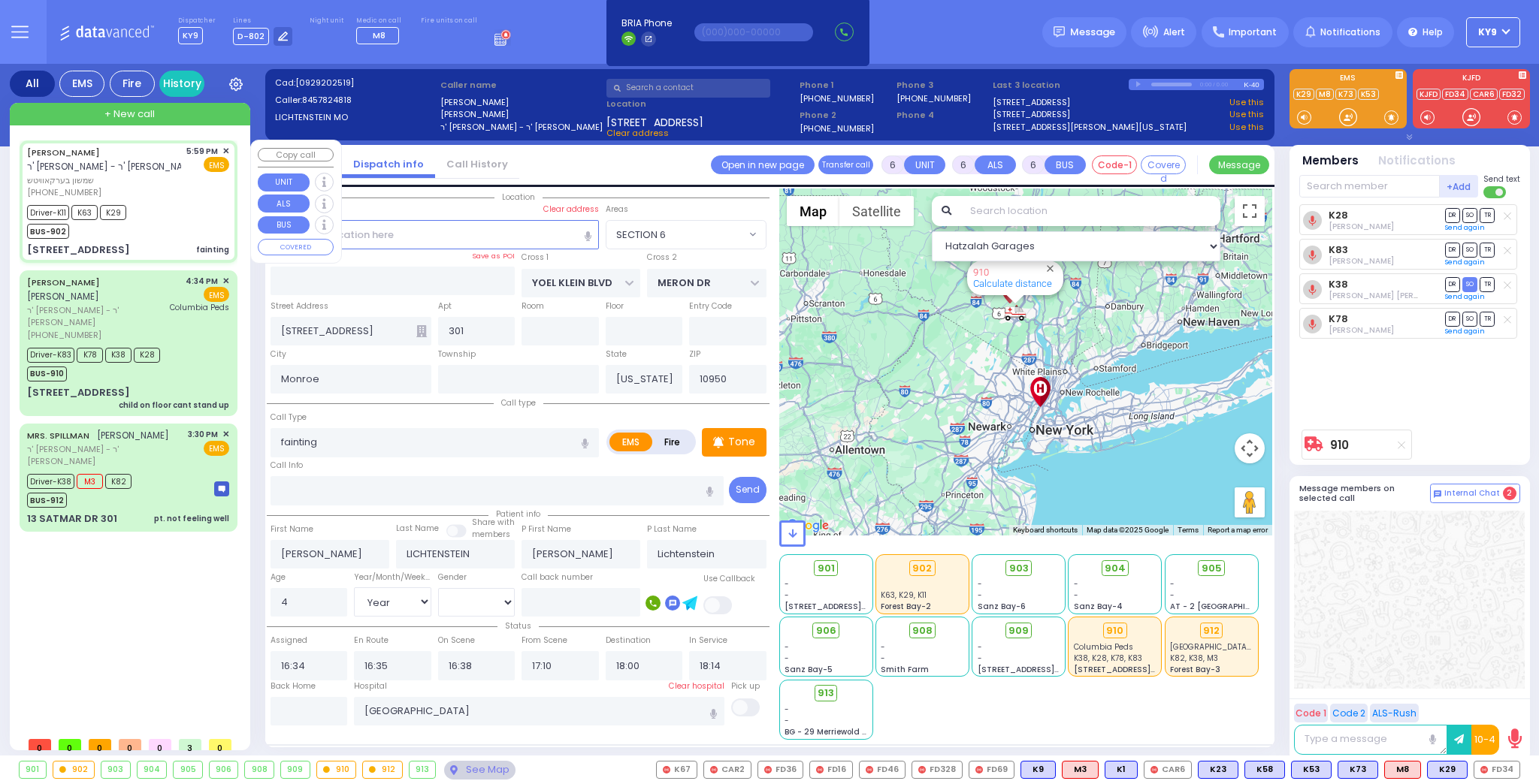
type input "17:59"
type input "18:01"
type input "18:02"
type input "18:10"
type input "19:10"
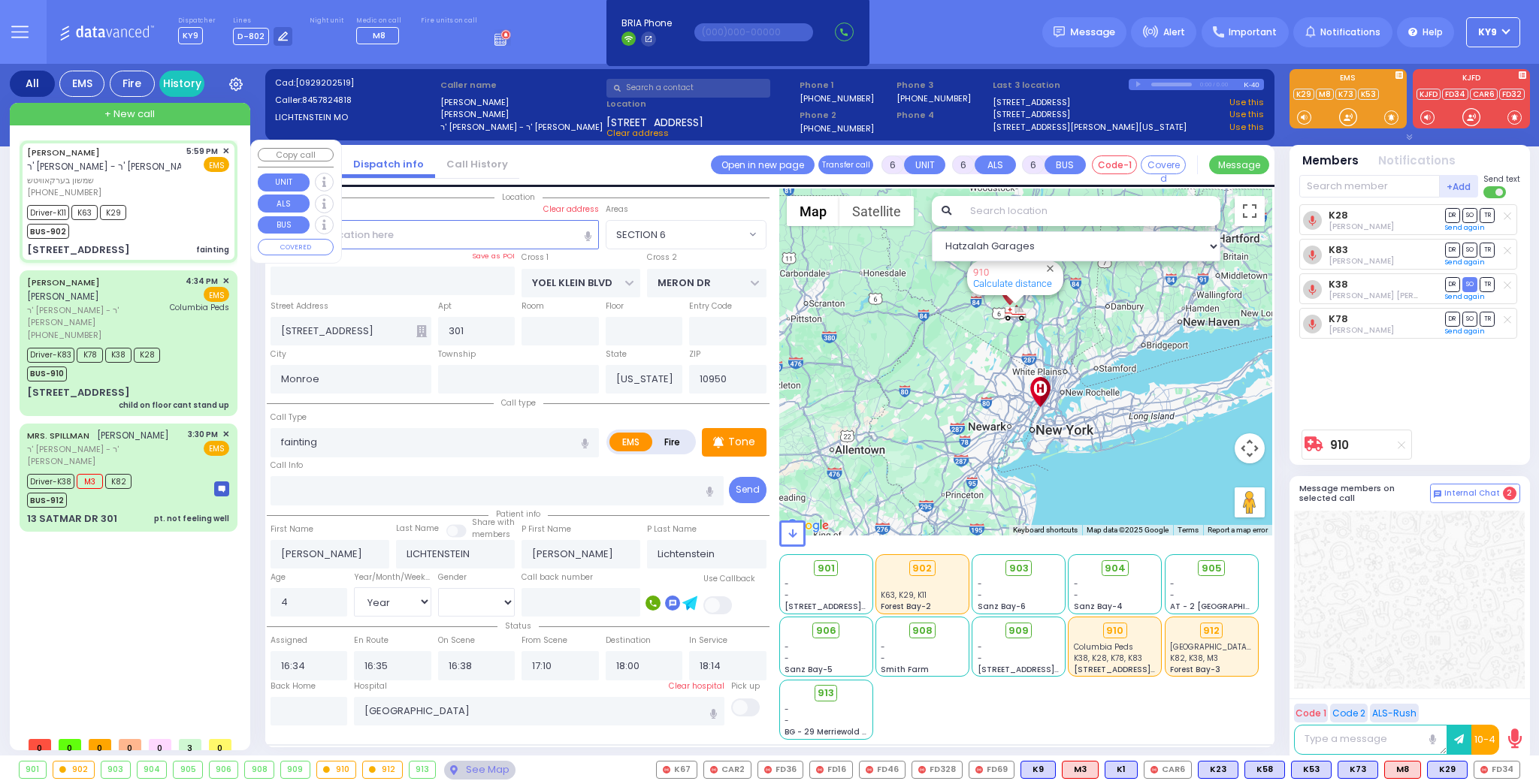
type input "21:10"
type input "Good Samaritan Hospital 257 Lafayette Avenue 8457909405 Suffern"
type input "EAHAL COURT"
type input "[PERSON_NAME] DR"
type input "[STREET_ADDRESS]"
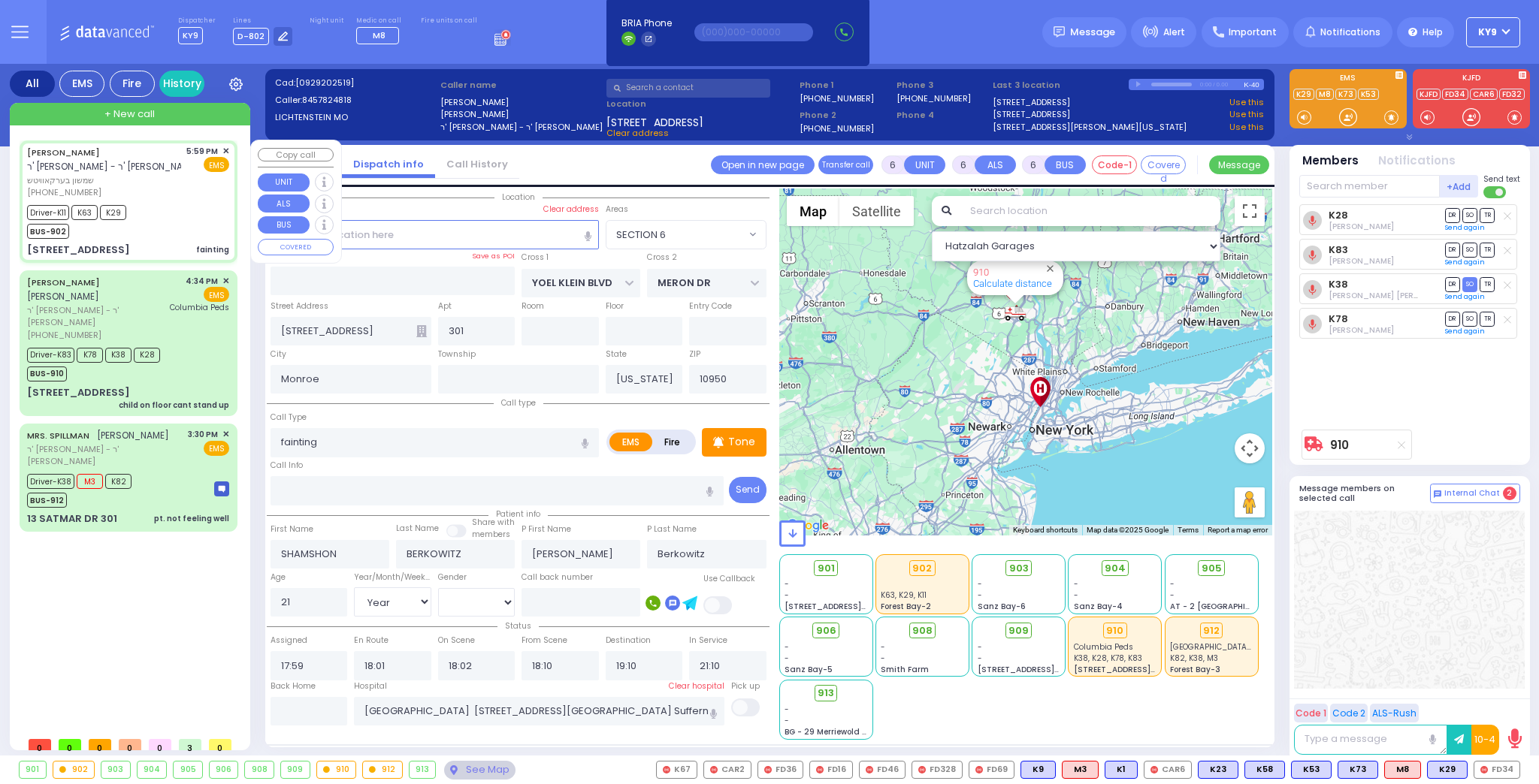
type input "211"
type input "10950 Cross Streets: : EAHAL CT/HAYES CT"
select select "SECTION 1"
select select "Hatzalah Garages"
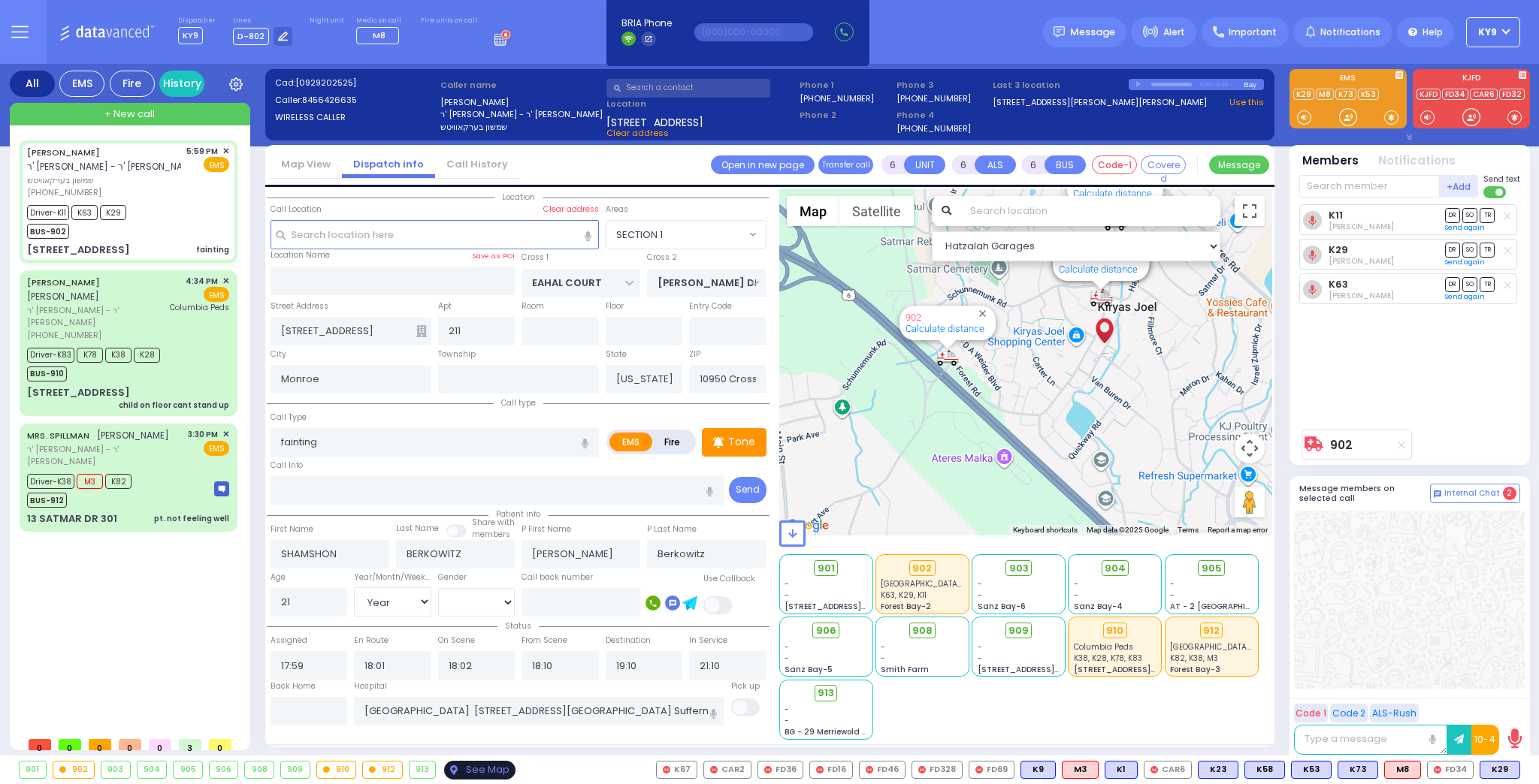
click at [474, 776] on div "See Map" at bounding box center [480, 770] width 71 height 19
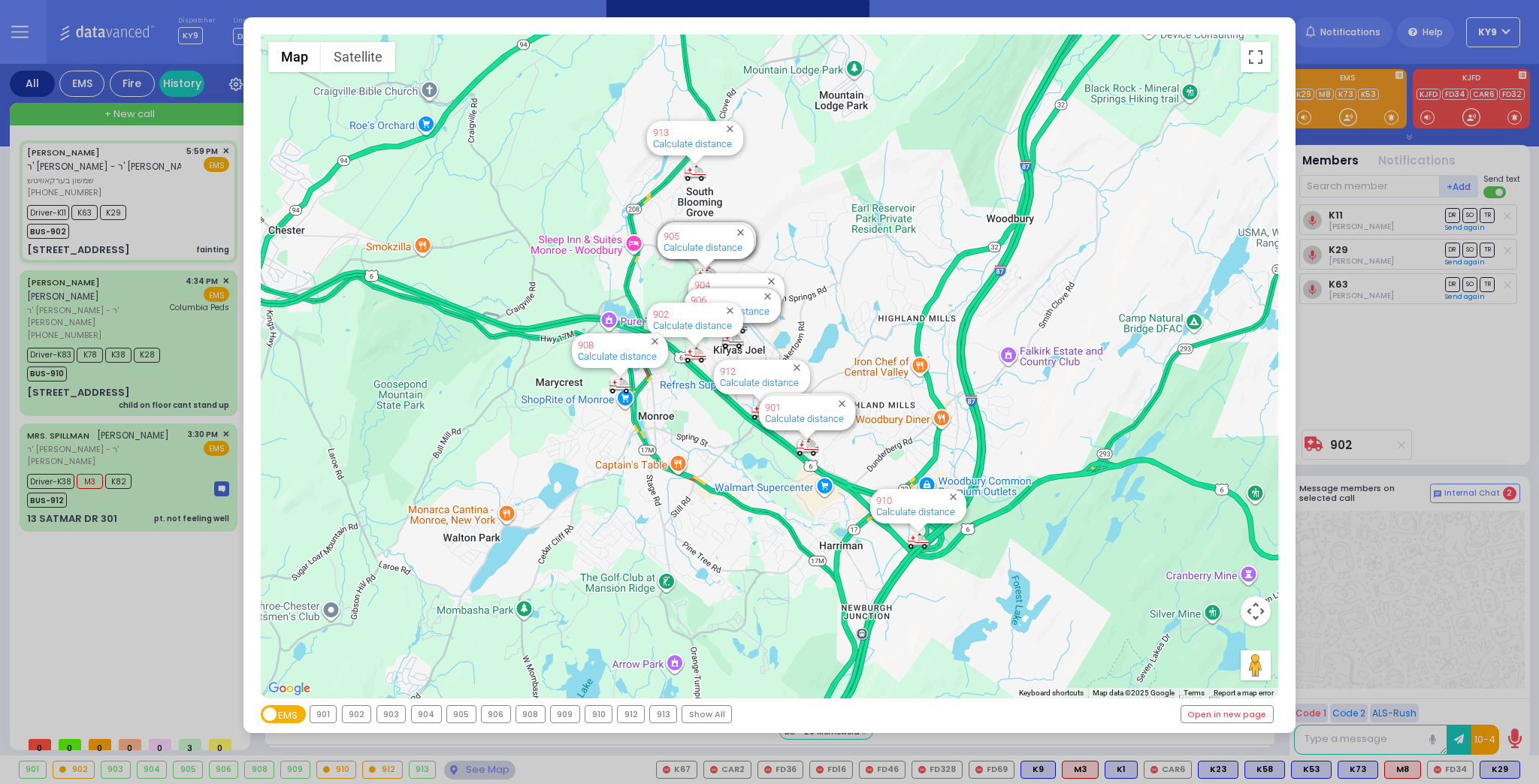
click at [352, 714] on div "902" at bounding box center [356, 715] width 28 height 16
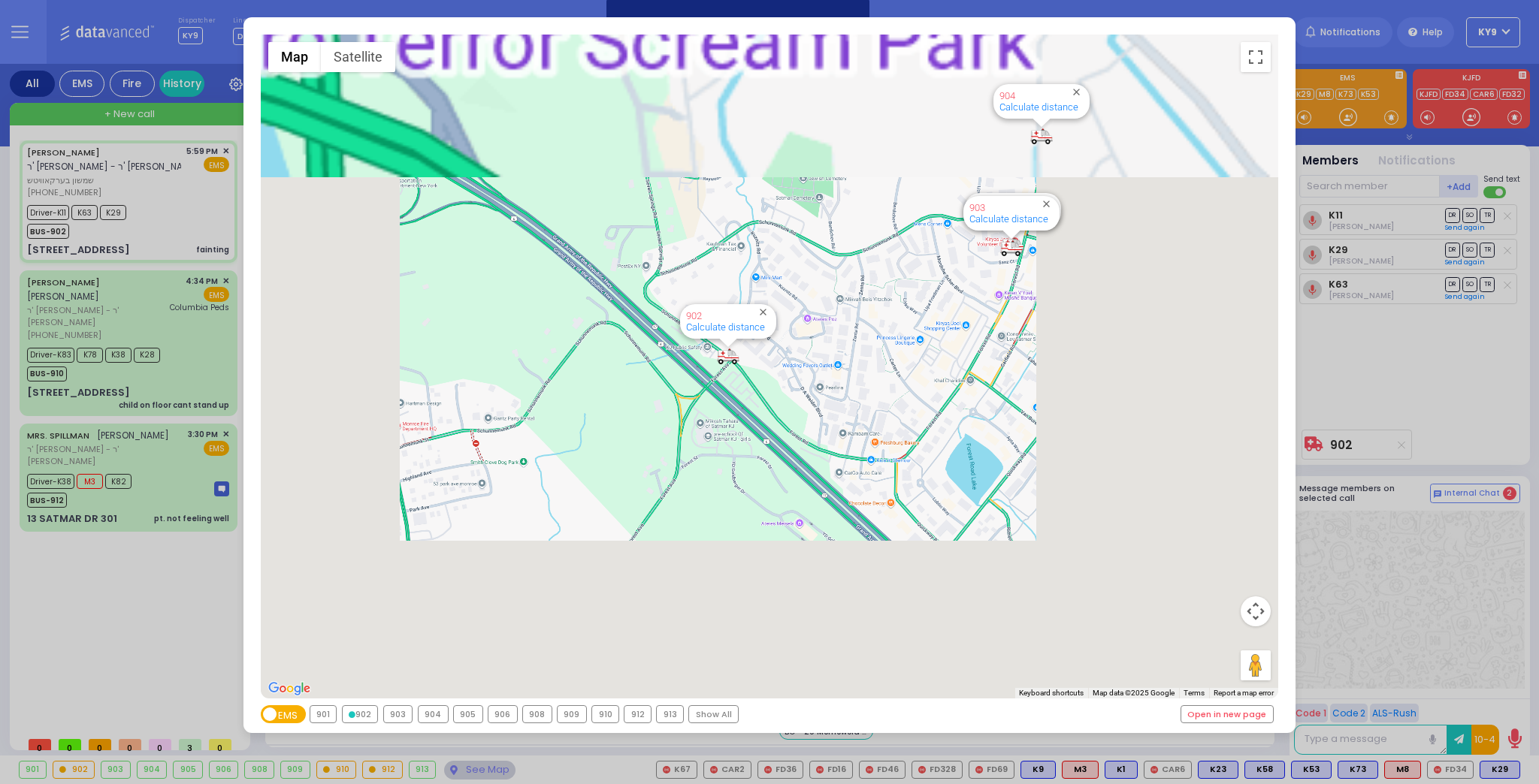
click at [352, 714] on icon at bounding box center [352, 714] width 6 height 6
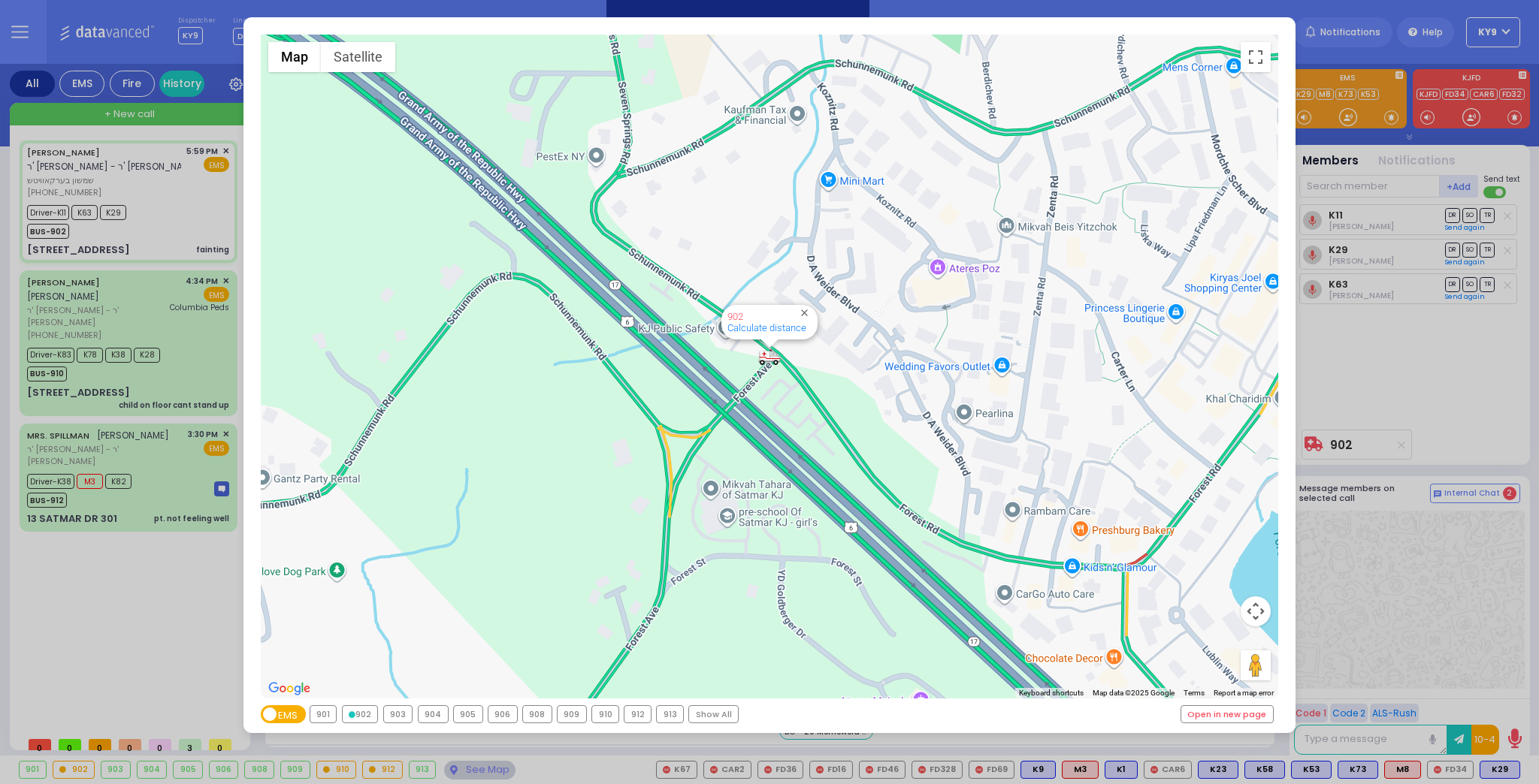
click at [361, 711] on div "902" at bounding box center [360, 715] width 36 height 16
click at [484, 771] on div "← Move left → Move right ↑ Move up ↓ Move down + Zoom in - Zoom out Home Jump l…" at bounding box center [770, 392] width 1539 height 784
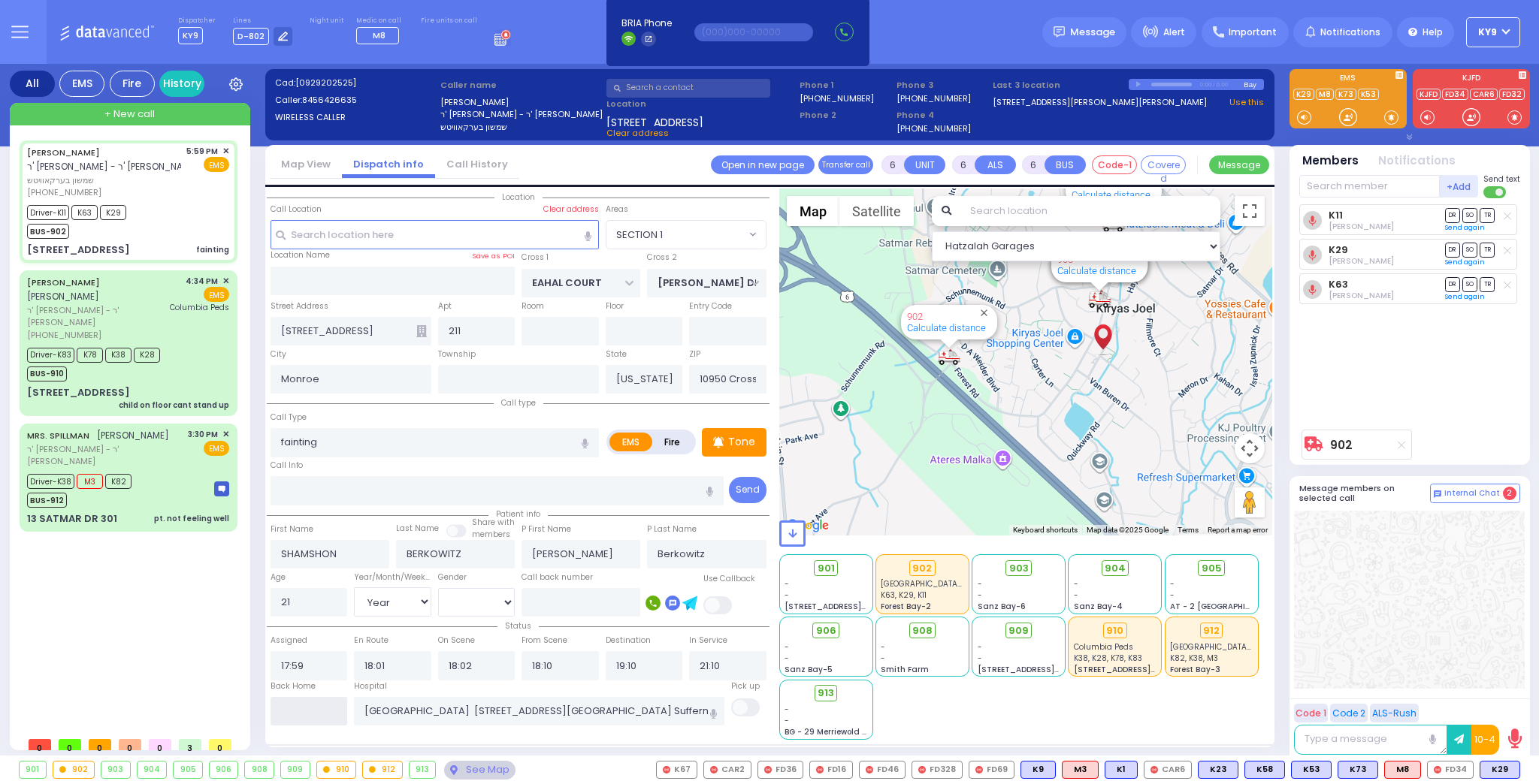
click at [307, 711] on input "text" at bounding box center [309, 711] width 77 height 28
type input "19:54"
select select
radio input "true"
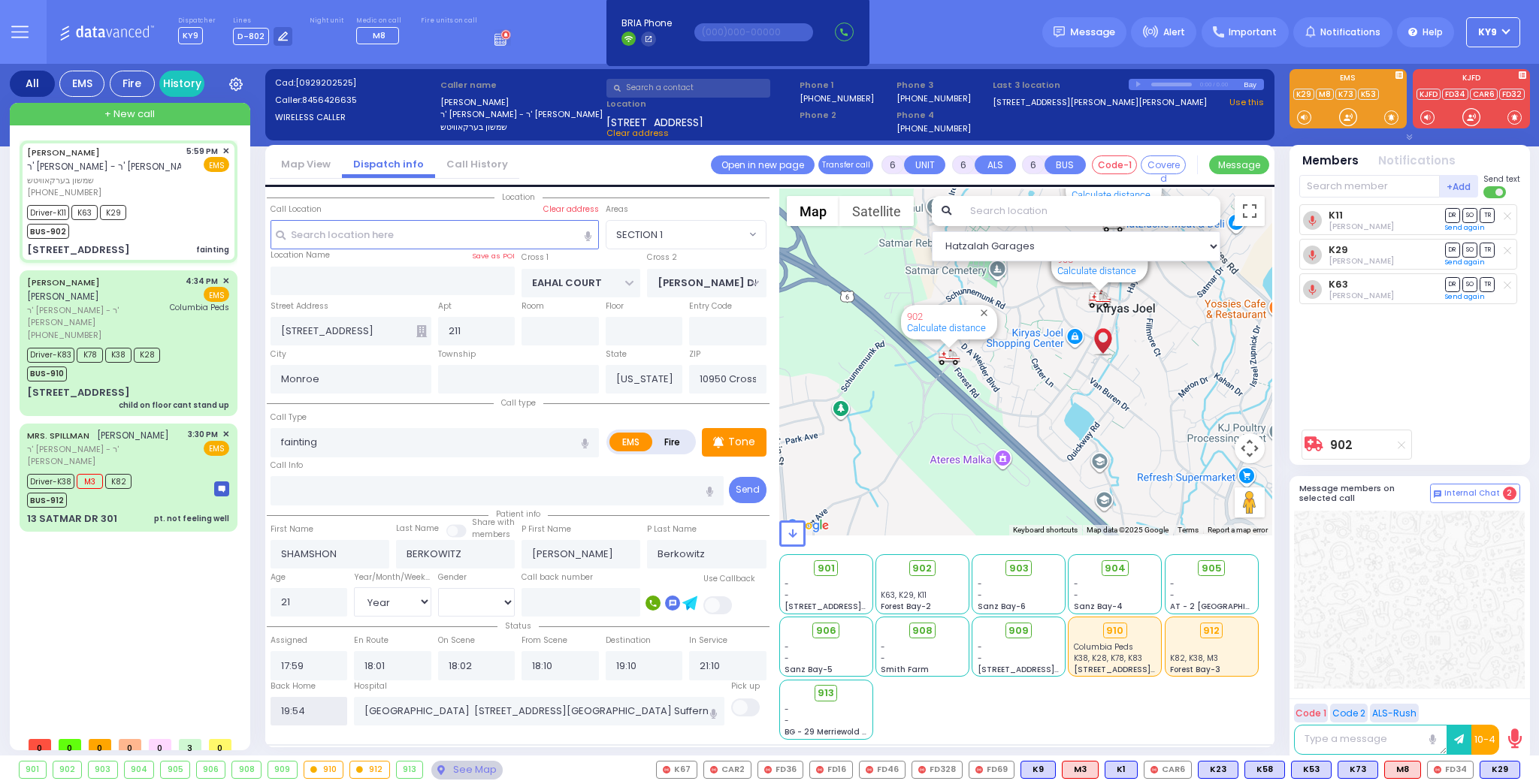
select select
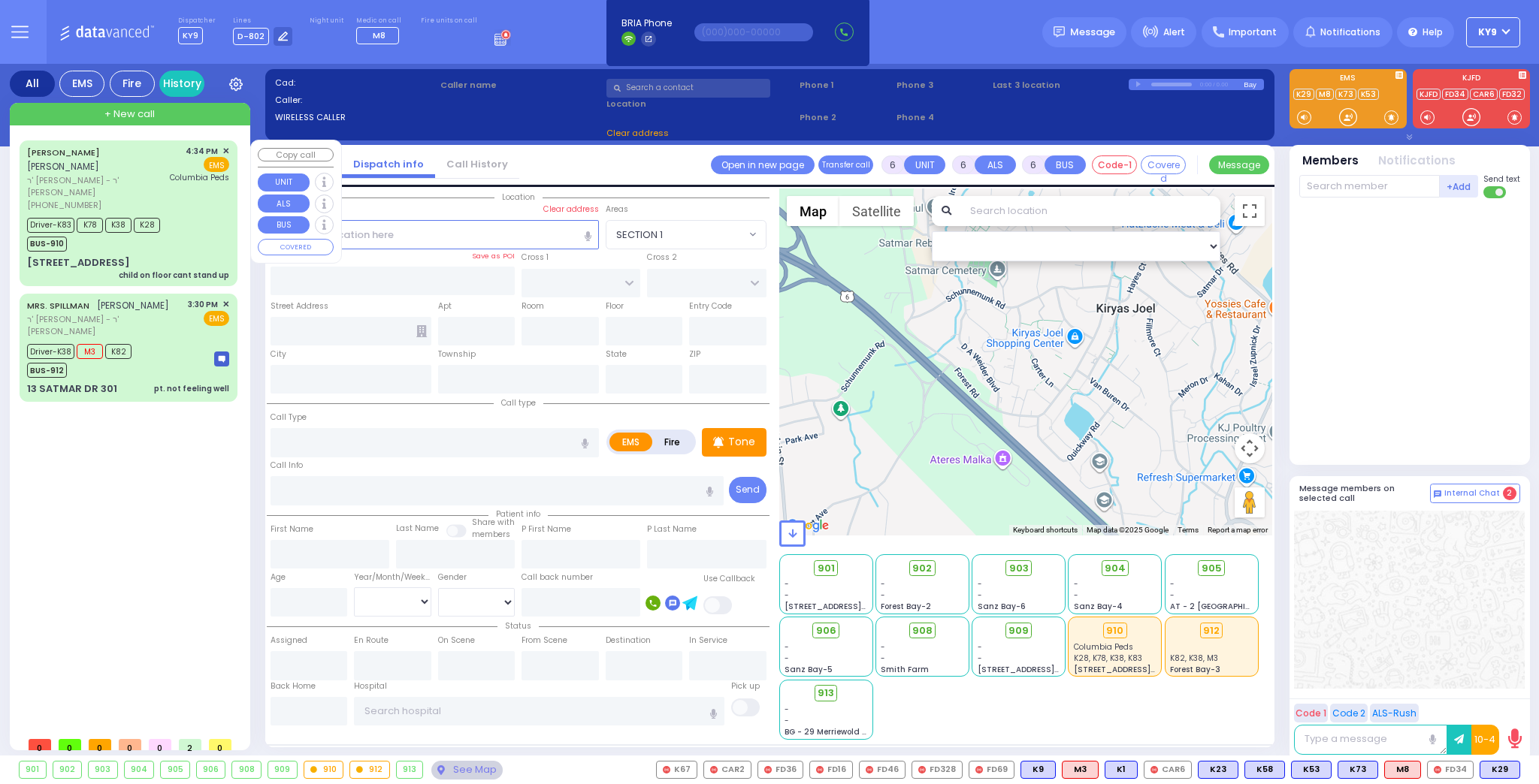
click at [218, 226] on div "Driver-K83 K78 K38 K28 BUS-910" at bounding box center [128, 232] width 202 height 37
select select
type input "child on floor cant stand up"
radio input "true"
type input "[PERSON_NAME]"
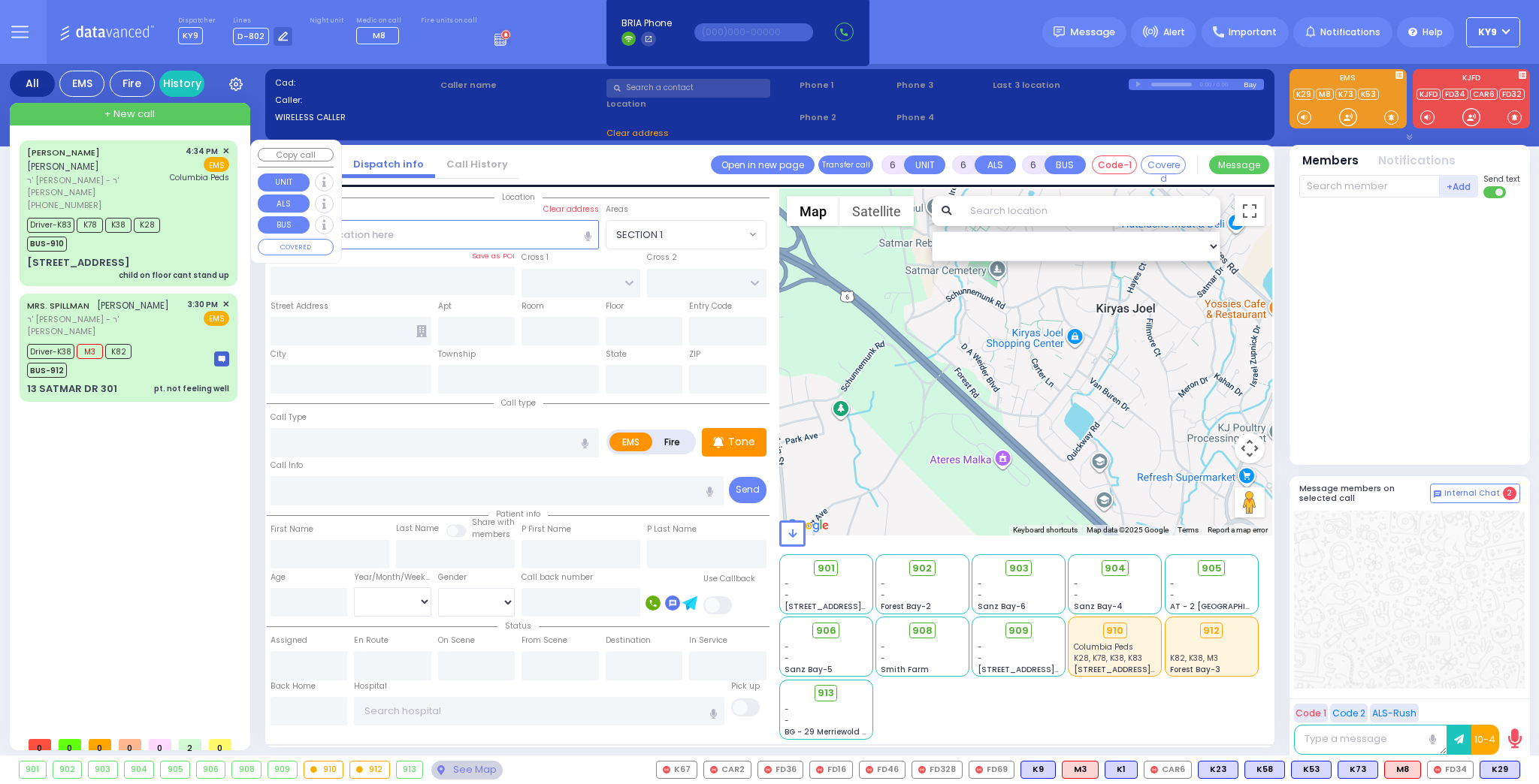
type input "LICHTENSTEIN"
type input "[PERSON_NAME]"
type input "Lichtenstein"
type input "4"
select select "Year"
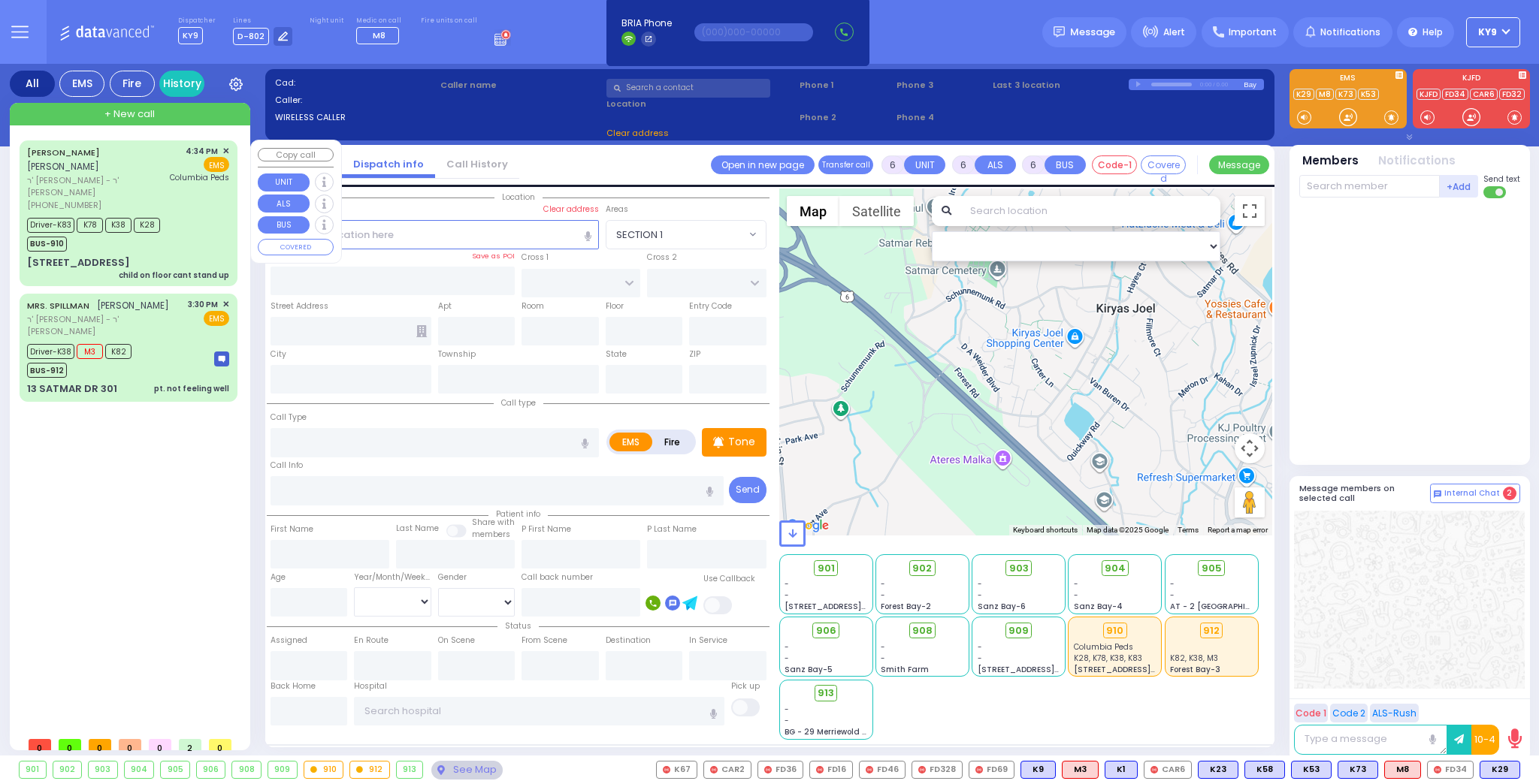
select select "[DEMOGRAPHIC_DATA]"
type input "16:34"
type input "16:35"
type input "16:38"
type input "17:10"
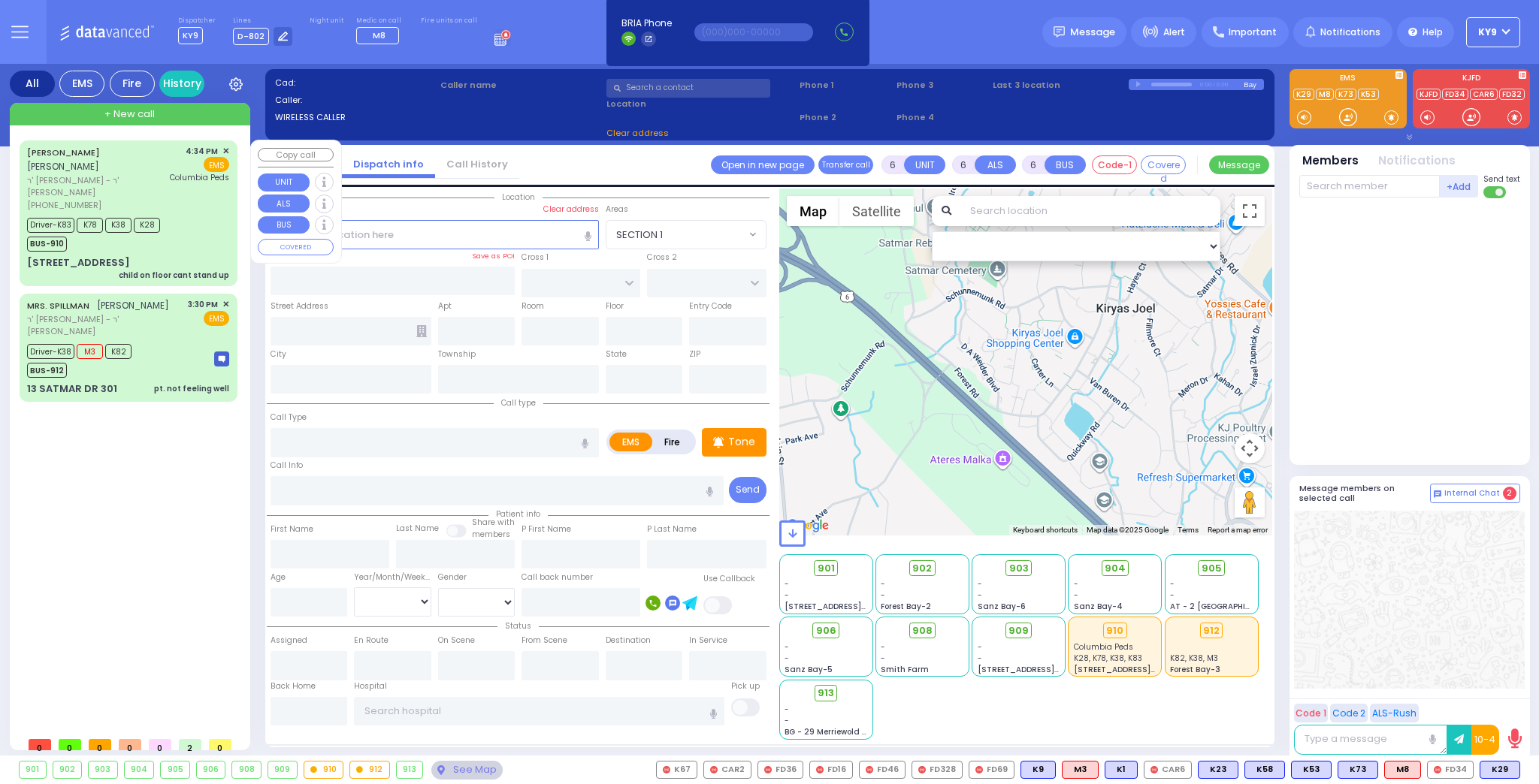
type input "18:00"
type input "18:14"
type input "[GEOGRAPHIC_DATA]"
select select "Hatzalah Garages"
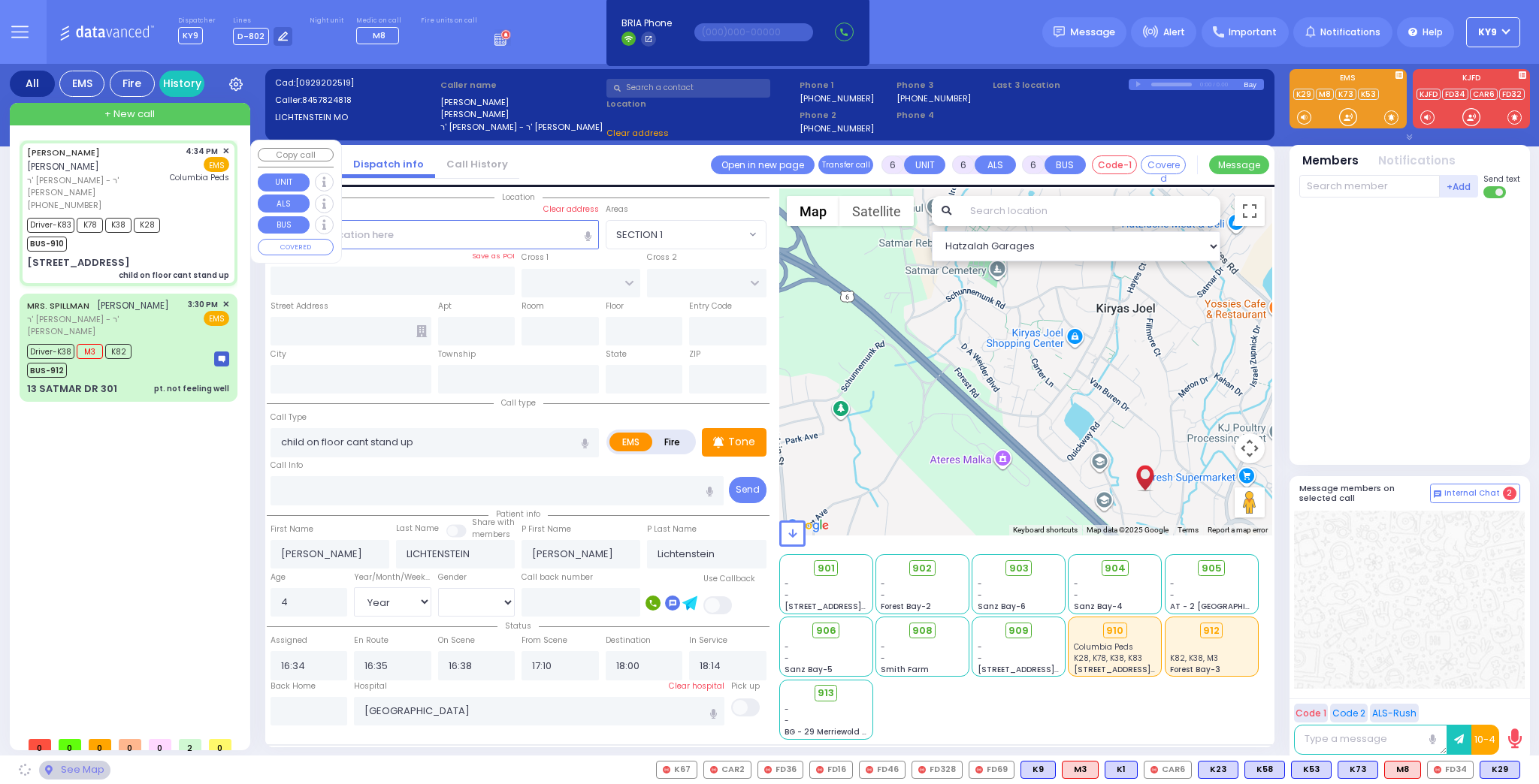
type input "YOEL KLEIN BLVD"
type input "MERON DR"
type input "[STREET_ADDRESS]"
type input "301"
type input "Monroe"
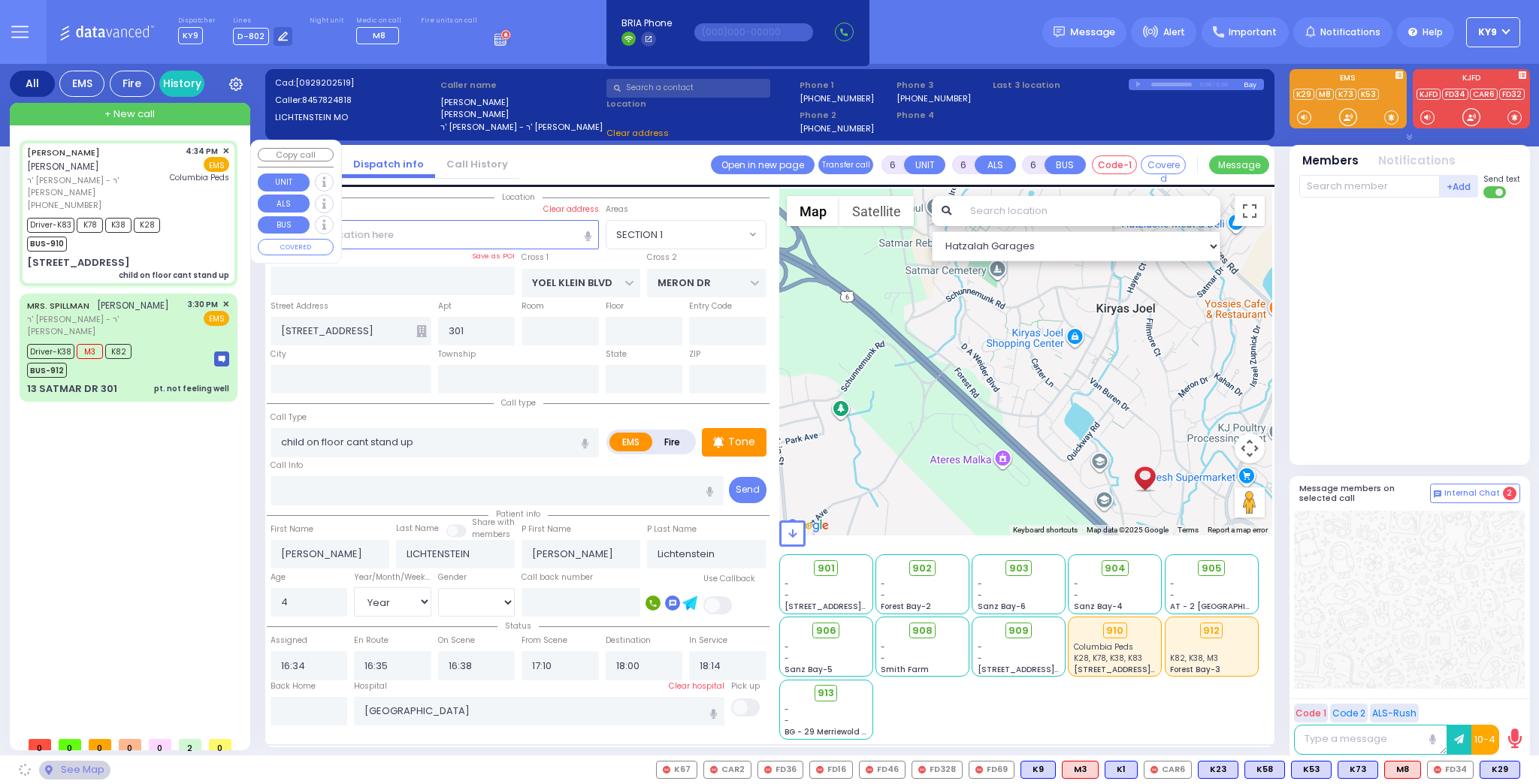
type input "[US_STATE]"
type input "10950"
select select "SECTION 6"
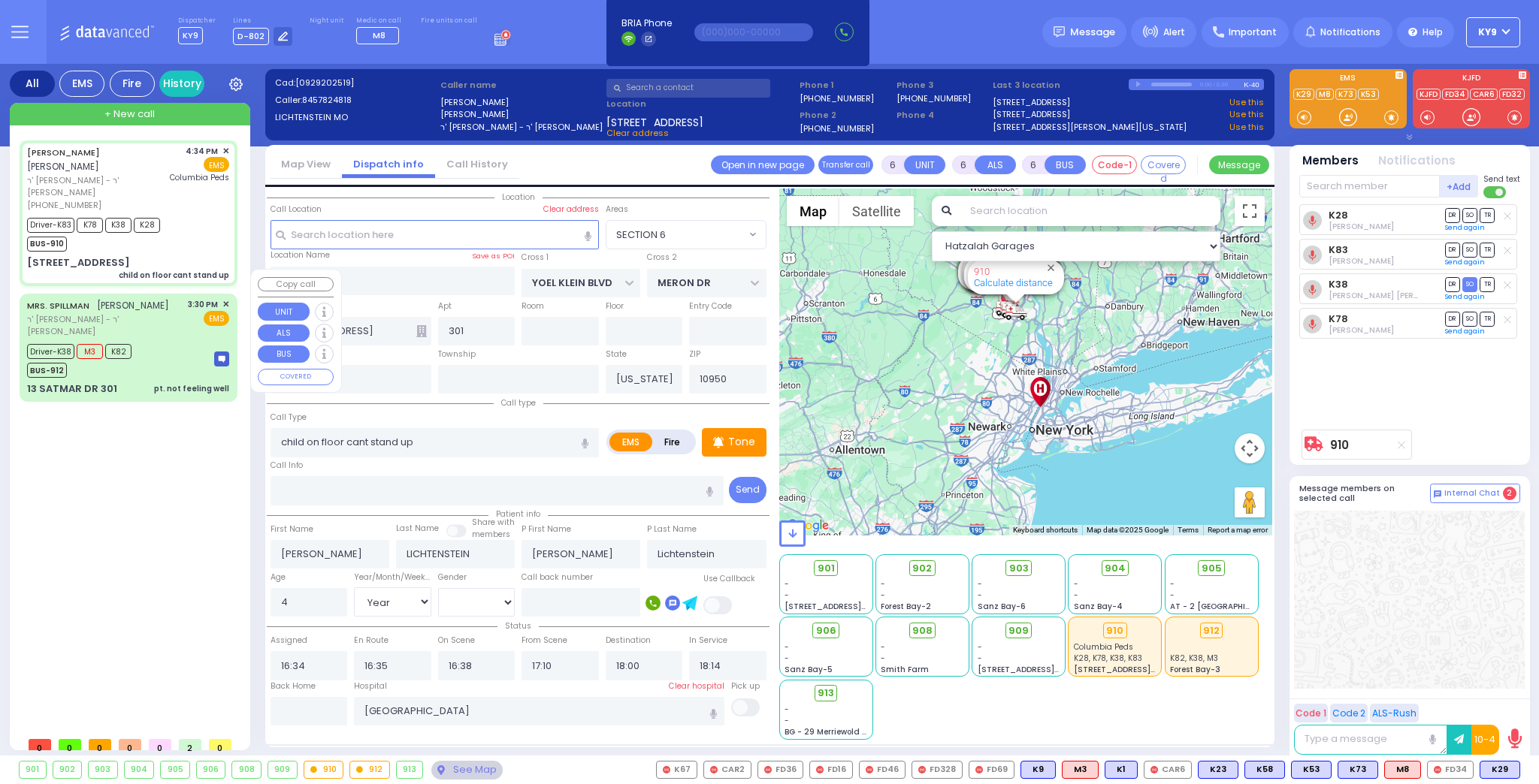
click at [189, 341] on div "Driver-K38 M3 K82 BUS-912" at bounding box center [128, 359] width 202 height 37
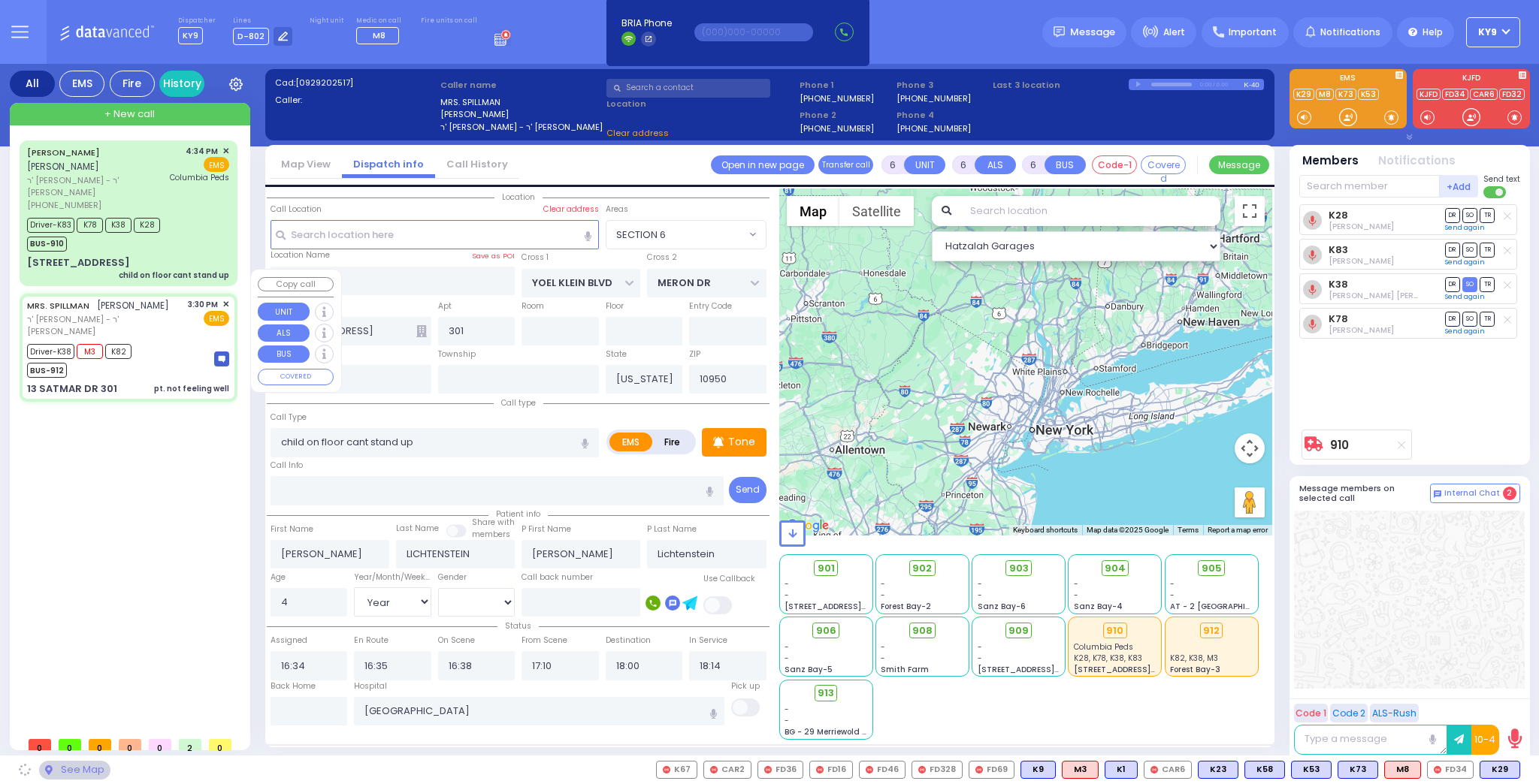
select select
type input "pt. not feeling well"
radio input "true"
type input "MRS."
type input "SPILLMAN"
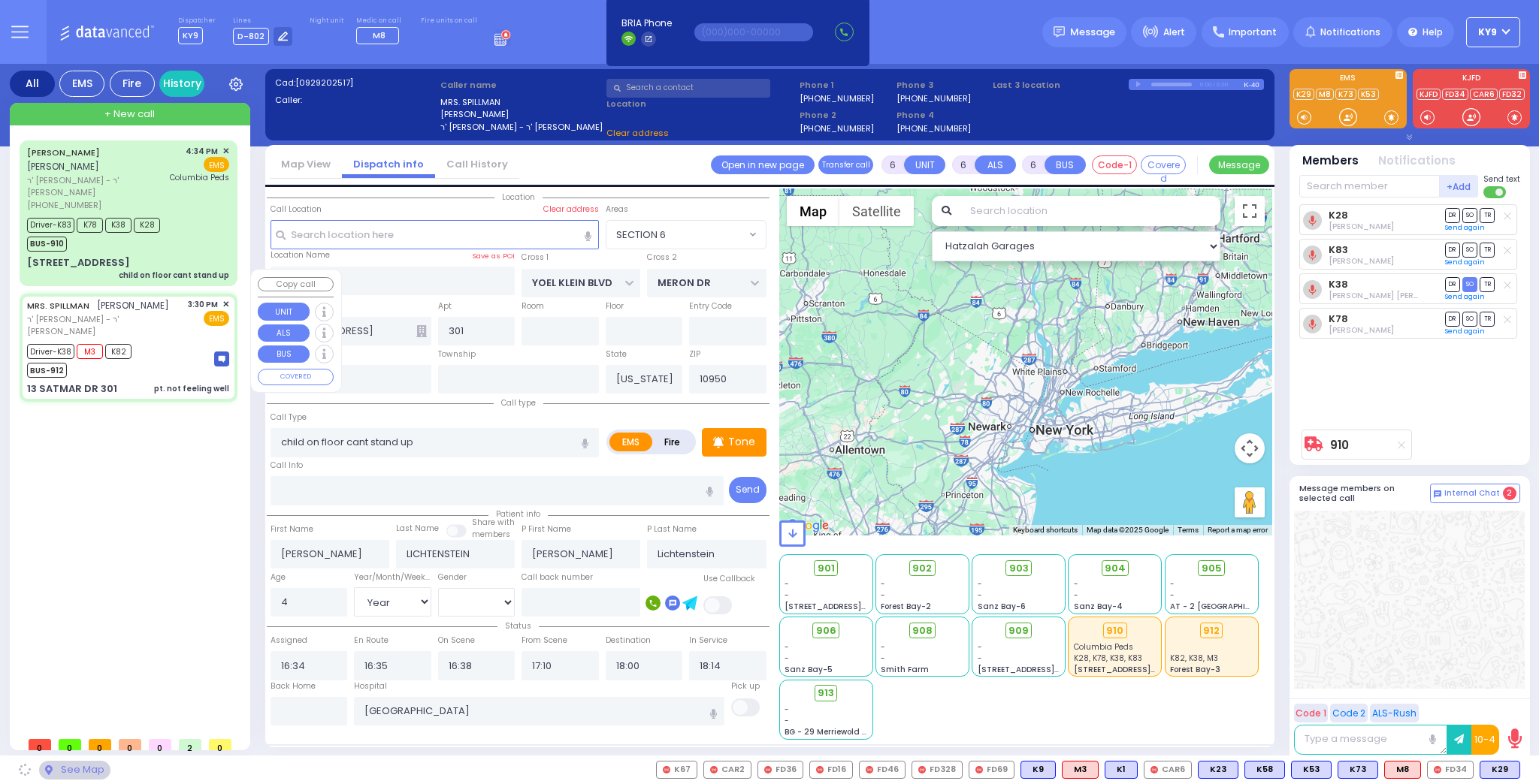
type input "Rivka"
type input "Spilman"
type input "71"
select select "Year"
select select "[DEMOGRAPHIC_DATA]"
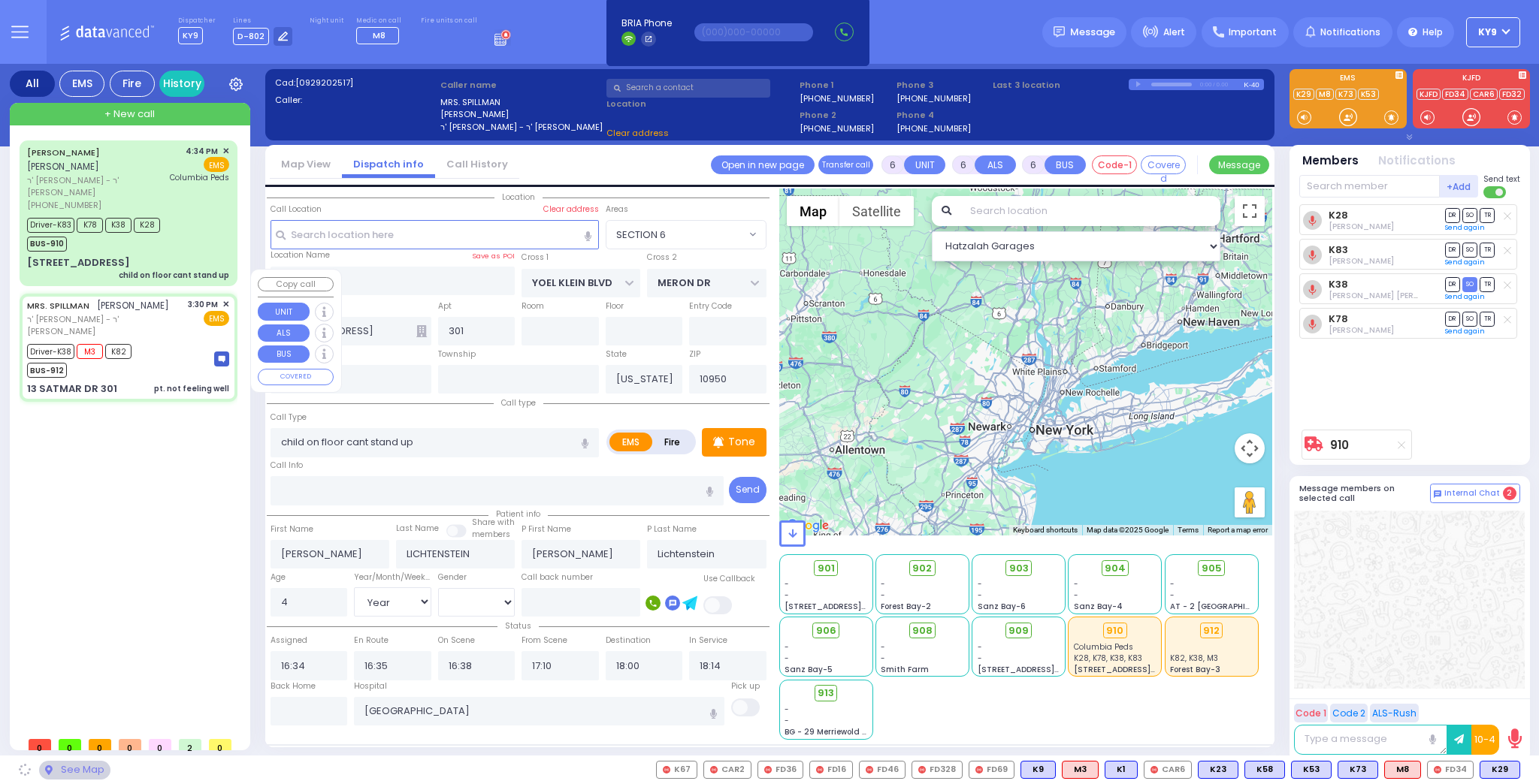
type input "15:30"
type input "15:32"
type input "15:35"
type input "16:30"
type input "17:55"
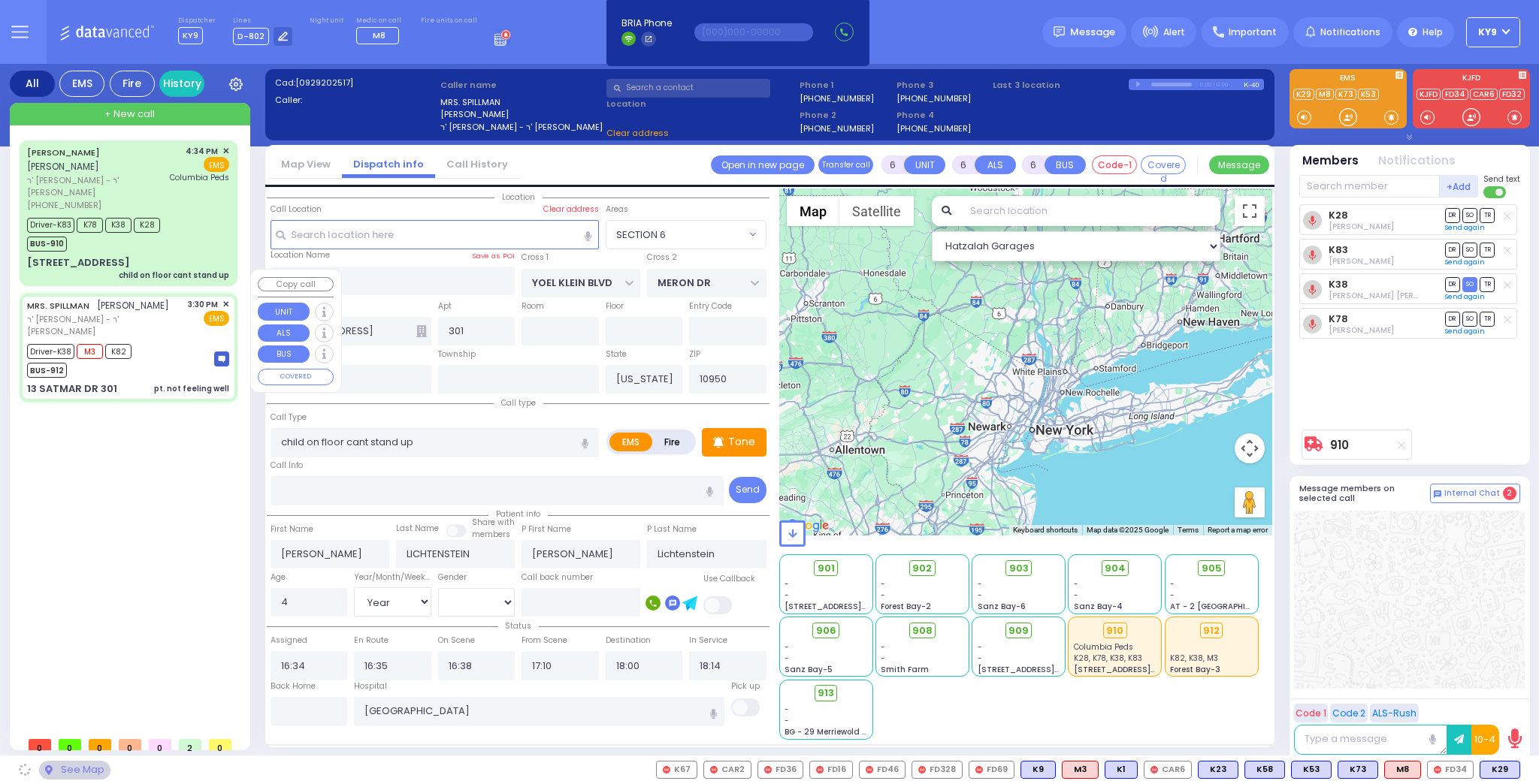
type input "[GEOGRAPHIC_DATA] [STREET_ADDRESS][US_STATE]"
select select "Hatzalah Garages"
type input "SIGET COURT"
type input "ACRES RD"
type input "13 SATMAR DR"
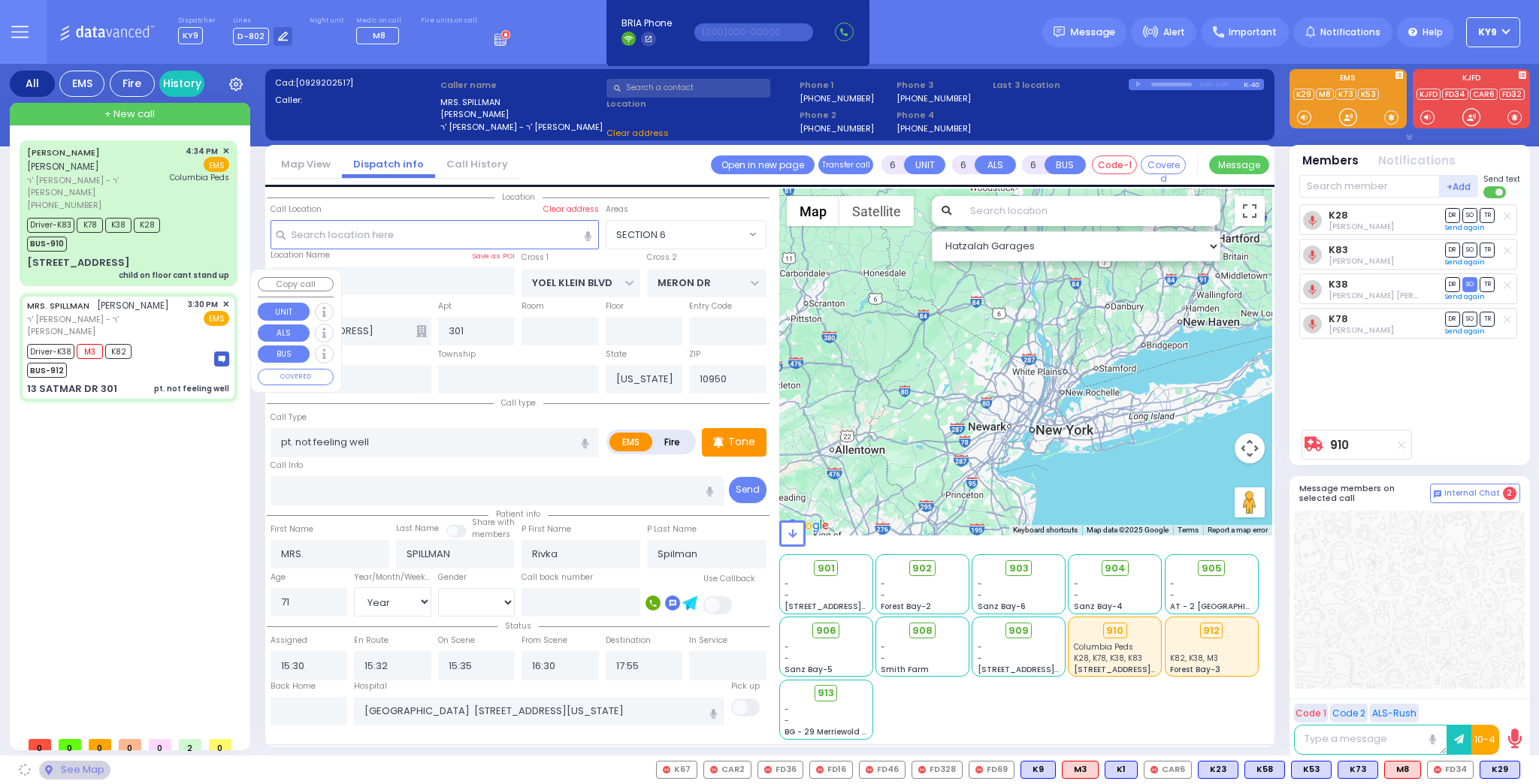
type input "[PERSON_NAME]"
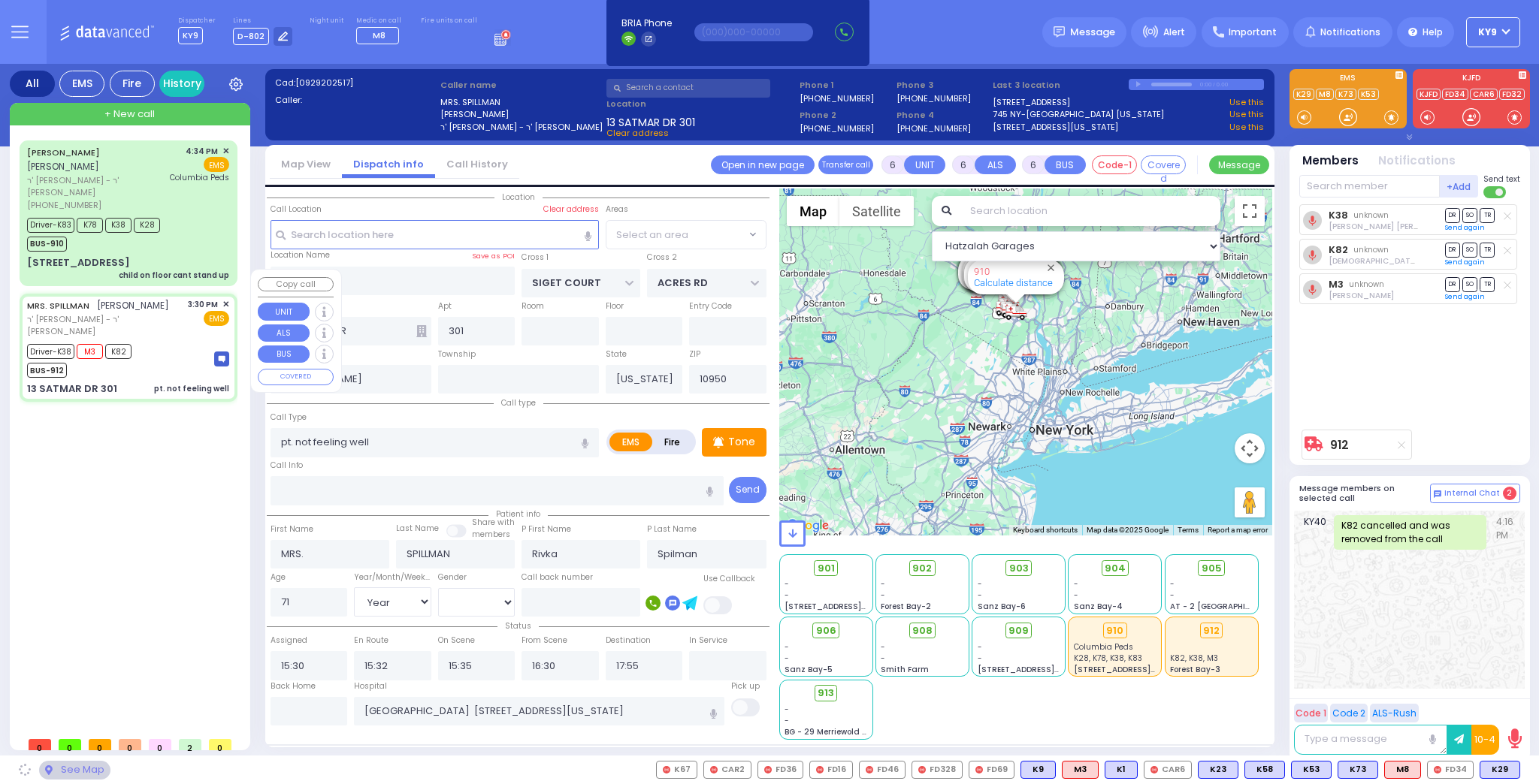
select select "SECTION 3"
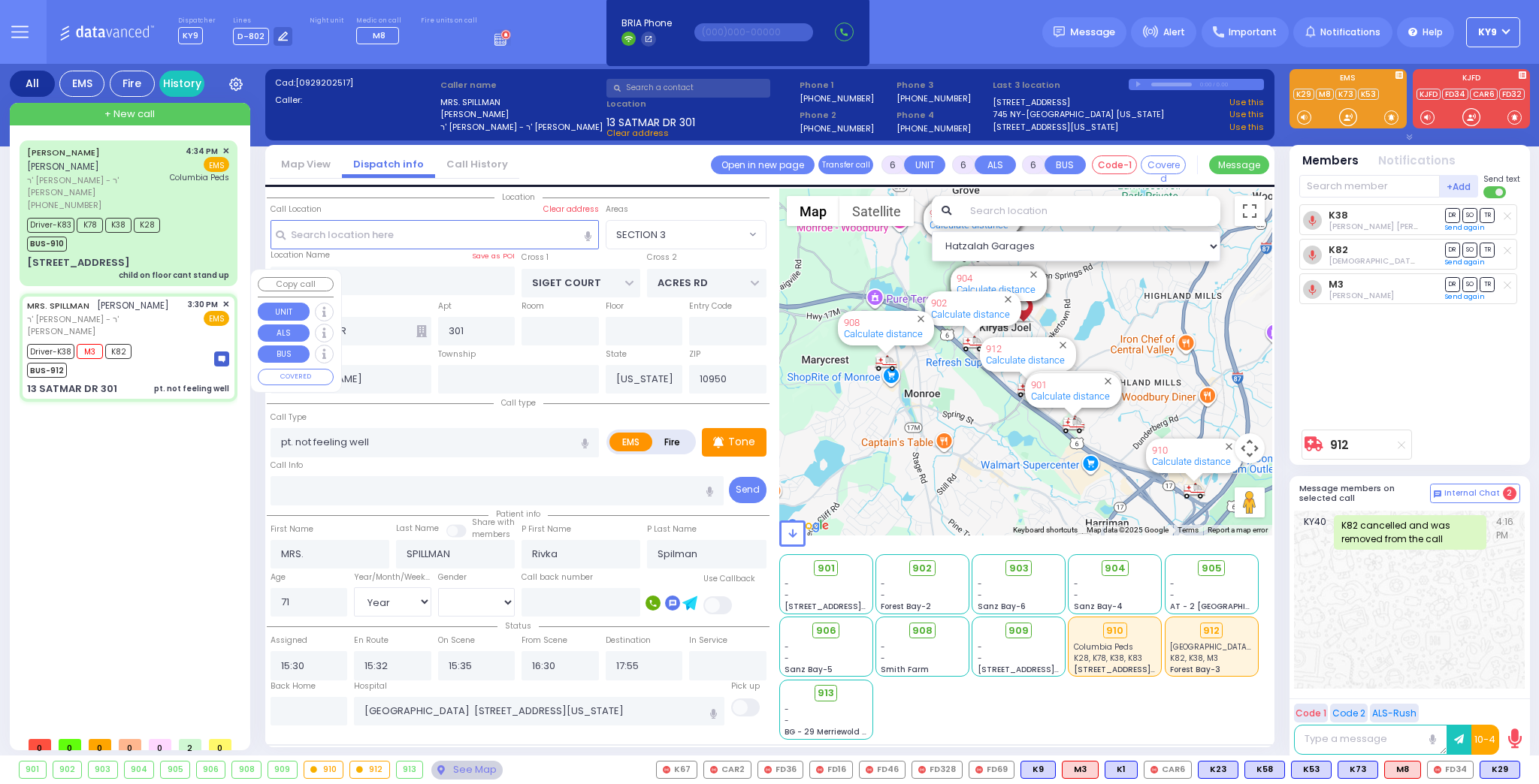
click at [158, 341] on div "Driver-K38 M3 K82 BUS-912" at bounding box center [128, 359] width 202 height 37
select select
radio input "true"
select select "Year"
select select "[DEMOGRAPHIC_DATA]"
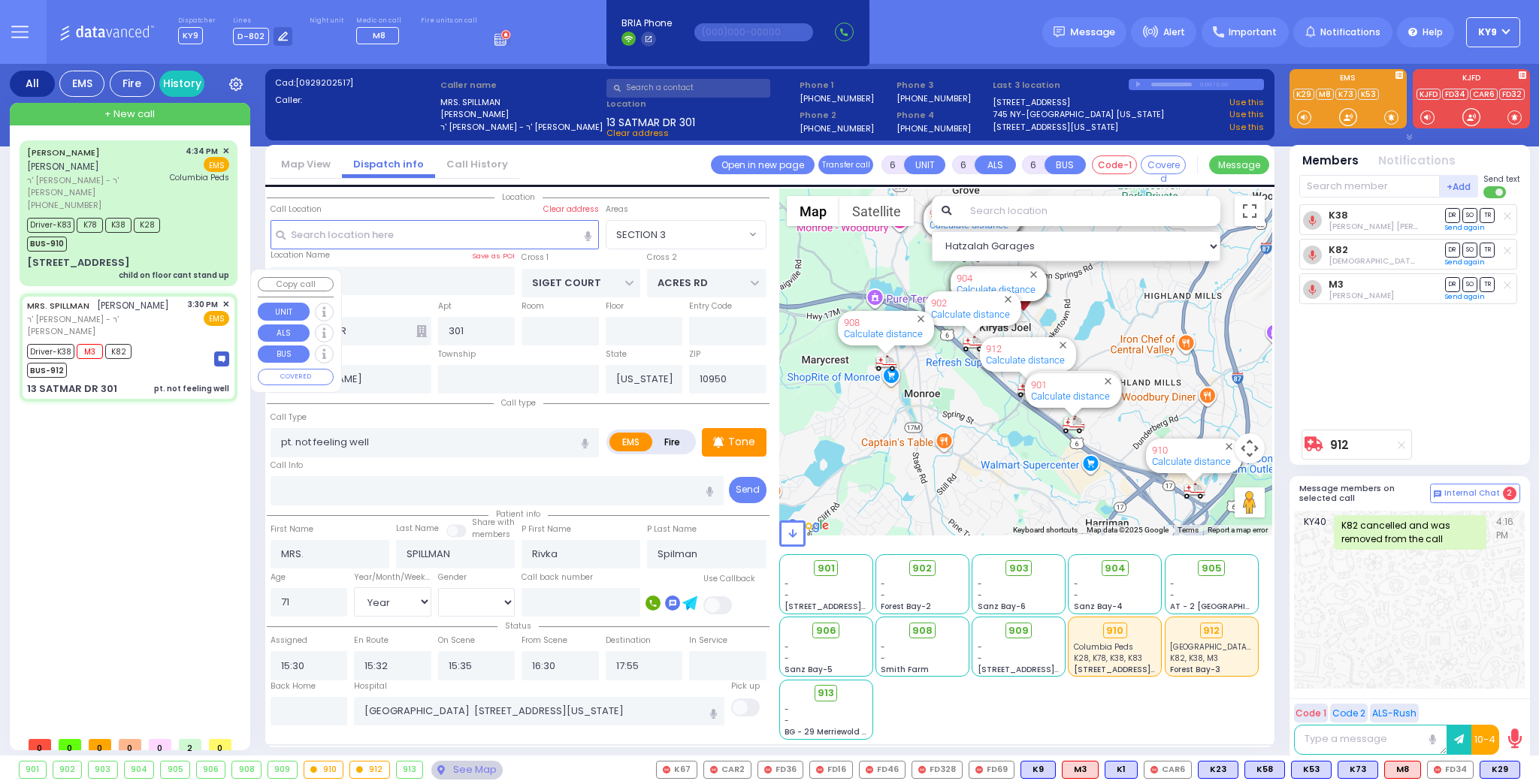
select select "Hatzalah Garages"
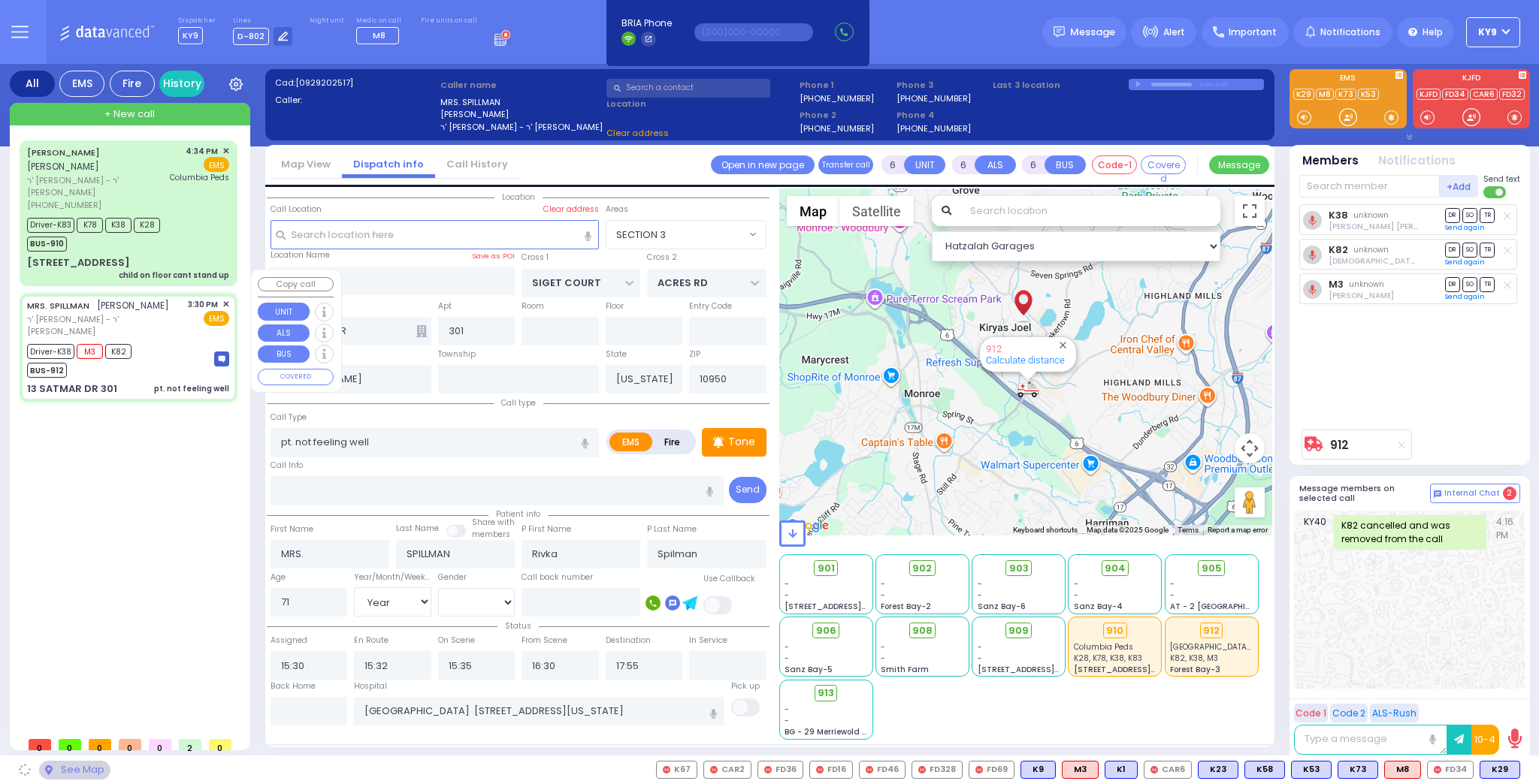
select select "SECTION 3"
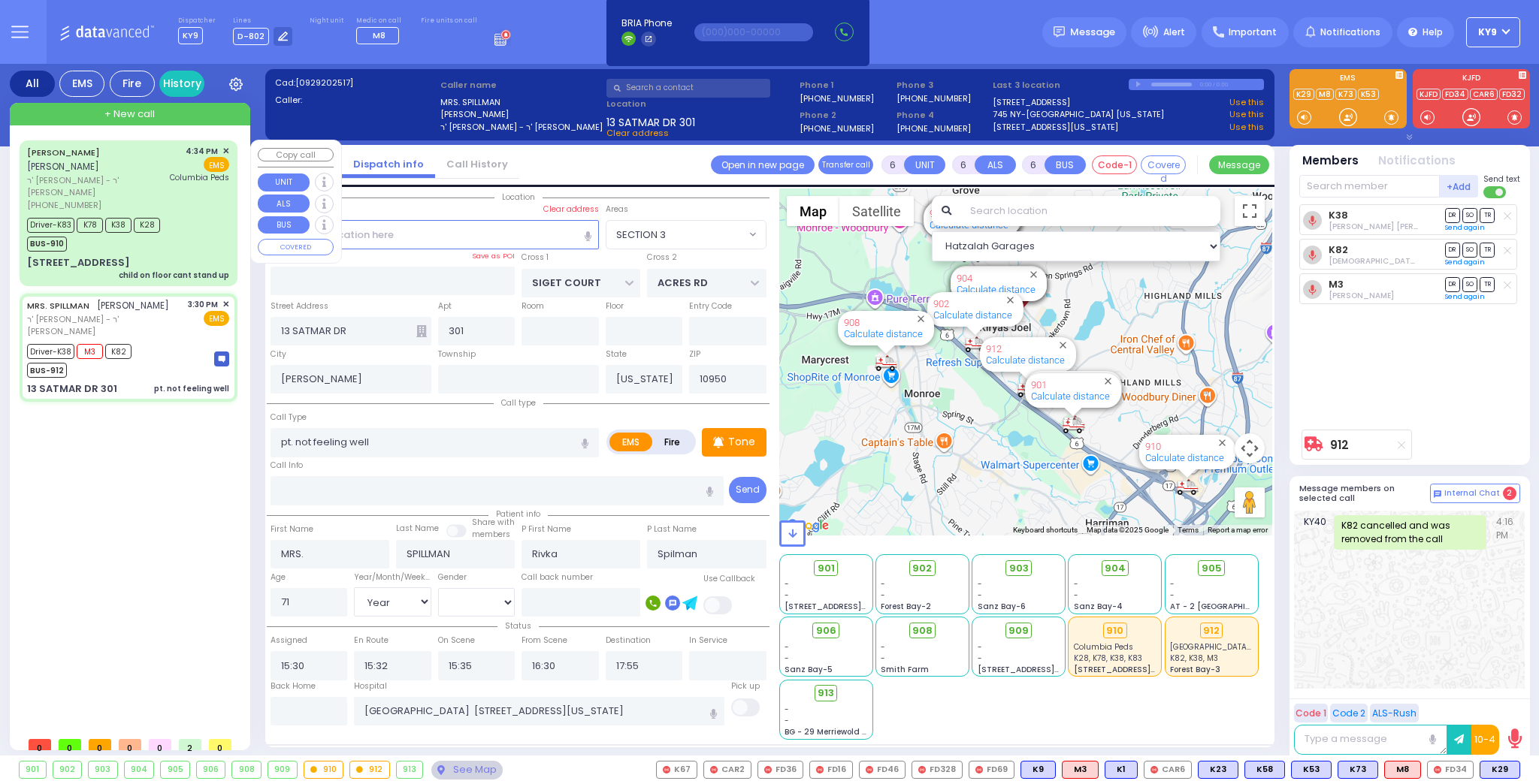
click at [188, 217] on div "Driver-K83 K78 K38 K28 BUS-910" at bounding box center [128, 232] width 202 height 37
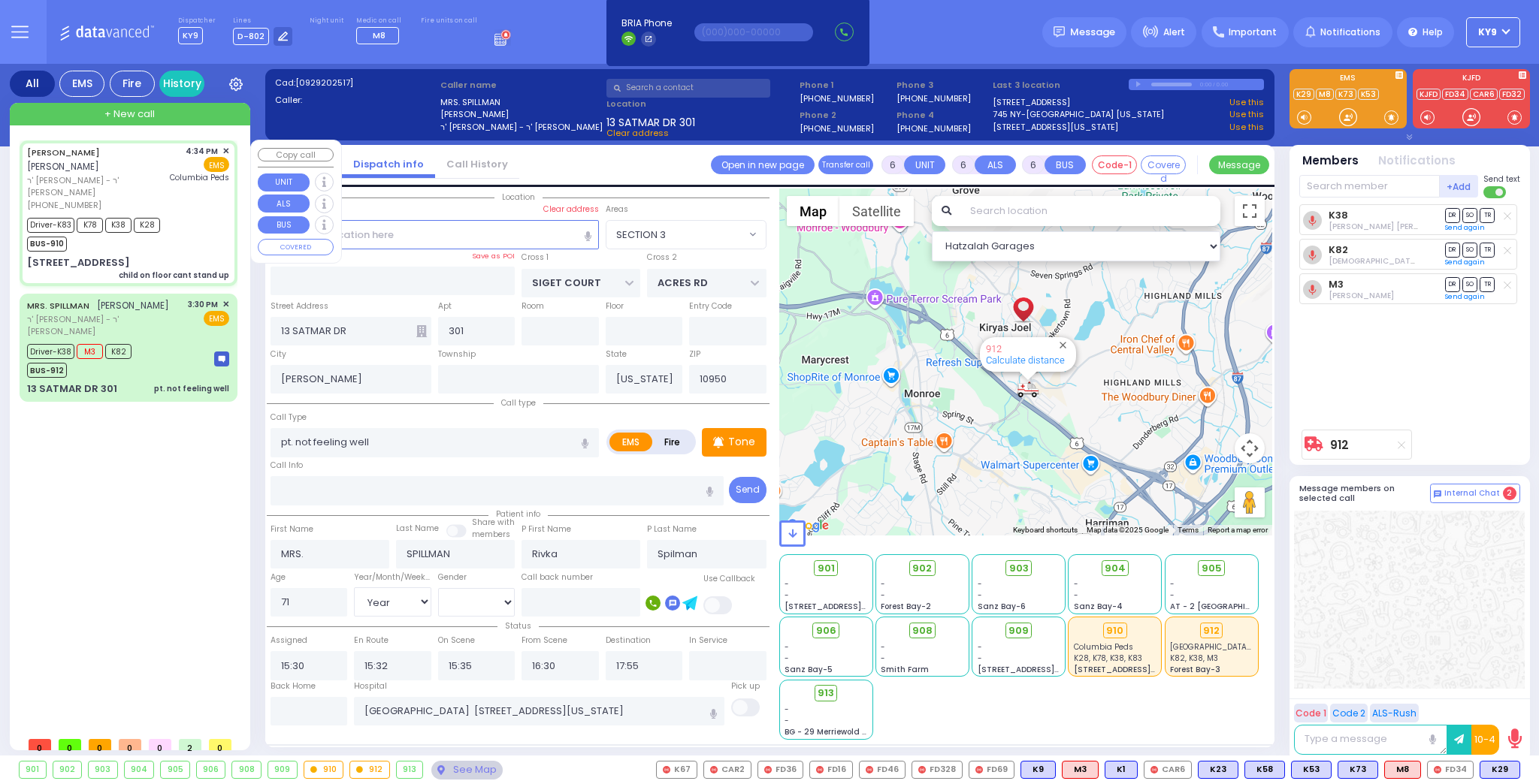
select select
type input "child on floor cant stand up"
radio input "true"
type input "[PERSON_NAME]"
type input "LICHTENSTEIN"
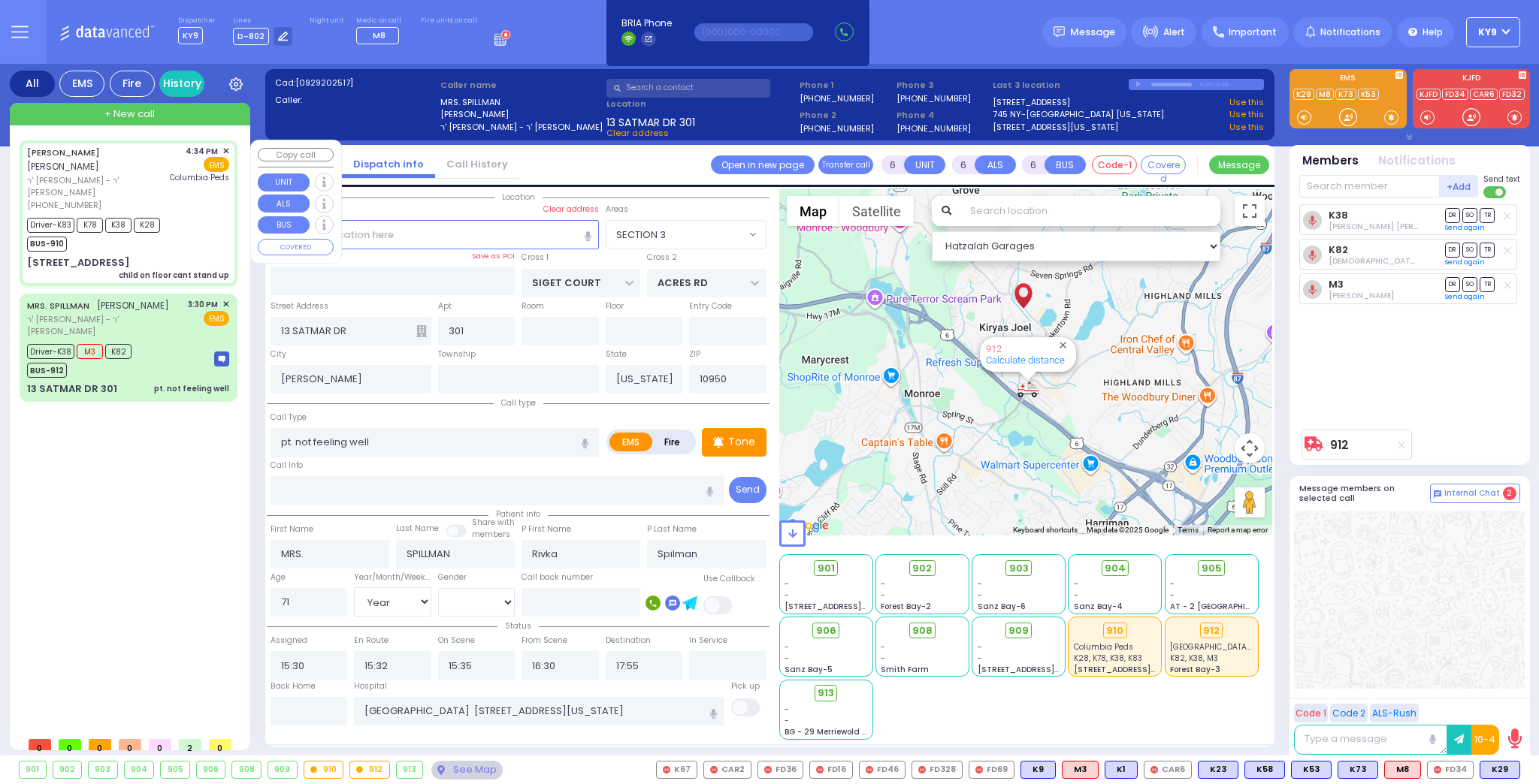
type input "[PERSON_NAME]"
type input "Lichtenstein"
type input "4"
select select "Year"
select select "[DEMOGRAPHIC_DATA]"
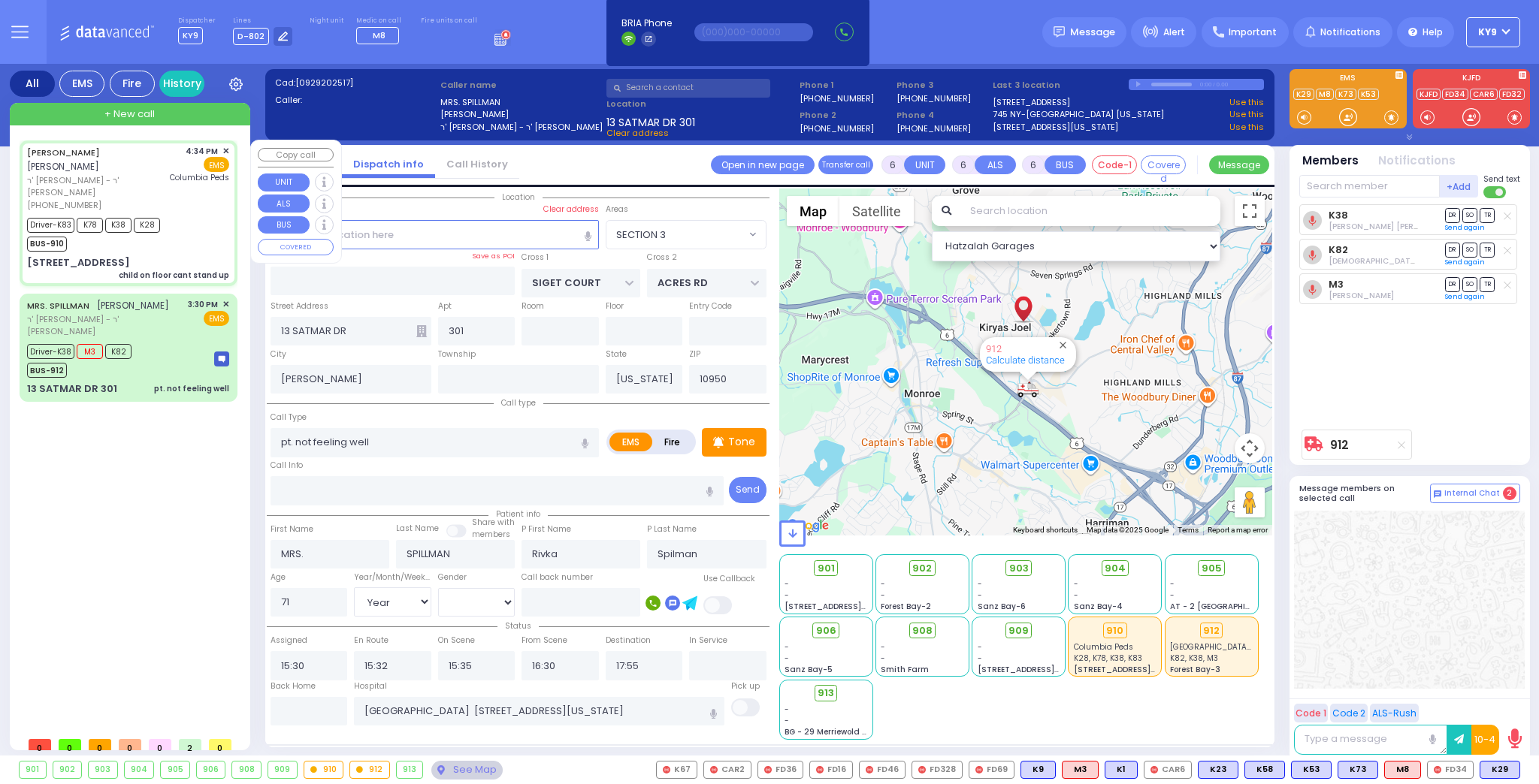
type input "16:34"
type input "16:35"
type input "16:38"
type input "17:10"
type input "18:00"
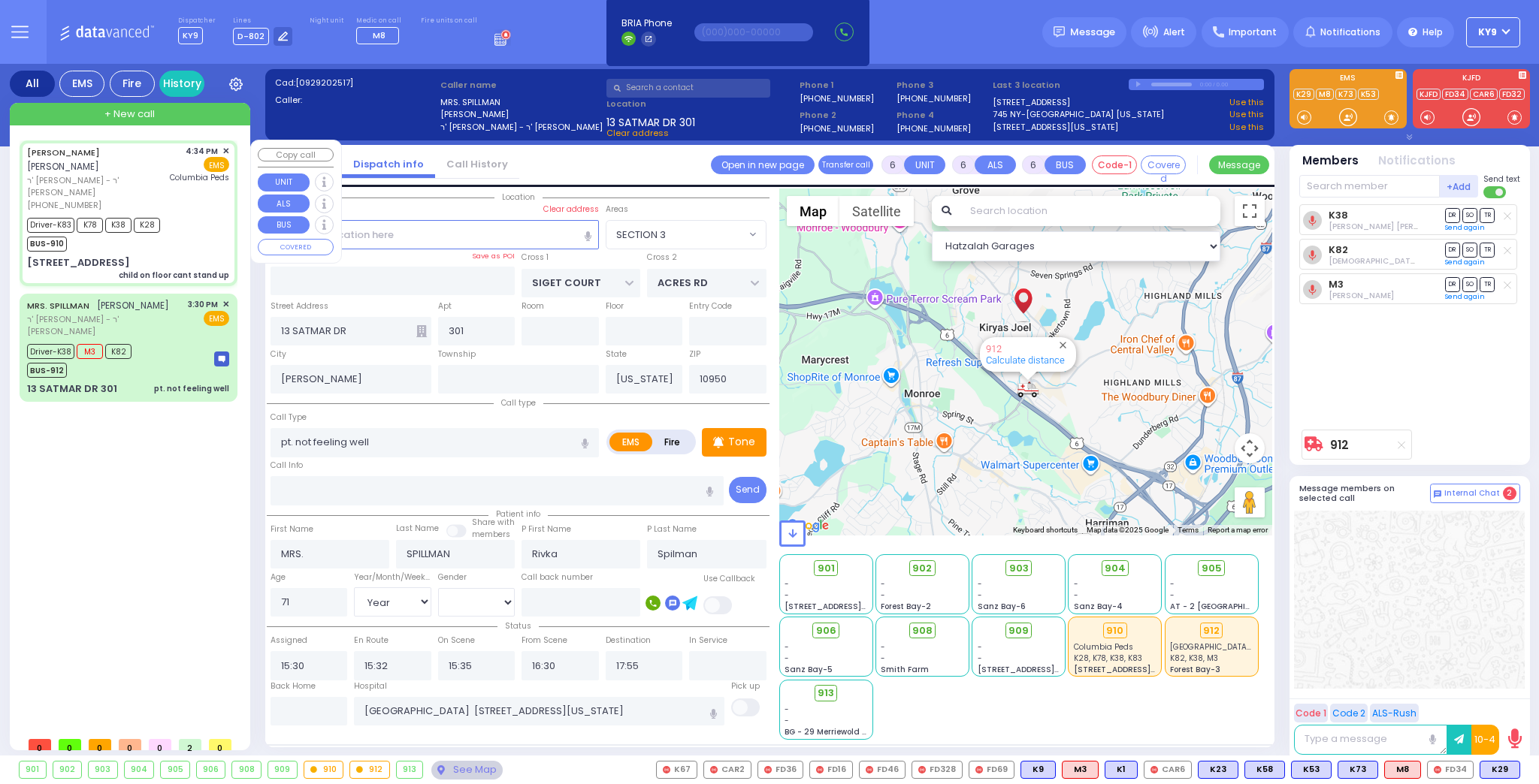
type input "18:14"
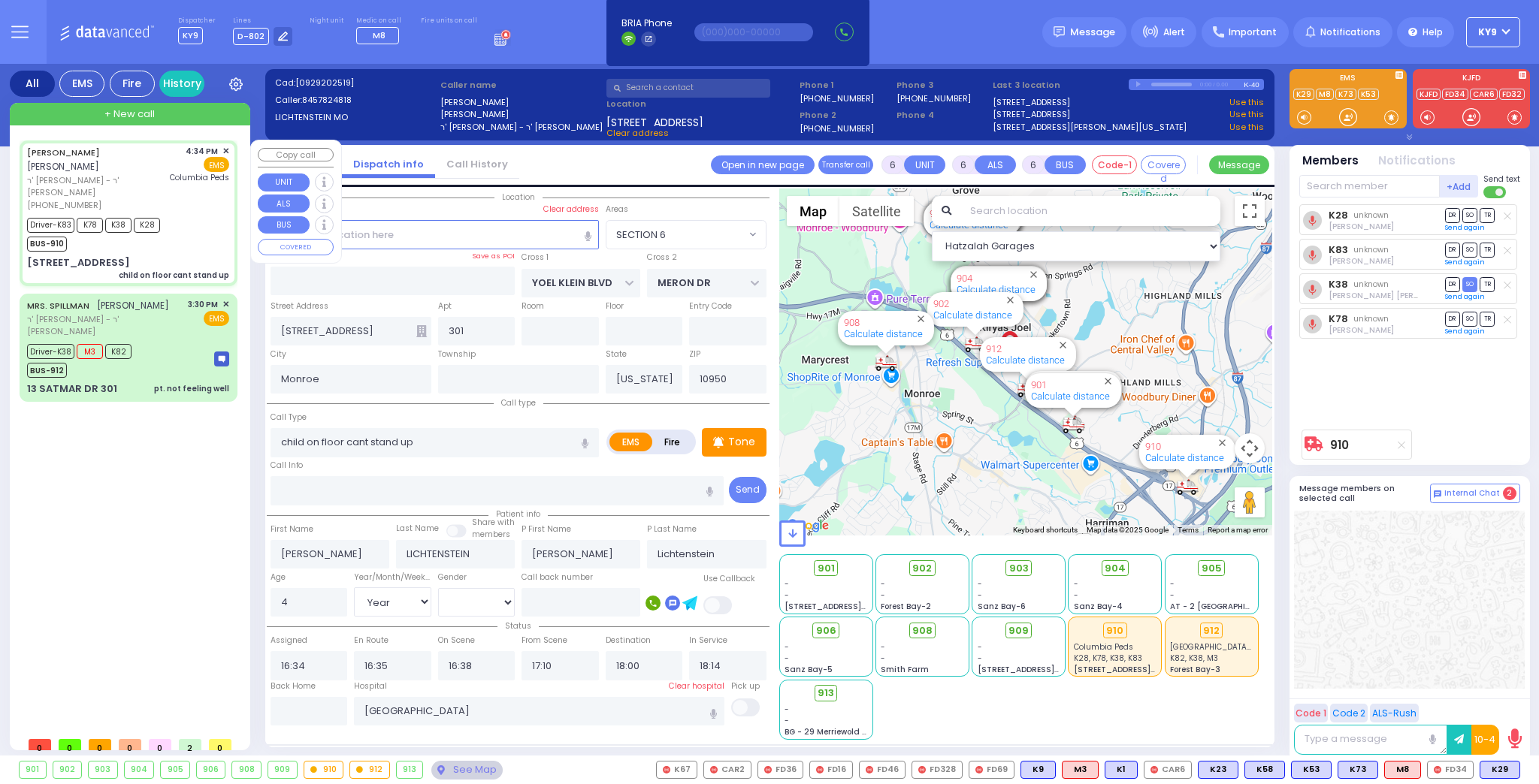
click at [188, 217] on div "Driver-K83 K78 K38 K28 BUS-910" at bounding box center [128, 232] width 202 height 37
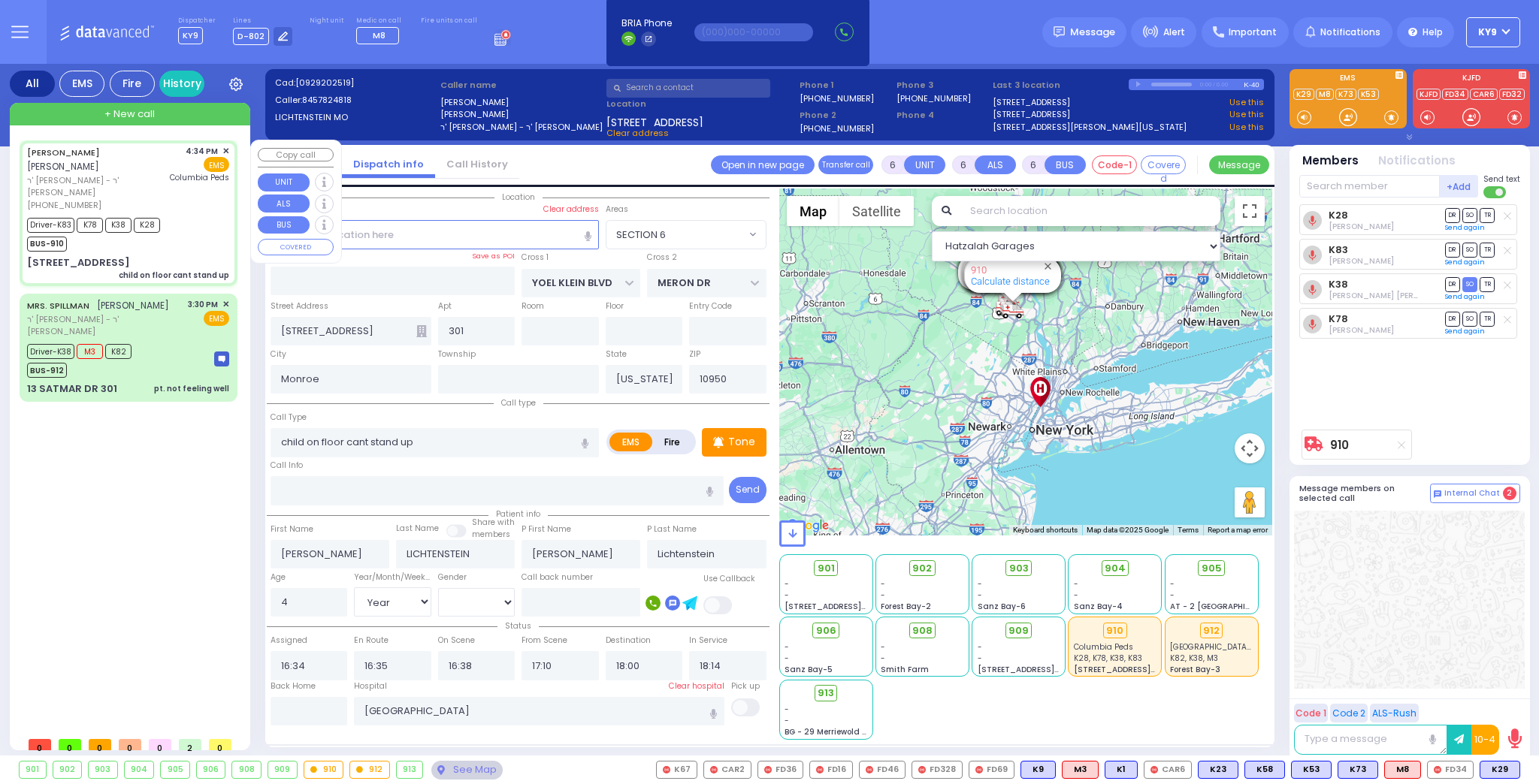
click at [196, 112] on div "+ New call" at bounding box center [130, 114] width 240 height 23
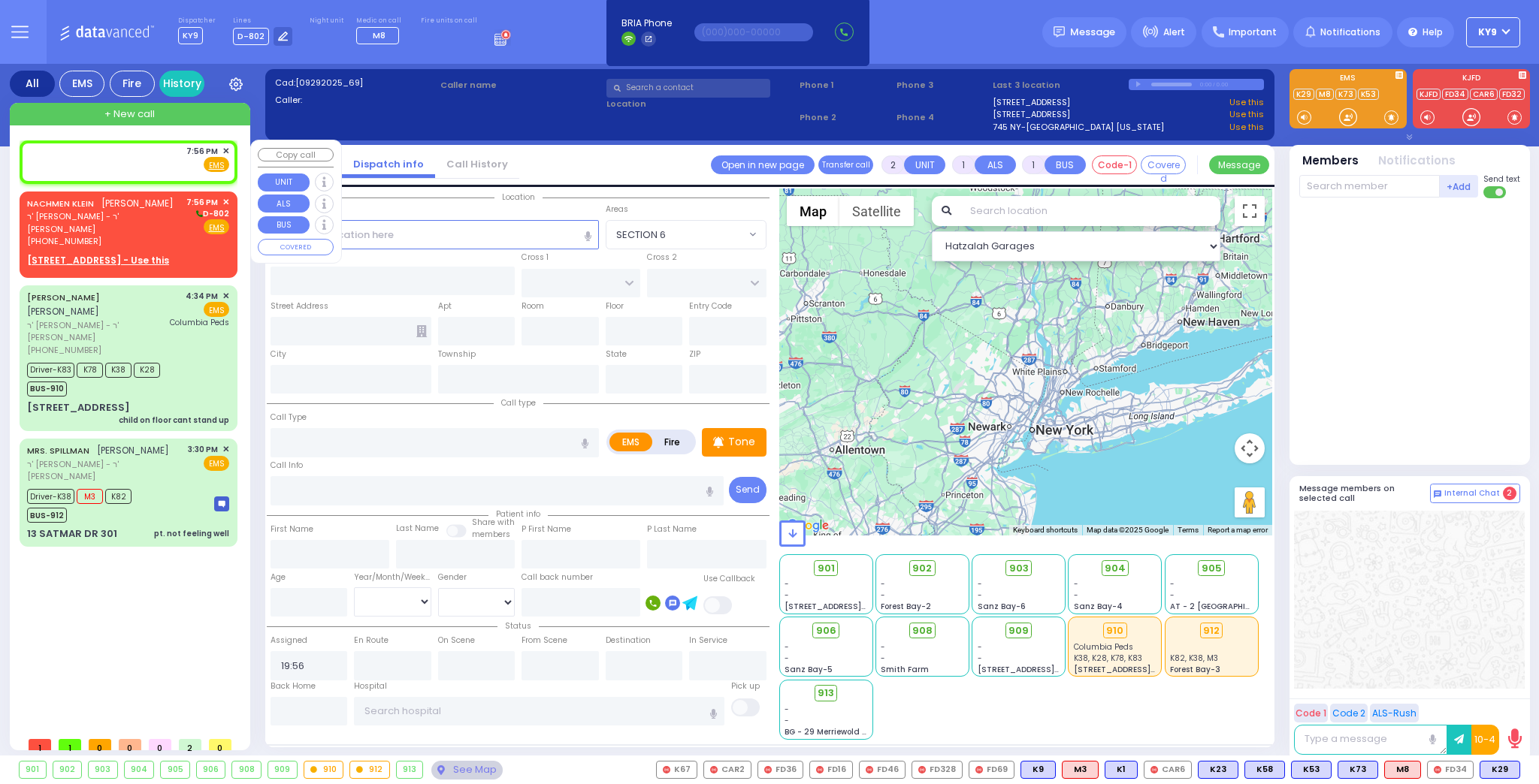
click at [229, 148] on div "7:56 PM ✕ Fire EMS" at bounding box center [128, 162] width 212 height 38
click at [221, 150] on div "7:56 PM ✕" at bounding box center [209, 151] width 44 height 13
click at [221, 149] on div "7:56 PM ✕" at bounding box center [209, 151] width 44 height 13
click at [226, 150] on span "✕" at bounding box center [225, 151] width 6 height 13
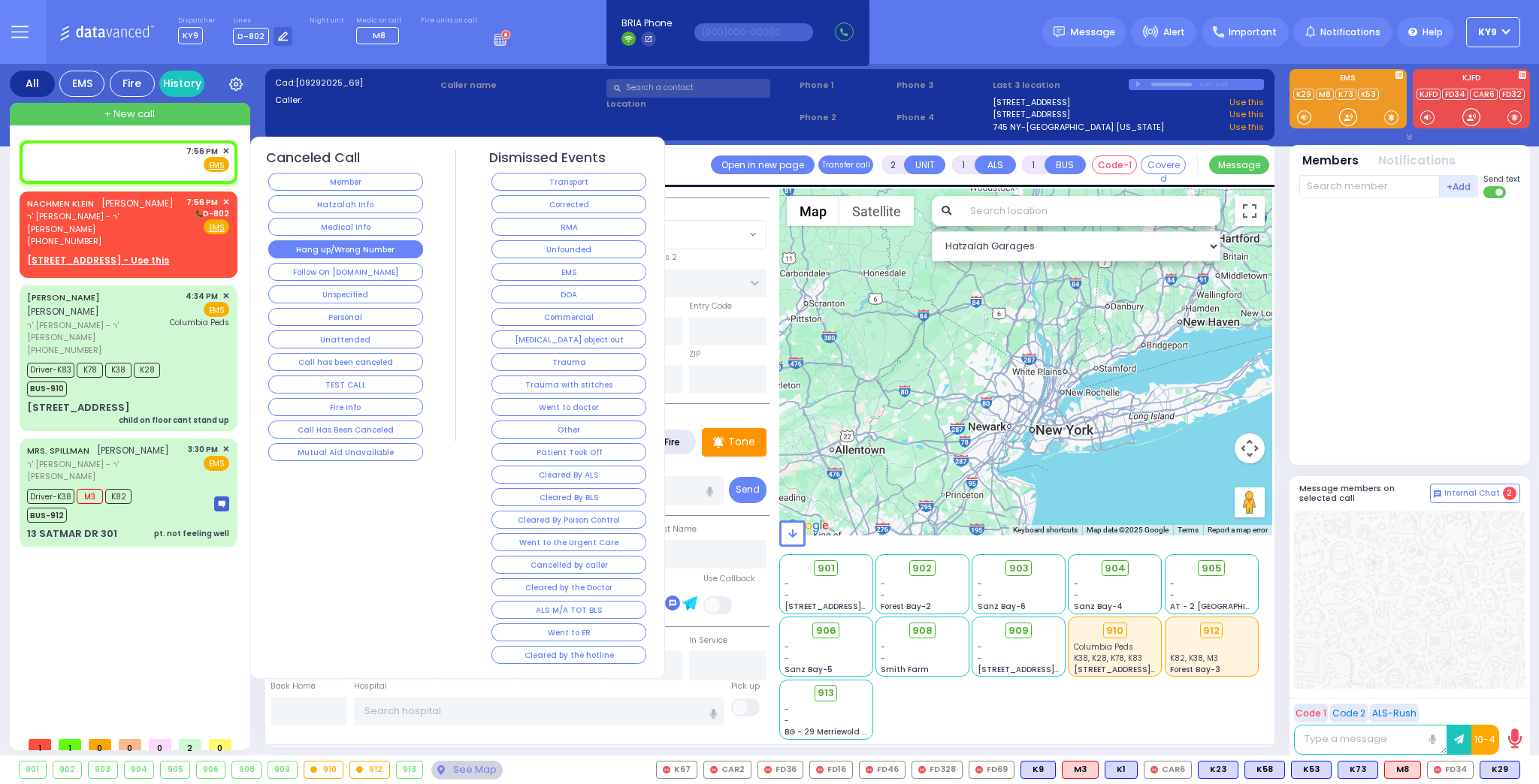
click at [280, 247] on button "Hang up/Wrong Number" at bounding box center [346, 249] width 155 height 18
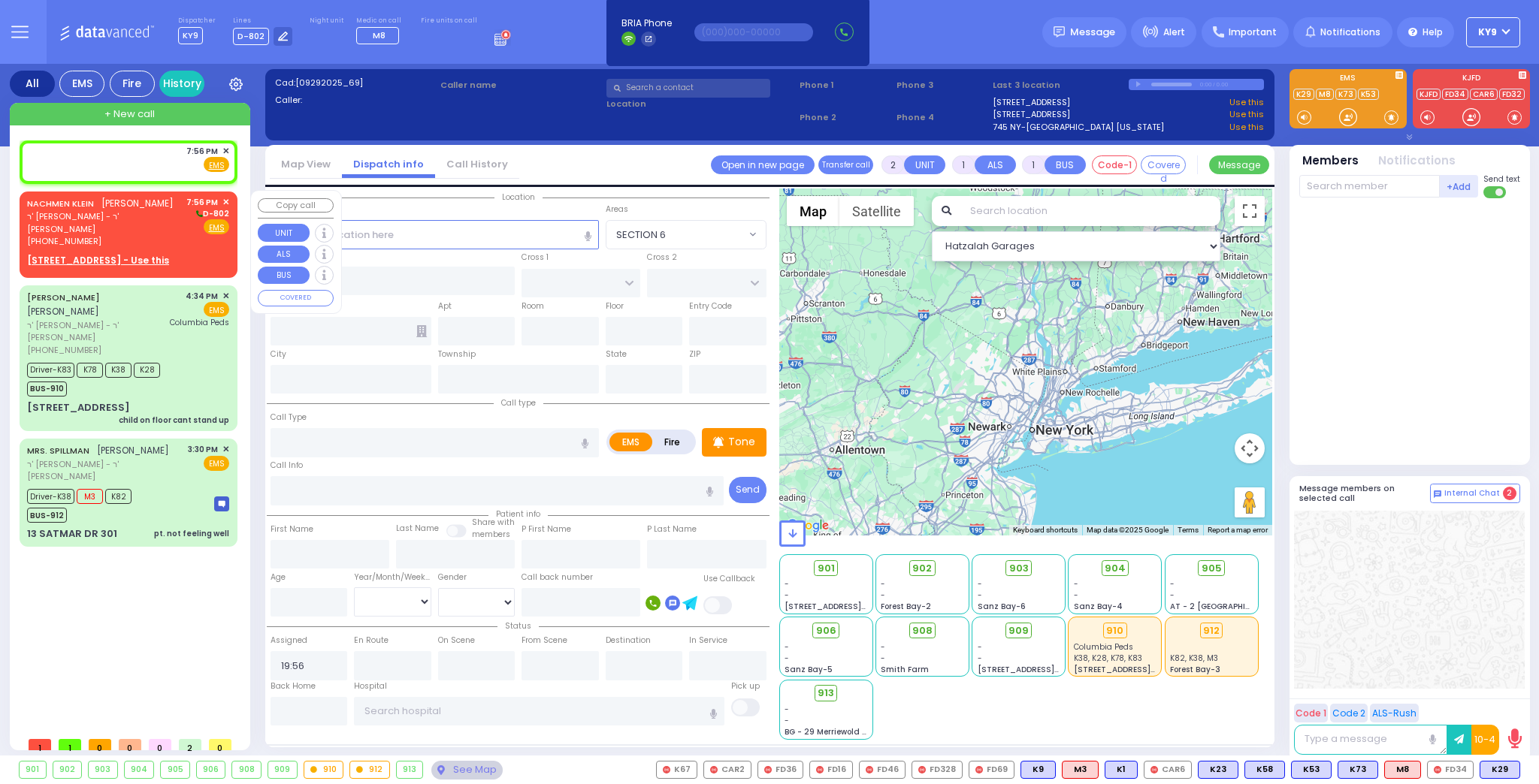
click at [135, 227] on div "NACHMEN KLEIN נחמן קליין ר' אברהם הערש - ר' חיים סופר (845) 774-7613 7:56 PM ✕ …" at bounding box center [128, 221] width 202 height 52
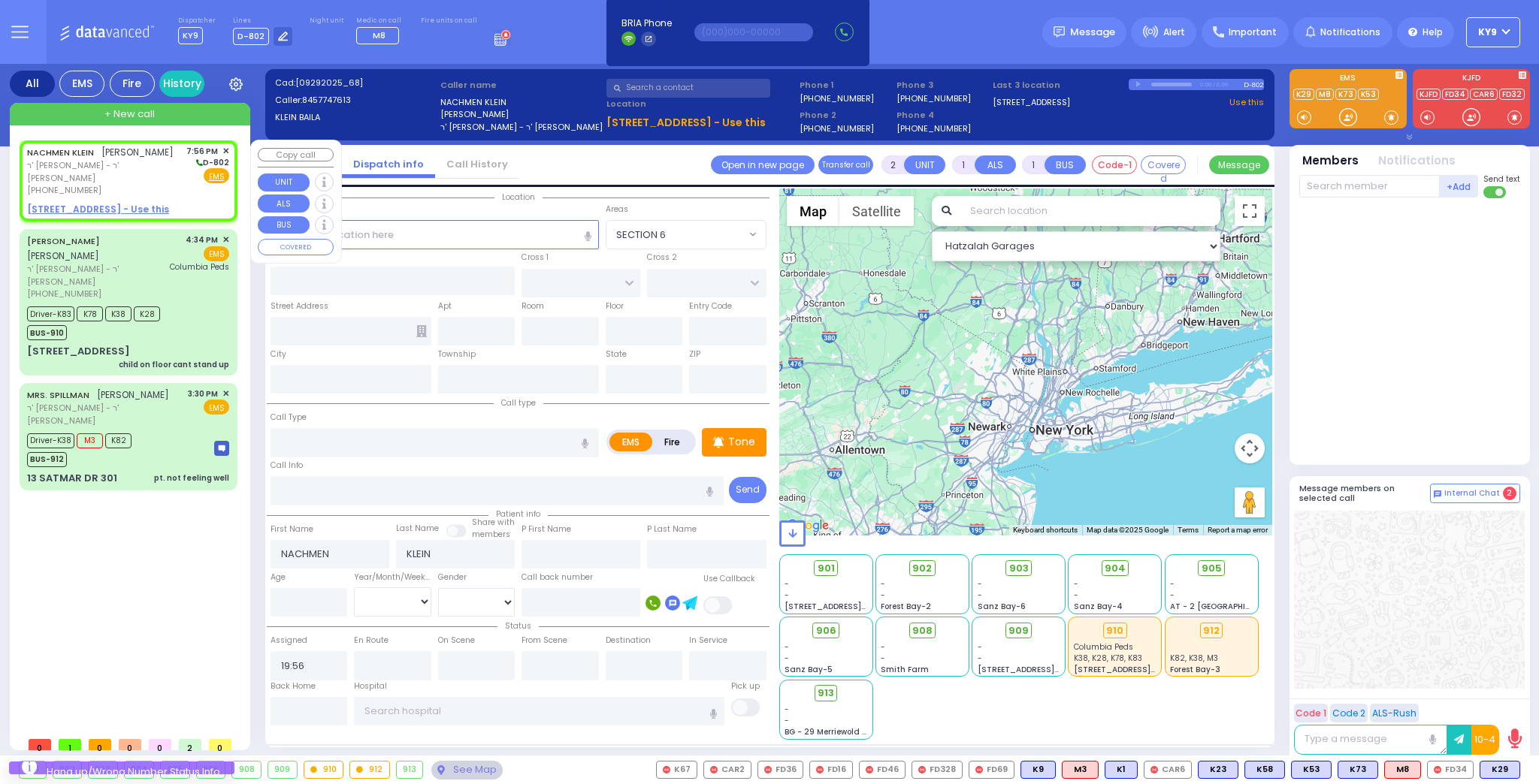
click at [146, 203] on u "6 MOUNTAIN RD 205 - Use this" at bounding box center [98, 209] width 142 height 13
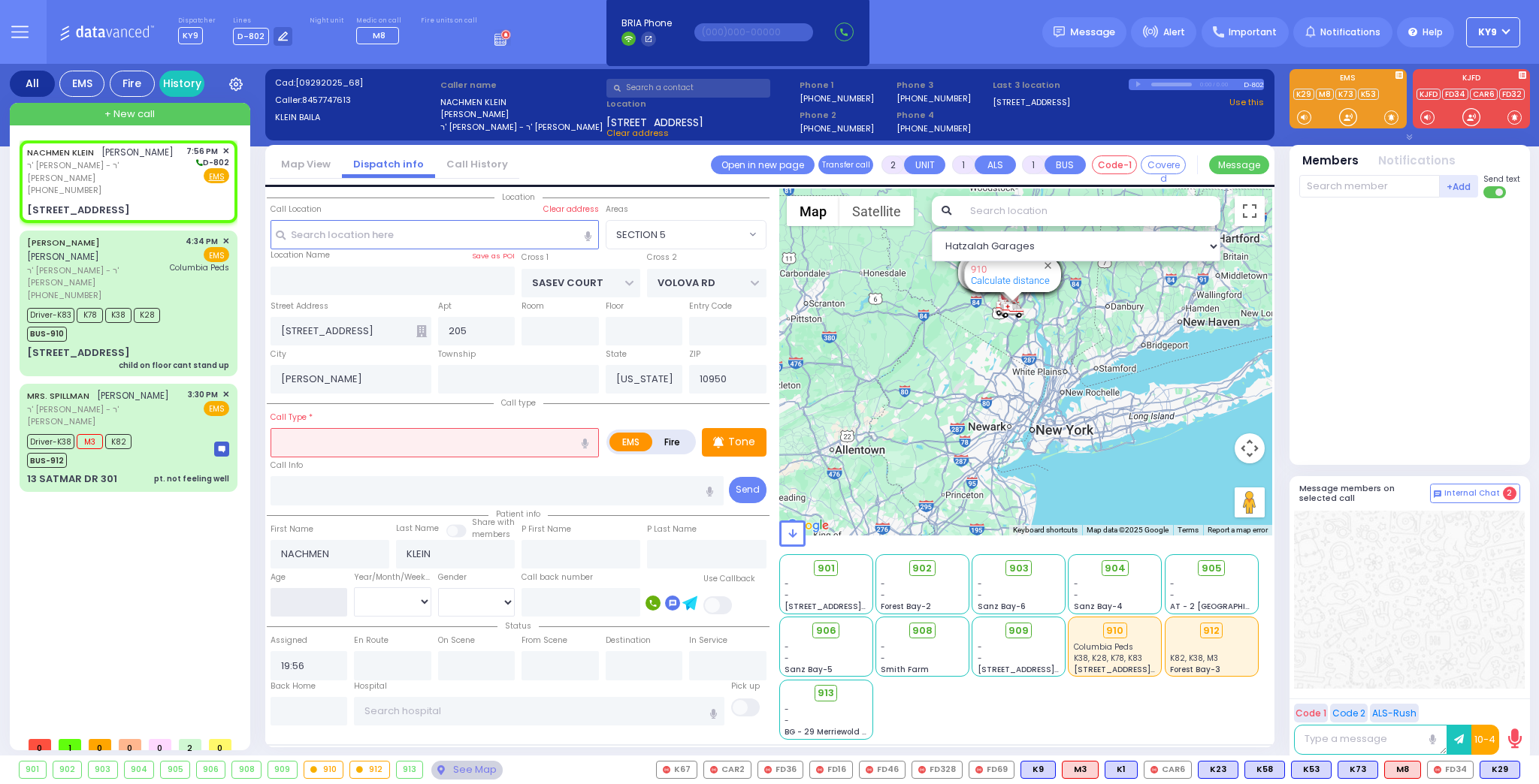
click at [344, 599] on input "number" at bounding box center [309, 602] width 77 height 28
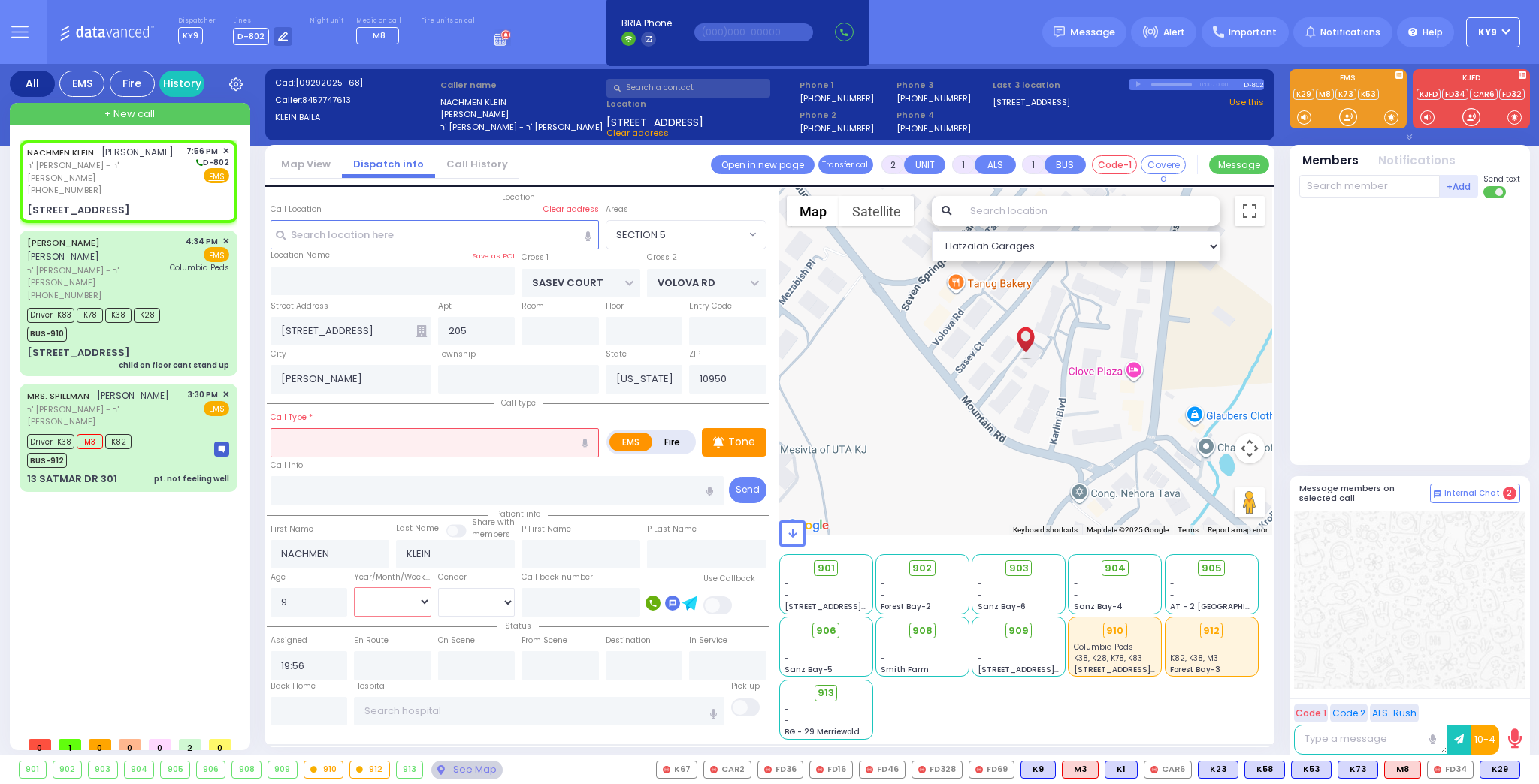
click at [369, 603] on select "Year Month Week Day" at bounding box center [392, 601] width 77 height 28
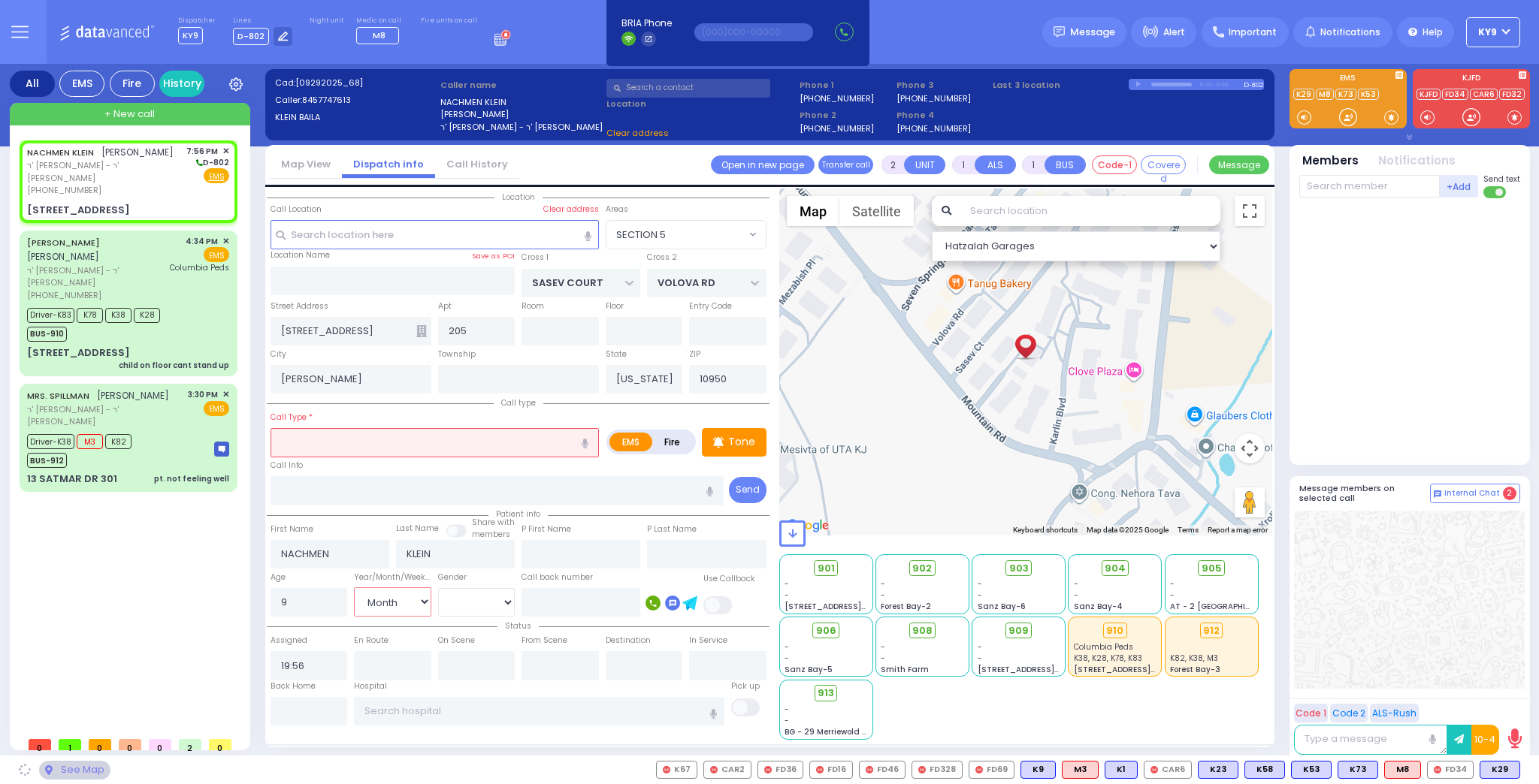
click at [354, 587] on select "Year Month Week Day" at bounding box center [392, 601] width 77 height 28
click at [465, 598] on select "[DEMOGRAPHIC_DATA] [DEMOGRAPHIC_DATA]" at bounding box center [476, 602] width 77 height 28
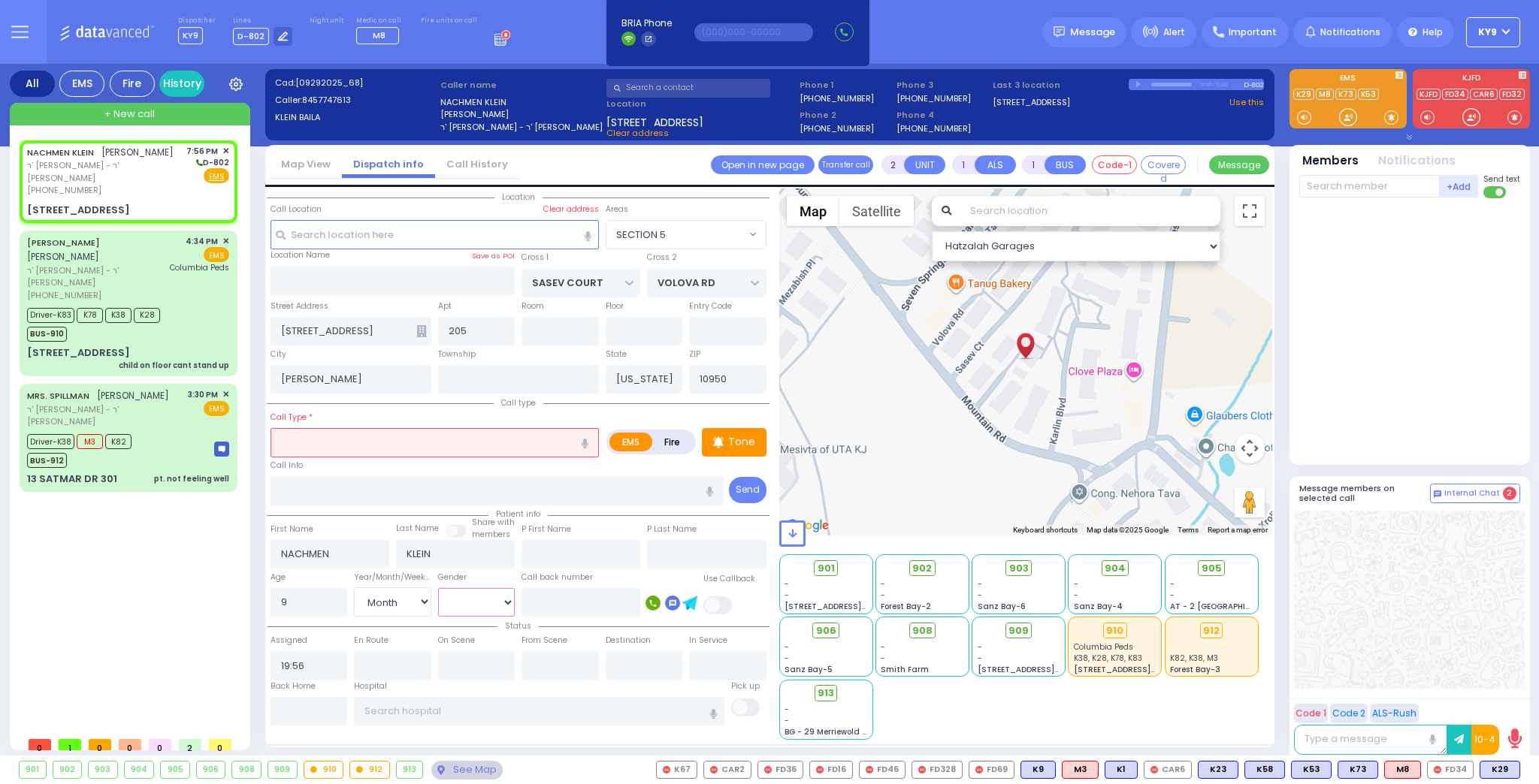
click at [438, 588] on select "[DEMOGRAPHIC_DATA] [DEMOGRAPHIC_DATA]" at bounding box center [476, 602] width 77 height 28
click at [404, 448] on input "text" at bounding box center [434, 442] width 329 height 28
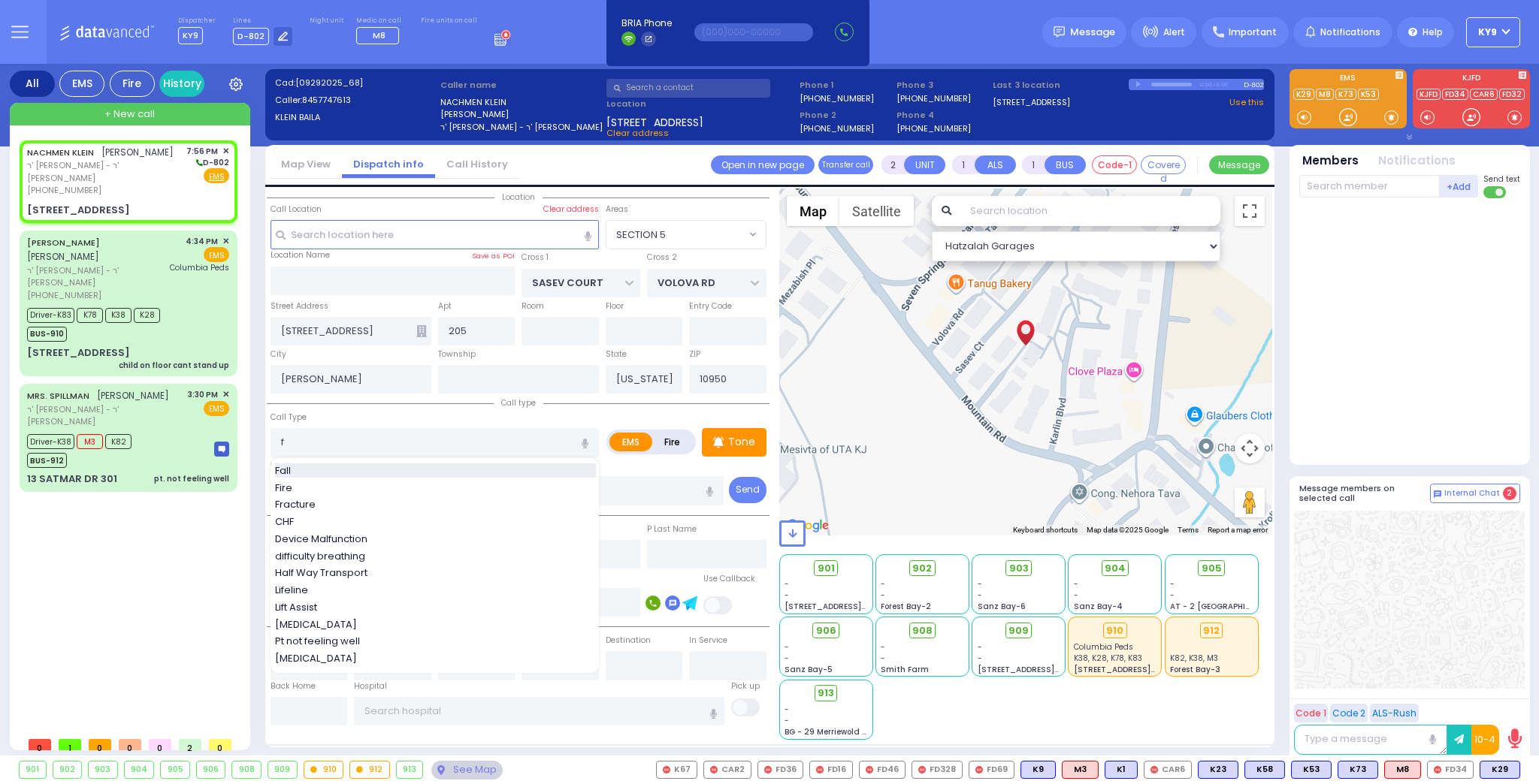
click at [352, 474] on div "Fall" at bounding box center [435, 471] width 321 height 15
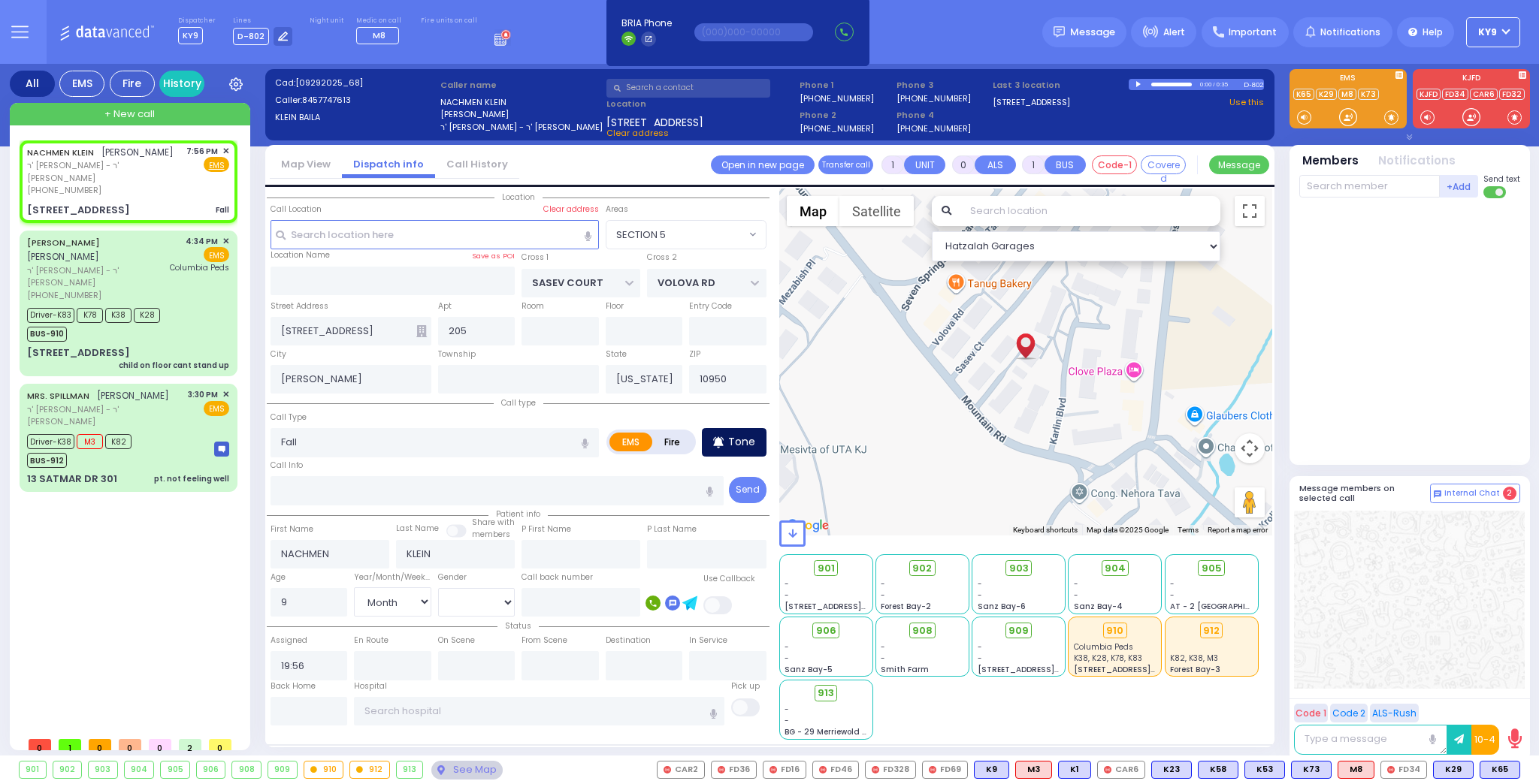
click at [728, 443] on div "Tone" at bounding box center [734, 442] width 65 height 28
click at [1347, 115] on div at bounding box center [1348, 117] width 15 height 15
click at [723, 447] on icon at bounding box center [719, 443] width 11 height 18
click at [1347, 120] on div at bounding box center [1348, 117] width 15 height 15
click at [739, 443] on p "Tone" at bounding box center [742, 442] width 27 height 15
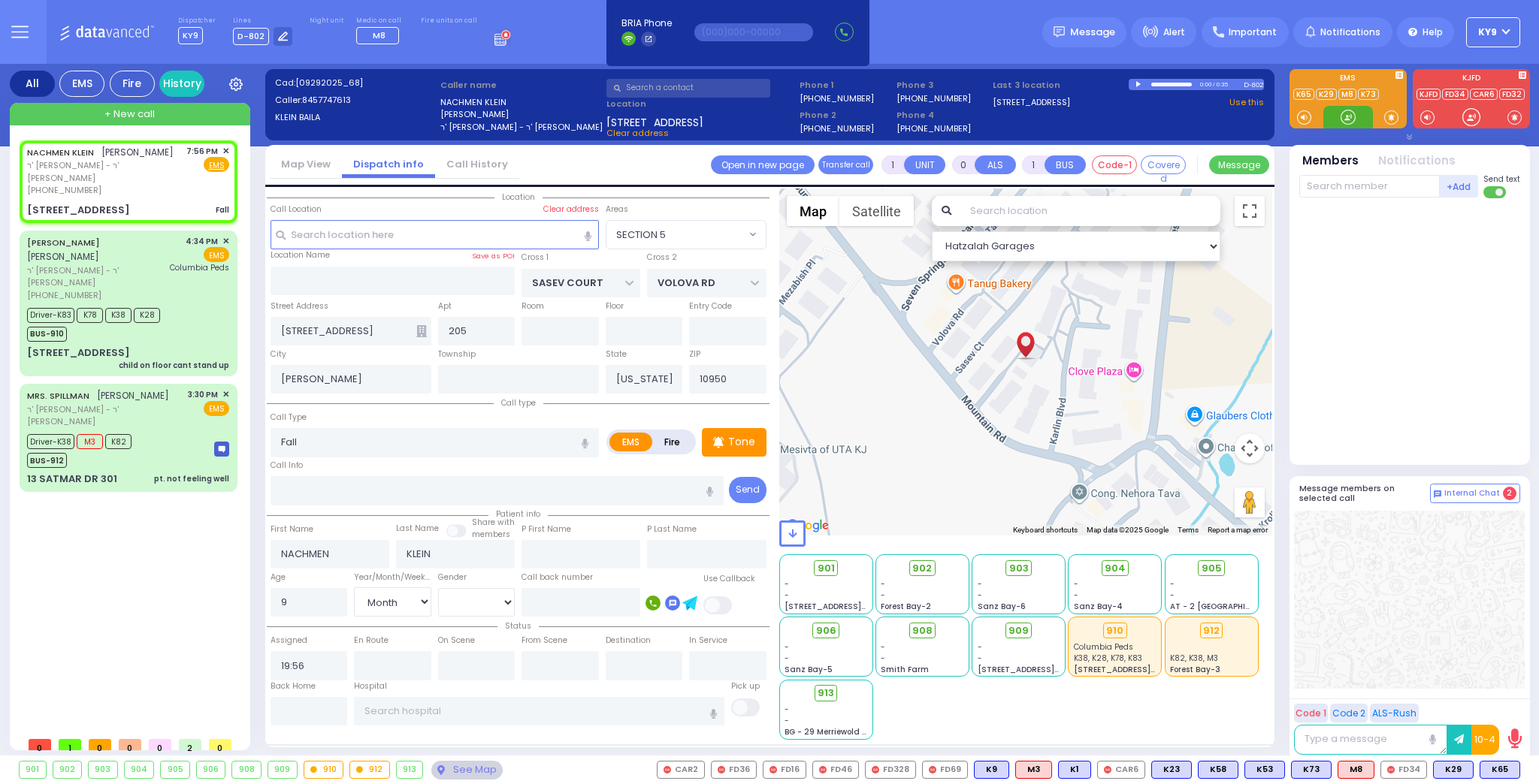
click at [1351, 119] on div at bounding box center [1348, 117] width 15 height 15
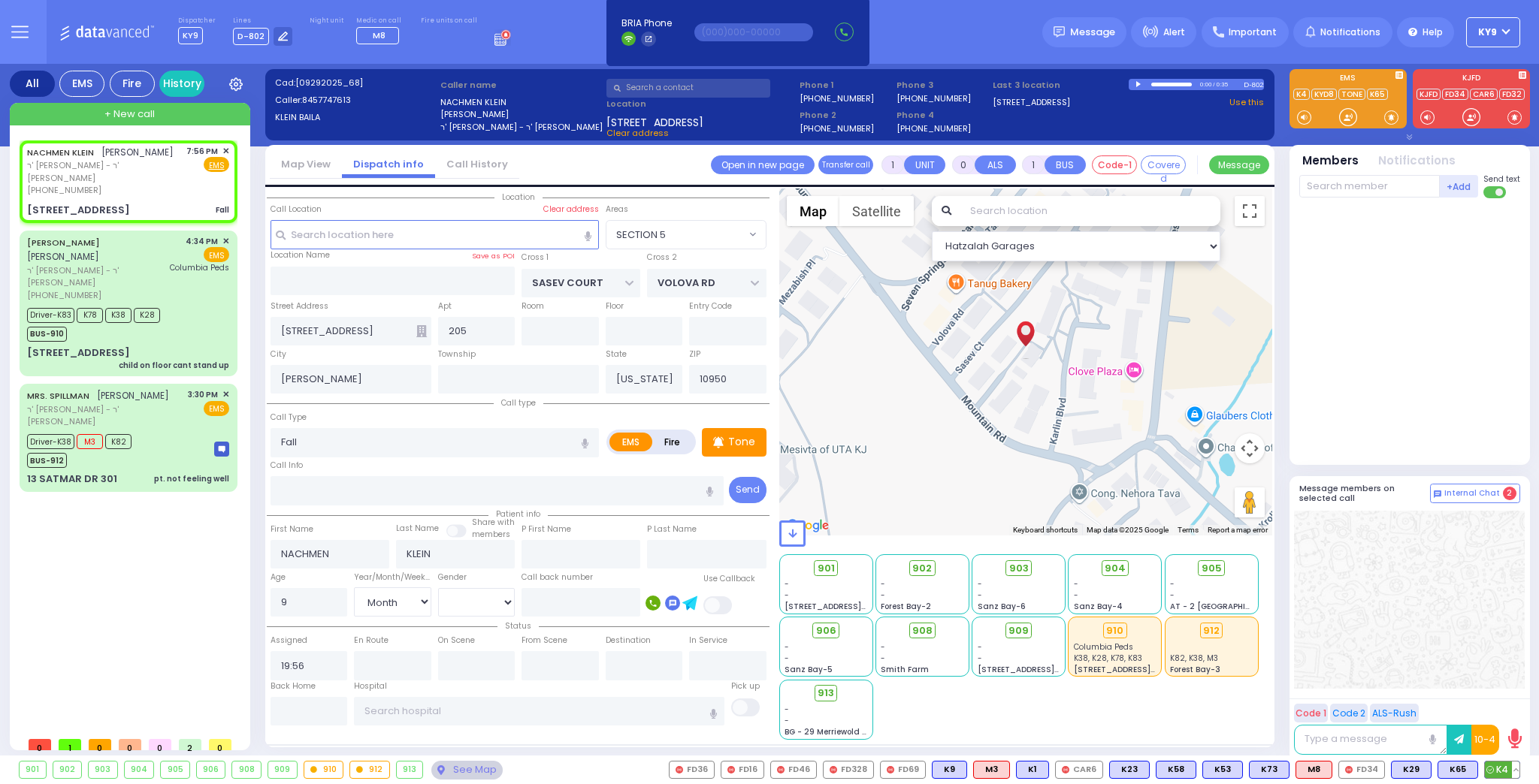
click at [1501, 770] on span "K4" at bounding box center [1502, 770] width 35 height 16
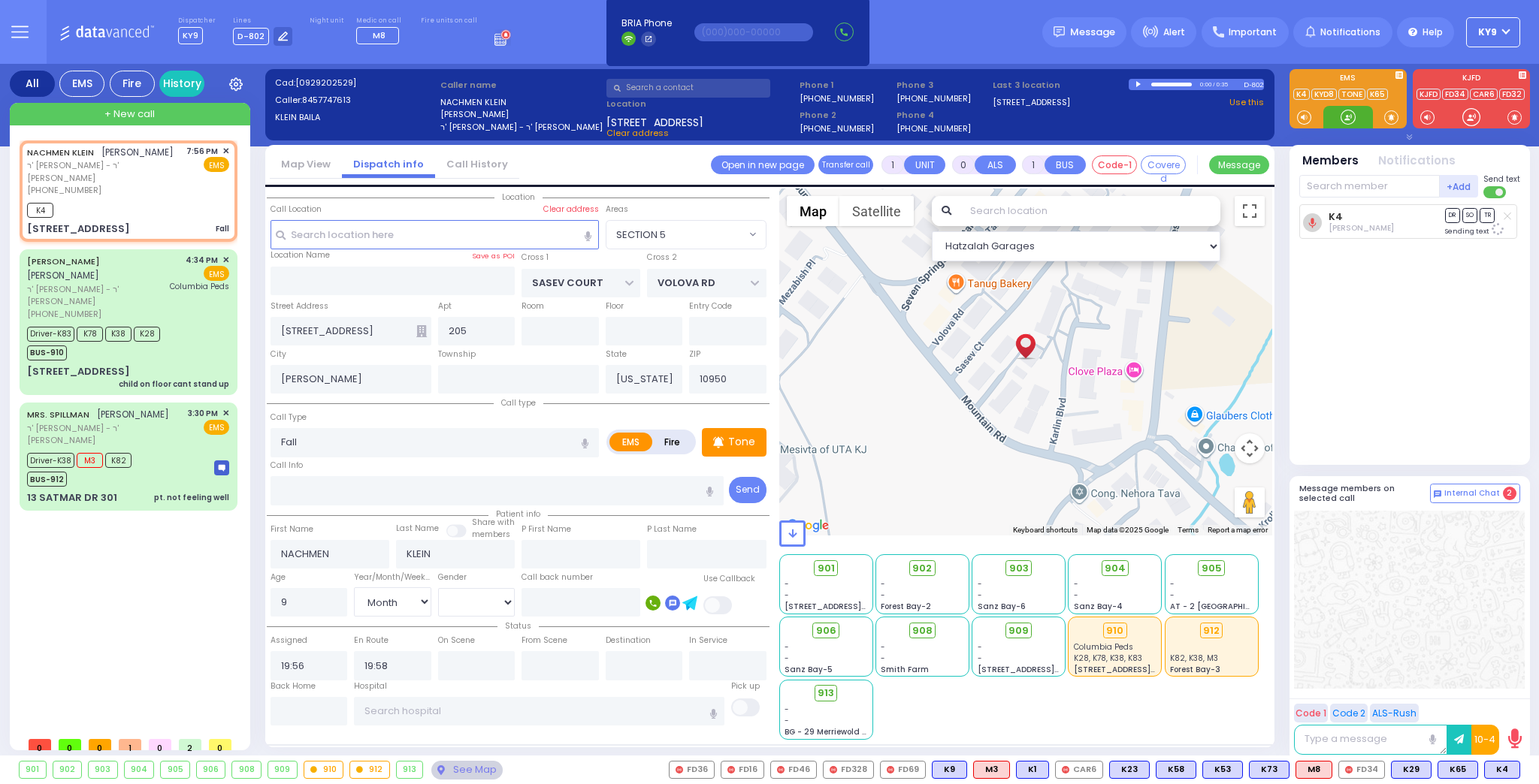
click at [1347, 114] on div at bounding box center [1348, 117] width 15 height 15
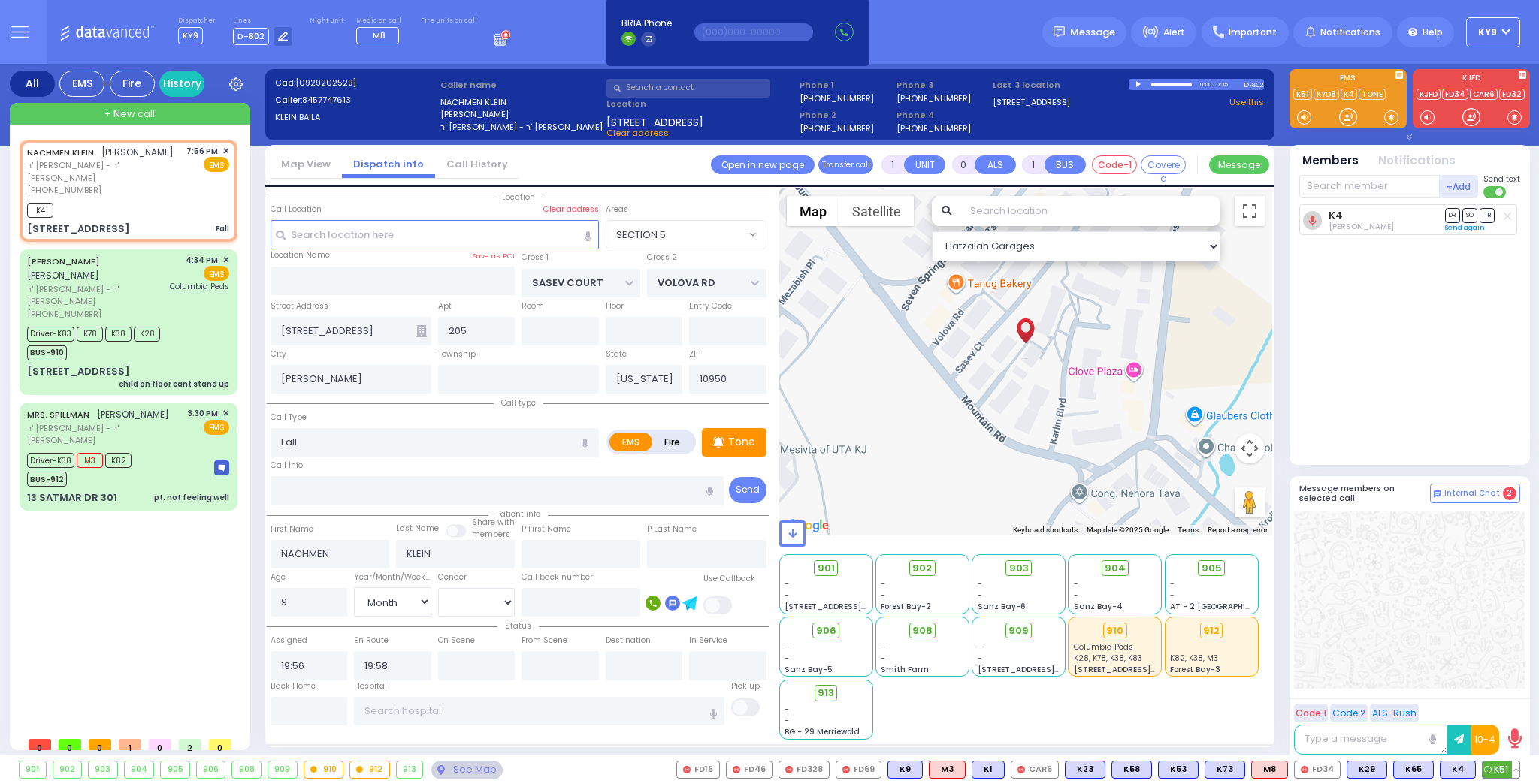
click at [1506, 767] on span "K51" at bounding box center [1501, 770] width 36 height 16
drag, startPoint x: 1341, startPoint y: 116, endPoint x: 1371, endPoint y: 408, distance: 293.5
click at [1363, 179] on div "Team connect is not connected. Please, close all team connect windows and Try N…" at bounding box center [1410, 412] width 240 height 698
click at [1391, 384] on div "K51 Jacob Glauber DR SO TR" at bounding box center [1412, 328] width 224 height 248
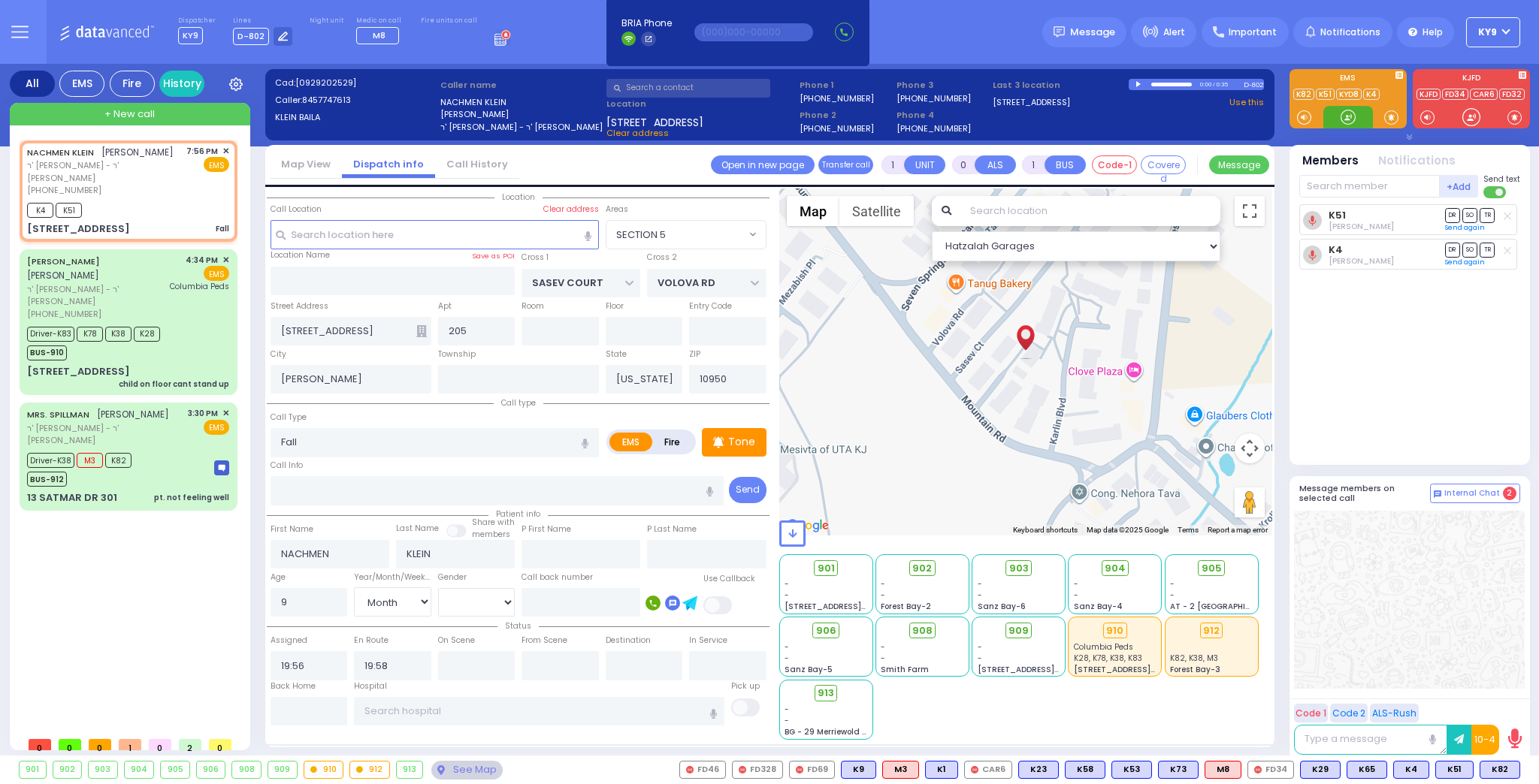
click at [1349, 114] on div at bounding box center [1348, 117] width 15 height 15
drag, startPoint x: 1343, startPoint y: 114, endPoint x: 1350, endPoint y: 121, distance: 9.9
click at [1350, 121] on div at bounding box center [1348, 117] width 15 height 15
click at [118, 468] on div "BUS-912" at bounding box center [79, 477] width 105 height 19
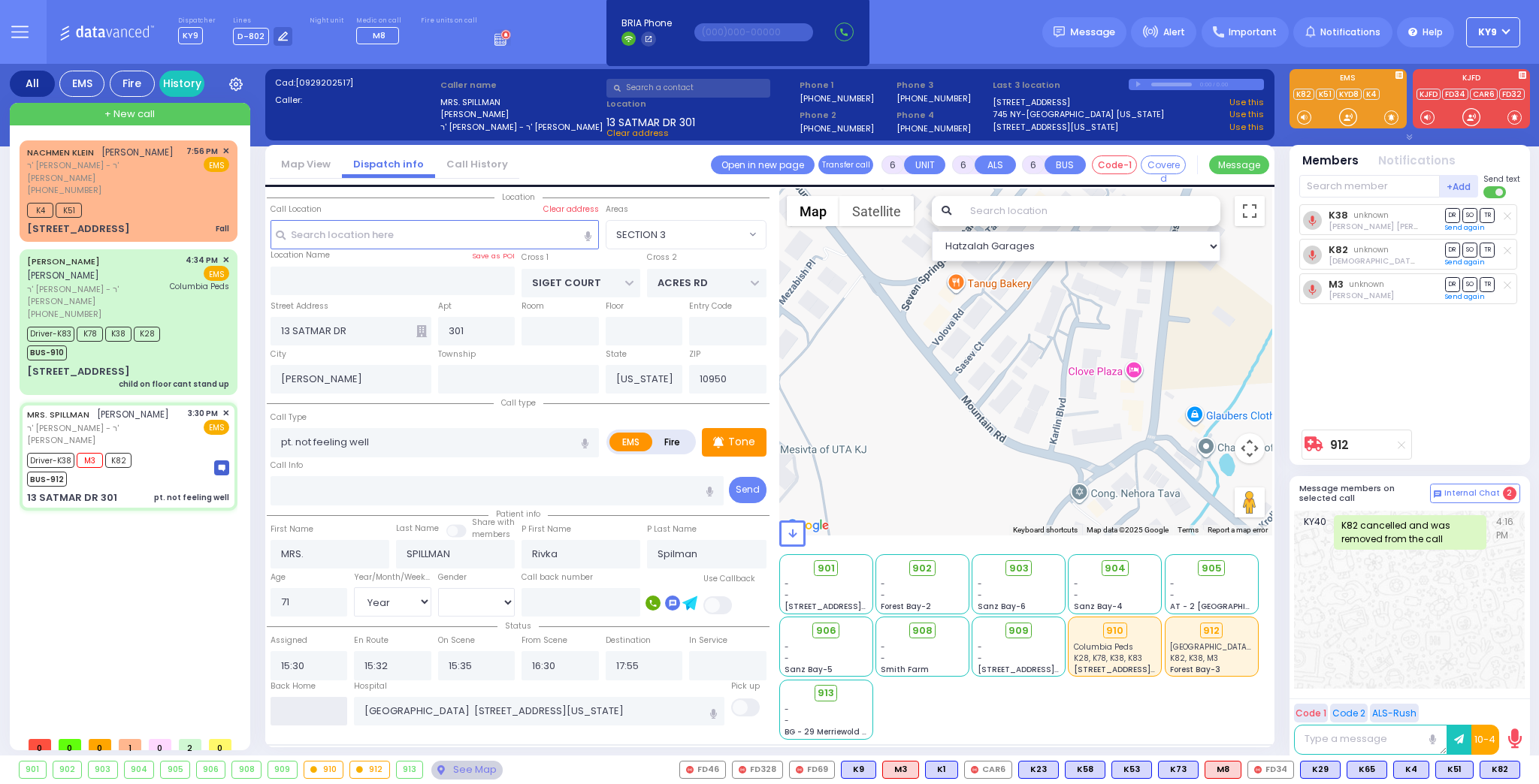
click at [290, 715] on input "text" at bounding box center [309, 711] width 77 height 28
click at [290, 713] on input "text" at bounding box center [309, 711] width 77 height 28
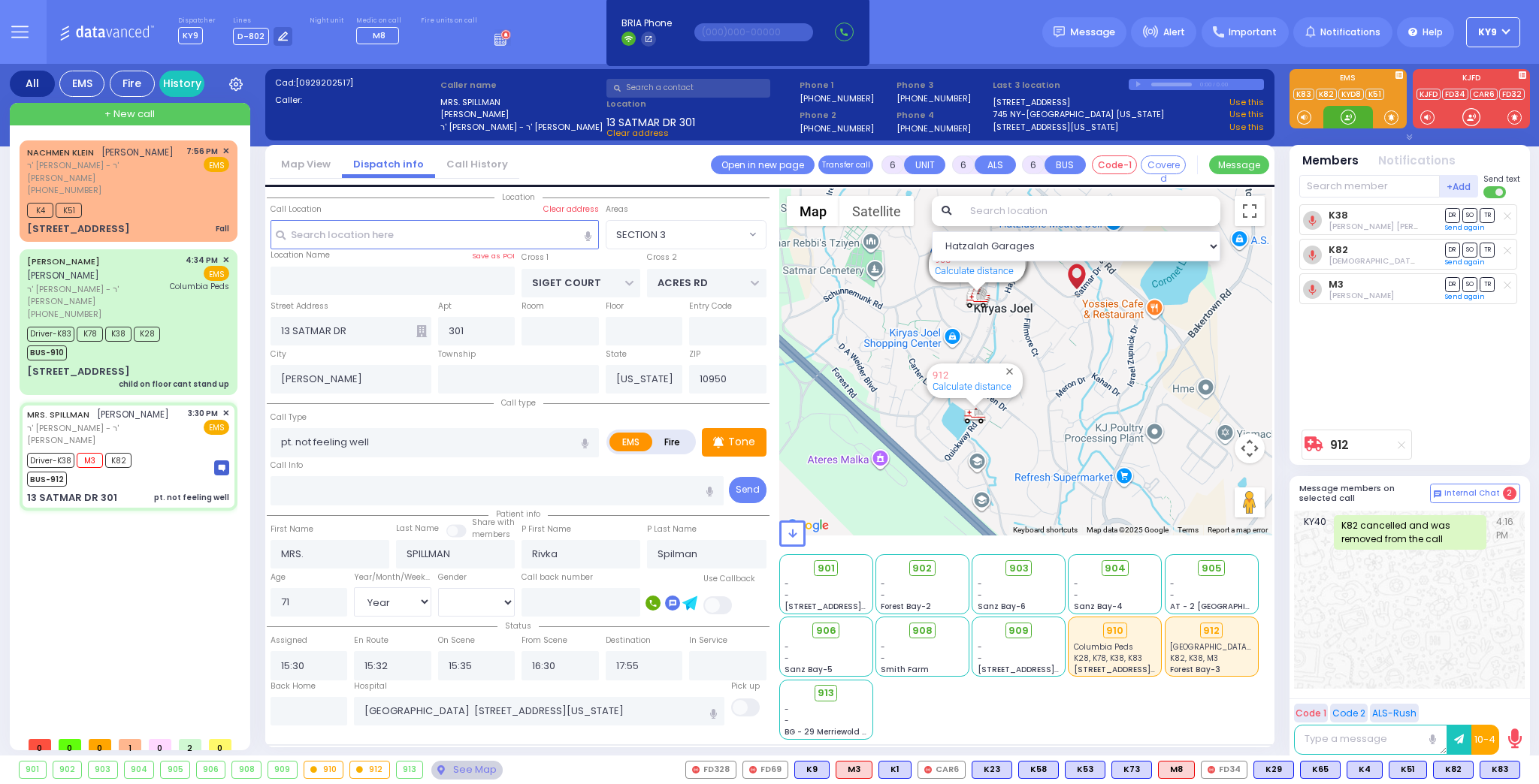
click at [1344, 112] on div at bounding box center [1348, 117] width 15 height 15
click at [299, 711] on input "text" at bounding box center [309, 711] width 77 height 28
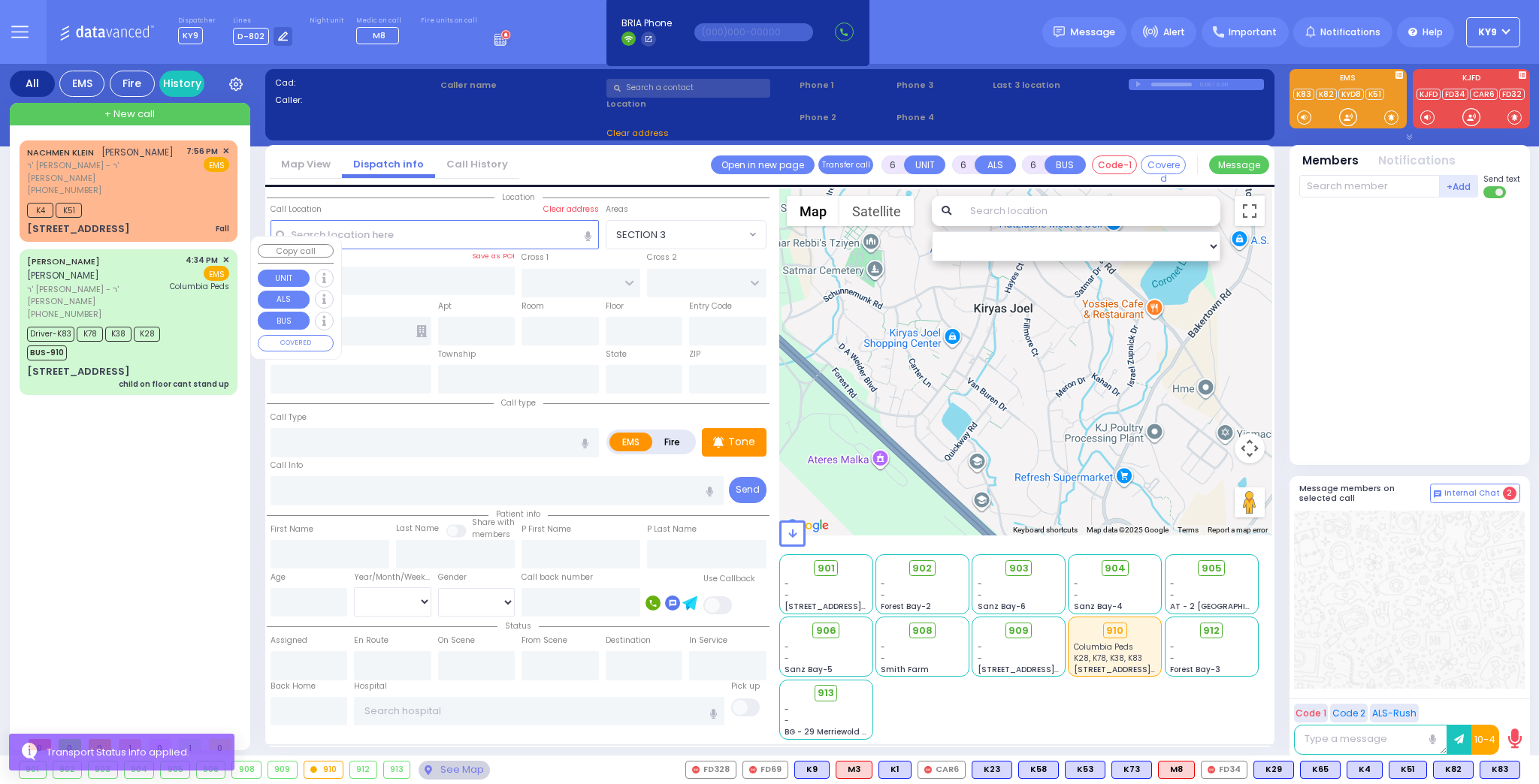
click at [180, 323] on div "Driver-K83 K78 K38 K28 BUS-910" at bounding box center [128, 341] width 202 height 37
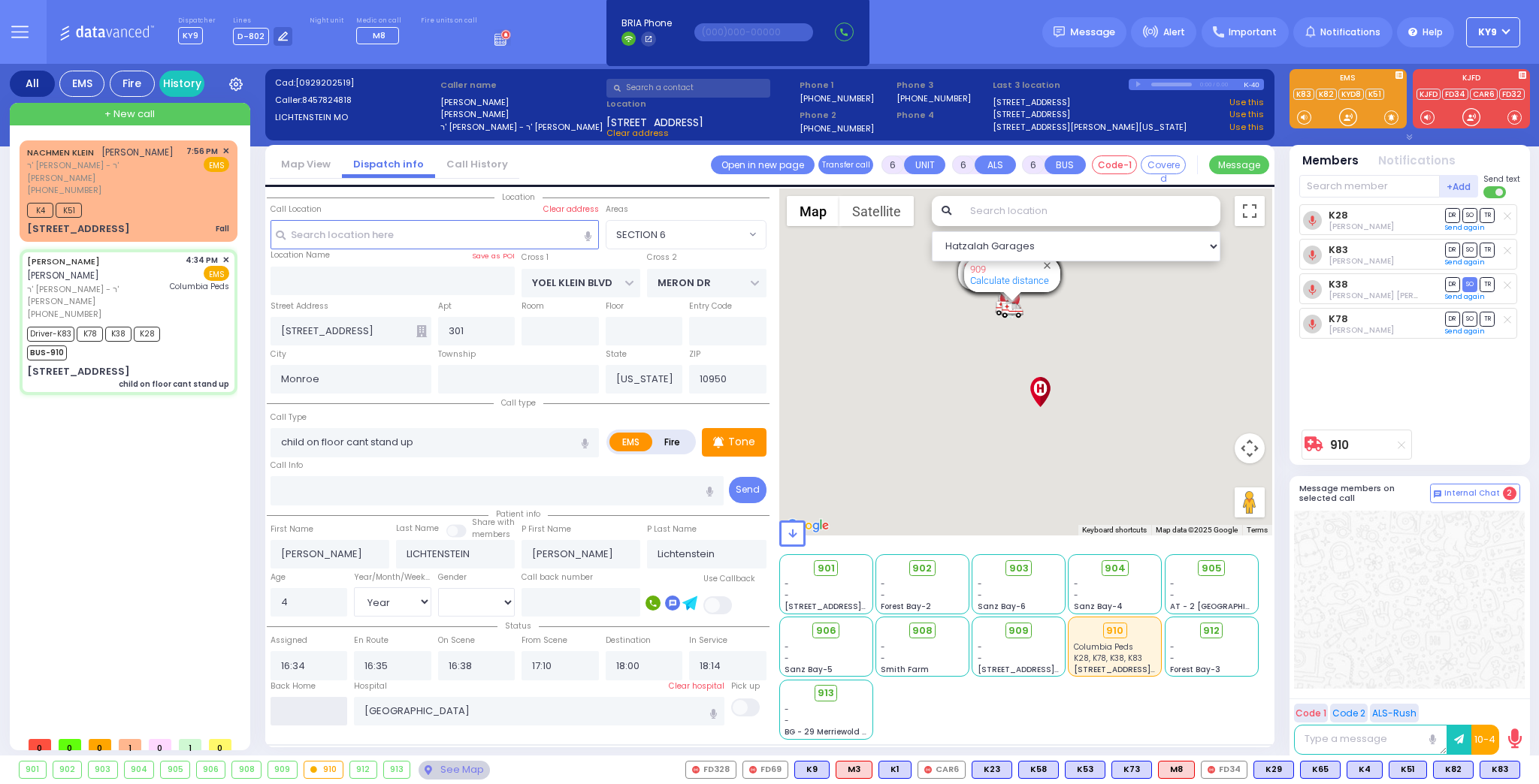
click at [331, 711] on input "text" at bounding box center [309, 711] width 77 height 28
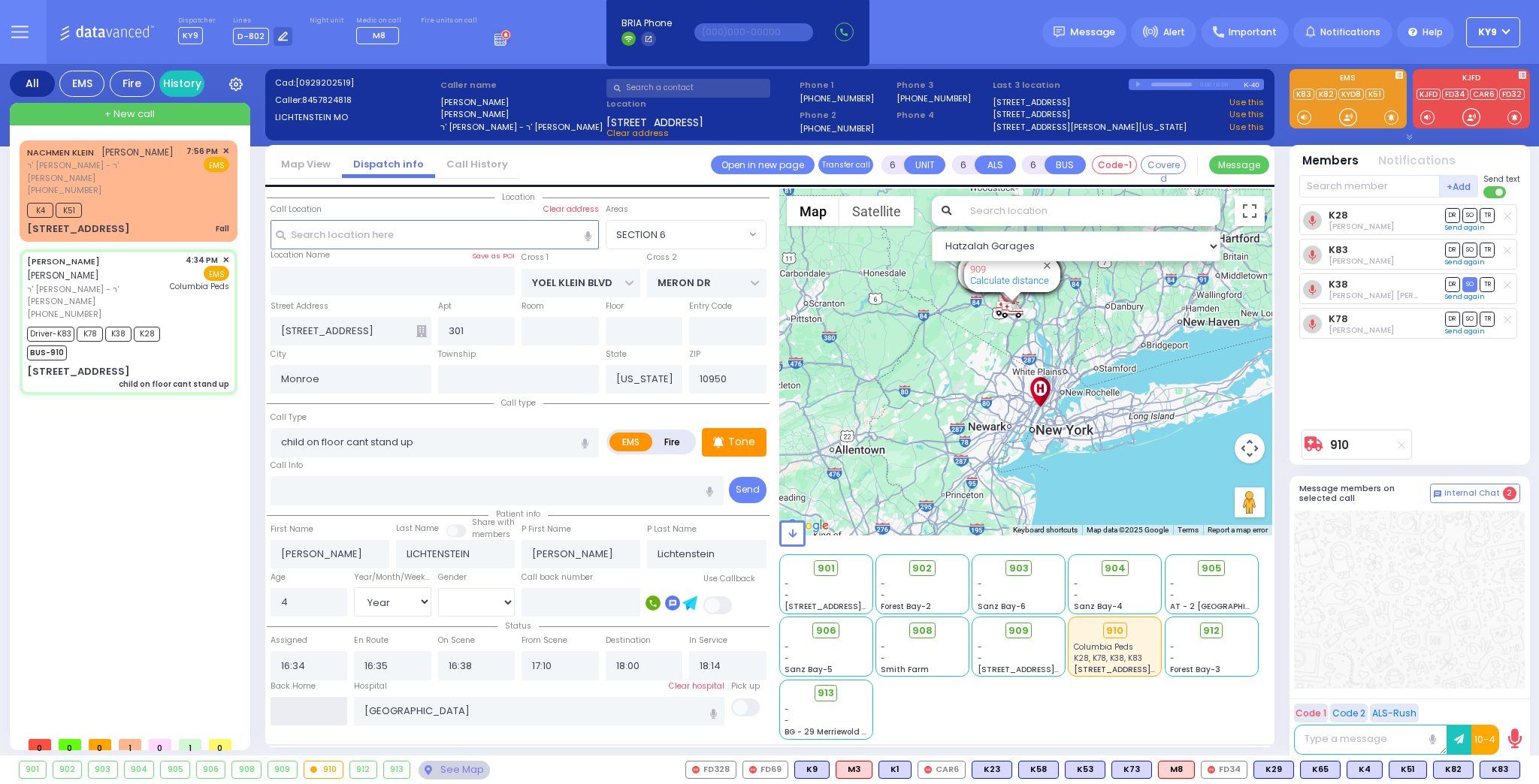
click at [331, 711] on input "text" at bounding box center [309, 711] width 77 height 28
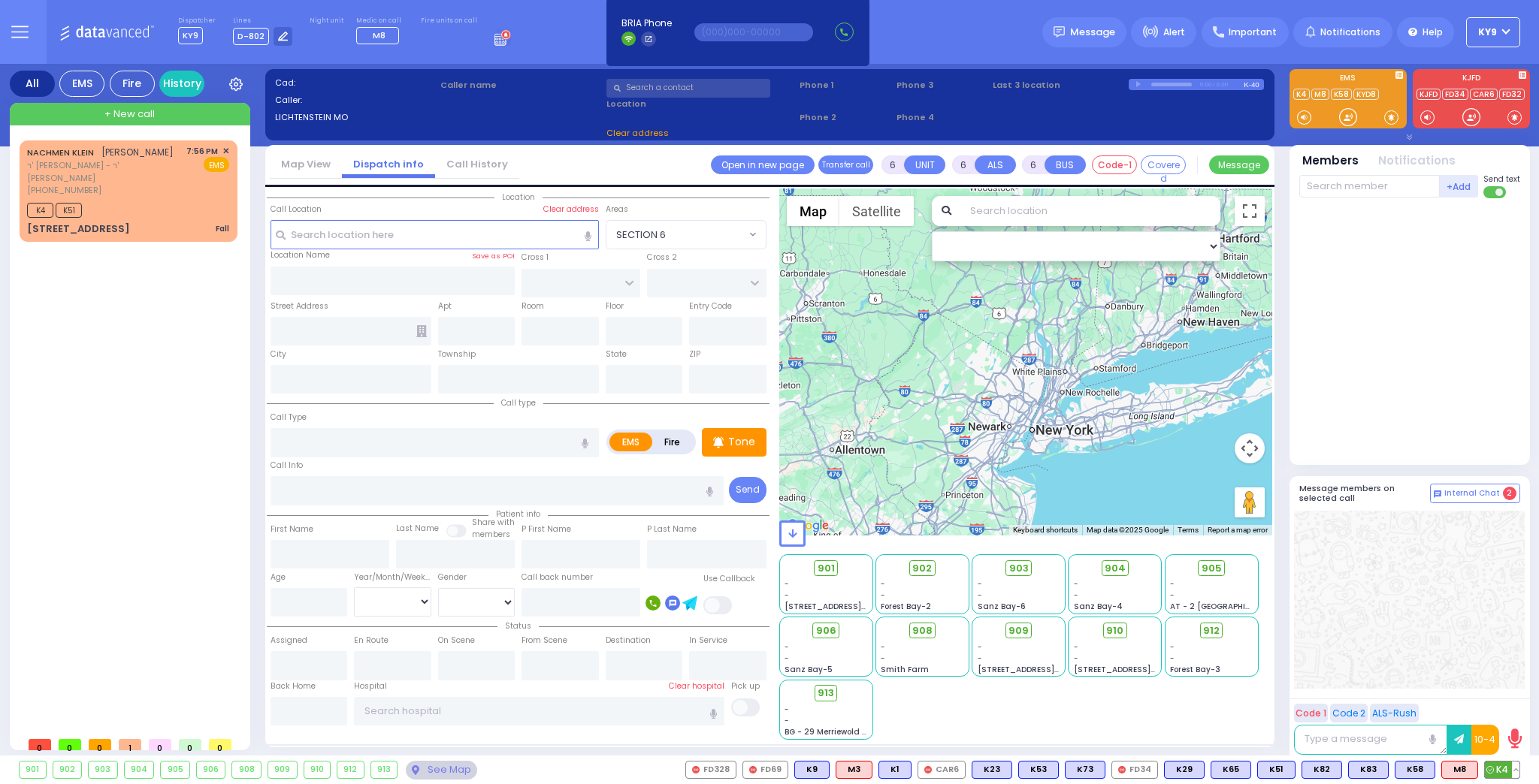
click at [1514, 769] on button at bounding box center [1515, 770] width 7 height 16
click at [1506, 706] on icon at bounding box center [1504, 703] width 15 height 15
click at [1352, 118] on div at bounding box center [1348, 117] width 15 height 15
click at [154, 175] on div "NACHMEN KLEIN נחמן קליין ר' אברהם הערש - ר' חיים סופר (845) 774-7613 7:56 PM ✕ …" at bounding box center [128, 170] width 202 height 52
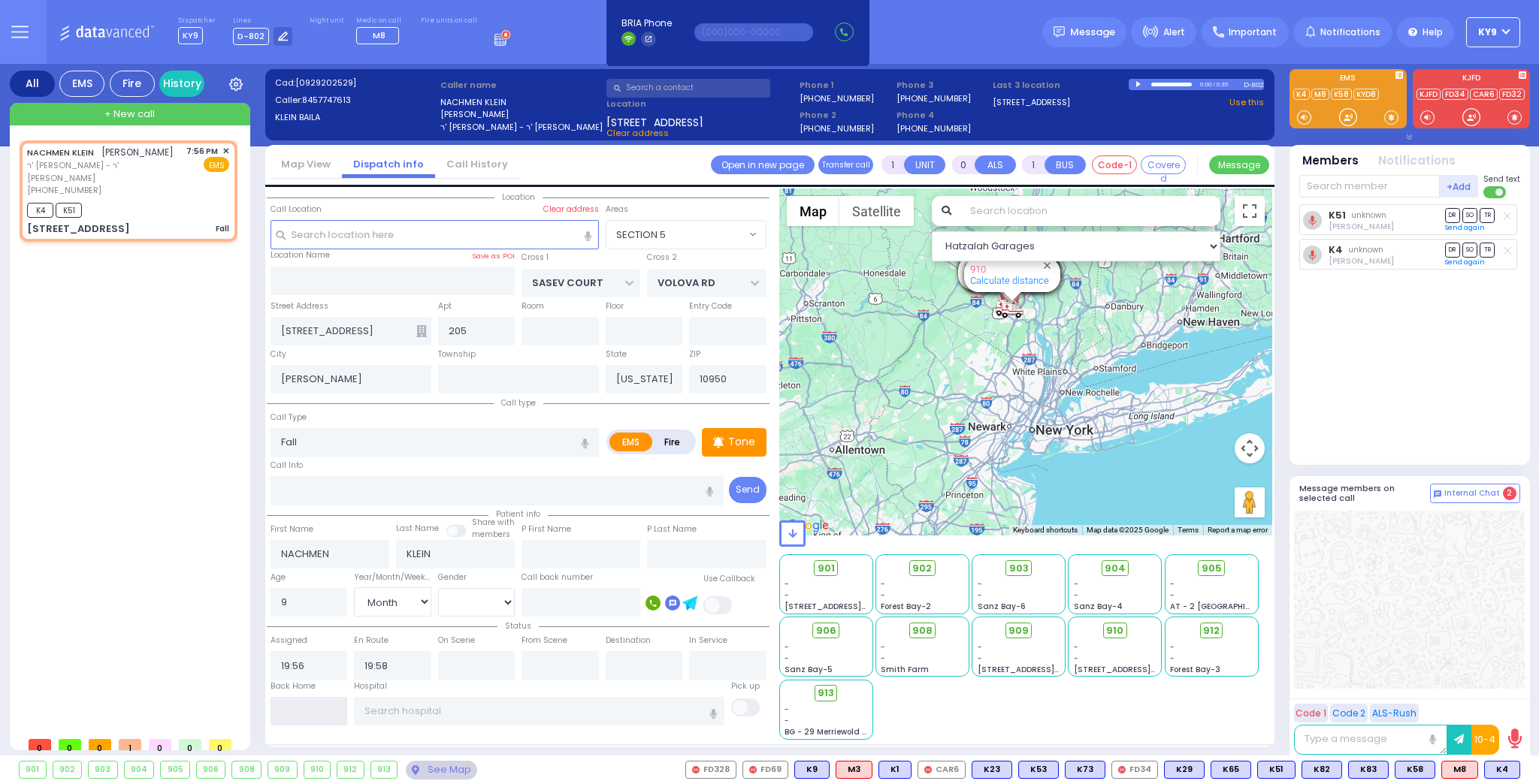
click at [318, 716] on input "text" at bounding box center [309, 711] width 77 height 28
